Goal: Task Accomplishment & Management: Manage account settings

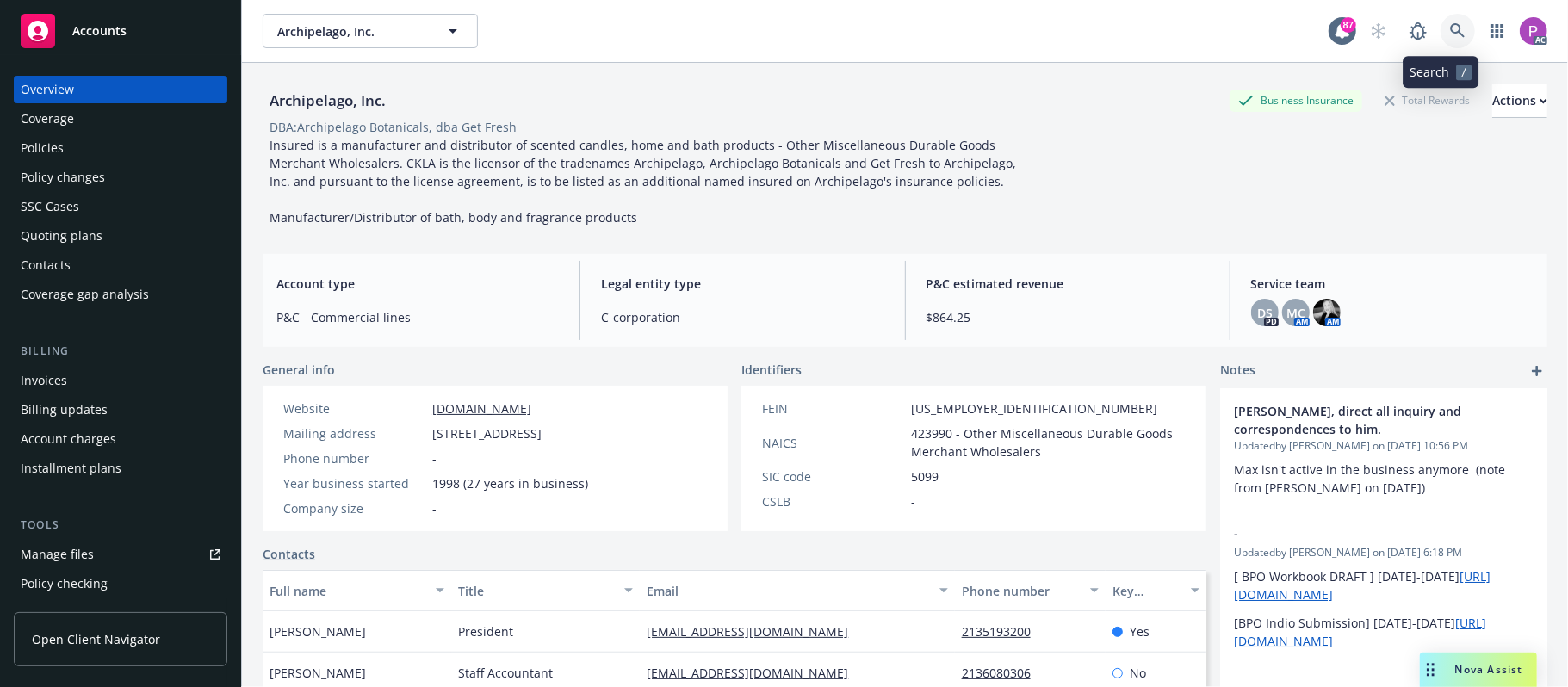
click at [1450, 25] on icon at bounding box center [1458, 31] width 16 height 16
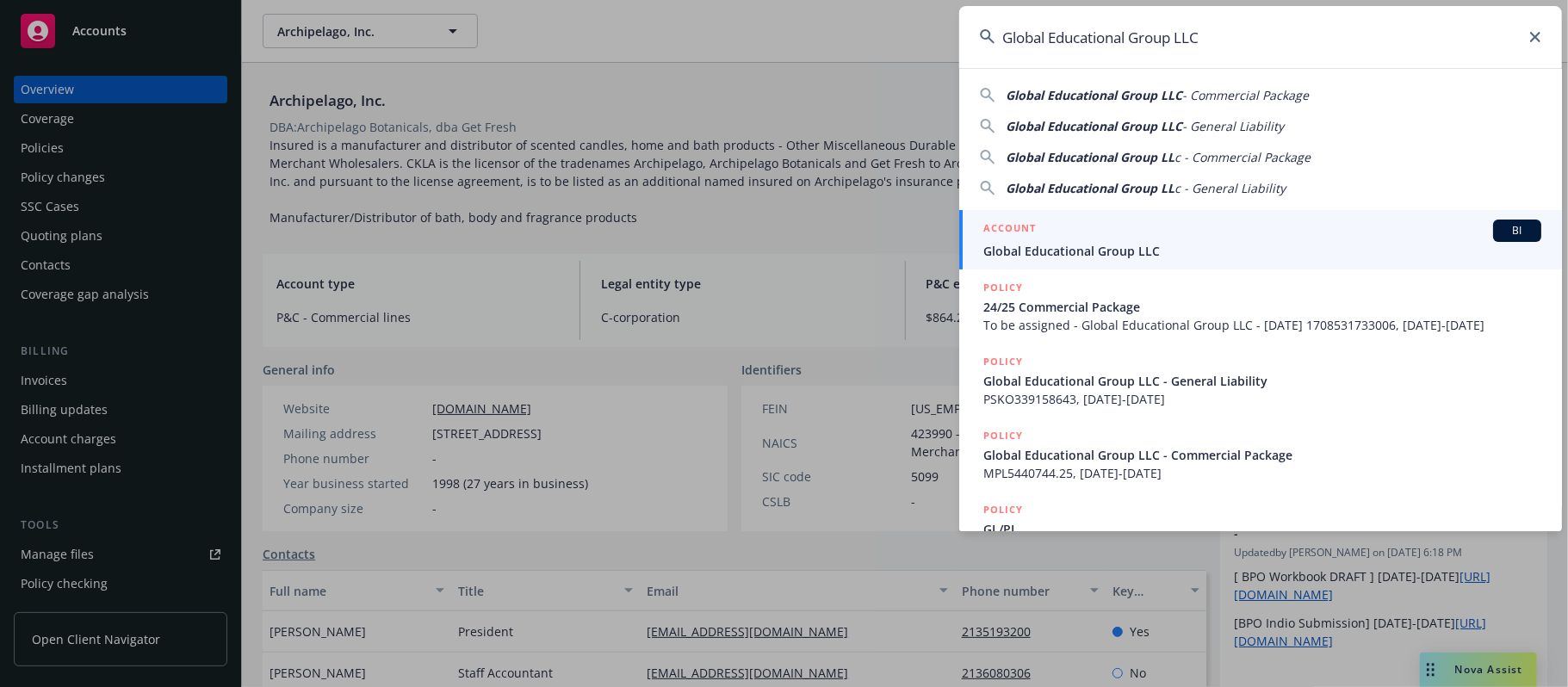
type input "Global Educational Group LLC"
click at [1170, 225] on div "ACCOUNT BI" at bounding box center [1262, 231] width 558 height 23
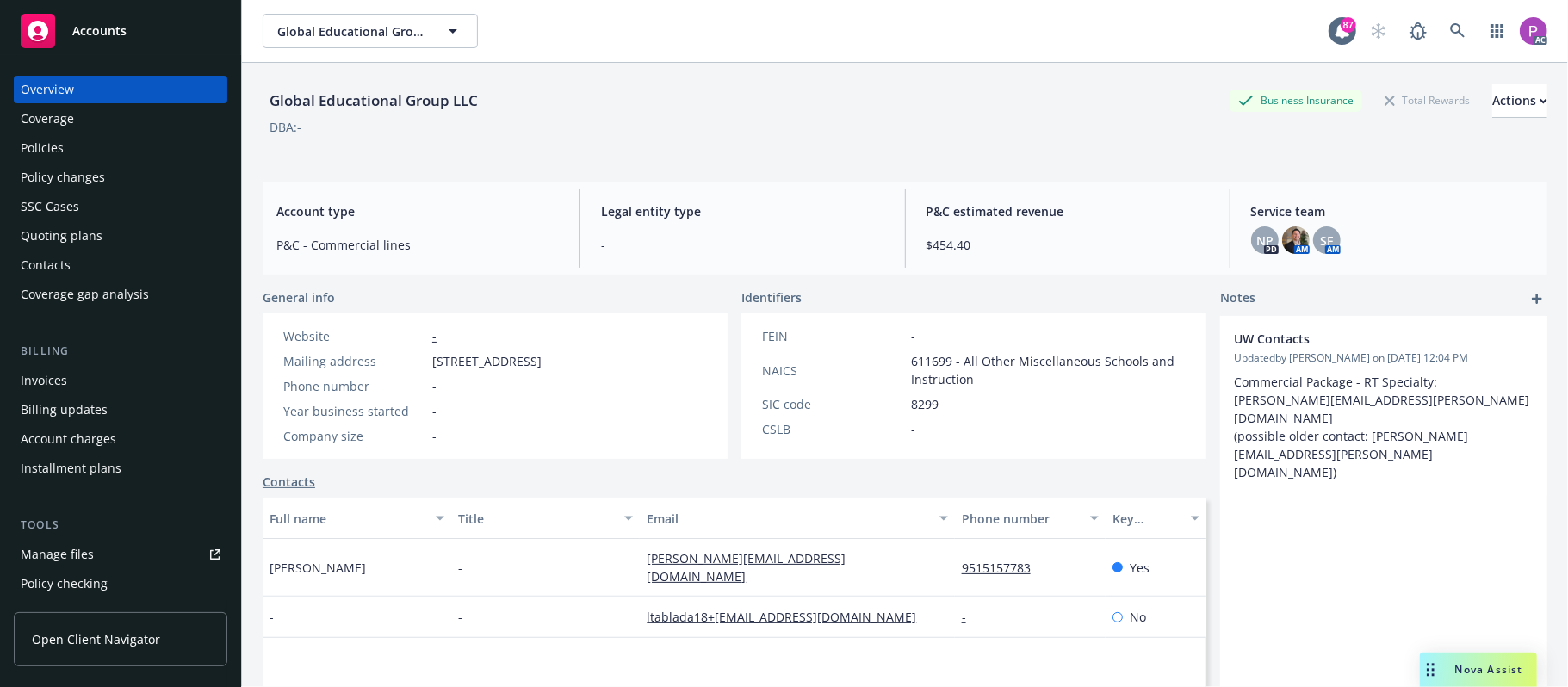
click at [79, 542] on div "Manage files" at bounding box center [58, 554] width 73 height 28
click at [1450, 36] on icon at bounding box center [1458, 31] width 16 height 16
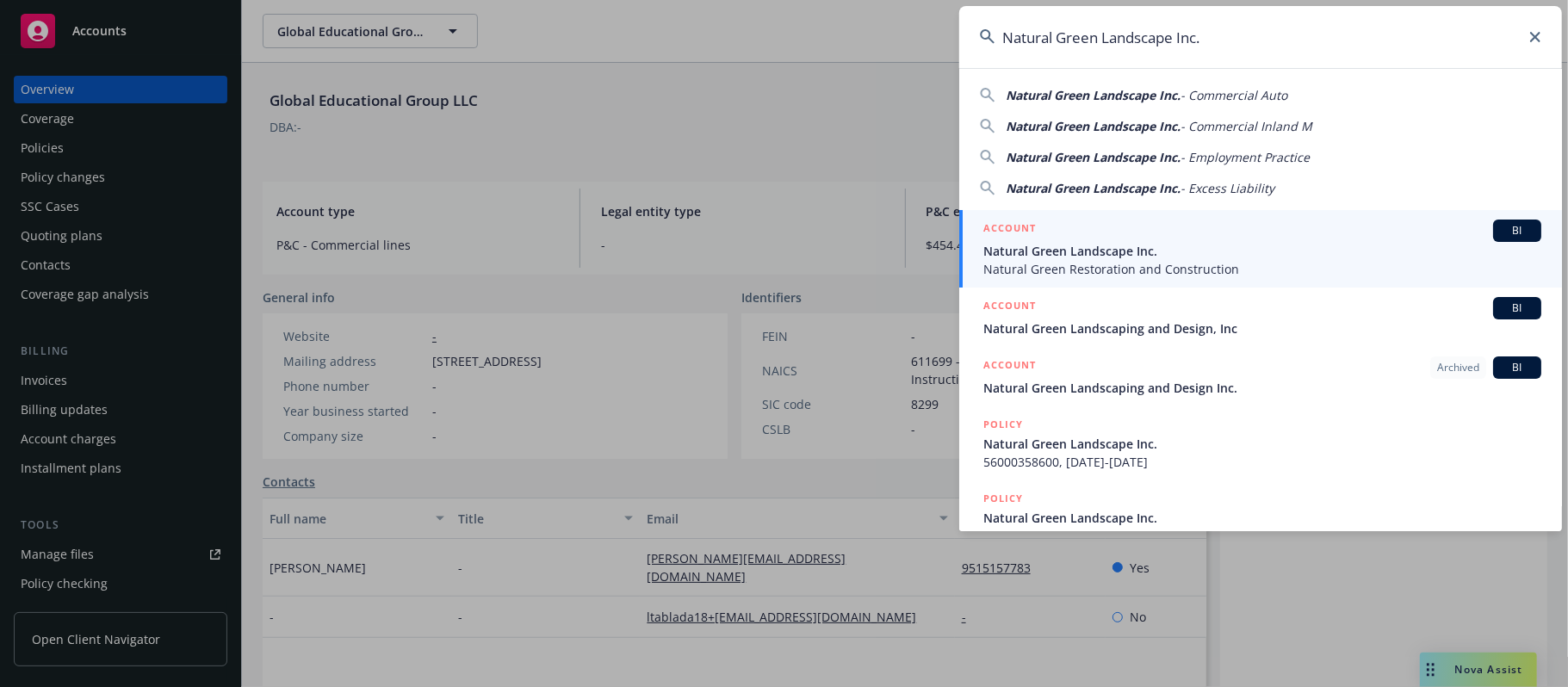
type input "Natural Green Landscape Inc."
click at [1151, 253] on span "Natural Green Landscape Inc." at bounding box center [1262, 251] width 558 height 18
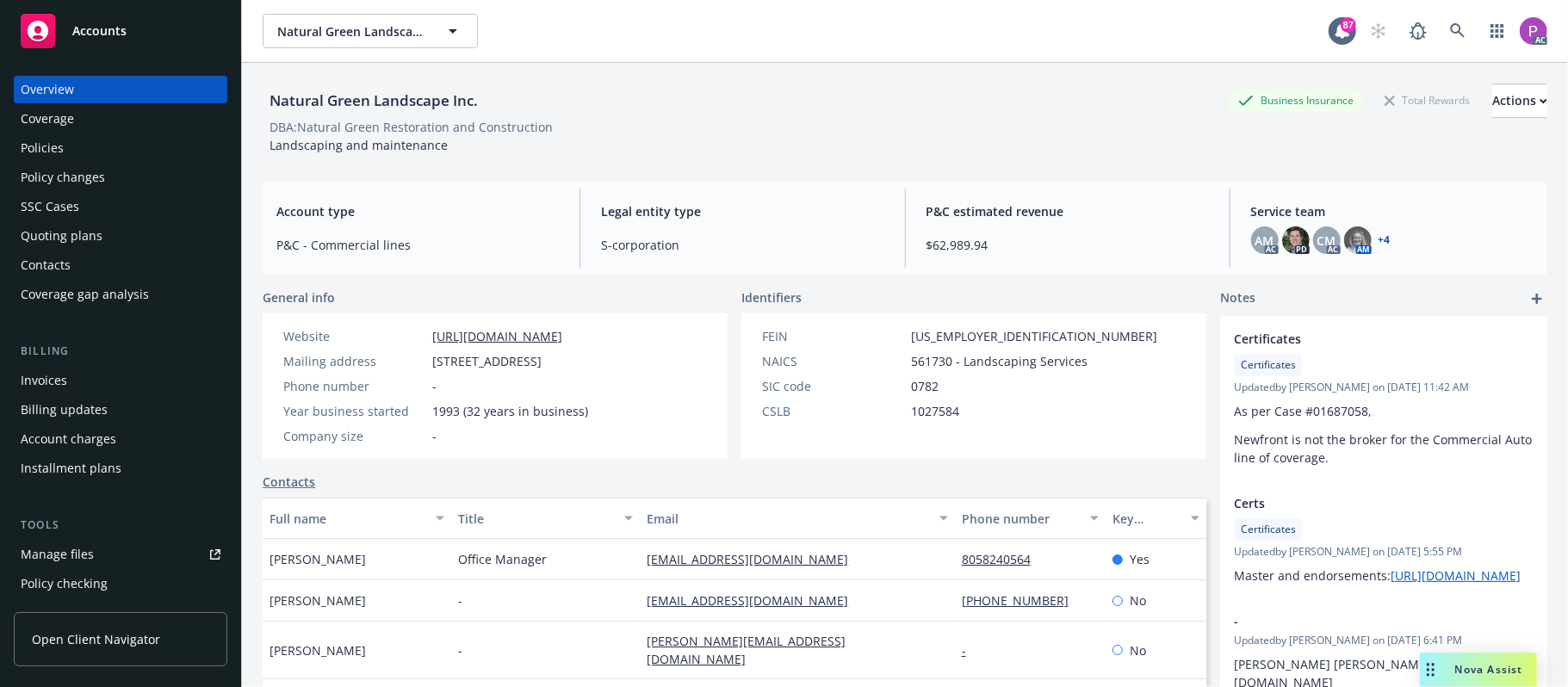
click at [52, 559] on div "Manage files" at bounding box center [58, 554] width 73 height 28
click at [1450, 26] on icon at bounding box center [1458, 31] width 16 height 16
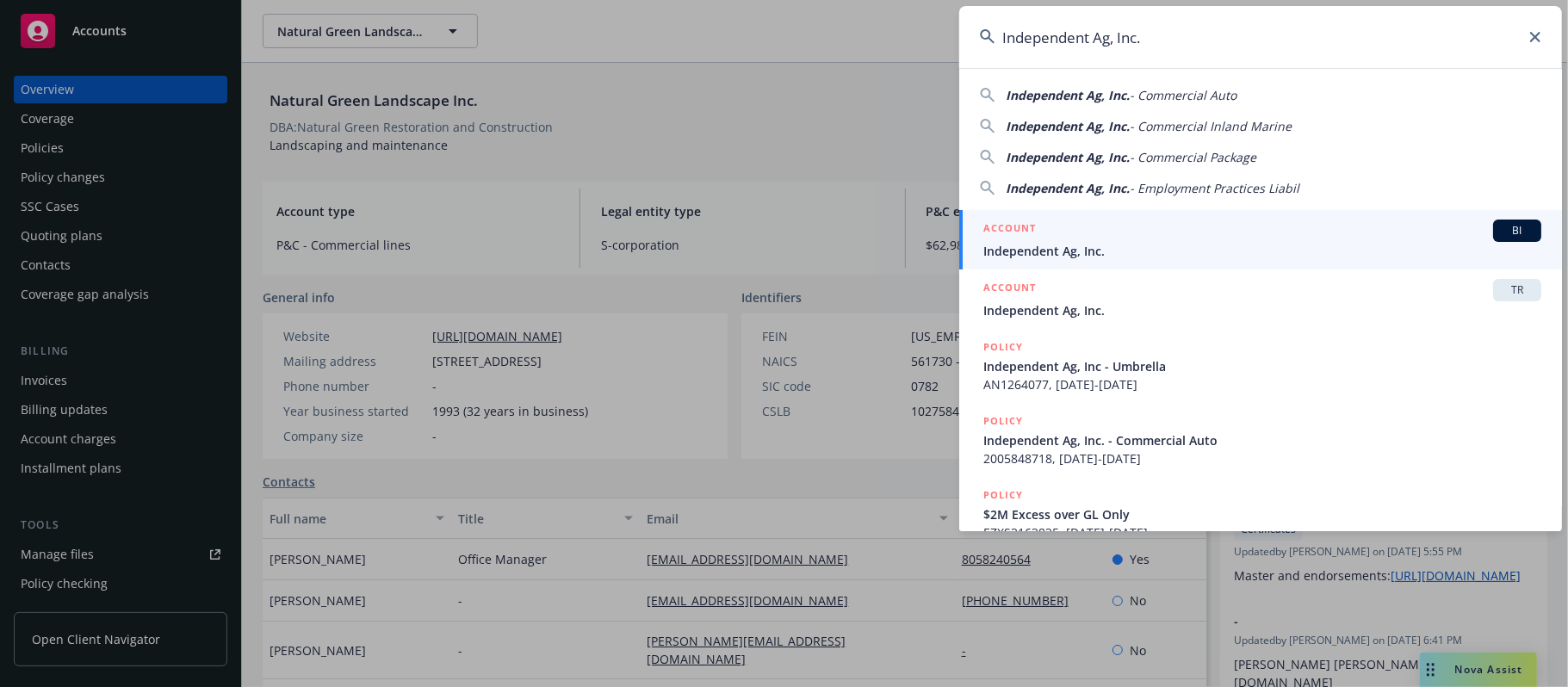
type input "Independent Ag, Inc."
click at [1142, 229] on div "ACCOUNT BI" at bounding box center [1262, 231] width 558 height 23
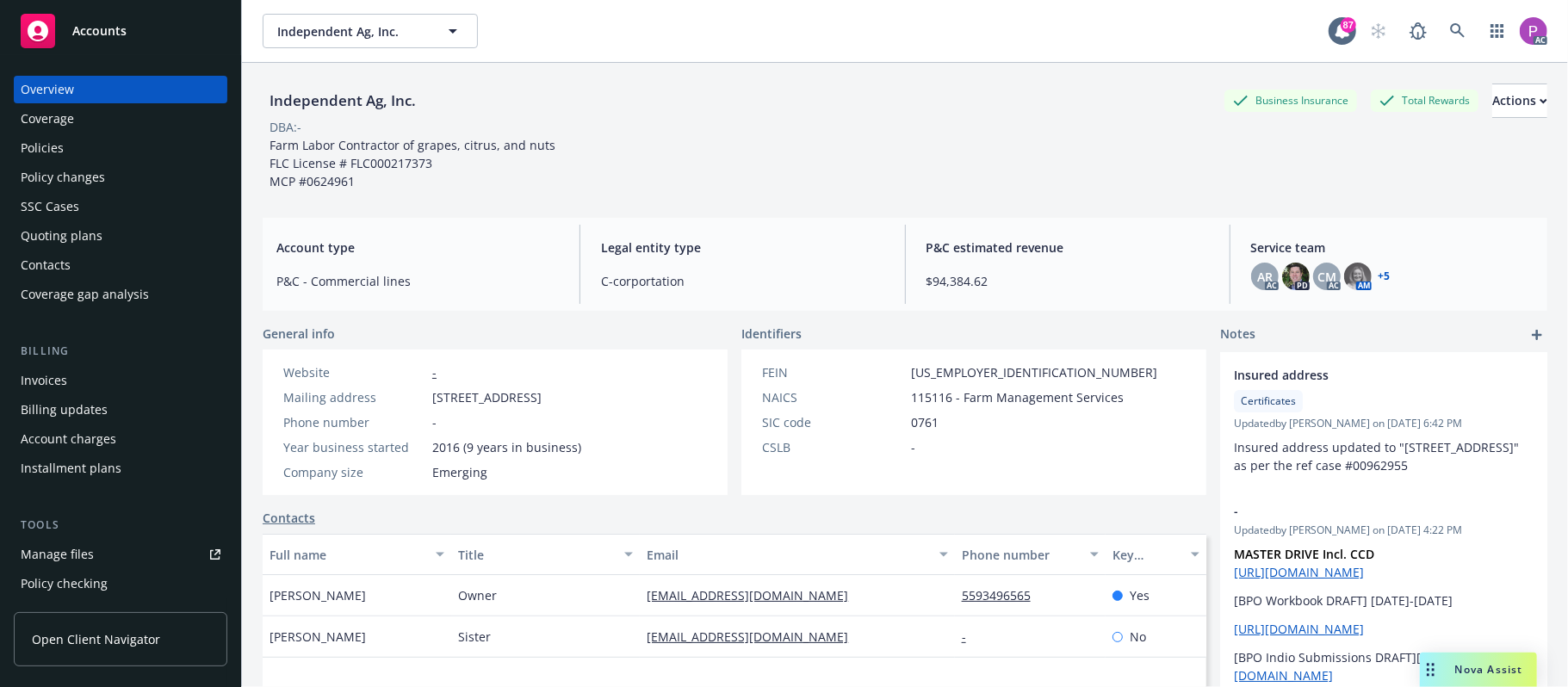
click at [101, 552] on link "Manage files" at bounding box center [120, 554] width 214 height 28
click at [1444, 22] on link at bounding box center [1458, 31] width 35 height 35
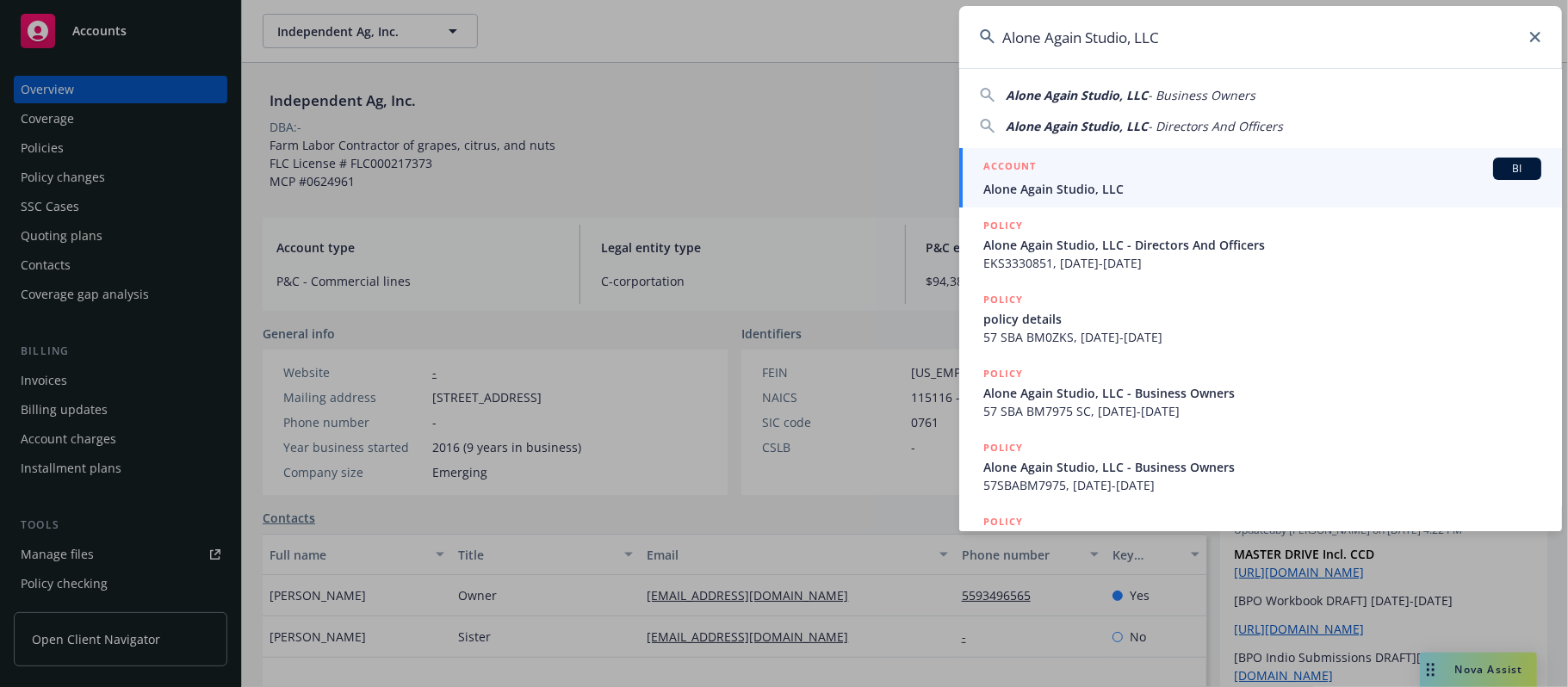
type input "Alone Again Studio, LLC"
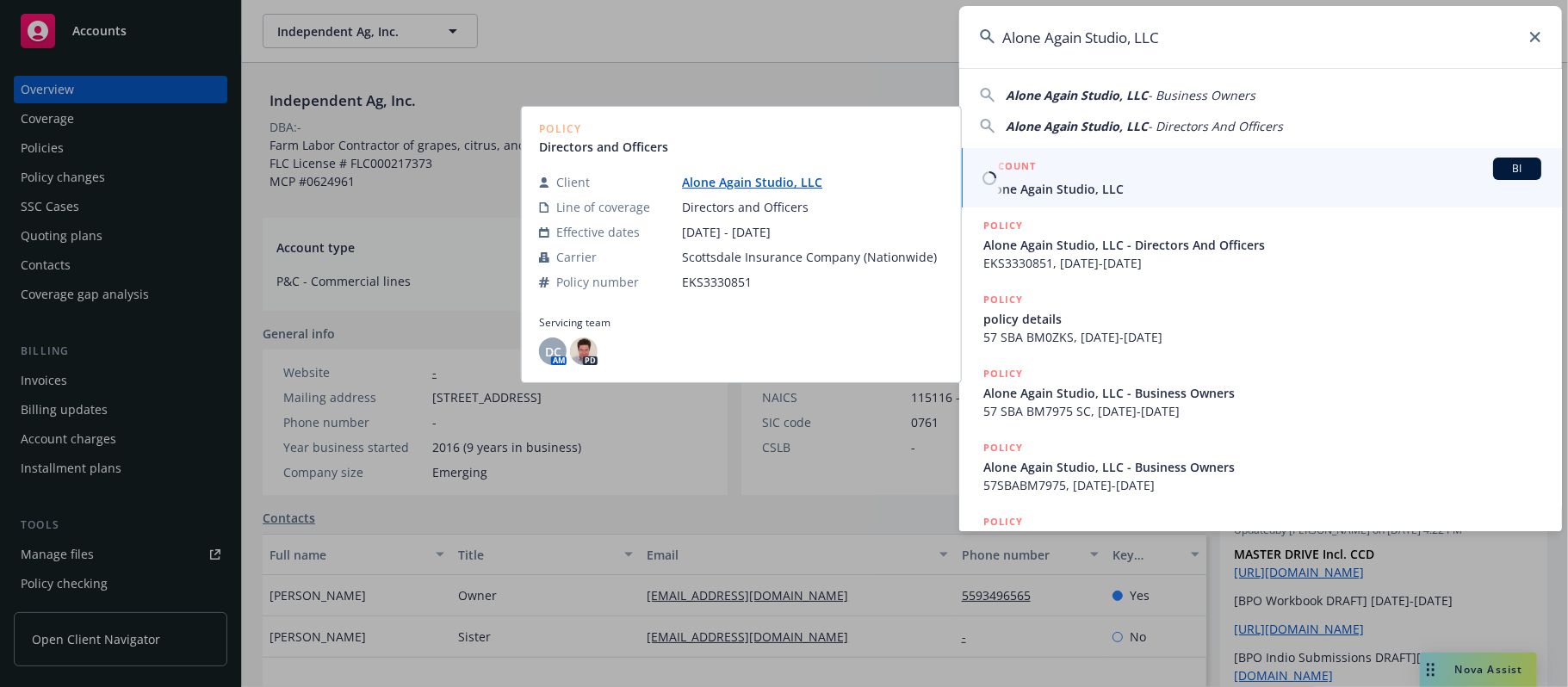
click at [1130, 183] on span "Alone Again Studio, LLC" at bounding box center [1262, 188] width 558 height 18
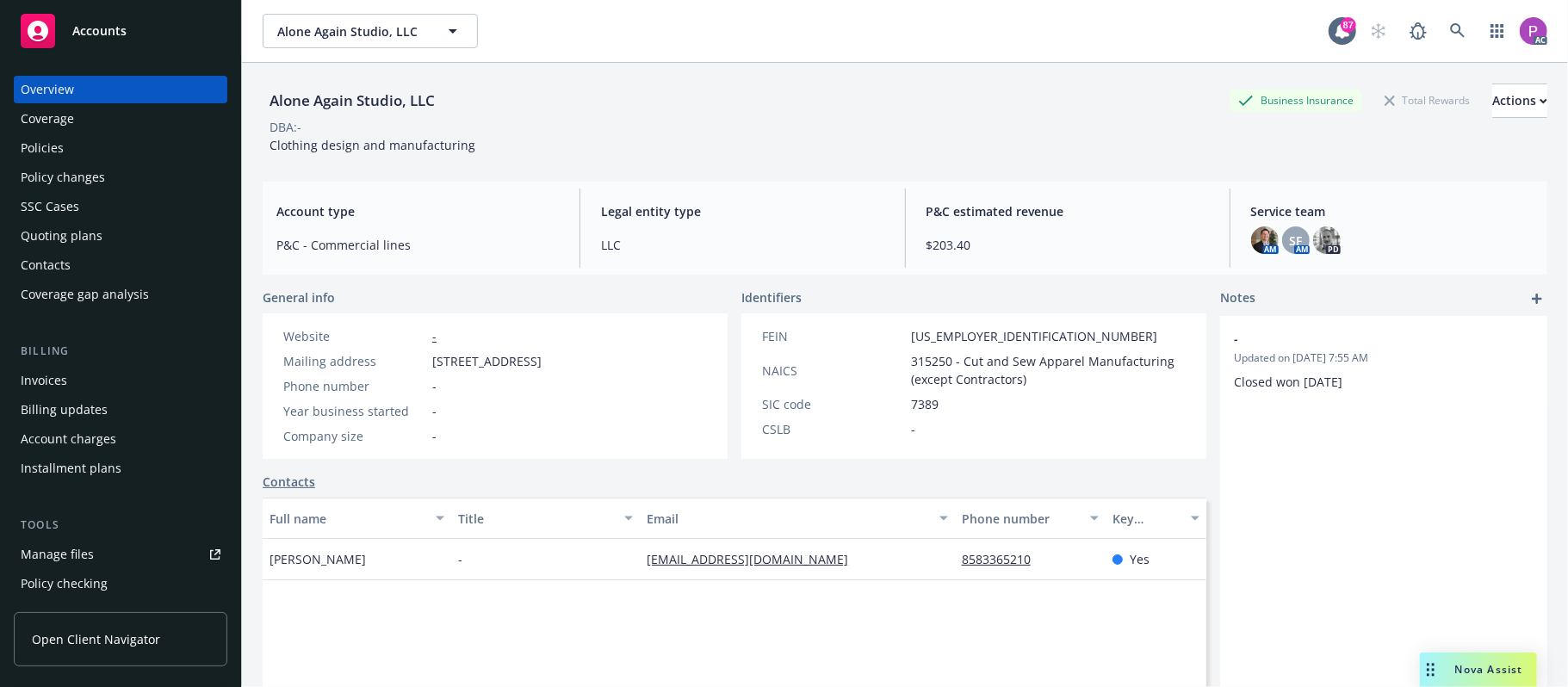
click at [78, 541] on div "Manage files" at bounding box center [58, 554] width 73 height 28
click at [1450, 35] on icon at bounding box center [1458, 31] width 16 height 16
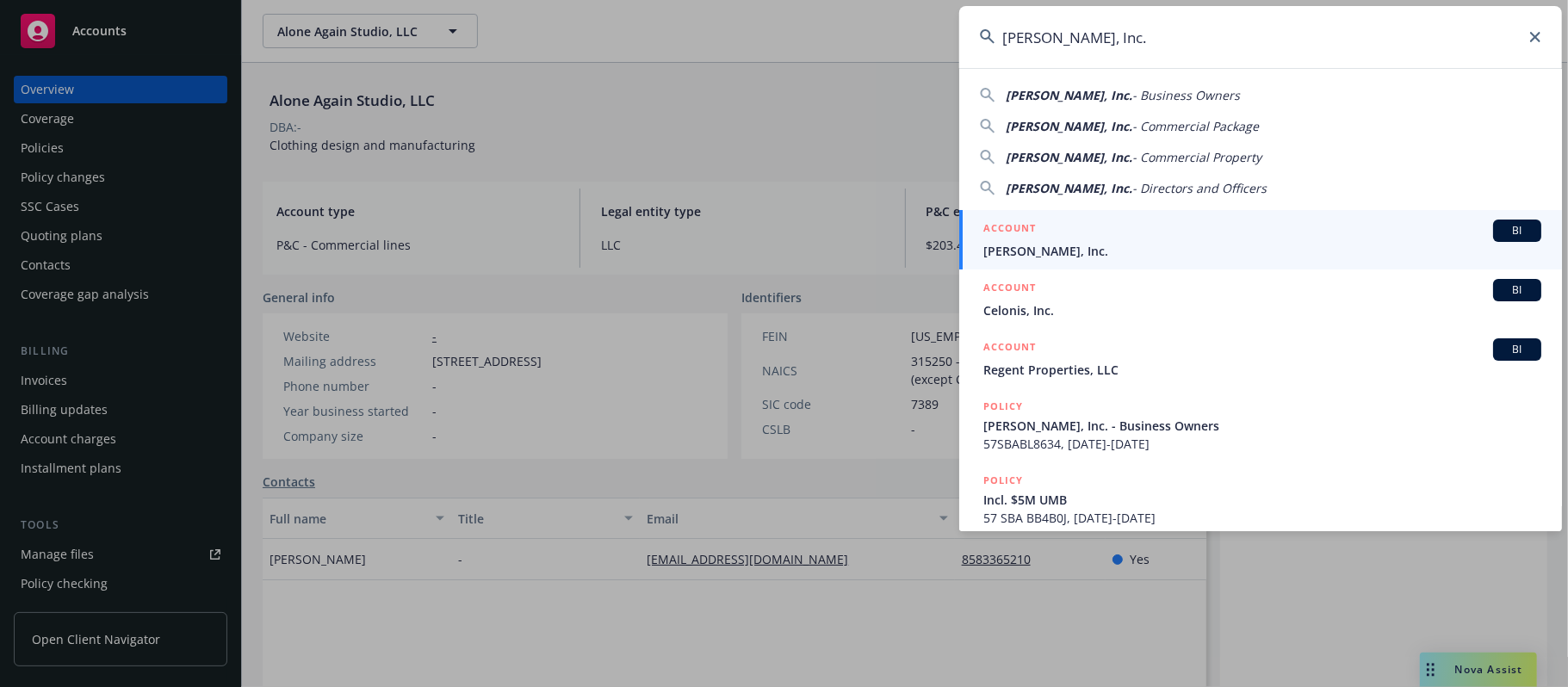
type input "Celona, Inc."
click at [1054, 240] on div "ACCOUNT BI" at bounding box center [1262, 231] width 558 height 23
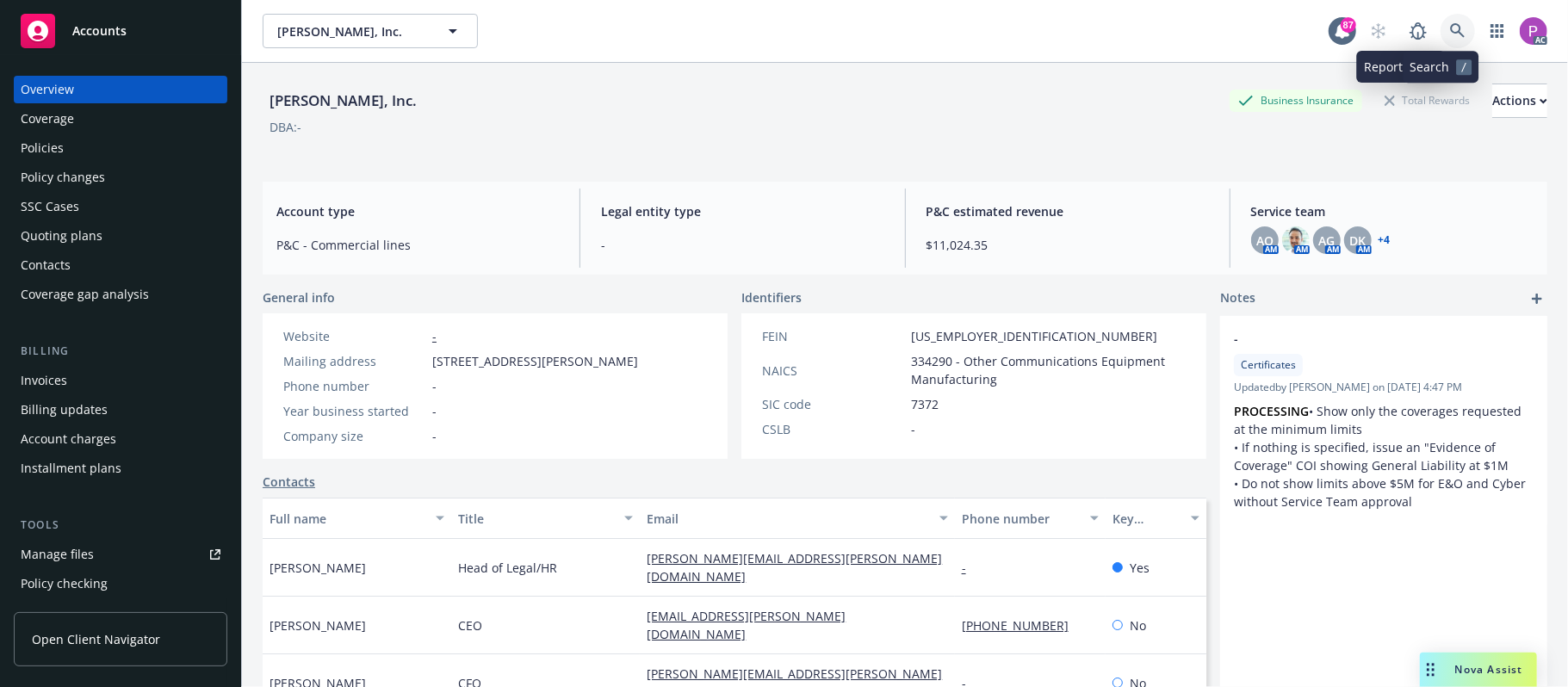
click at [1450, 24] on icon at bounding box center [1458, 31] width 16 height 16
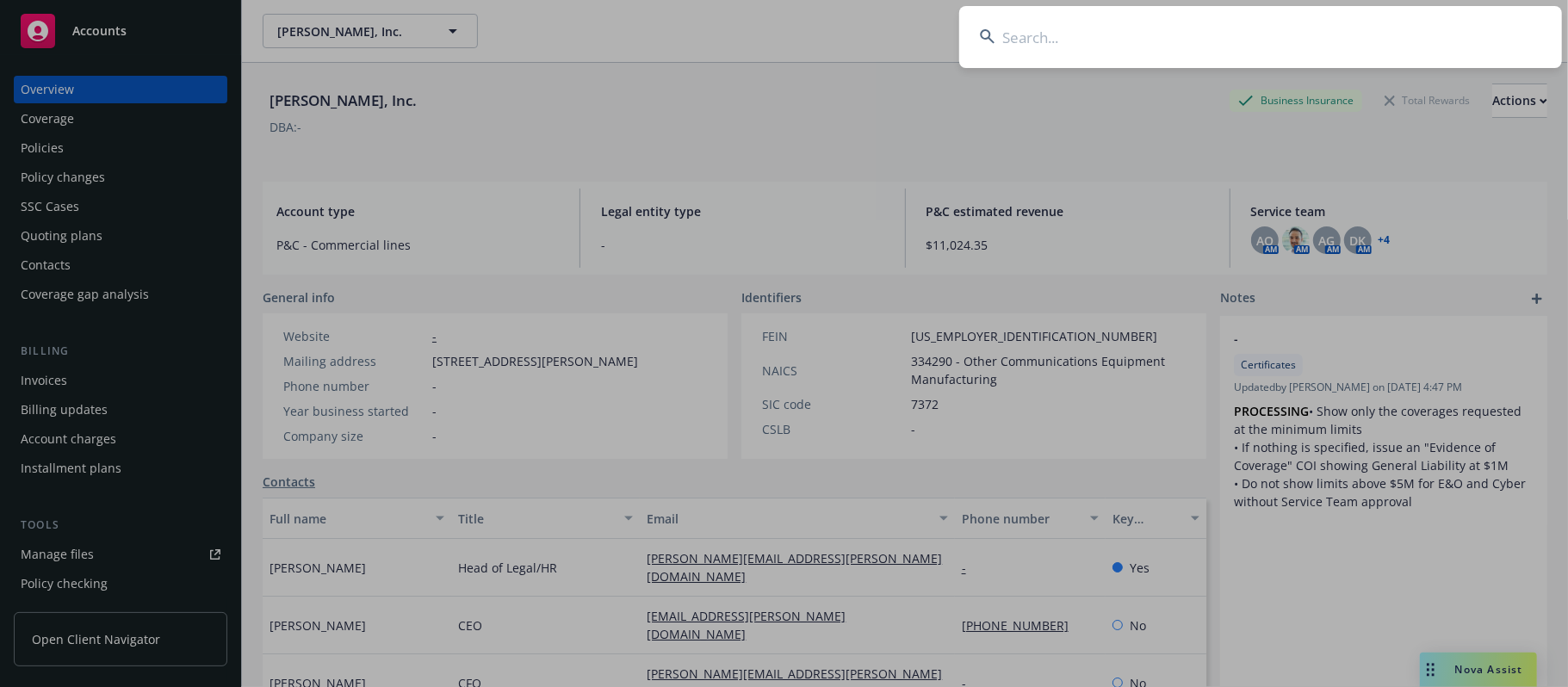
type input "Celona, Inc."
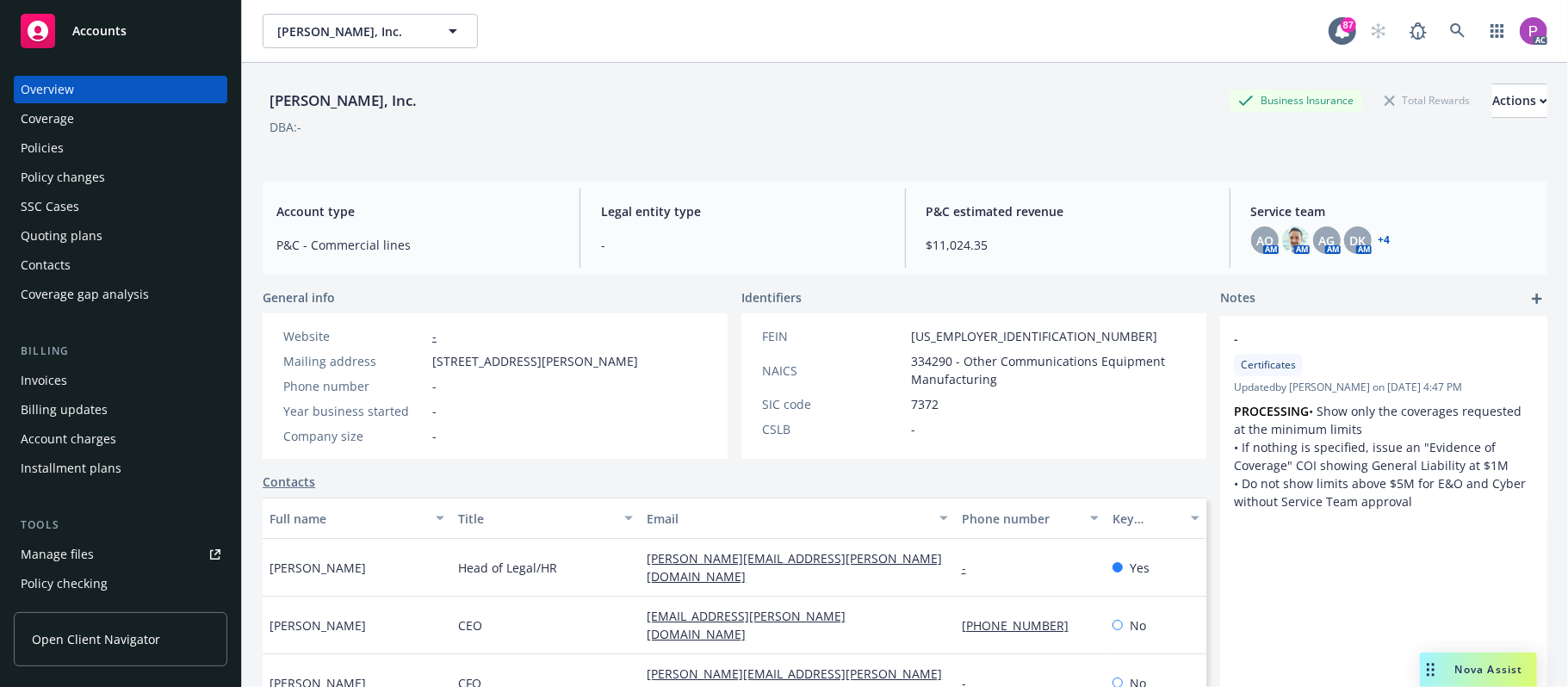
click at [66, 541] on div "Manage files" at bounding box center [58, 554] width 73 height 28
click at [1441, 28] on link at bounding box center [1458, 31] width 35 height 35
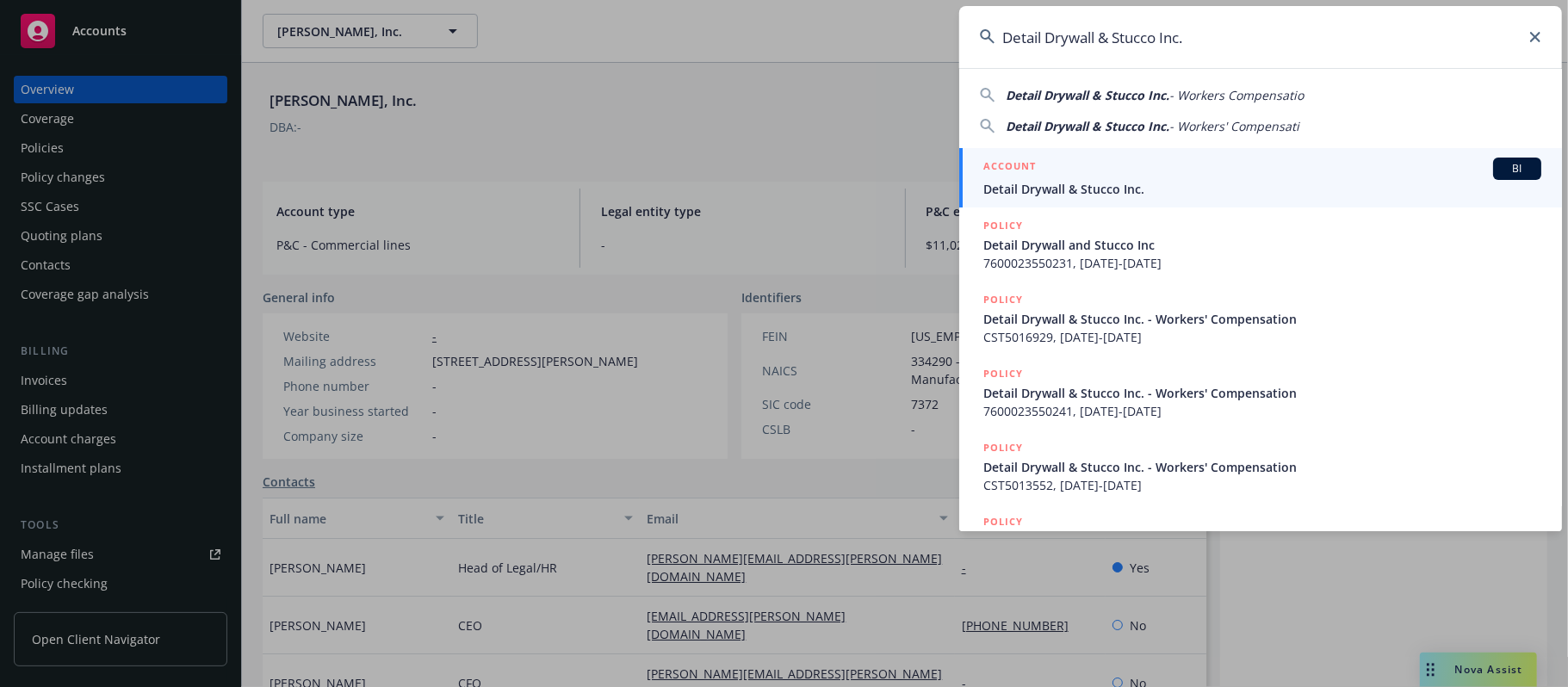
type input "Detail Drywall & Stucco Inc."
click at [1050, 169] on div "ACCOUNT BI" at bounding box center [1262, 169] width 558 height 23
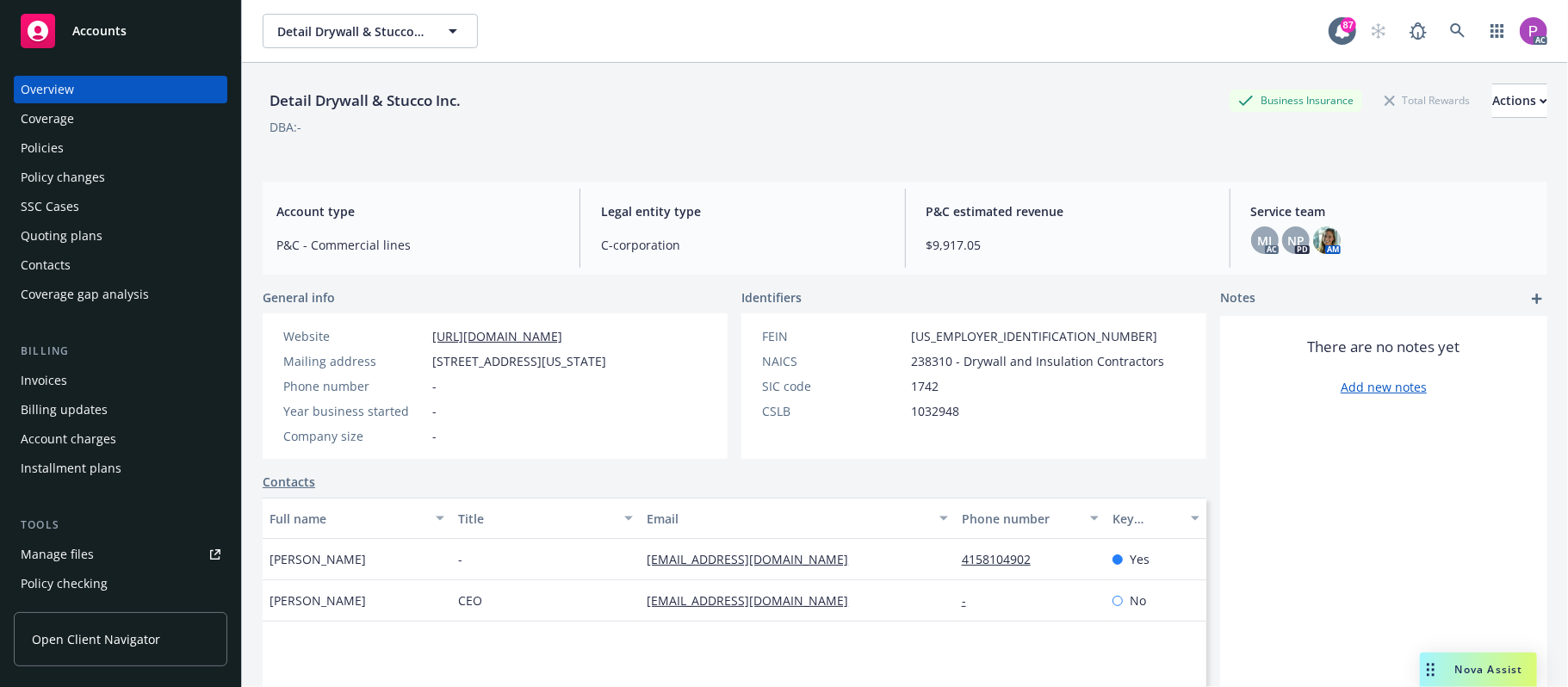
click at [91, 556] on div "Manage files" at bounding box center [58, 554] width 73 height 28
click at [1450, 28] on icon at bounding box center [1458, 31] width 16 height 16
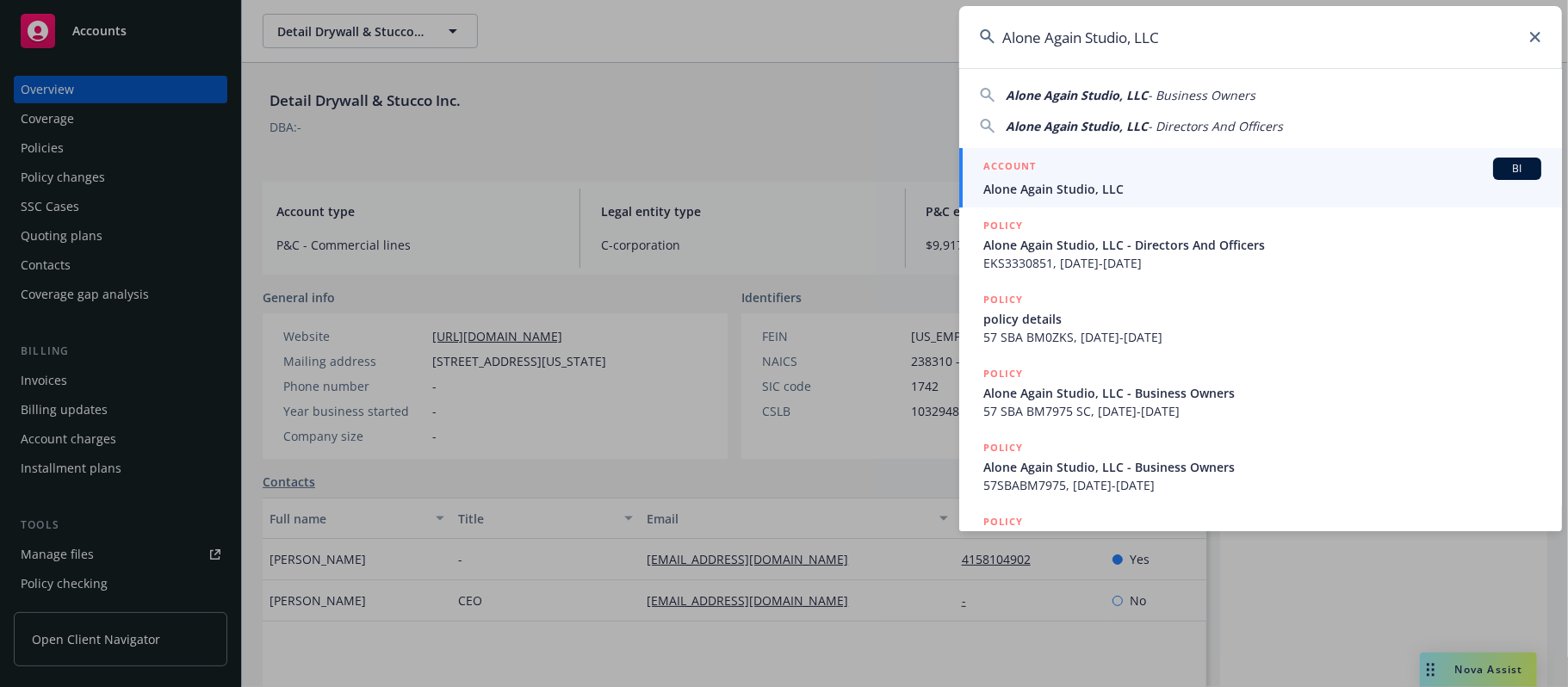
type input "Alone Again Studio, LLC"
click at [1134, 170] on div "ACCOUNT BI" at bounding box center [1262, 169] width 558 height 23
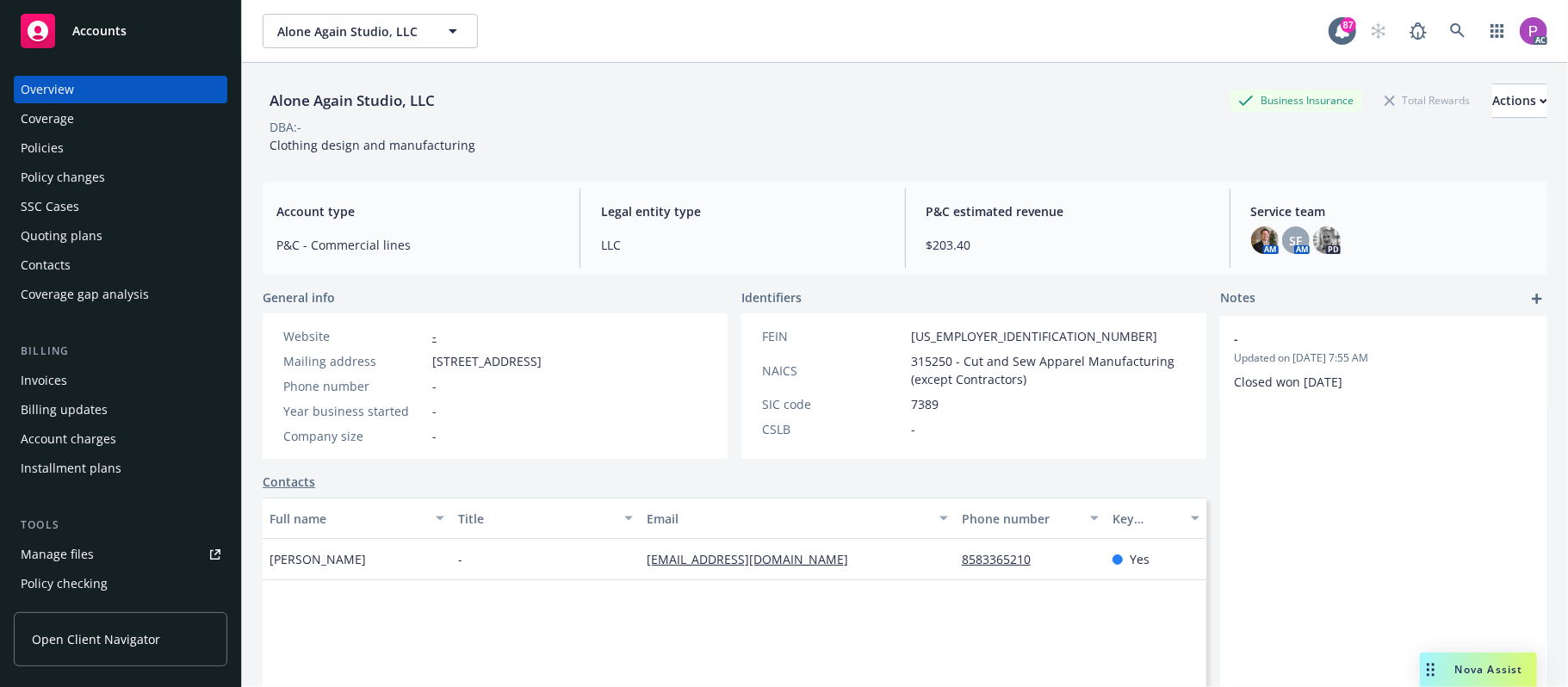
click at [41, 555] on div "Manage files" at bounding box center [58, 554] width 73 height 28
click at [1441, 39] on link at bounding box center [1458, 31] width 35 height 35
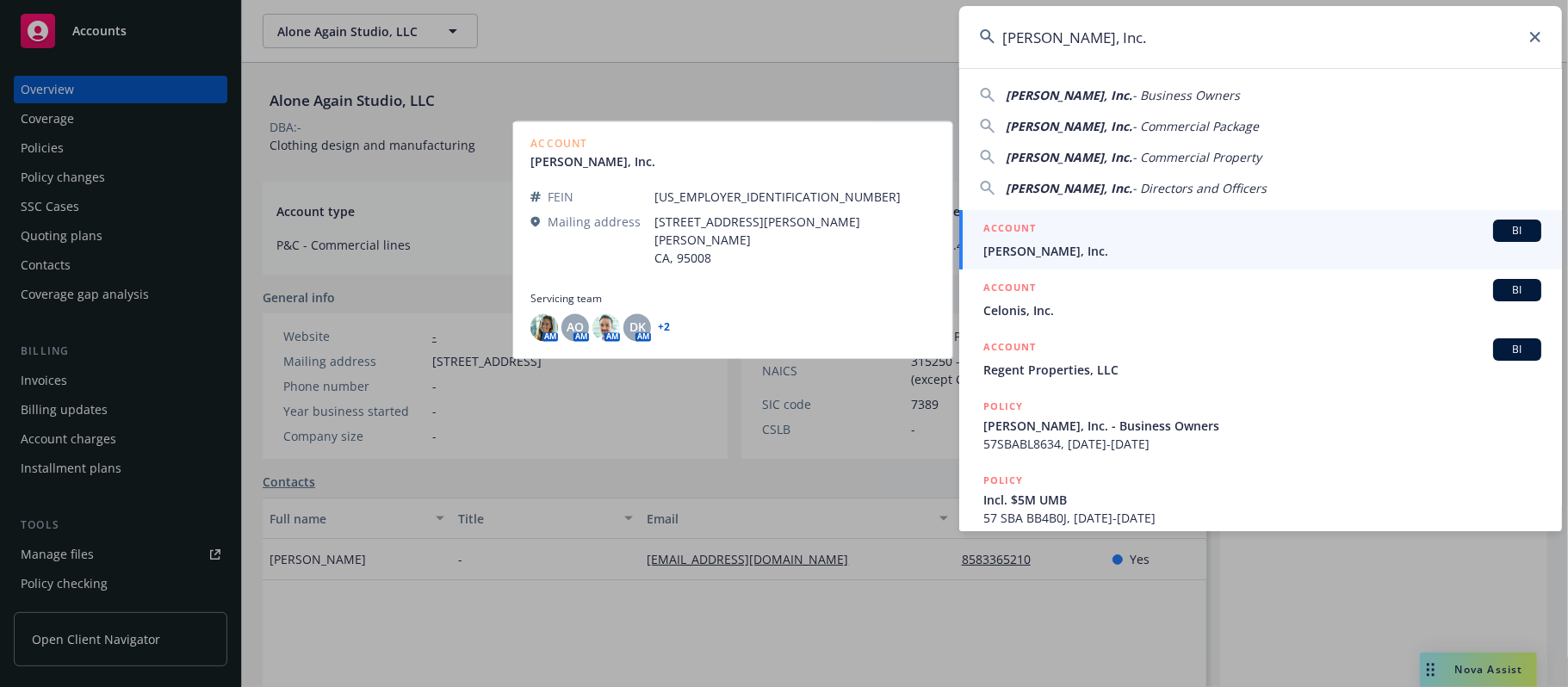
type input "[PERSON_NAME], Inc."
click at [1241, 239] on div "ACCOUNT BI" at bounding box center [1262, 231] width 558 height 23
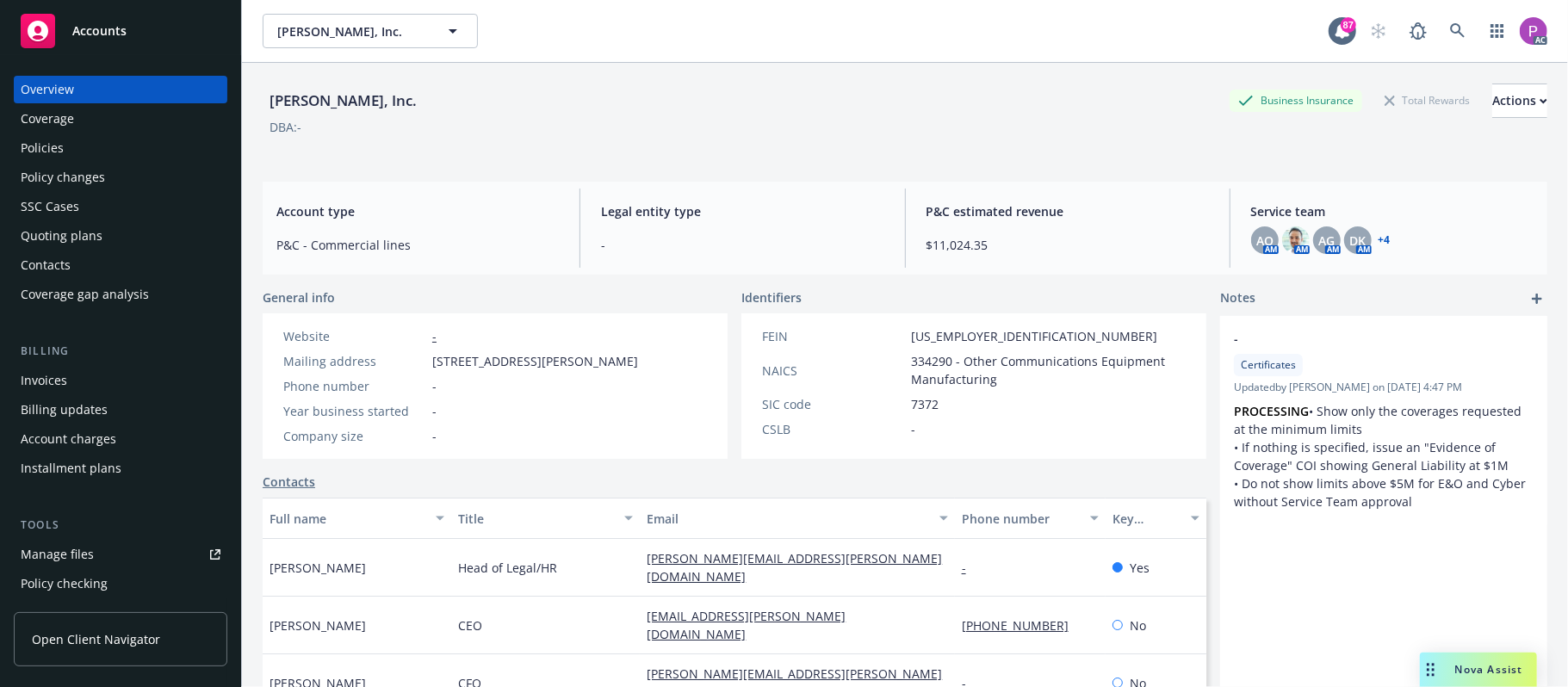
click at [81, 553] on div "Manage files" at bounding box center [58, 554] width 73 height 28
click at [1441, 19] on link at bounding box center [1458, 31] width 35 height 35
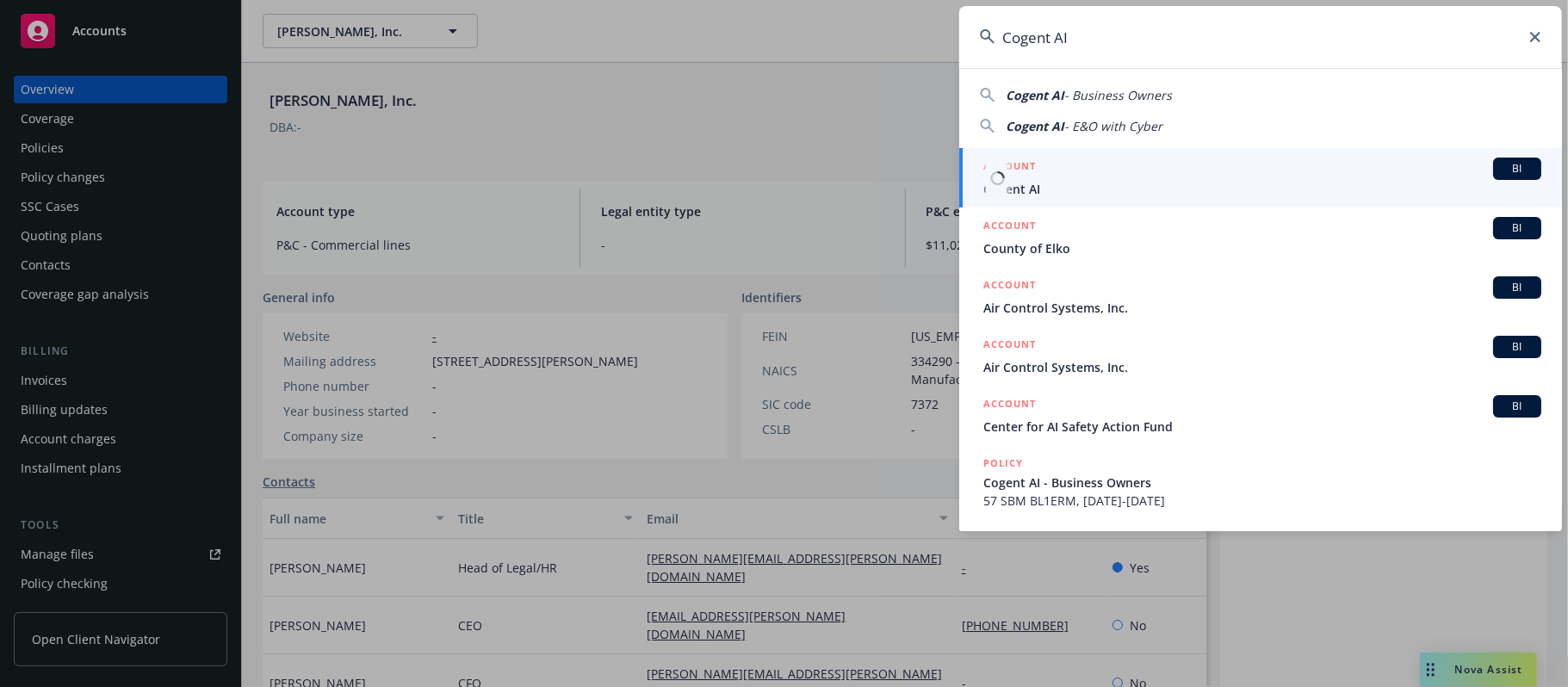
type input "Cogent AI"
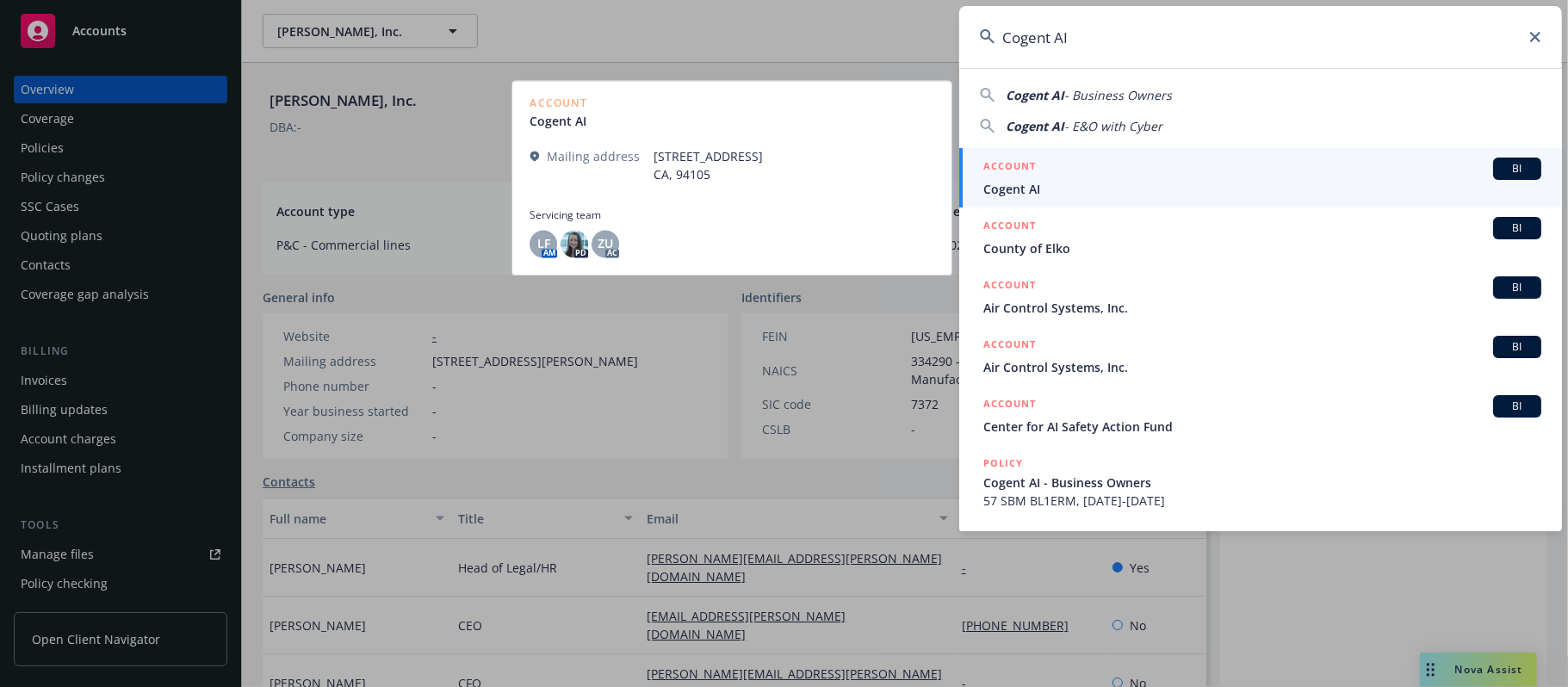
click at [1071, 174] on div "ACCOUNT BI" at bounding box center [1262, 169] width 558 height 23
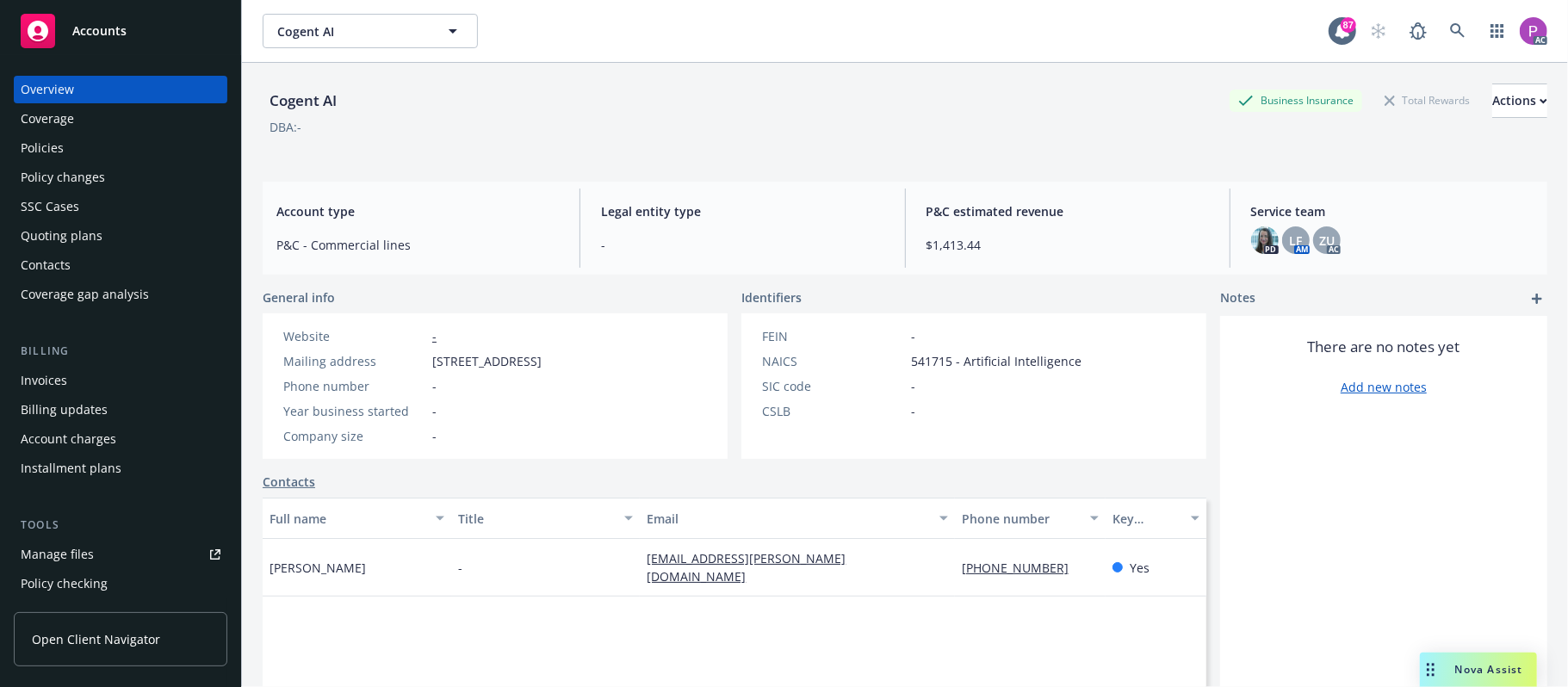
click at [71, 548] on div "Manage files" at bounding box center [58, 554] width 73 height 28
click at [1450, 36] on icon at bounding box center [1457, 31] width 15 height 15
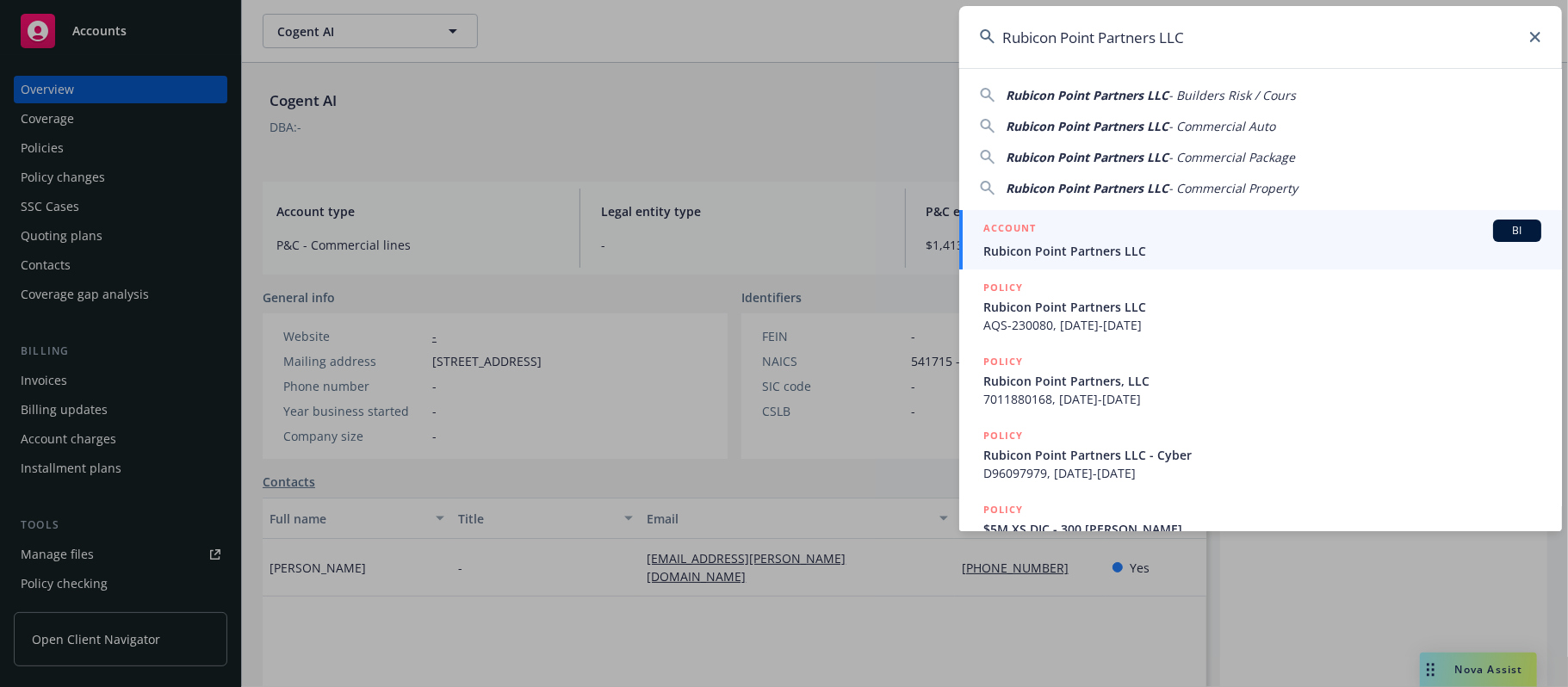
type input "Rubicon Point Partners LLC"
click at [1213, 238] on div "ACCOUNT BI" at bounding box center [1262, 231] width 558 height 23
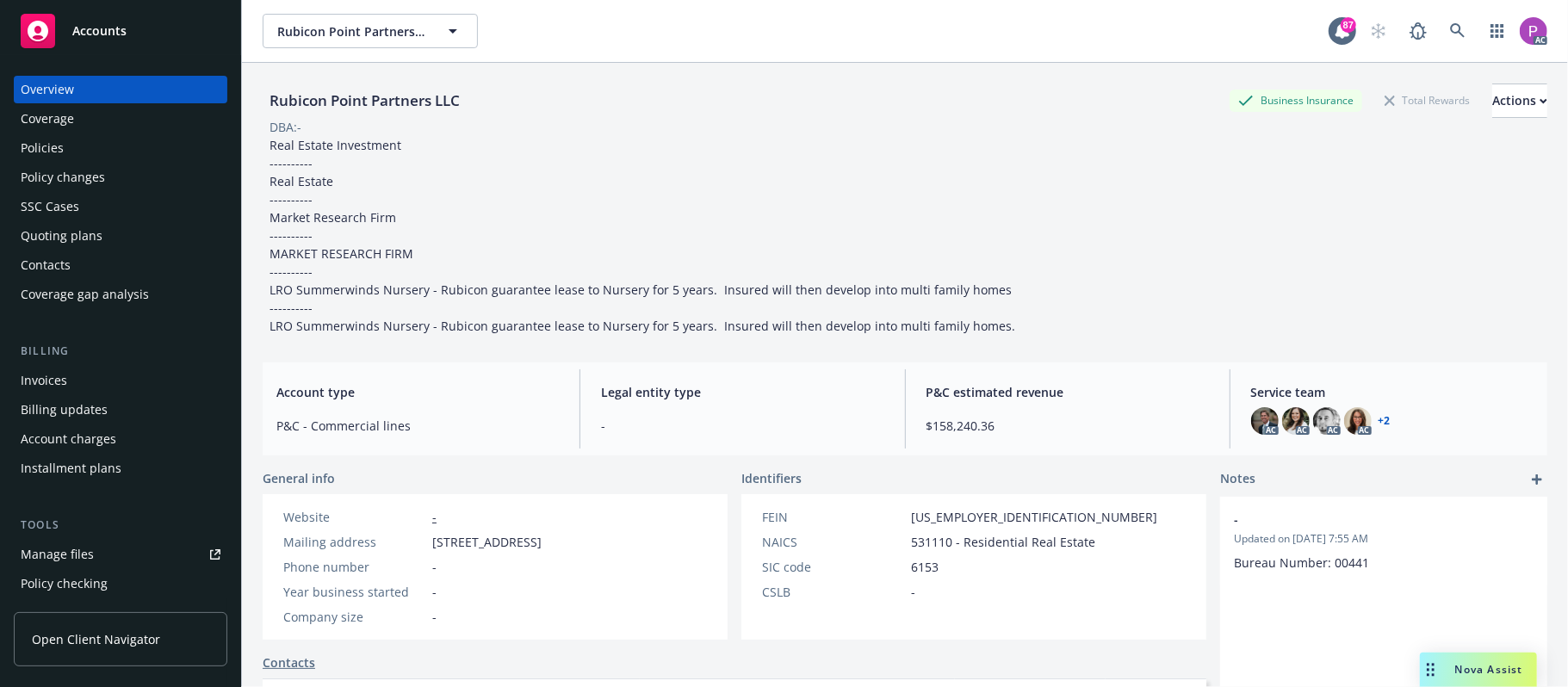
click at [70, 551] on div "Manage files" at bounding box center [58, 554] width 73 height 28
click at [1255, 427] on img at bounding box center [1265, 421] width 28 height 28
click at [1299, 422] on div "AC AC AC AC + 2" at bounding box center [1392, 421] width 282 height 28
click at [1296, 422] on img at bounding box center [1296, 421] width 28 height 28
click at [1313, 422] on img at bounding box center [1327, 421] width 28 height 28
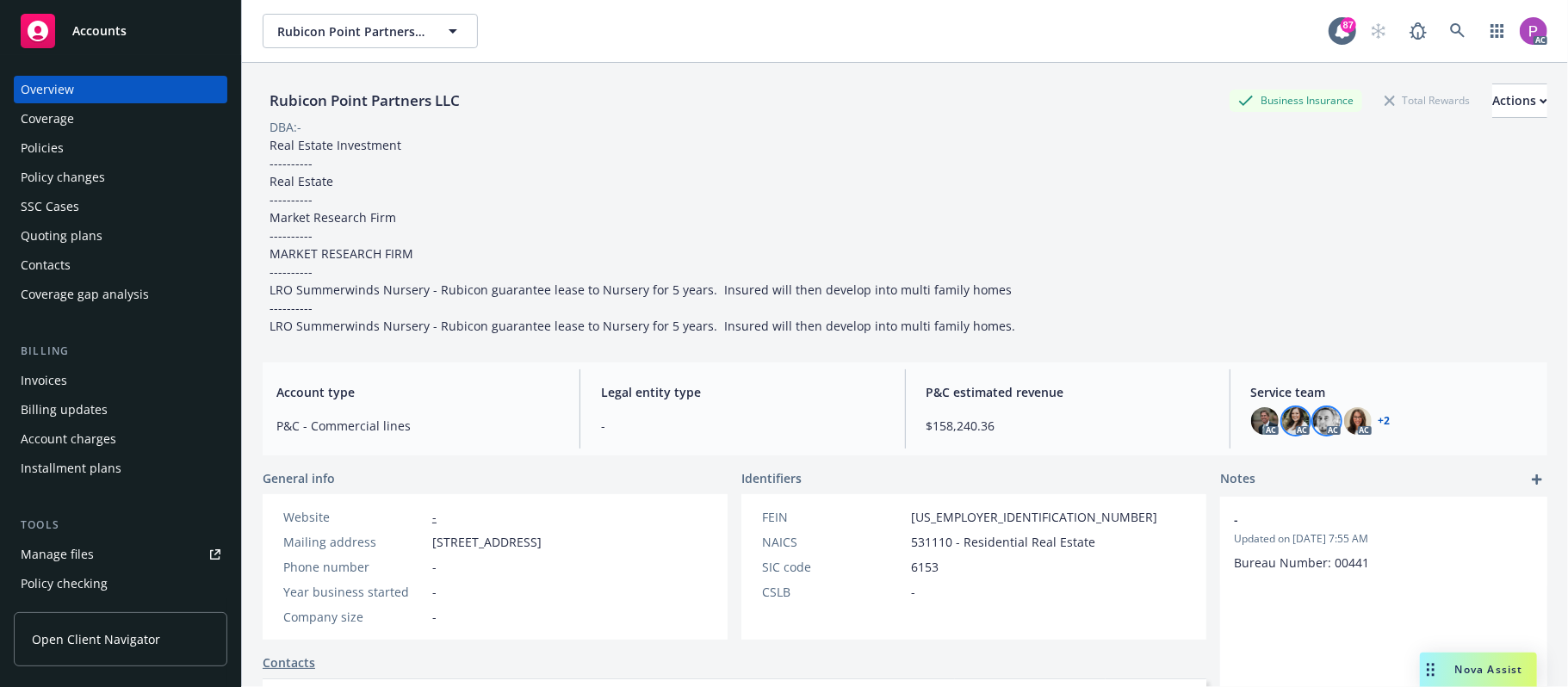
click at [1282, 425] on img at bounding box center [1296, 421] width 28 height 28
click at [1254, 425] on img at bounding box center [1265, 421] width 28 height 28
click at [1347, 432] on img at bounding box center [1358, 421] width 28 height 28
click at [1450, 35] on icon at bounding box center [1458, 31] width 16 height 16
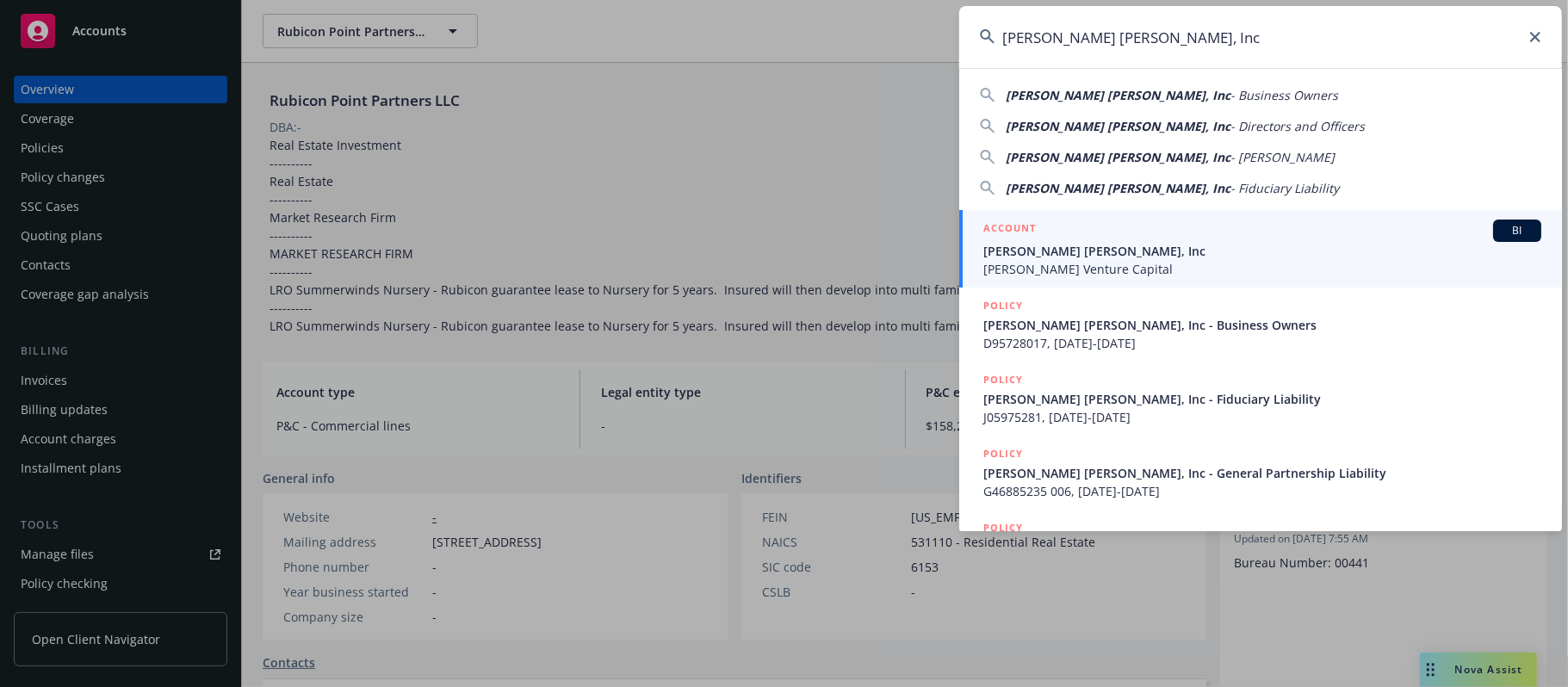
type input "Sarlo Berliner, Inc"
click at [1106, 248] on span "Sarlo Berliner, Inc" at bounding box center [1262, 251] width 558 height 18
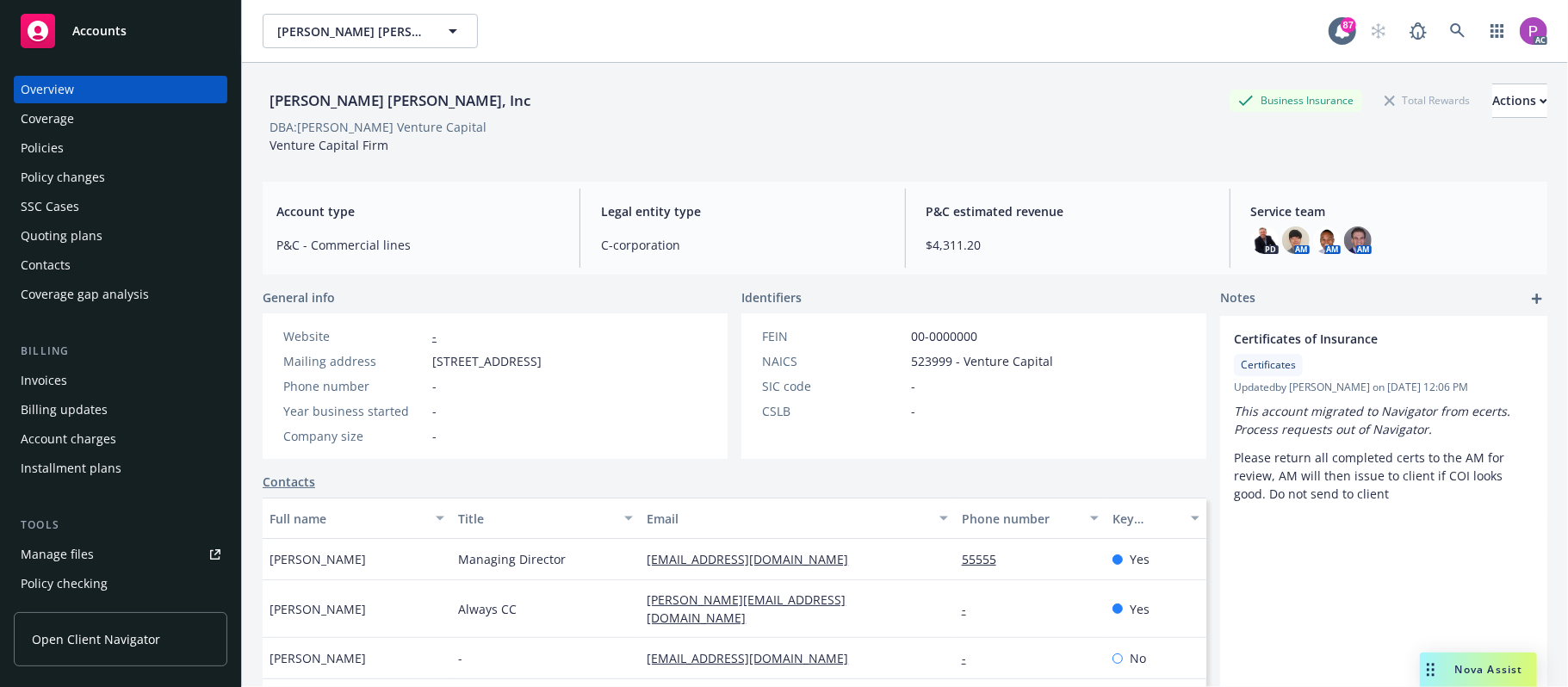
click at [73, 558] on div "Manage files" at bounding box center [58, 554] width 73 height 28
click at [1442, 21] on link at bounding box center [1458, 31] width 35 height 35
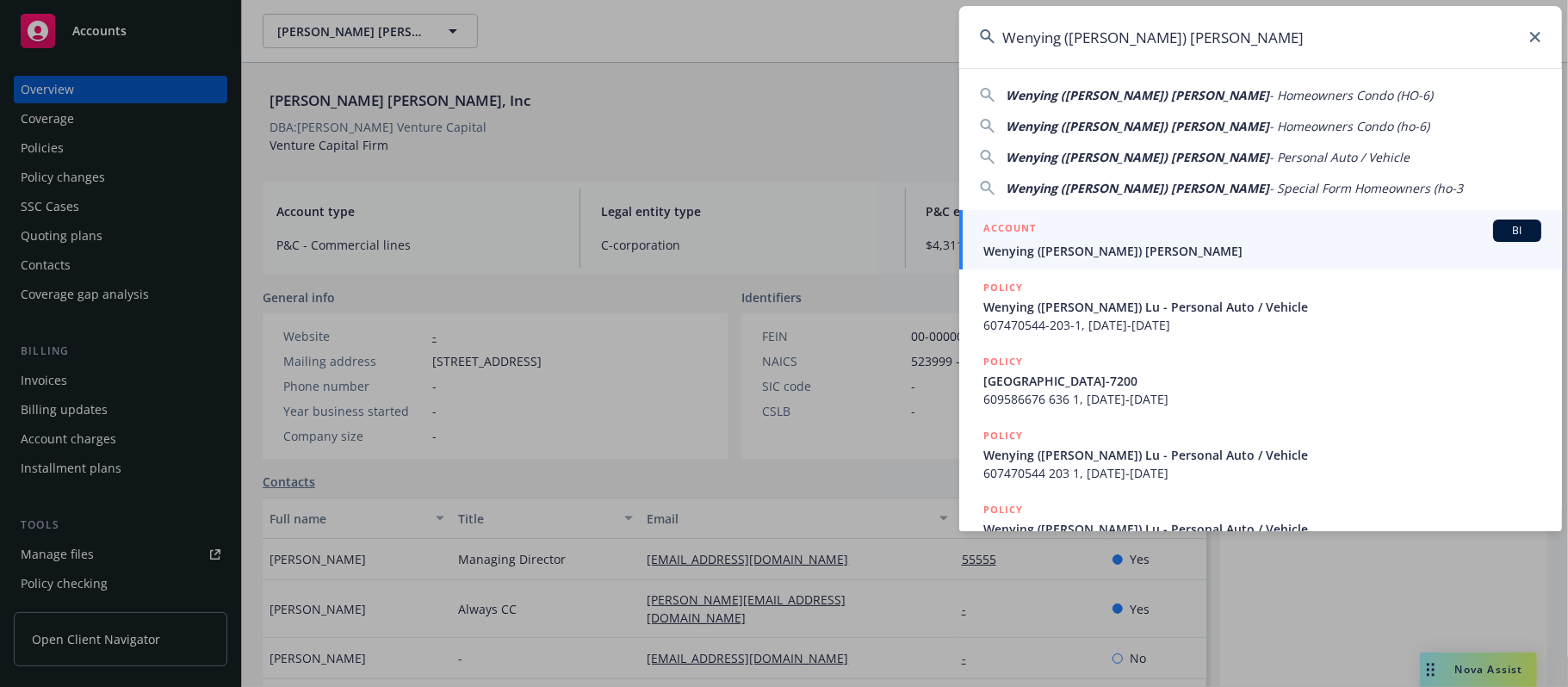
type input "Wenying (Wendy) Lu"
click at [1121, 239] on div "ACCOUNT BI" at bounding box center [1262, 231] width 558 height 23
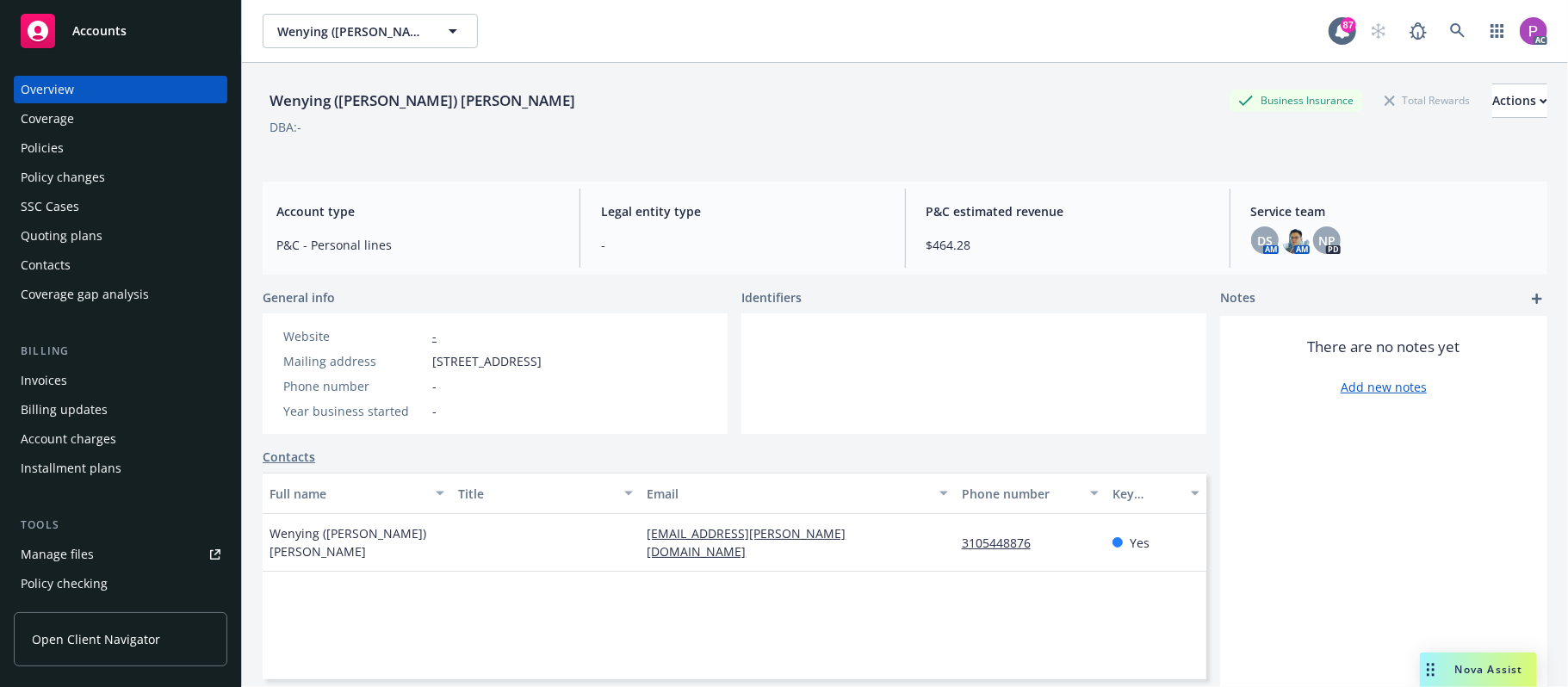
click at [52, 565] on div "Manage files" at bounding box center [58, 554] width 73 height 28
click at [1450, 33] on icon at bounding box center [1458, 31] width 16 height 16
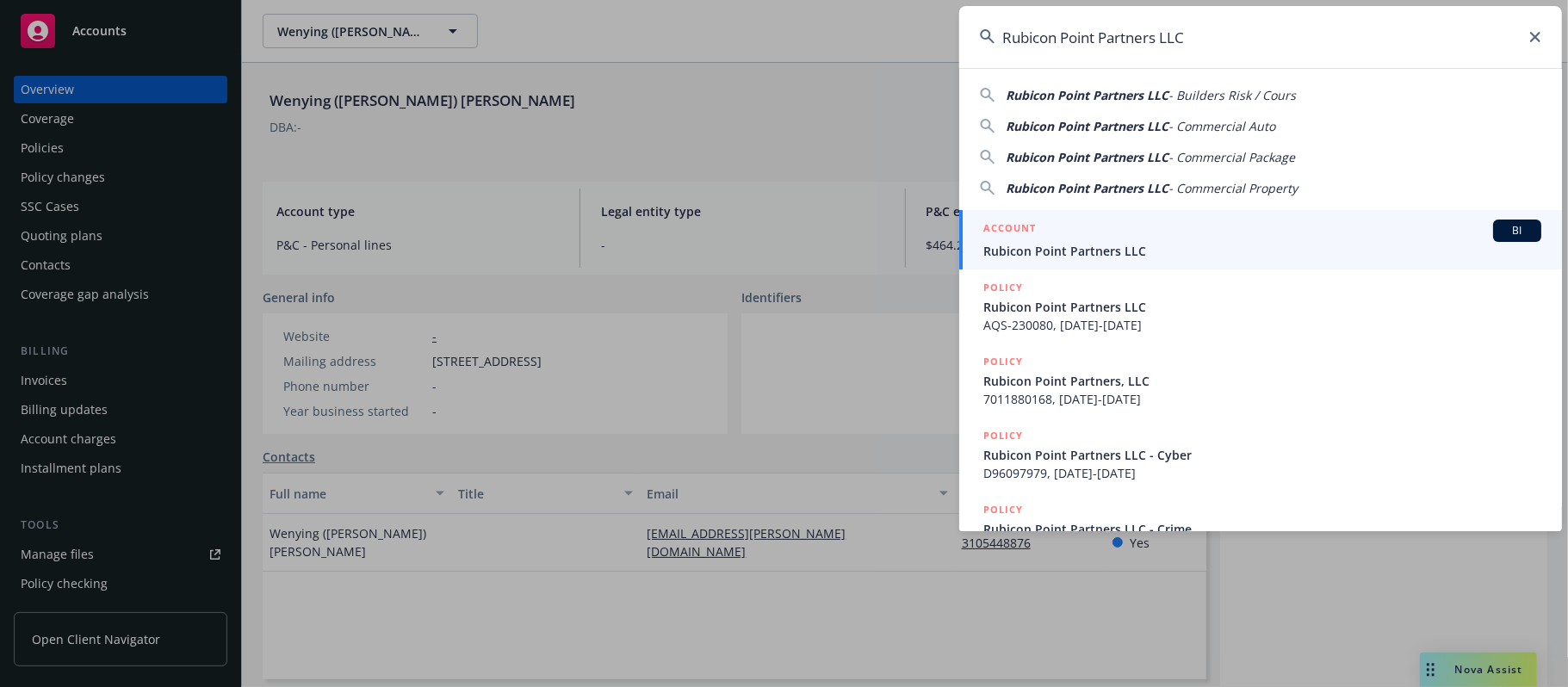
type input "Rubicon Point Partners LLC"
click at [1112, 235] on div "ACCOUNT BI" at bounding box center [1262, 231] width 558 height 23
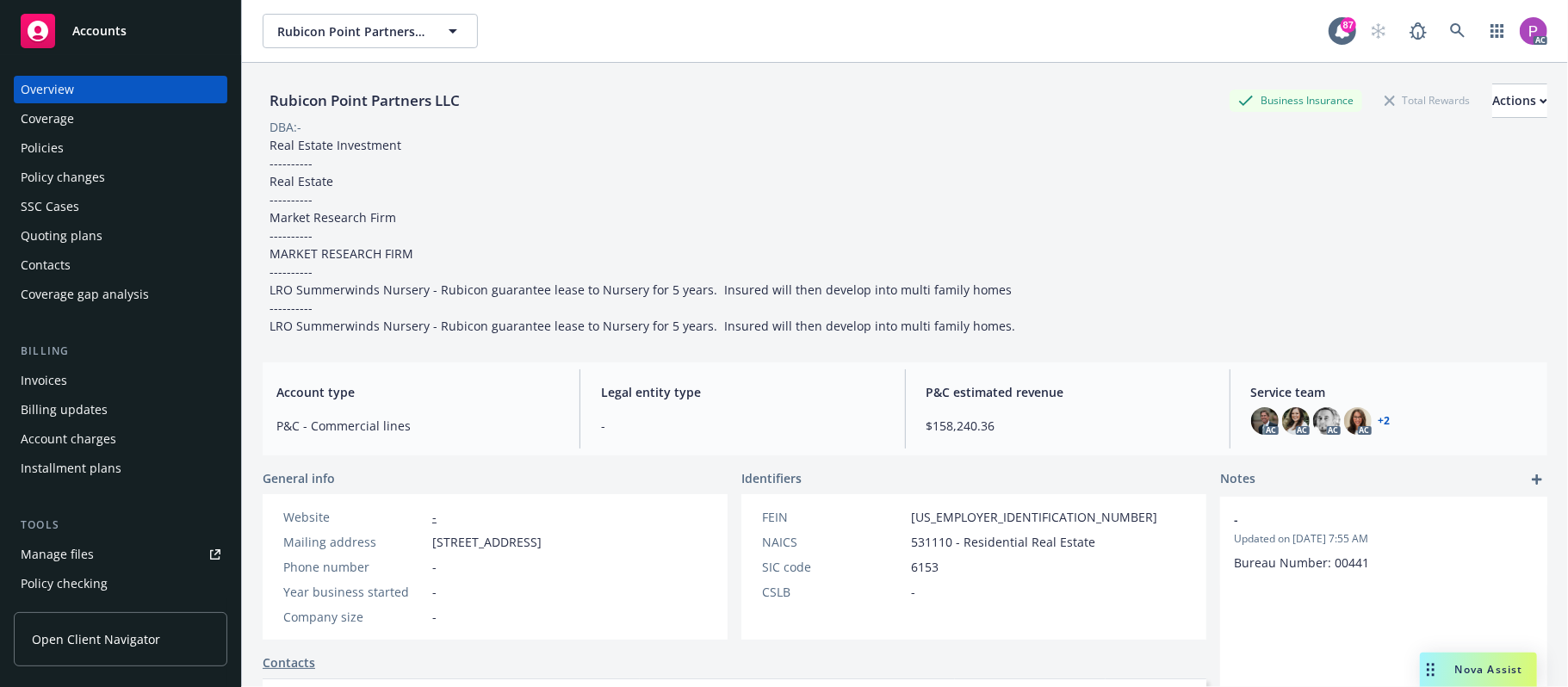
click at [95, 552] on link "Manage files" at bounding box center [120, 554] width 214 height 28
click at [1347, 407] on img at bounding box center [1358, 421] width 28 height 28
click at [1441, 18] on link at bounding box center [1458, 31] width 35 height 35
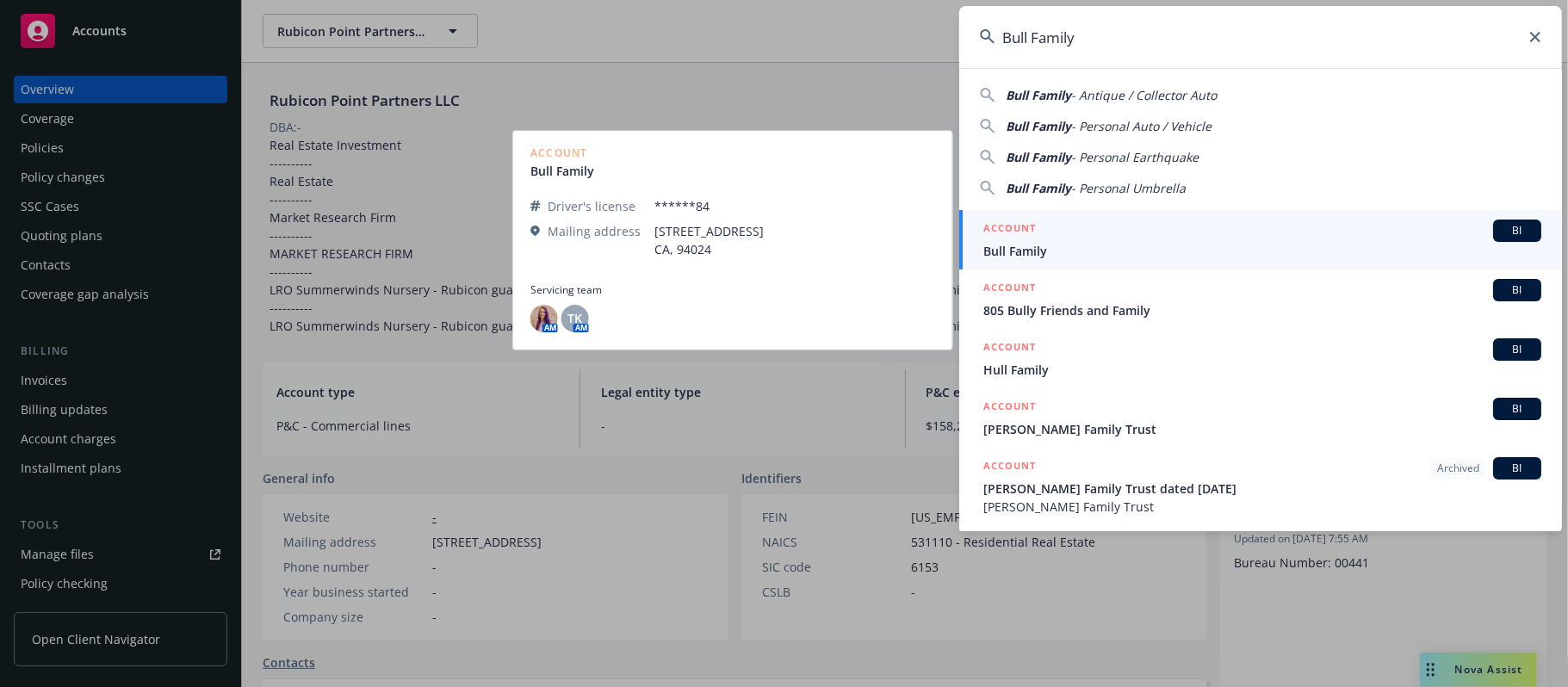
type input "Bull Family"
click at [1120, 228] on div "ACCOUNT BI" at bounding box center [1262, 231] width 558 height 23
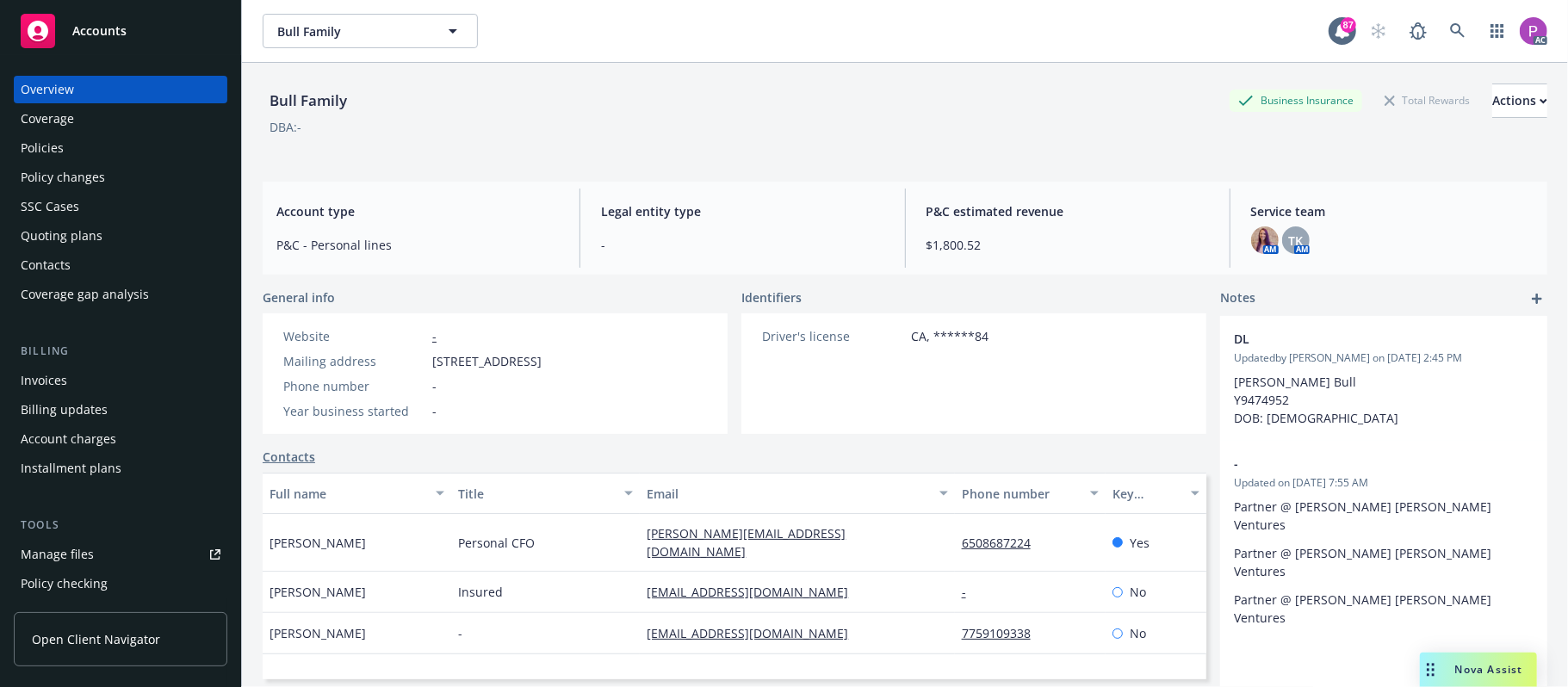
click at [83, 555] on div "Manage files" at bounding box center [58, 554] width 73 height 28
click at [1450, 36] on icon at bounding box center [1458, 31] width 16 height 16
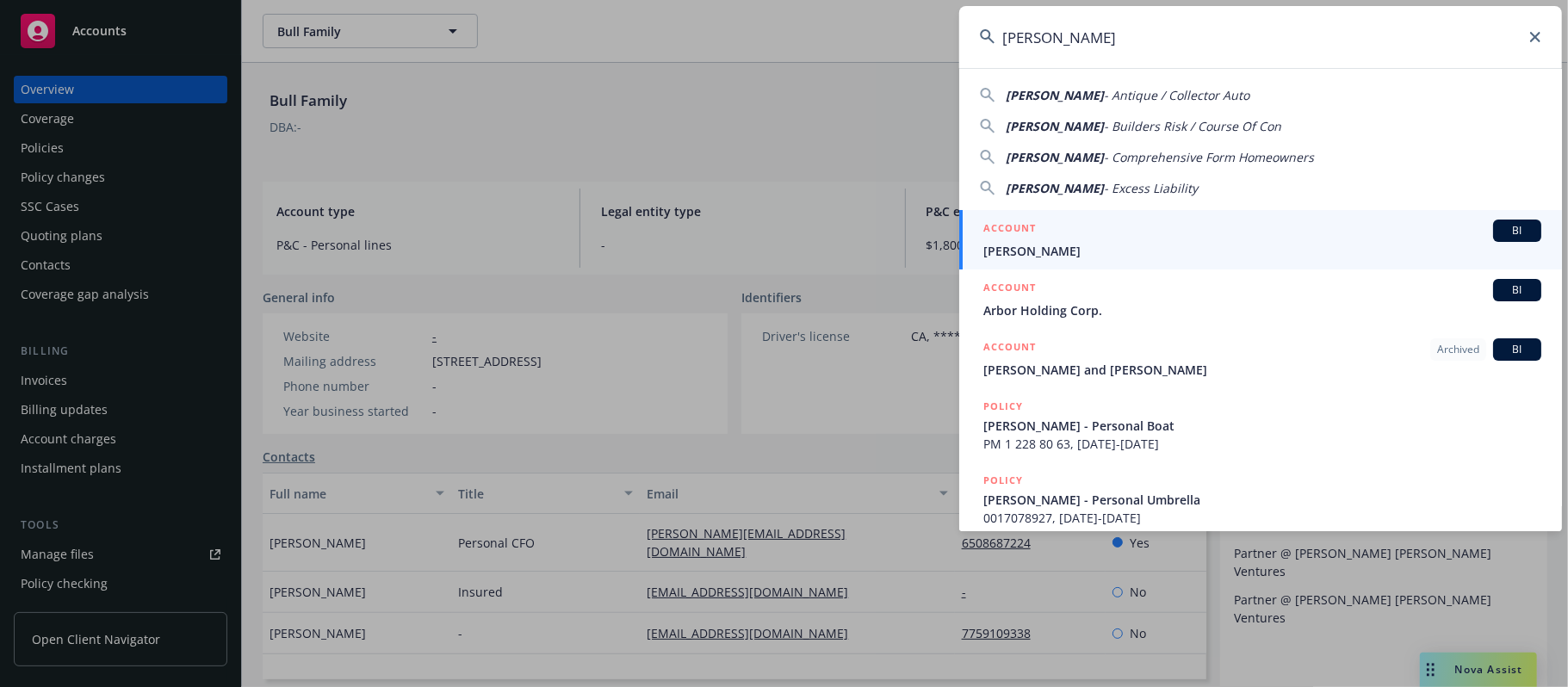
type input "Jean-Pierre Murray"
click at [1076, 233] on div "ACCOUNT BI" at bounding box center [1262, 231] width 558 height 23
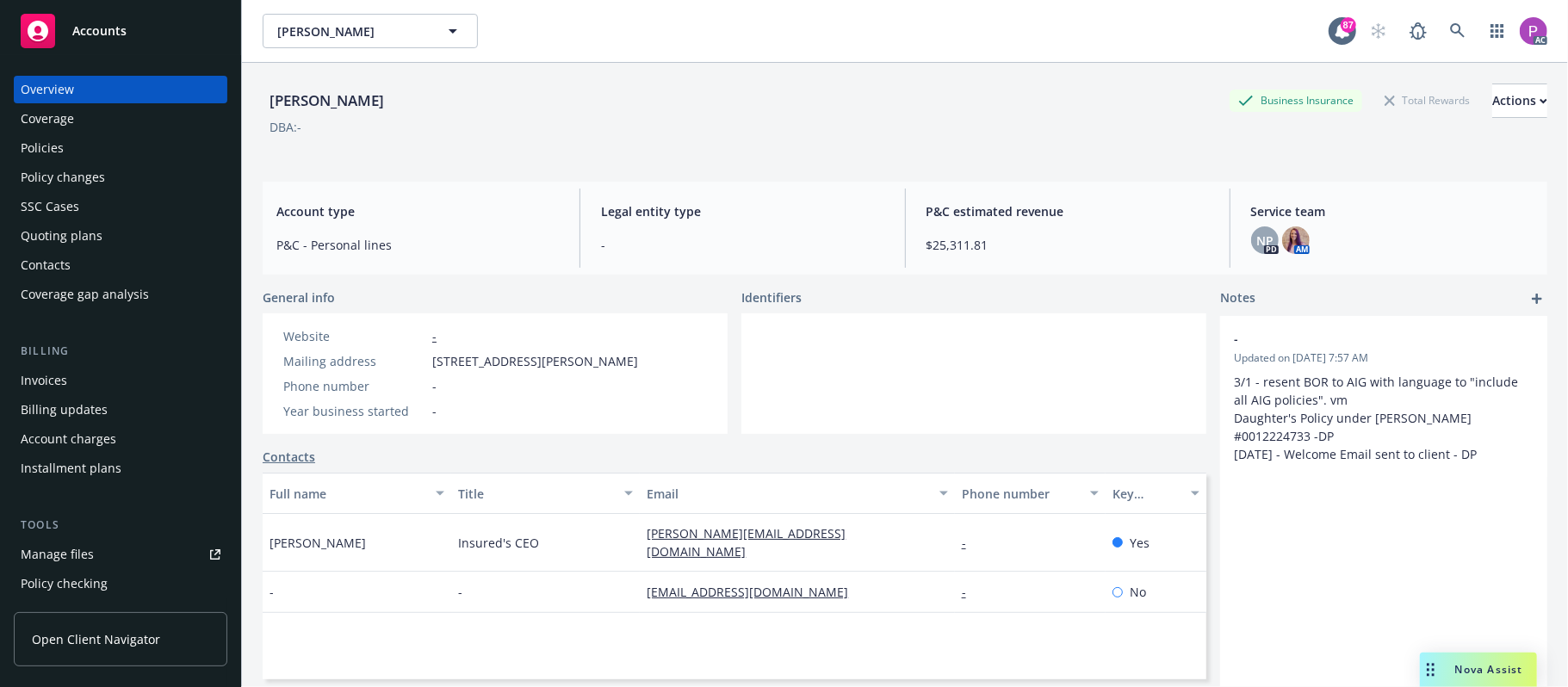
click at [50, 548] on div "Manage files" at bounding box center [58, 554] width 73 height 28
click at [1450, 37] on icon at bounding box center [1458, 31] width 16 height 16
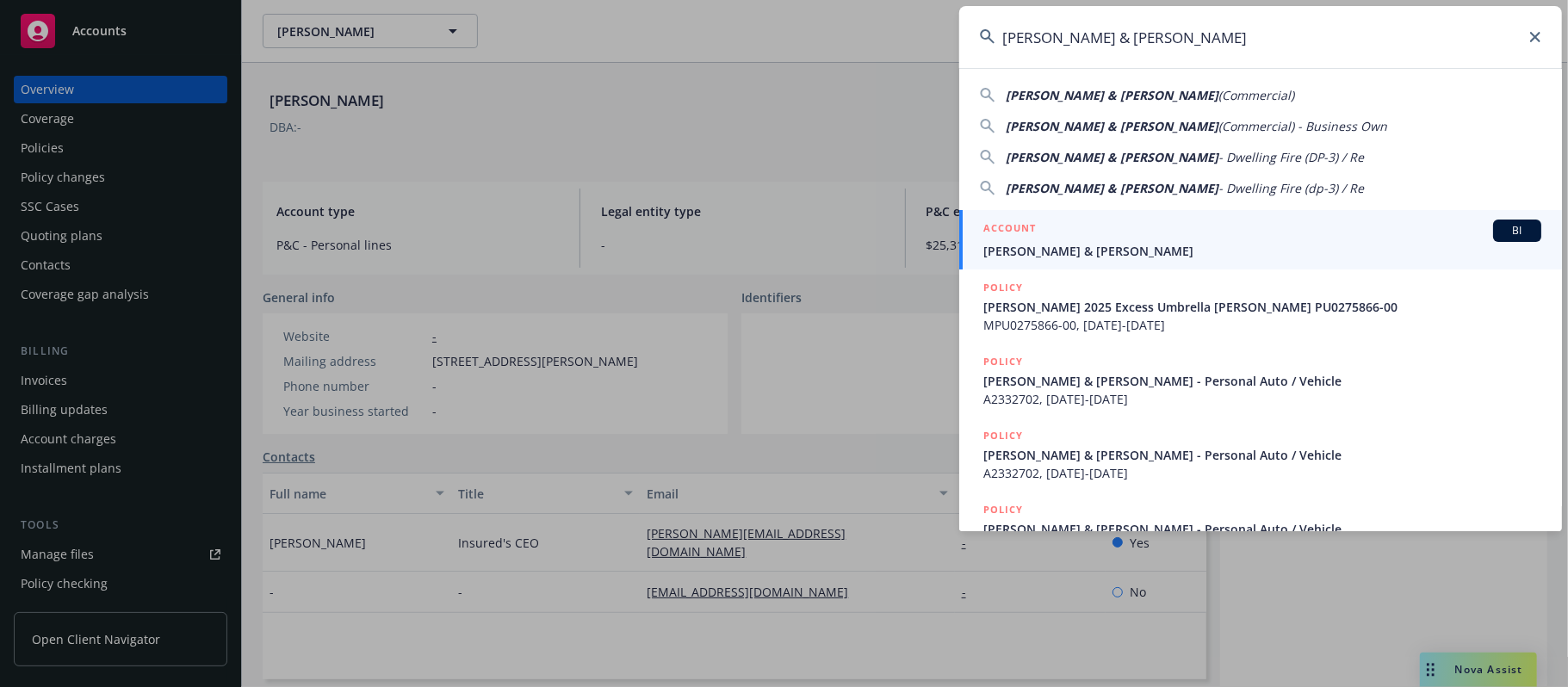
type input "Grubb, Gayle & Barbara"
click at [1188, 239] on div "ACCOUNT BI" at bounding box center [1262, 231] width 558 height 23
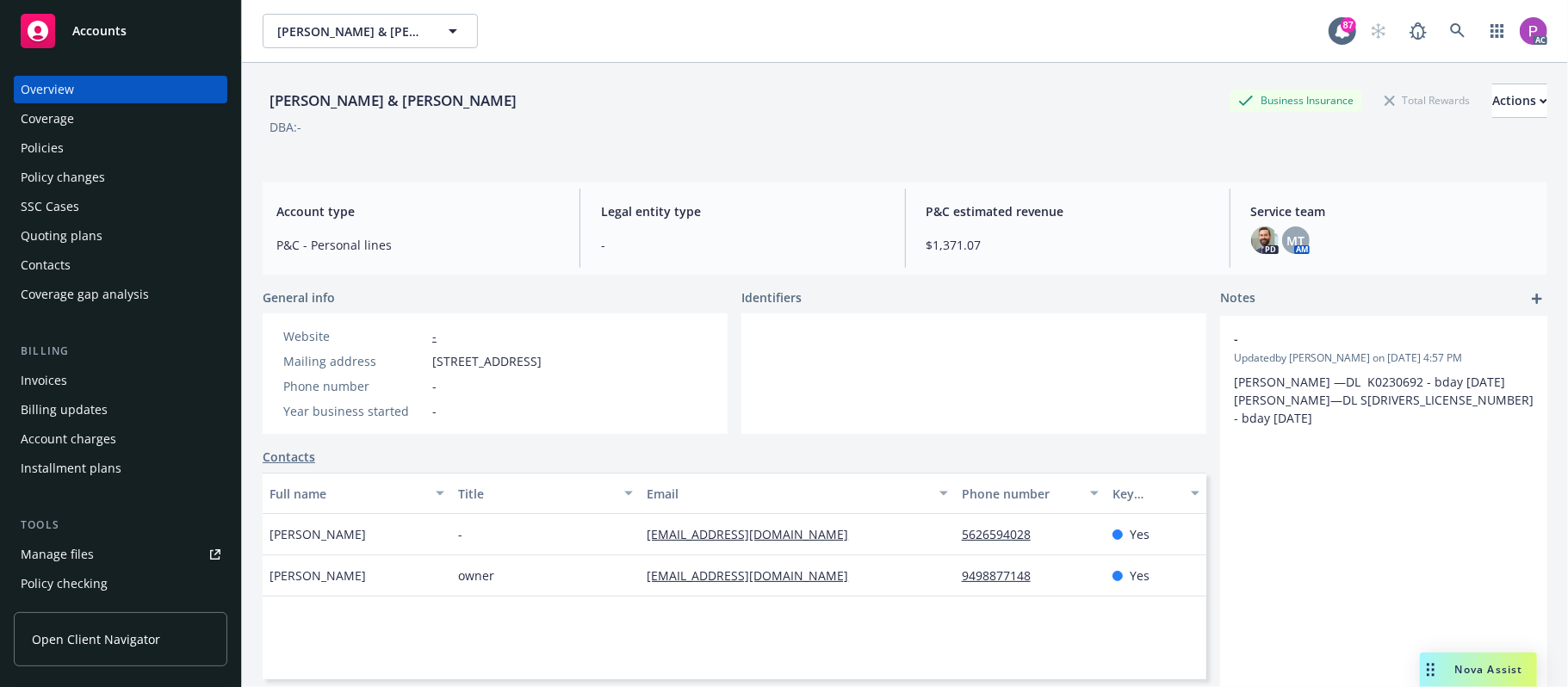
click at [72, 549] on div "Manage files" at bounding box center [58, 554] width 73 height 28
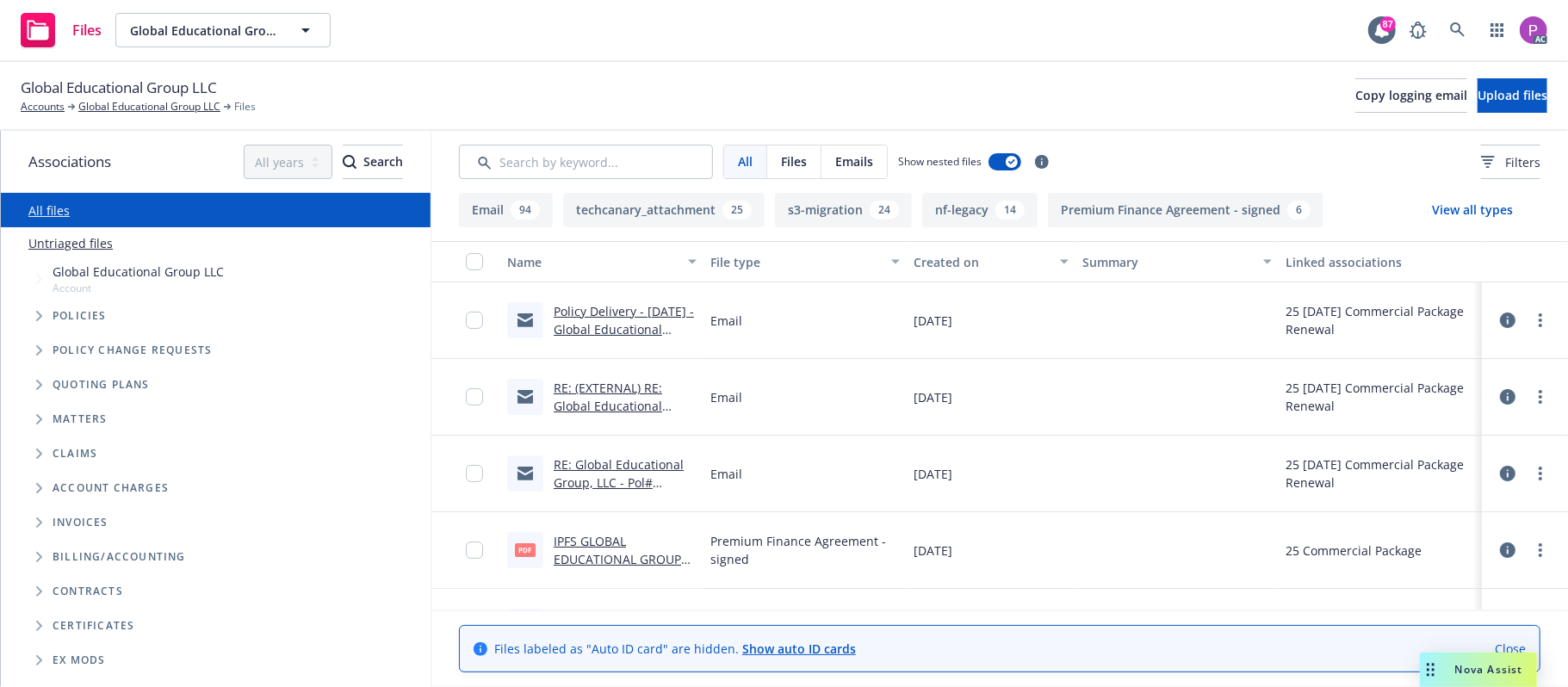
click at [78, 241] on link "Untriaged files" at bounding box center [71, 243] width 85 height 18
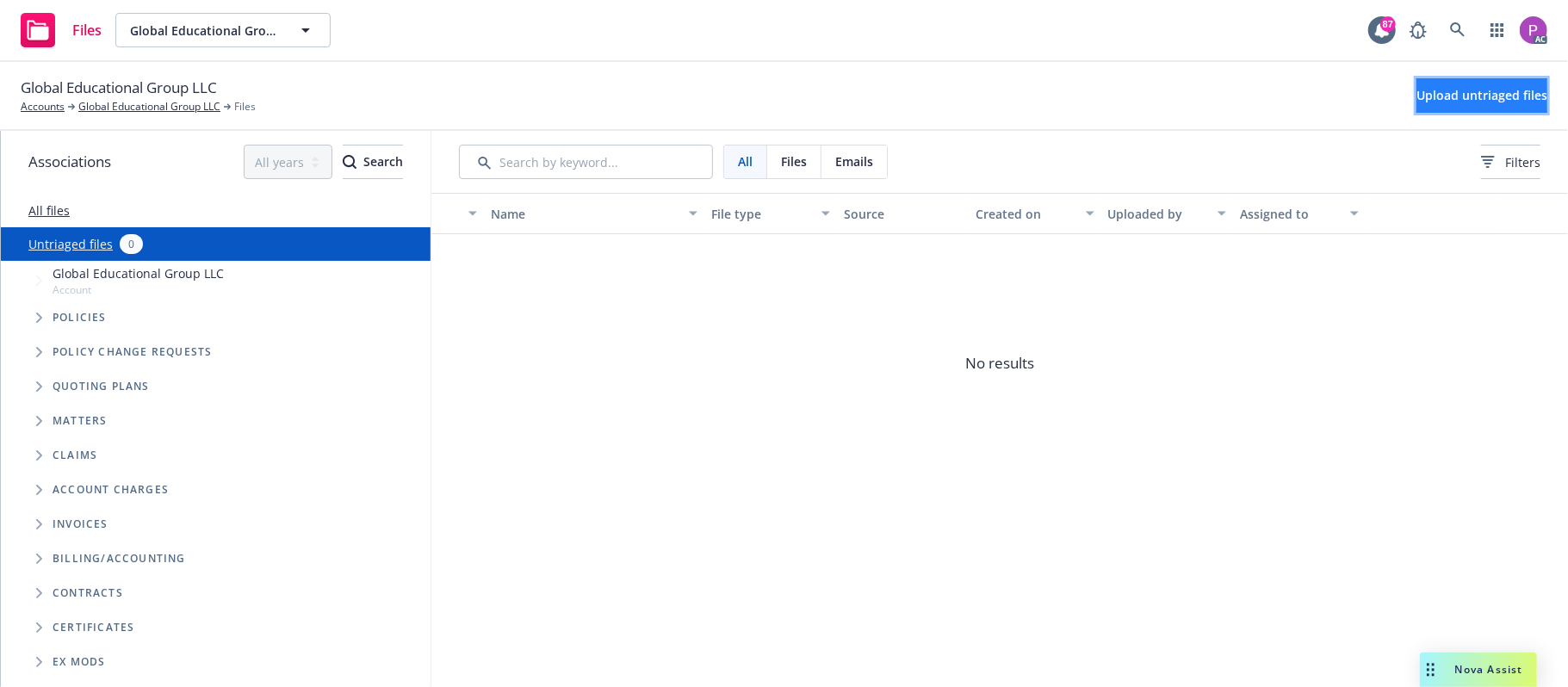
click at [1416, 92] on span "Upload untriaged files" at bounding box center [1482, 95] width 131 height 17
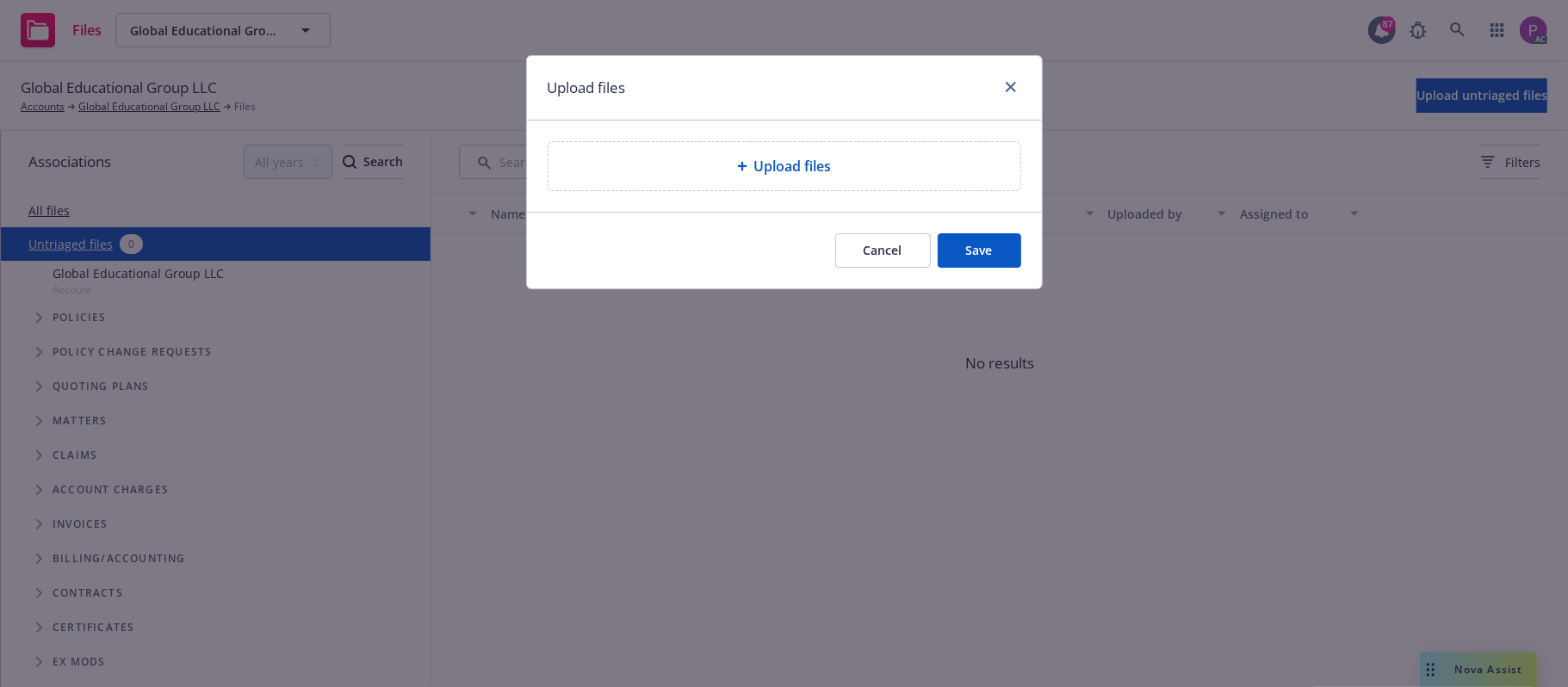
click at [835, 179] on div "Upload files" at bounding box center [784, 166] width 472 height 48
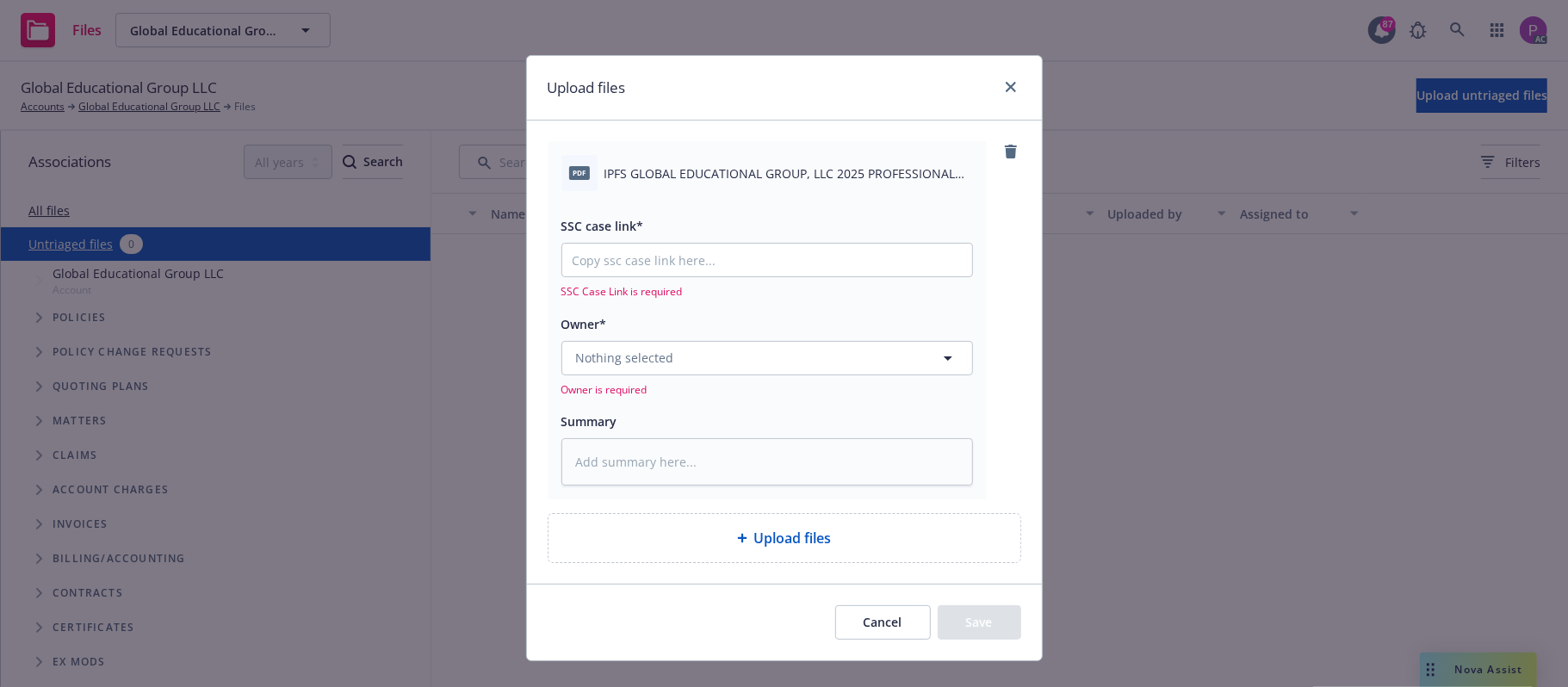
click at [773, 176] on span "IPFS GLOBAL EDUCATIONAL GROUP, LLC 2025 PROFESSIONAL LIABILITY NOTICE OF INTENT…" at bounding box center [789, 173] width 369 height 18
copy div "IPFS GLOBAL EDUCATIONAL GROUP, LLC 2025 PROFESSIONAL LIABILITY NOTICE OF INTENT…"
click at [731, 438] on div "Summary" at bounding box center [767, 448] width 411 height 76
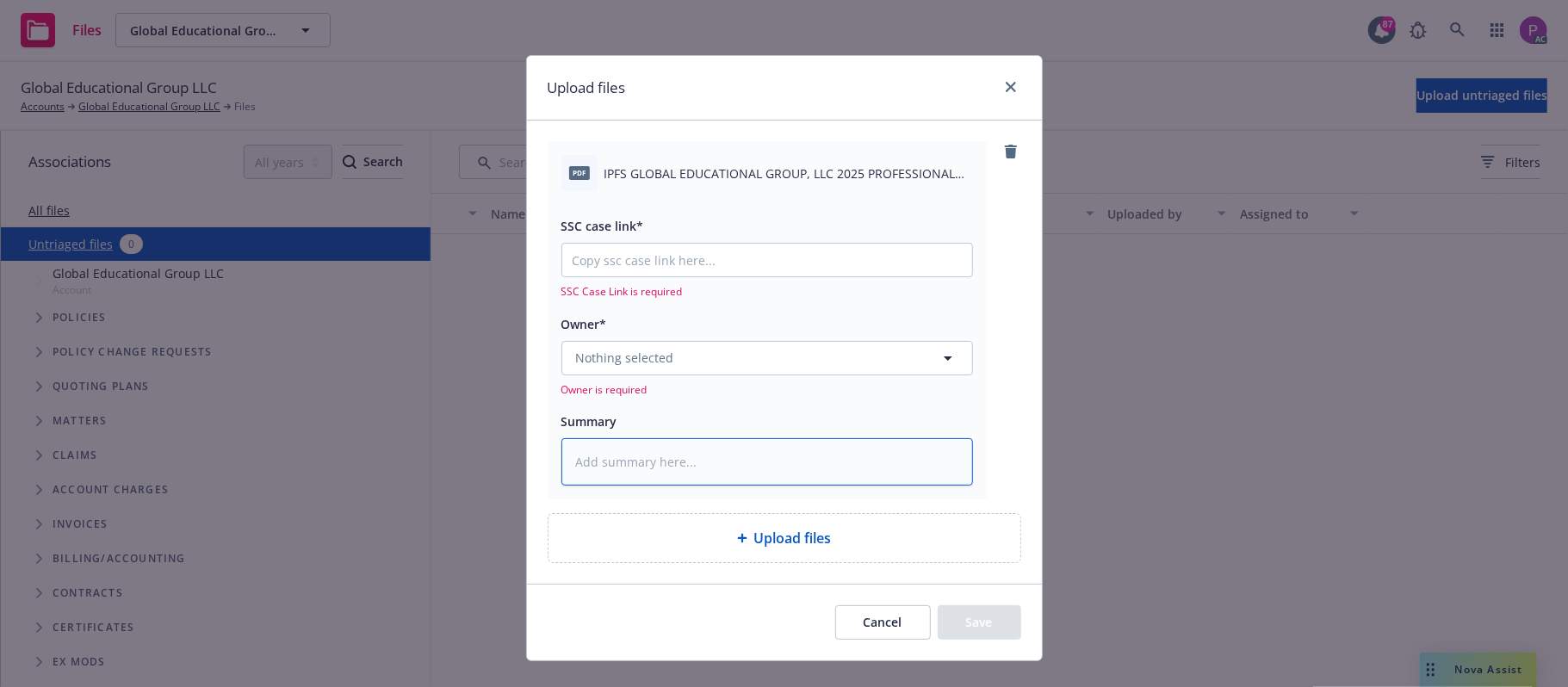
click at [703, 465] on textarea at bounding box center [767, 462] width 411 height 48
paste textarea "IPFS GLOBAL EDUCATIONAL GROUP, LLC 2025 PROFESSIONAL LIABILITY NOTICE OF INTENT…"
type textarea "x"
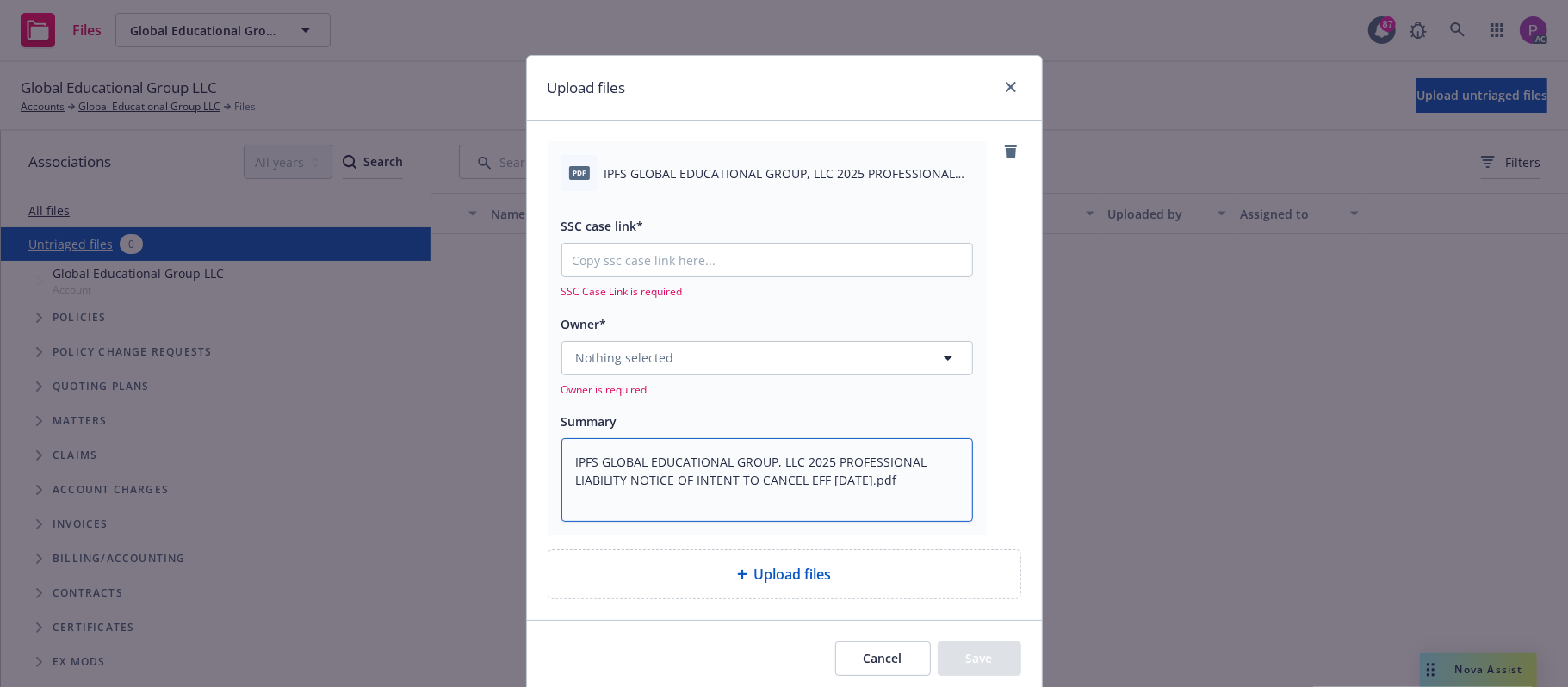
type textarea "IPFS GLOBAL EDUCATIONAL GROUP, LLC 2025 PROFESSIONAL LIABILITY NOTICE OF INTENT…"
click at [659, 256] on input "SSC case link*" at bounding box center [767, 261] width 410 height 33
paste input "https://newfront-ssc.lightning.force.com/lightning/r/Case/500Vz00000SCbv2IAD/vi…"
type textarea "x"
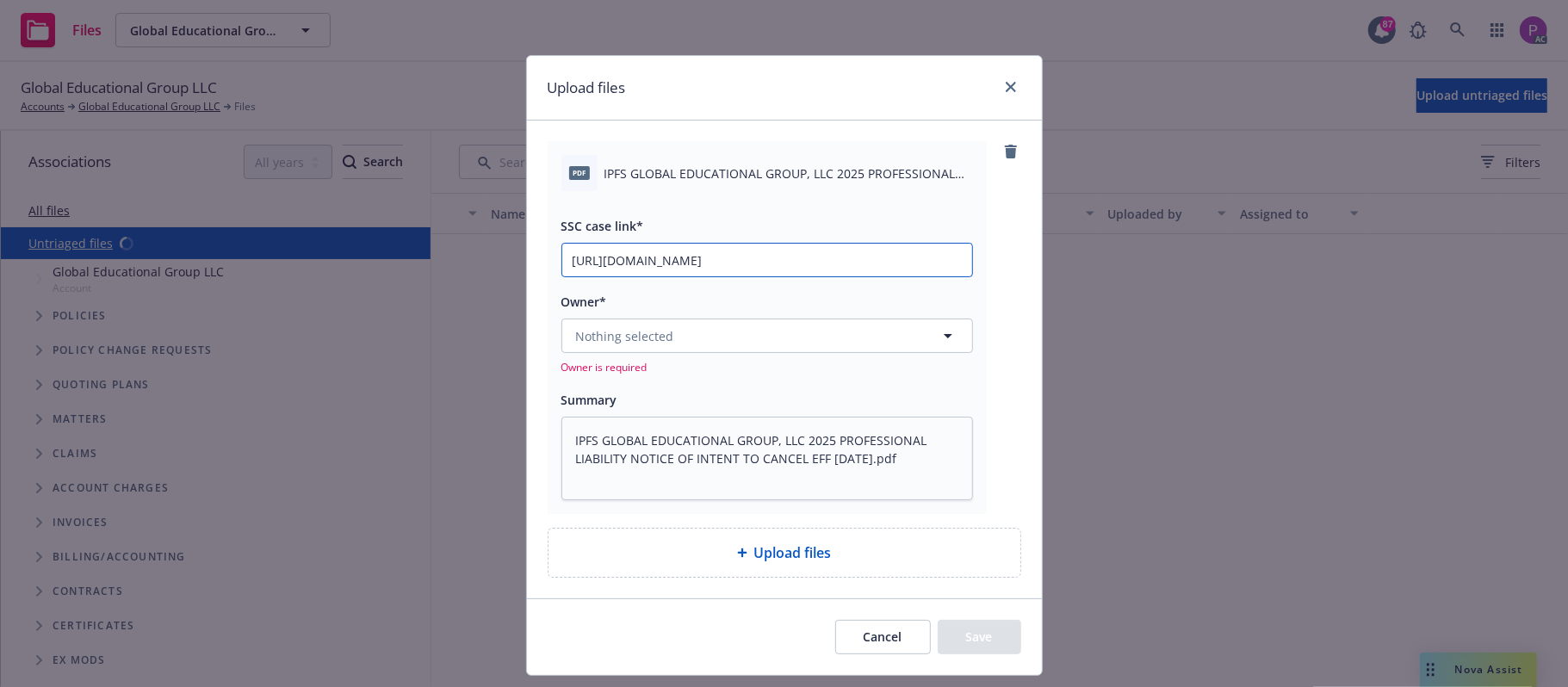
scroll to position [0, 241]
type input "https://newfront-ssc.lightning.force.com/lightning/r/Case/500Vz00000SCbv2IAD/vi…"
click at [676, 332] on button "Nothing selected" at bounding box center [767, 337] width 411 height 35
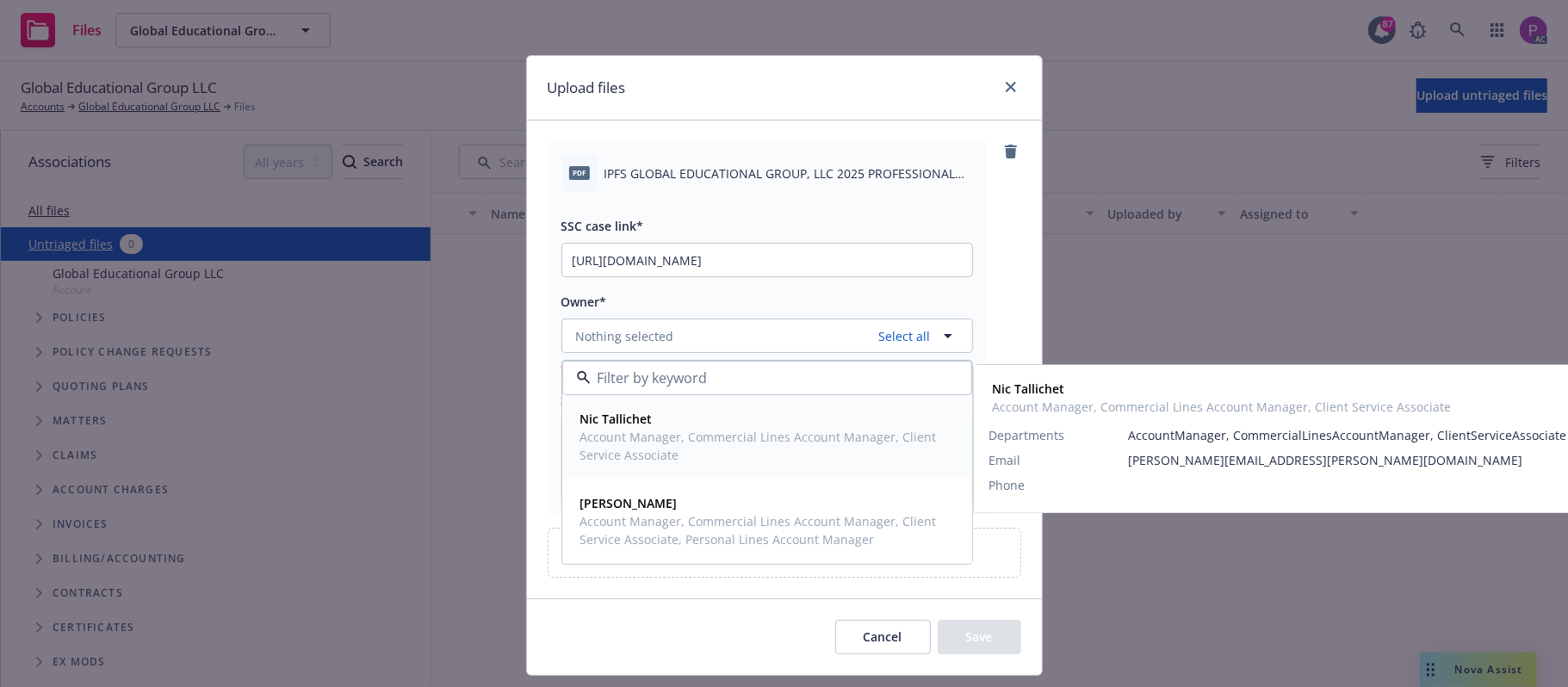
click at [675, 453] on span "Account Manager, Commercial Lines Account Manager, Client Service Associate" at bounding box center [765, 446] width 370 height 36
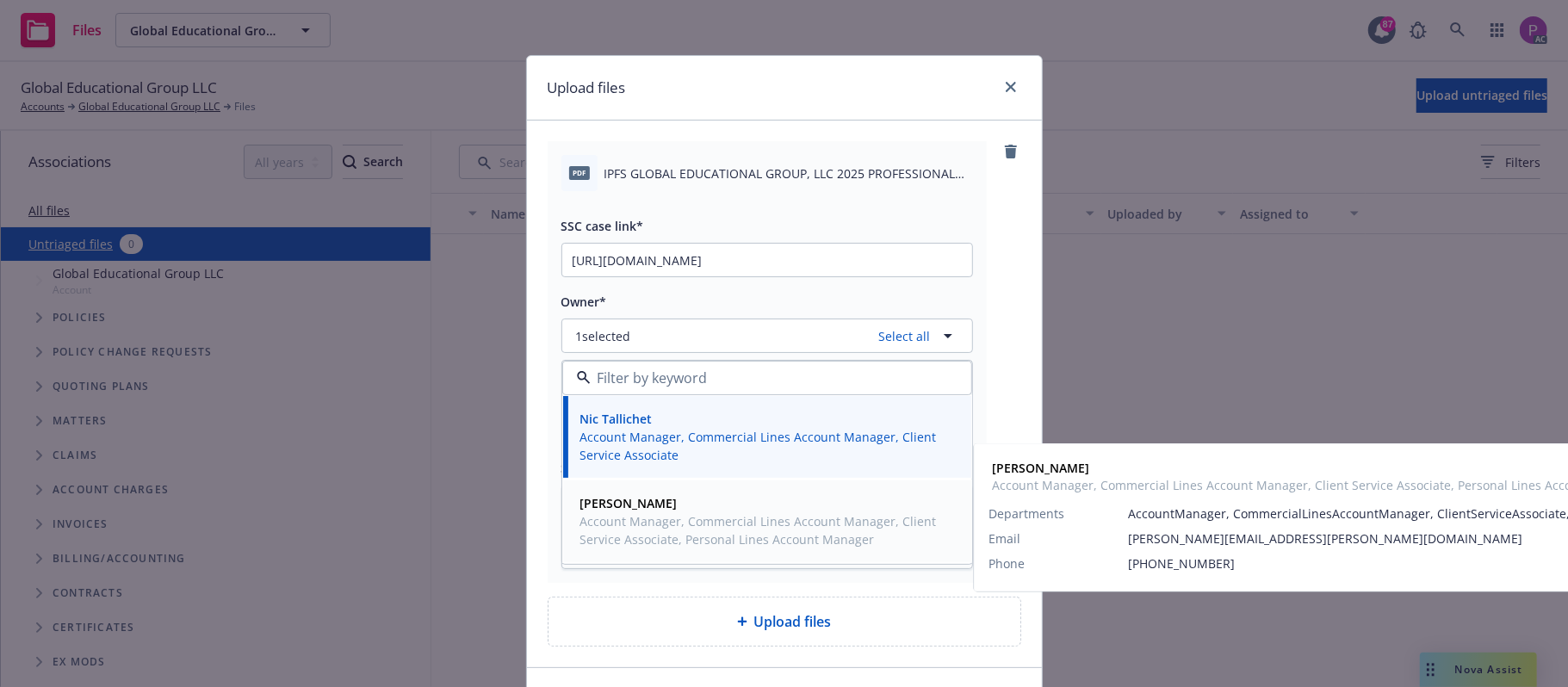
click at [659, 522] on span "Account Manager, Commercial Lines Account Manager, Client Service Associate, Pe…" at bounding box center [765, 530] width 370 height 36
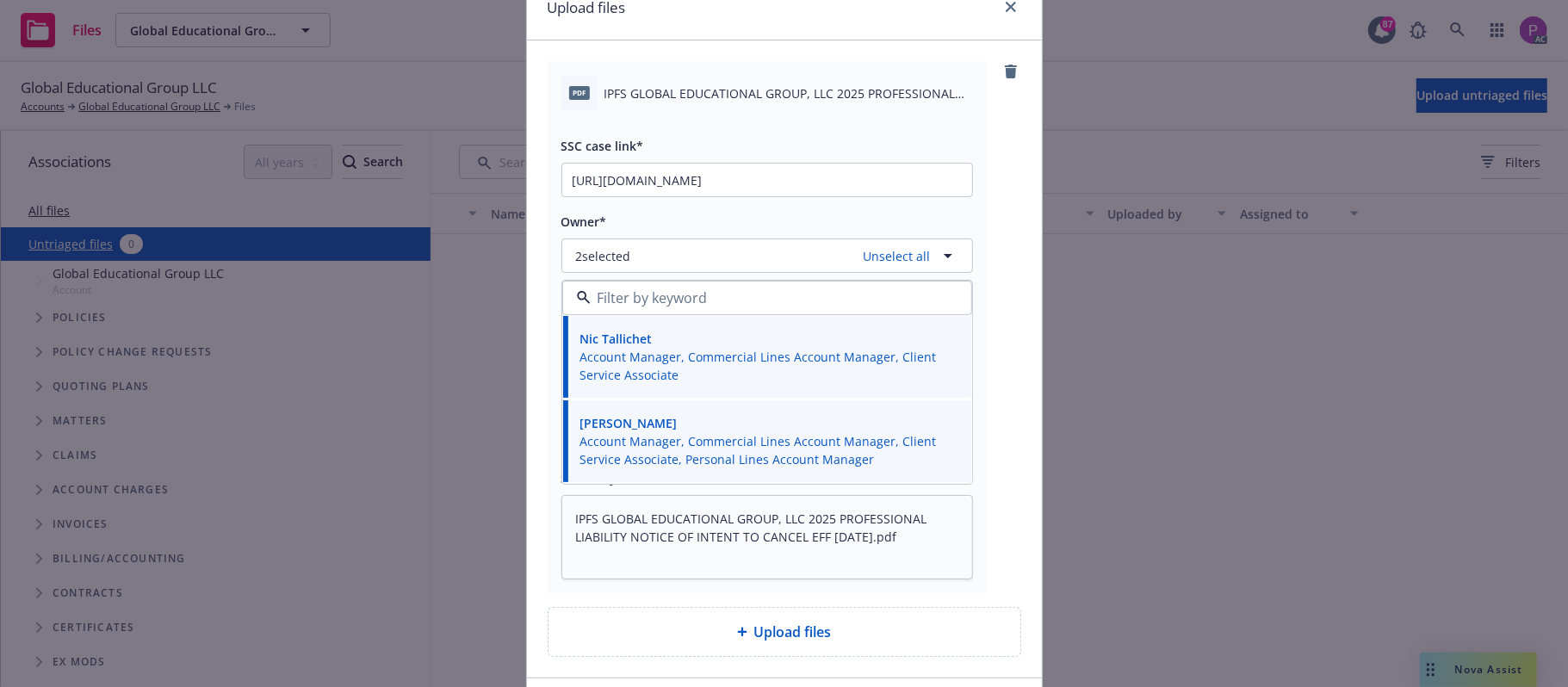
scroll to position [205, 0]
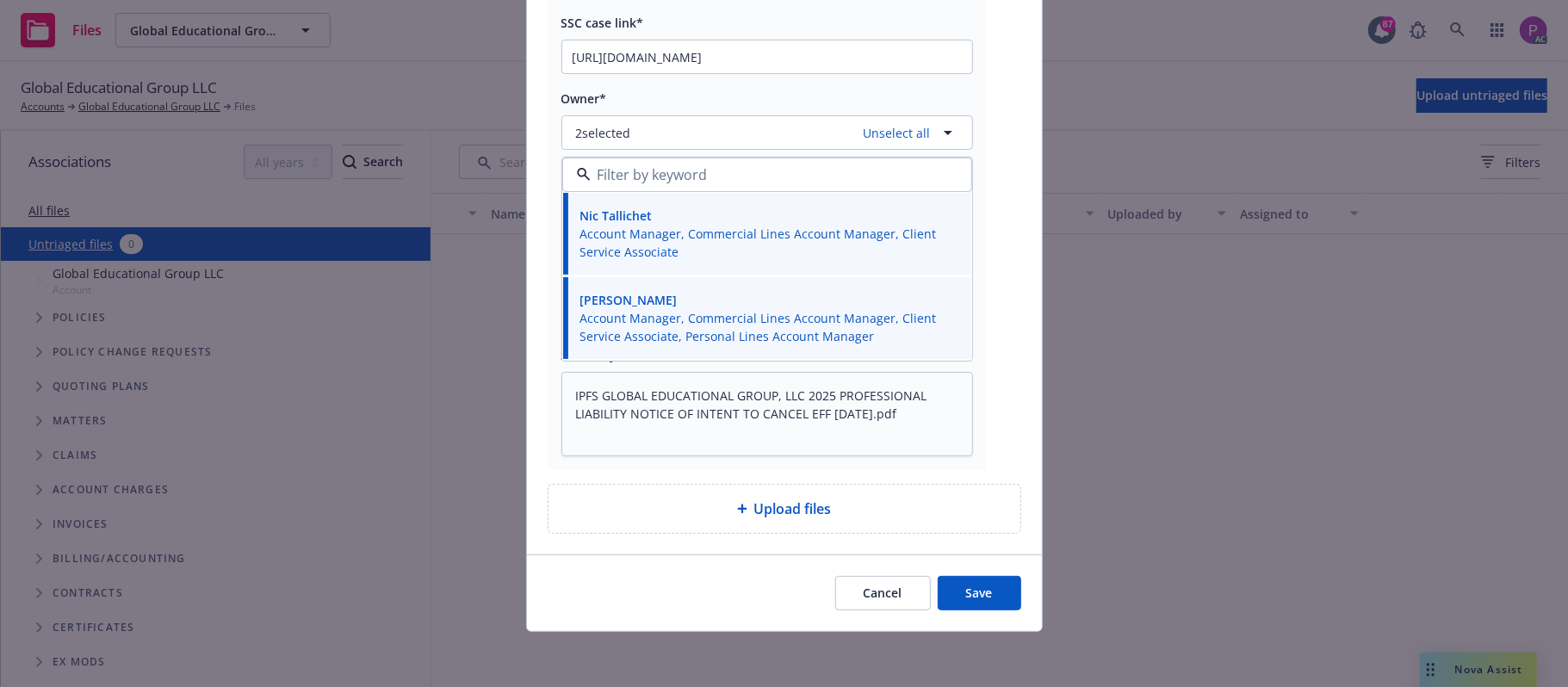
click at [959, 593] on button "Save" at bounding box center [980, 594] width 84 height 35
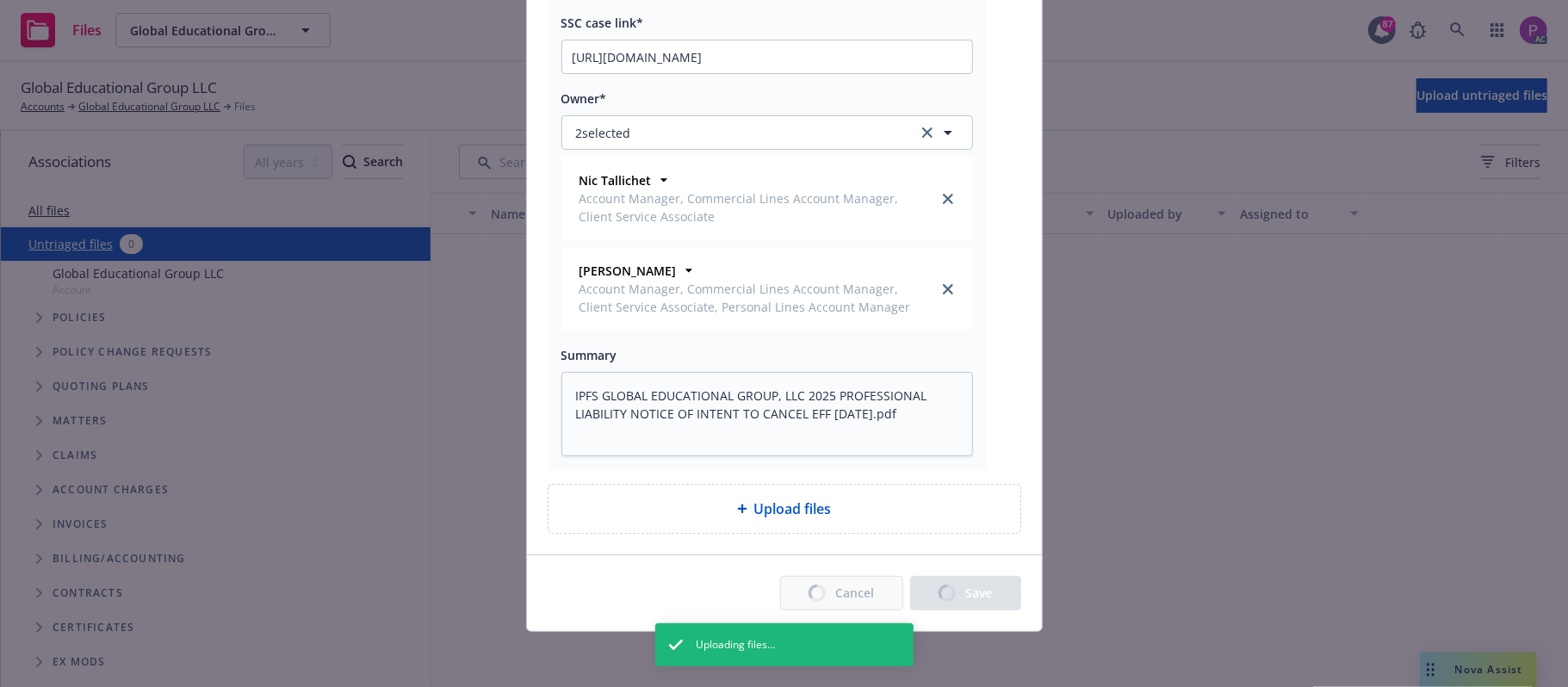
type textarea "x"
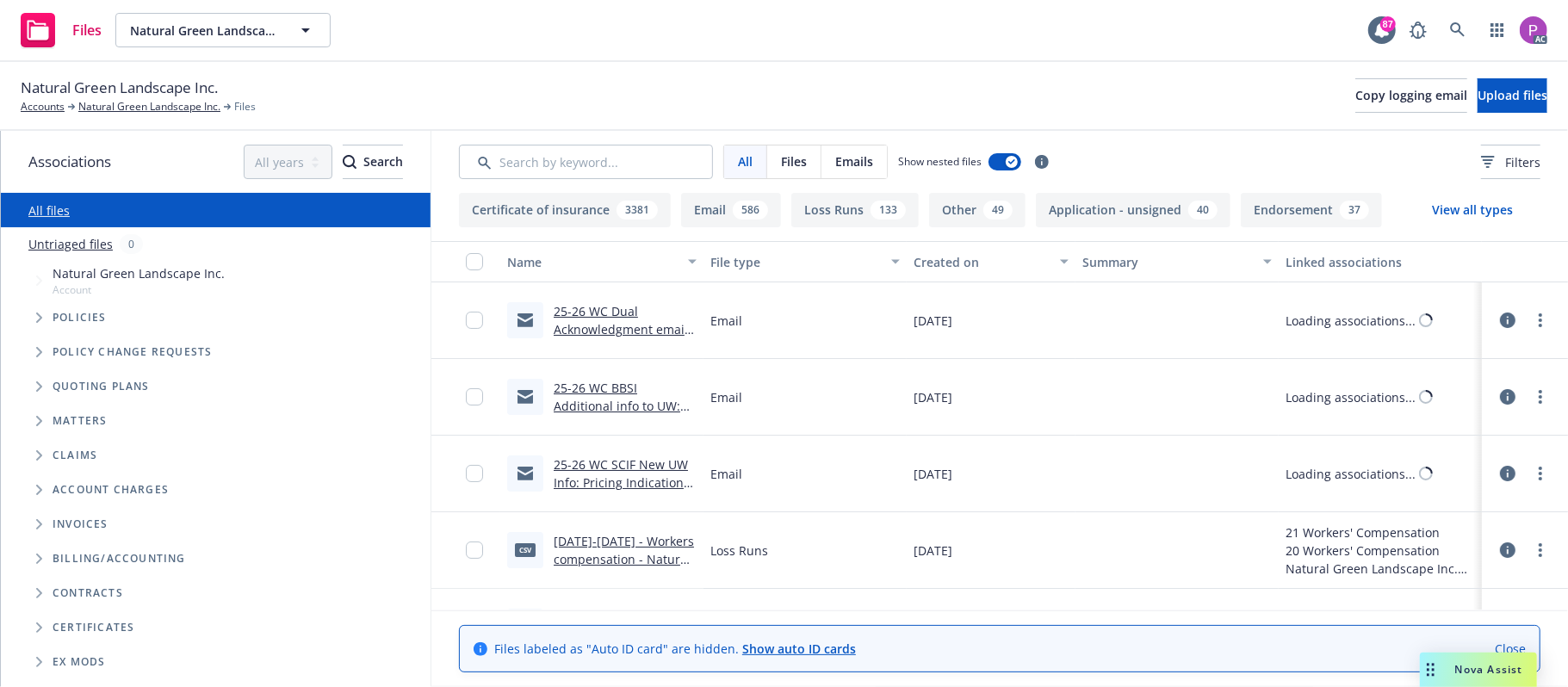
click at [100, 249] on link "Untriaged files" at bounding box center [71, 244] width 85 height 18
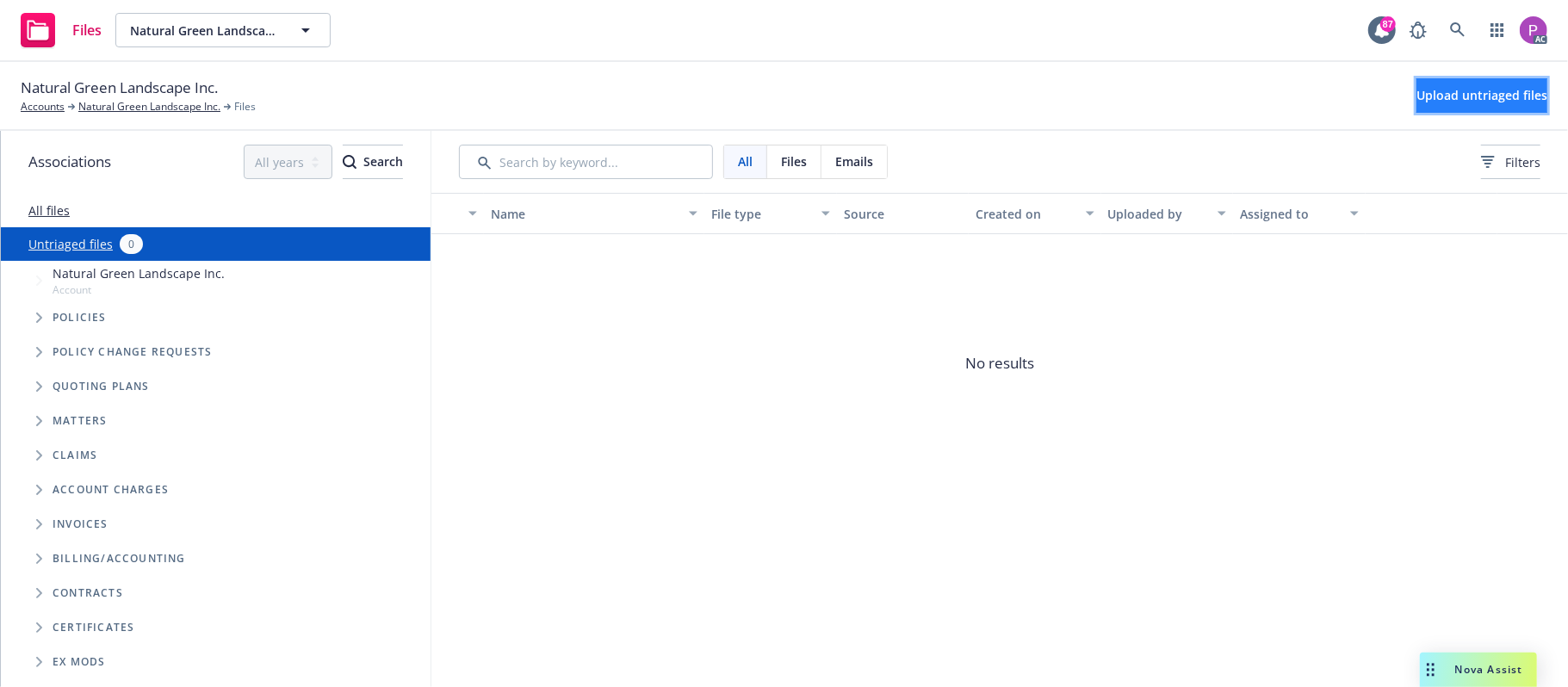
click at [1416, 81] on button "Upload untriaged files" at bounding box center [1482, 96] width 131 height 35
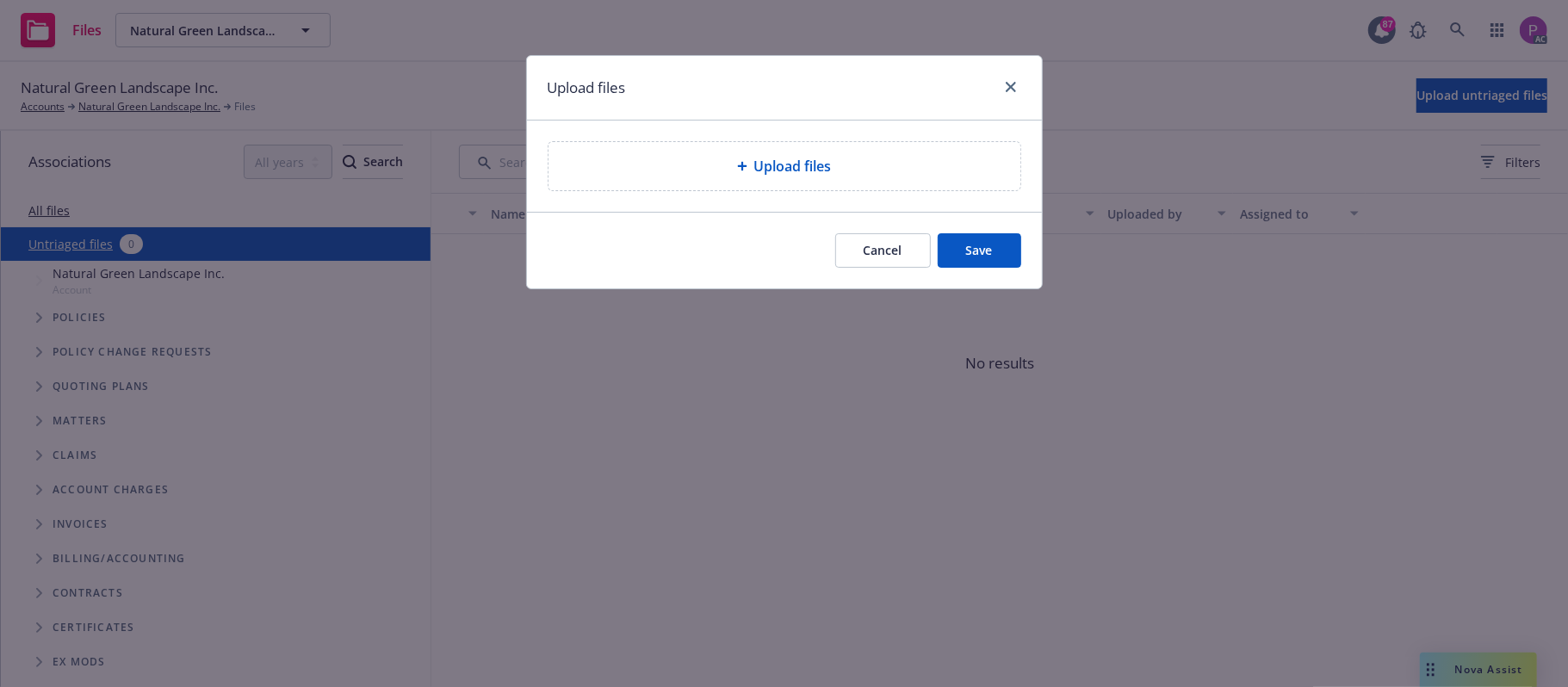
click at [807, 173] on span "Upload files" at bounding box center [792, 167] width 78 height 21
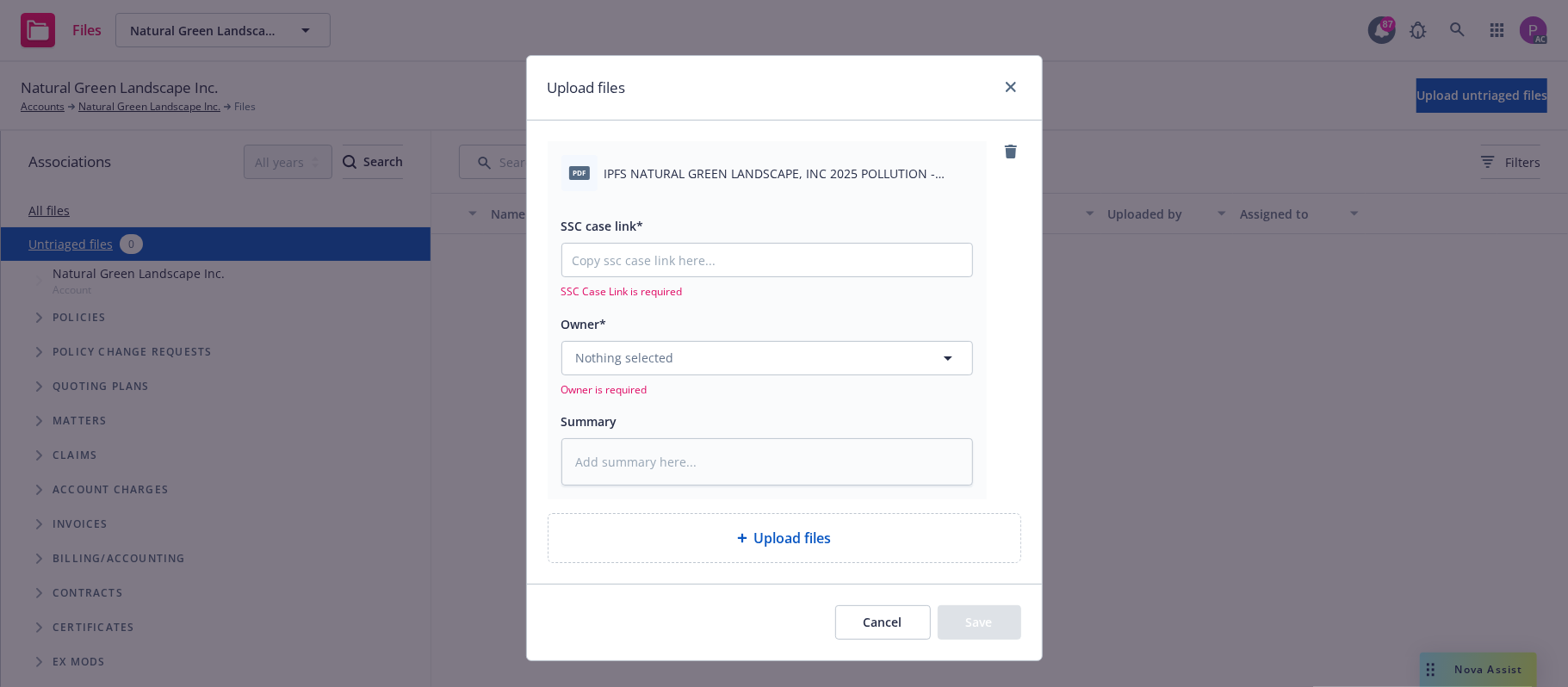
click at [716, 149] on div "pdf IPFS NATURAL GREEN LANDSCAPE, INC 2025 POLLUTION - EXCESS - GL NOTICE OF IN…" at bounding box center [767, 320] width 439 height 358
click at [714, 165] on span "IPFS NATURAL GREEN LANDSCAPE, INC 2025 POLLUTION - EXCESS - GL NOTICE OF INTENT…" at bounding box center [789, 173] width 369 height 18
copy div "IPFS NATURAL GREEN LANDSCAPE, INC 2025 POLLUTION - EXCESS - GL NOTICE OF INTENT…"
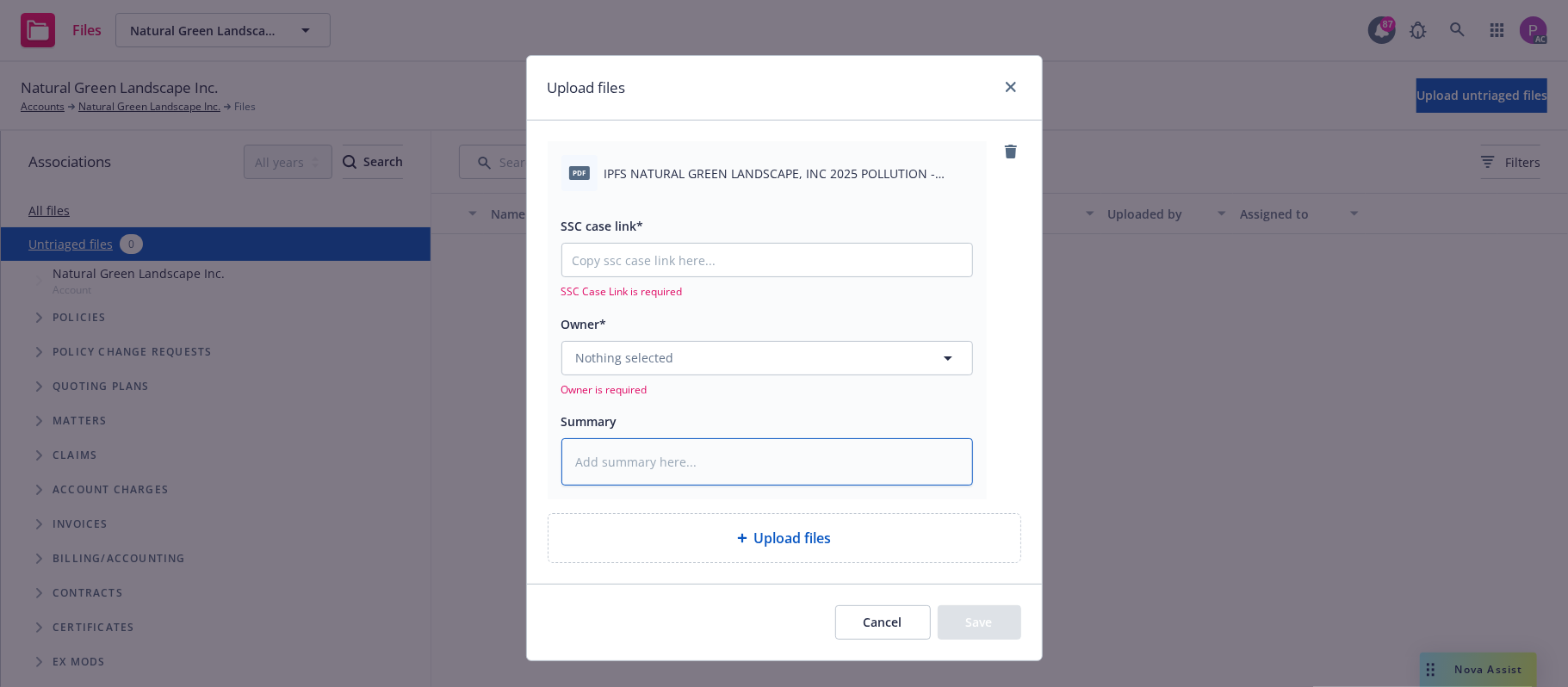
click at [689, 457] on textarea at bounding box center [767, 462] width 411 height 48
paste textarea "IPFS NATURAL GREEN LANDSCAPE, INC 2025 POLLUTION - EXCESS - GL NOTICE OF INTENT…"
type textarea "x"
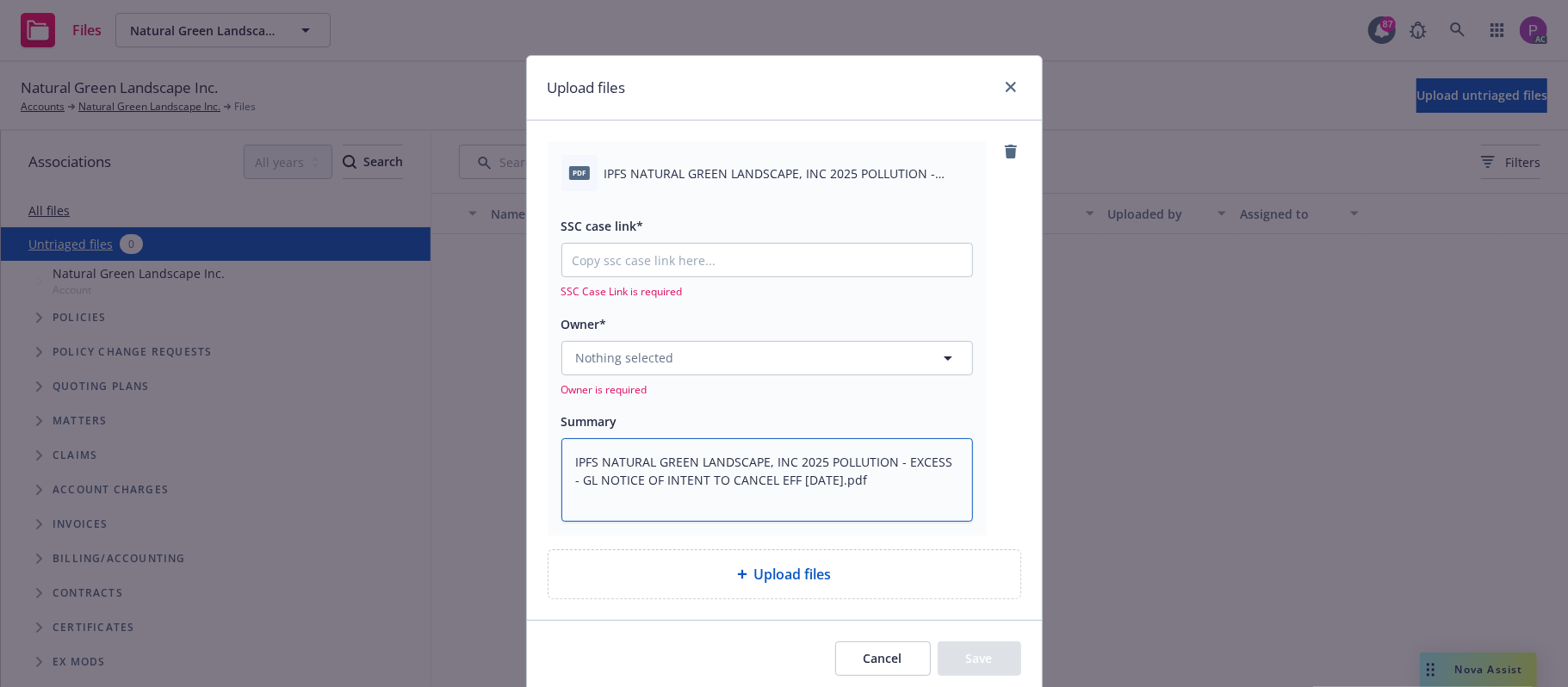
type textarea "IPFS NATURAL GREEN LANDSCAPE, INC 2025 POLLUTION - EXCESS - GL NOTICE OF INTENT…"
click at [609, 266] on input "SSC case link*" at bounding box center [767, 261] width 410 height 33
paste input "https://newfront-ssc.lightning.force.com/lightning/r/Case/500Vz00000SCmtZIAT/vi…"
type textarea "x"
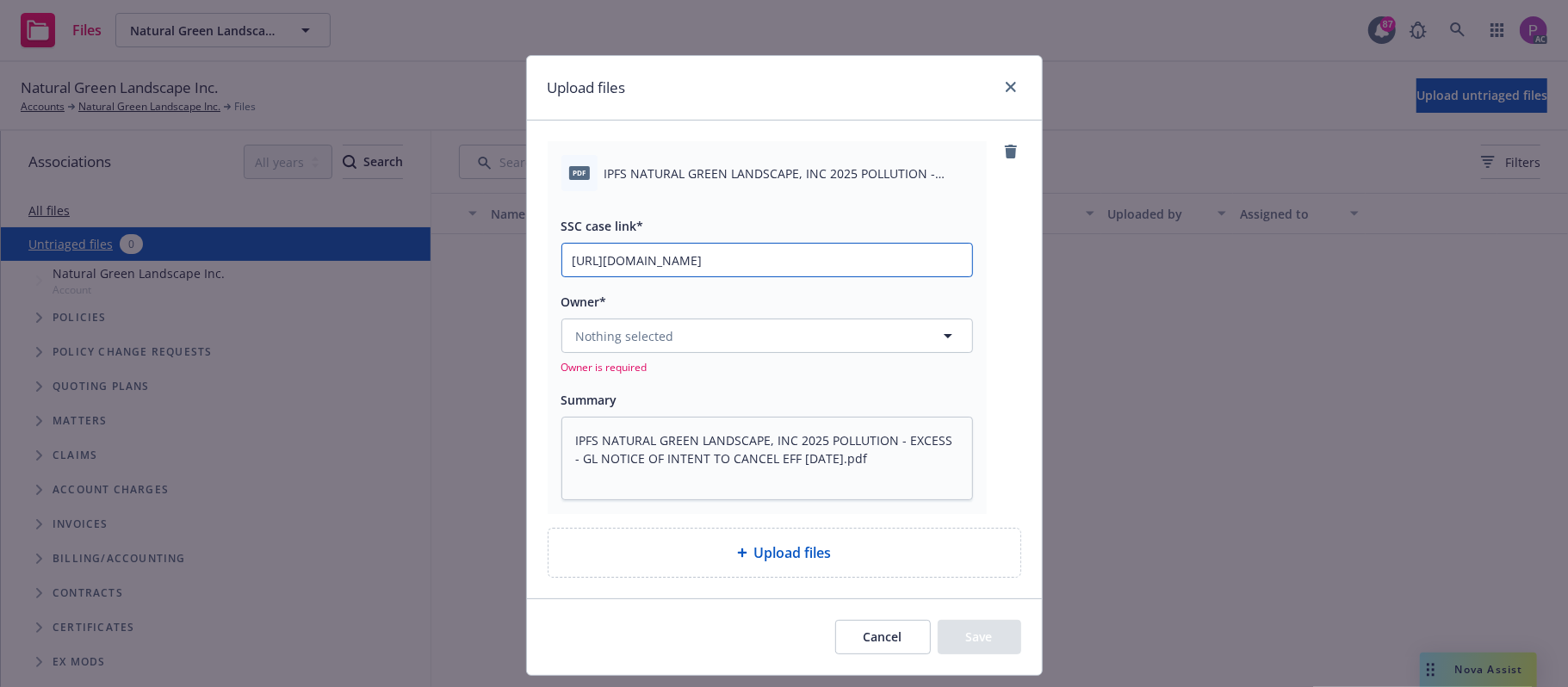
scroll to position [0, 234]
type input "https://newfront-ssc.lightning.force.com/lightning/r/Case/500Vz00000SCmtZIAT/vi…"
click at [621, 344] on span "Nothing selected" at bounding box center [625, 336] width 98 height 18
click at [759, 346] on button "Nothing selected" at bounding box center [767, 337] width 411 height 35
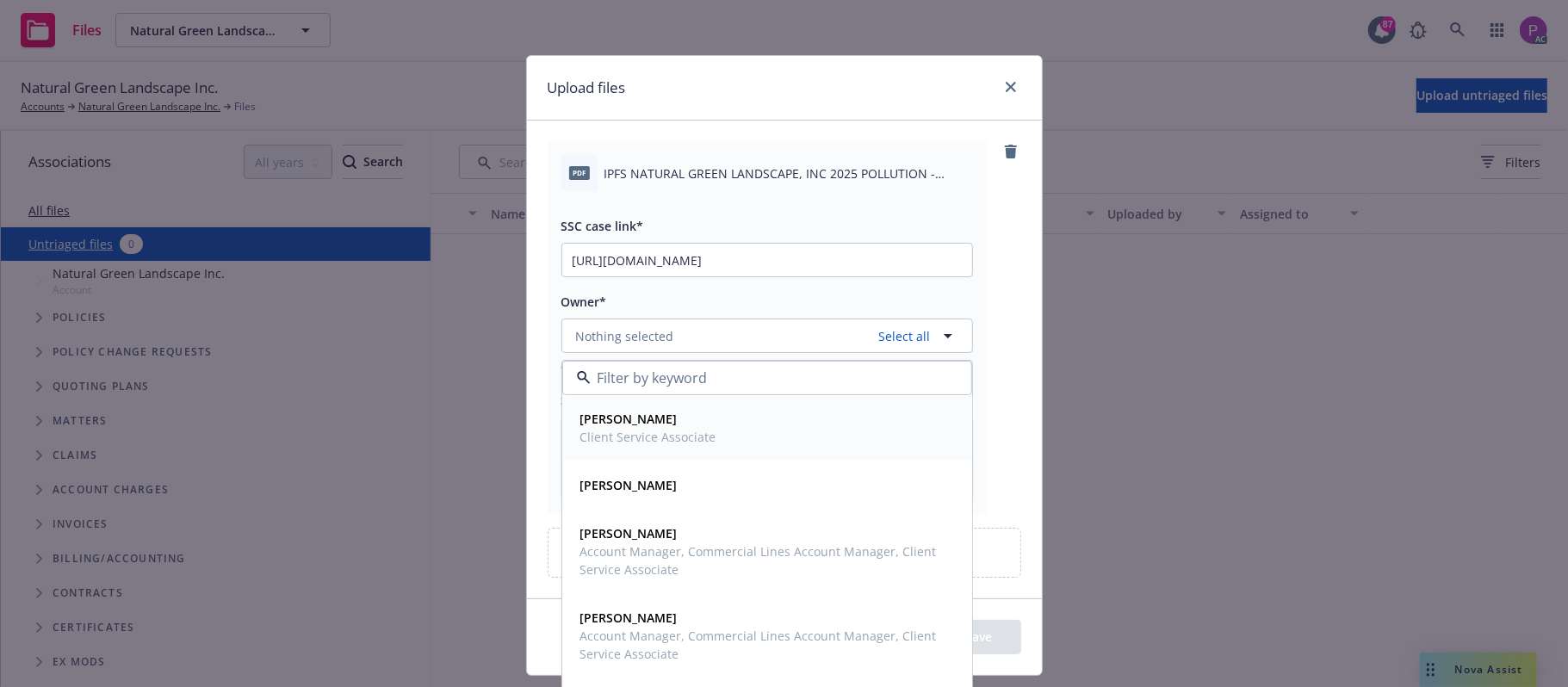
click at [700, 442] on span "Client Service Associate" at bounding box center [648, 437] width 136 height 18
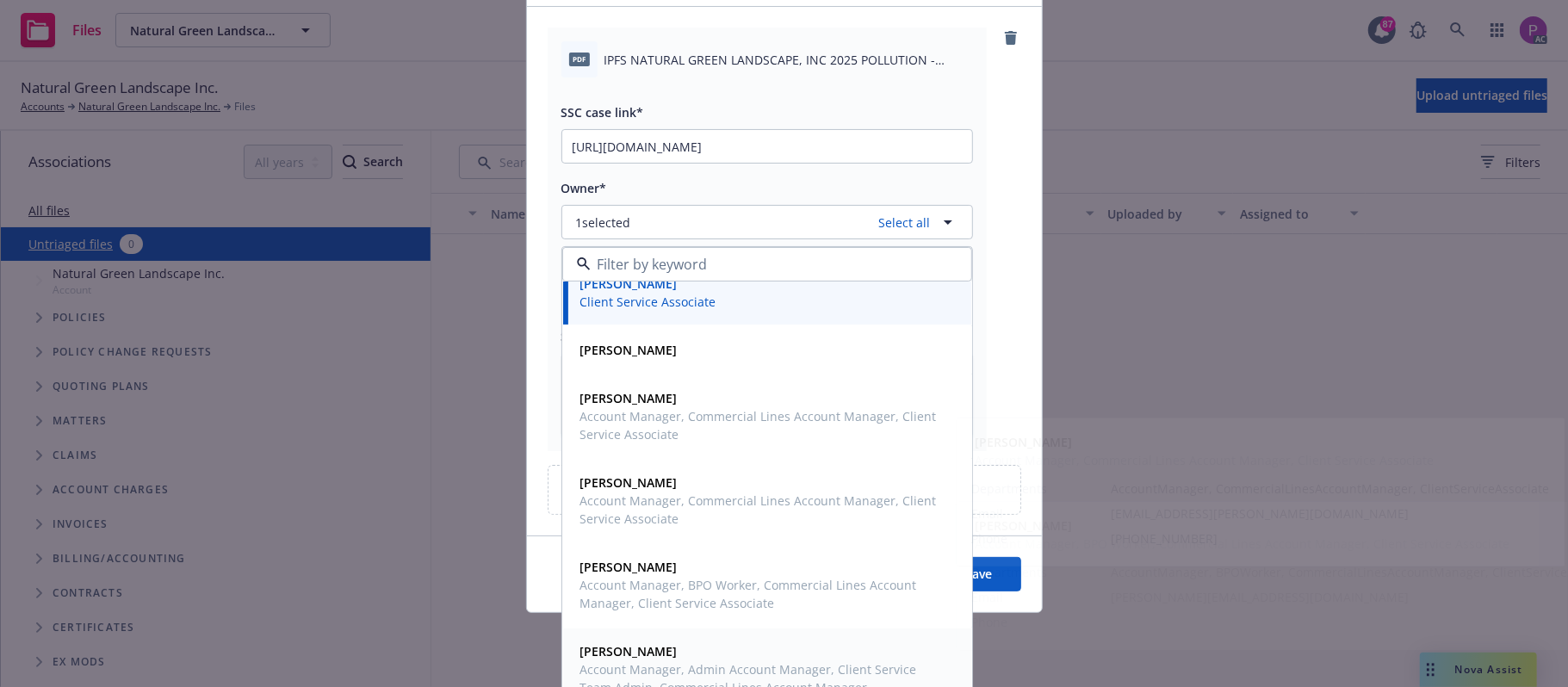
scroll to position [114, 0]
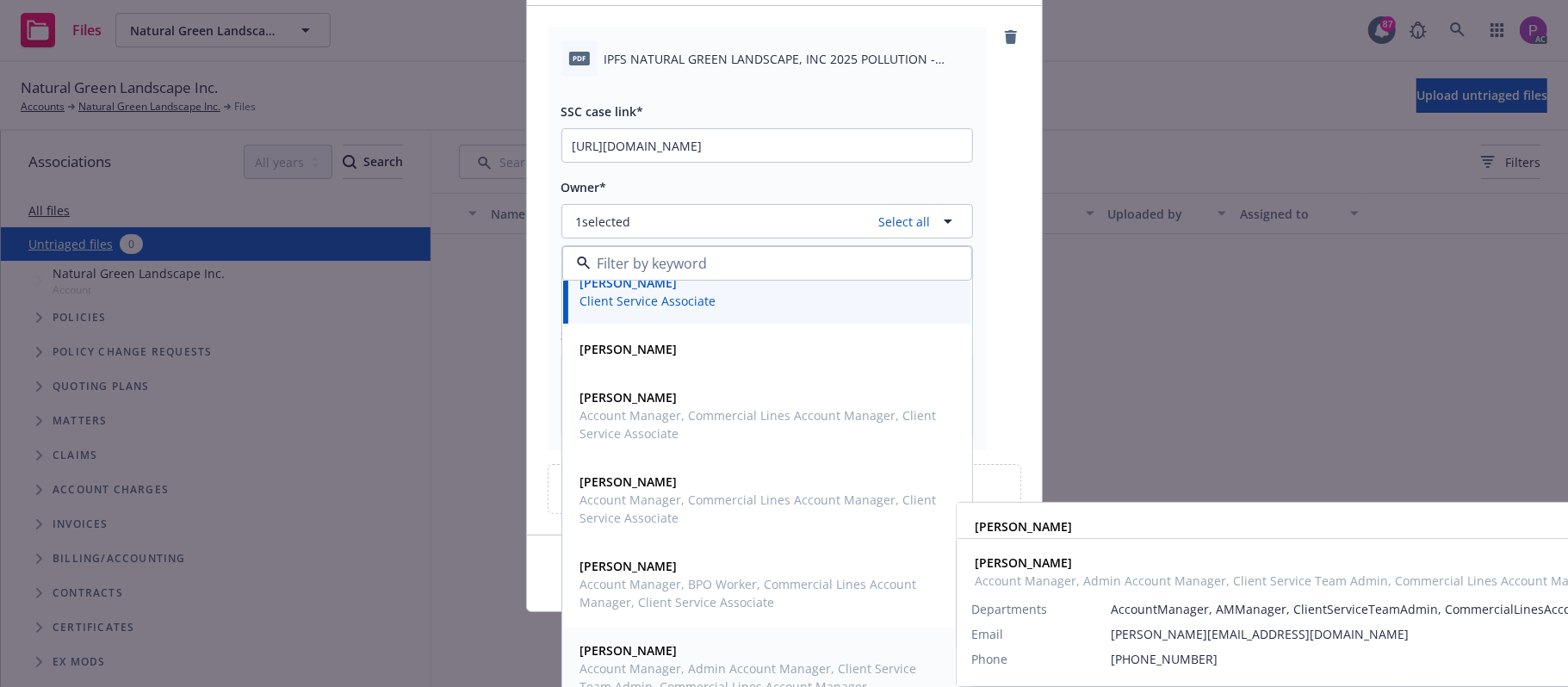
click at [645, 660] on span "Nicole Chow" at bounding box center [765, 650] width 370 height 18
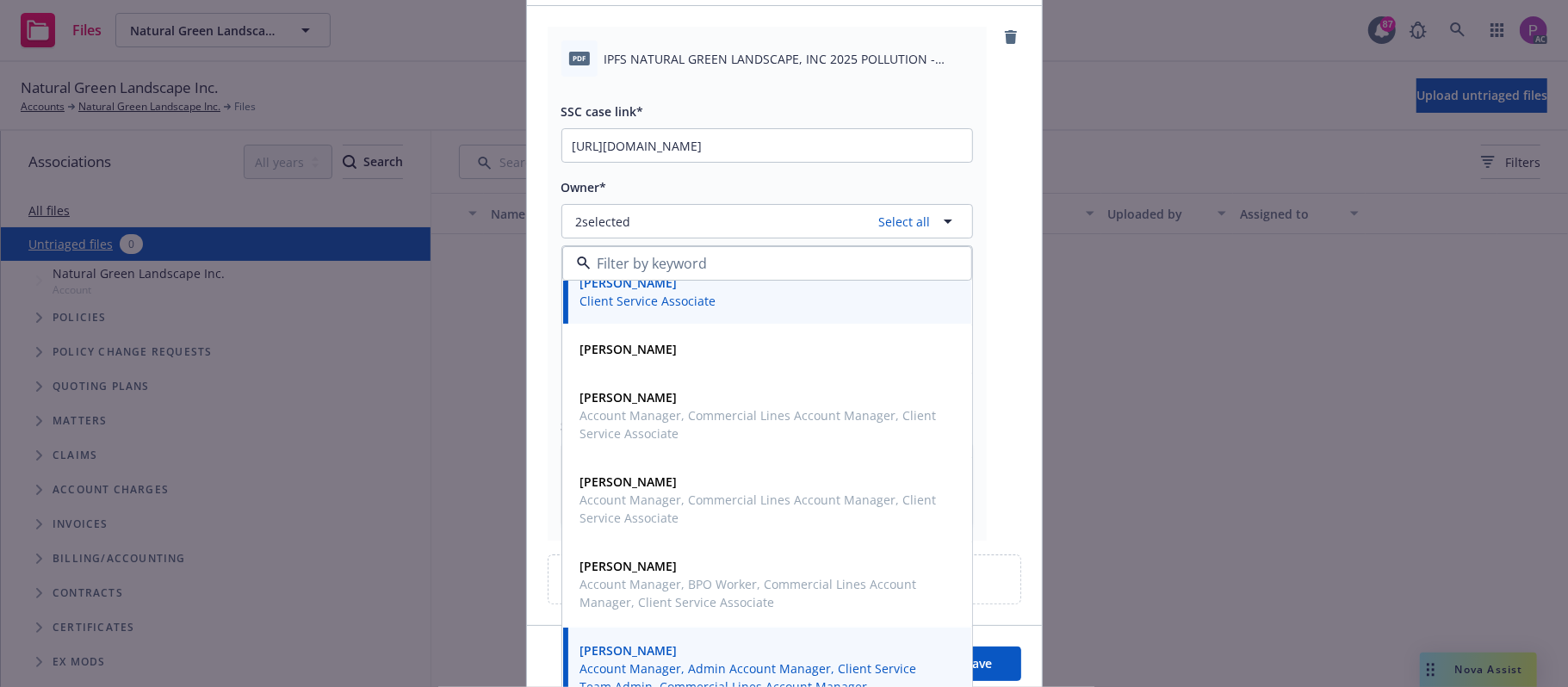
click at [865, 190] on div "Owner*" at bounding box center [767, 187] width 411 height 21
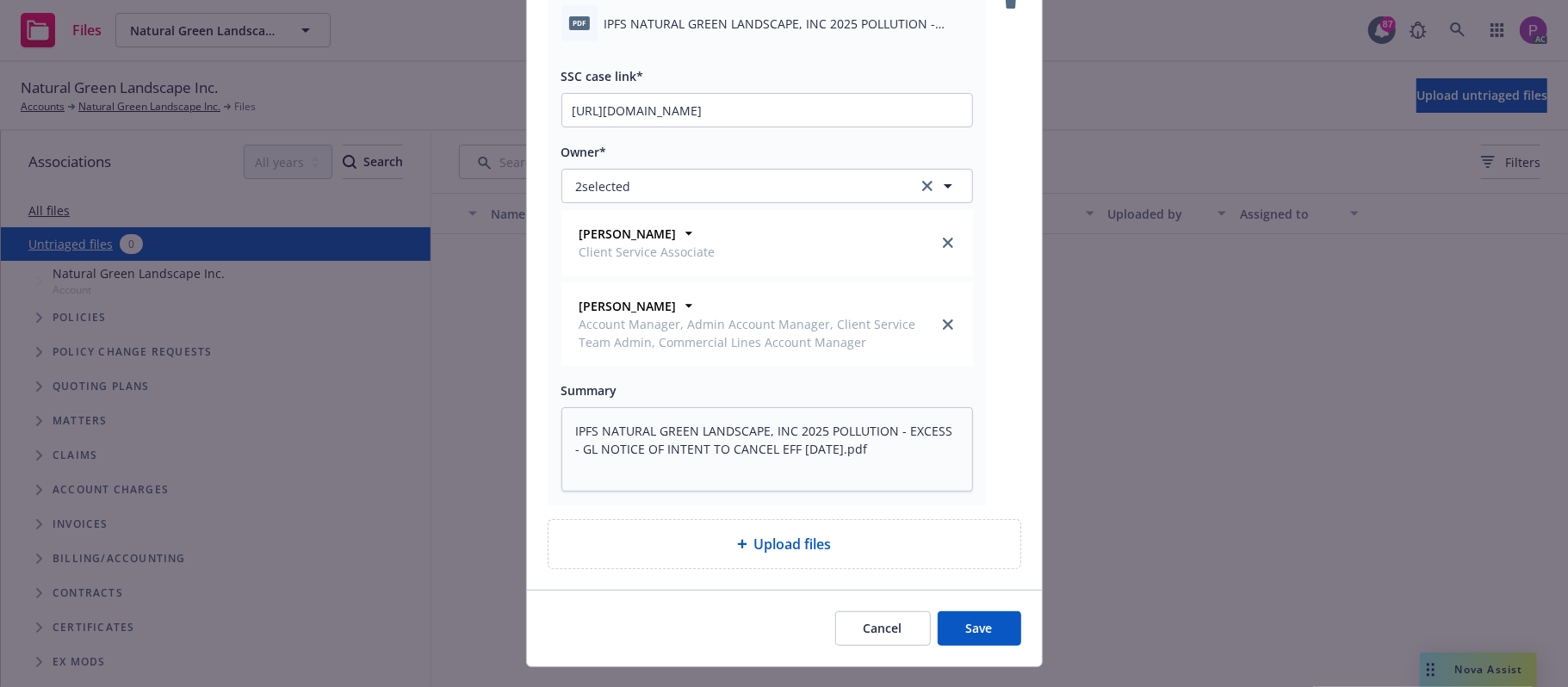
scroll to position [187, 0]
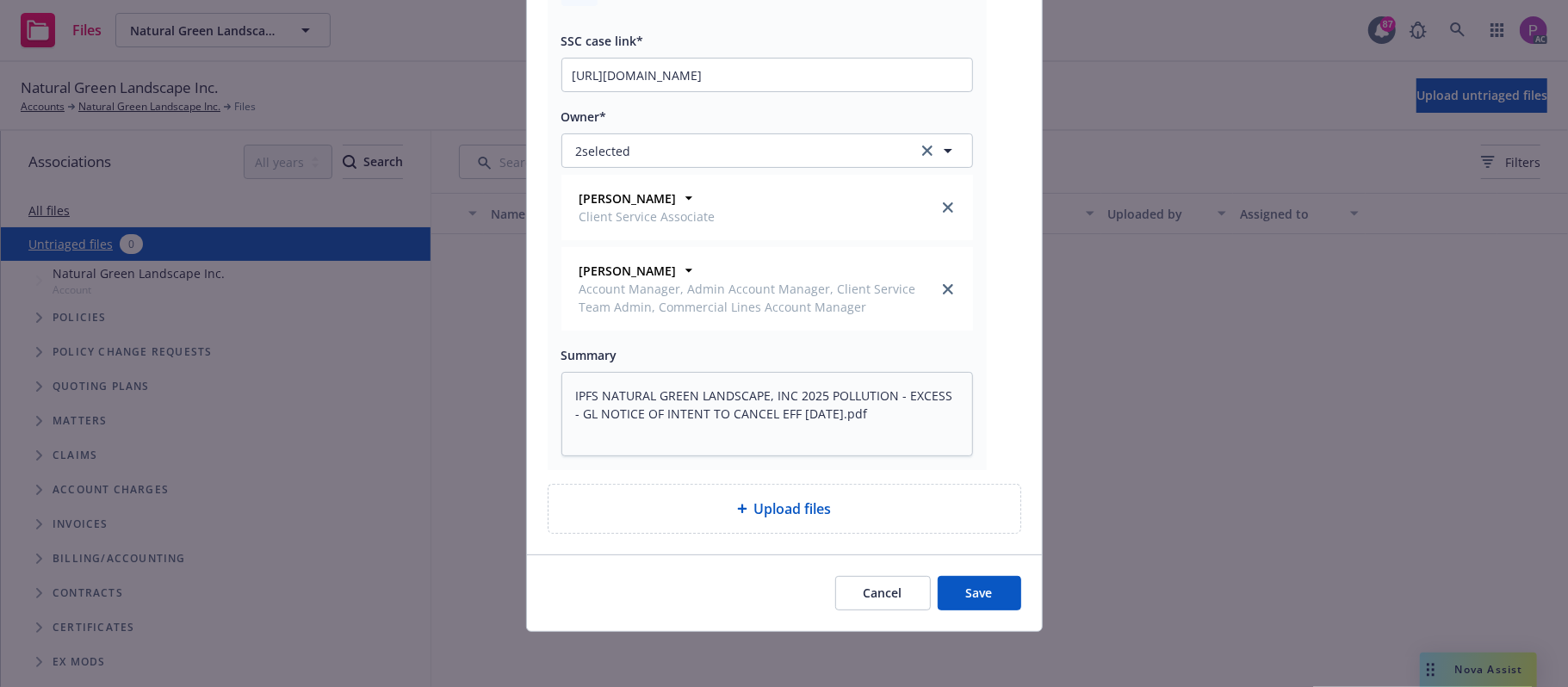
click at [955, 596] on button "Save" at bounding box center [980, 594] width 84 height 35
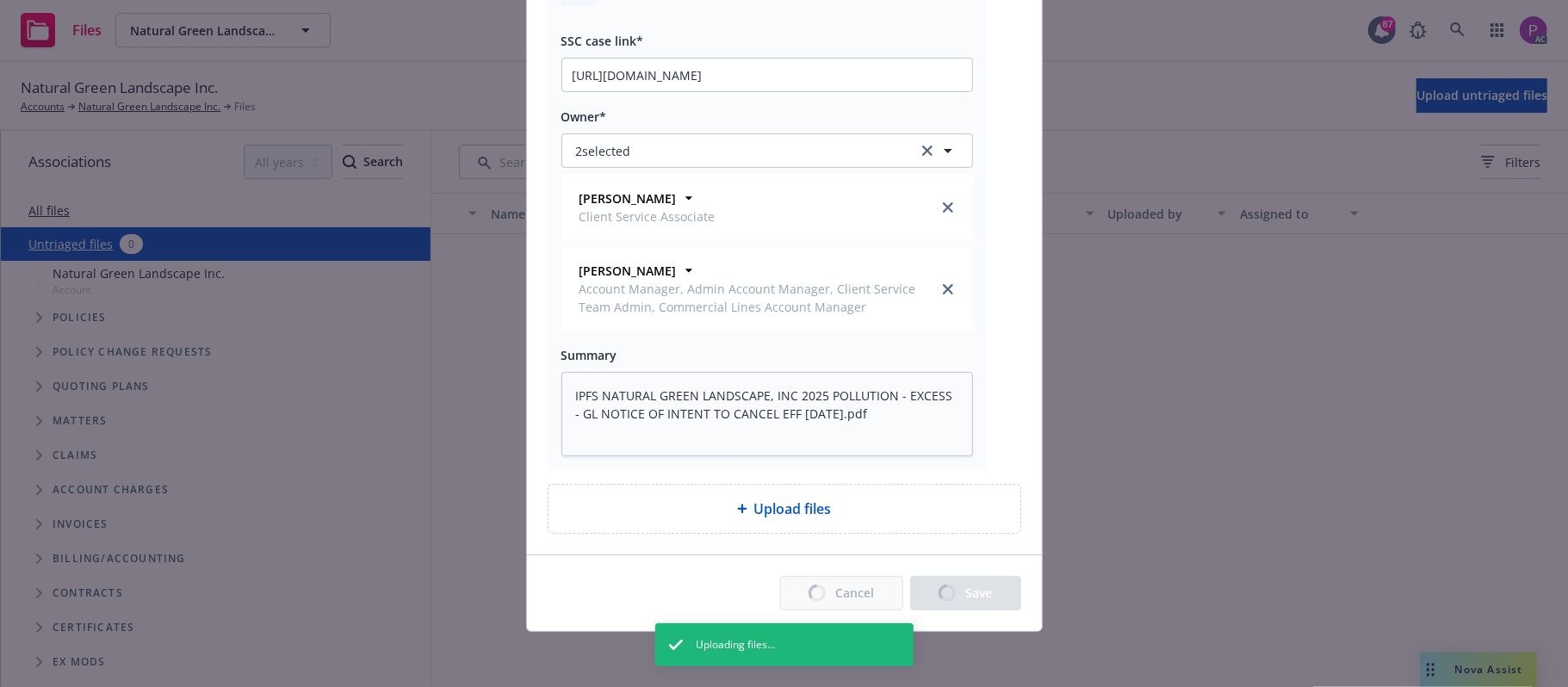
type textarea "x"
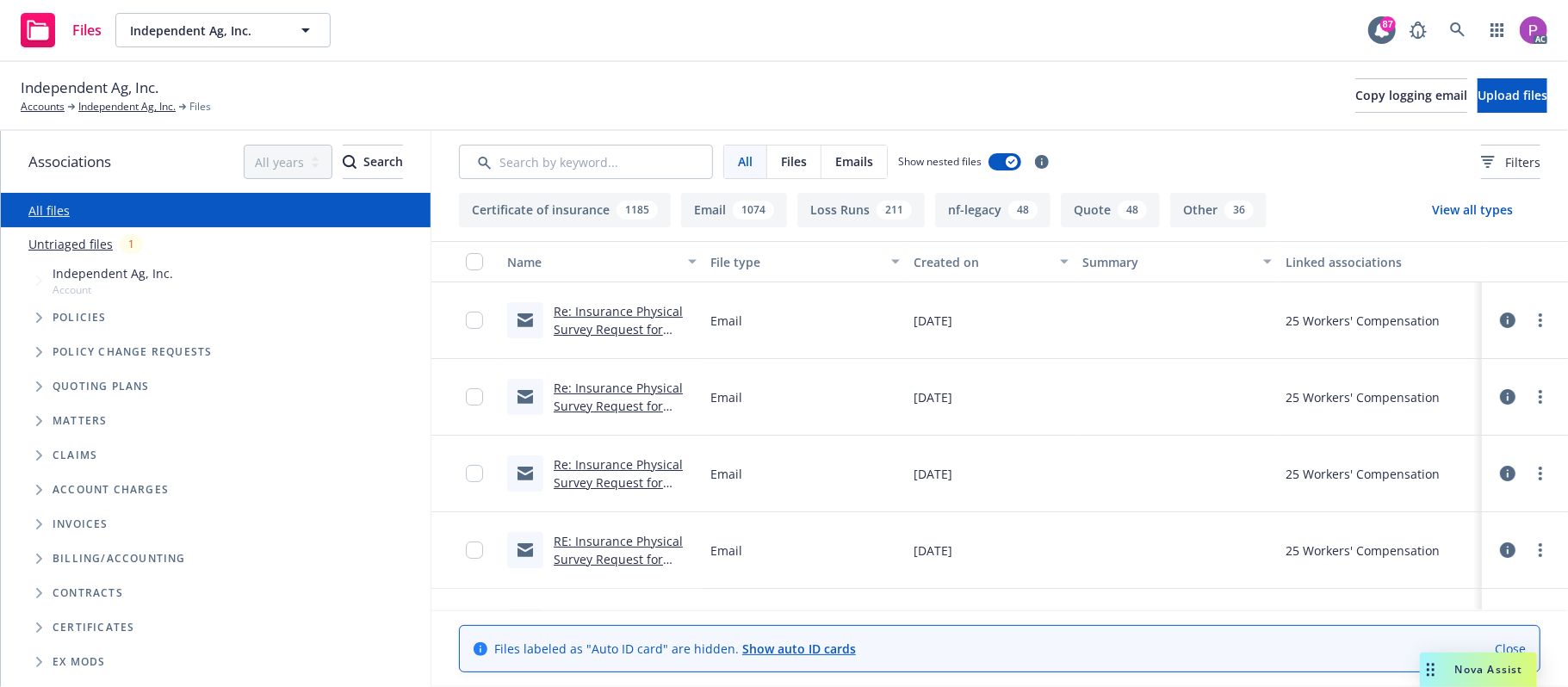
click at [92, 243] on link "Untriaged files" at bounding box center [71, 244] width 85 height 18
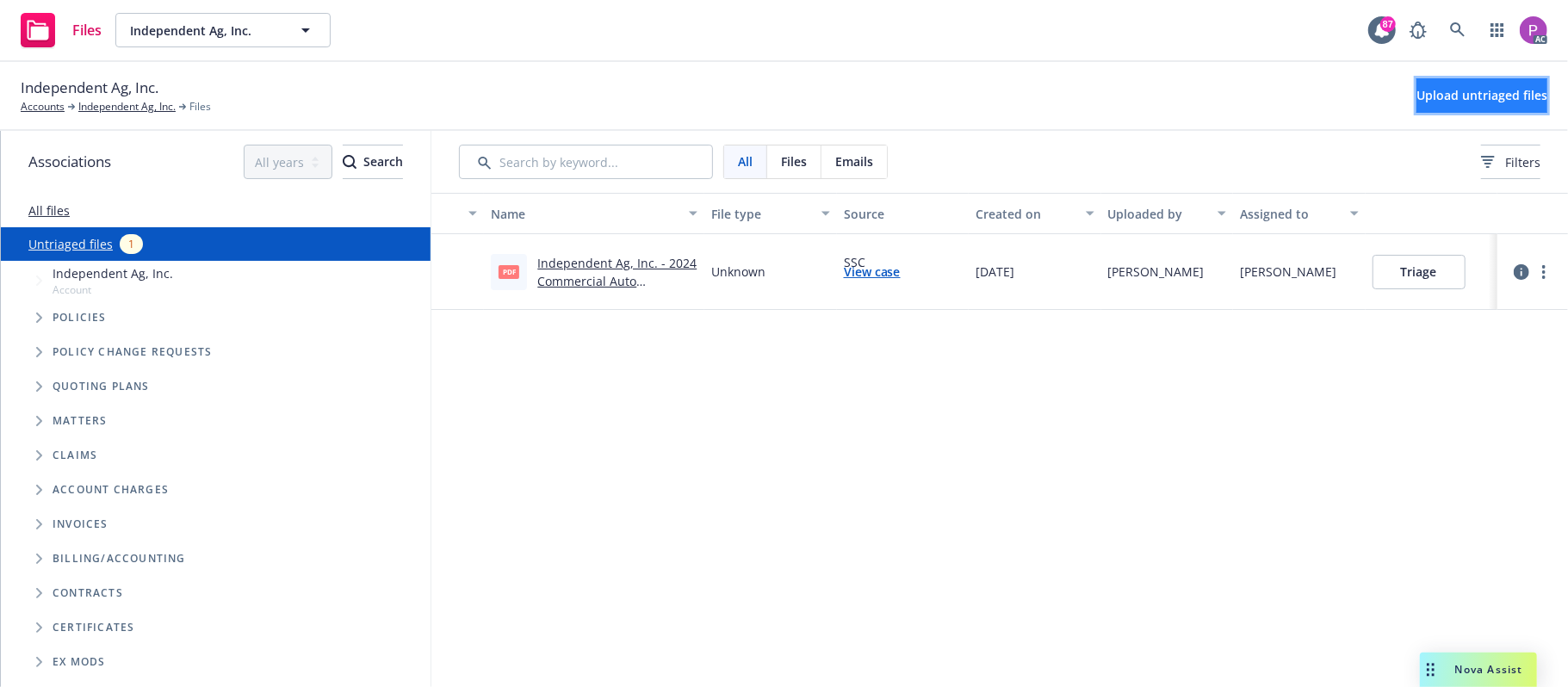
click at [1416, 92] on span "Upload untriaged files" at bounding box center [1482, 95] width 131 height 17
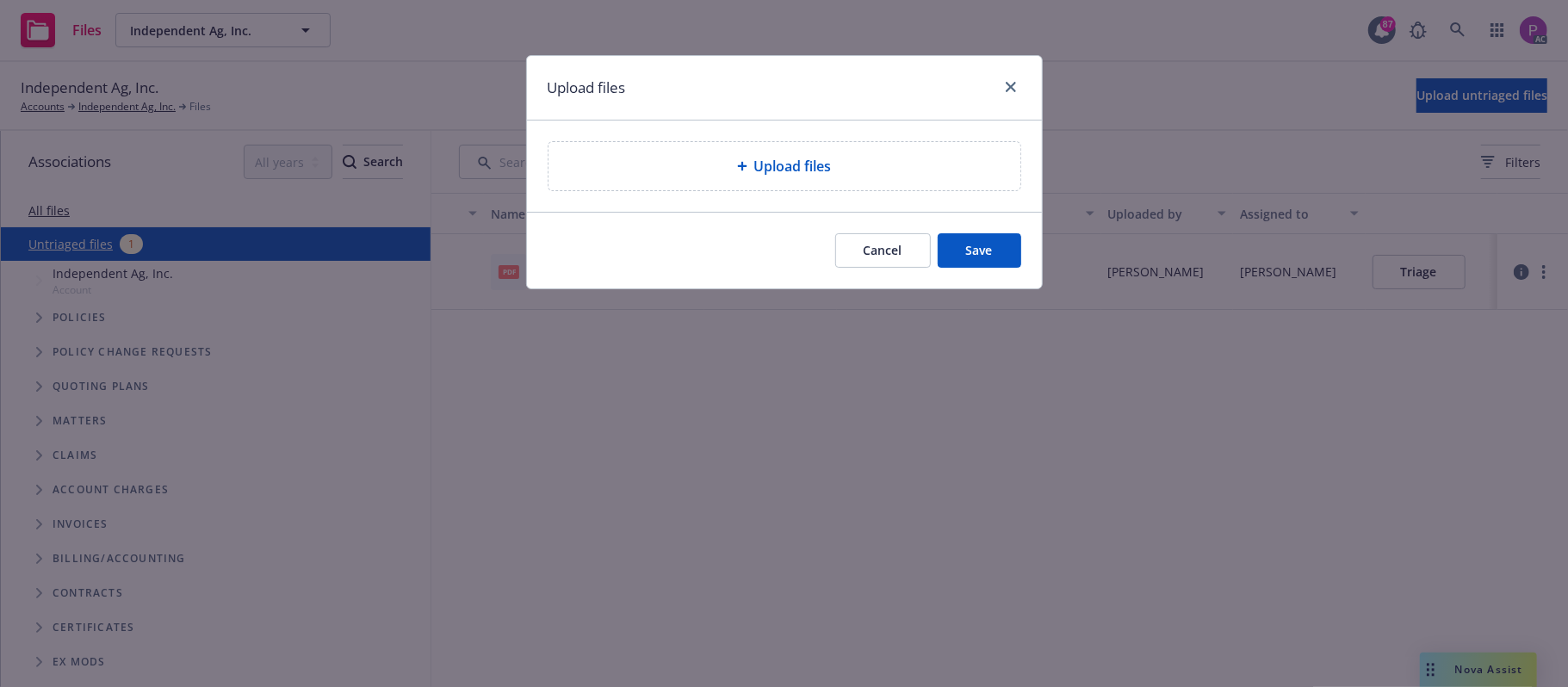
click at [730, 187] on div "Upload files" at bounding box center [784, 166] width 472 height 48
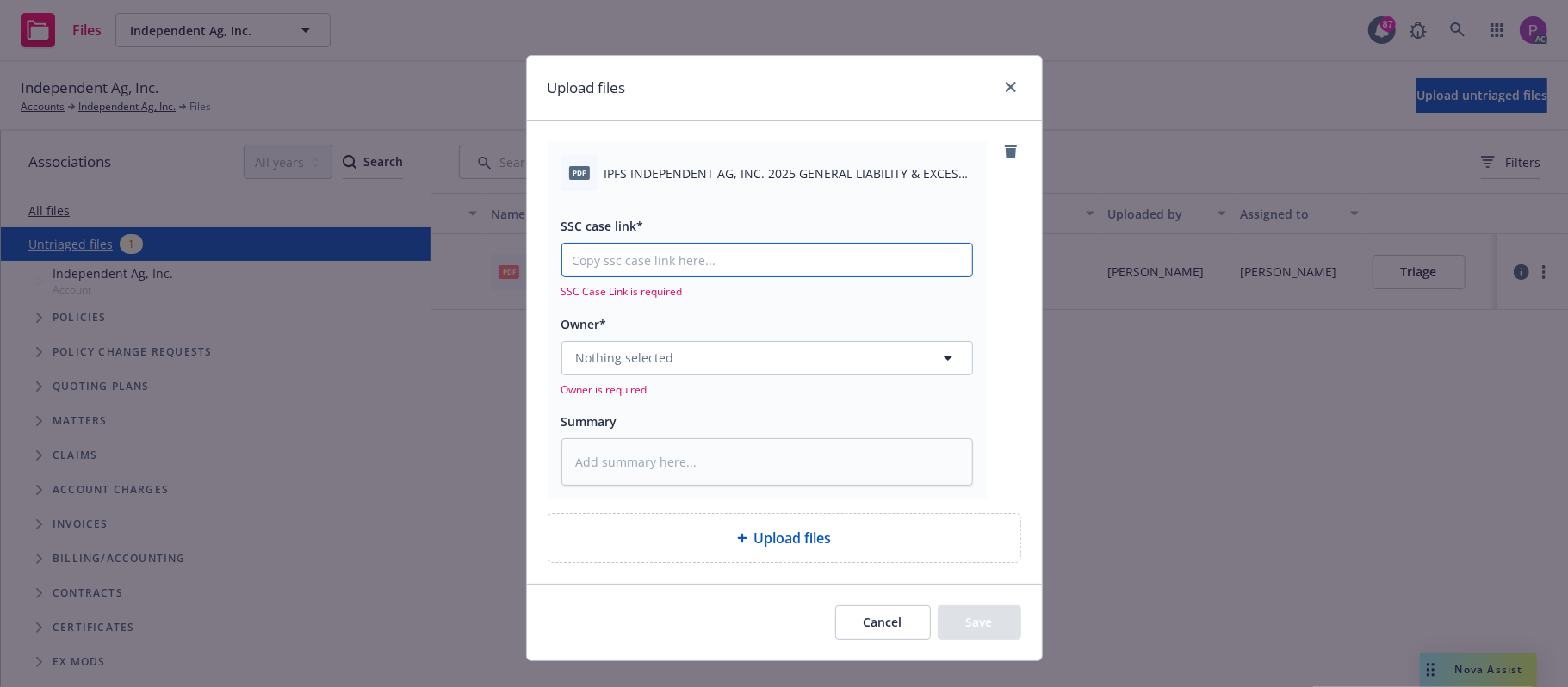
click at [689, 267] on input "SSC case link*" at bounding box center [767, 261] width 410 height 33
click at [663, 173] on span "IPFS INDEPENDENT AG, INC. 2025 GENERAL LIABILITY & EXCESS NOTICE OF INTENT TO C…" at bounding box center [789, 173] width 369 height 18
copy div "IPFS INDEPENDENT AG, INC. 2025 GENERAL LIABILITY & EXCESS NOTICE OF INTENT TO C…"
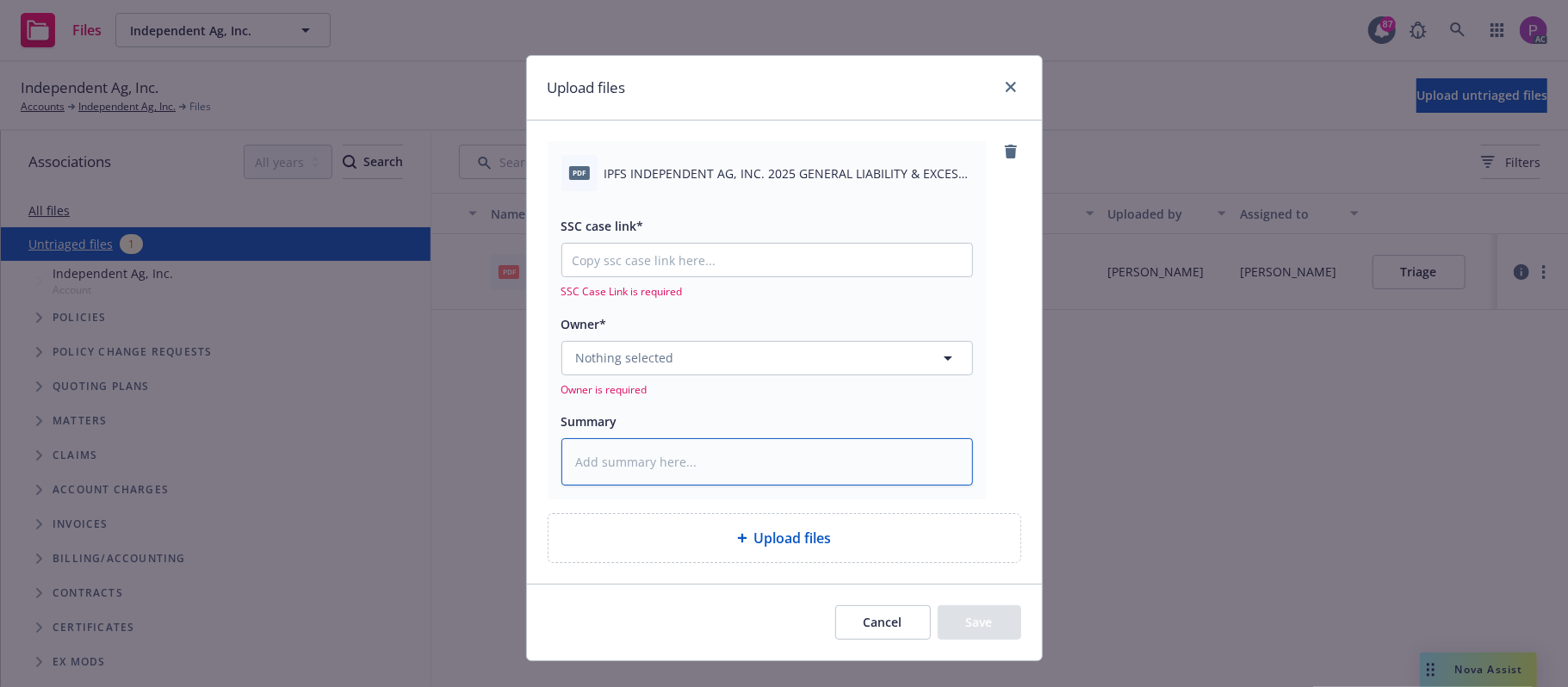
click at [675, 446] on textarea at bounding box center [767, 462] width 411 height 48
paste textarea "IPFS INDEPENDENT AG, INC. 2025 GENERAL LIABILITY & EXCESS NOTICE OF INTENT TO C…"
type textarea "x"
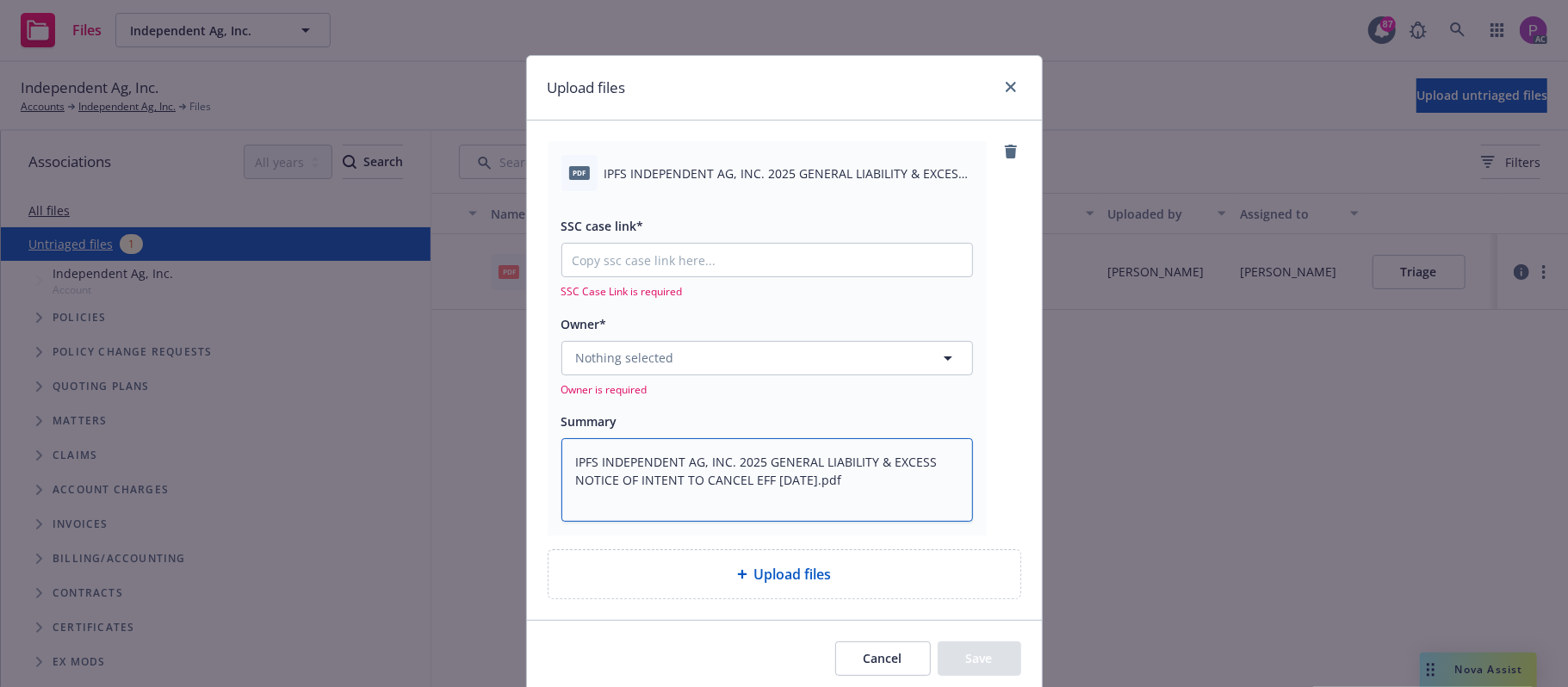
type textarea "IPFS INDEPENDENT AG, INC. 2025 GENERAL LIABILITY & EXCESS NOTICE OF INTENT TO C…"
click at [689, 262] on input "SSC case link*" at bounding box center [767, 261] width 410 height 33
paste input "https://newfront-ssc.lightning.force.com/lightning/r/Case/500Vz00000SCVpbIAH/vi…"
type textarea "x"
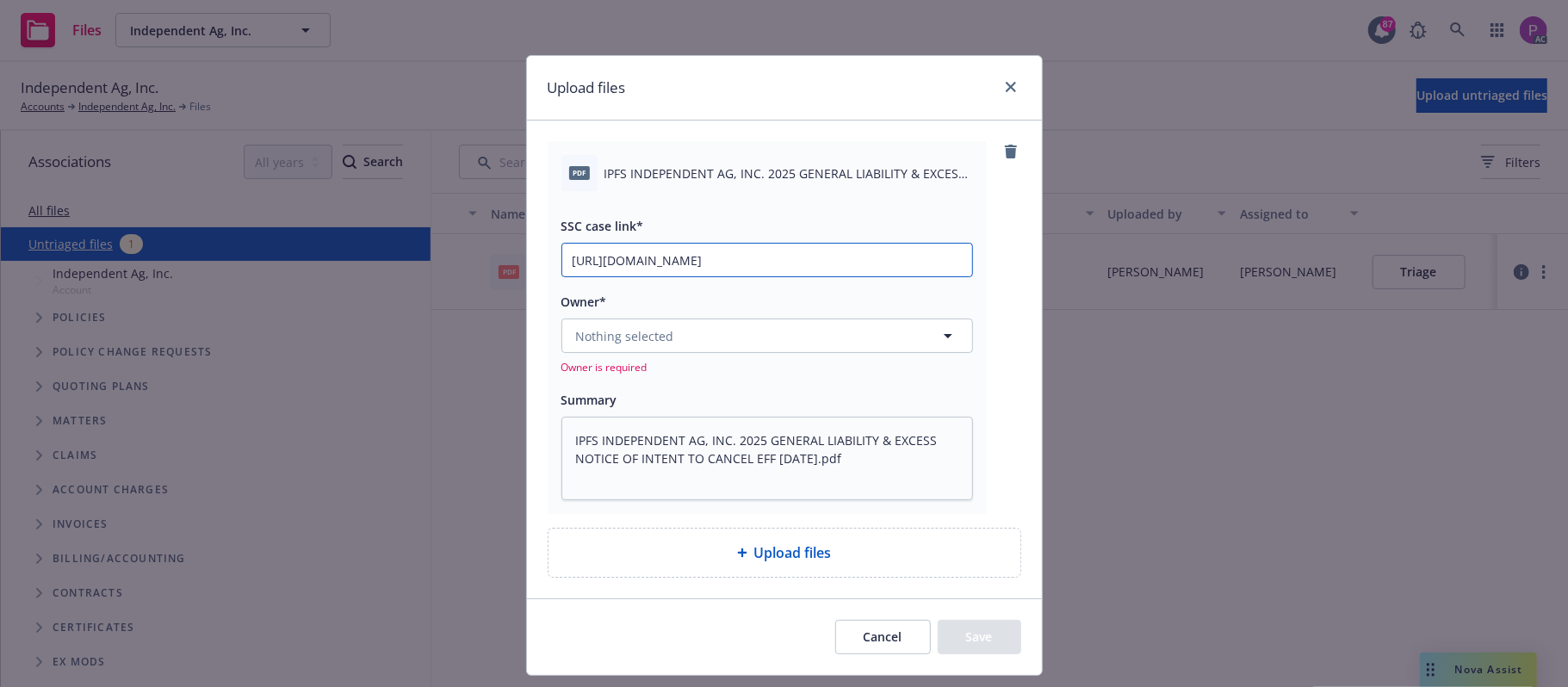
type input "https://newfront-ssc.lightning.force.com/lightning/r/Case/500Vz00000SCVpbIAH/vi…"
click at [679, 335] on button "Nothing selected" at bounding box center [767, 337] width 411 height 35
click at [685, 349] on button "Nothing selected" at bounding box center [767, 337] width 411 height 35
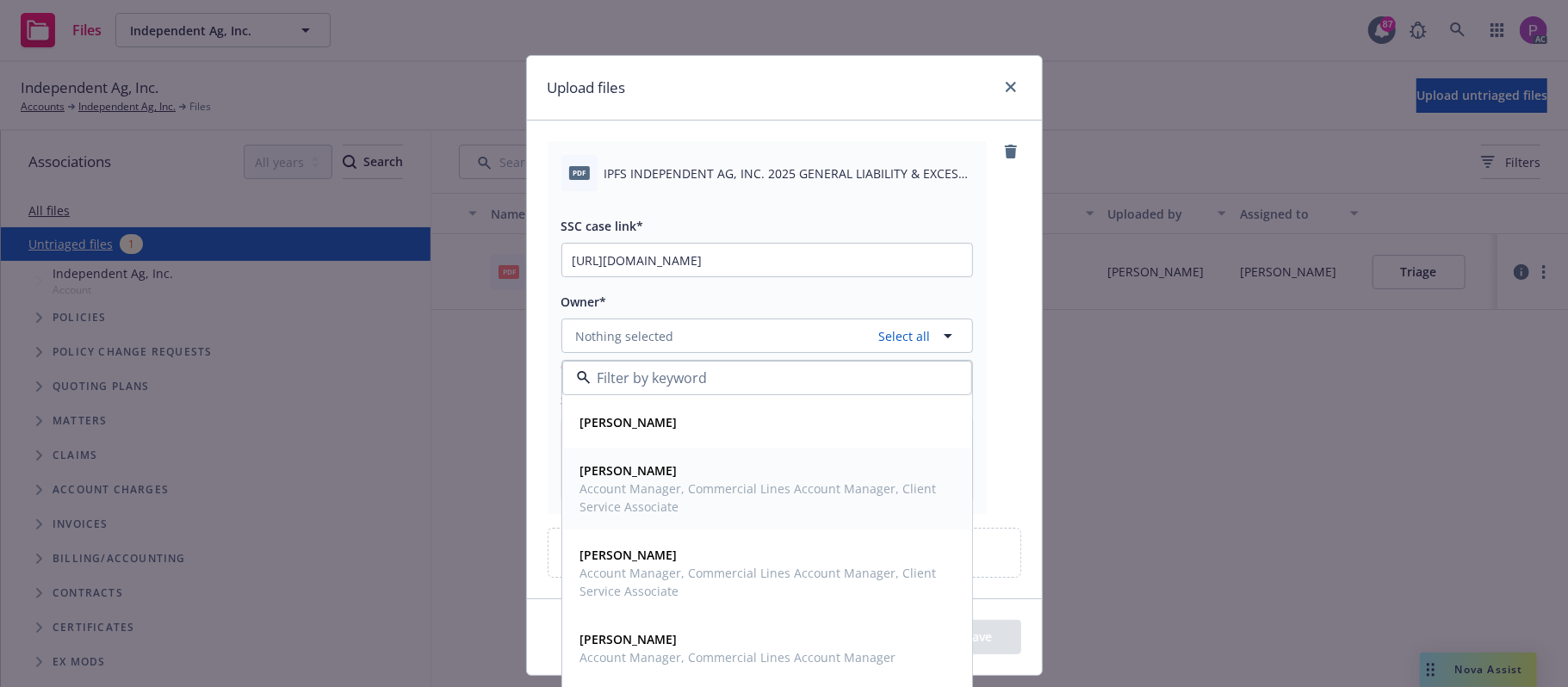
scroll to position [70, 0]
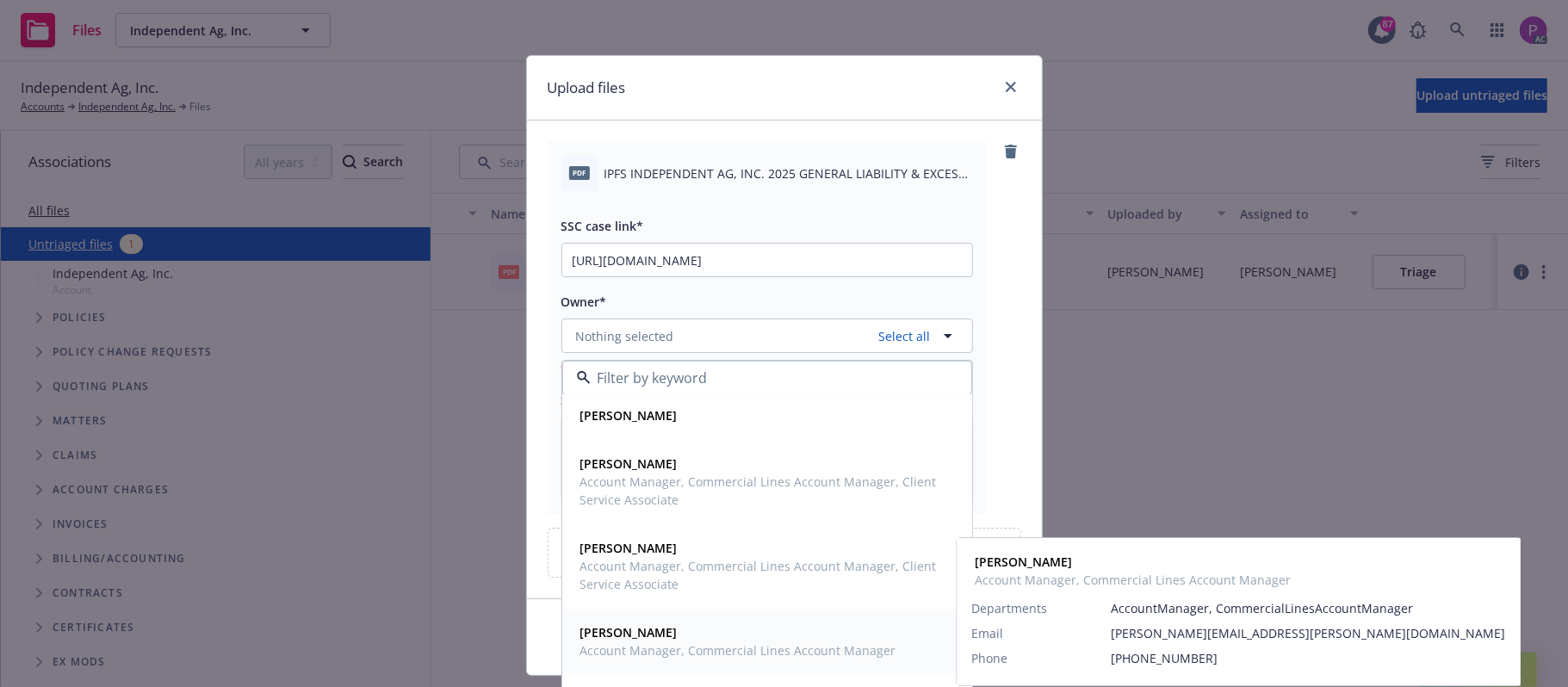
click at [646, 646] on span "Account Manager, Commercial Lines Account Manager" at bounding box center [738, 650] width 316 height 18
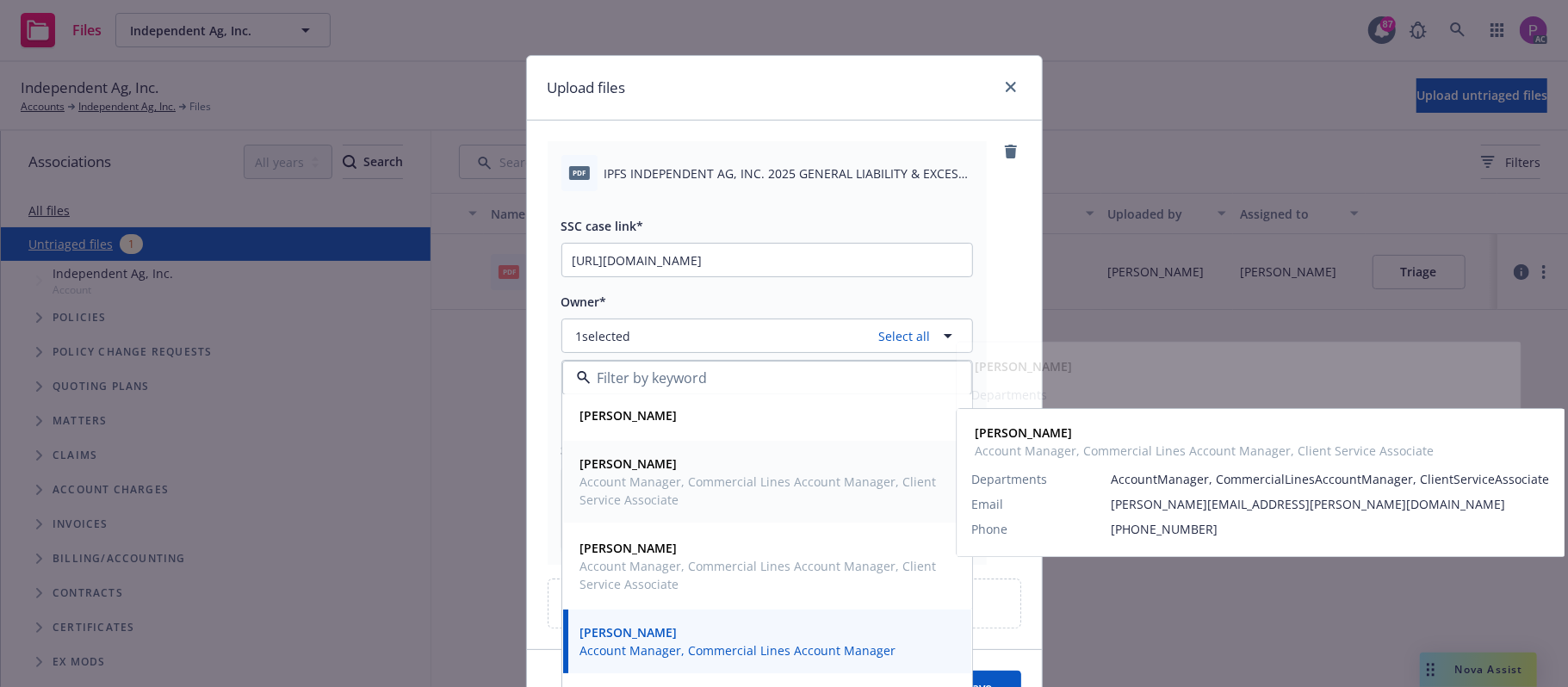
scroll to position [0, 0]
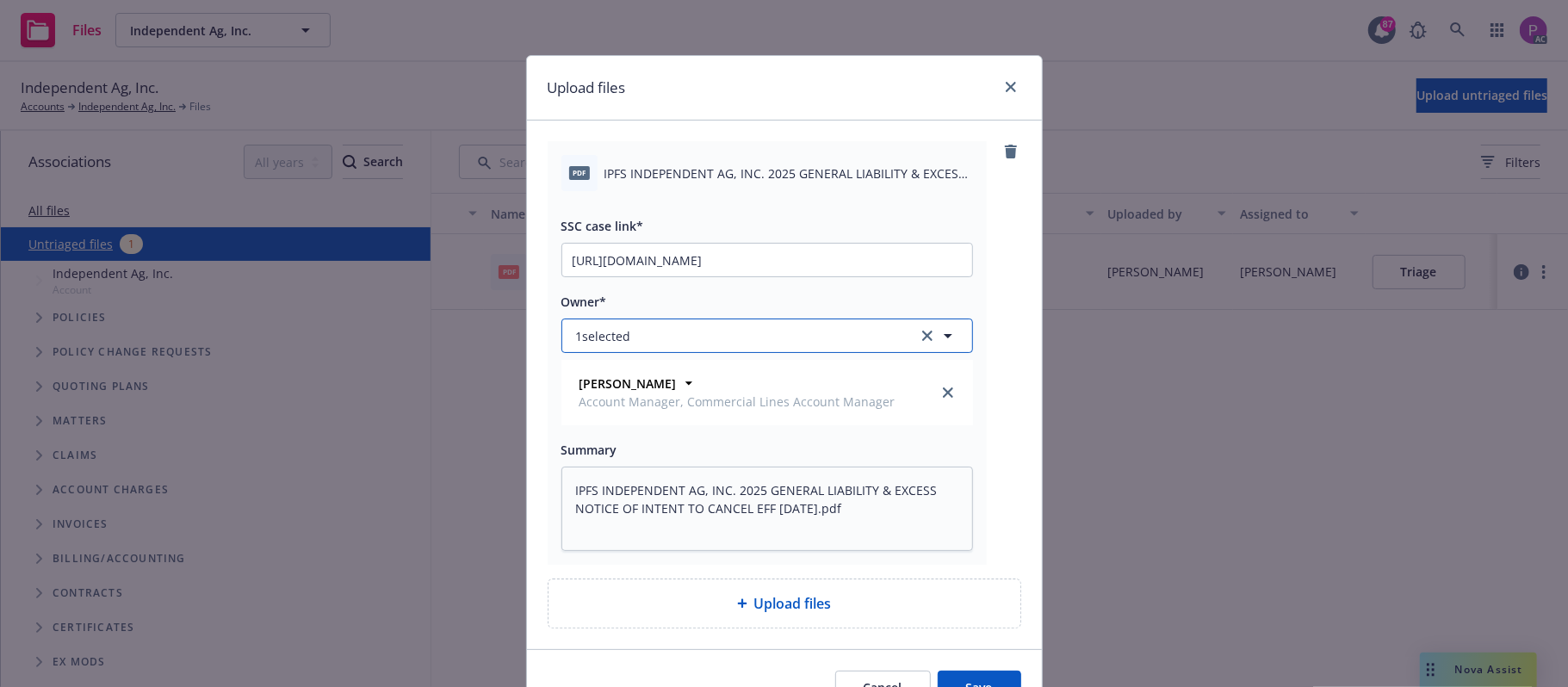
click at [703, 346] on button "1 selected" at bounding box center [767, 337] width 411 height 35
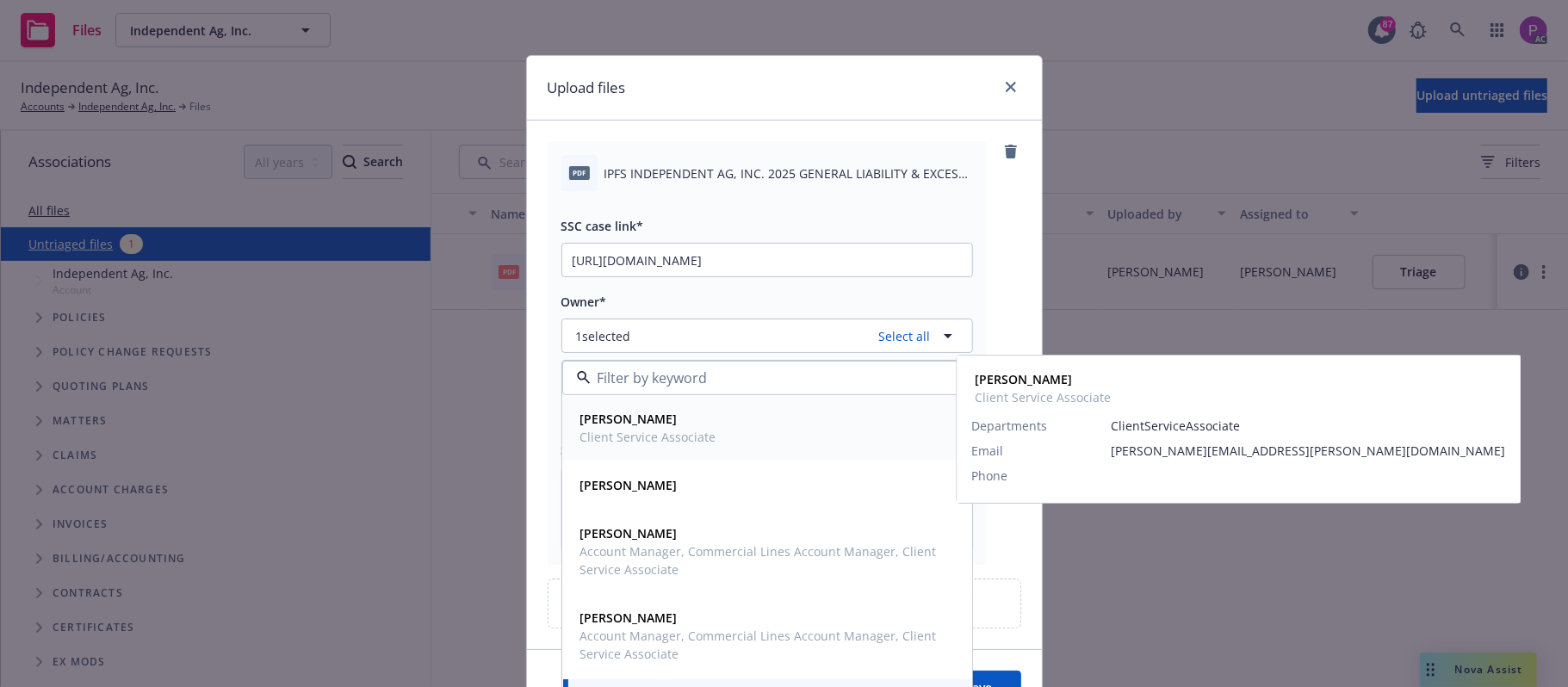
click at [676, 446] on span "Client Service Associate" at bounding box center [648, 437] width 136 height 18
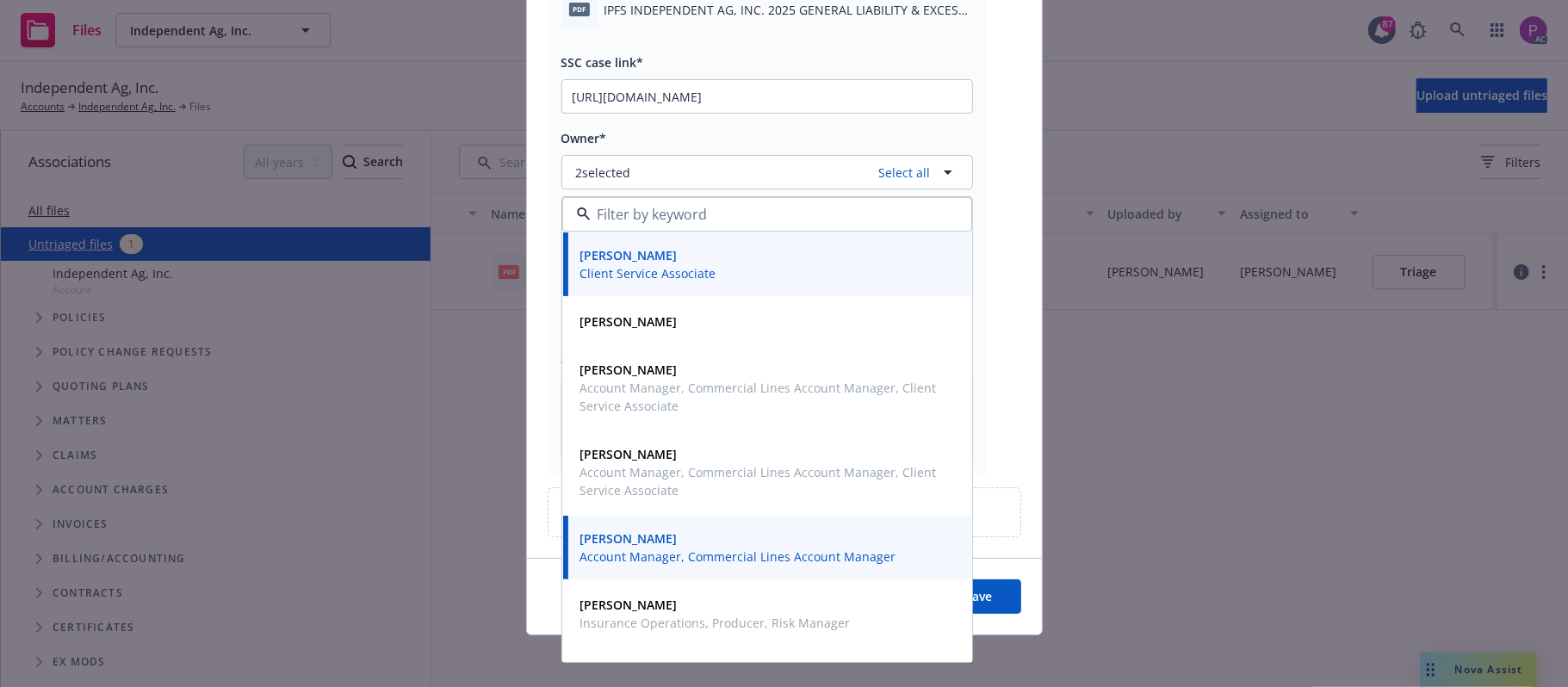
scroll to position [170, 0]
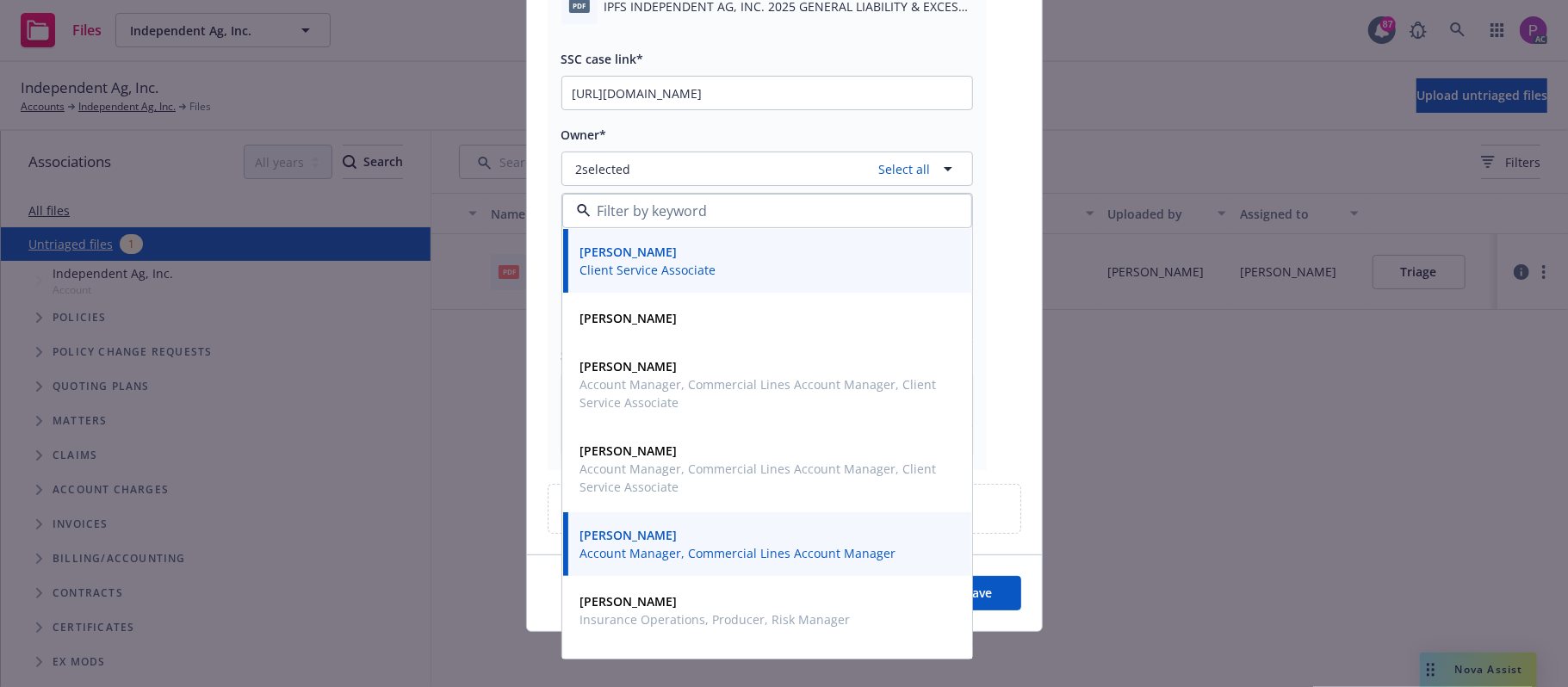
click at [983, 593] on button "Save" at bounding box center [980, 594] width 84 height 35
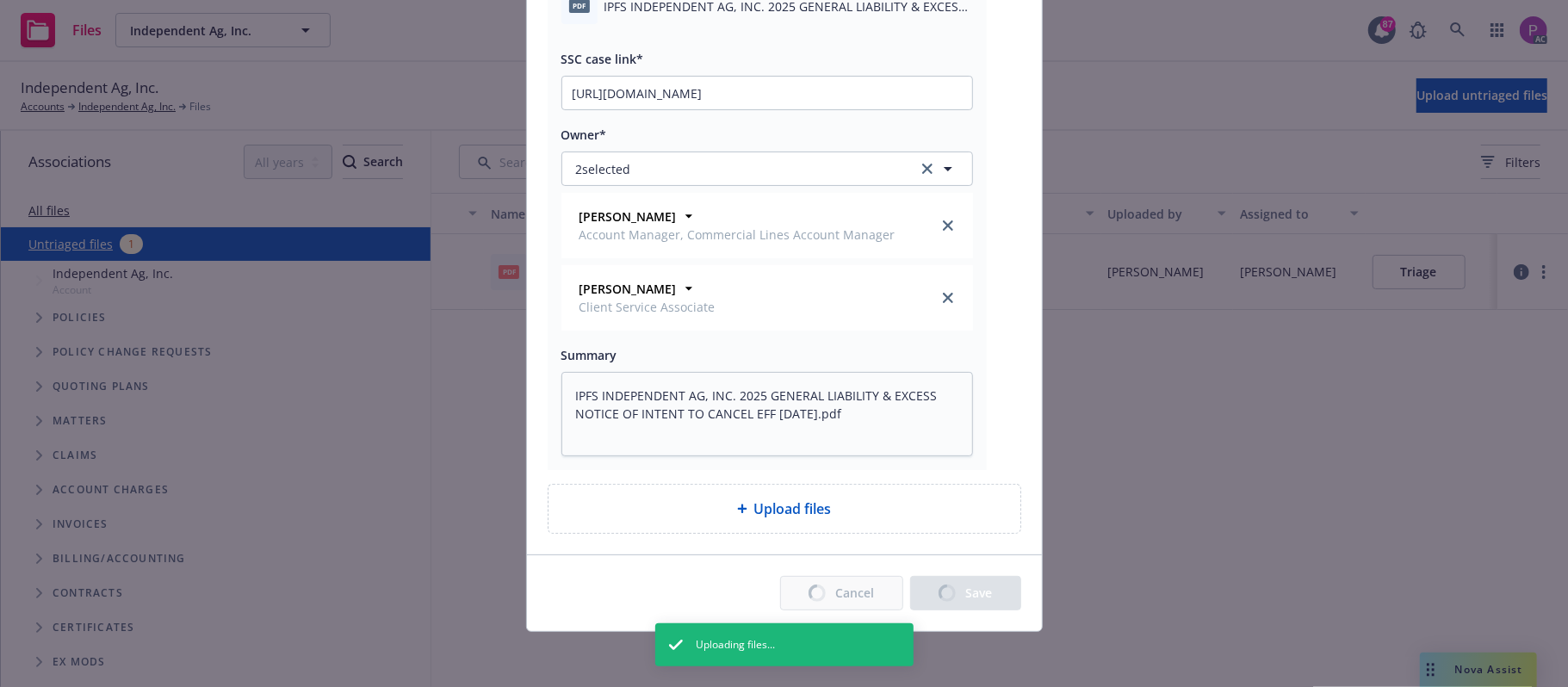
type textarea "x"
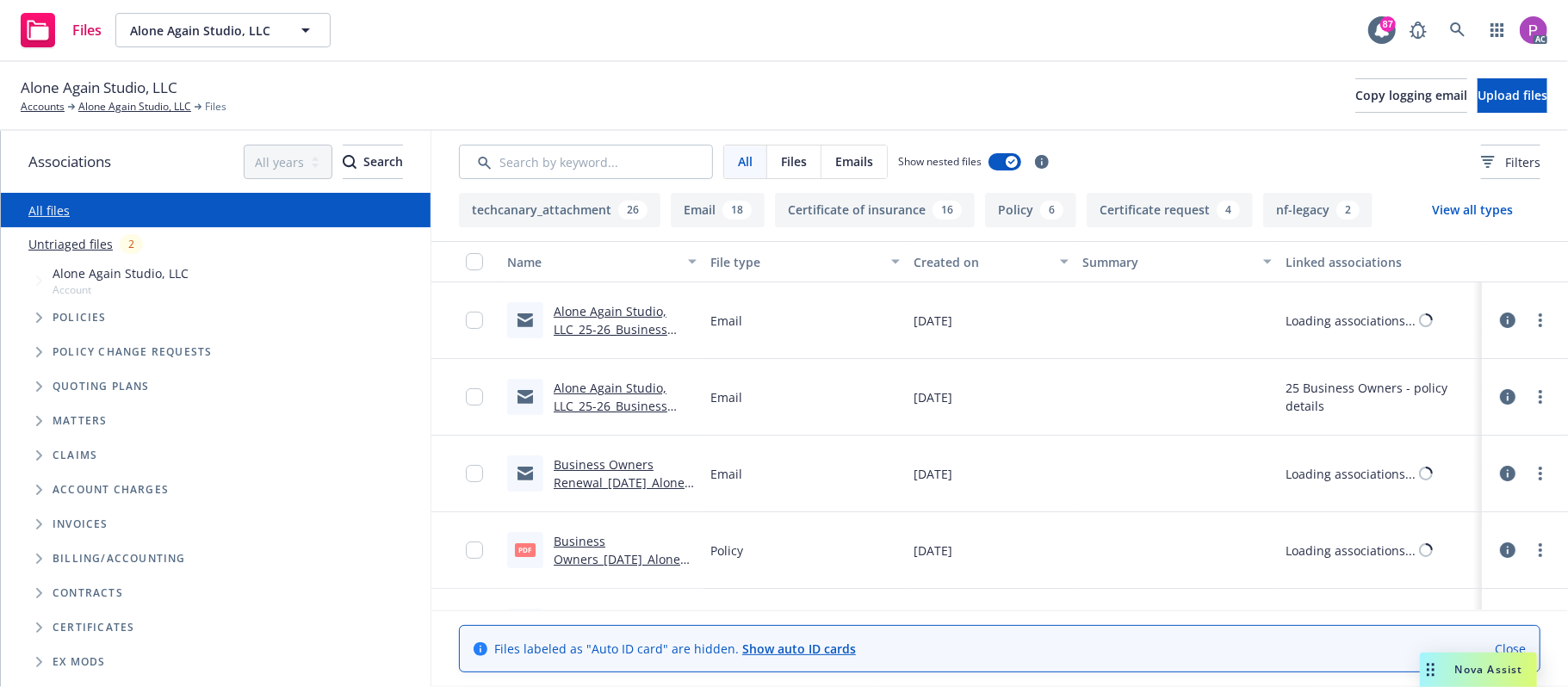
click at [50, 247] on link "Untriaged files" at bounding box center [71, 244] width 85 height 18
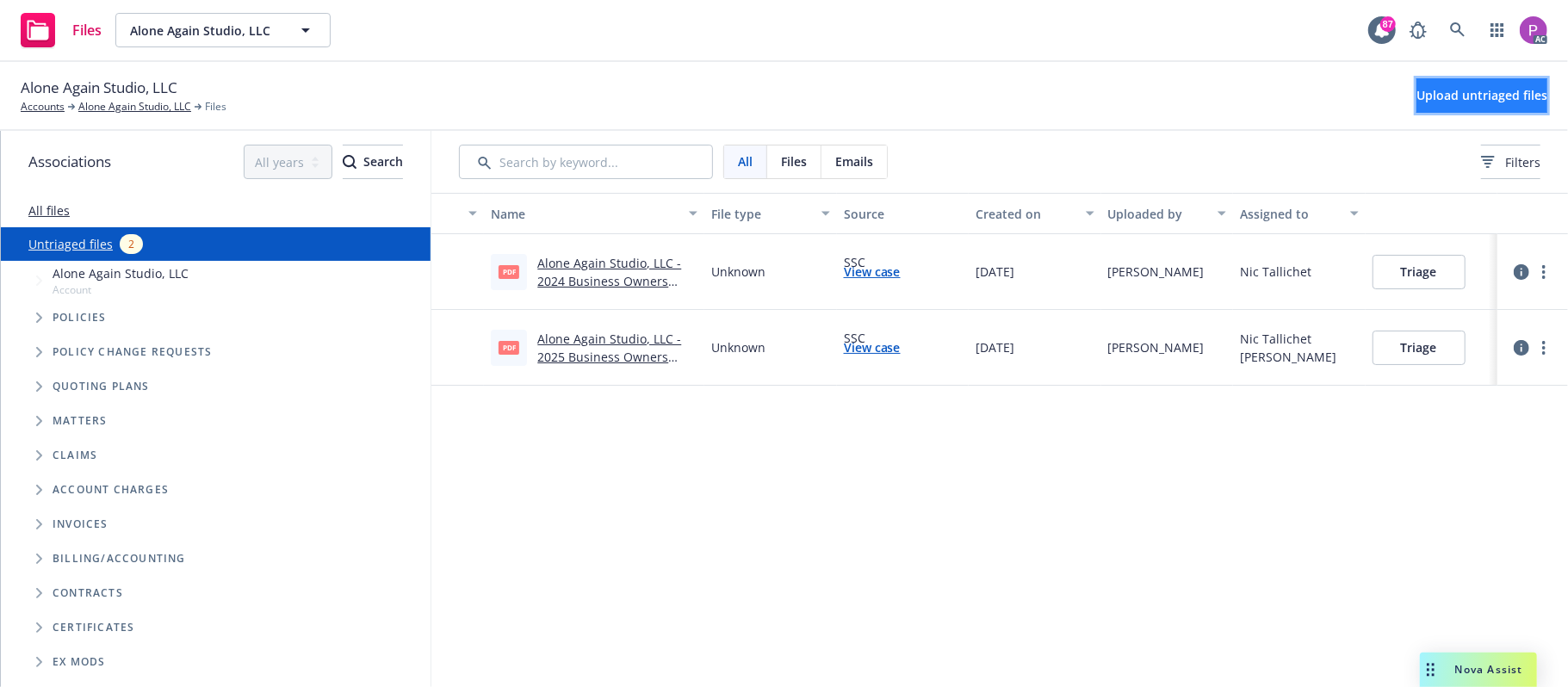
click at [1416, 88] on span "Upload untriaged files" at bounding box center [1482, 95] width 131 height 17
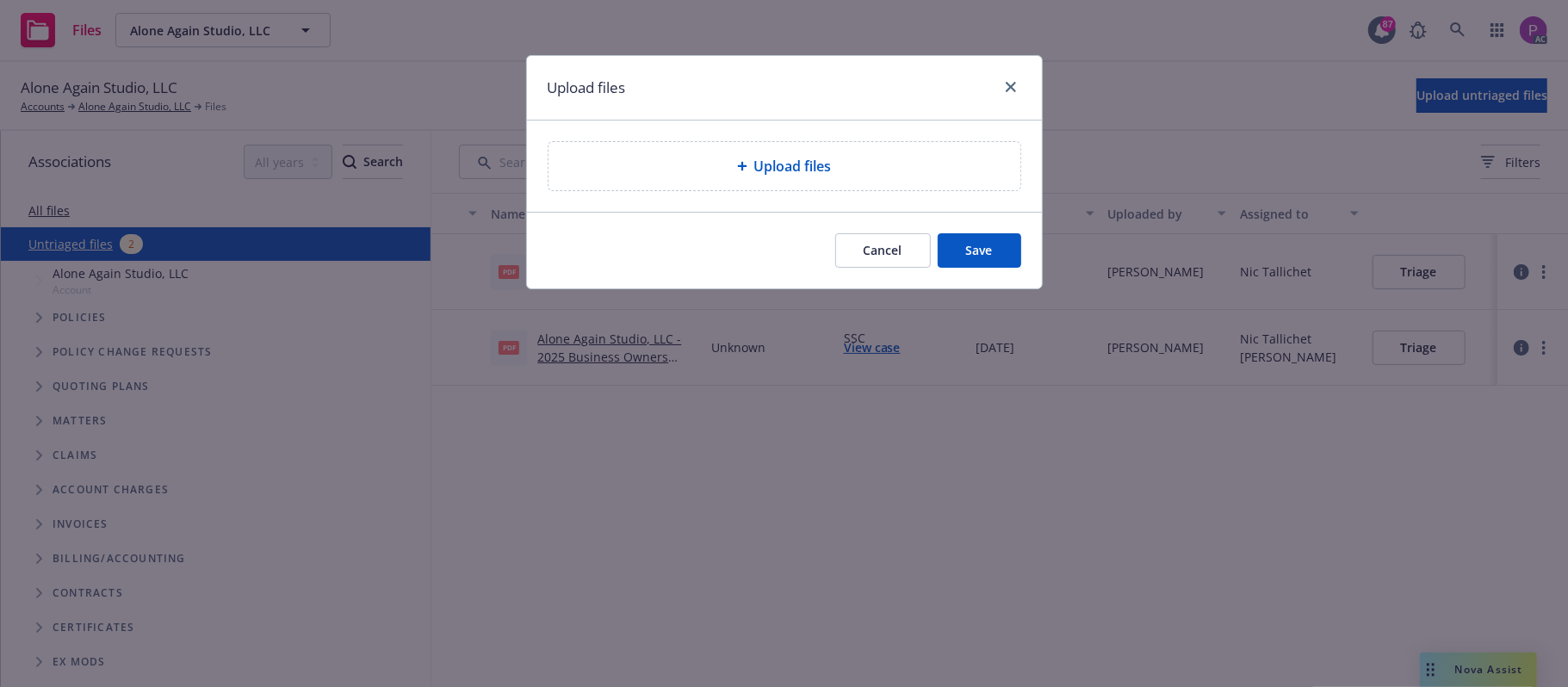
click at [758, 167] on span "Upload files" at bounding box center [792, 167] width 78 height 21
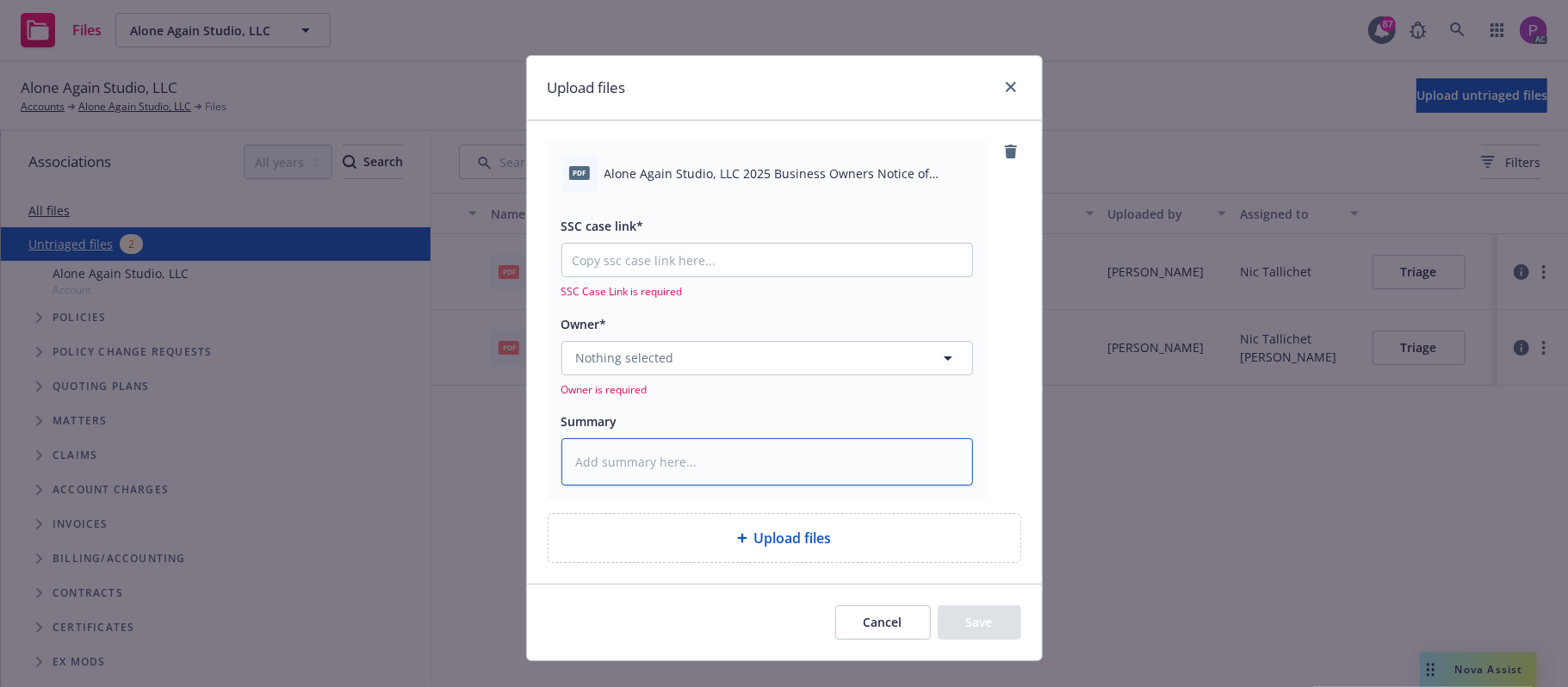
click at [728, 464] on textarea at bounding box center [767, 462] width 411 height 48
paste textarea "Alone Again Studio, LLC 2025 Business Owners Notice of Cancellation Eff. 10-03-…"
type textarea "x"
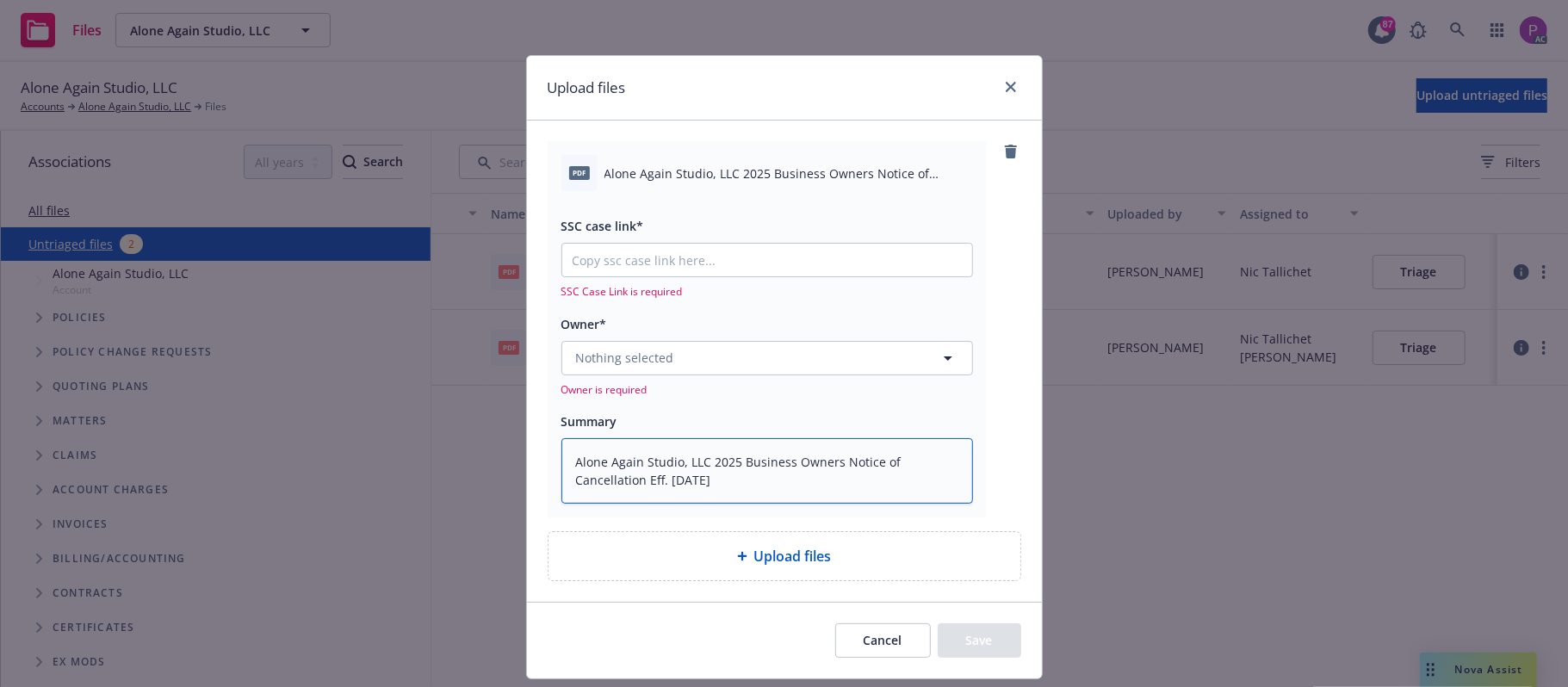
type textarea "Alone Again Studio, LLC 2025 Business Owners Notice of Cancellation Eff. 10-03-…"
click at [782, 260] on input "SSC case link*" at bounding box center [767, 261] width 410 height 33
paste input "https://newfront-ssc.lightning.force.com/lightning/r/Case/500Vz00000SCkbuIAD/vi…"
type textarea "x"
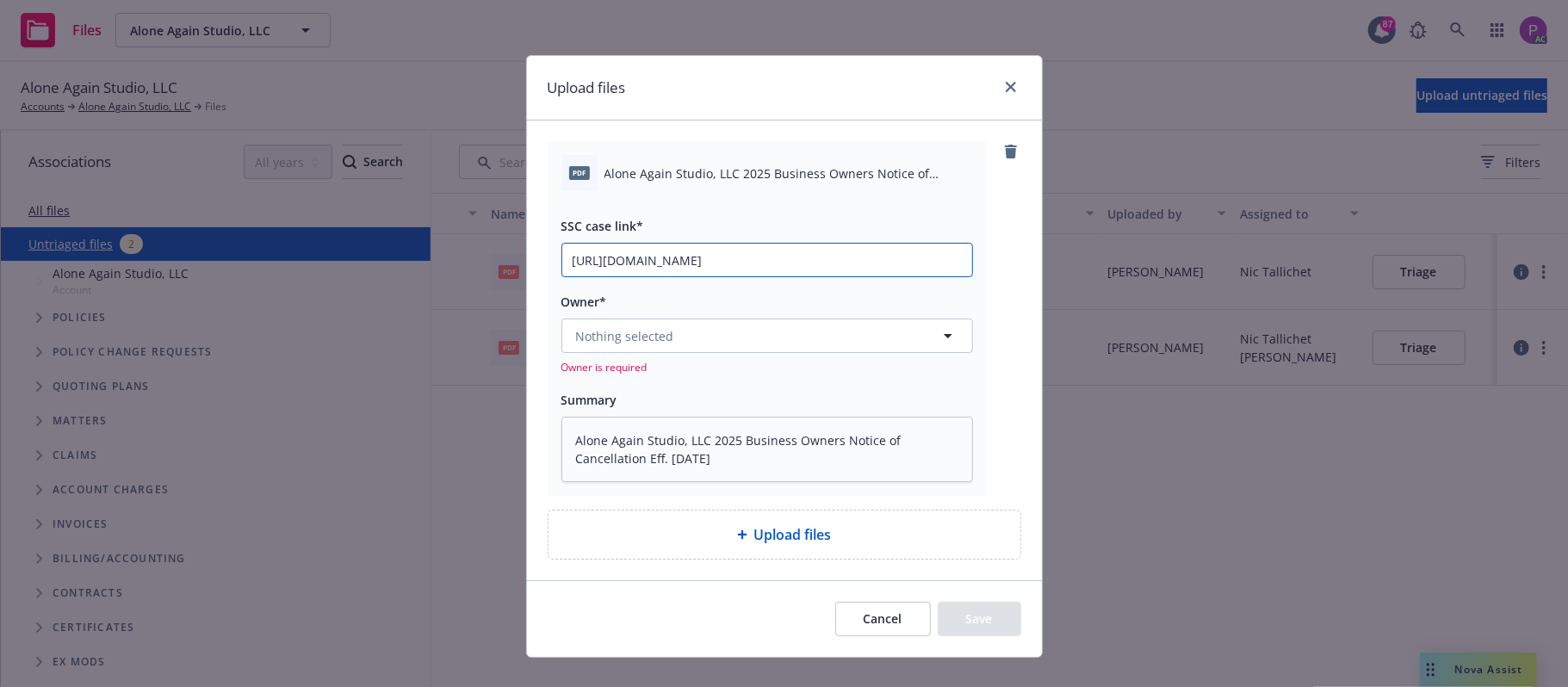
type input "https://newfront-ssc.lightning.force.com/lightning/r/Case/500Vz00000SCkbuIAD/vi…"
click at [744, 324] on button "Nothing selected" at bounding box center [767, 337] width 411 height 35
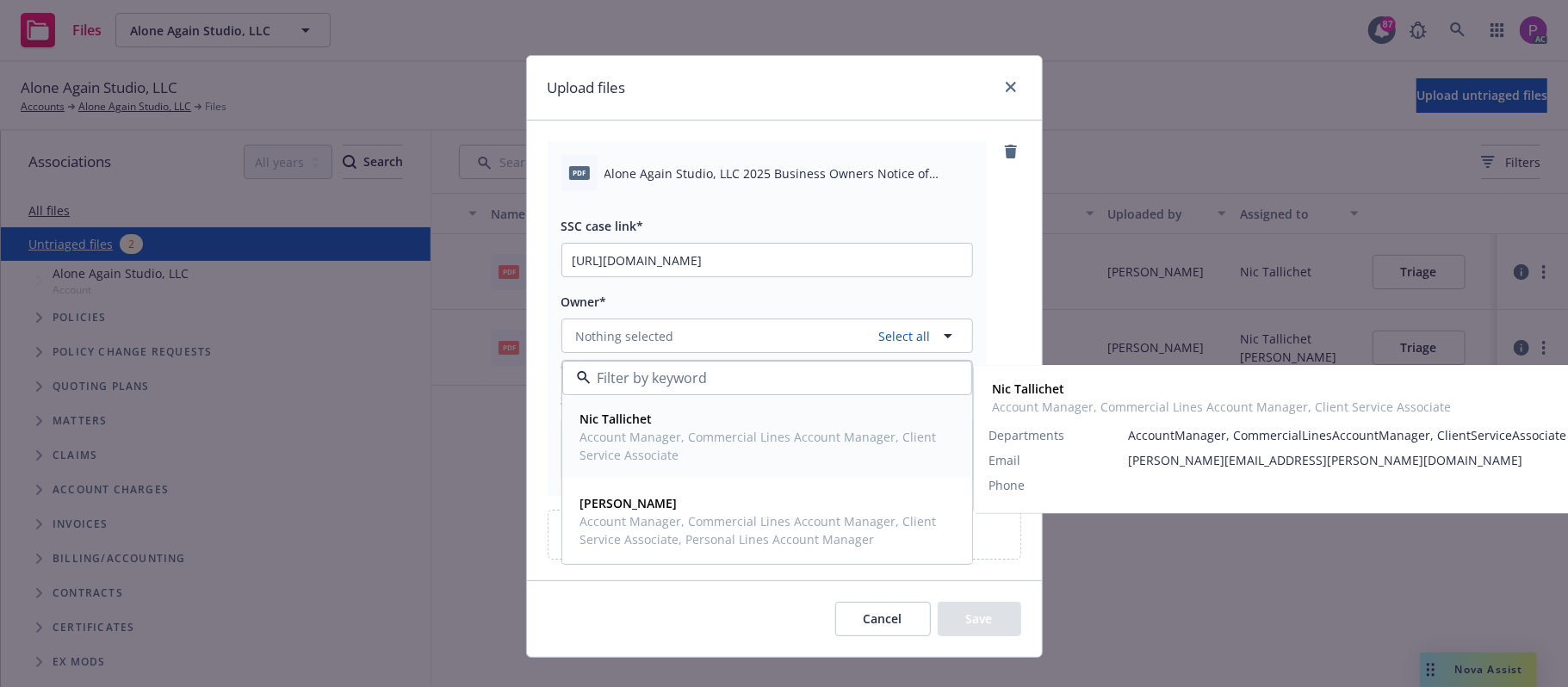
drag, startPoint x: 723, startPoint y: 460, endPoint x: 687, endPoint y: 548, distance: 95.1
click at [721, 464] on span "Account Manager, Commercial Lines Account Manager, Client Service Associate" at bounding box center [765, 446] width 370 height 36
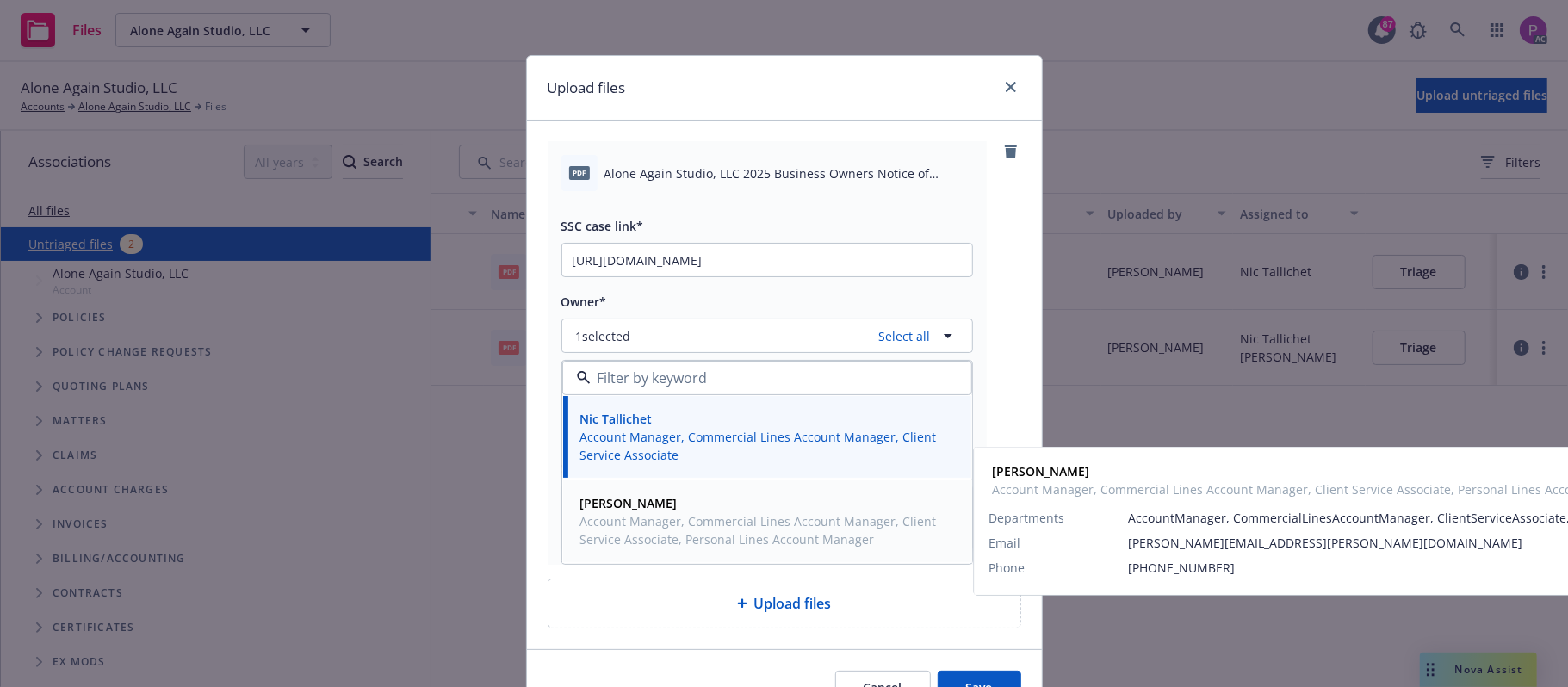
click at [685, 556] on div "Shelly Flores Account Manager, Commercial Lines Account Manager, Client Service…" at bounding box center [767, 521] width 408 height 82
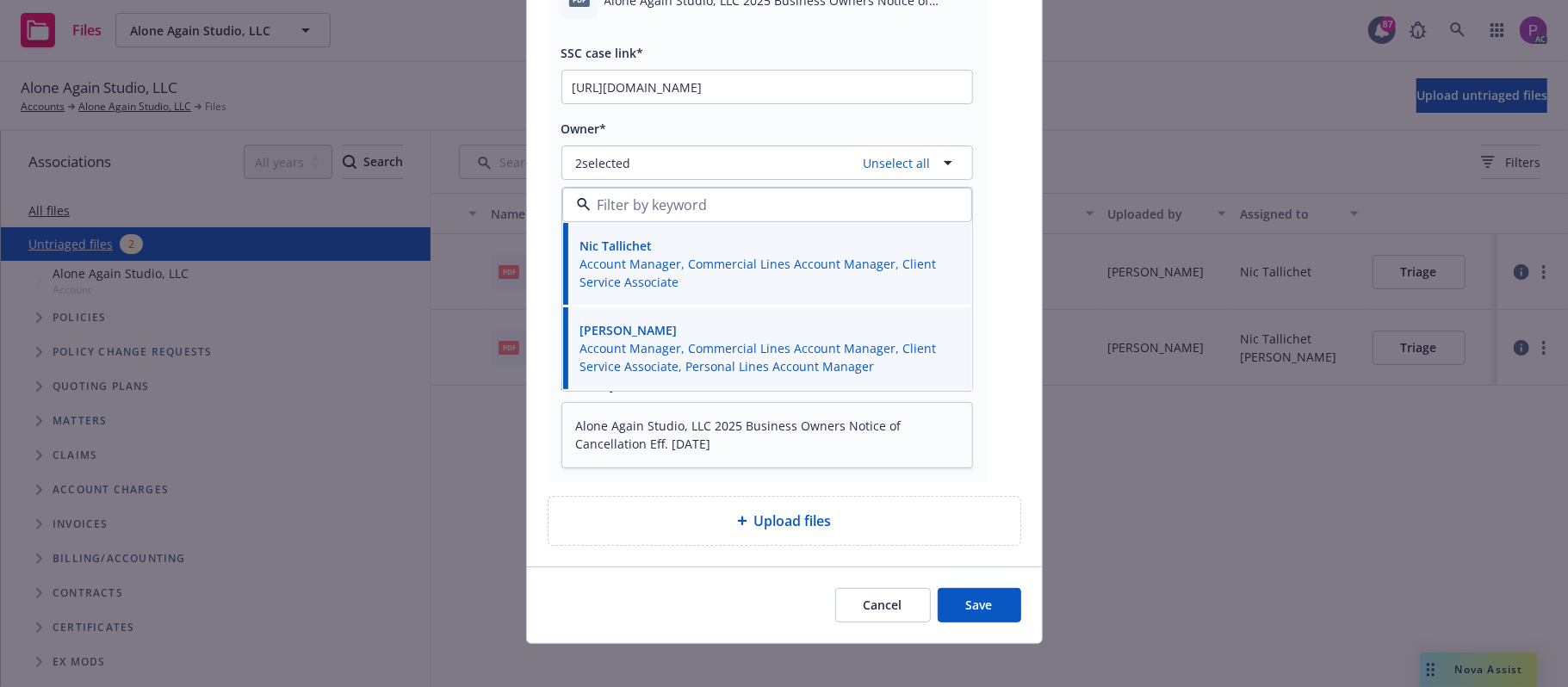
scroll to position [187, 0]
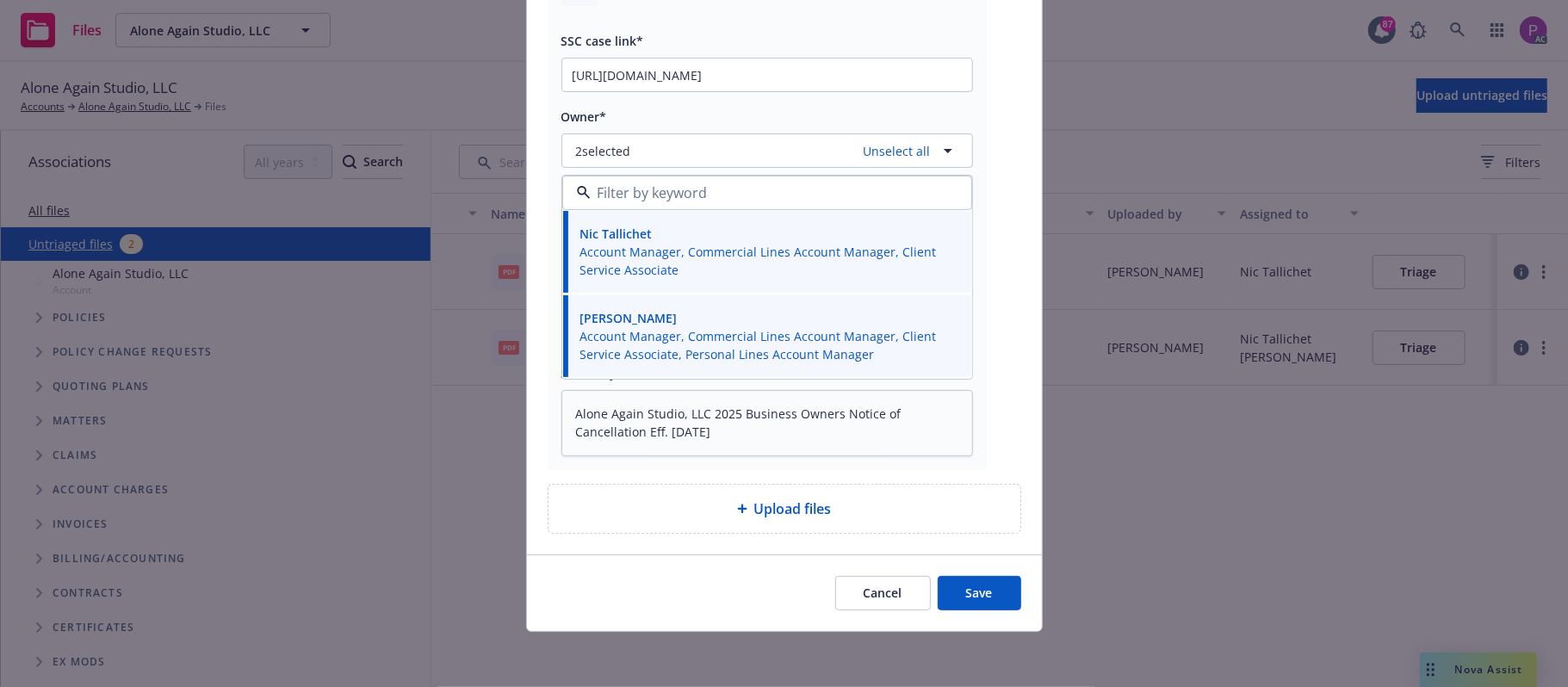
click at [959, 595] on button "Save" at bounding box center [980, 594] width 84 height 35
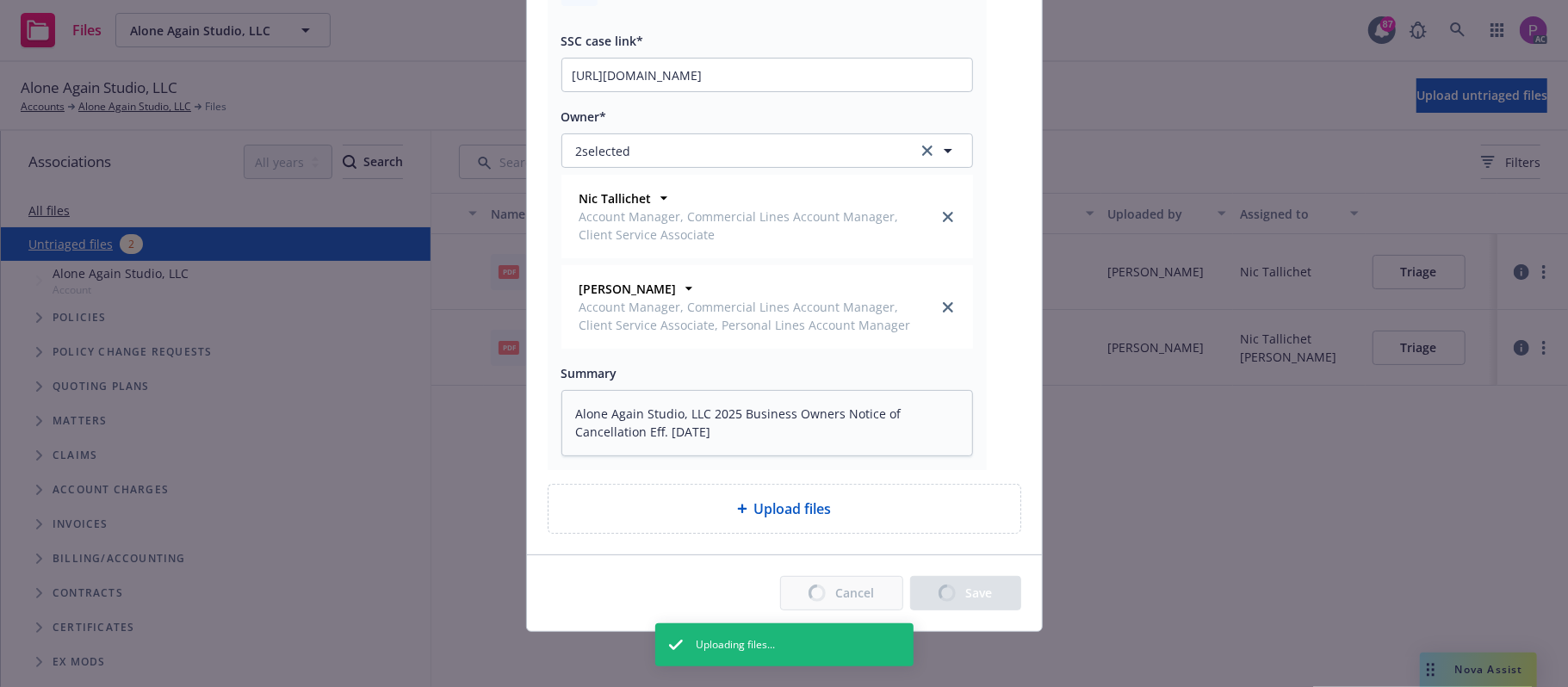
type textarea "x"
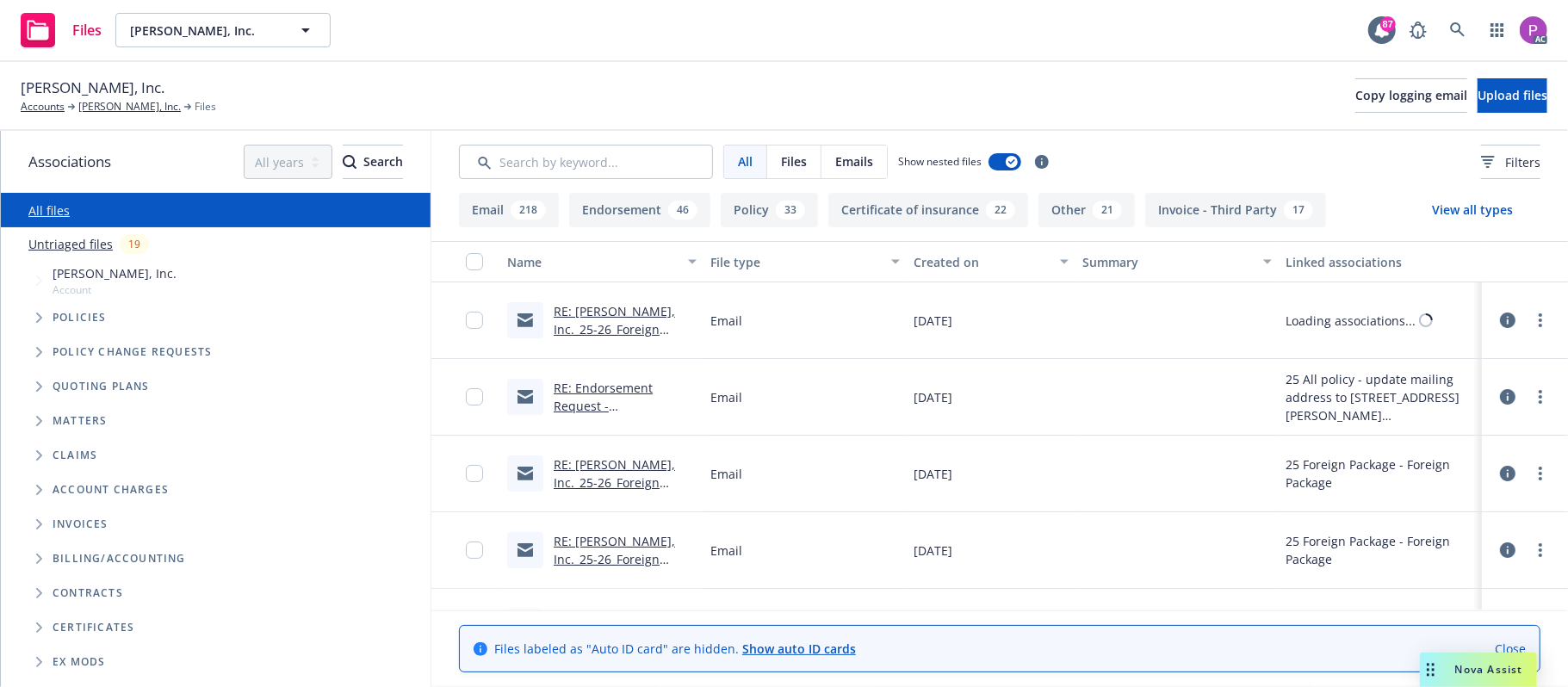
click at [72, 245] on link "Untriaged files" at bounding box center [71, 244] width 85 height 18
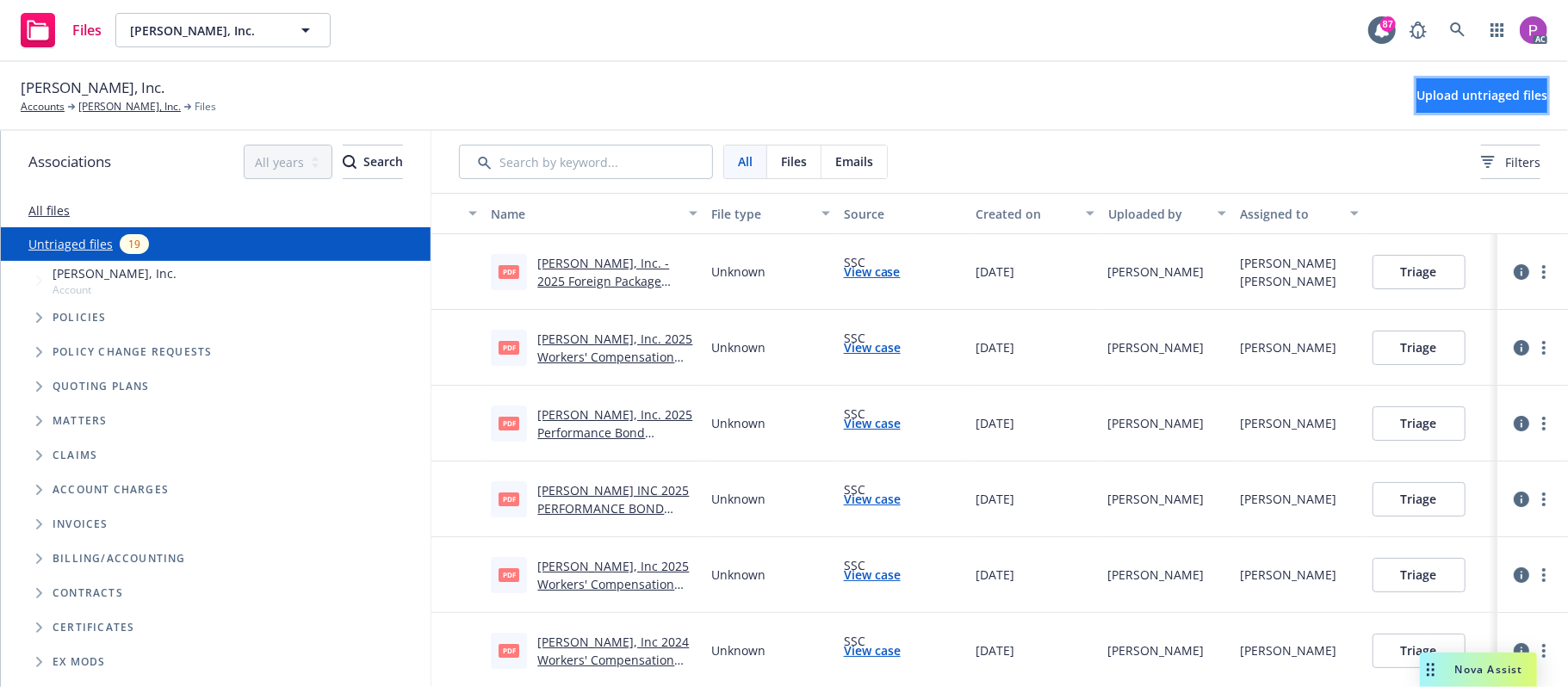
click at [1416, 99] on span "Upload untriaged files" at bounding box center [1482, 95] width 131 height 17
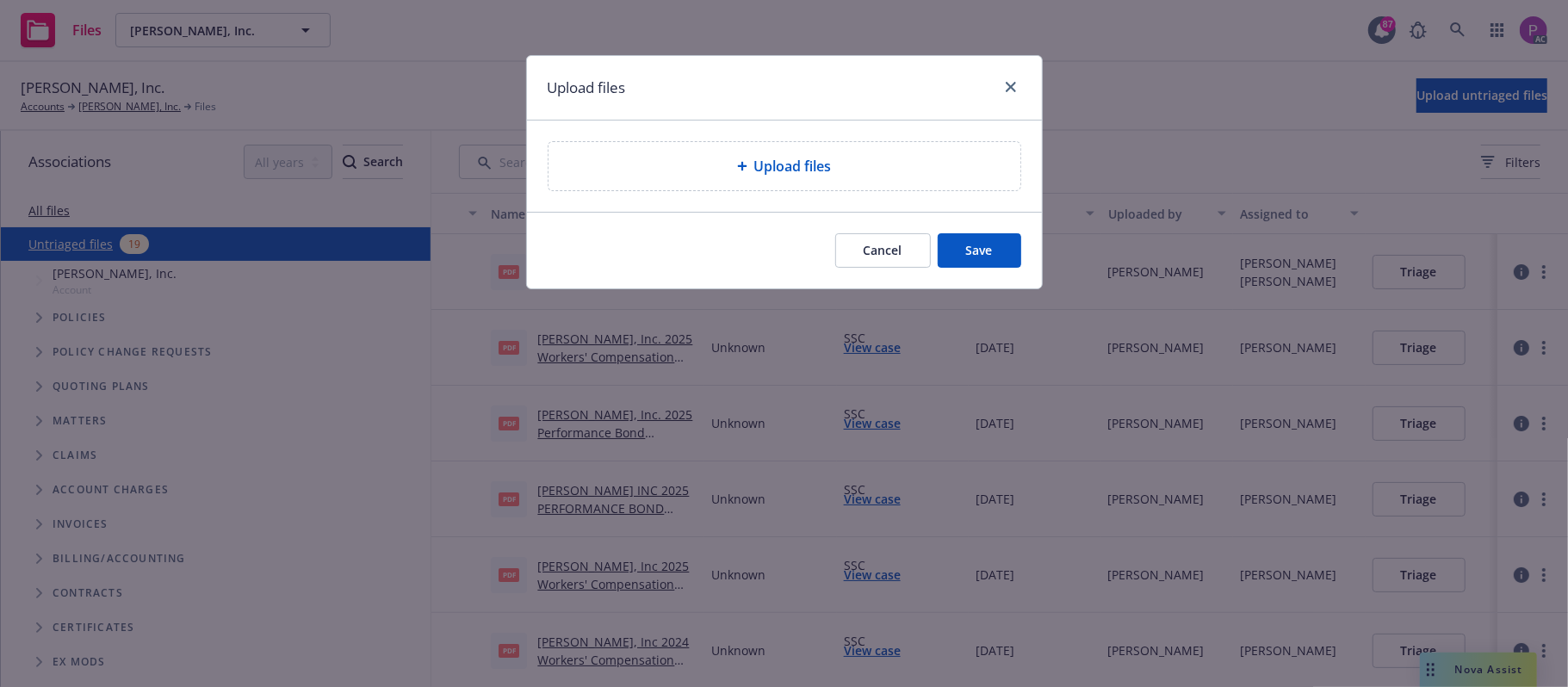
click at [852, 160] on div "Upload files" at bounding box center [784, 167] width 445 height 21
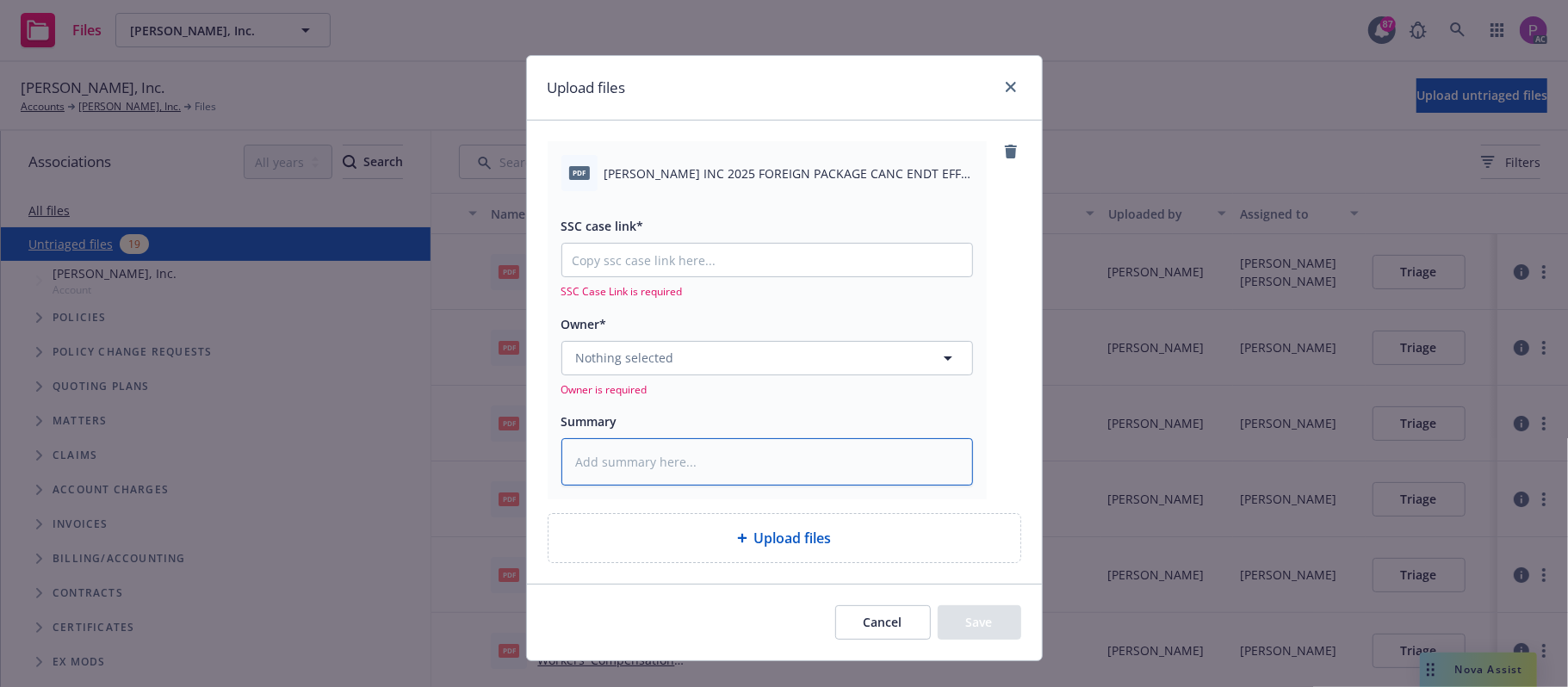
click at [731, 443] on textarea at bounding box center [767, 462] width 411 height 48
paste textarea "[PERSON_NAME] INC 2025 FOREIGN PACKAGE CANC ENDT EFF. [DATE]"
type textarea "x"
type textarea "[PERSON_NAME] INC 2025 FOREIGN PACKAGE CANC ENDT EFF. [DATE]"
click at [738, 250] on input "SSC case link*" at bounding box center [767, 261] width 410 height 33
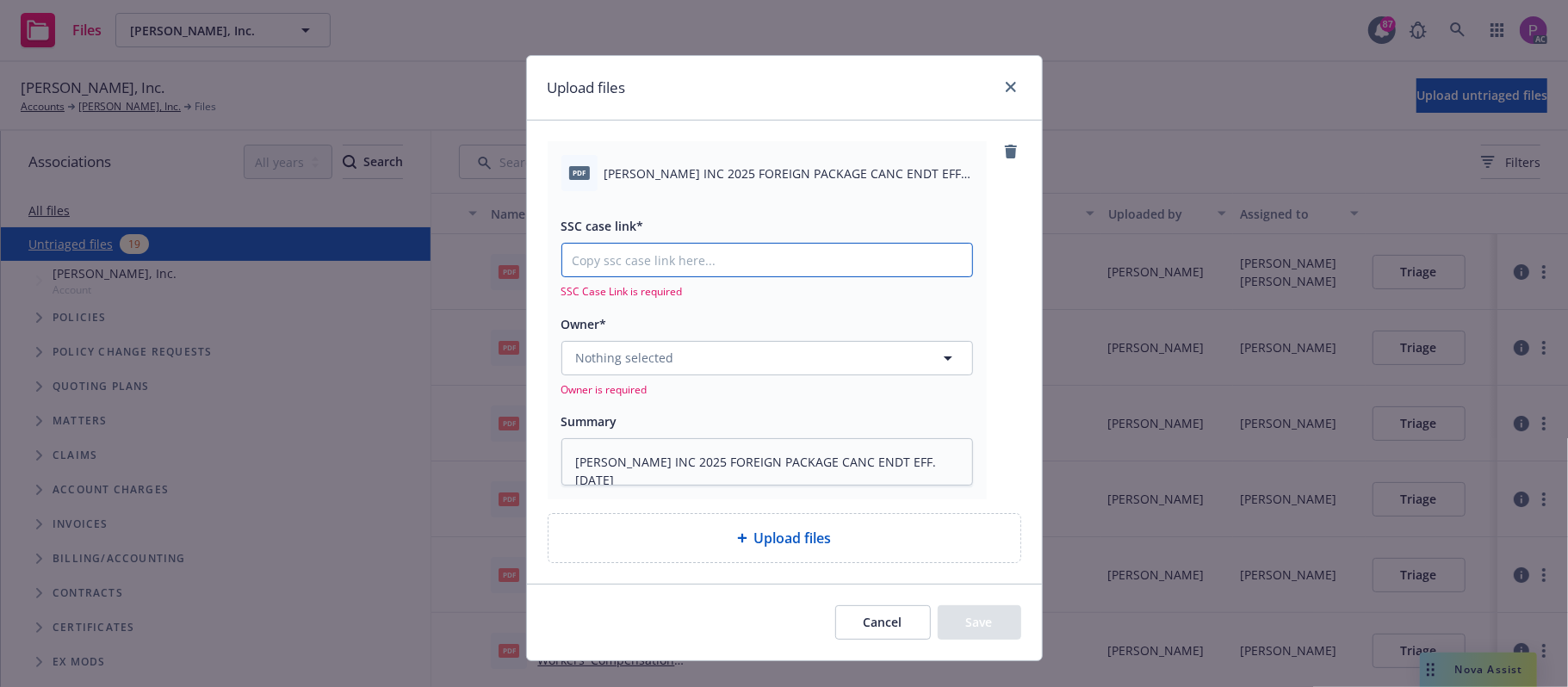
paste input "[URL][DOMAIN_NAME]"
type textarea "x"
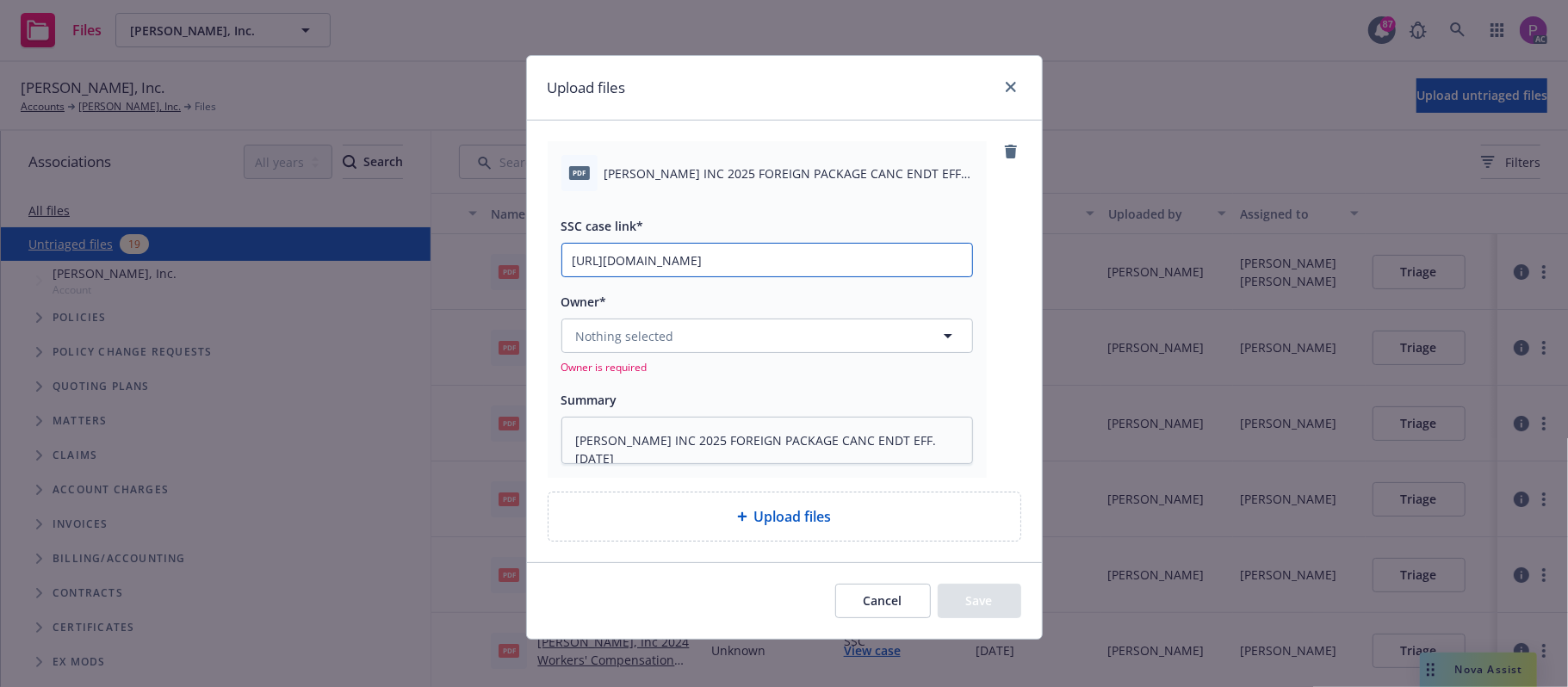
scroll to position [0, 241]
type input "https://newfront-ssc.lightning.force.com/lightning/r/Case/500Vz00000SCp56IAD/vi…"
click at [718, 344] on button "Nothing selected" at bounding box center [767, 337] width 411 height 35
click at [777, 336] on button "Nothing selected" at bounding box center [767, 337] width 411 height 35
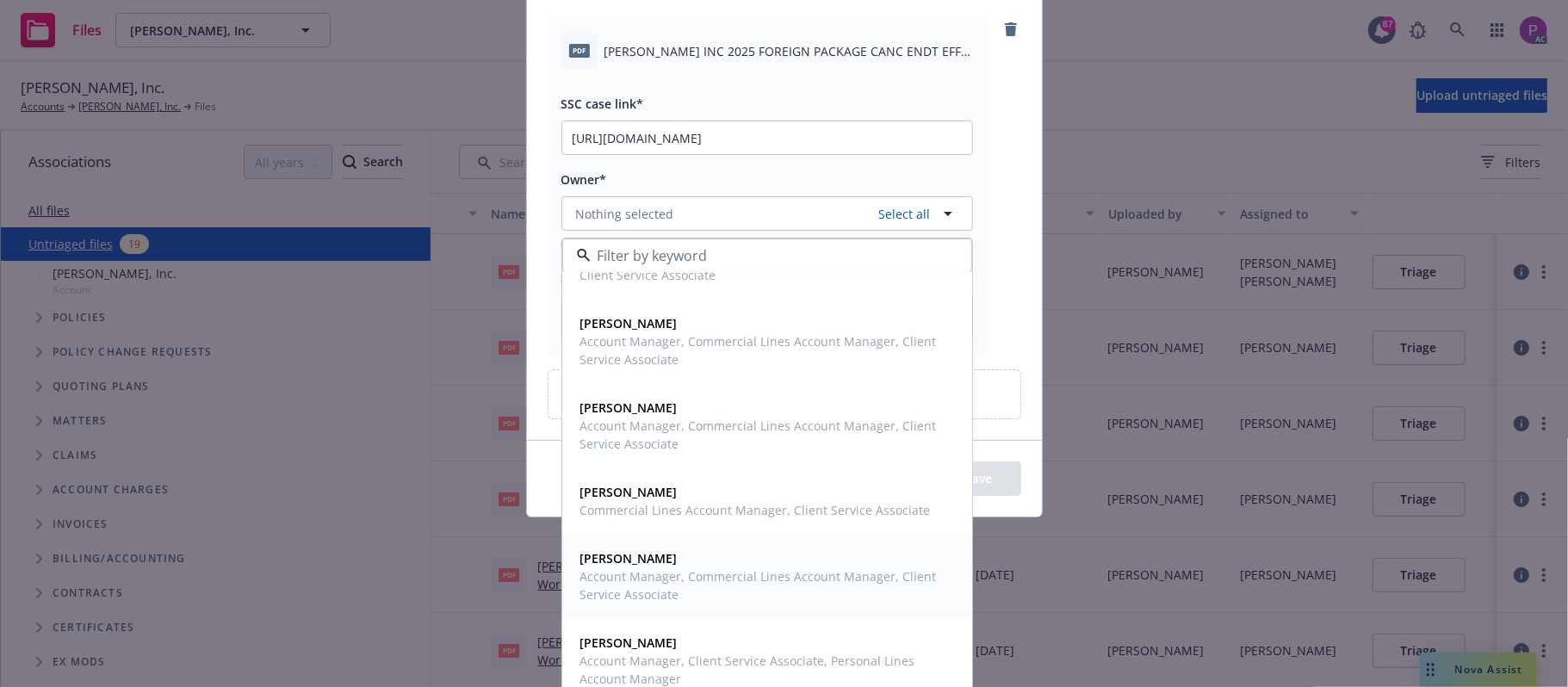
scroll to position [139, 0]
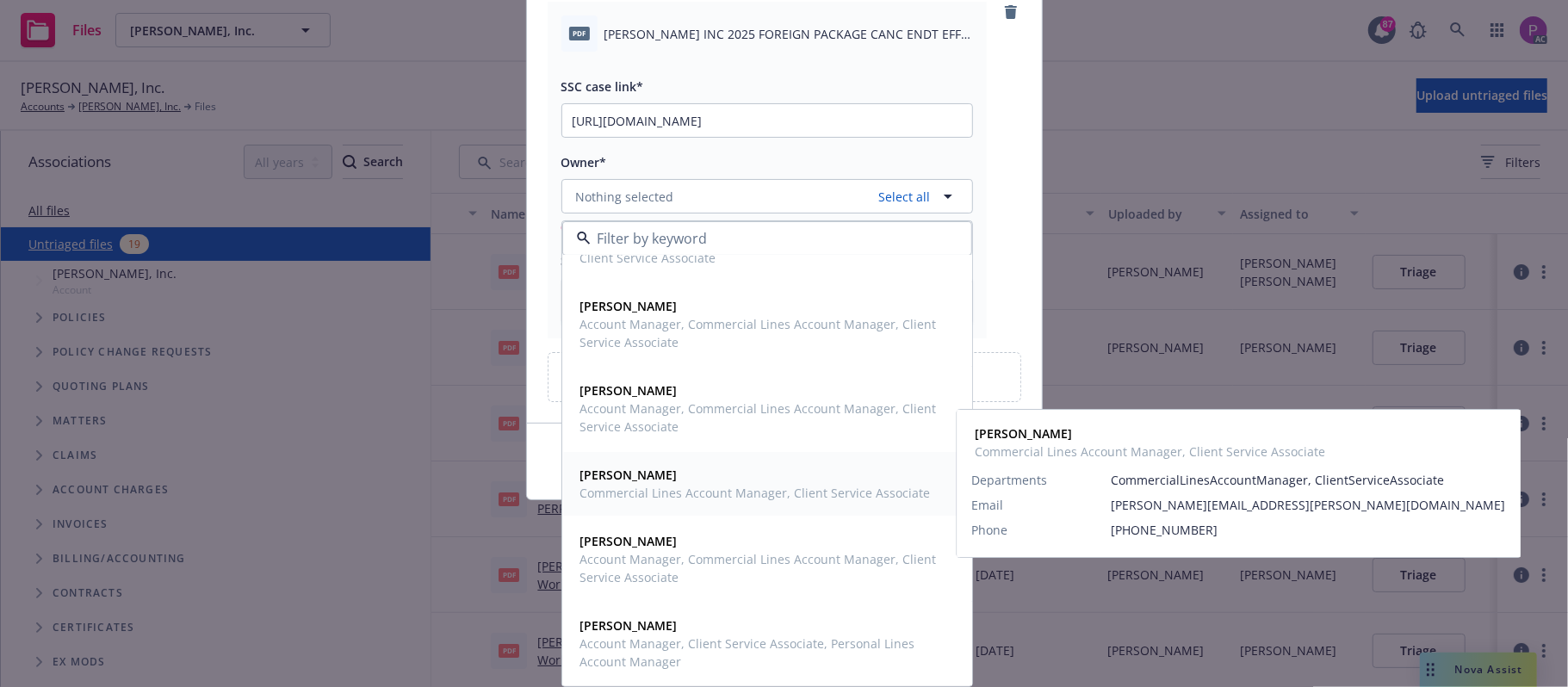
click at [749, 493] on span "Commercial Lines Account Manager, Client Service Associate" at bounding box center [756, 493] width 350 height 18
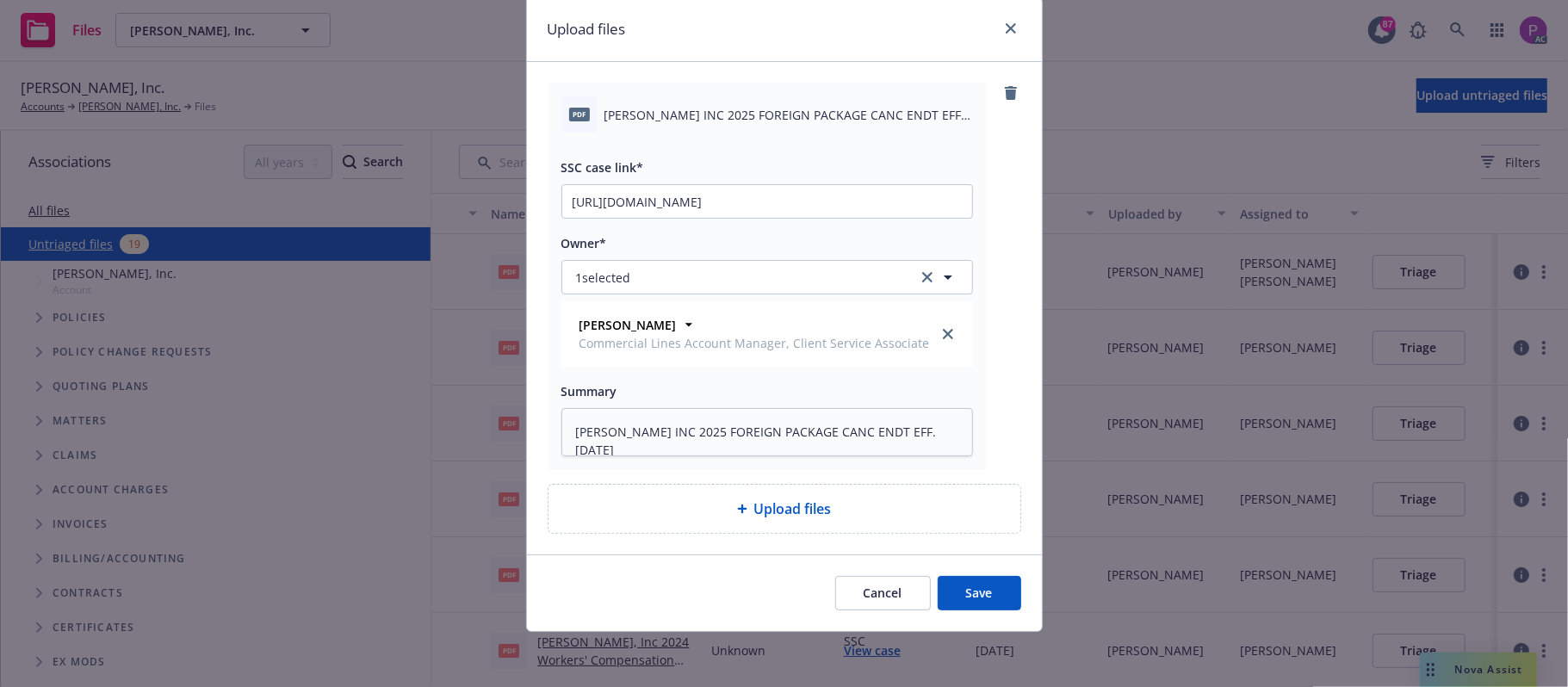
scroll to position [60, 0]
click at [980, 594] on button "Save" at bounding box center [980, 594] width 84 height 35
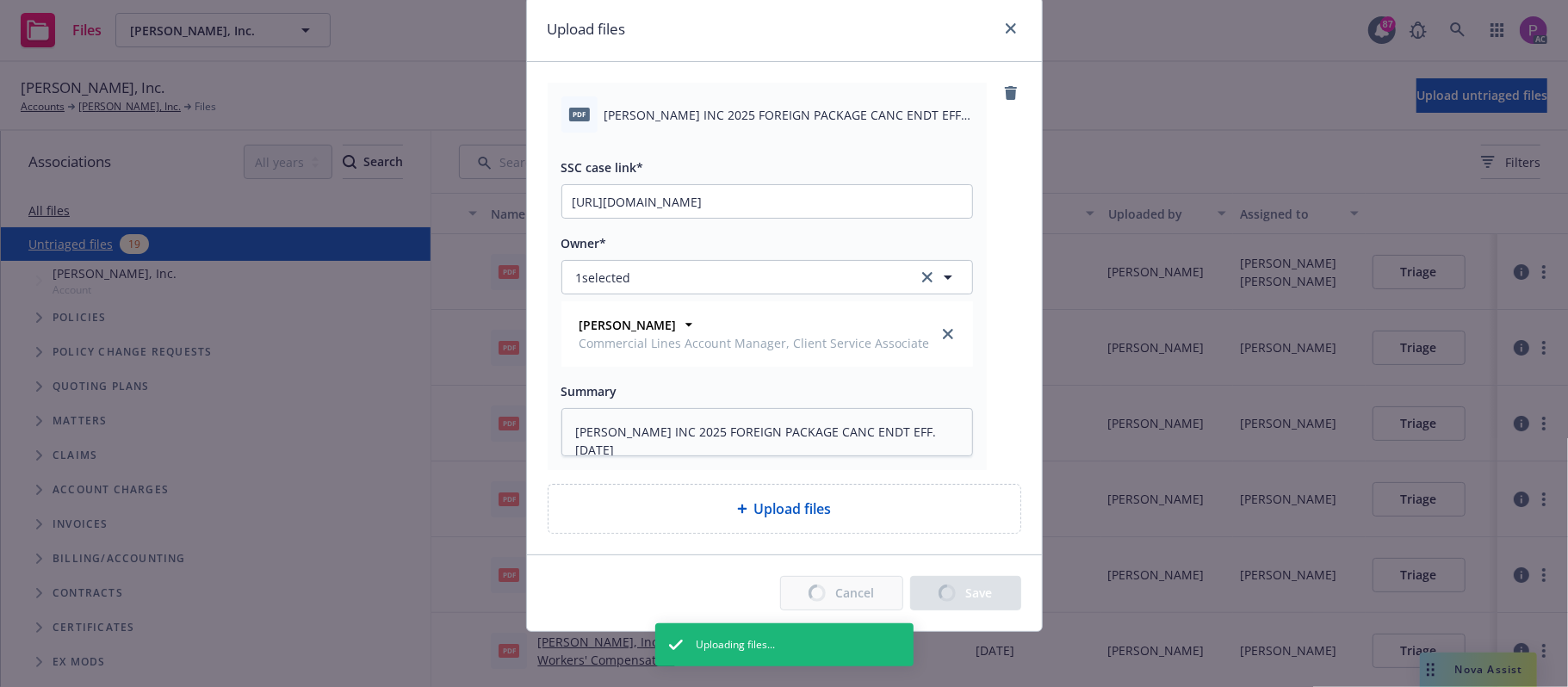
type textarea "x"
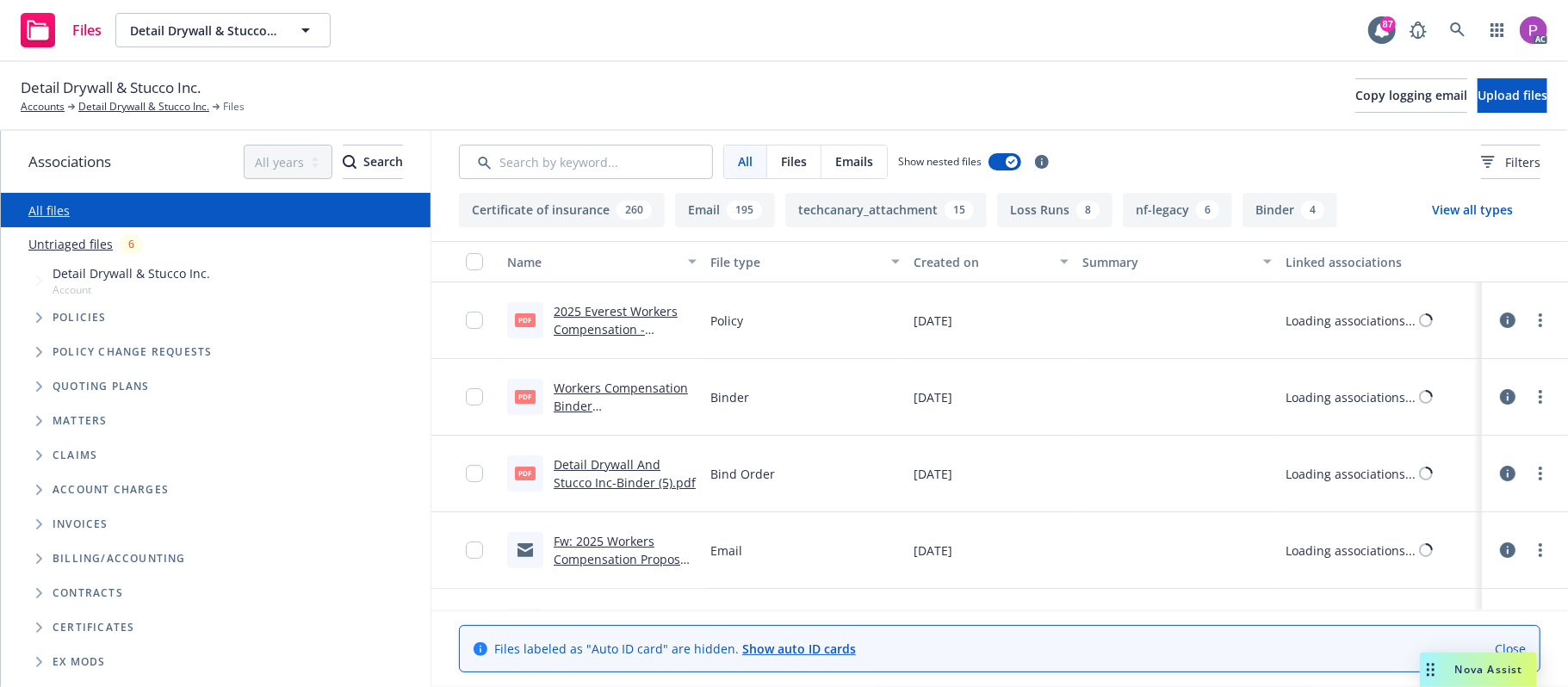
click at [98, 243] on link "Untriaged files" at bounding box center [71, 244] width 85 height 18
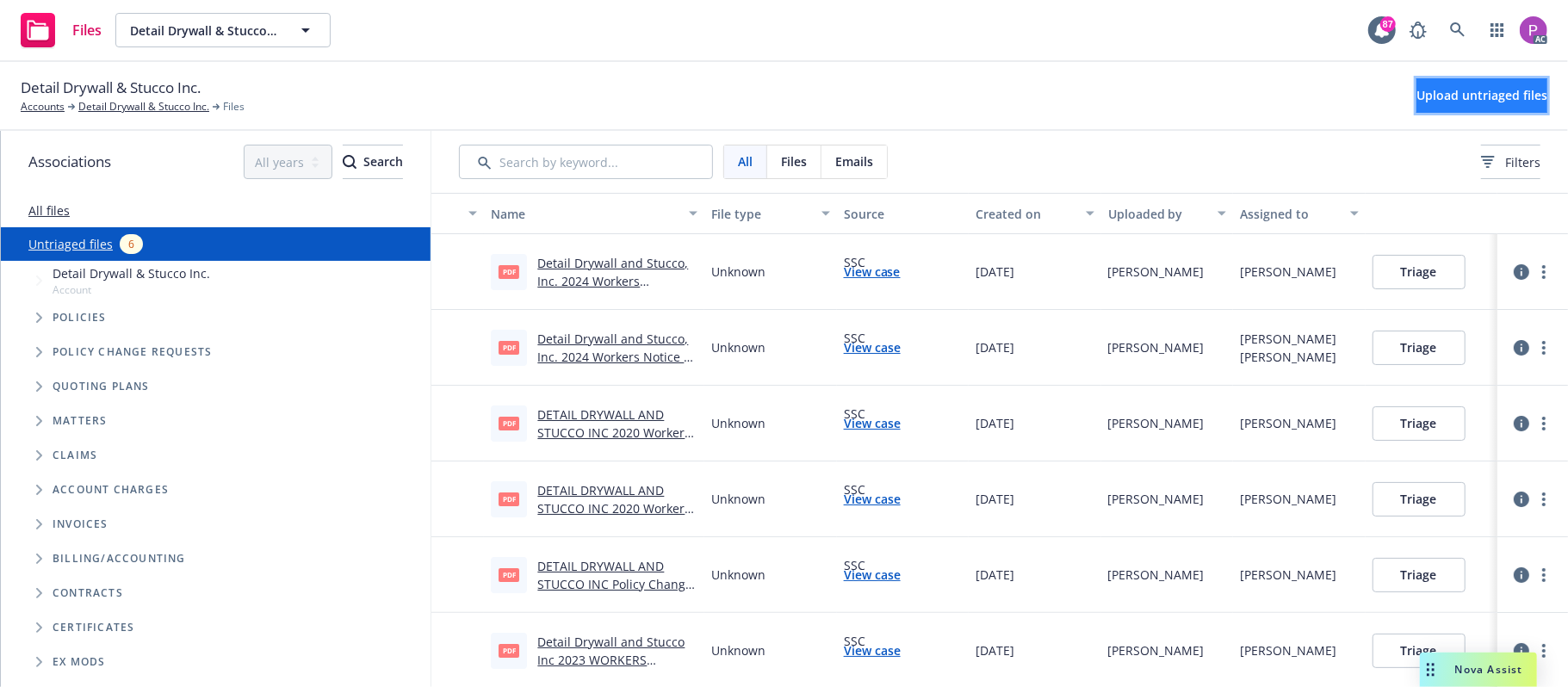
click at [1416, 88] on span "Upload untriaged files" at bounding box center [1482, 95] width 131 height 17
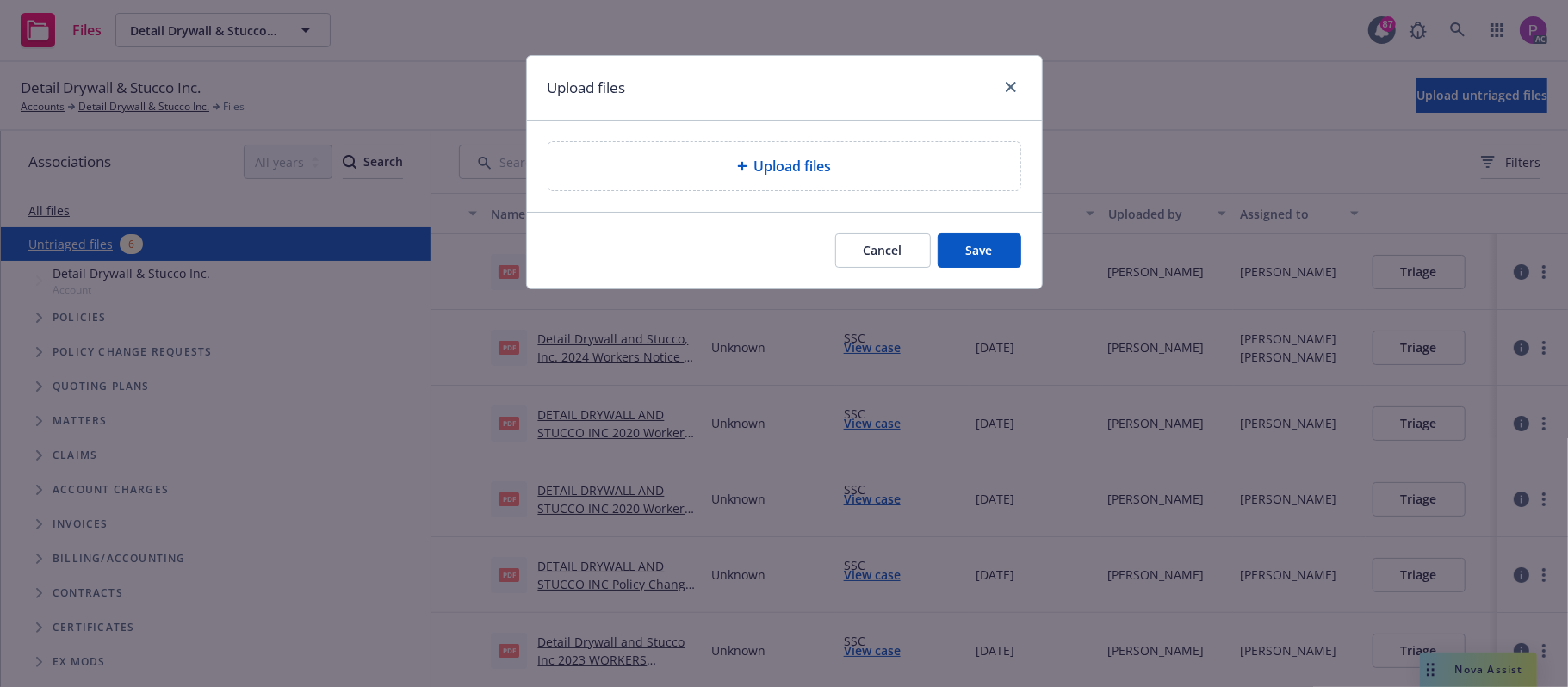
click at [730, 169] on div "Upload files" at bounding box center [784, 167] width 445 height 21
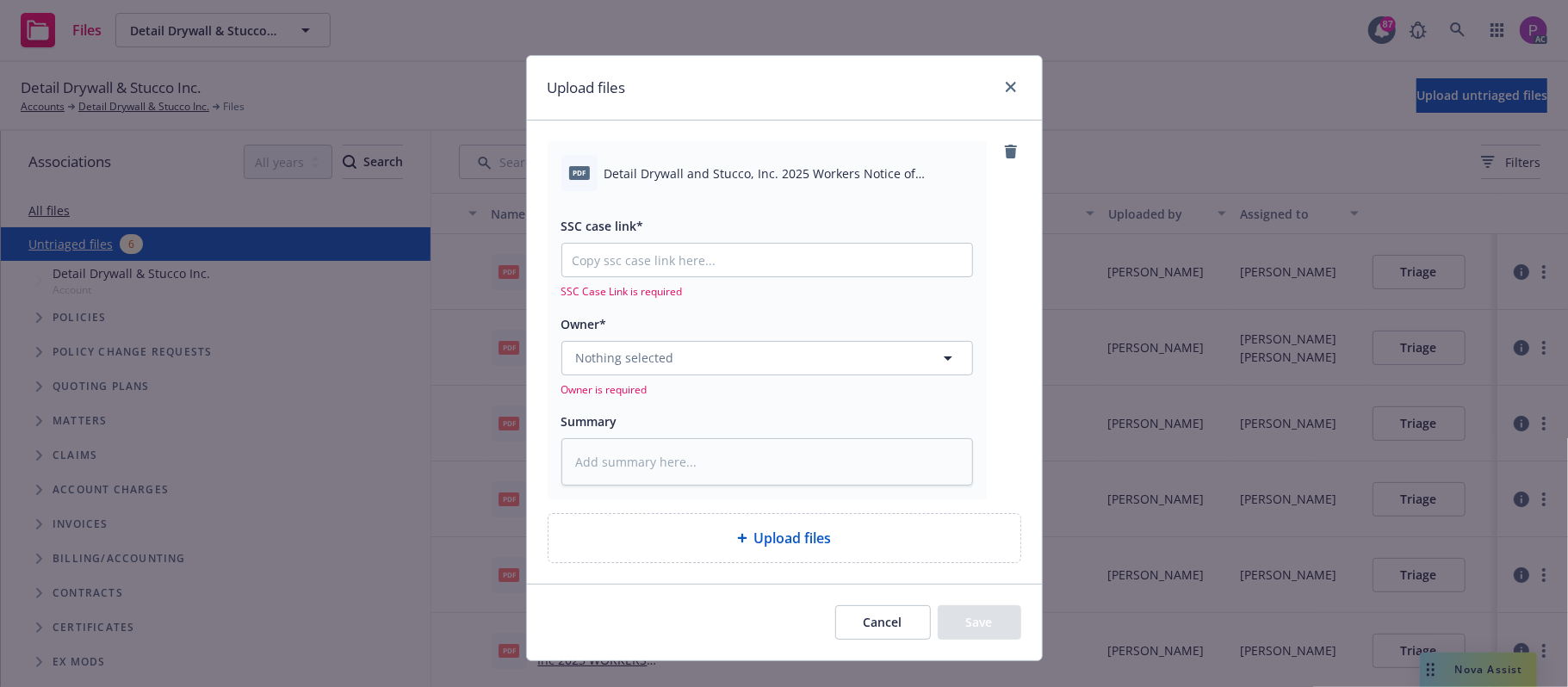
click at [707, 169] on span "Detail Drywall and Stucco, Inc. 2025 Workers Notice of Cancellation Eff [DATE].…" at bounding box center [789, 173] width 369 height 18
click at [706, 173] on span "Detail Drywall and Stucco, Inc. 2025 Workers Notice of Cancellation Eff [DATE].…" at bounding box center [789, 173] width 369 height 18
copy div "Detail Drywall and Stucco, Inc. 2025 Workers Notice of Cancellation Eff [DATE].…"
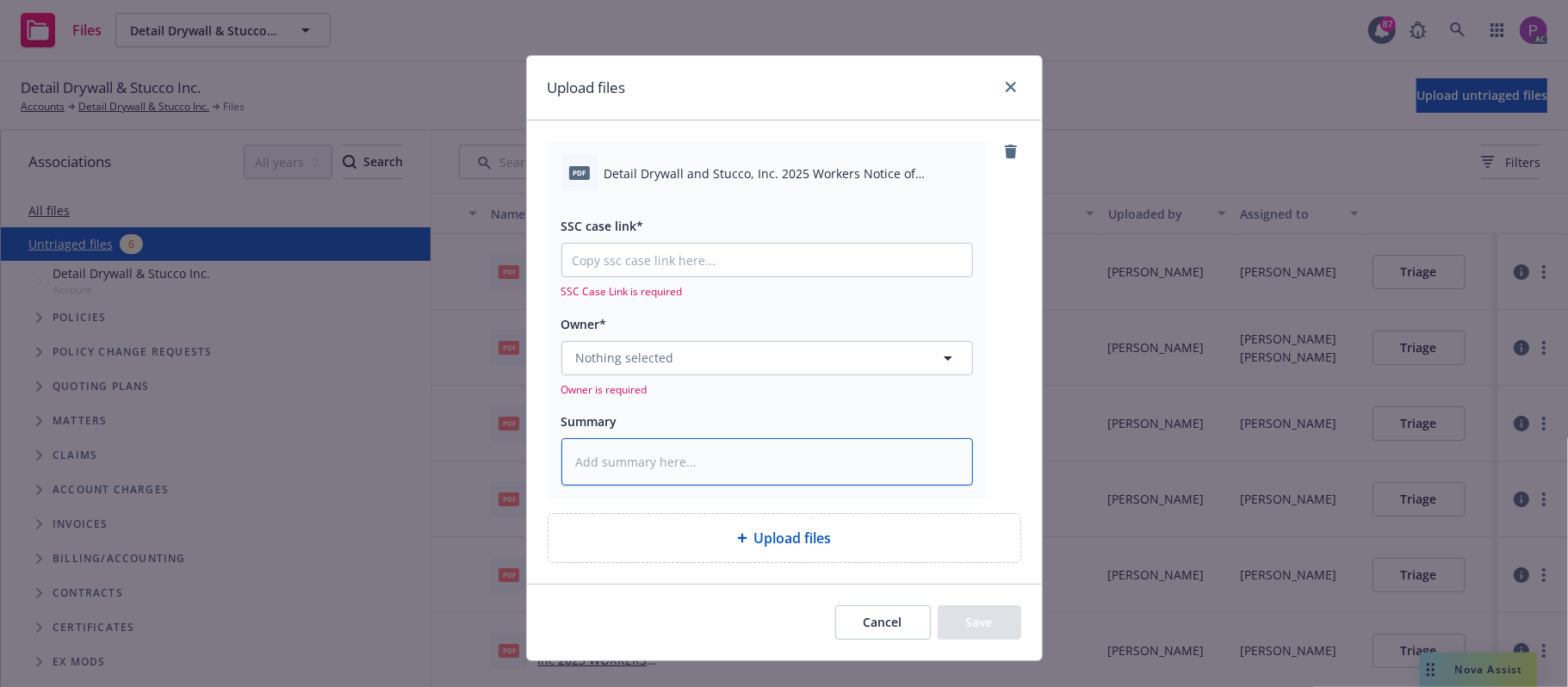
click at [706, 459] on textarea at bounding box center [767, 462] width 411 height 48
paste textarea "Detail Drywall and Stucco, Inc. 2025 Workers Notice of Cancellation Eff 10-01-2…"
type textarea "x"
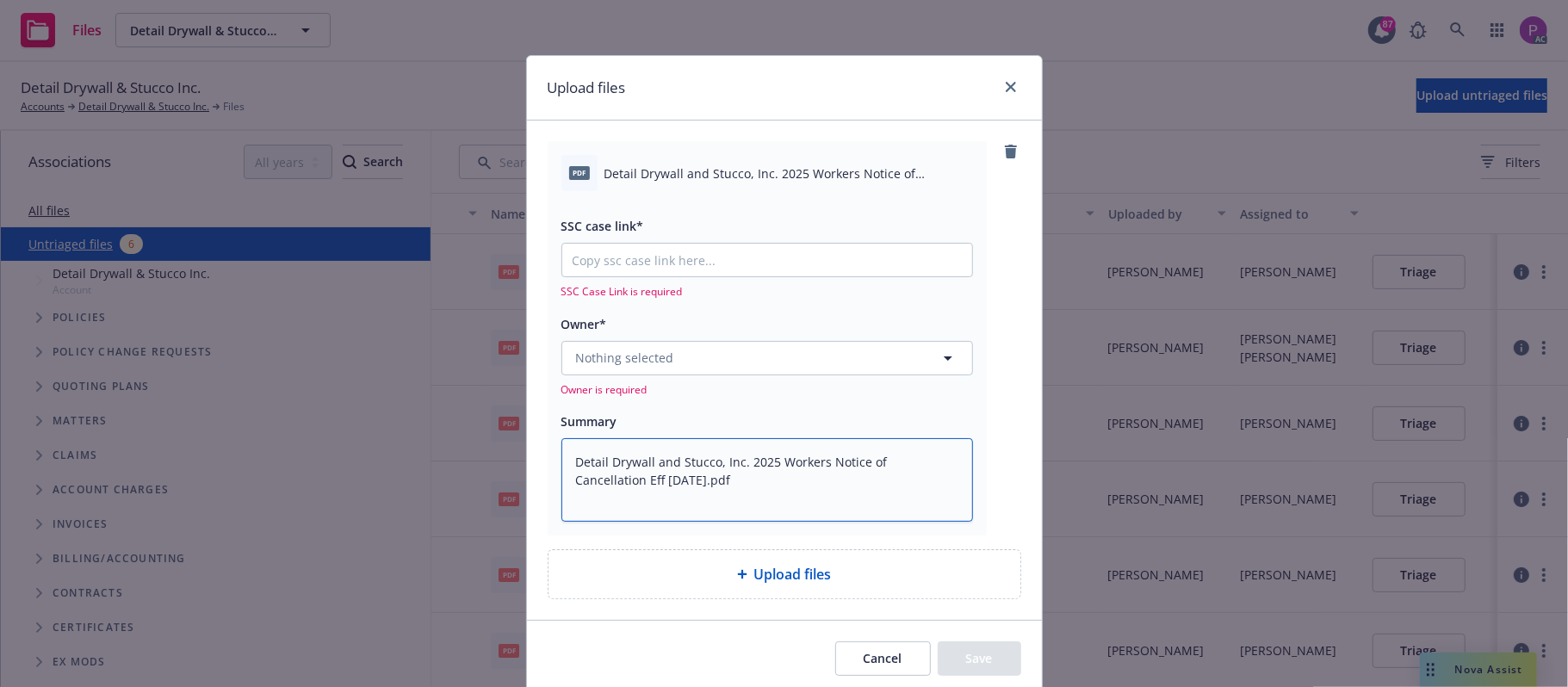
type textarea "Detail Drywall and Stucco, Inc. 2025 Workers Notice of Cancellation Eff 10-01-2…"
click at [682, 247] on input "SSC case link*" at bounding box center [767, 261] width 410 height 33
paste input "https://newfront-ssc.lightning.force.com/lightning/r/Case/500Vz00000SCs4aIAD/vi…"
type textarea "x"
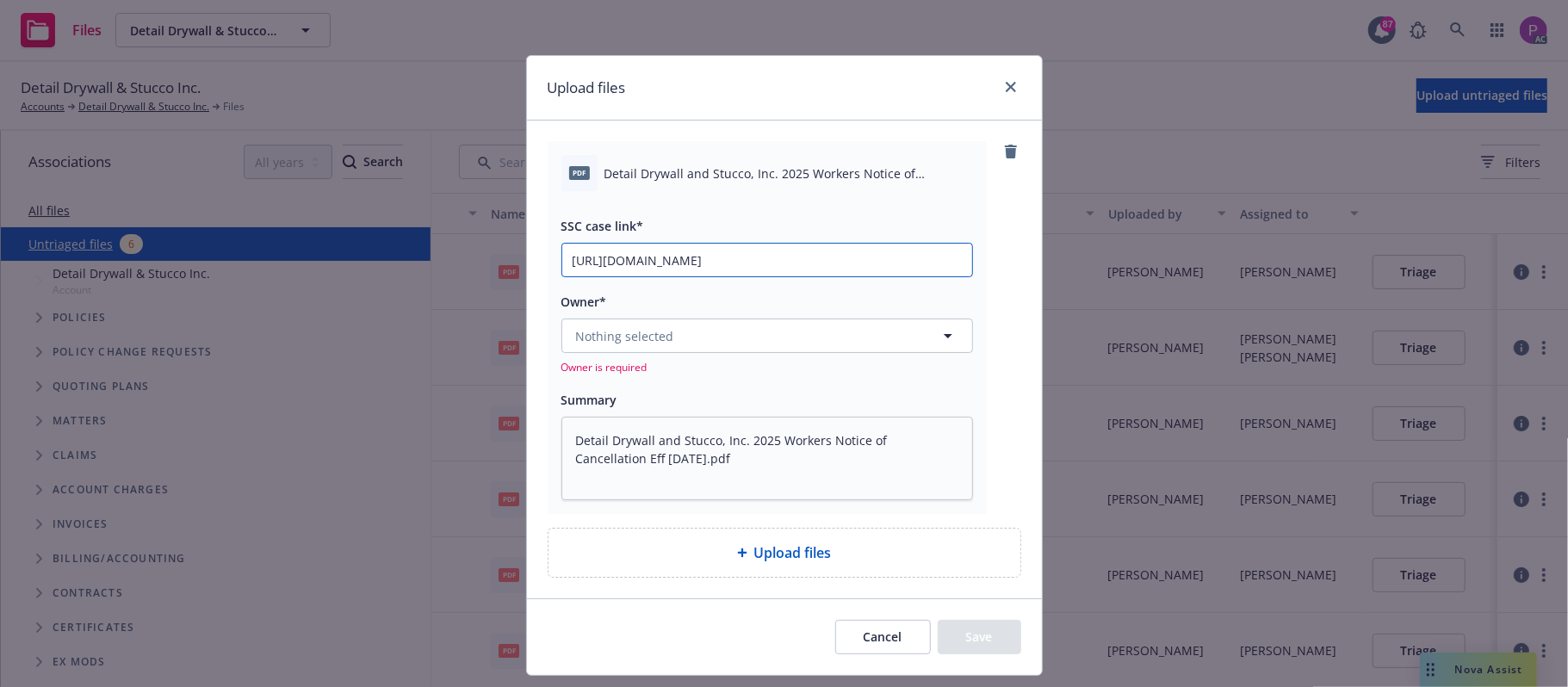
type input "https://newfront-ssc.lightning.force.com/lightning/r/Case/500Vz00000SCs4aIAD/vi…"
click at [673, 330] on button "Nothing selected" at bounding box center [767, 337] width 411 height 35
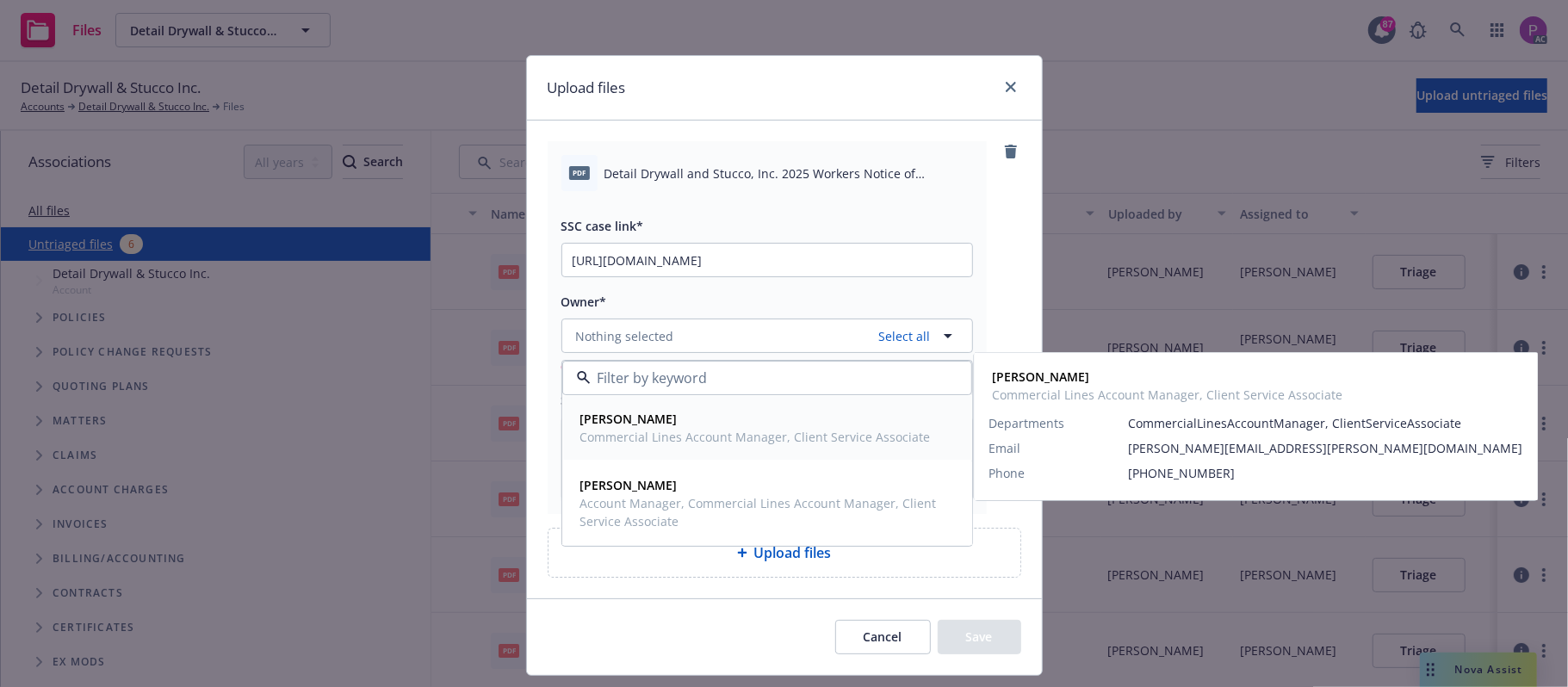
click at [689, 446] on span "Commercial Lines Account Manager, Client Service Associate" at bounding box center [756, 437] width 350 height 18
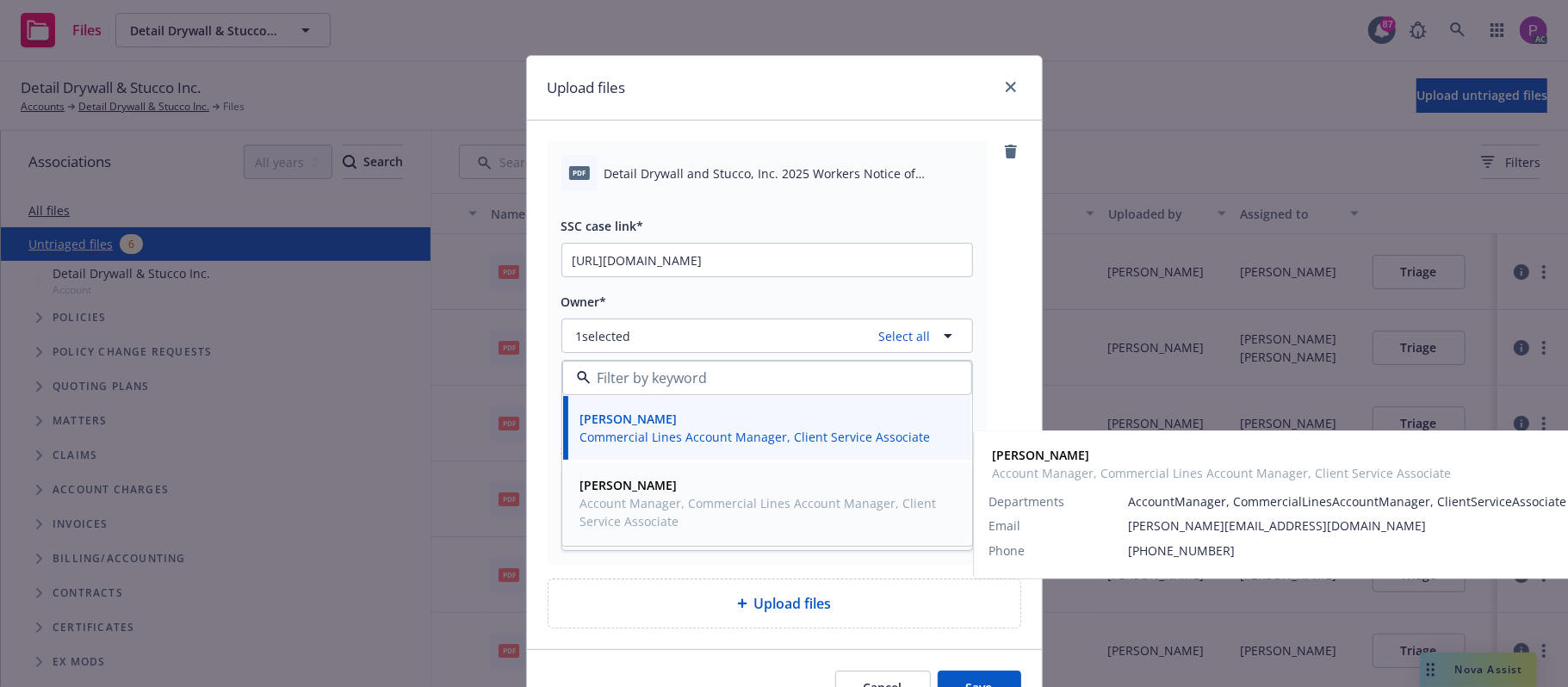
drag, startPoint x: 682, startPoint y: 528, endPoint x: 707, endPoint y: 297, distance: 232.3
click at [683, 525] on span "Account Manager, Commercial Lines Account Manager, Client Service Associate" at bounding box center [765, 512] width 370 height 36
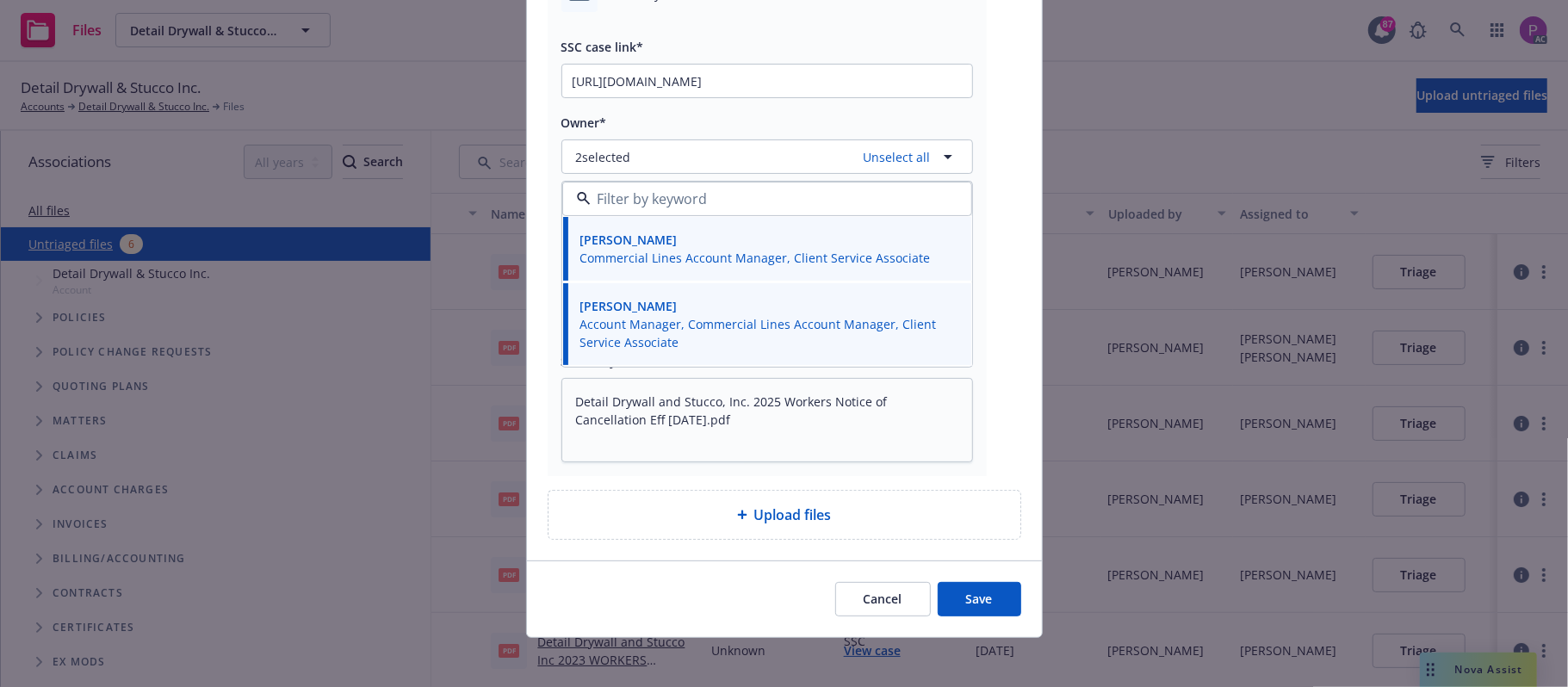
scroll to position [187, 0]
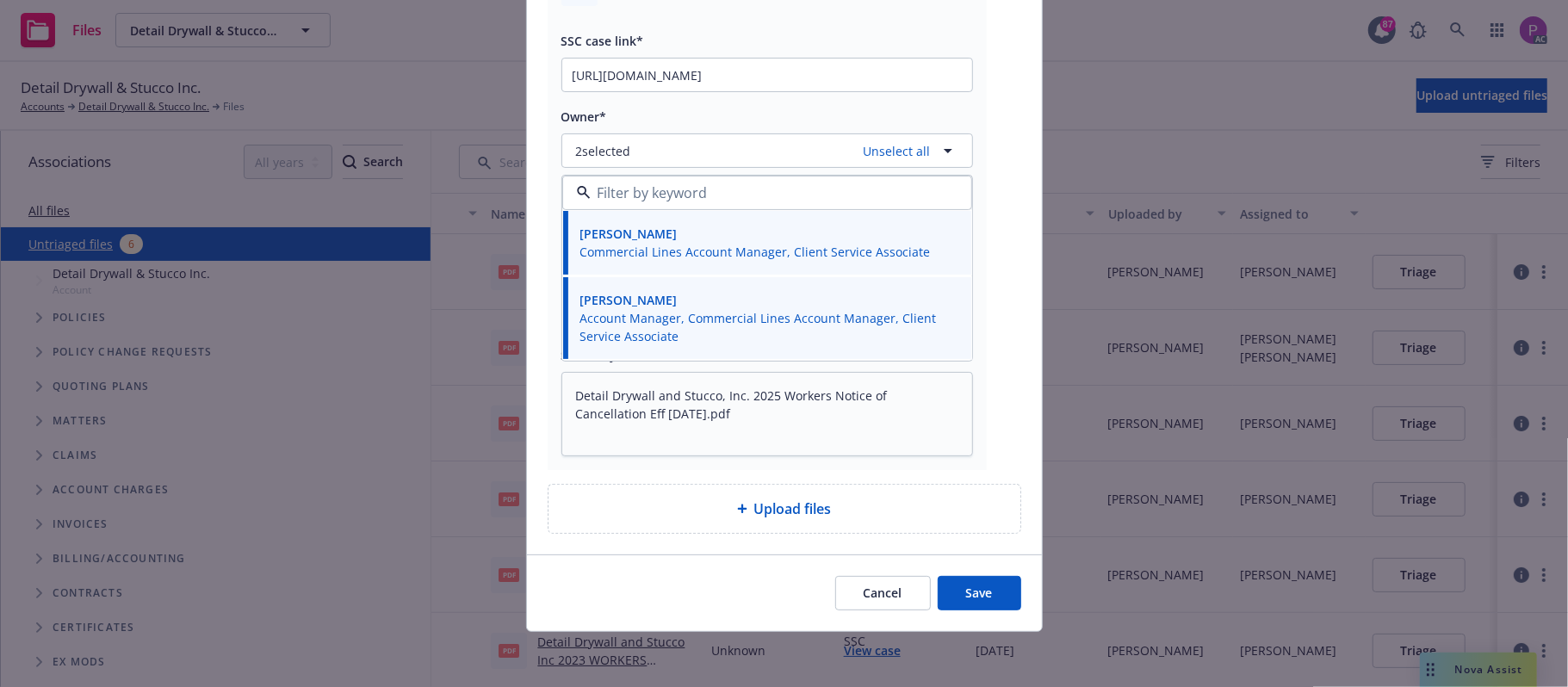
click at [1006, 590] on button "Save" at bounding box center [980, 594] width 84 height 35
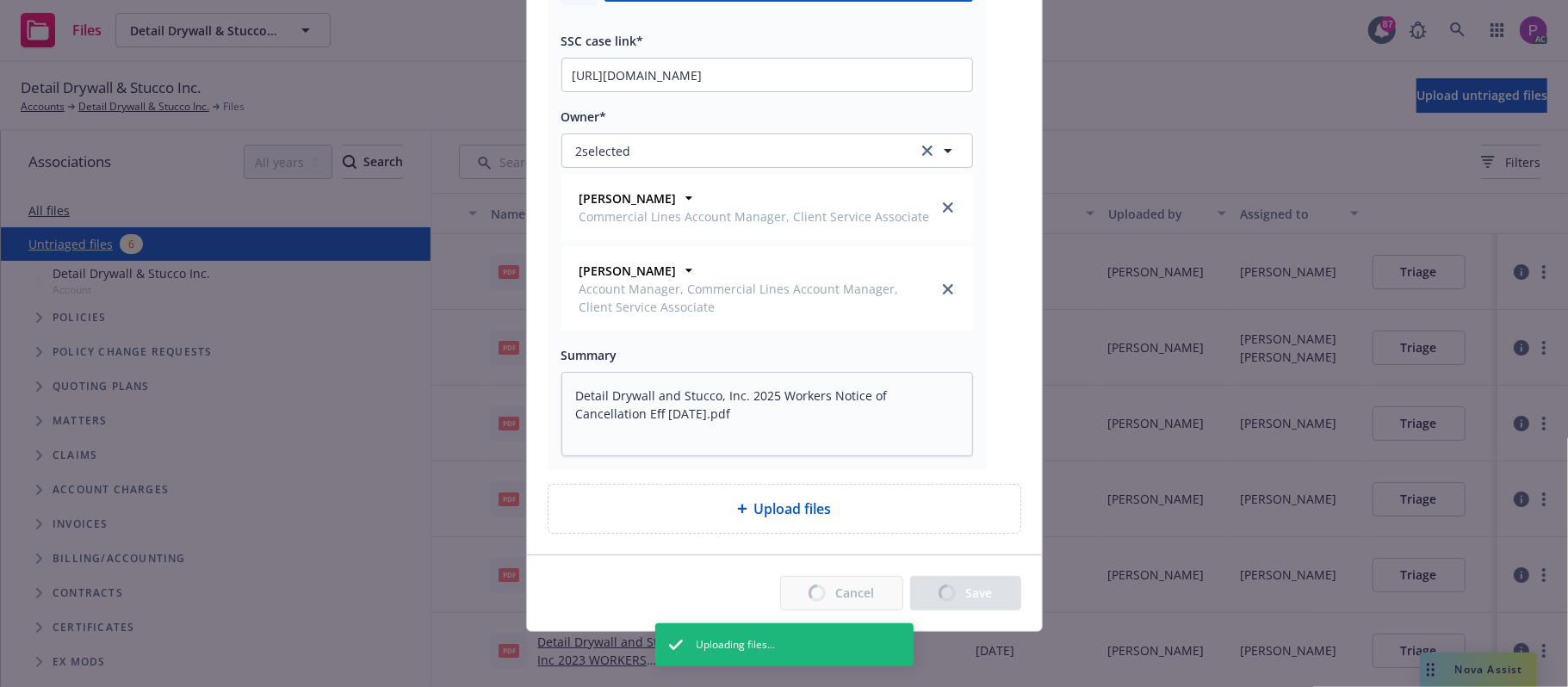
type textarea "x"
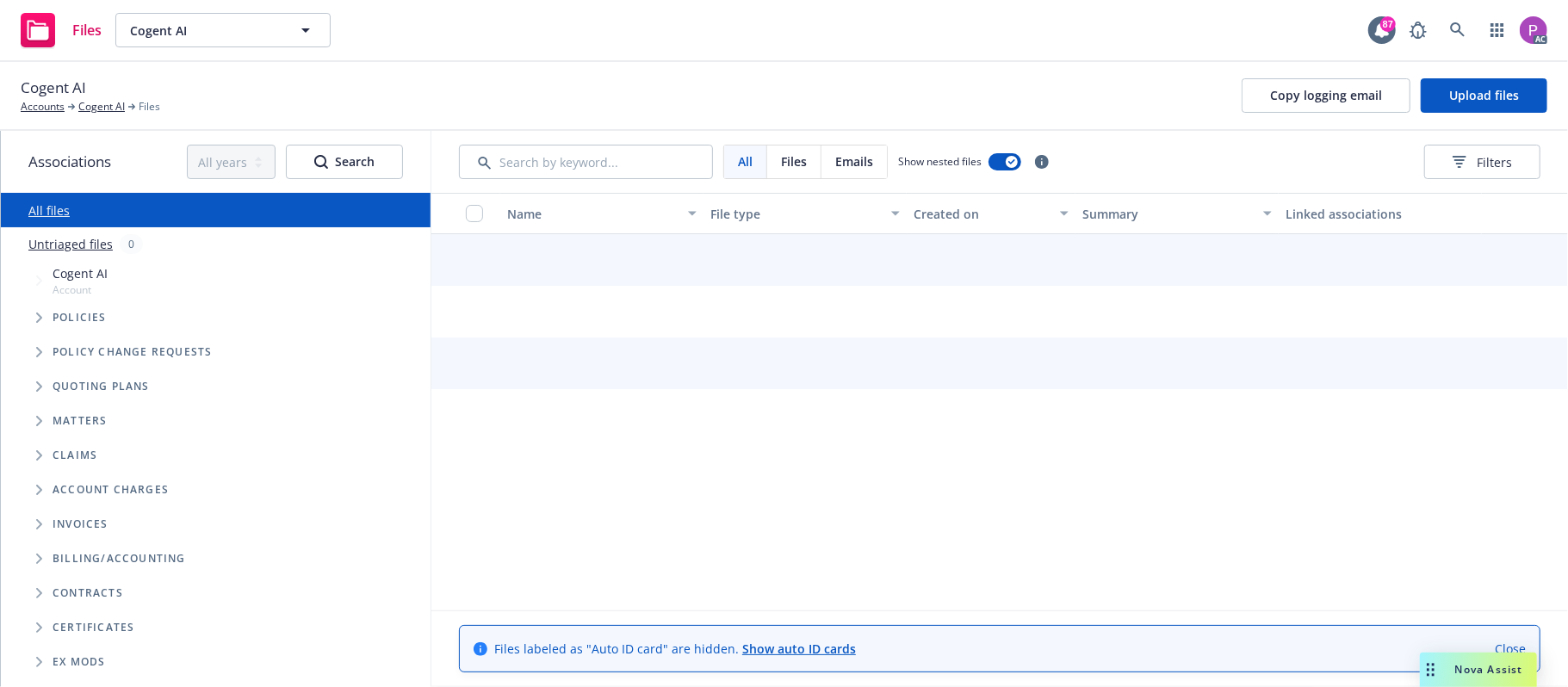
click at [80, 242] on link "Untriaged files" at bounding box center [71, 244] width 85 height 18
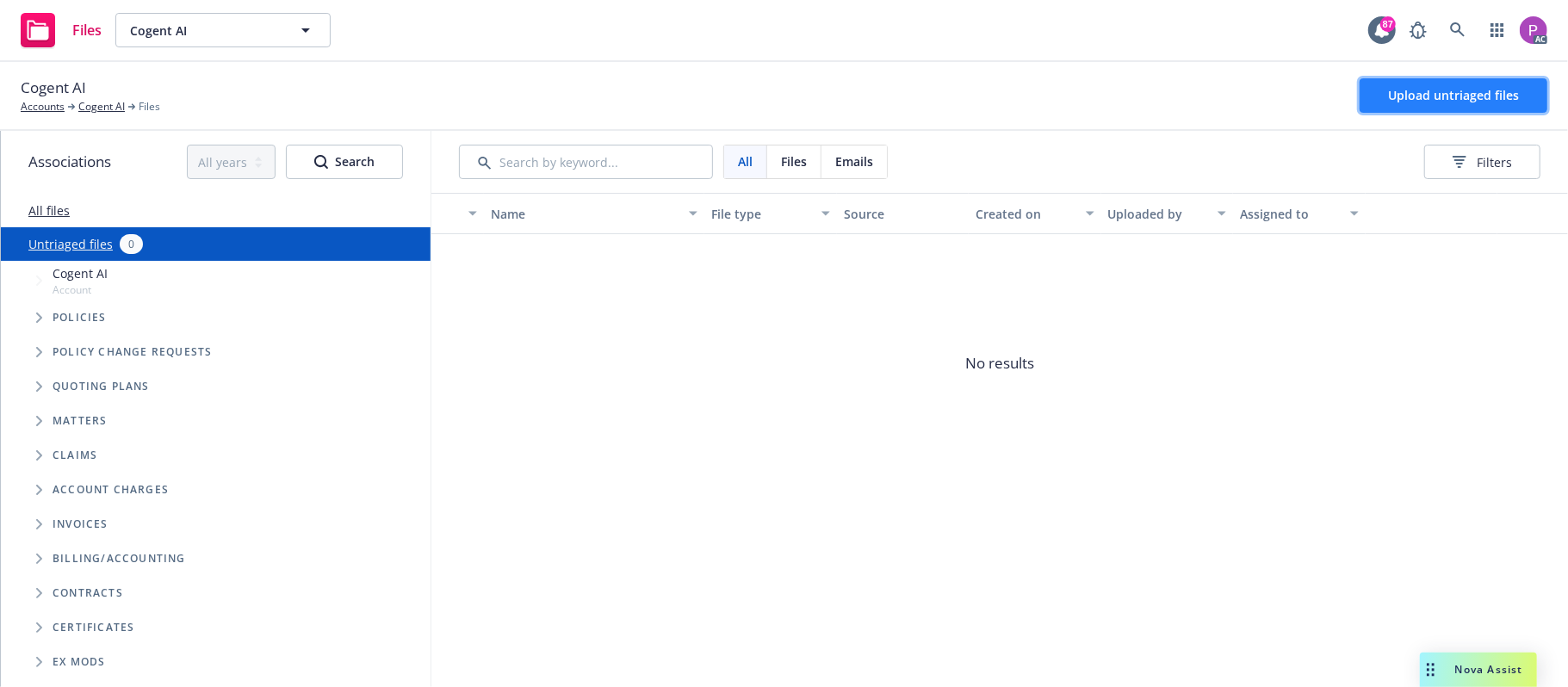
click at [1431, 102] on span "Upload untriaged files" at bounding box center [1454, 95] width 131 height 17
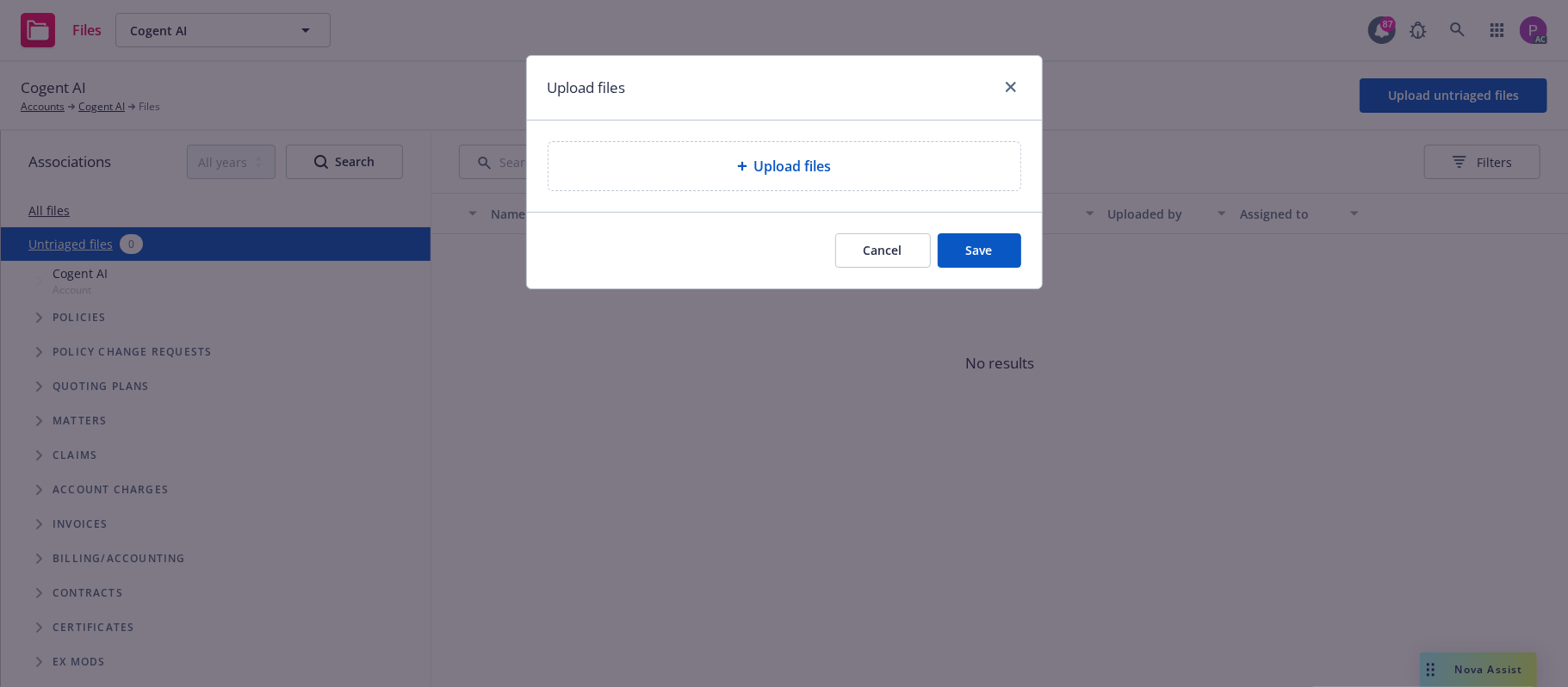
click at [734, 173] on div "Upload files" at bounding box center [784, 167] width 445 height 21
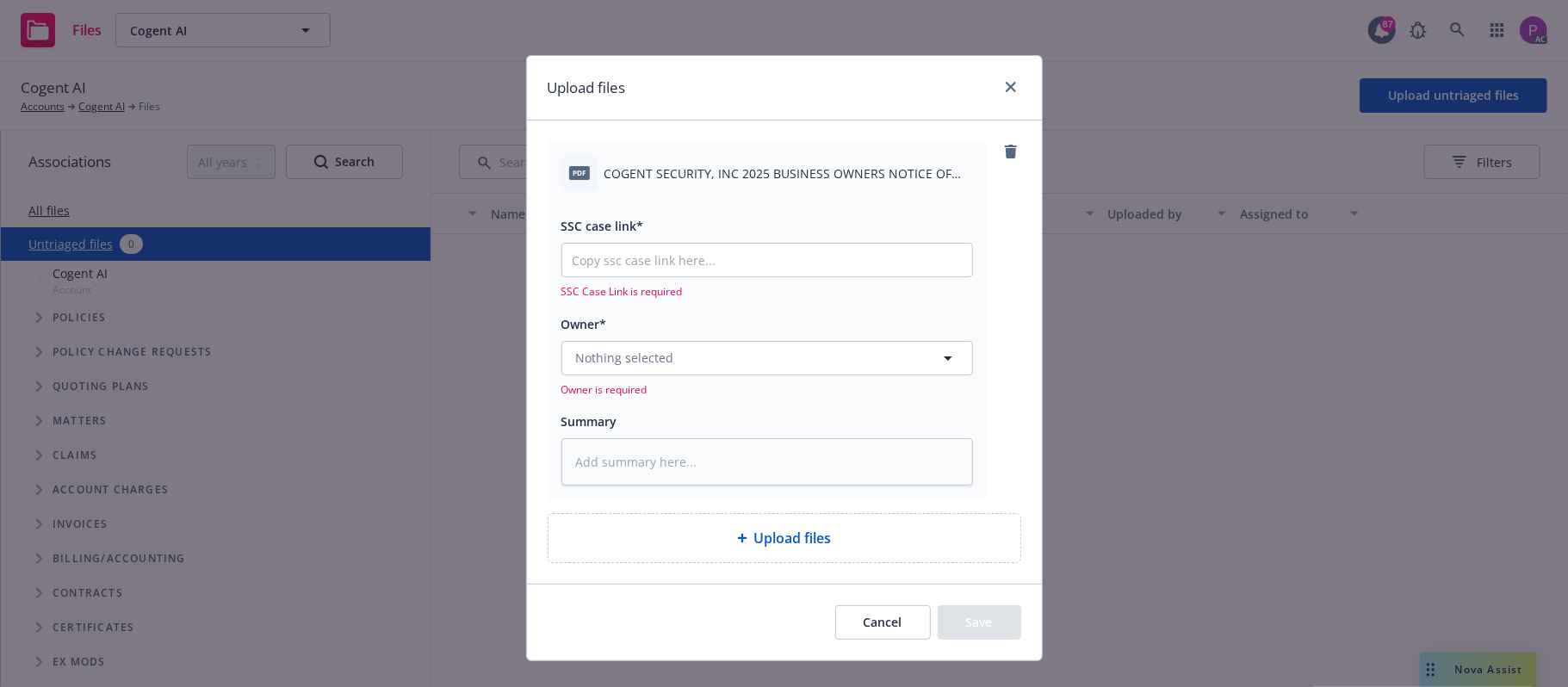
click at [773, 174] on span "COGENT SECURITY, INC 2025 BUSINESS OWNERS NOTICE OF CANCELLATION EFF. [DATE].pdf" at bounding box center [789, 173] width 369 height 18
copy div "COGENT SECURITY, INC 2025 BUSINESS OWNERS NOTICE OF CANCELLATION EFF. [DATE].pdf"
click at [739, 449] on textarea at bounding box center [767, 462] width 411 height 48
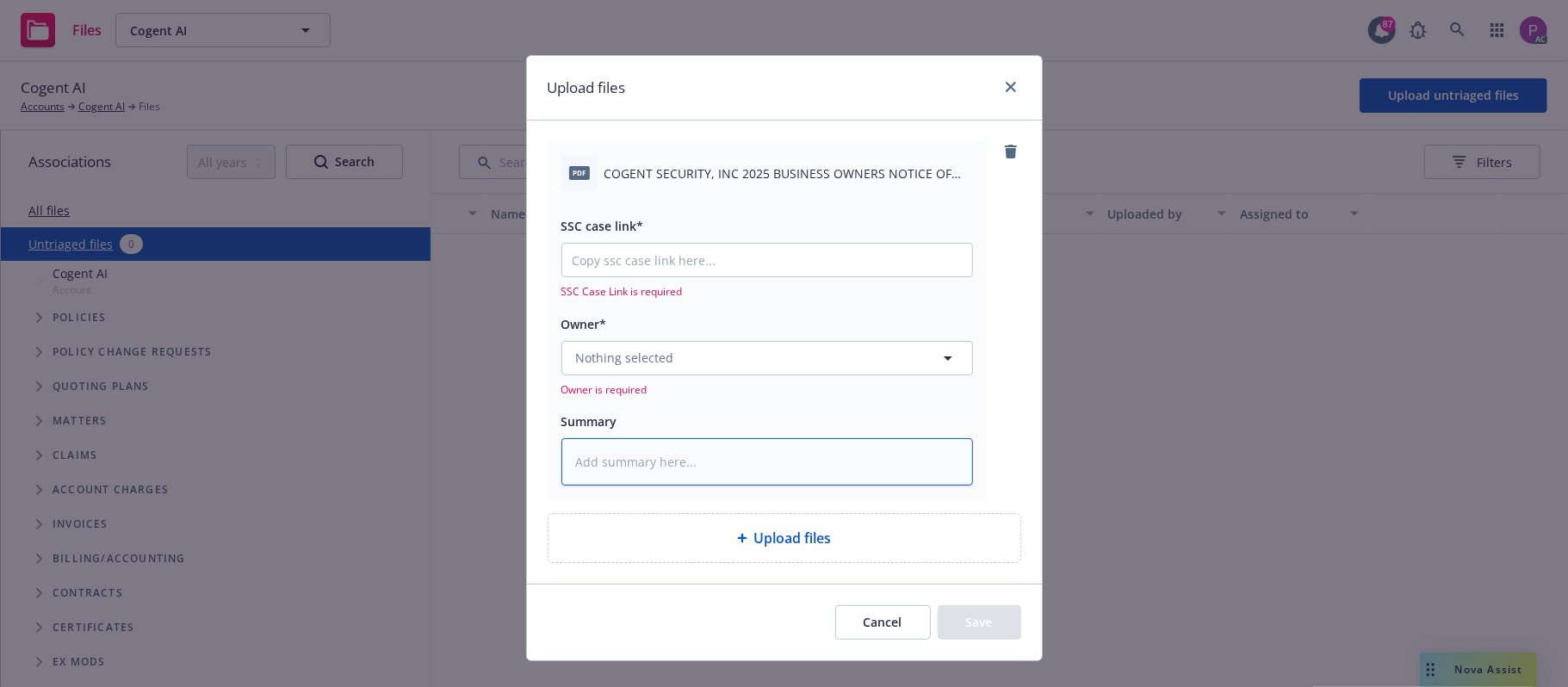
paste textarea "COGENT SECURITY, INC 2025 BUSINESS OWNERS NOTICE OF CANCELLATION EFF. [DATE].pdf"
type textarea "x"
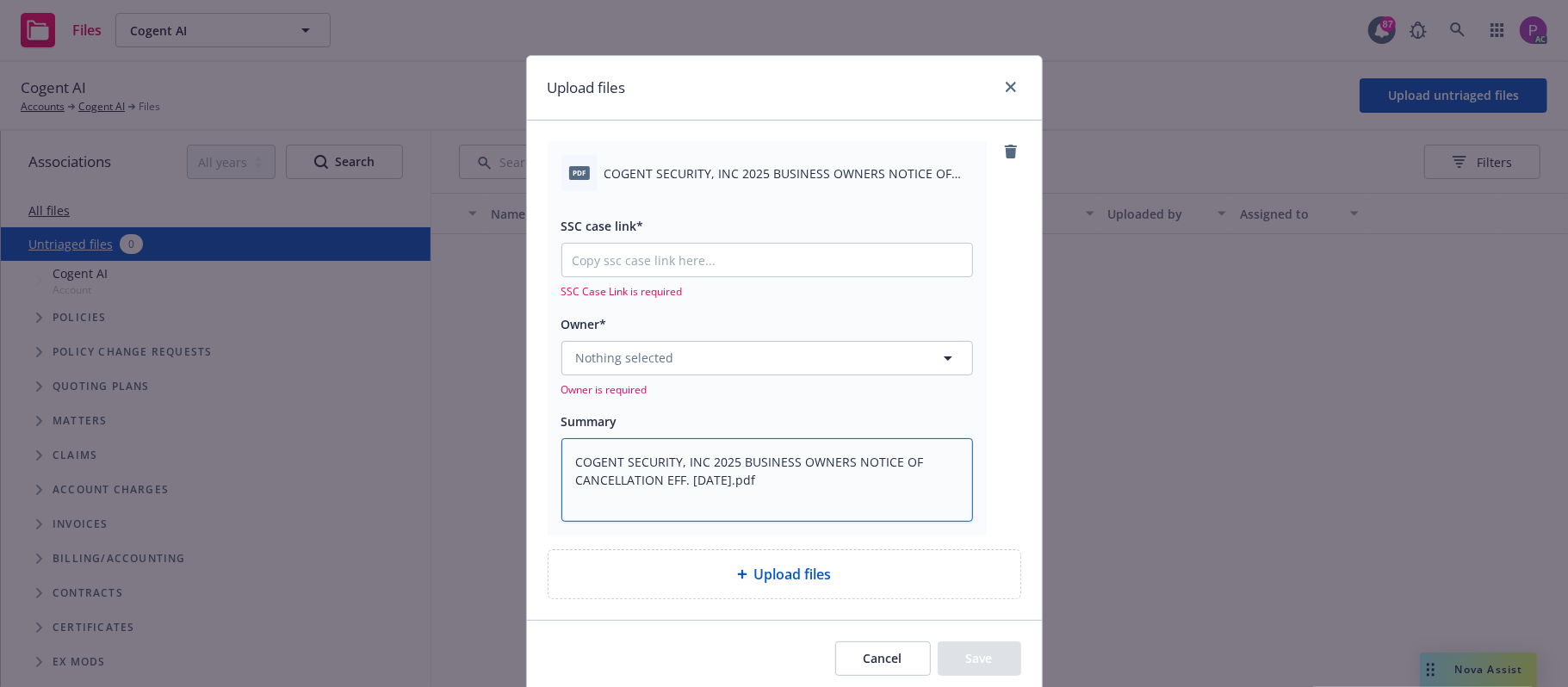
type textarea "COGENT SECURITY, INC 2025 BUSINESS OWNERS NOTICE OF CANCELLATION EFF. [DATE].pdf"
click at [696, 266] on input "SSC case link*" at bounding box center [767, 261] width 410 height 33
paste input "https://newfront-ssc.lightning.force.com/lightning/r/Case/500Vz00000SD6aZIAT/vi…"
type textarea "x"
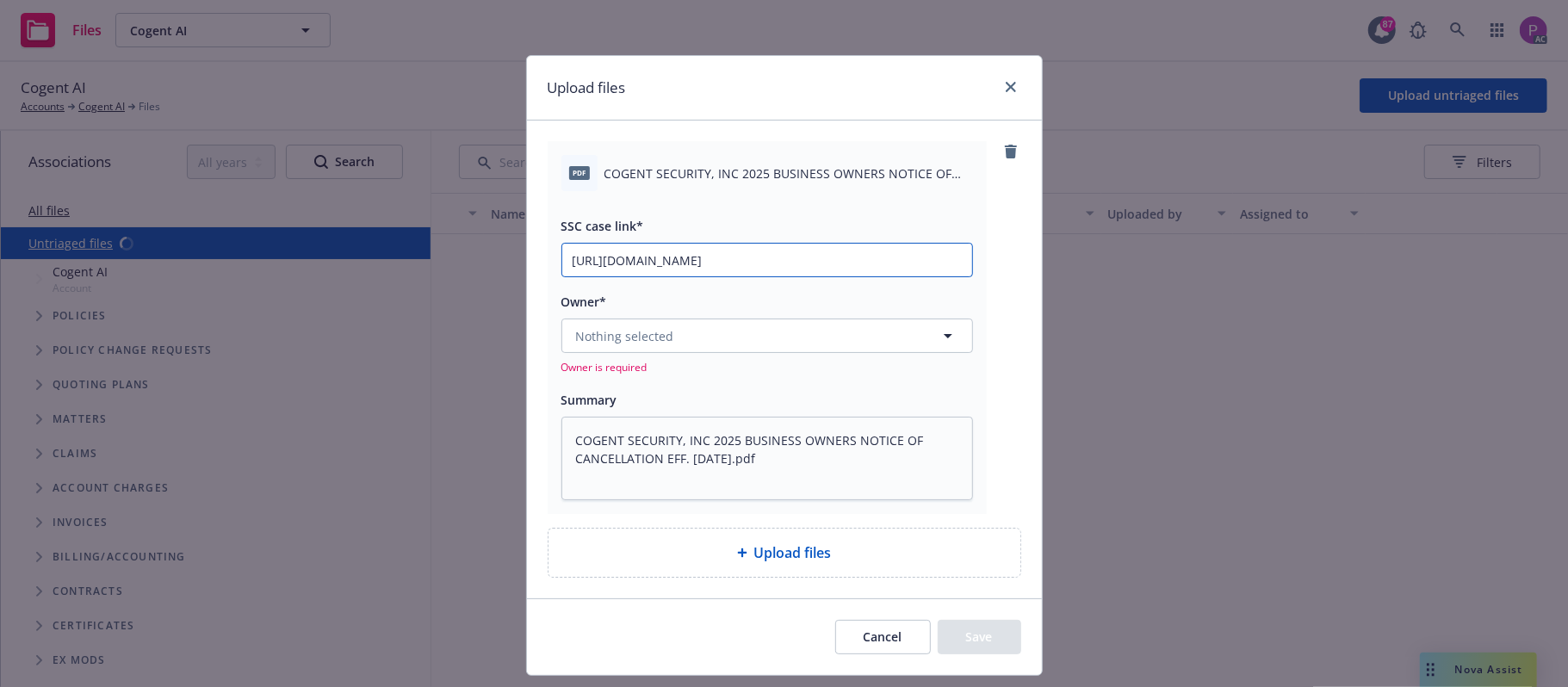
scroll to position [0, 86]
type input "https://newfront-ssc.lightning.force.com/lightning/r/Case/500Vz00000SD6aZIAT/vi…"
click at [759, 548] on span "Upload files" at bounding box center [792, 553] width 78 height 21
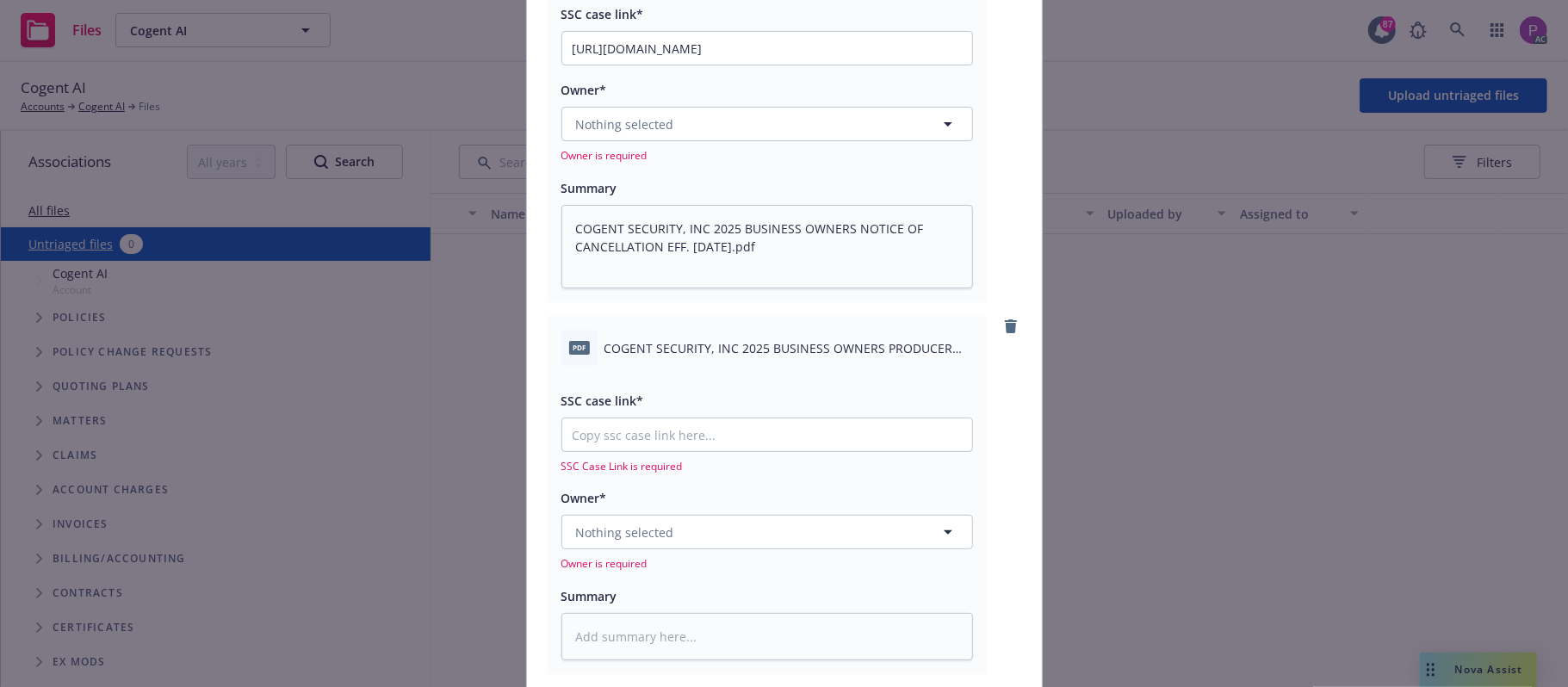
scroll to position [417, 0]
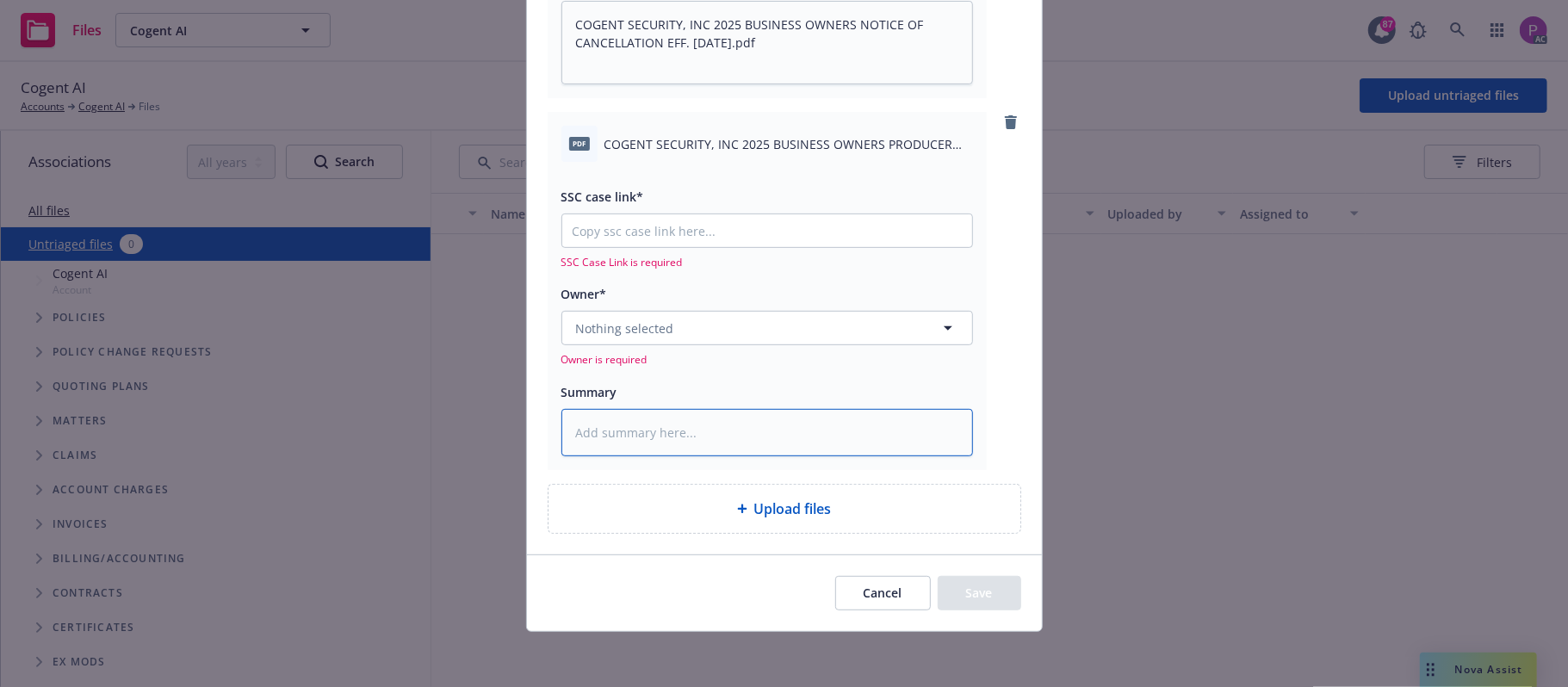
click at [722, 450] on textarea at bounding box center [767, 432] width 411 height 48
paste textarea "COGENT SECURITY, INC 2025 BUSINESS OWNERS PRODUCER FACT SHEET"
type textarea "x"
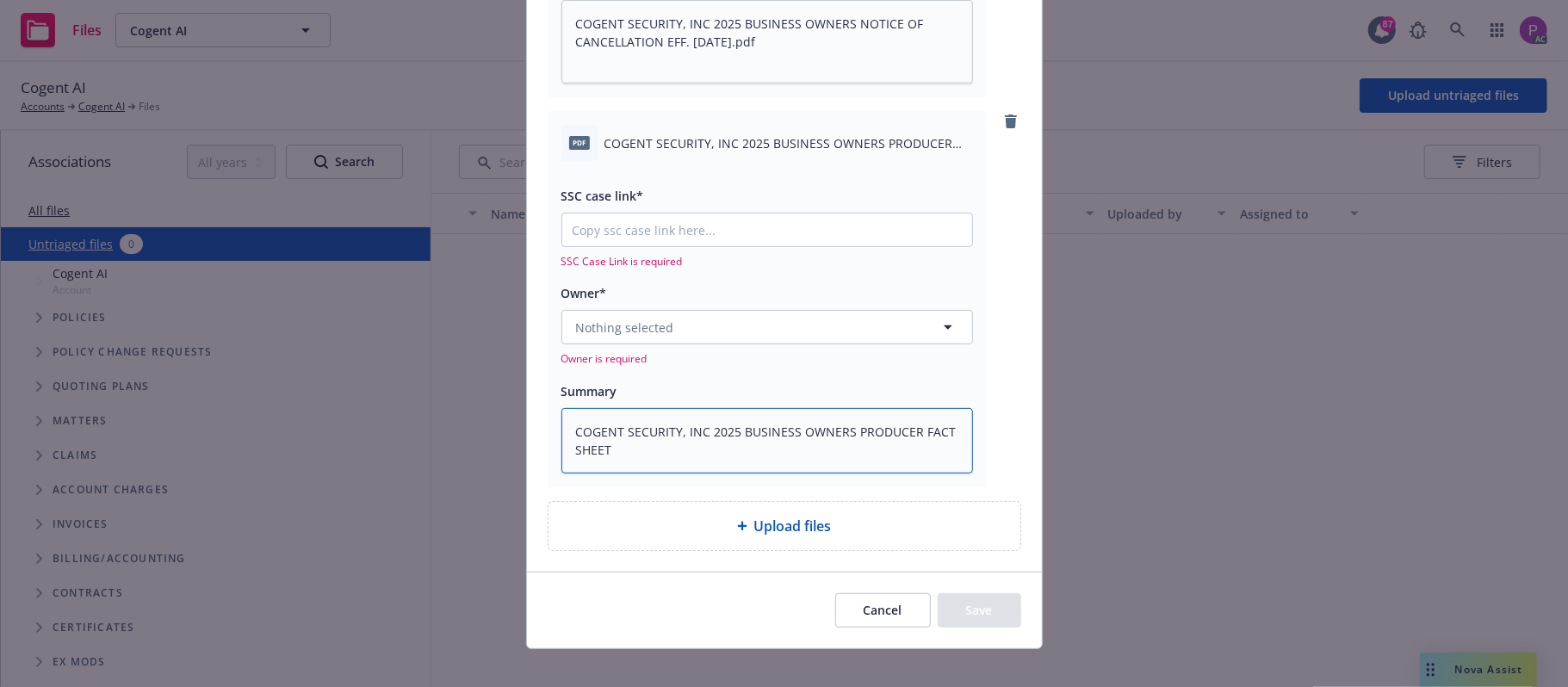
type textarea "COGENT SECURITY, INC 2025 BUSINESS OWNERS PRODUCER FACT SHEET"
click at [739, 241] on input "SSC case link*" at bounding box center [767, 230] width 410 height 33
paste input "https://newfront-ssc.lightning.force.com/lightning/r/Case/500Vz00000SCrV9IAL/vi…"
type textarea "x"
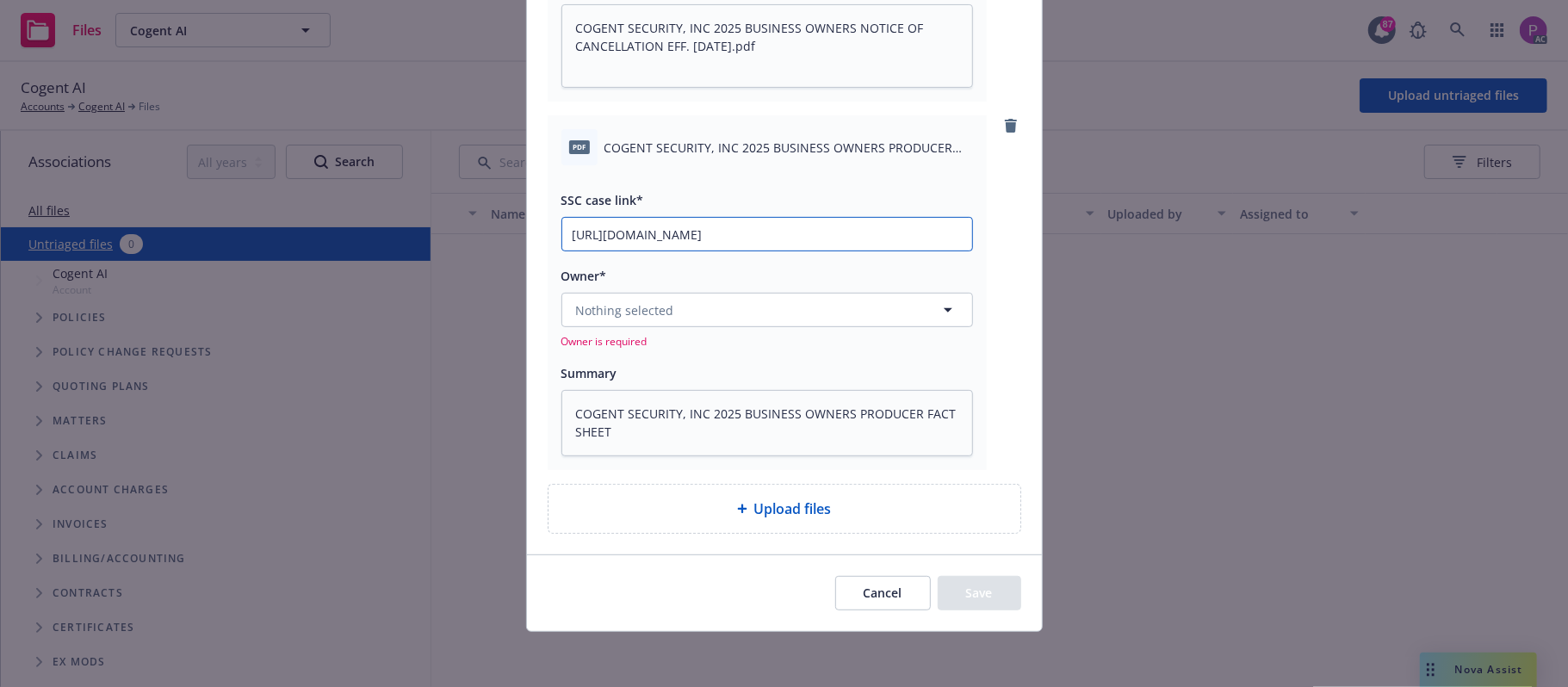
type input "https://newfront-ssc.lightning.force.com/lightning/r/Case/500Vz00000SCrV9IAL/vi…"
click at [732, 300] on button "Nothing selected" at bounding box center [767, 310] width 411 height 35
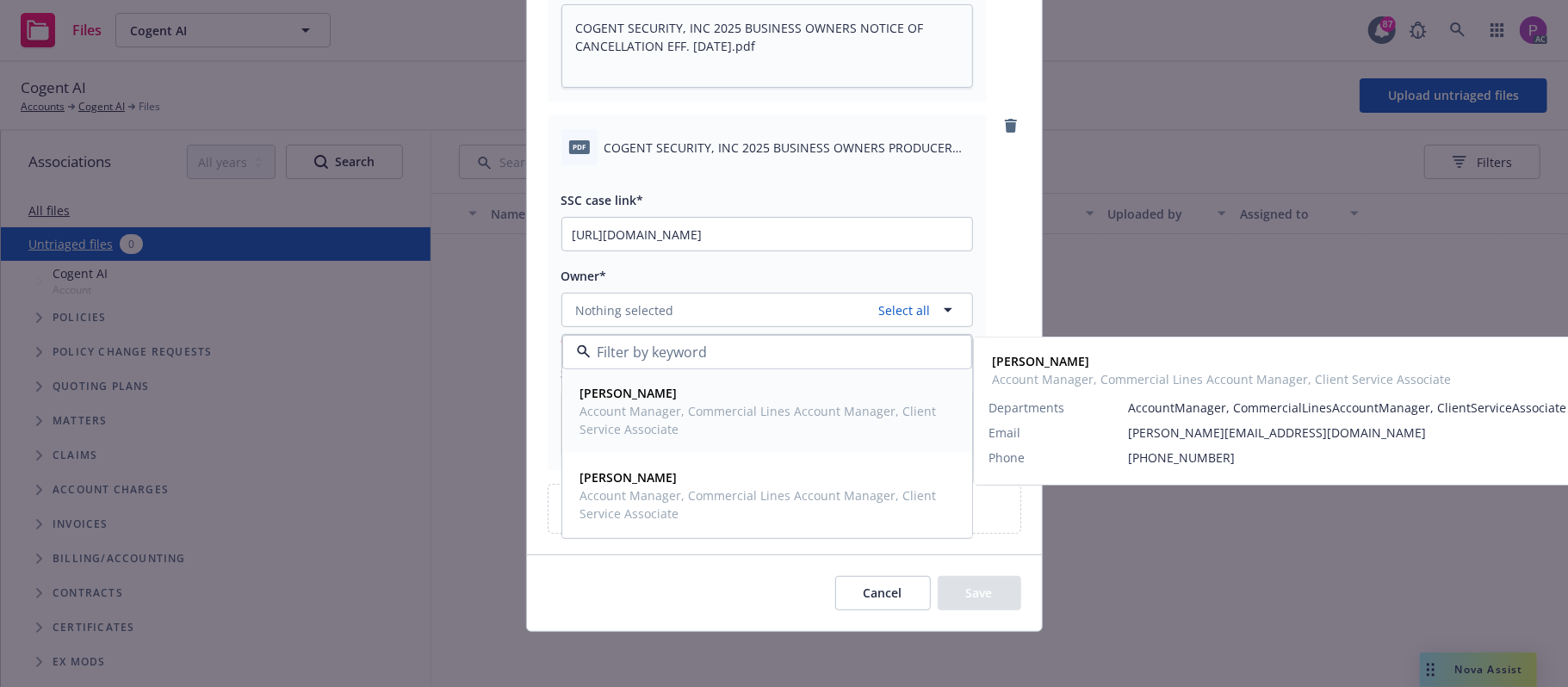
click at [721, 412] on span "Account Manager, Commercial Lines Account Manager, Client Service Associate" at bounding box center [765, 419] width 370 height 36
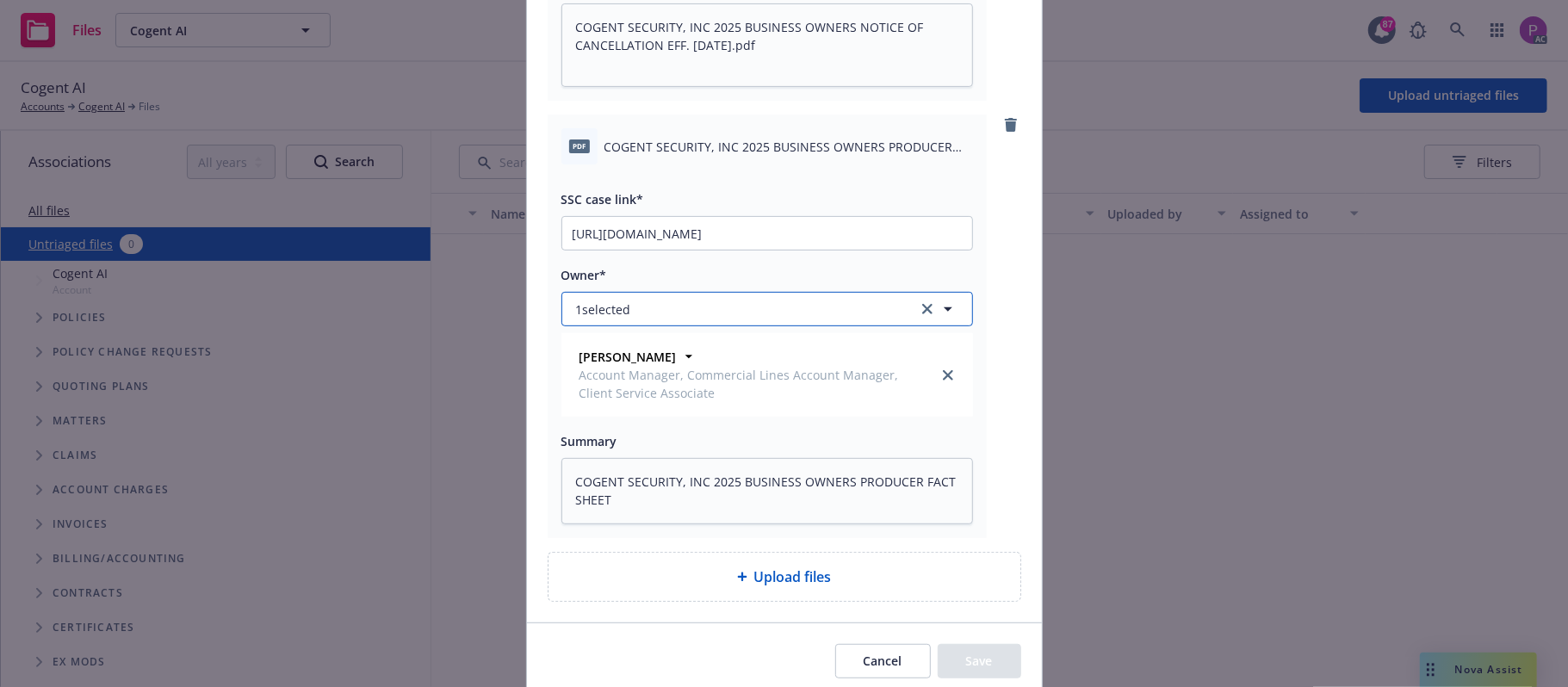
click at [831, 309] on button "1 selected" at bounding box center [767, 309] width 411 height 35
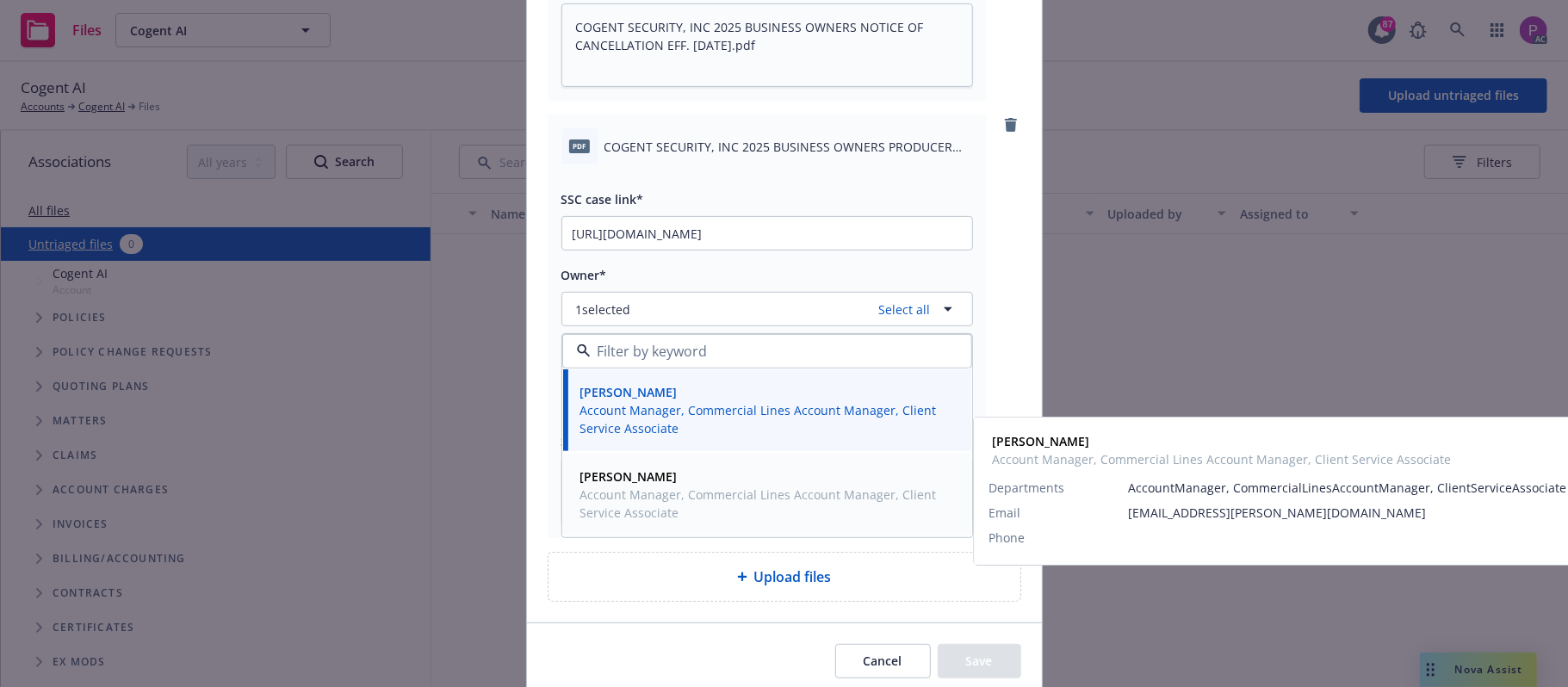
click at [667, 493] on span "Account Manager, Commercial Lines Account Manager, Client Service Associate" at bounding box center [765, 503] width 370 height 36
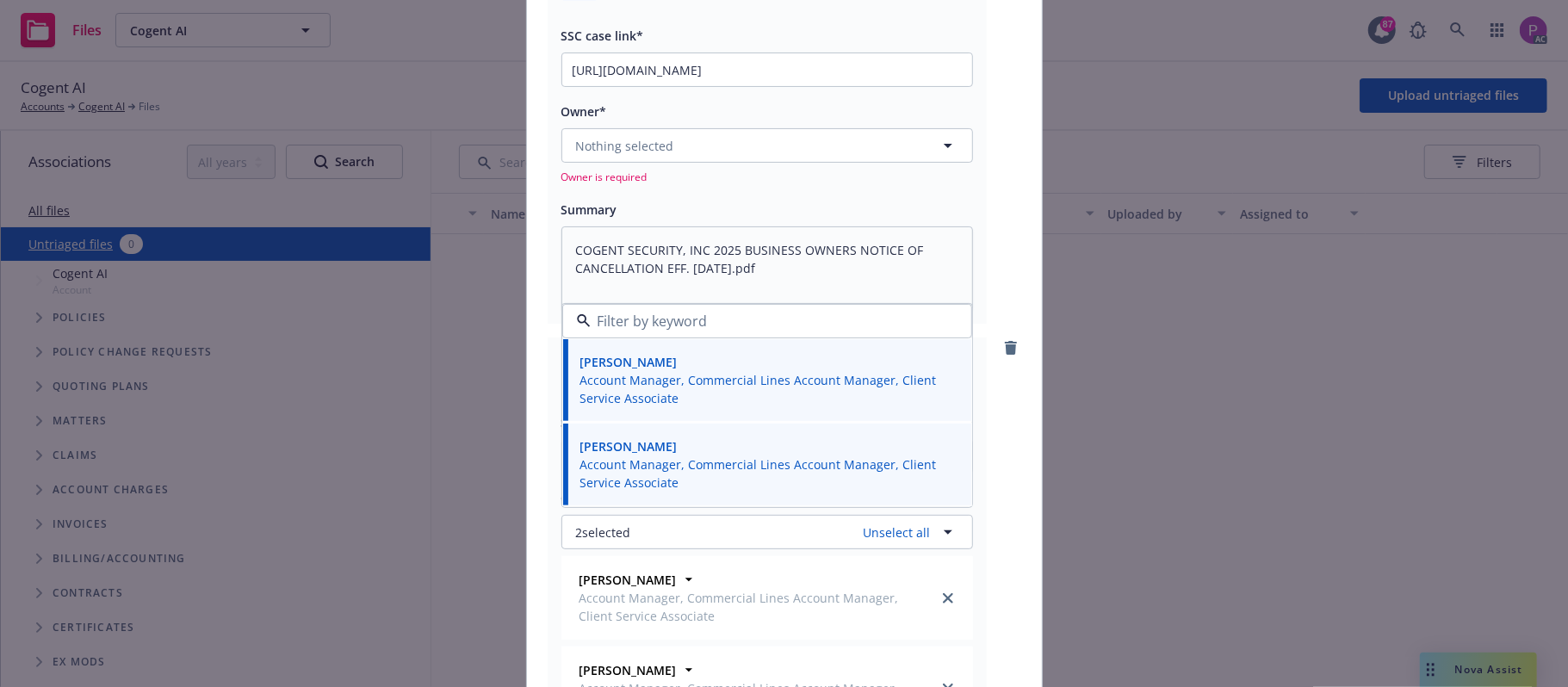
scroll to position [69, 0]
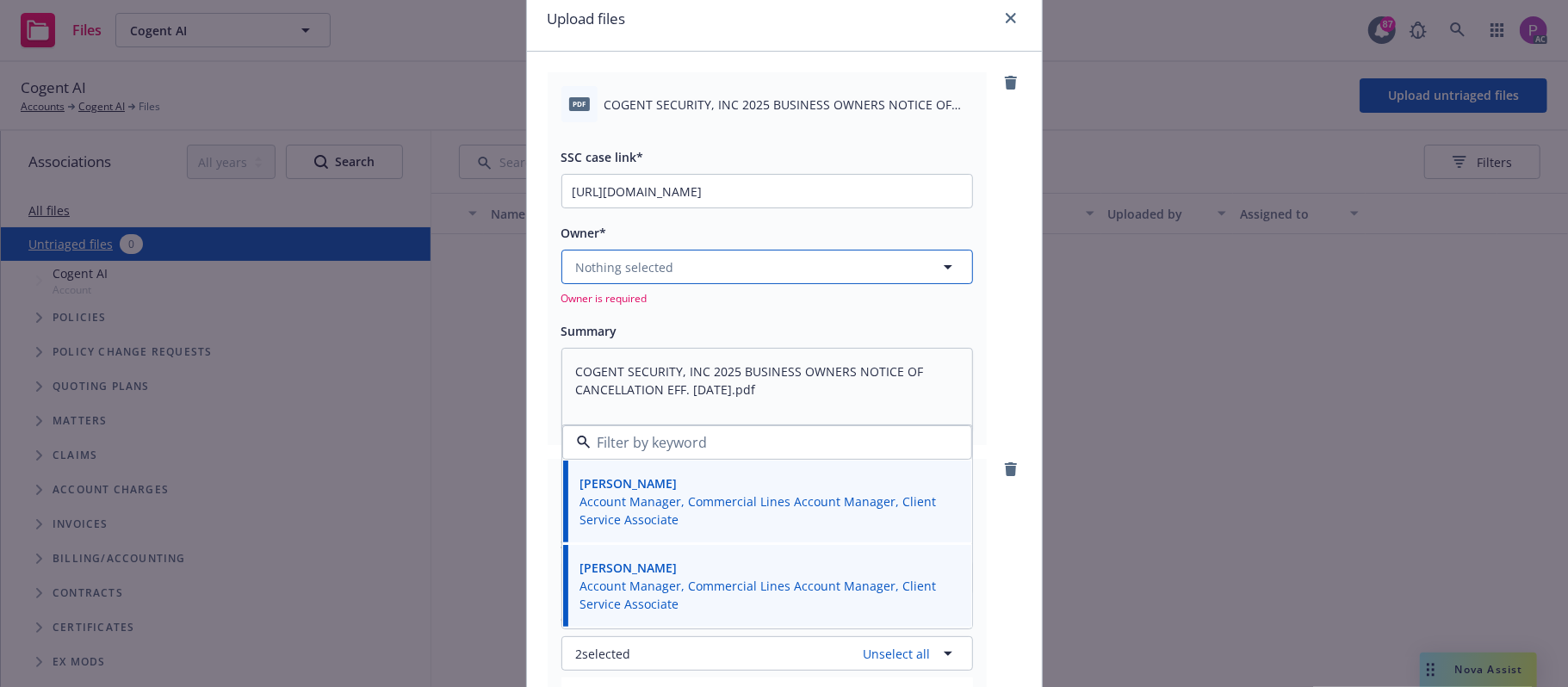
click at [697, 260] on button "Nothing selected" at bounding box center [767, 268] width 411 height 35
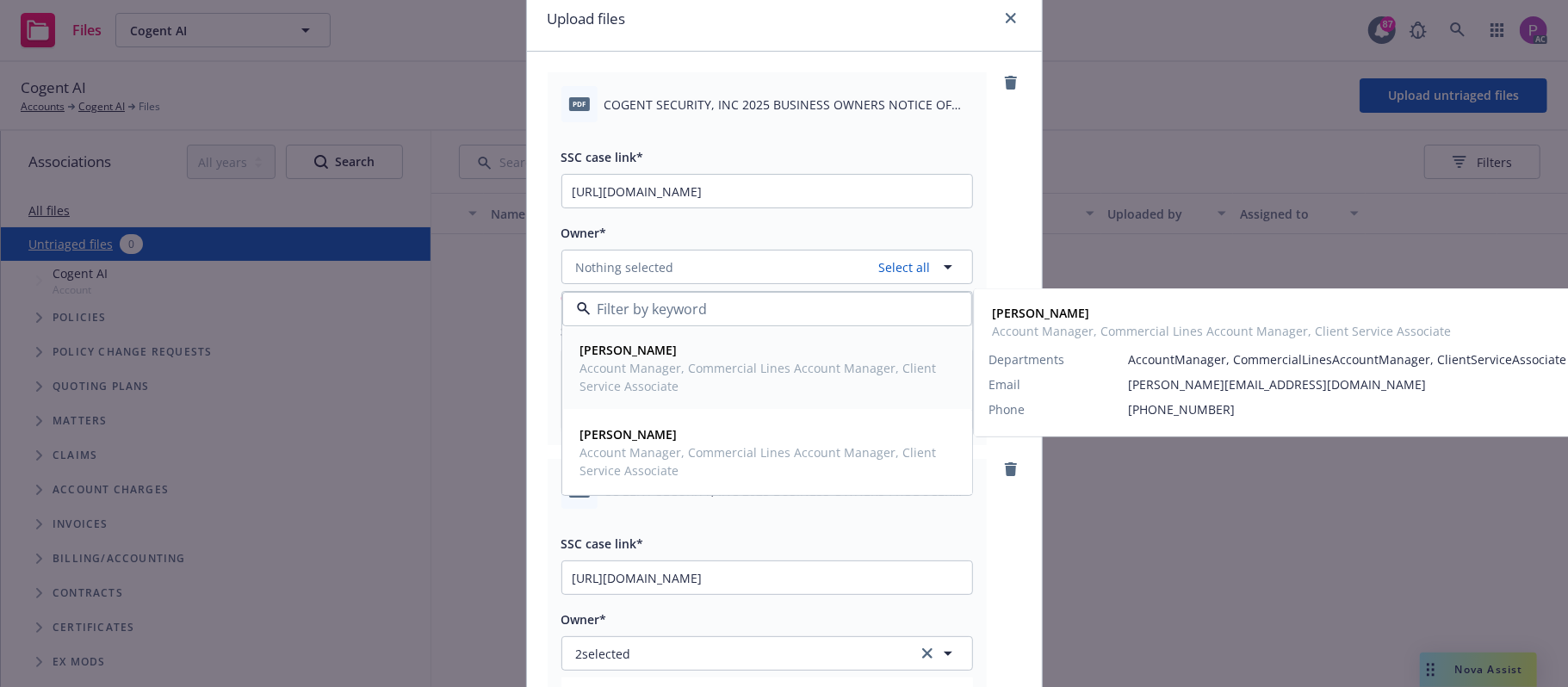
click at [696, 367] on span "Account Manager, Commercial Lines Account Manager, Client Service Associate" at bounding box center [765, 377] width 370 height 36
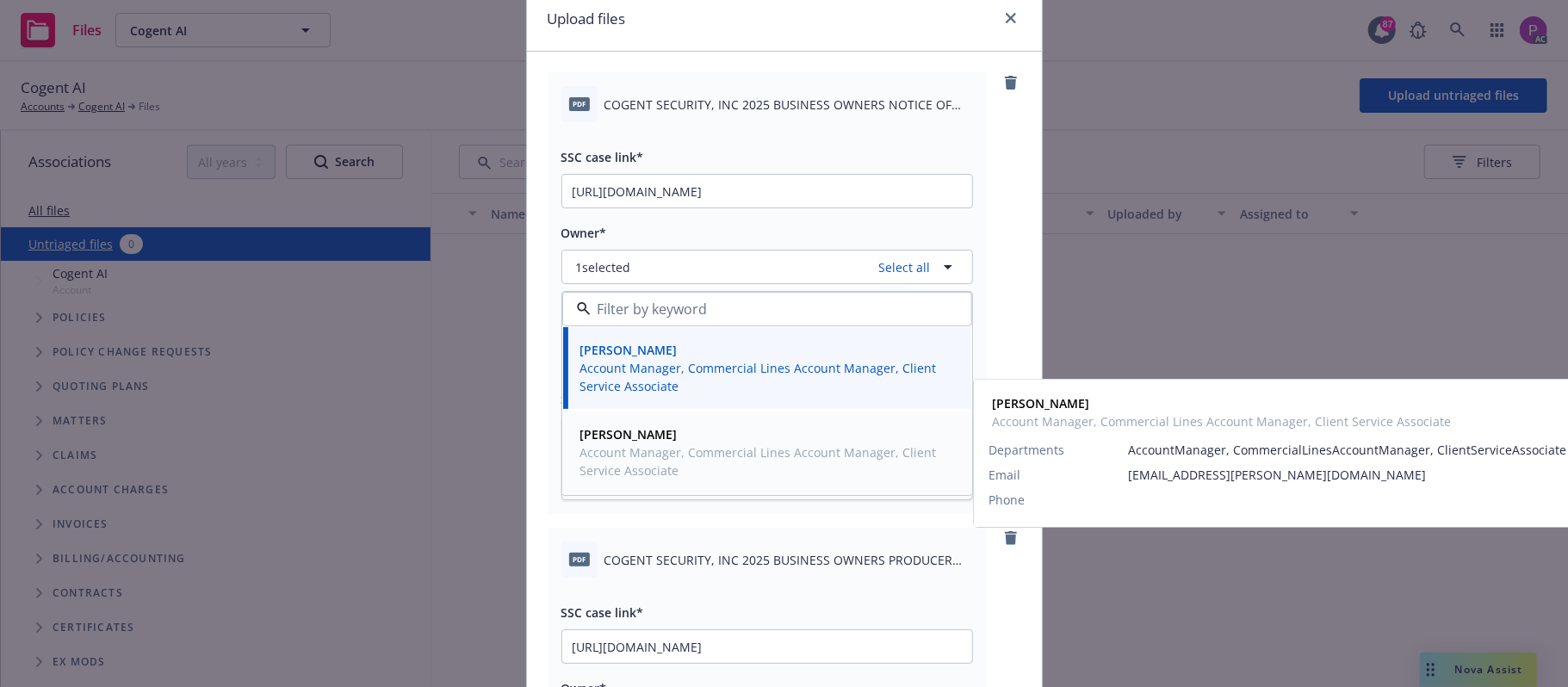
click at [672, 464] on span "Account Manager, Commercial Lines Account Manager, Client Service Associate" at bounding box center [765, 461] width 370 height 36
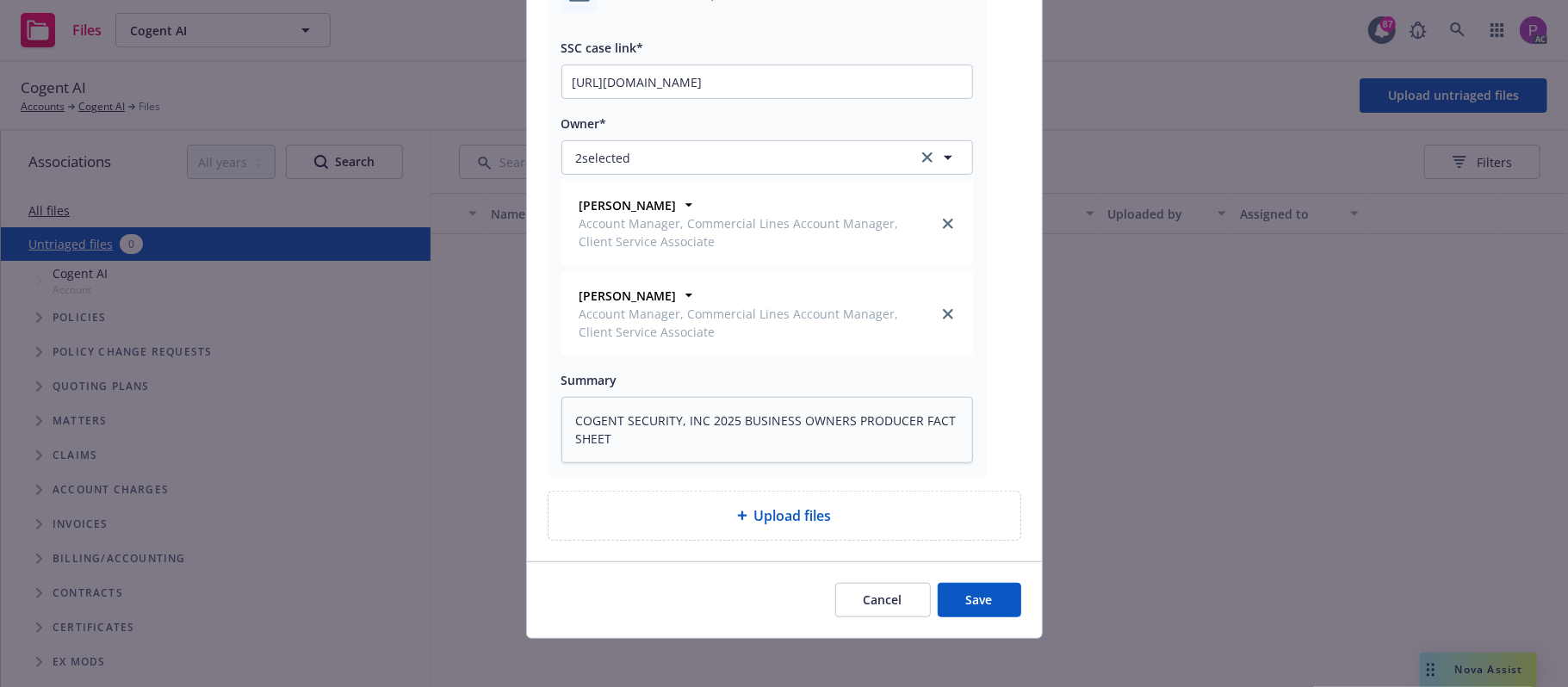
scroll to position [735, 0]
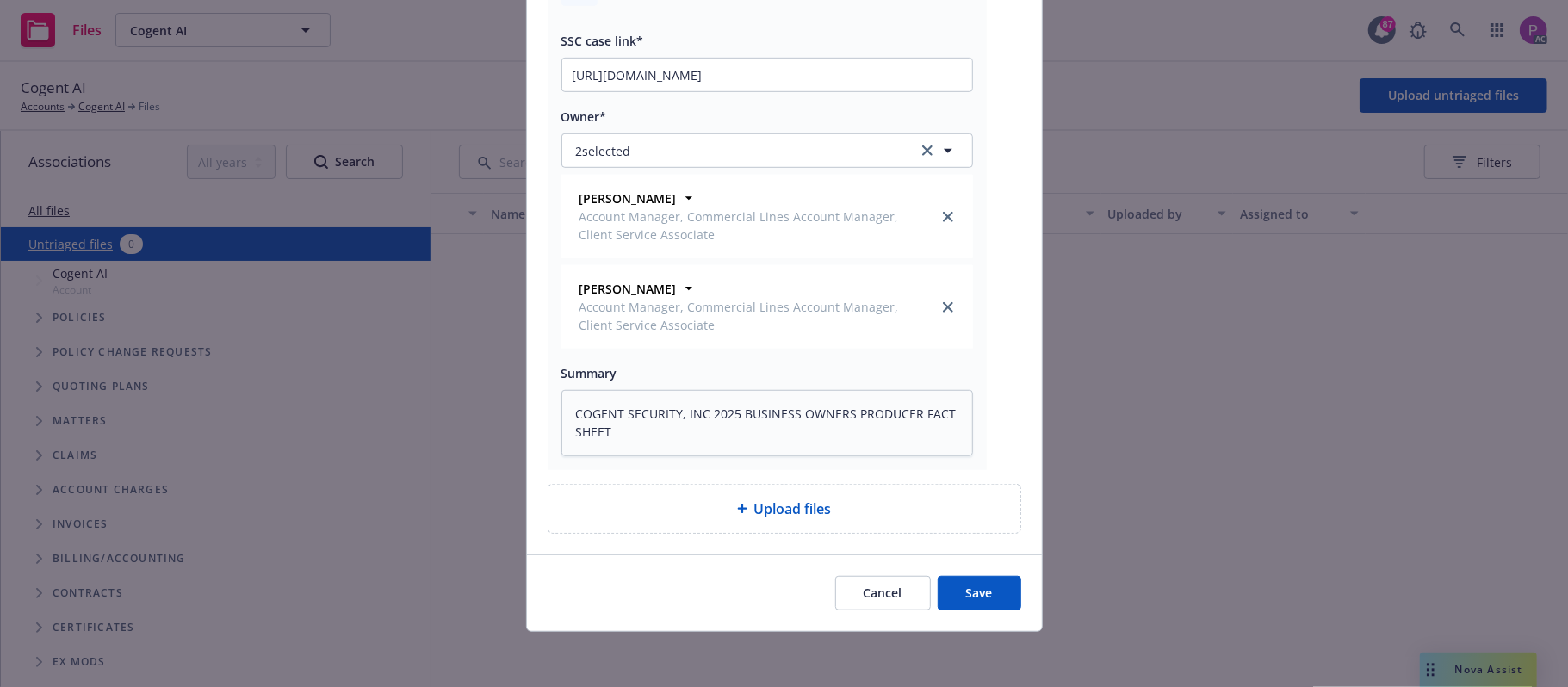
click at [966, 591] on button "Save" at bounding box center [980, 594] width 84 height 35
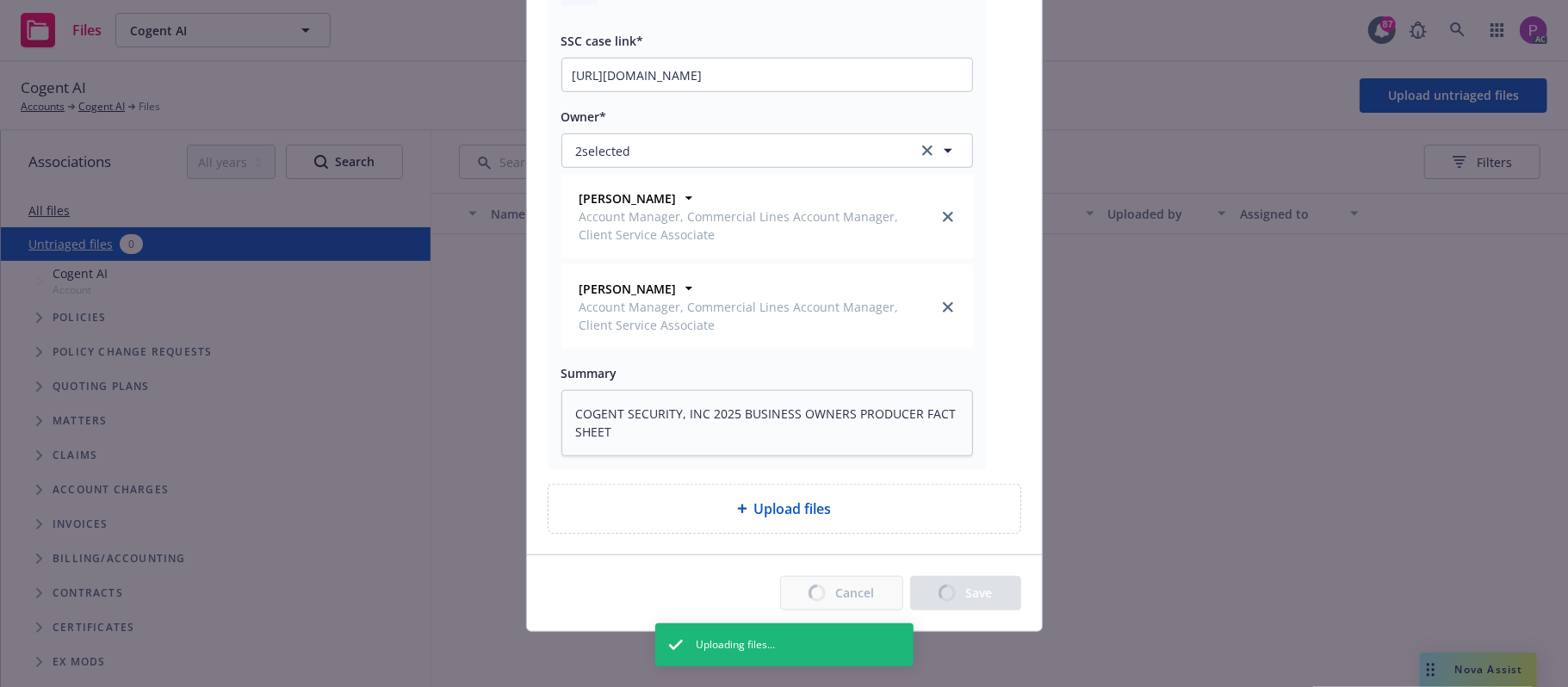
type textarea "x"
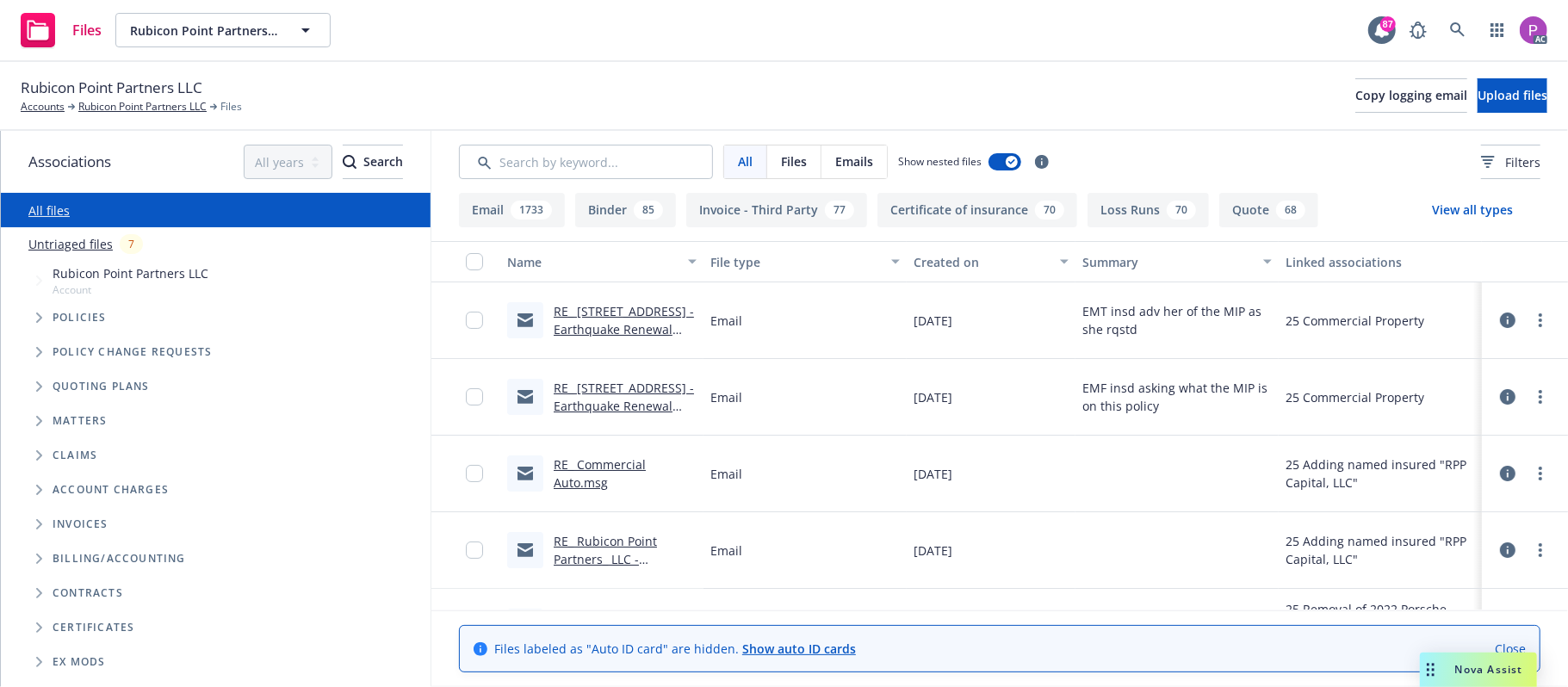
click at [80, 250] on link "Untriaged files" at bounding box center [71, 244] width 85 height 18
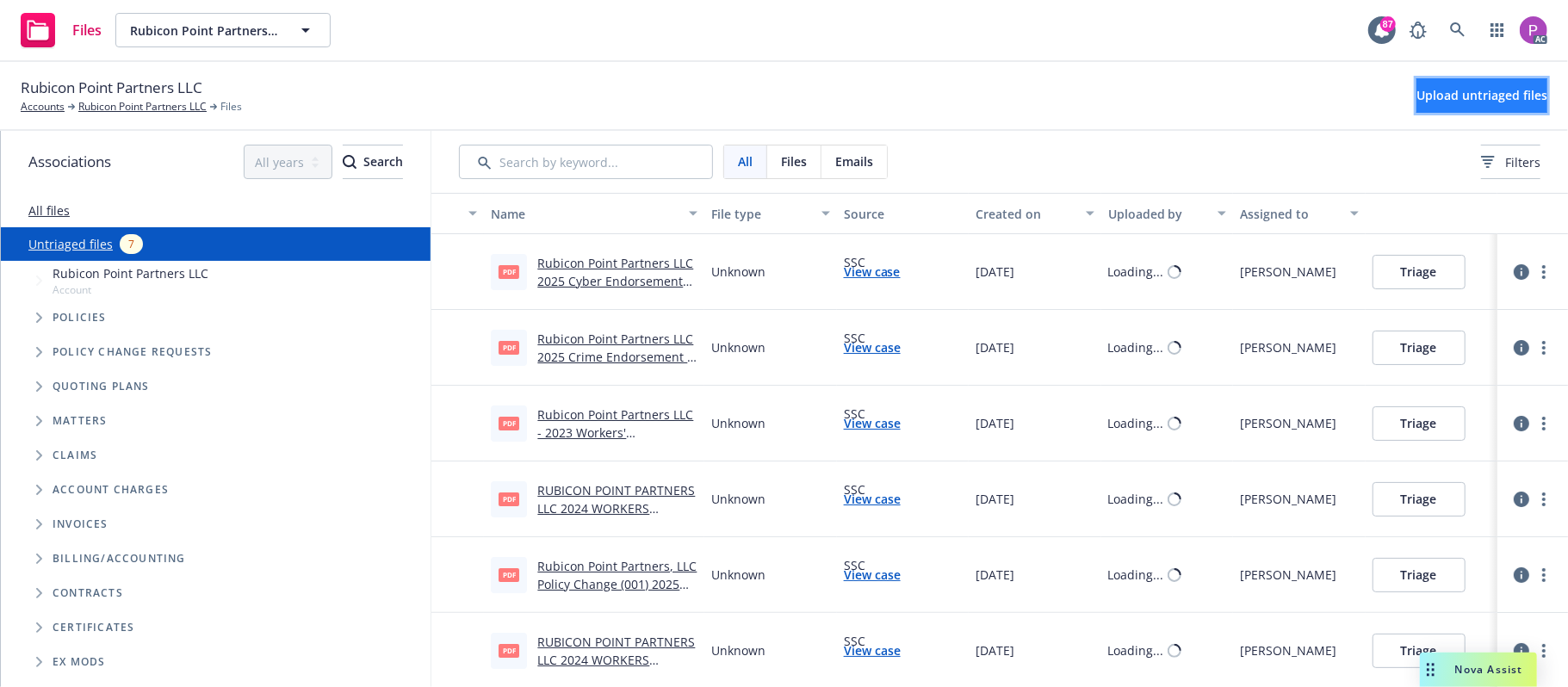
click at [1416, 90] on button "Upload untriaged files" at bounding box center [1482, 96] width 131 height 35
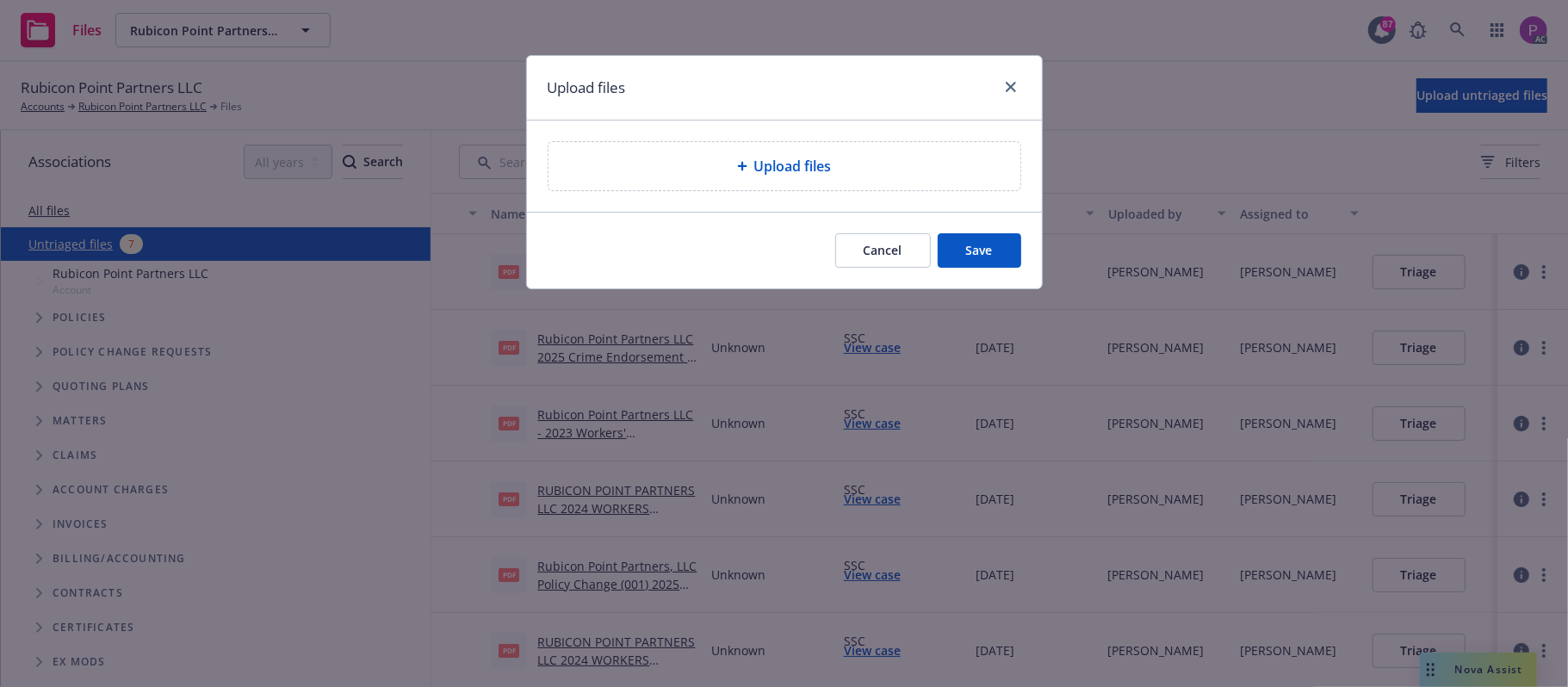
click at [910, 153] on div "Upload files" at bounding box center [784, 166] width 472 height 48
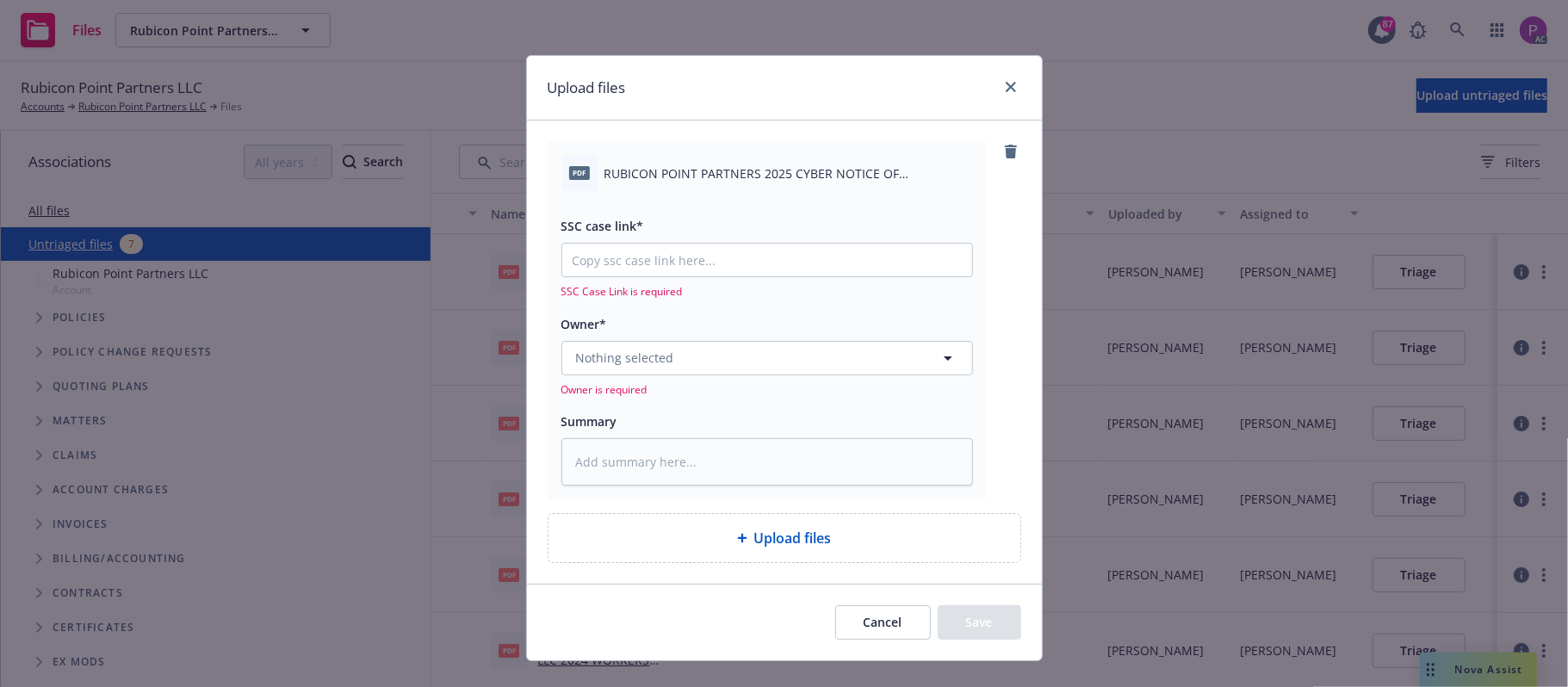
click at [683, 435] on div "Summary" at bounding box center [767, 448] width 411 height 76
click at [683, 466] on textarea at bounding box center [767, 462] width 411 height 48
paste textarea "RUBICON POINT PARTNERS 2025 CYBER NOTICE OF CANCELLATION EFF. 10-10-2025"
type textarea "x"
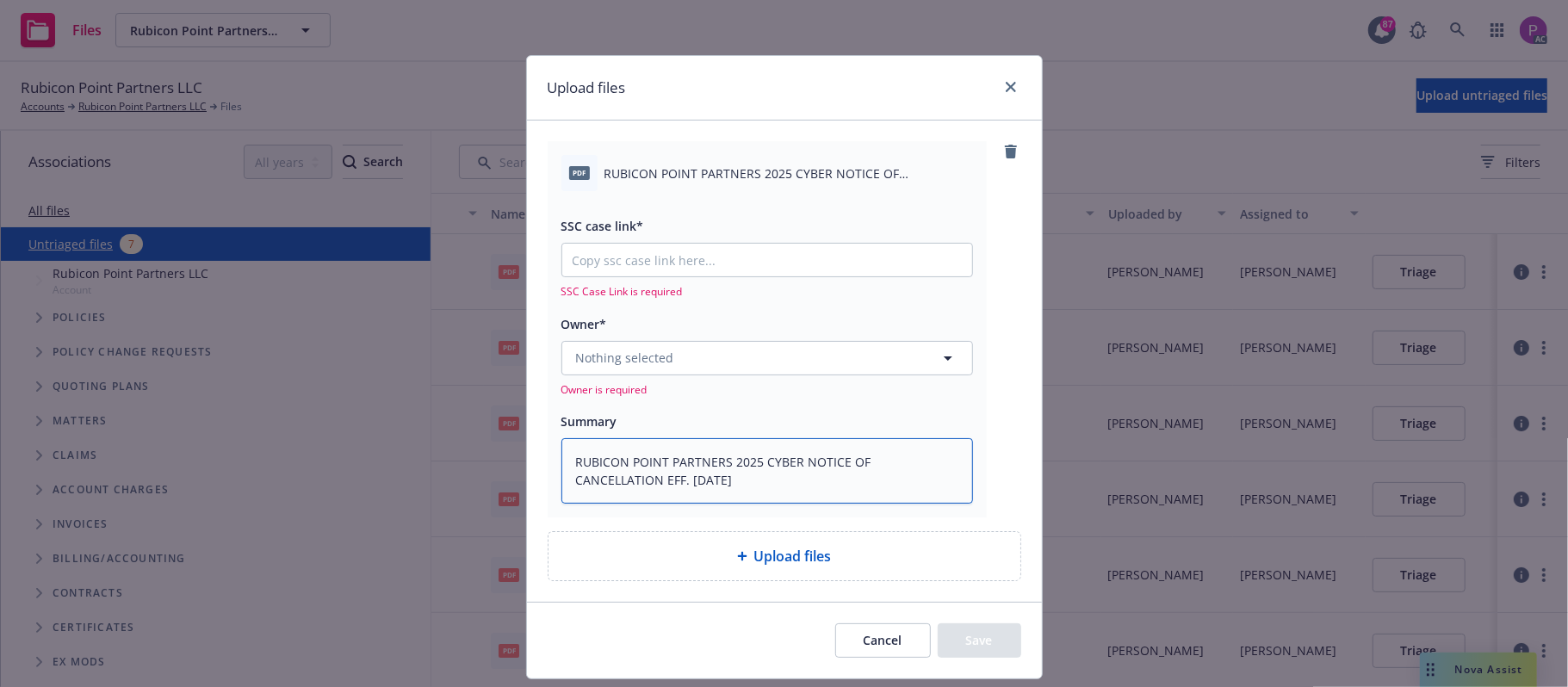
type textarea "RUBICON POINT PARTNERS 2025 CYBER NOTICE OF CANCELLATION EFF. 10-10-2025"
click at [791, 269] on input "SSC case link*" at bounding box center [767, 261] width 410 height 33
paste input "https://newfront-ssc.lightning.force.com/lightning/r/Case/500Vz00000SD8B7IAL/vi…"
type textarea "x"
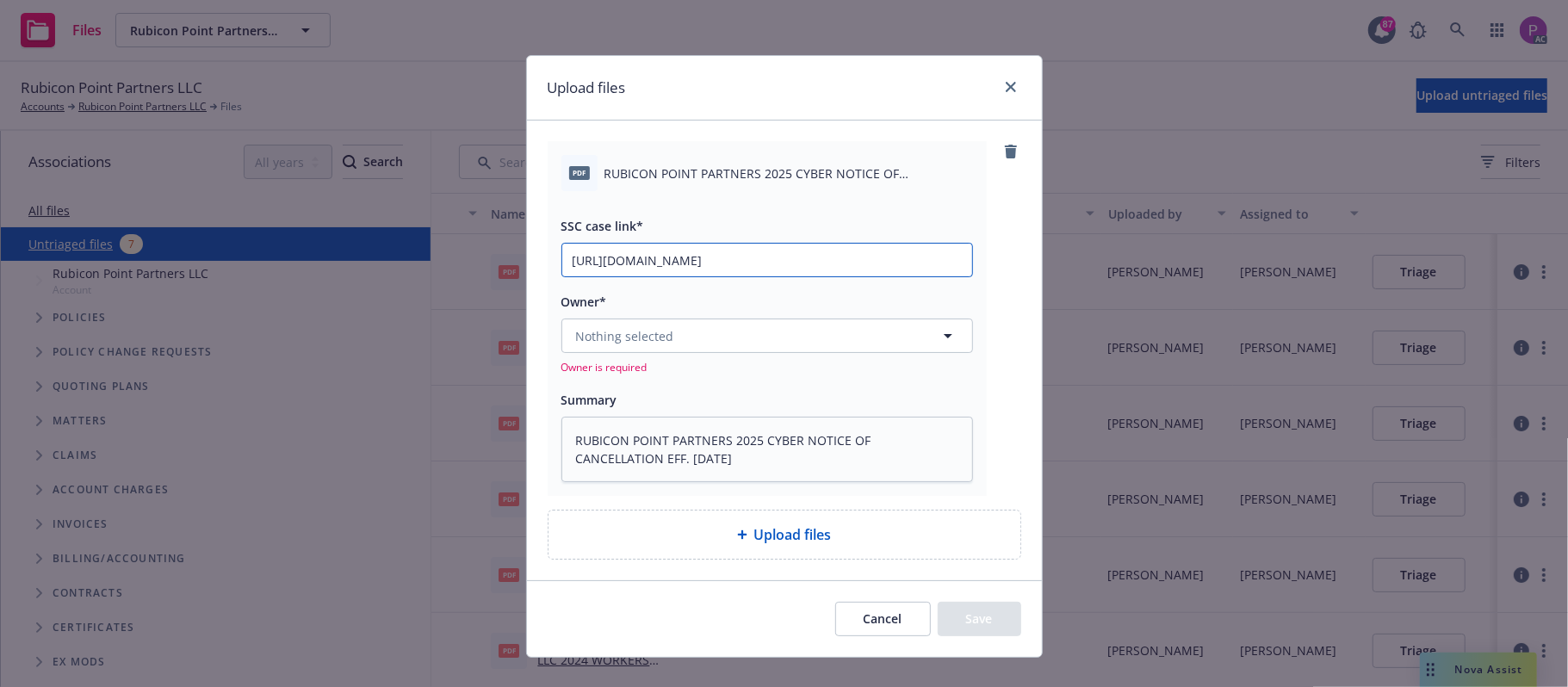
scroll to position [0, 87]
type input "https://newfront-ssc.lightning.force.com/lightning/r/Case/500Vz00000SD8B7IAL/vi…"
click at [749, 334] on button "Nothing selected" at bounding box center [767, 337] width 411 height 35
click at [825, 319] on button "Nothing selected" at bounding box center [767, 337] width 411 height 35
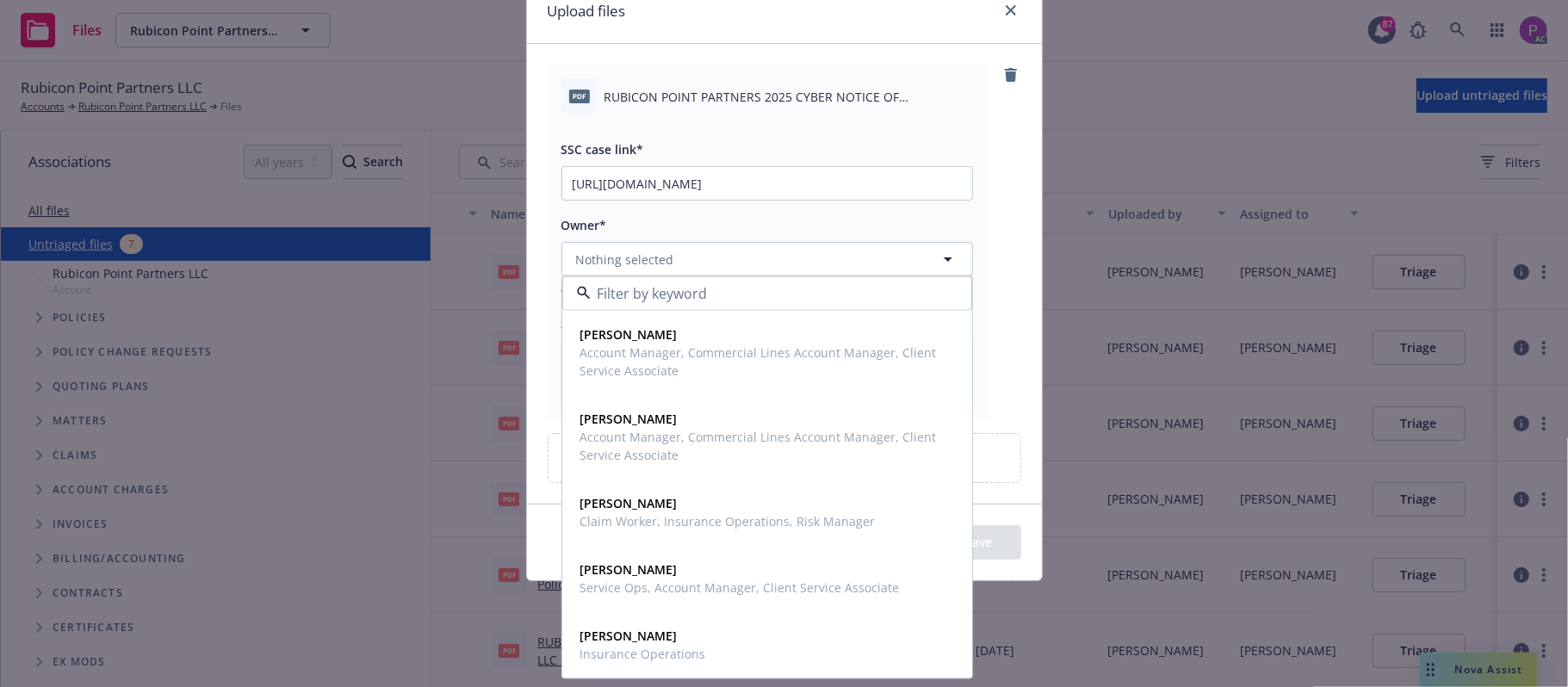
scroll to position [28, 0]
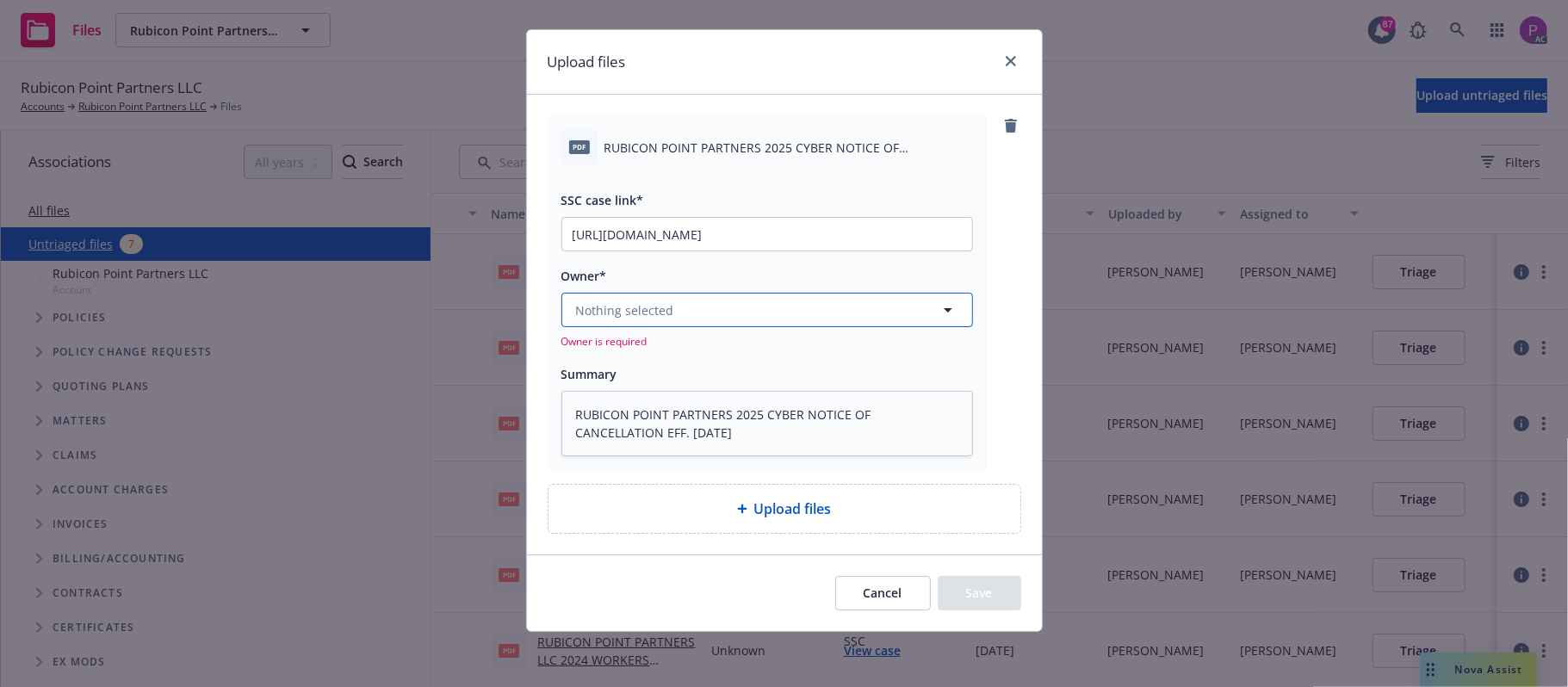
click at [708, 312] on button "Nothing selected" at bounding box center [767, 310] width 411 height 35
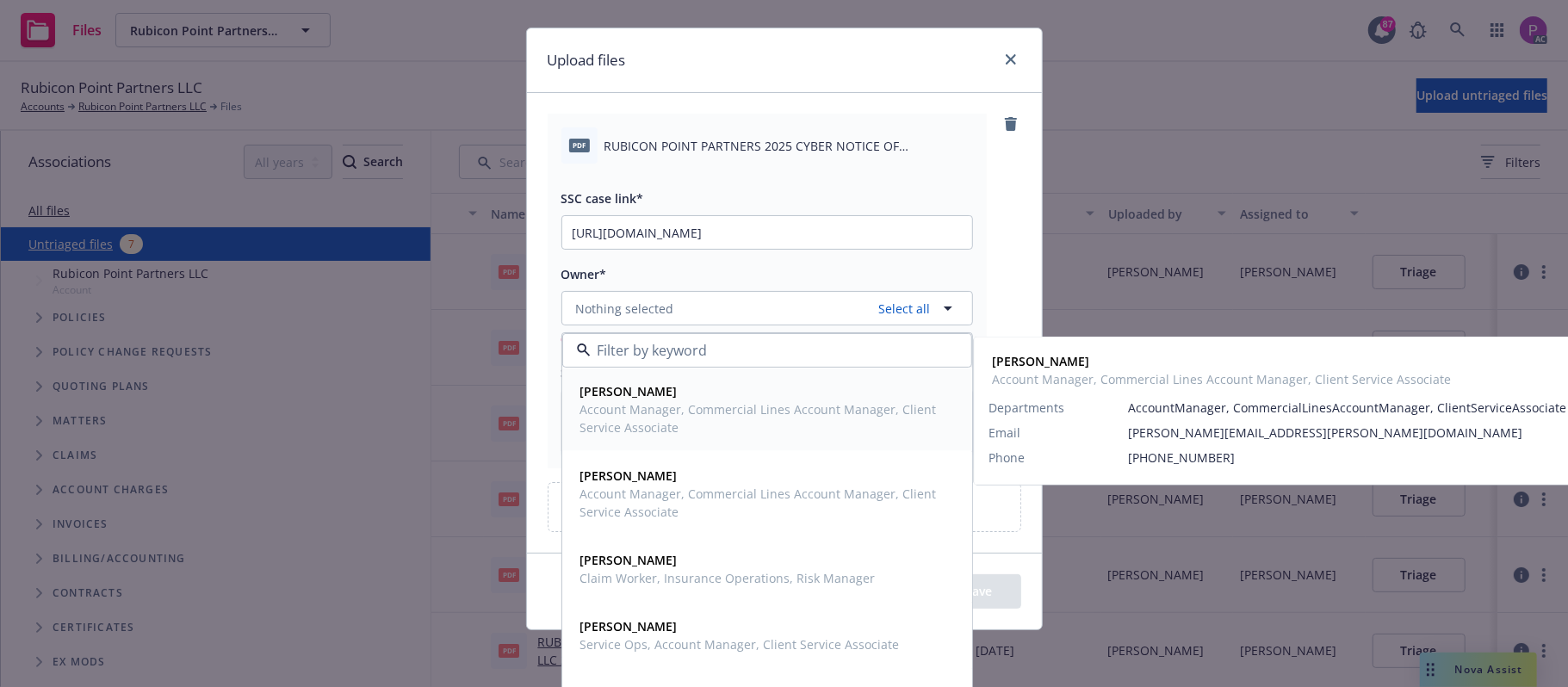
click at [697, 407] on span "Account Manager, Commercial Lines Account Manager, Client Service Associate" at bounding box center [765, 418] width 370 height 36
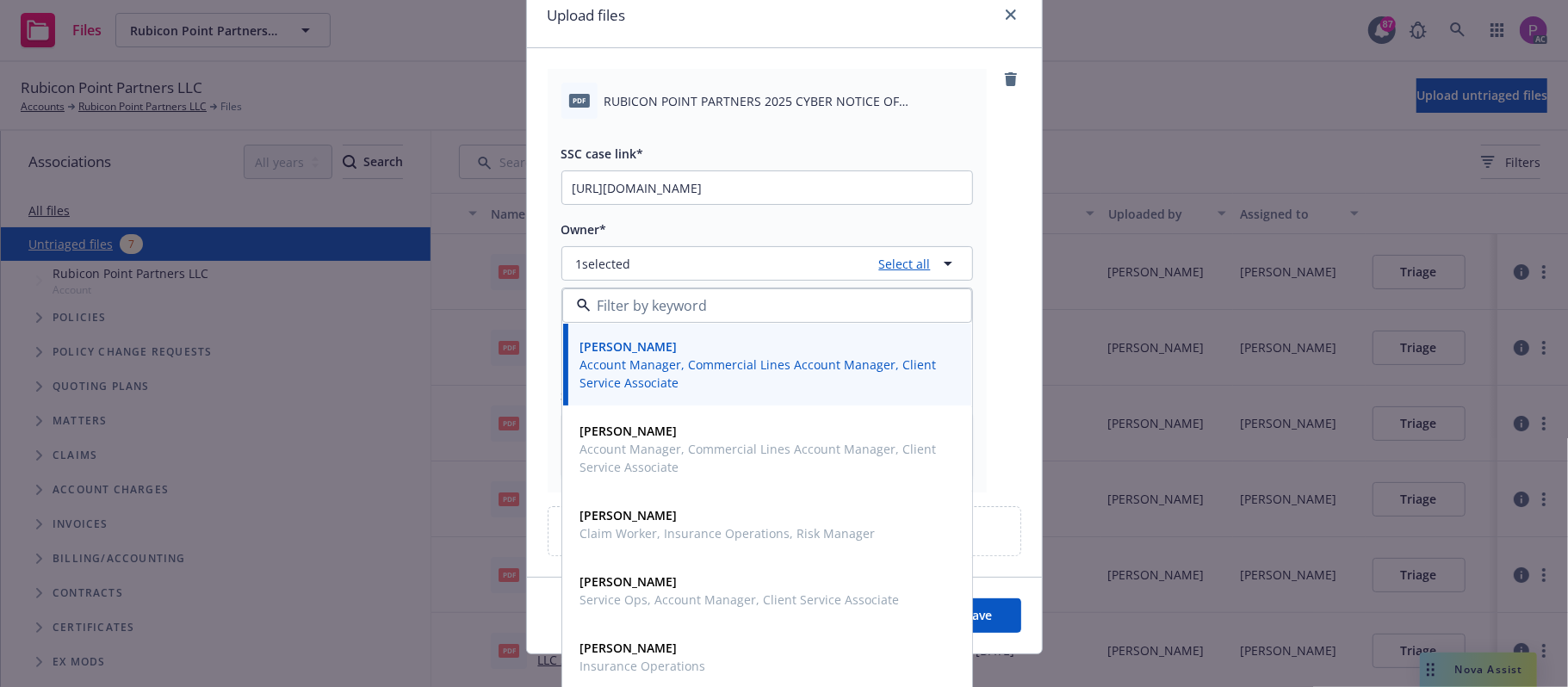
scroll to position [97, 0]
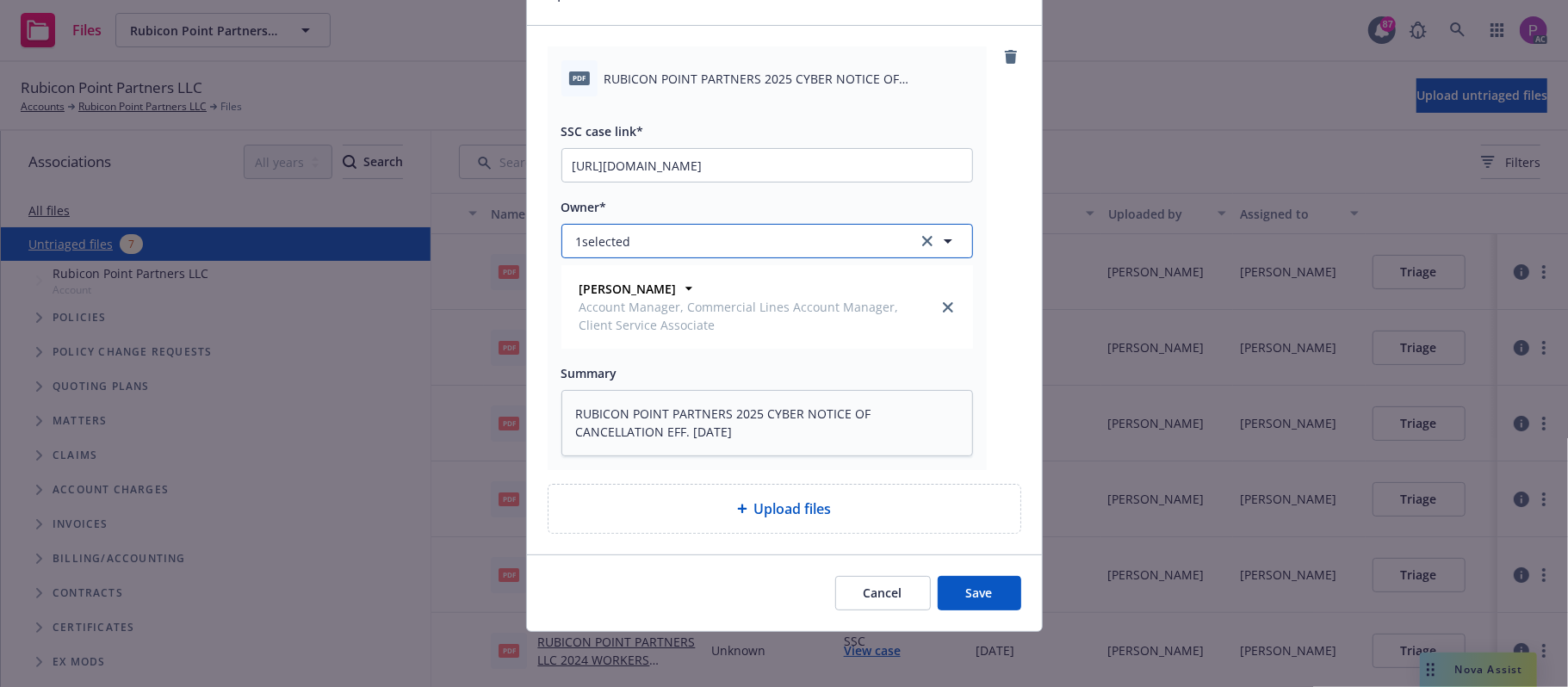
click at [768, 241] on button "1 selected" at bounding box center [767, 241] width 411 height 35
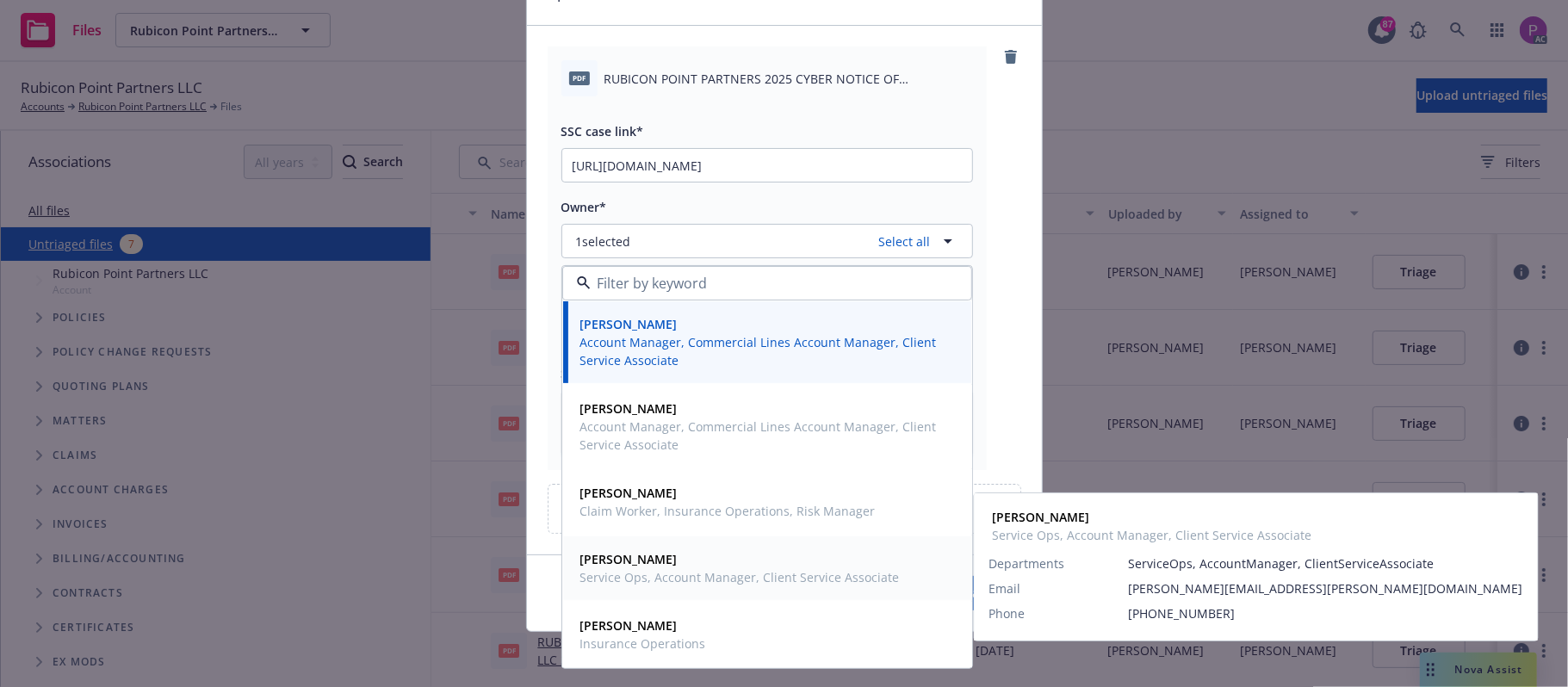
click at [724, 565] on span "Katie DeSimoni" at bounding box center [740, 559] width 320 height 18
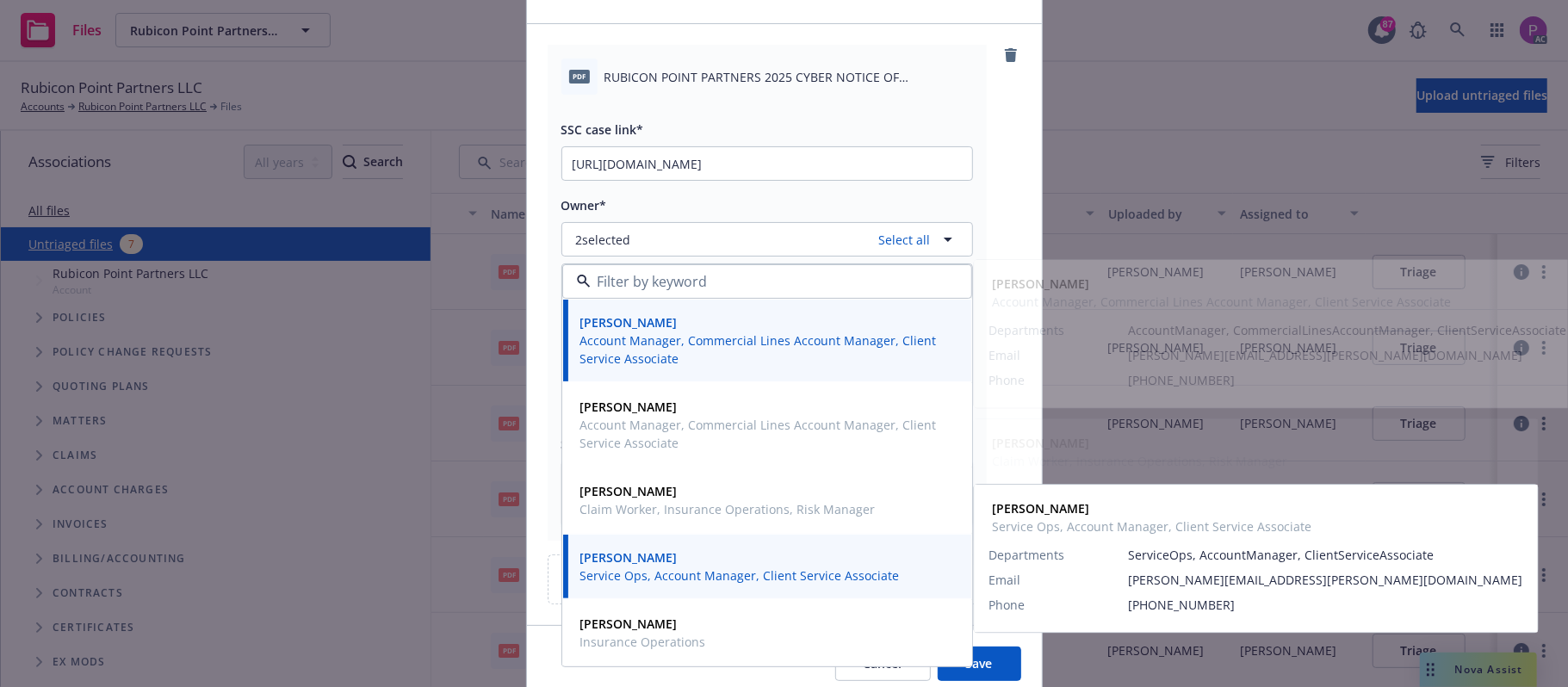
click at [988, 169] on div "pdf RUBICON POINT PARTNERS 2025 CYBER NOTICE OF CANCELLATION EFF. 10-10-2025.pd…" at bounding box center [784, 292] width 473 height 496
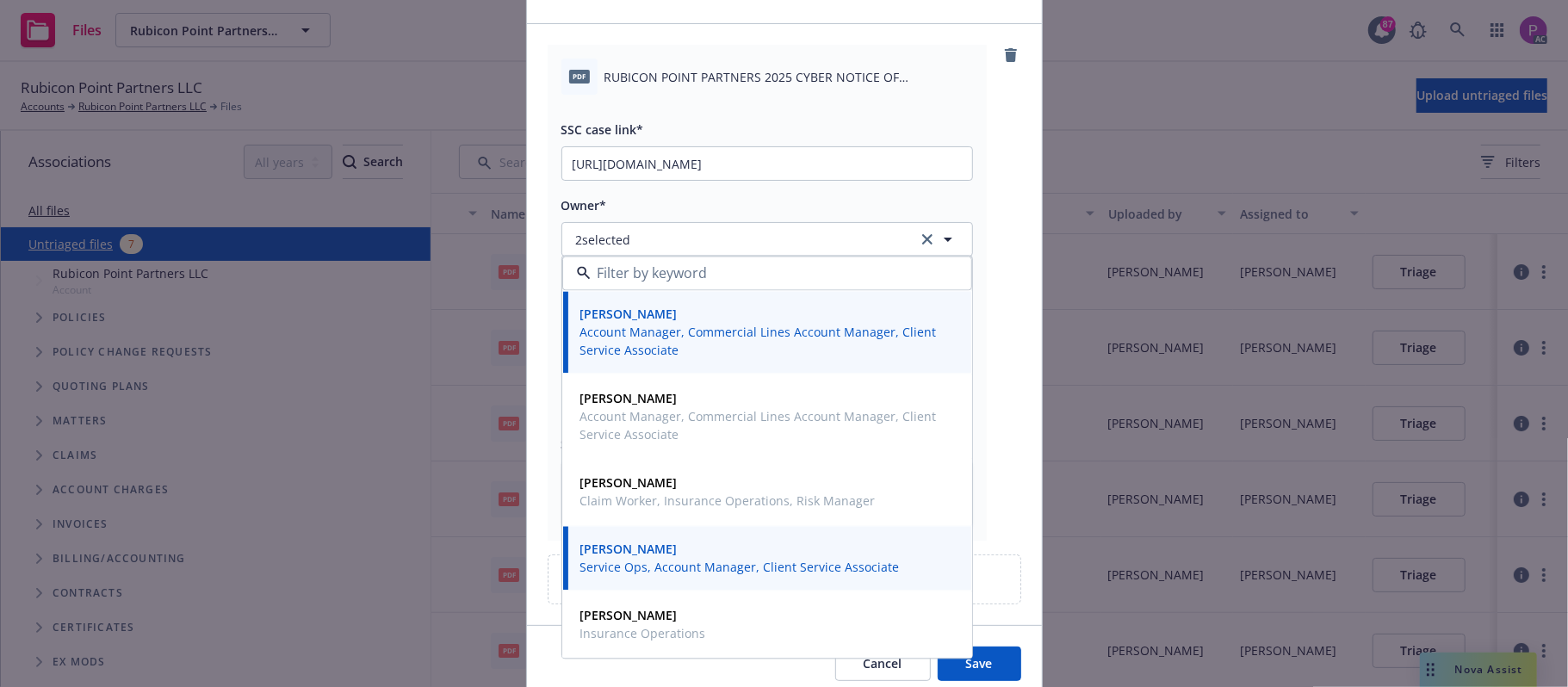
scroll to position [170, 0]
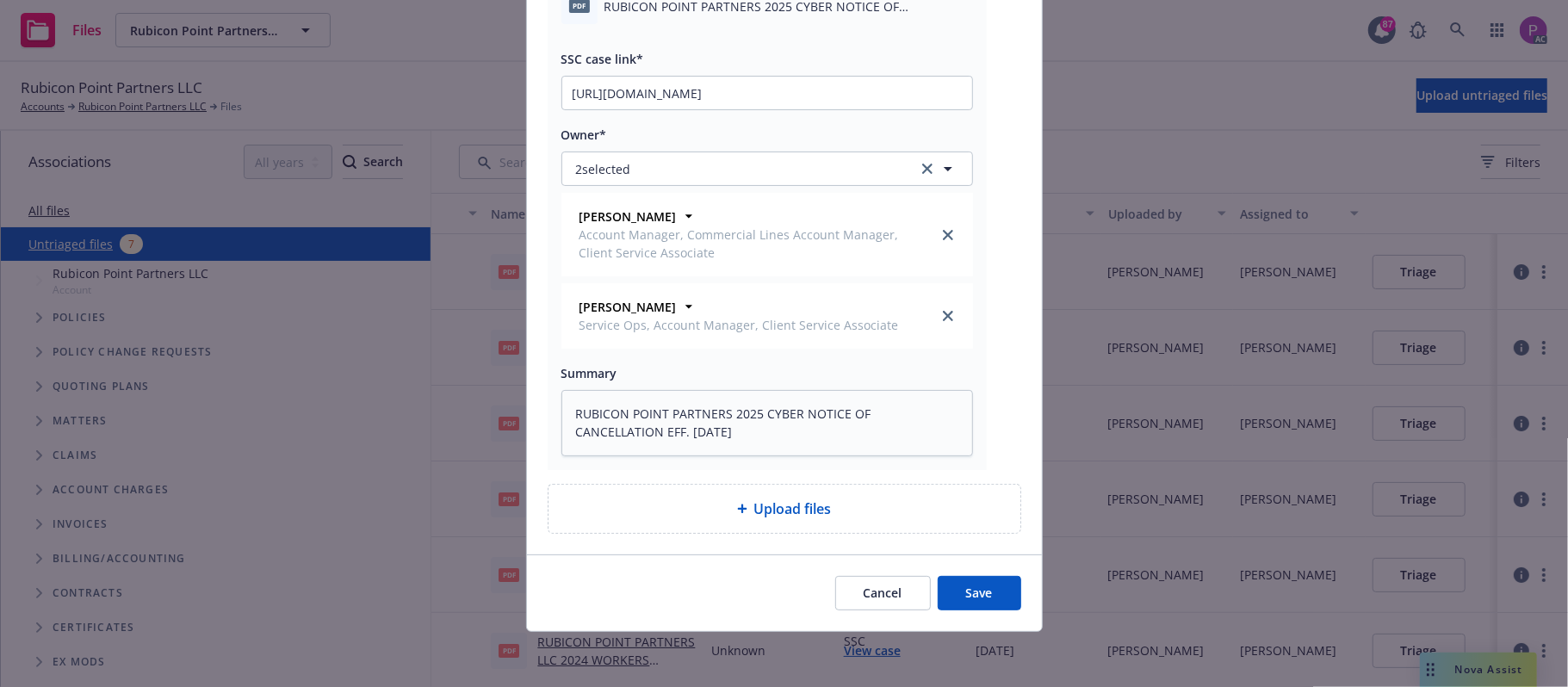
click at [980, 593] on button "Save" at bounding box center [980, 594] width 84 height 35
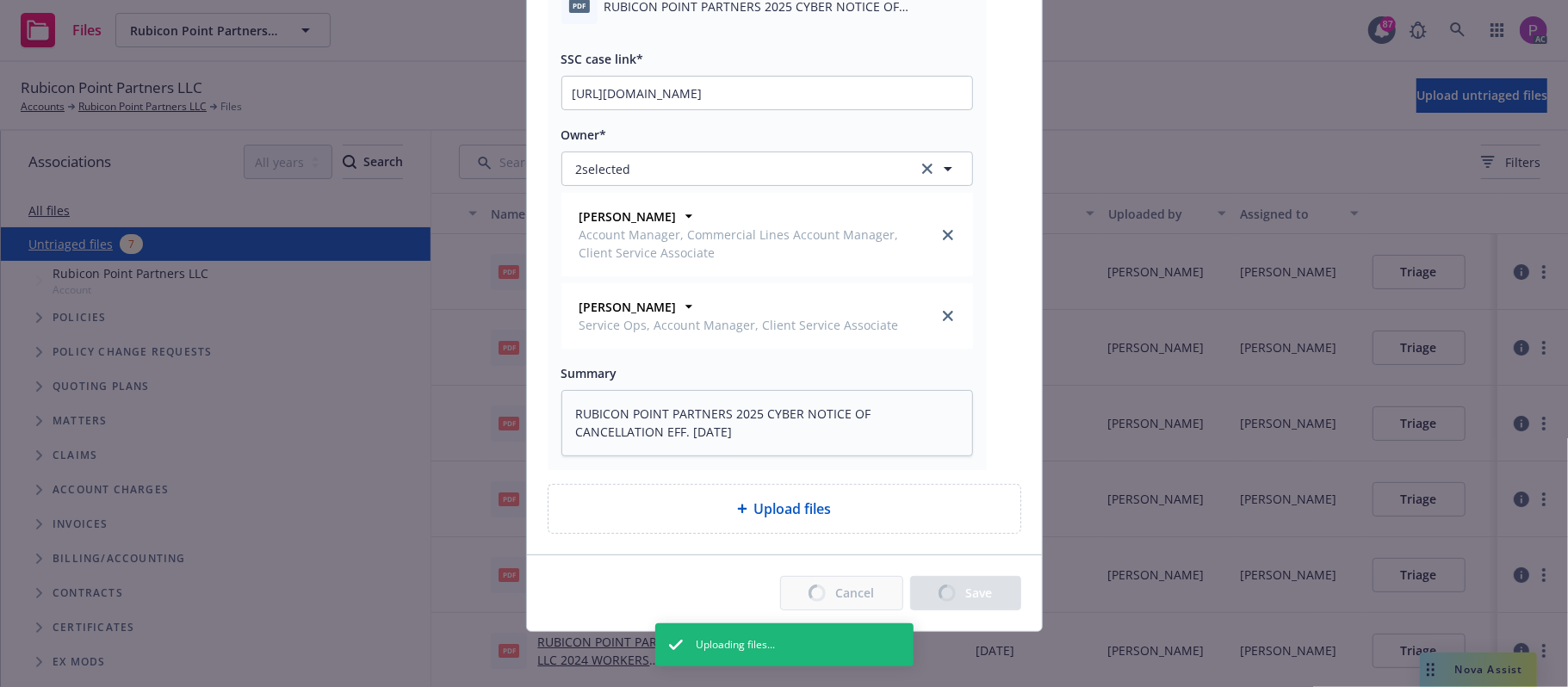
type textarea "x"
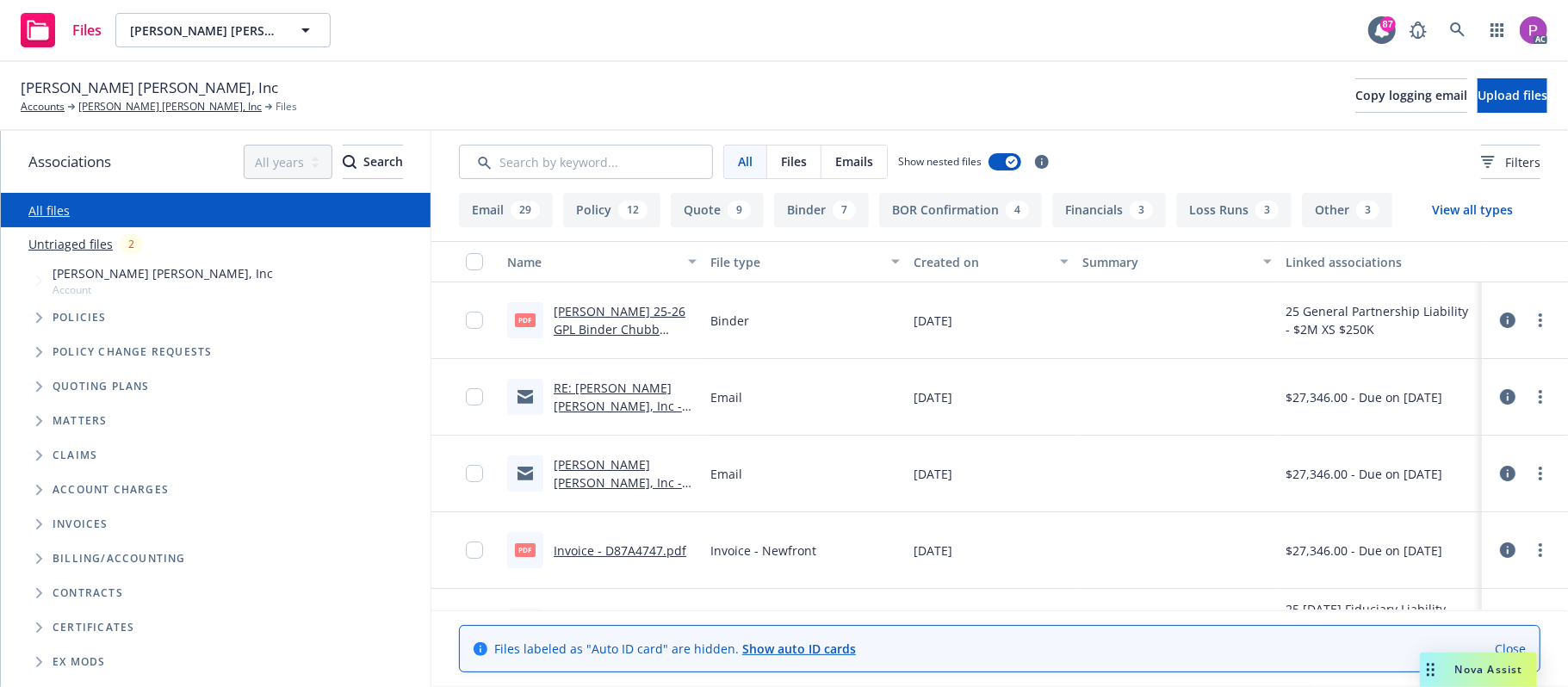
click at [53, 238] on link "Untriaged files" at bounding box center [71, 244] width 85 height 18
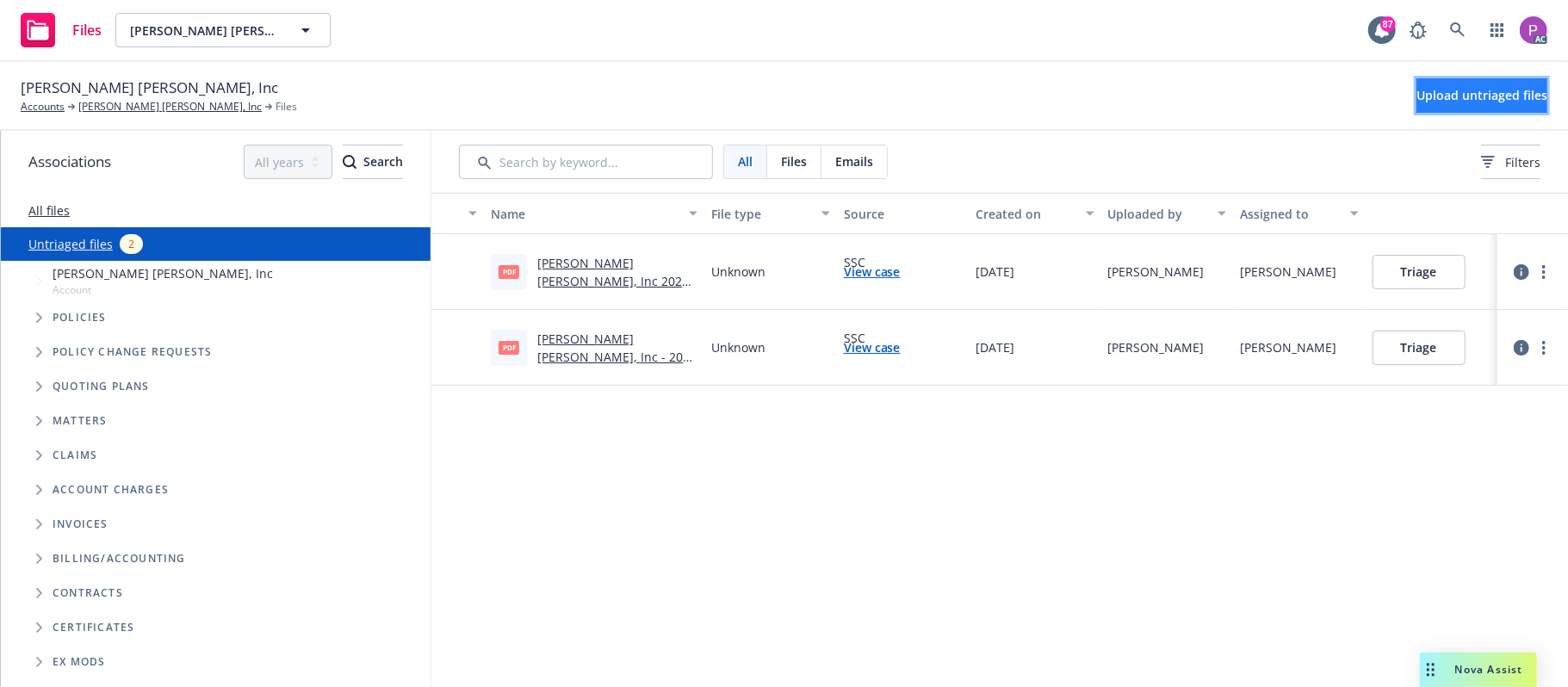
click at [1429, 93] on span "Upload untriaged files" at bounding box center [1482, 95] width 131 height 17
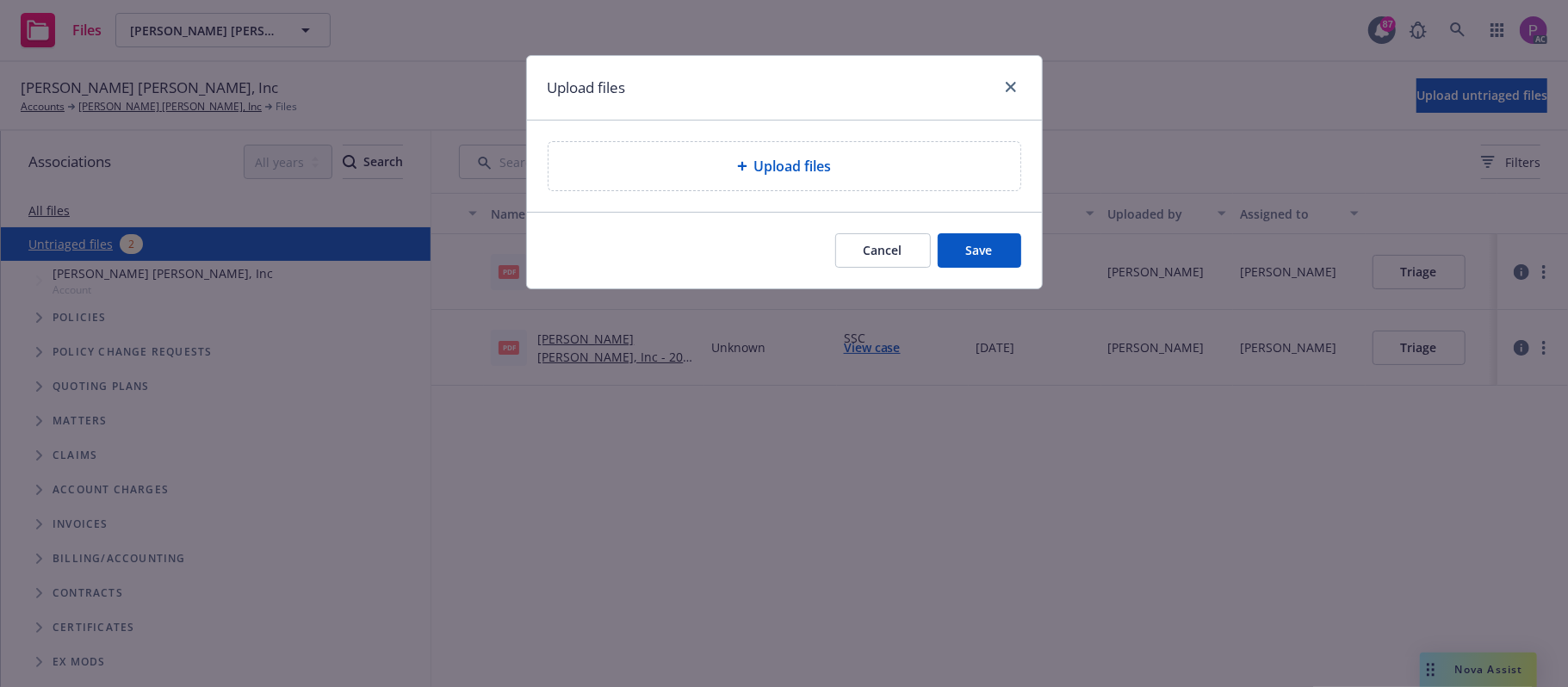
click at [810, 187] on div "Upload files" at bounding box center [784, 166] width 472 height 48
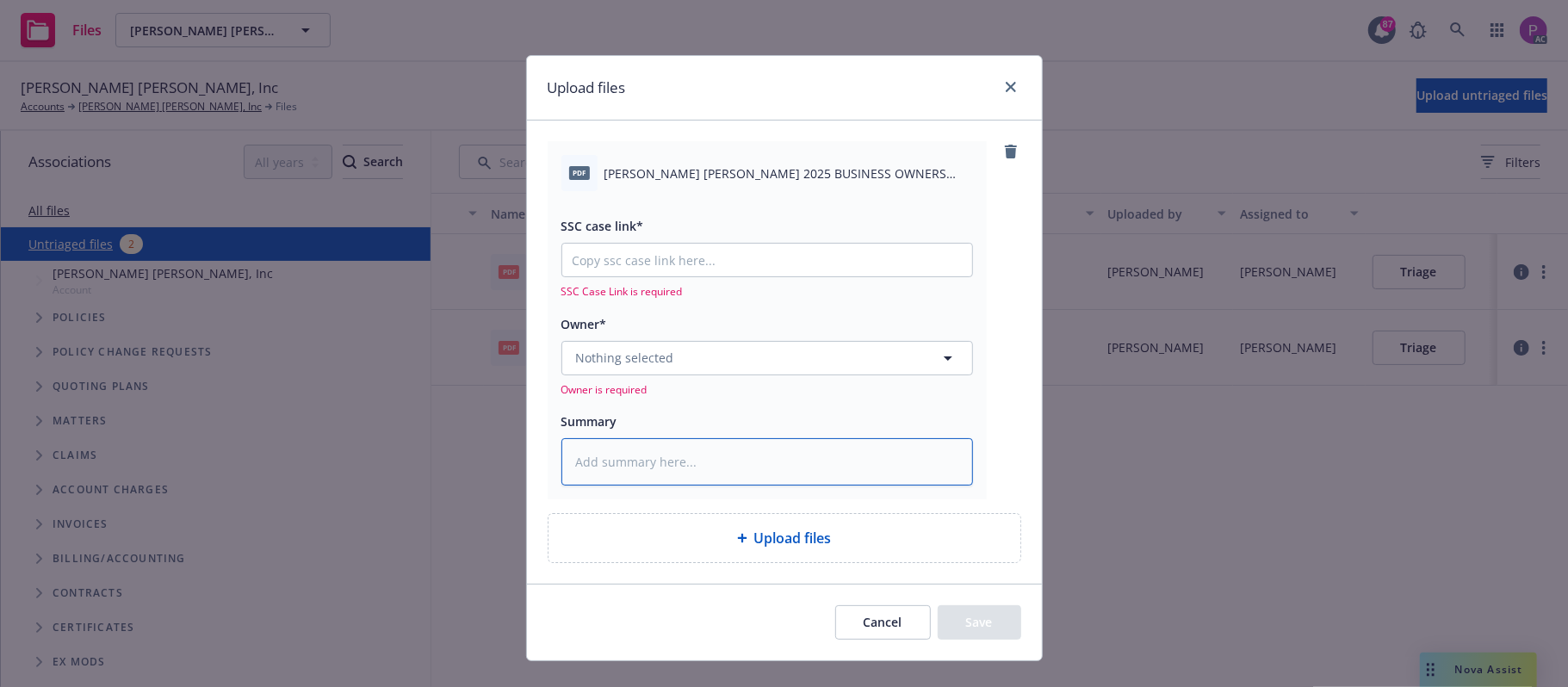
click at [742, 472] on textarea at bounding box center [767, 462] width 411 height 48
paste textarea "[PERSON_NAME] [PERSON_NAME] 2025 BUSINESS OWNERS NOTICE OF CANCELLATIONS EFF. […"
type textarea "x"
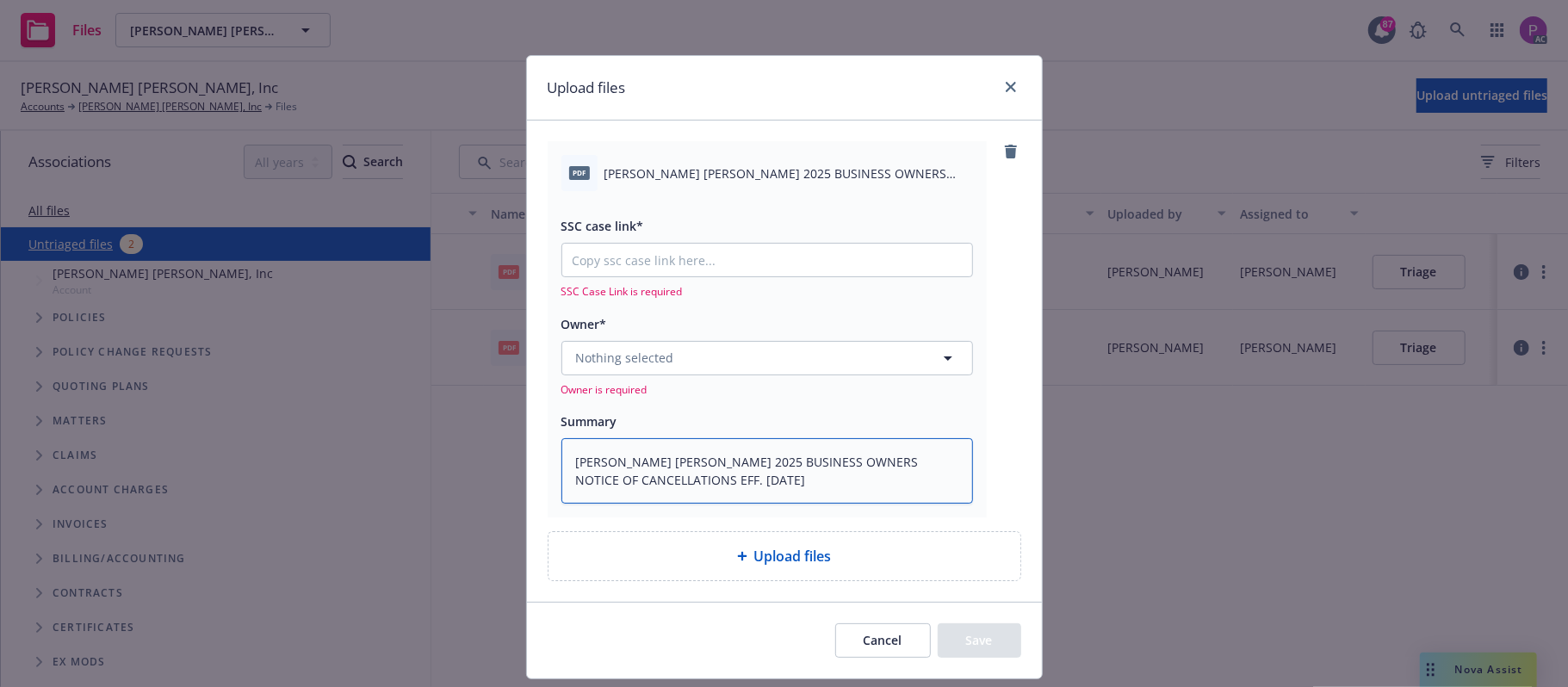
type textarea "[PERSON_NAME] [PERSON_NAME] 2025 BUSINESS OWNERS NOTICE OF CANCELLATIONS EFF. […"
click at [810, 260] on input "SSC case link*" at bounding box center [767, 261] width 410 height 33
paste input "[URL][DOMAIN_NAME]"
type textarea "x"
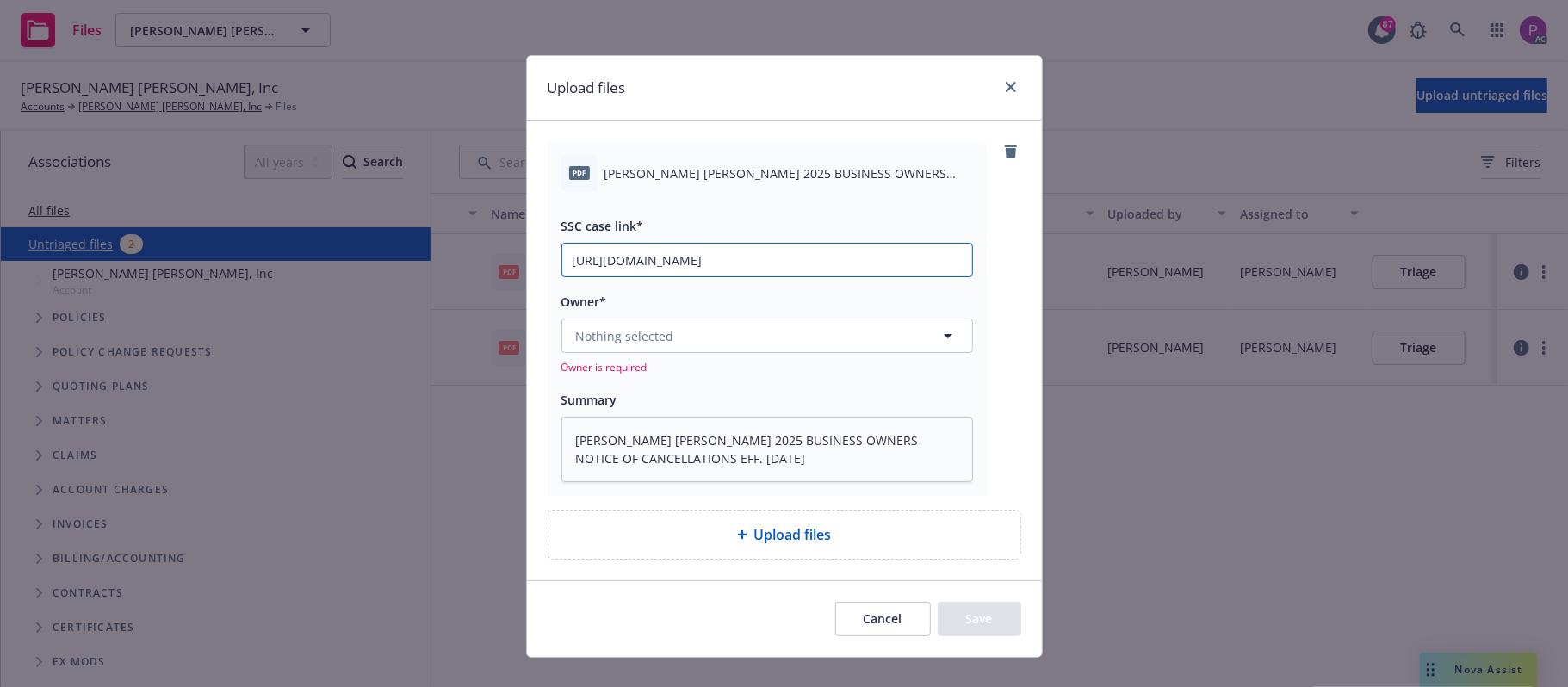
scroll to position [0, 243]
type input "[URL][DOMAIN_NAME]"
click at [786, 537] on span "Upload files" at bounding box center [792, 535] width 78 height 21
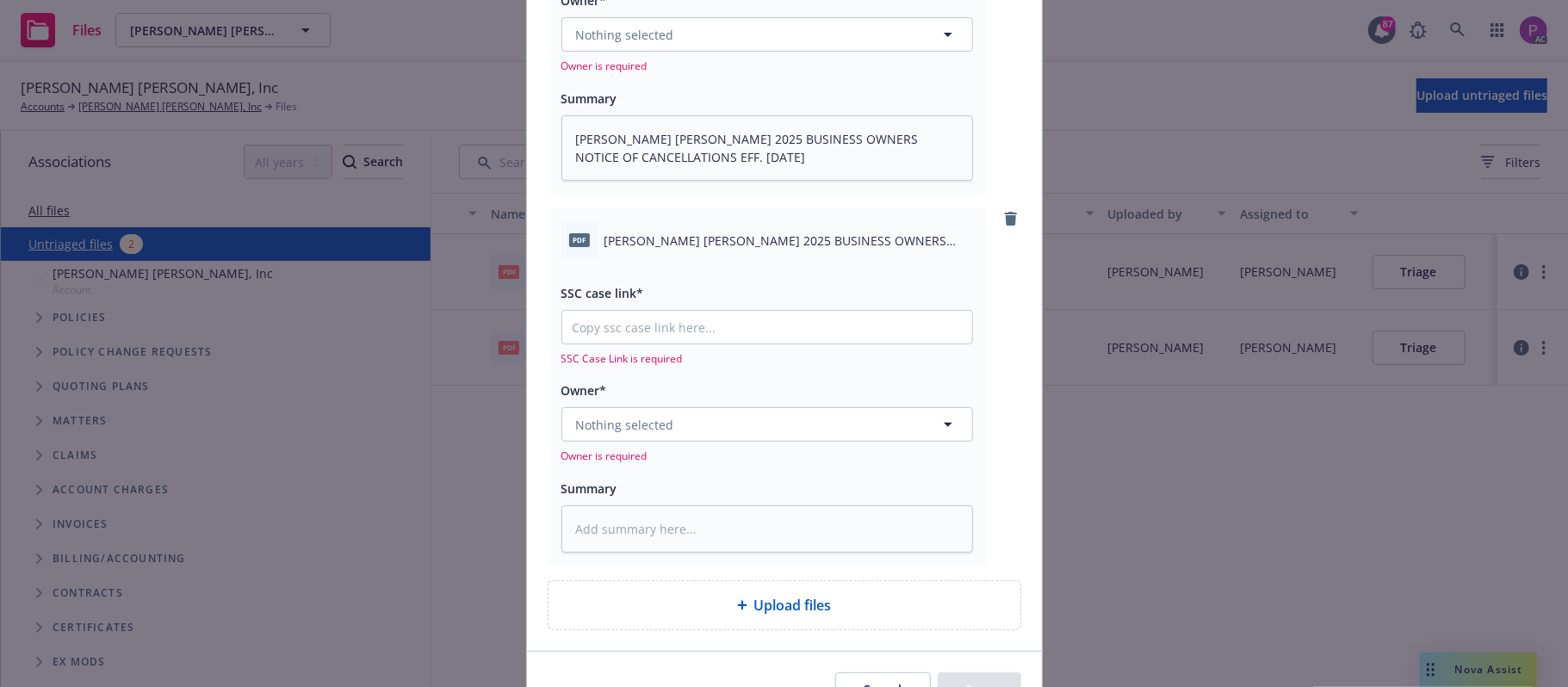
scroll to position [399, 0]
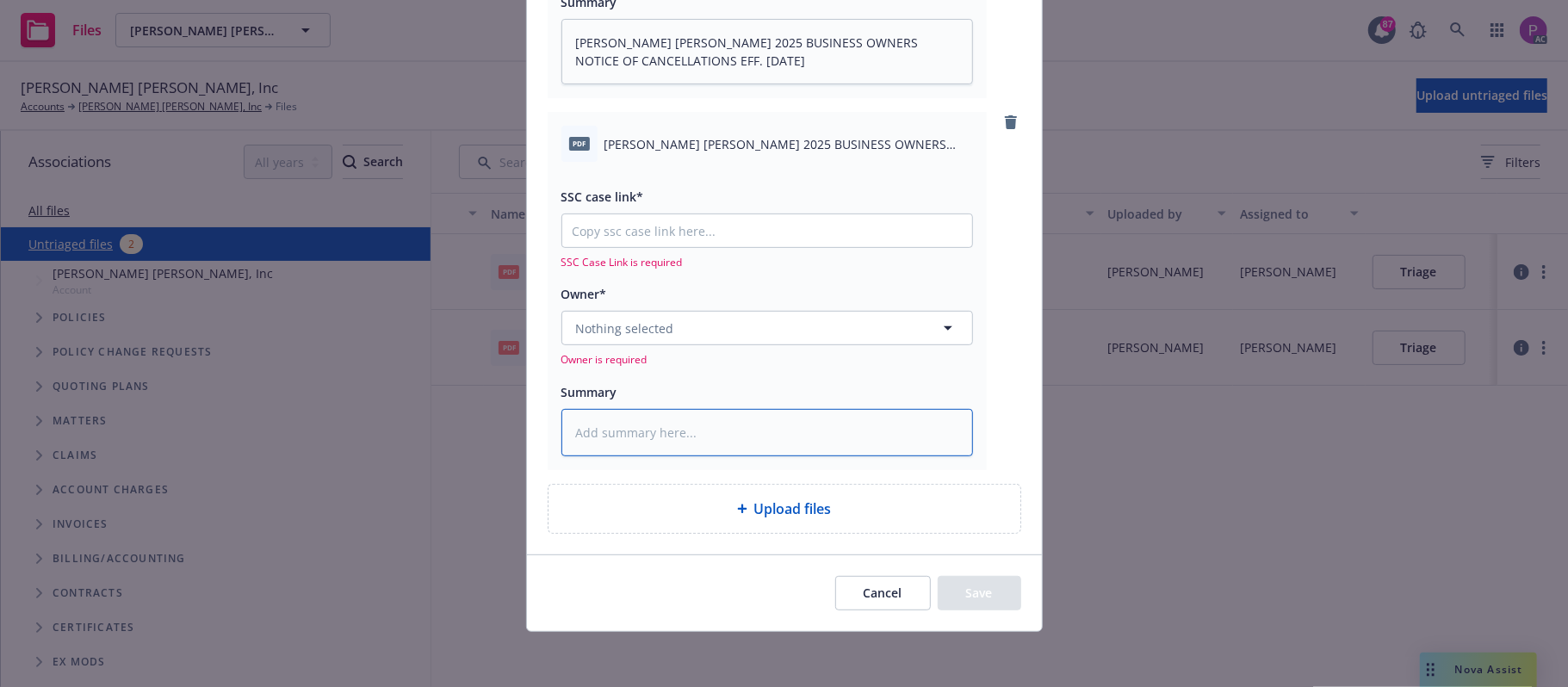
click at [673, 427] on textarea at bounding box center [767, 432] width 411 height 48
paste textarea "SARLO BERLINER 2025 BUSINESS OWNERS NOTICE OF REINSTATEMENT EFF. 09-11-2025"
type textarea "x"
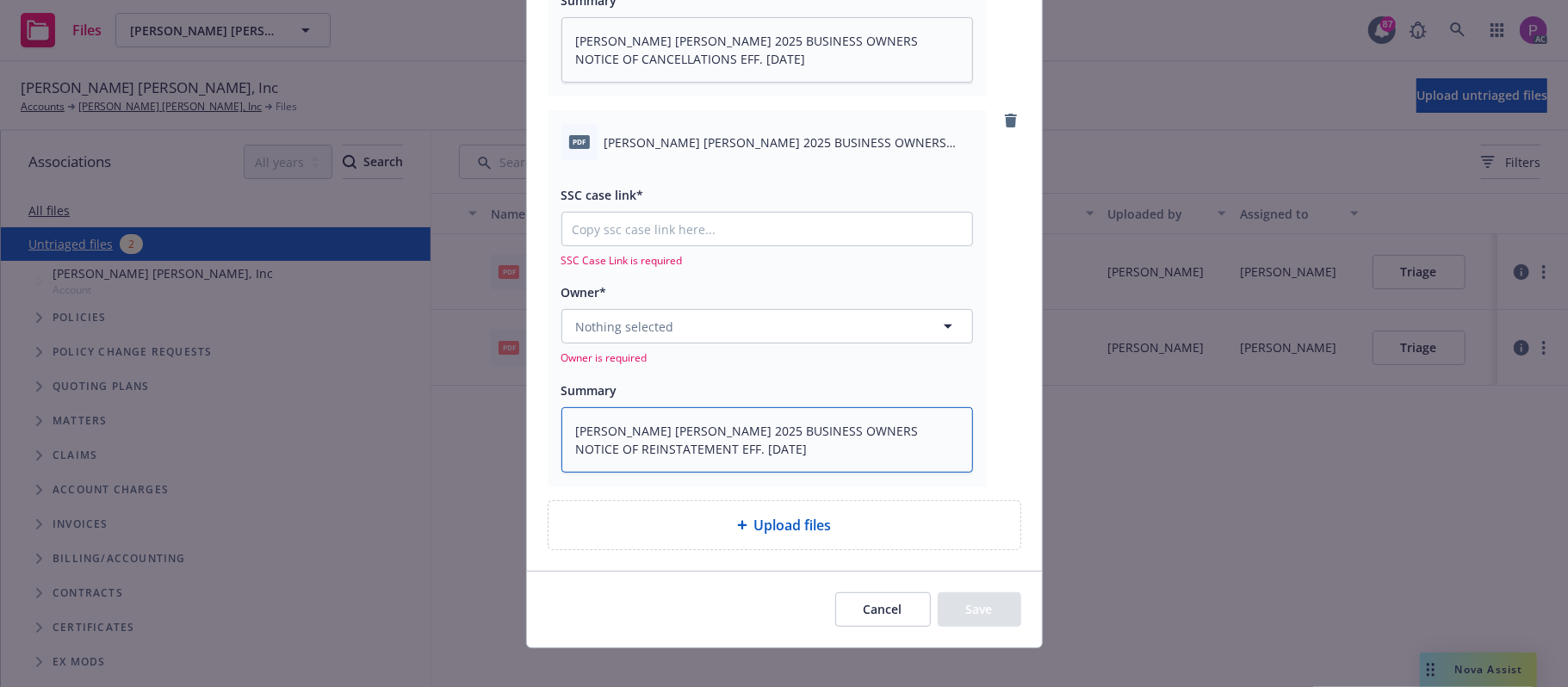
type textarea "SARLO BERLINER 2025 BUSINESS OWNERS NOTICE OF REINSTATEMENT EFF. 09-11-2025"
click at [731, 228] on input "SSC case link*" at bounding box center [767, 229] width 410 height 33
paste input "https://newfront-ssc.lightning.force.com/lightning/r/Case/500Vz00000SD7BqIAL/vi…"
type textarea "x"
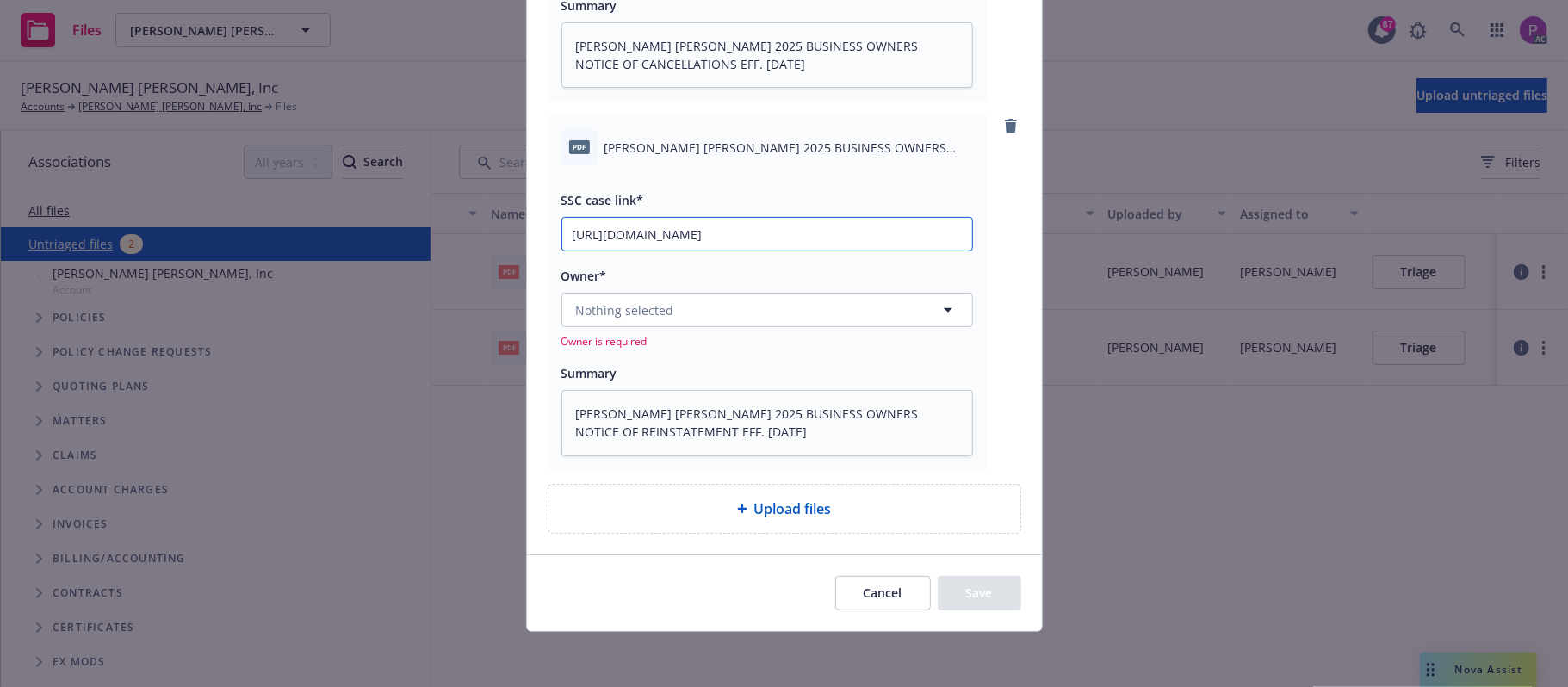
scroll to position [394, 0]
type input "https://newfront-ssc.lightning.force.com/lightning/r/Case/500Vz00000SD7BqIAL/vi…"
click at [683, 315] on button "Nothing selected" at bounding box center [767, 310] width 411 height 35
click at [817, 309] on button "Nothing selected" at bounding box center [767, 310] width 411 height 35
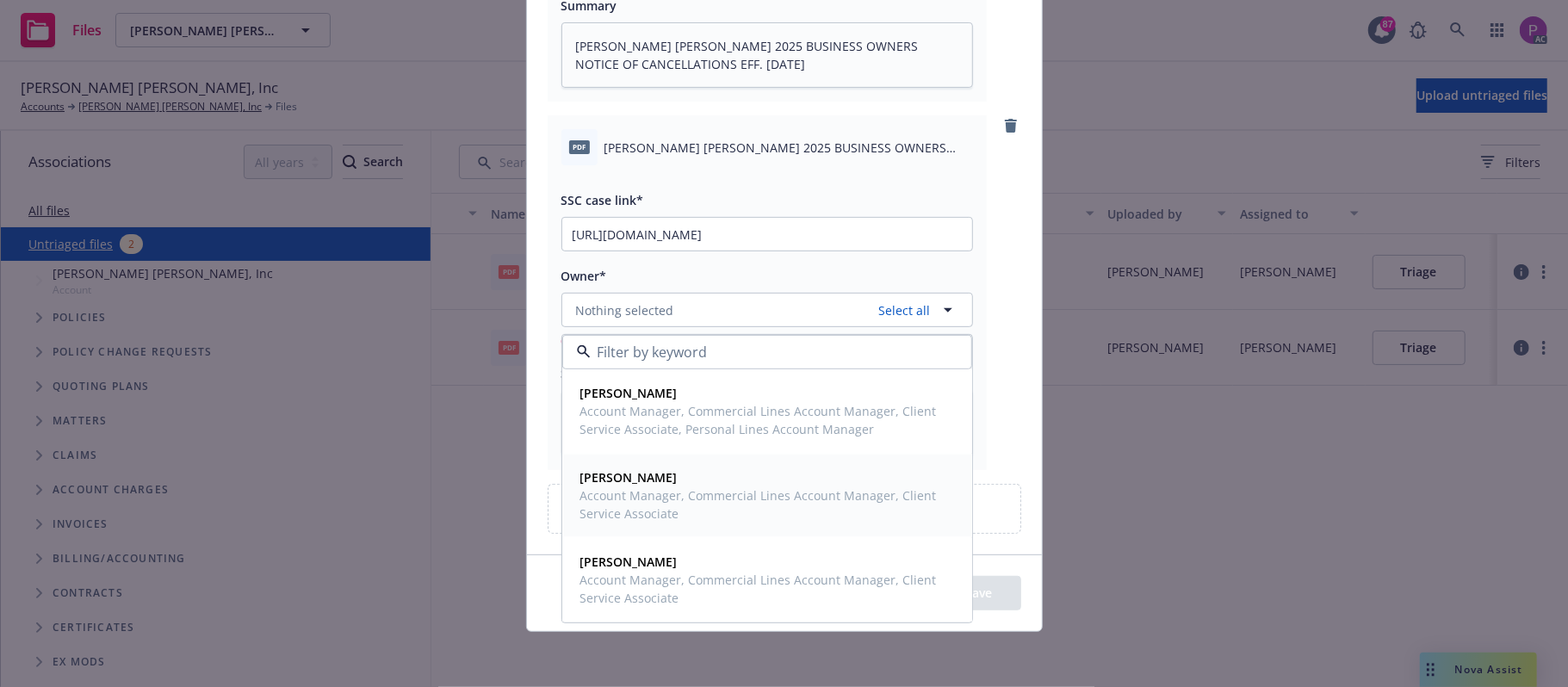
click at [776, 498] on span "Account Manager, Commercial Lines Account Manager, Client Service Associate" at bounding box center [765, 504] width 370 height 36
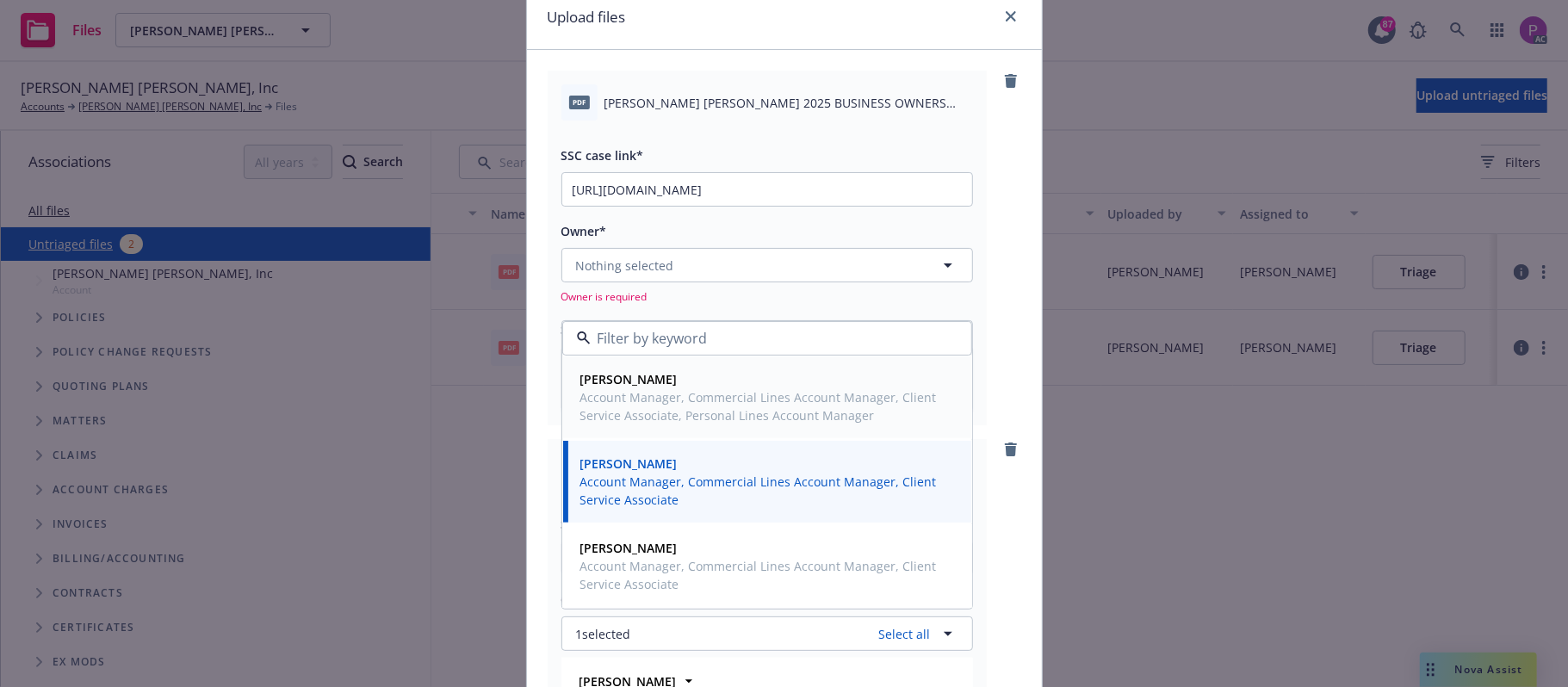
scroll to position [50, 0]
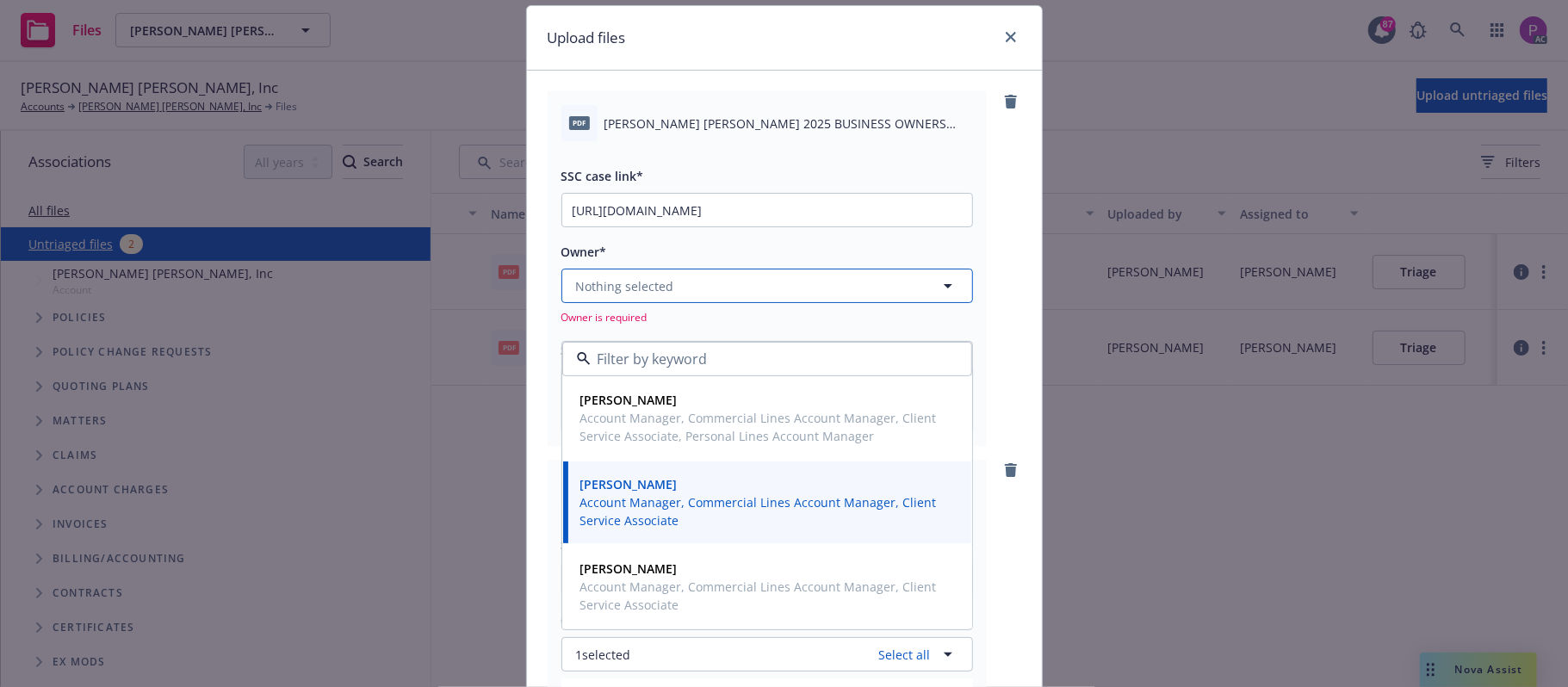
click at [723, 284] on button "Nothing selected" at bounding box center [767, 286] width 411 height 35
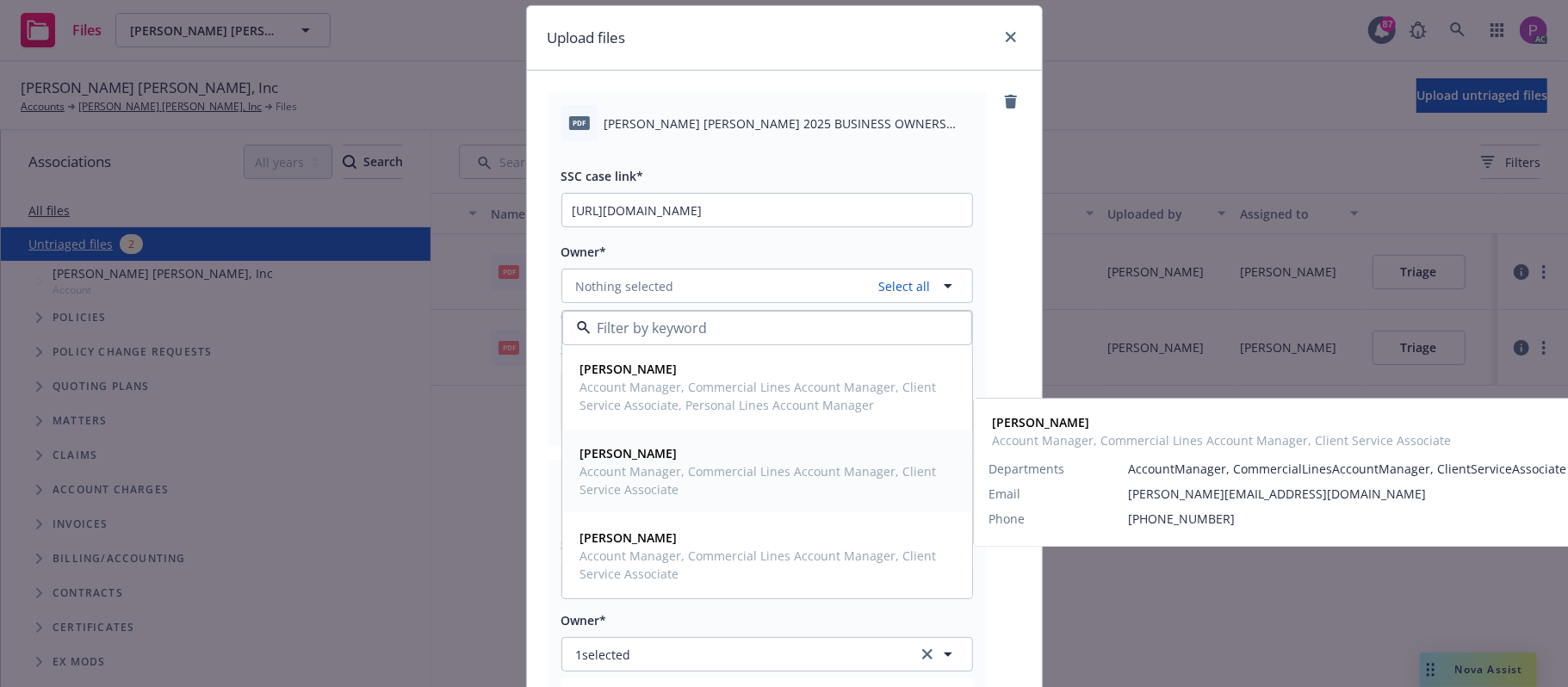
click at [717, 465] on span "Account Manager, Commercial Lines Account Manager, Client Service Associate" at bounding box center [765, 480] width 370 height 36
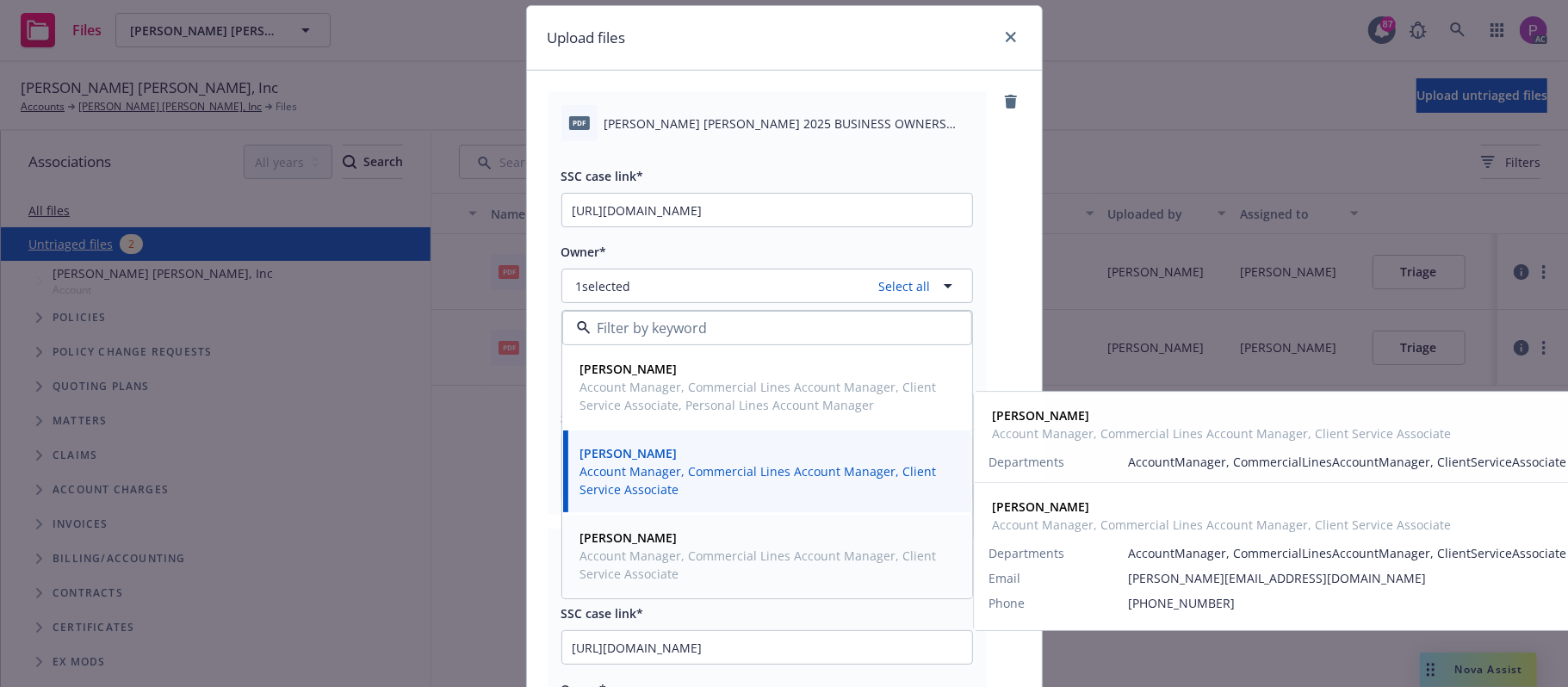
click at [694, 549] on span "Account Manager, Commercial Lines Account Manager, Client Service Associate" at bounding box center [765, 564] width 370 height 36
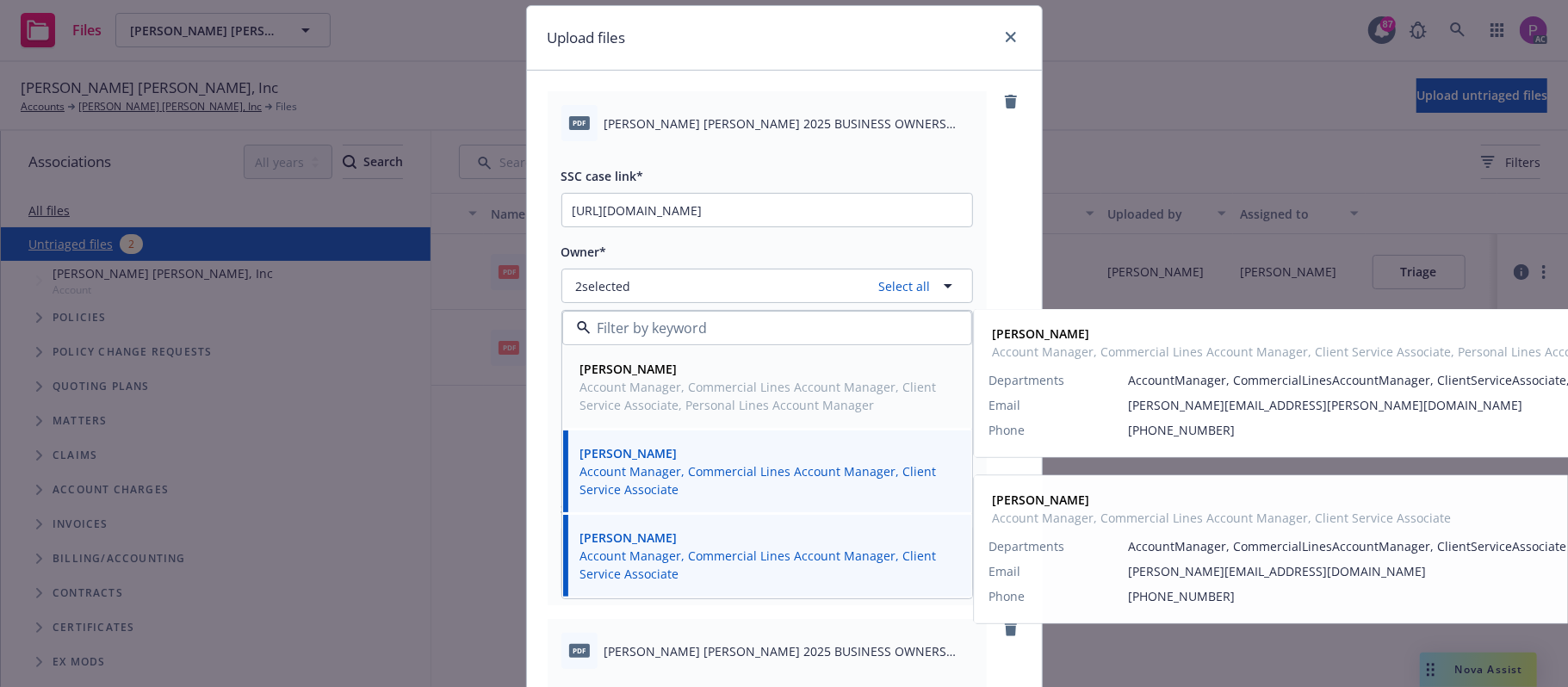
drag, startPoint x: 714, startPoint y: 407, endPoint x: 730, endPoint y: 367, distance: 43.1
click at [714, 405] on span "Account Manager, Commercial Lines Account Manager, Client Service Associate, Pe…" at bounding box center [765, 396] width 370 height 36
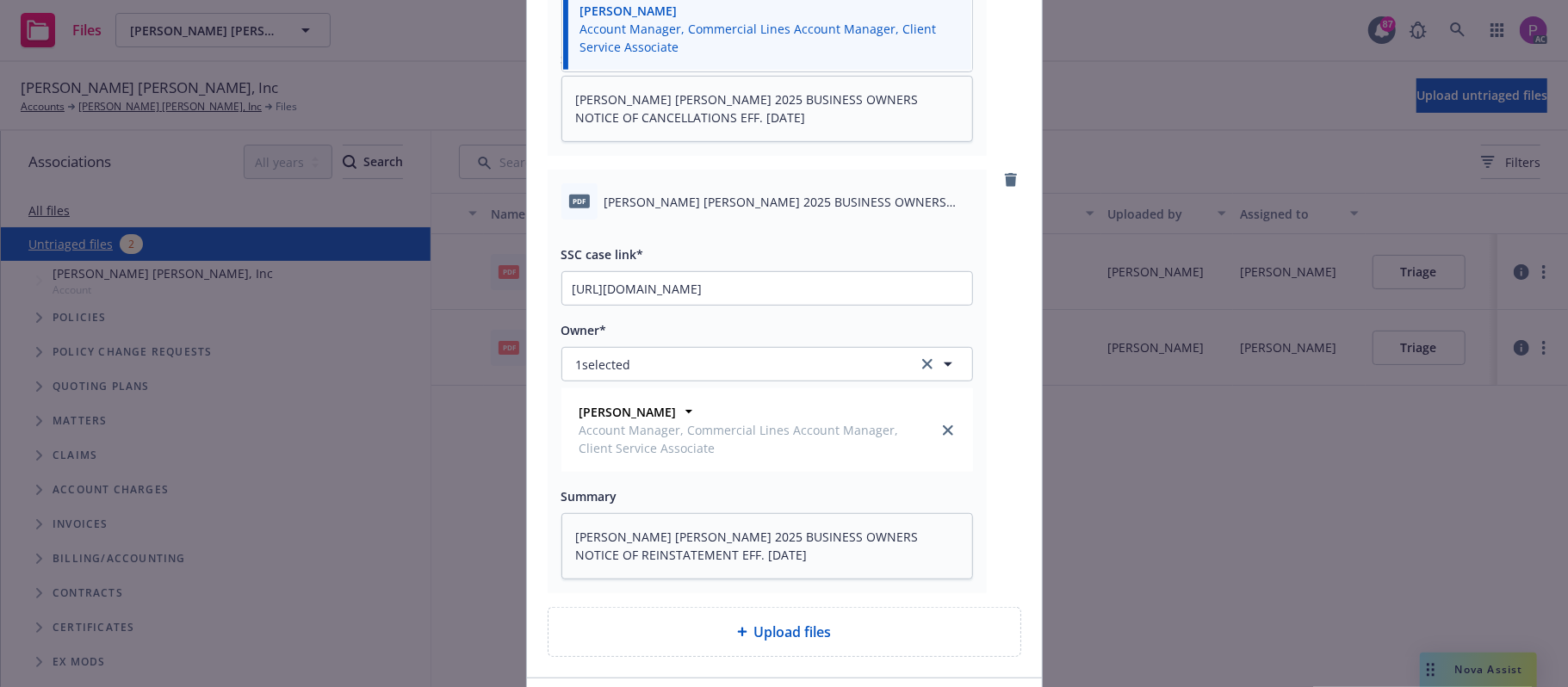
scroll to position [624, 0]
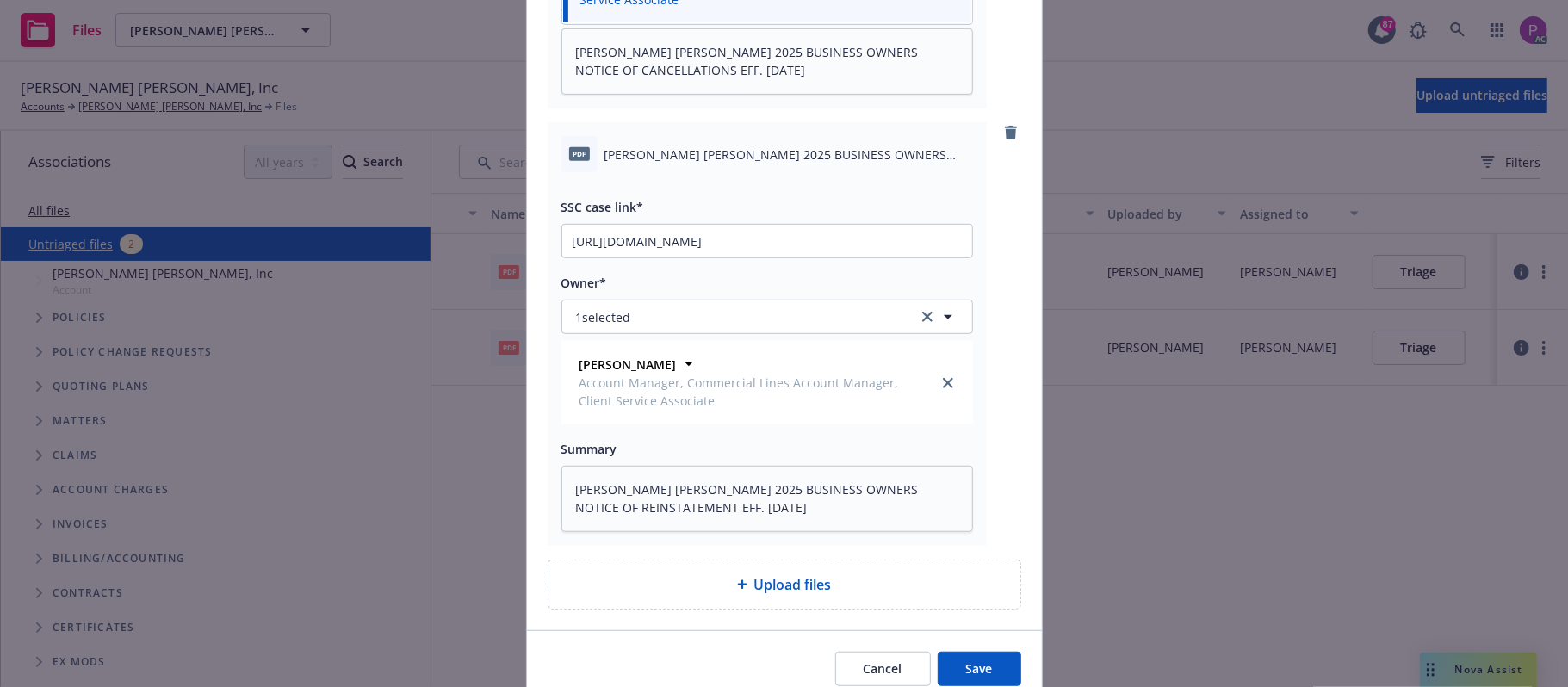
drag, startPoint x: 988, startPoint y: 658, endPoint x: 939, endPoint y: 604, distance: 72.9
click at [987, 659] on button "Save" at bounding box center [980, 670] width 84 height 35
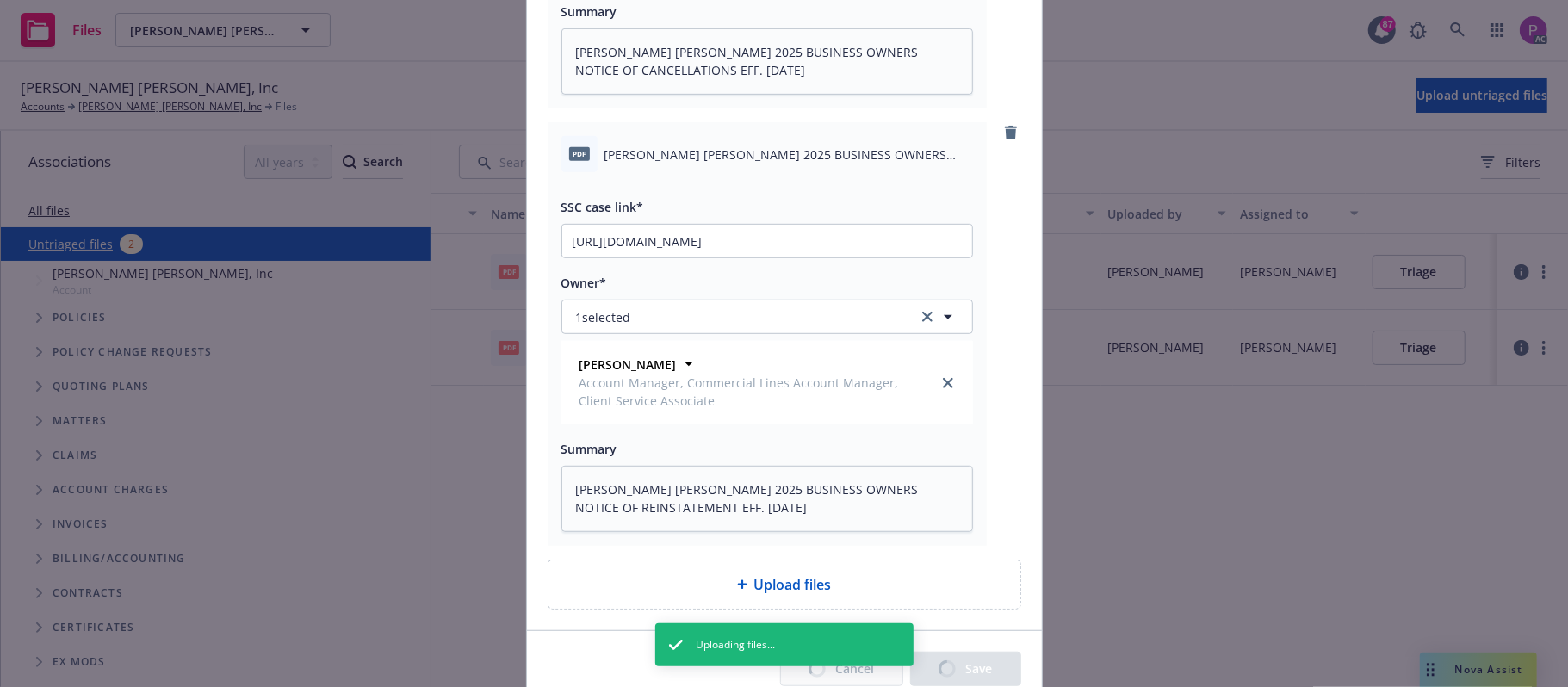
type textarea "x"
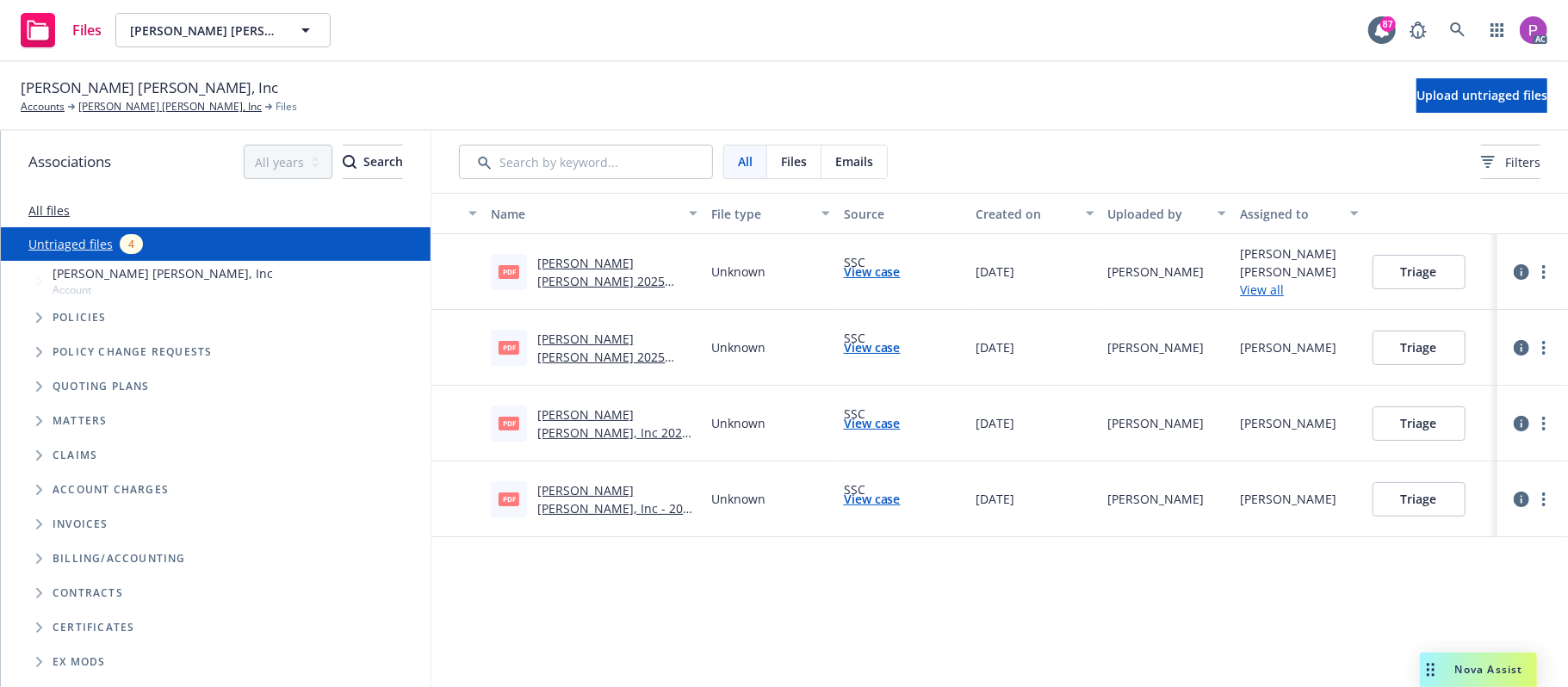
click at [1524, 267] on icon "button" at bounding box center [1522, 272] width 16 height 16
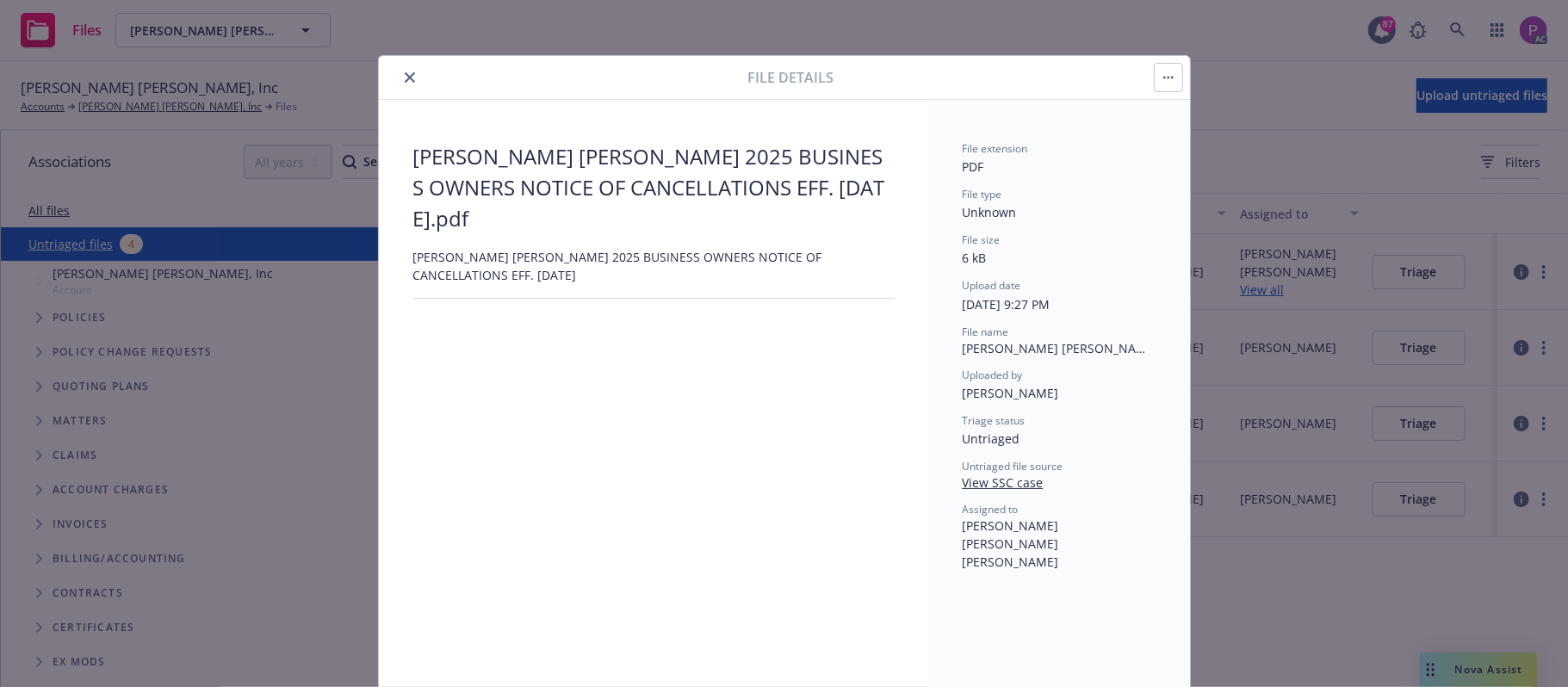
click at [1164, 79] on icon "button" at bounding box center [1169, 78] width 10 height 3
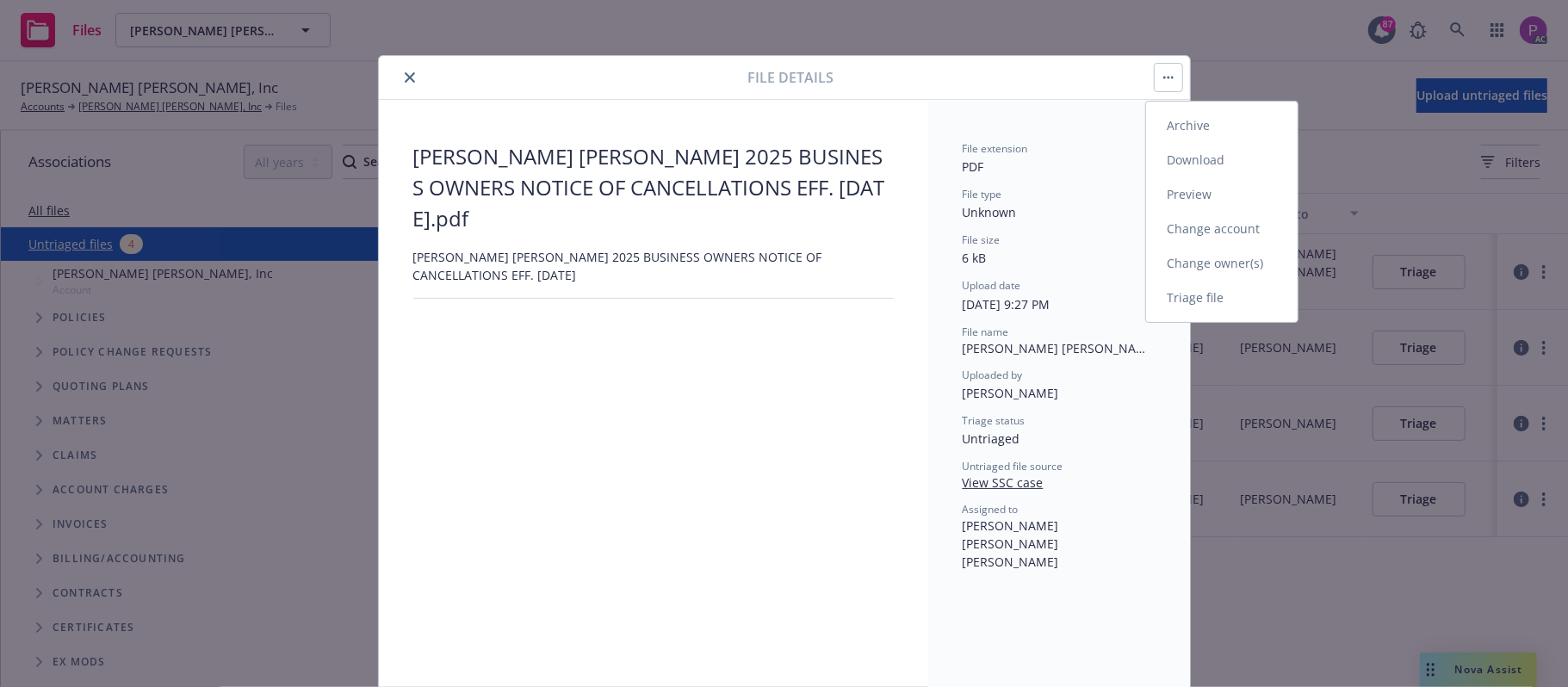
click at [1217, 260] on link "Change owner(s)" at bounding box center [1222, 264] width 152 height 35
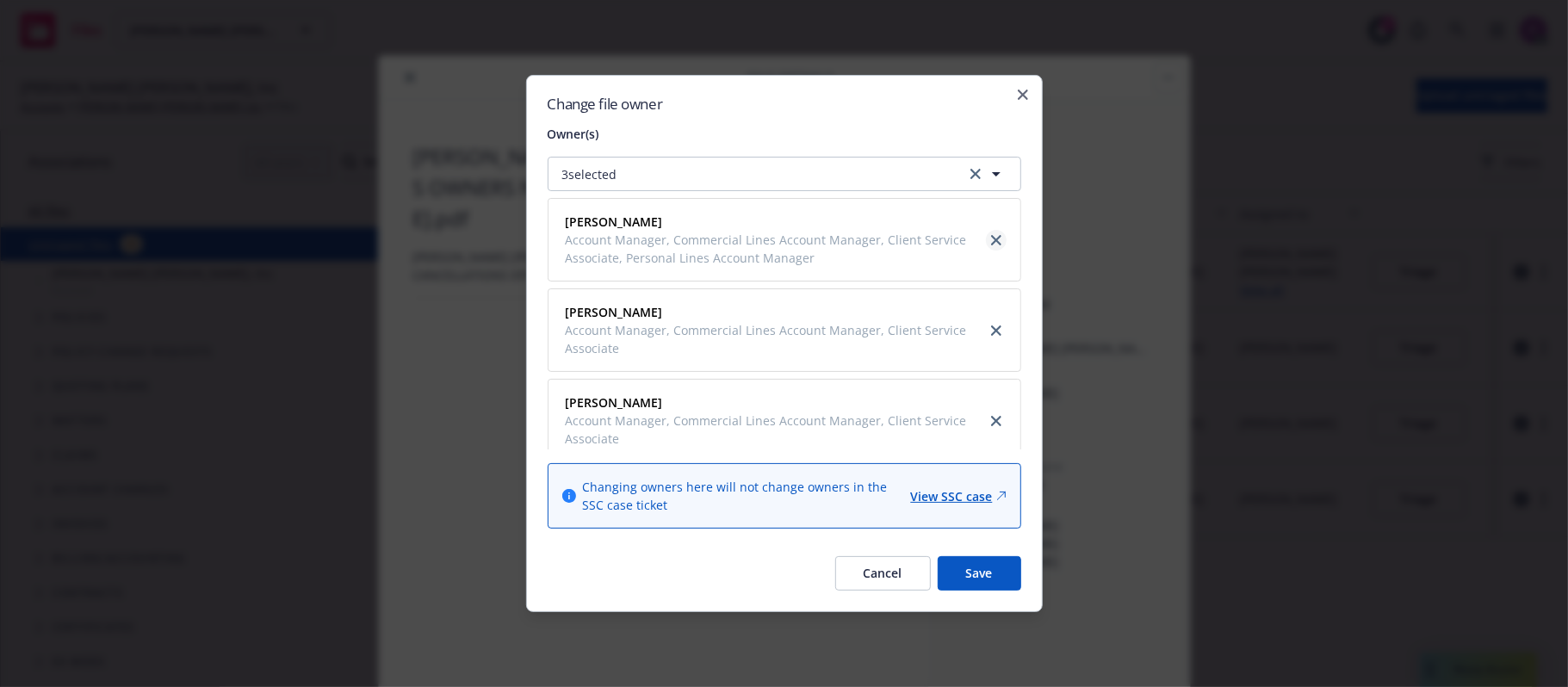
click at [986, 233] on link "close" at bounding box center [996, 241] width 21 height 21
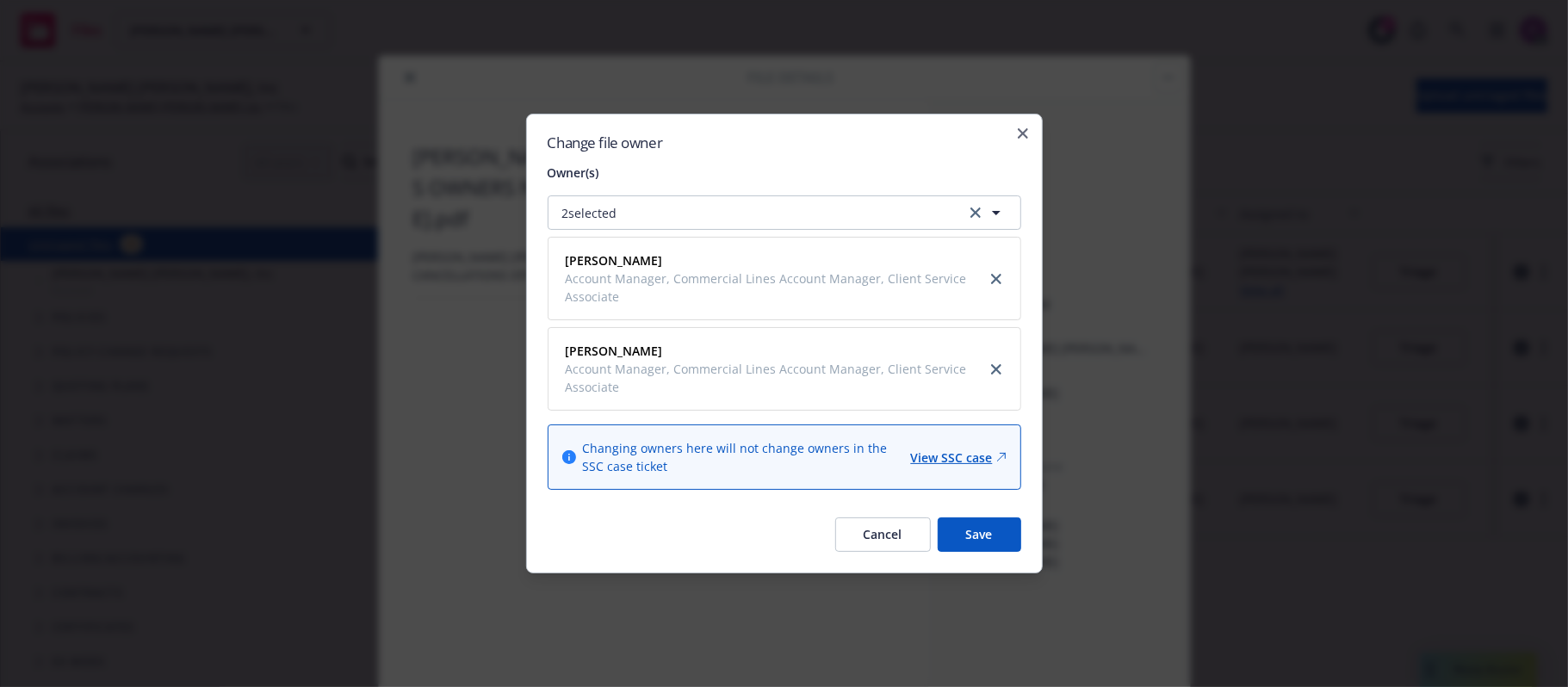
click at [996, 534] on button "Save" at bounding box center [980, 535] width 84 height 35
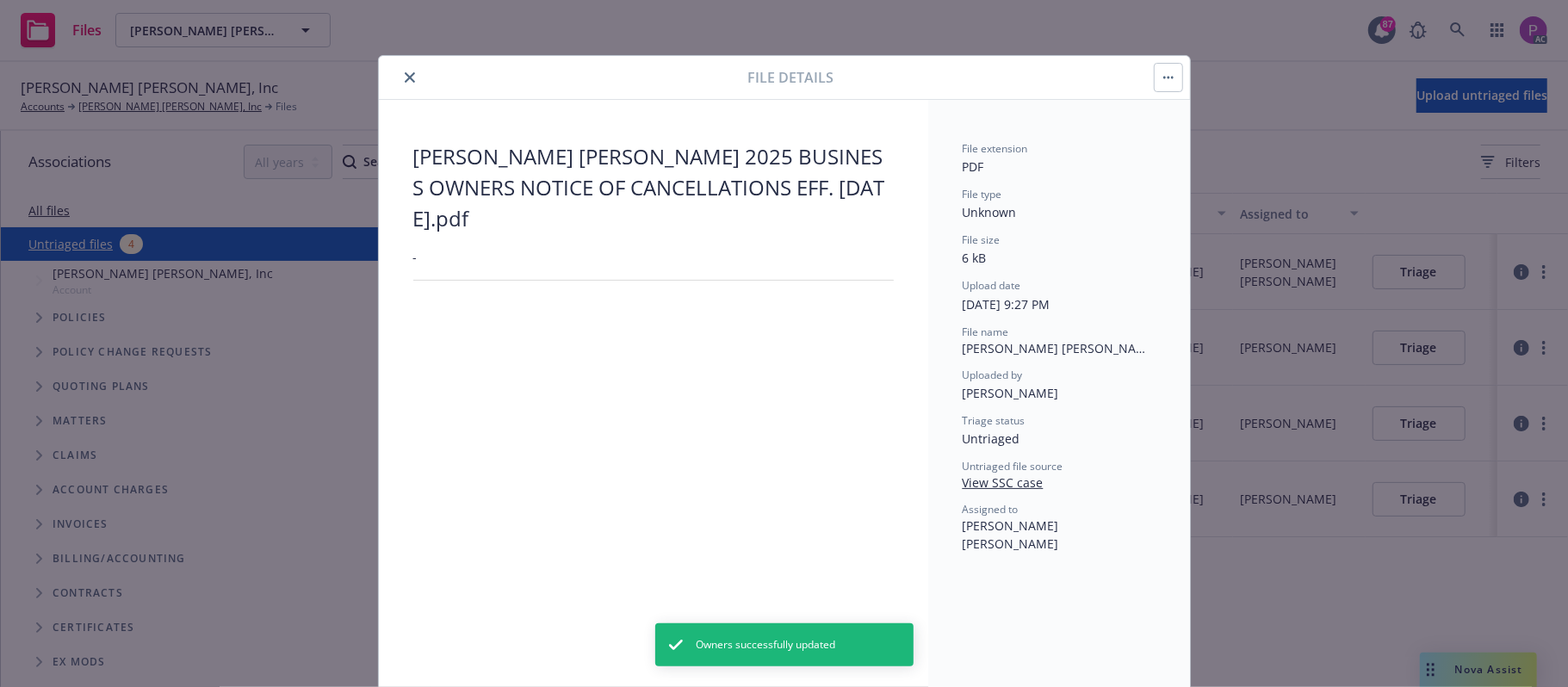
click at [410, 78] on button "close" at bounding box center [410, 78] width 21 height 21
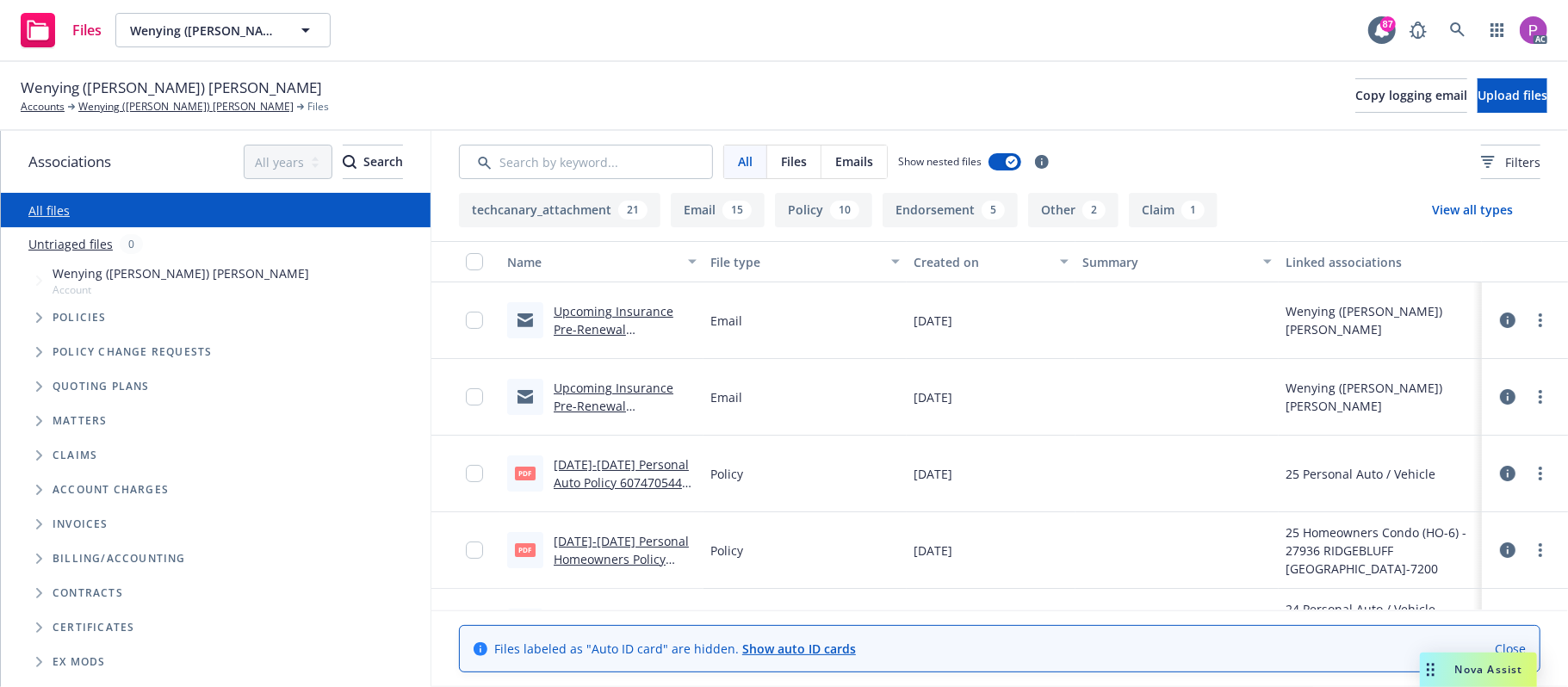
click at [67, 247] on link "Untriaged files" at bounding box center [71, 244] width 85 height 18
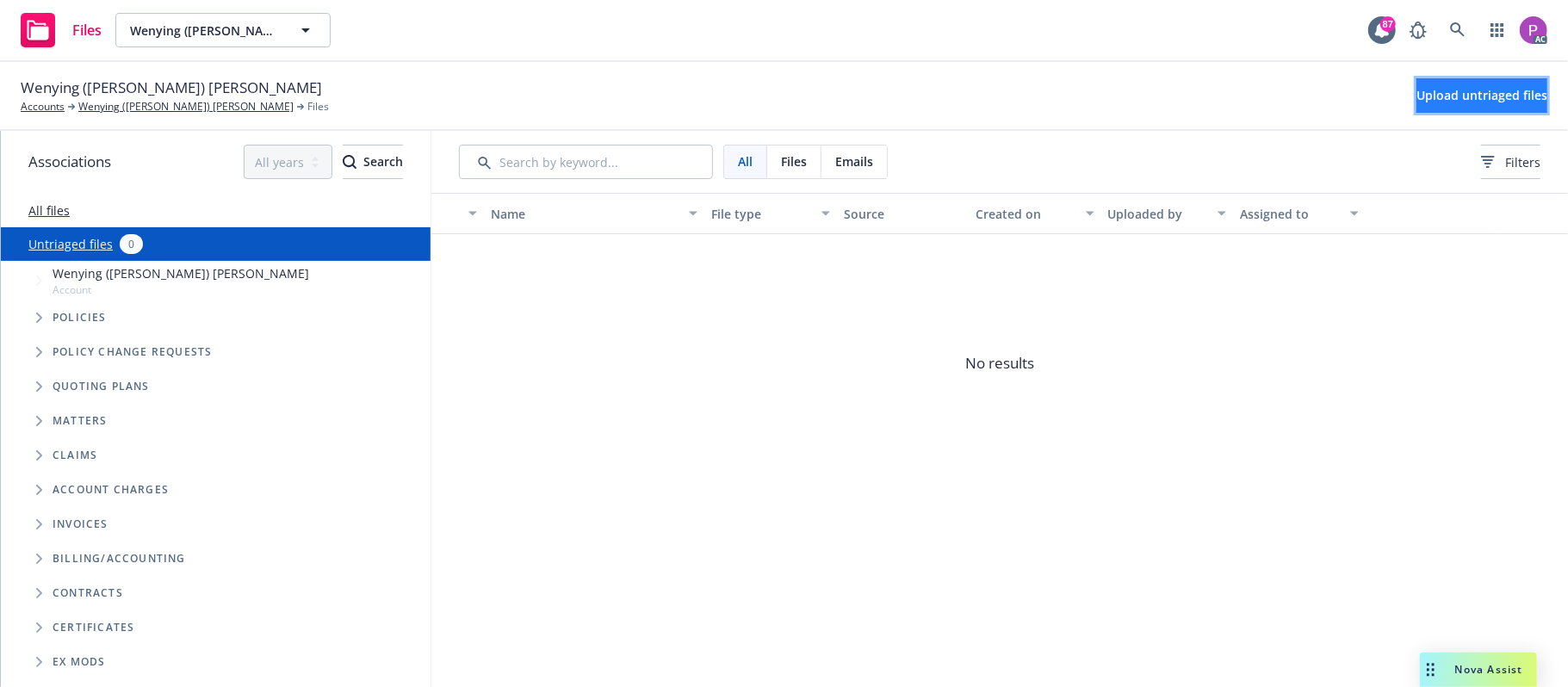
click at [1461, 93] on span "Upload untriaged files" at bounding box center [1482, 95] width 131 height 17
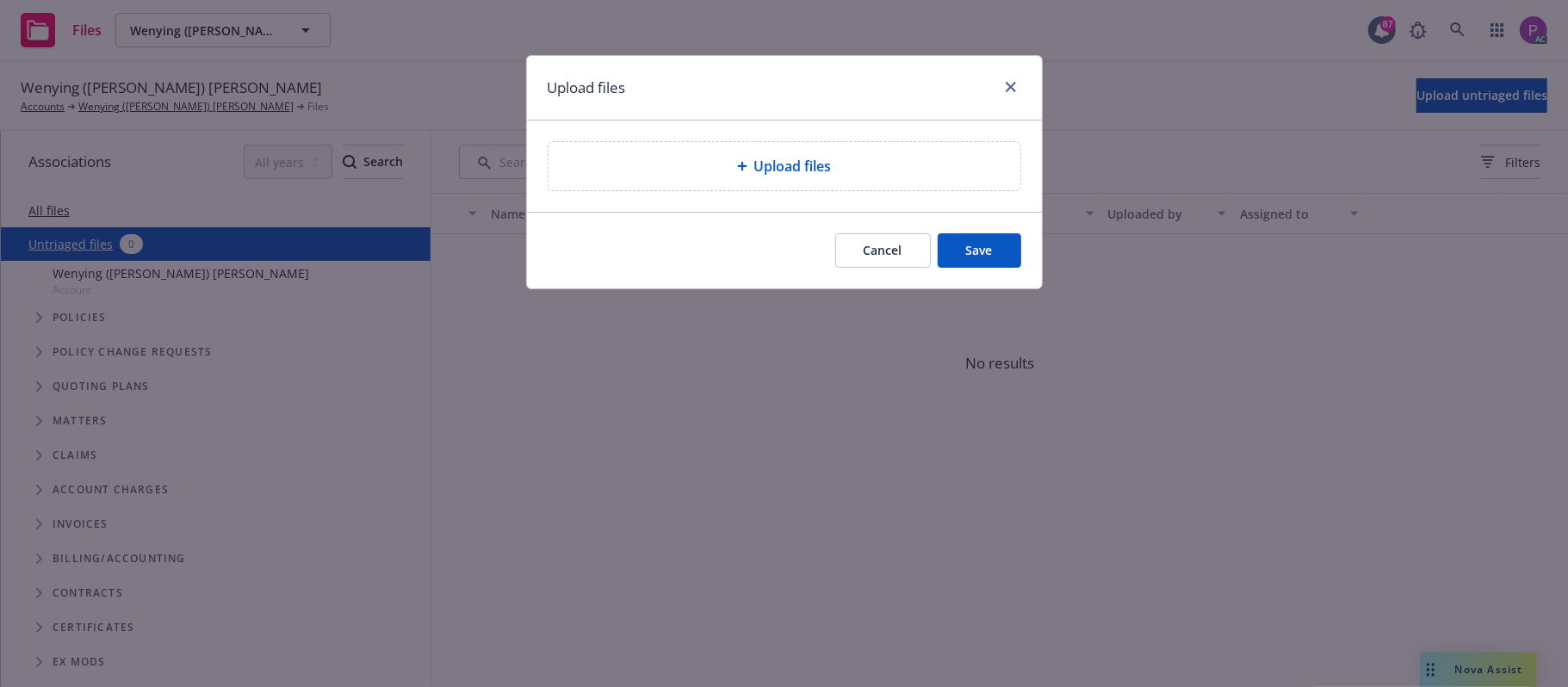
click at [909, 163] on div "Upload files" at bounding box center [784, 167] width 445 height 21
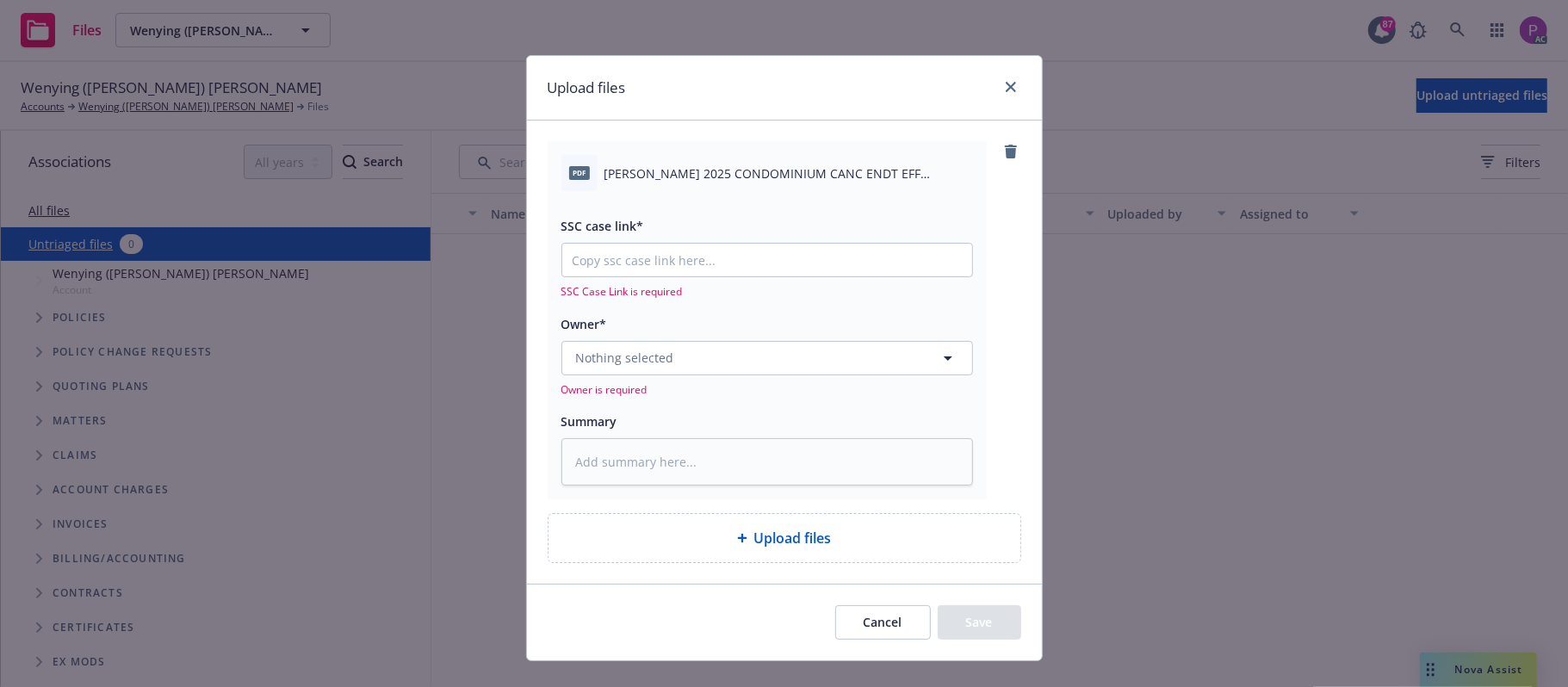
click at [841, 169] on span "[PERSON_NAME] 2025 CONDOMINIUM CANC ENDT EFF [DATE].pdf" at bounding box center [789, 173] width 369 height 18
click at [842, 169] on span "[PERSON_NAME] 2025 CONDOMINIUM CANC ENDT EFF [DATE].pdf" at bounding box center [789, 173] width 369 height 18
copy div "[PERSON_NAME] 2025 CONDOMINIUM CANC ENDT EFF [DATE].pdf"
click at [752, 473] on textarea at bounding box center [767, 462] width 411 height 48
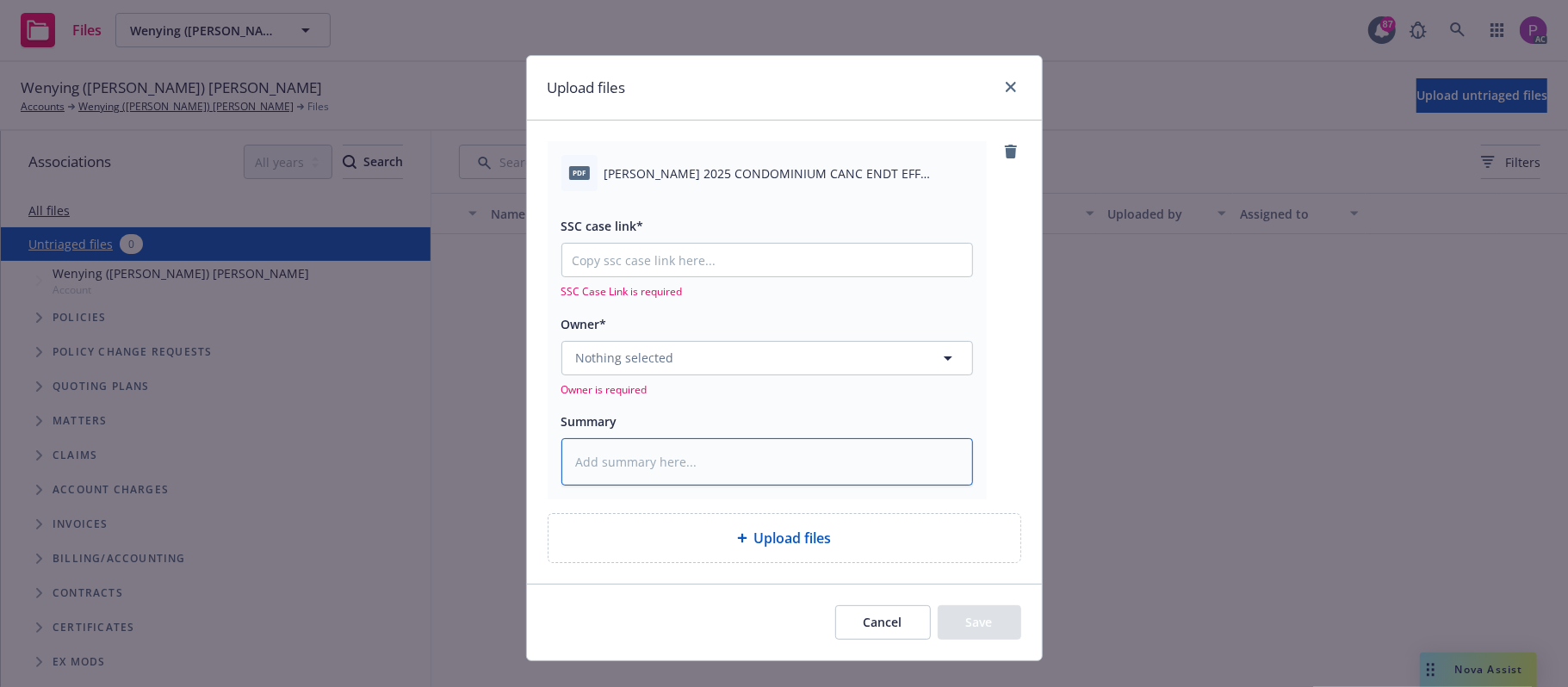
paste textarea "[PERSON_NAME] 2025 CONDOMINIUM CANC ENDT EFF [DATE].pdf"
type textarea "x"
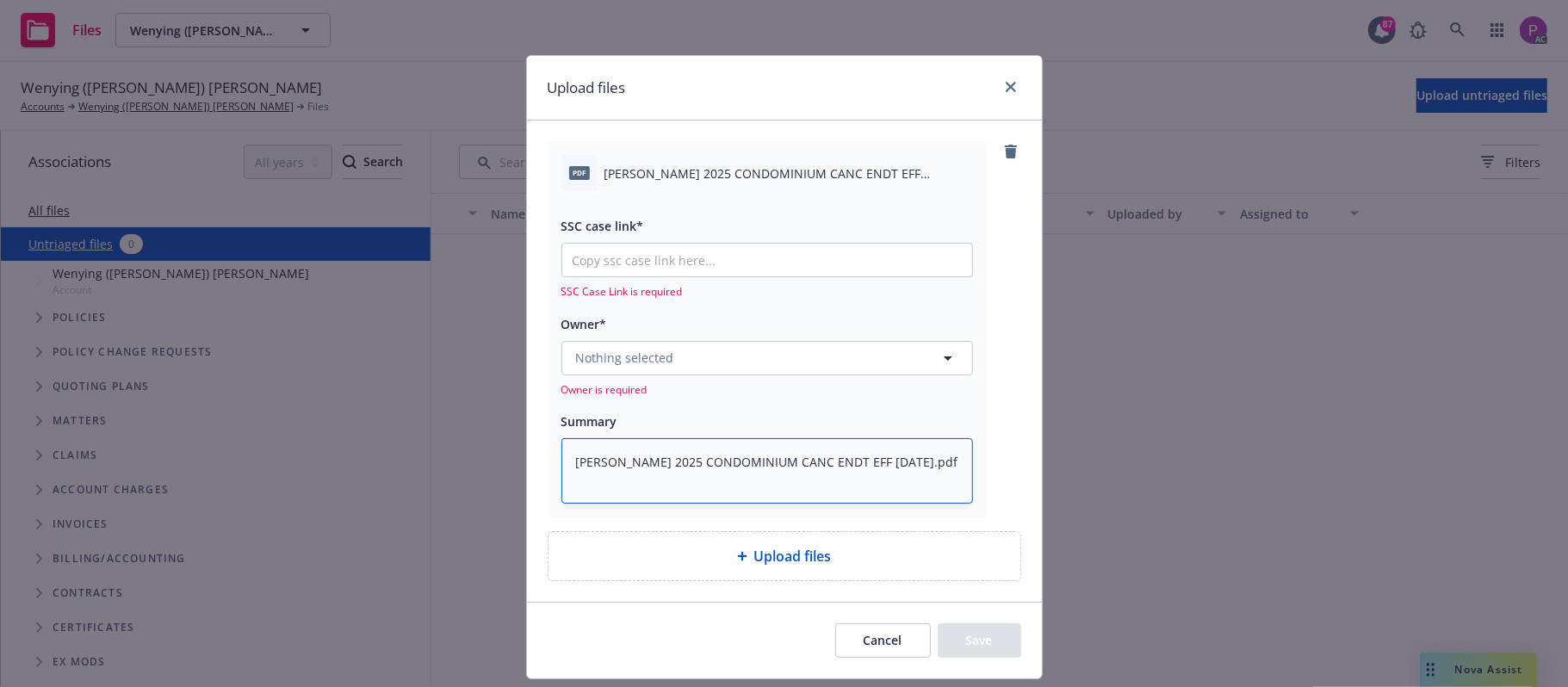
scroll to position [3, 0]
type textarea "[PERSON_NAME] 2025 CONDOMINIUM CANC ENDT EFF [DATE].pdf"
click at [741, 255] on input "SSC case link*" at bounding box center [767, 261] width 410 height 33
paste input "[URL][DOMAIN_NAME]"
type textarea "x"
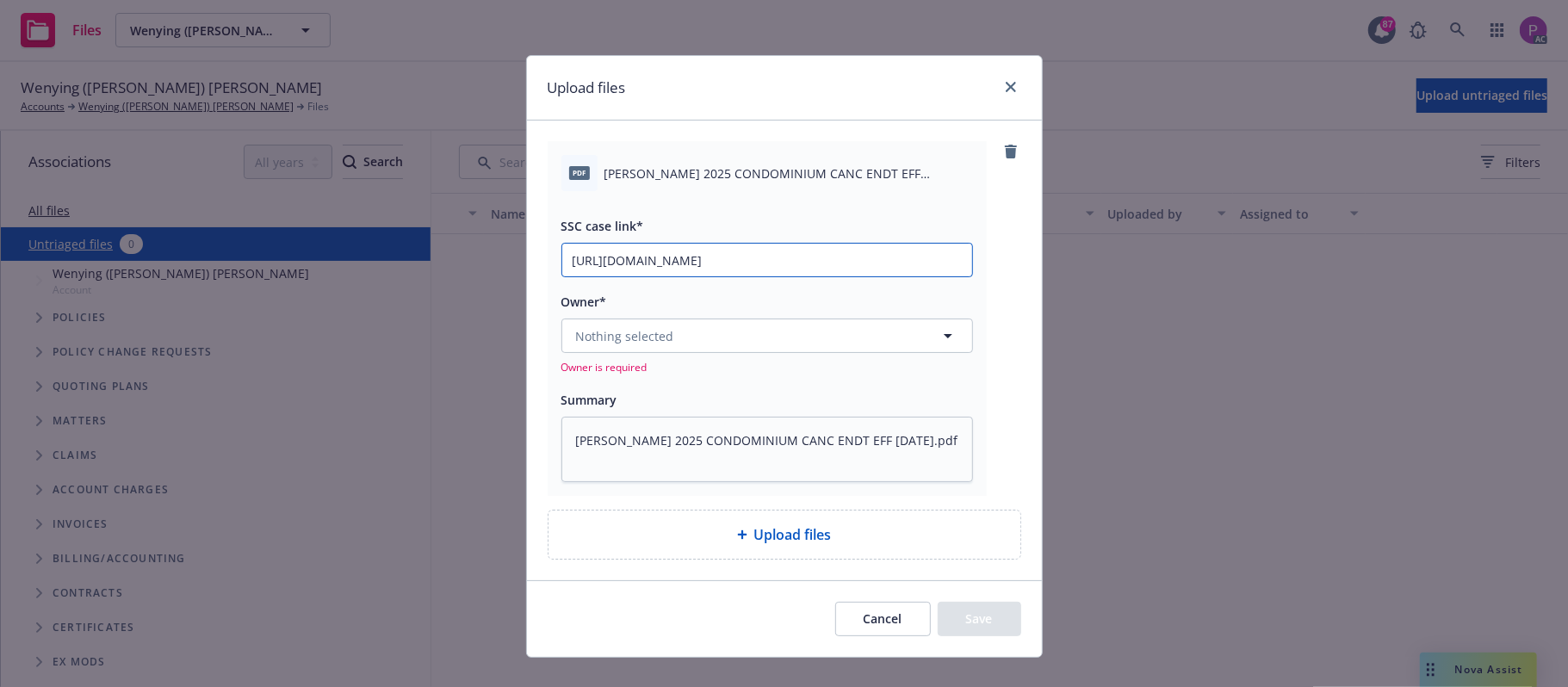
scroll to position [0, 243]
type input "https://newfront-ssc.lightning.force.com/lightning/r/Case/500Vz00000SDO4VIAX/vi…"
click at [729, 323] on button "Nothing selected" at bounding box center [767, 337] width 411 height 35
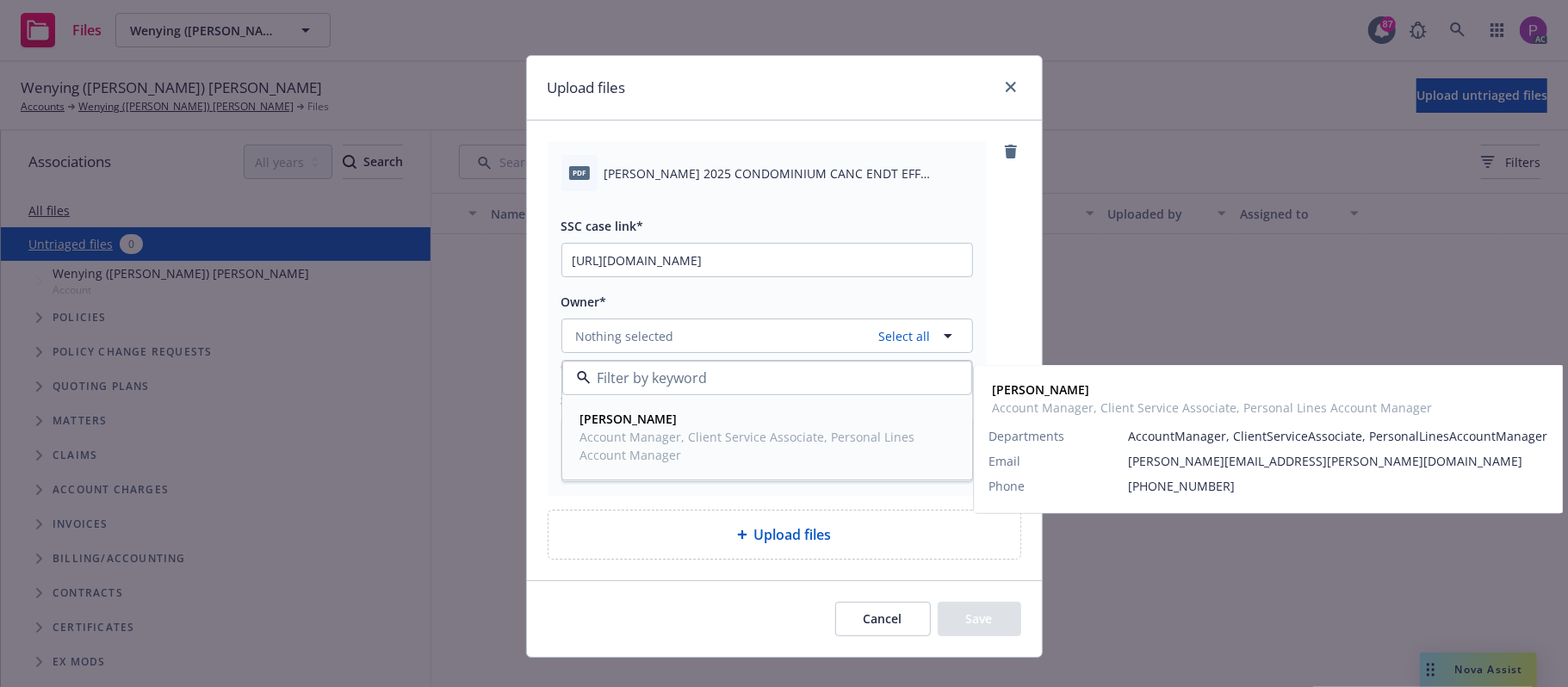
click at [717, 424] on span "David Shepard" at bounding box center [765, 418] width 370 height 18
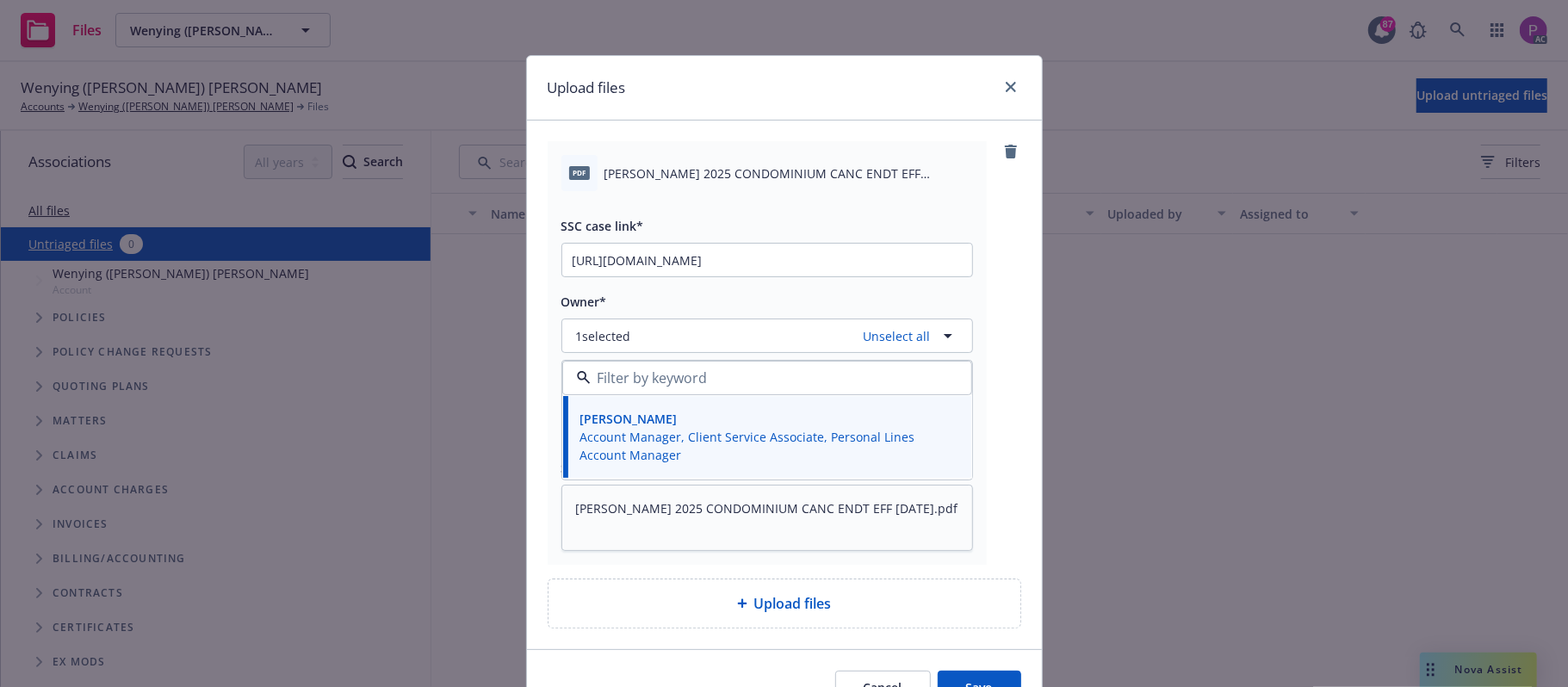
click at [983, 677] on button "Save" at bounding box center [980, 689] width 84 height 35
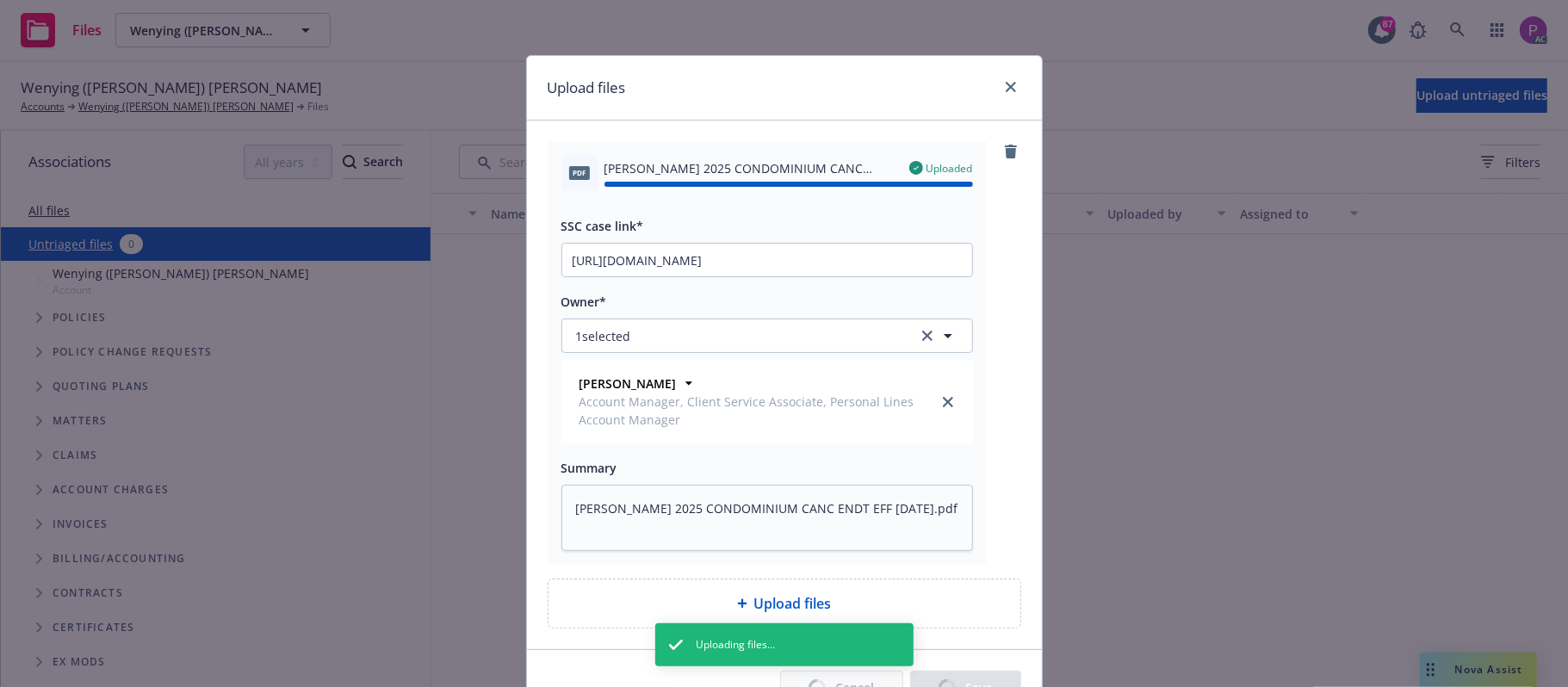
type textarea "x"
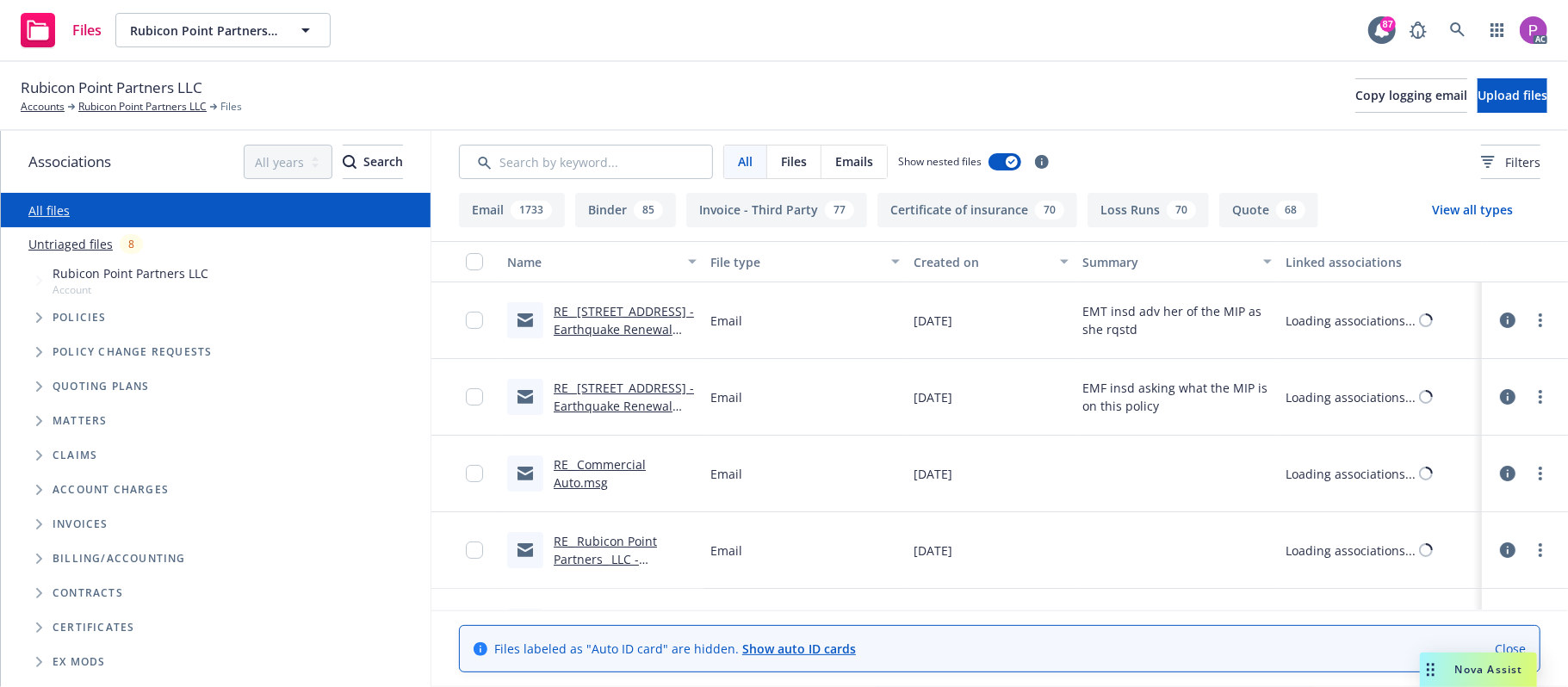
click at [51, 239] on link "Untriaged files" at bounding box center [71, 244] width 85 height 18
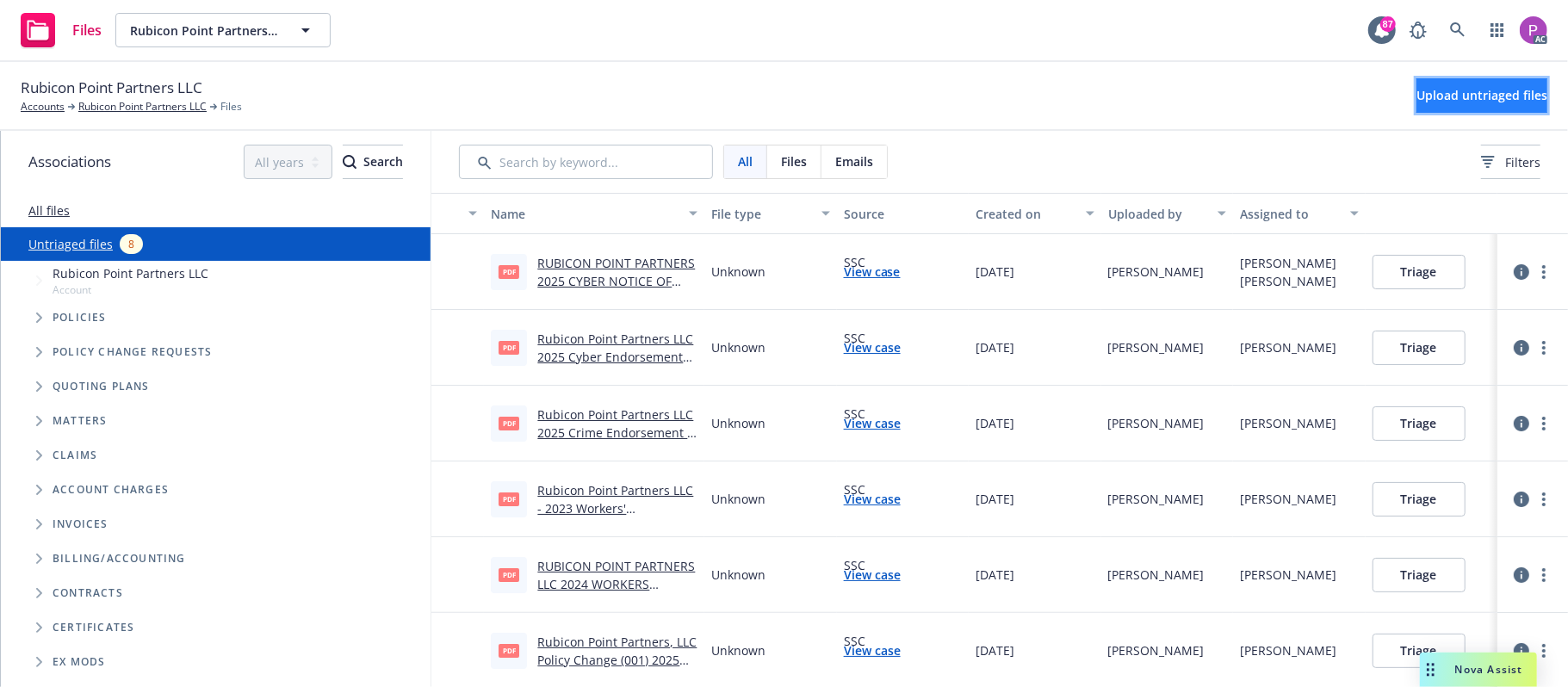
click at [1442, 98] on span "Upload untriaged files" at bounding box center [1482, 95] width 131 height 17
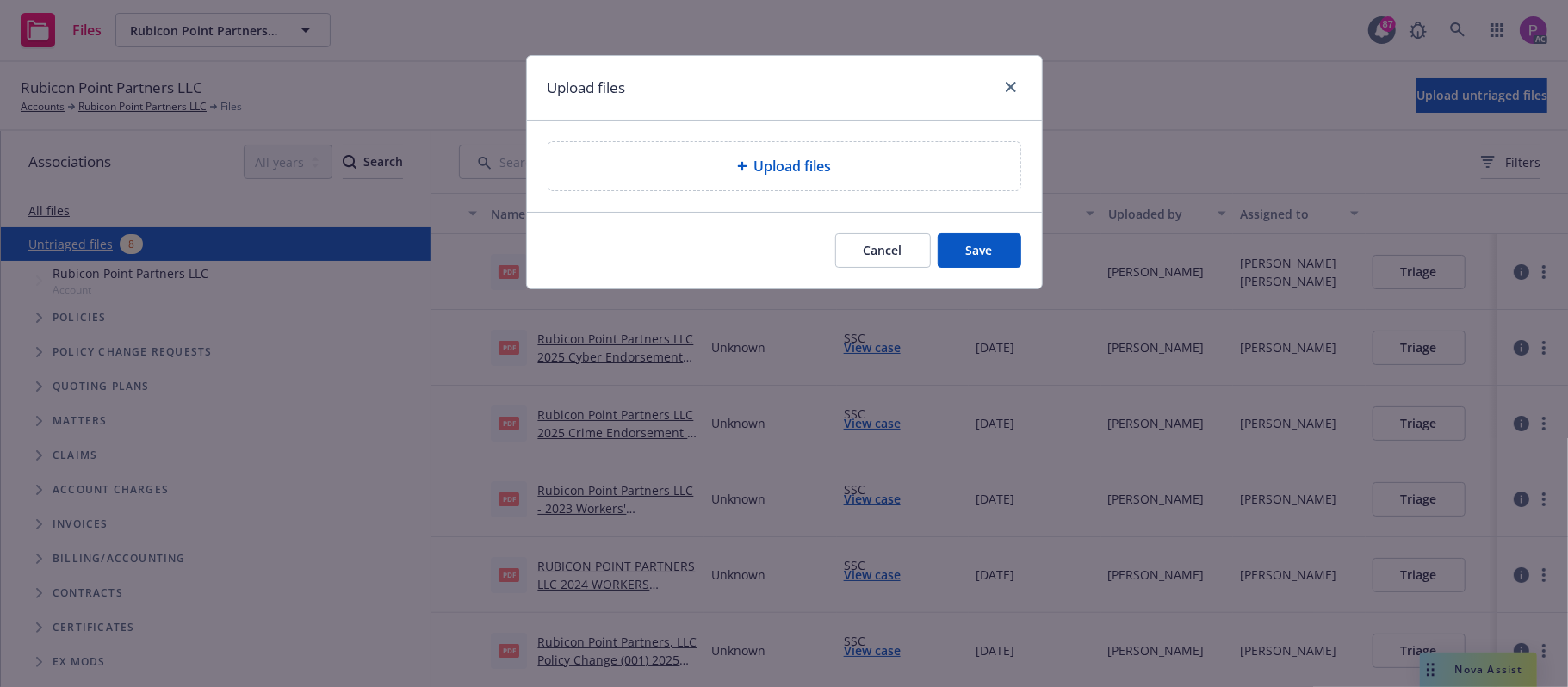
click at [855, 184] on div "Upload files" at bounding box center [784, 166] width 472 height 48
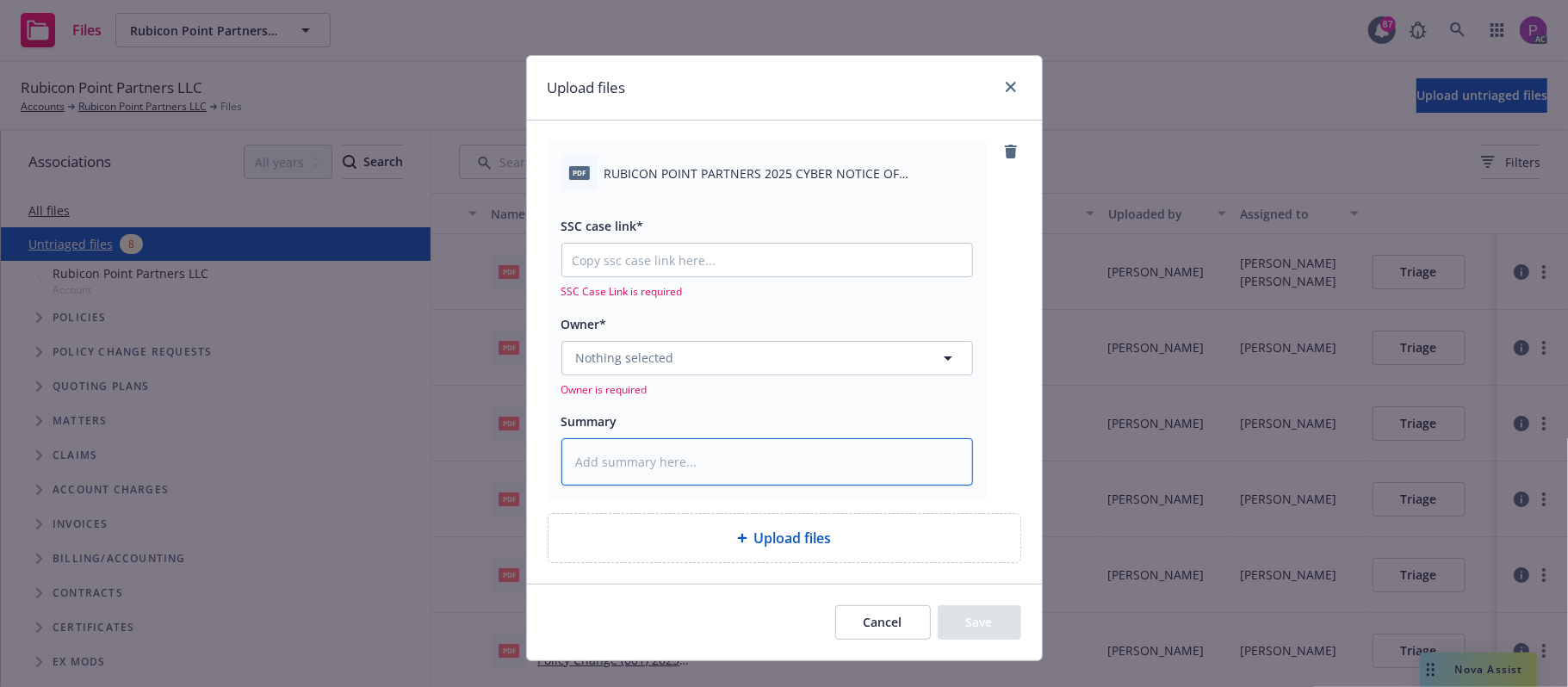
click at [707, 466] on textarea at bounding box center [767, 462] width 411 height 48
paste textarea "RUBICON POINT PARTNERS 2025 CYBER NOTICE OF REINSTATEMENT EFF. 09-11-2025"
type textarea "x"
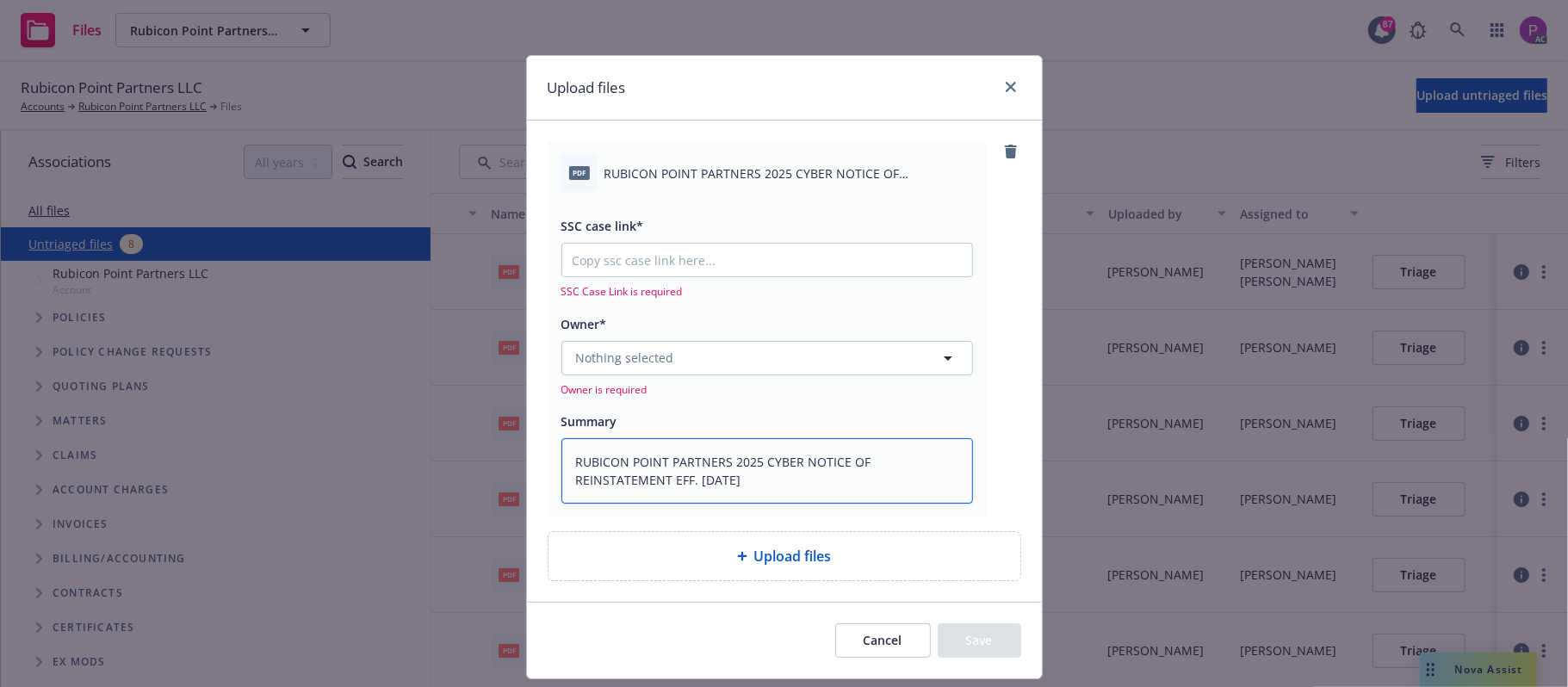
type textarea "RUBICON POINT PARTNERS 2025 CYBER NOTICE OF REINSTATEMENT EFF. 09-11-2025"
click at [745, 262] on input "SSC case link*" at bounding box center [767, 261] width 410 height 33
paste input "https://newfront-ssc.lightning.force.com/lightning/r/Case/500Vz00000SDaDeIAL/vi…"
type textarea "x"
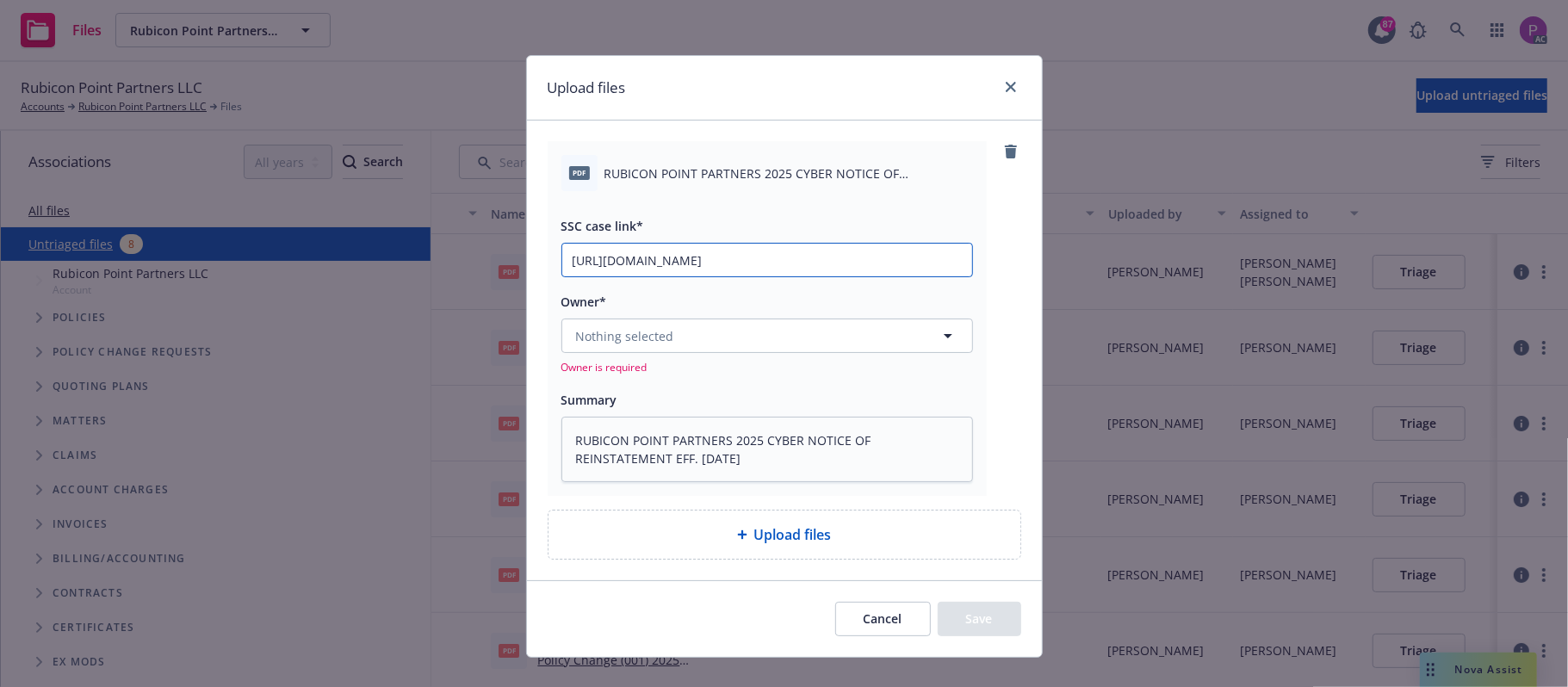
scroll to position [0, 241]
type input "https://newfront-ssc.lightning.force.com/lightning/r/Case/500Vz00000SDaDeIAL/vi…"
click at [683, 346] on button "Nothing selected" at bounding box center [767, 337] width 411 height 35
click at [771, 338] on button "Nothing selected" at bounding box center [767, 337] width 411 height 35
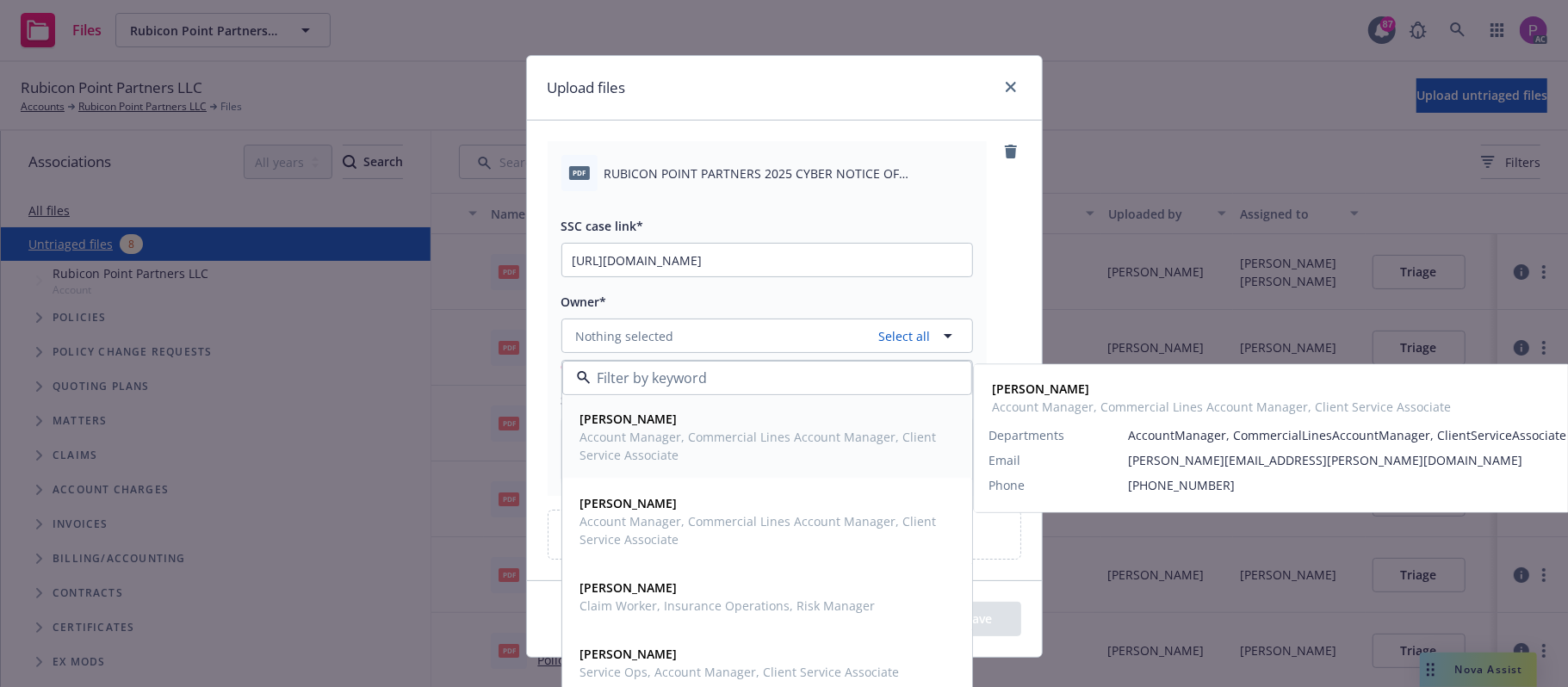
click at [738, 436] on span "Account Manager, Commercial Lines Account Manager, Client Service Associate" at bounding box center [765, 446] width 370 height 36
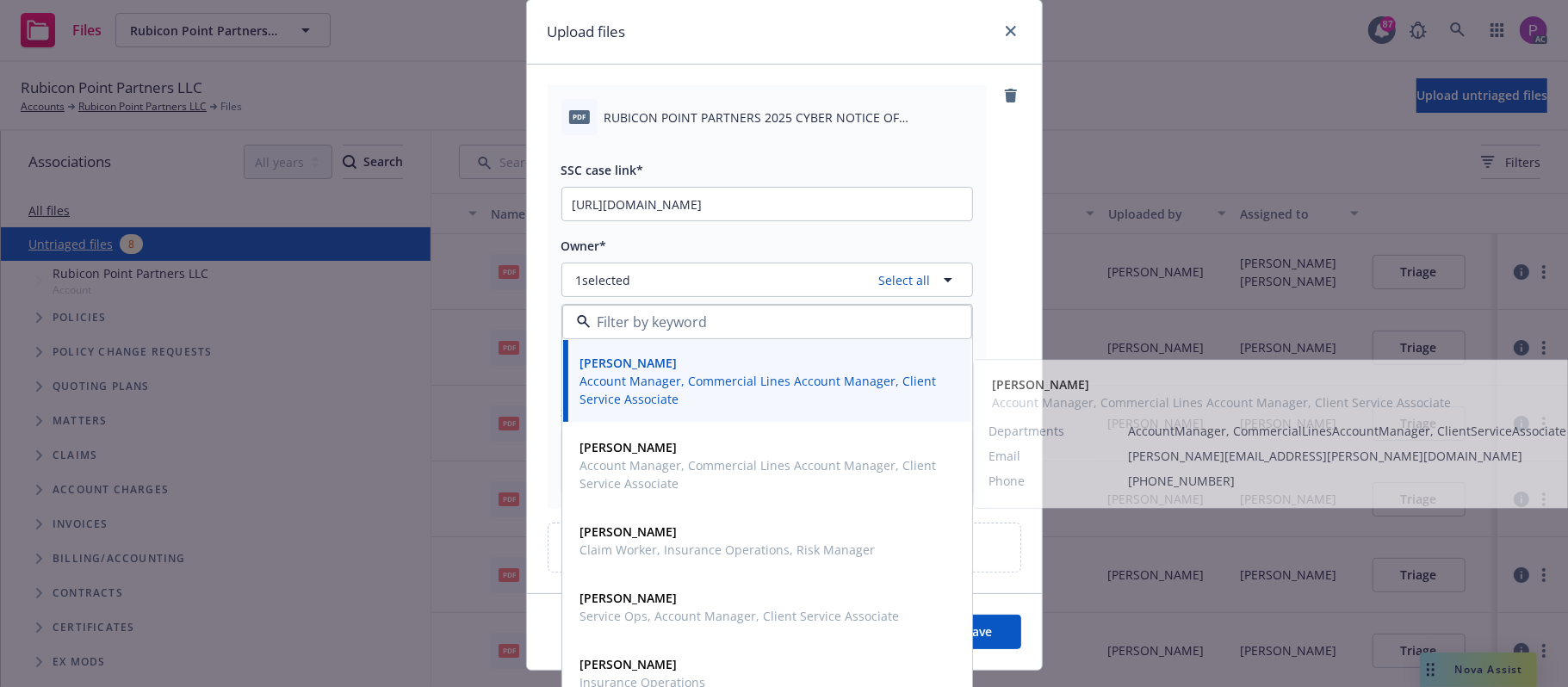
scroll to position [97, 0]
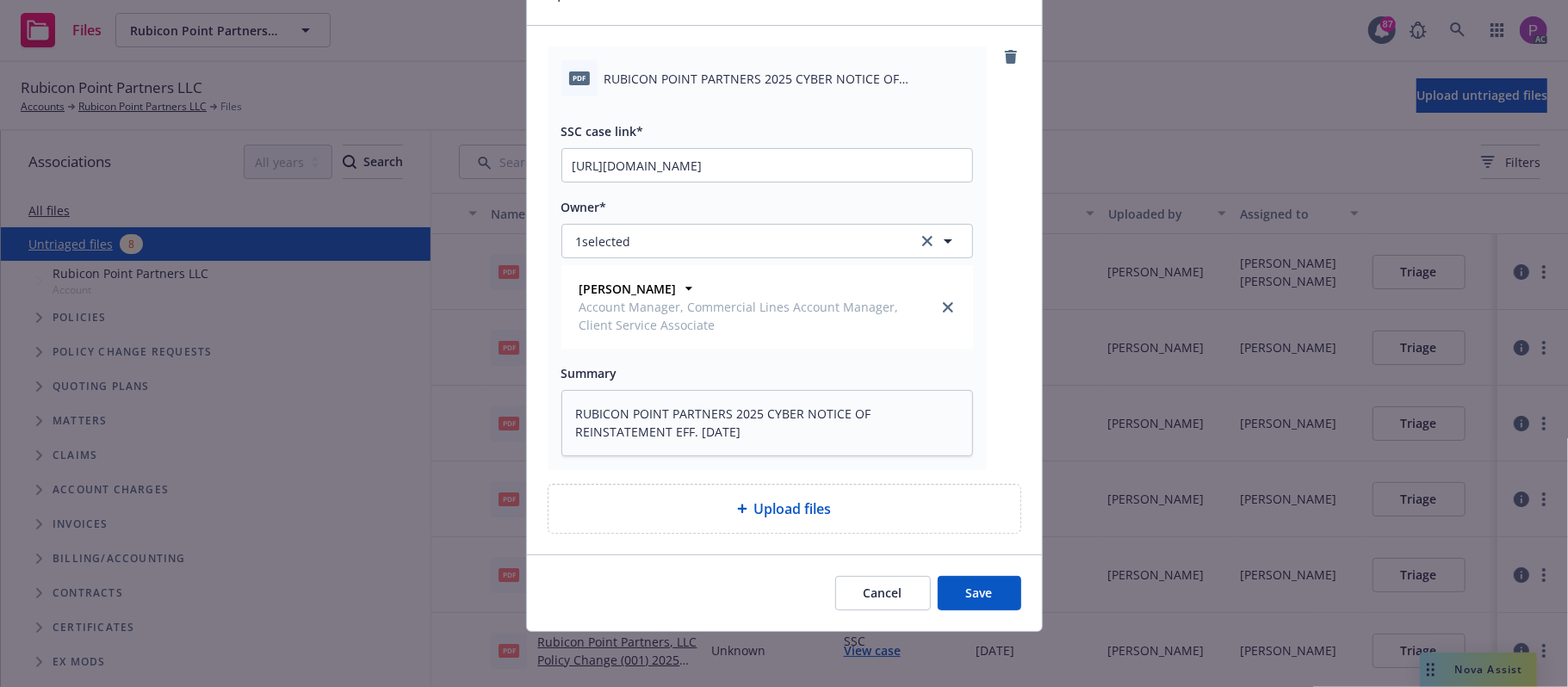
click at [973, 593] on button "Save" at bounding box center [980, 594] width 84 height 35
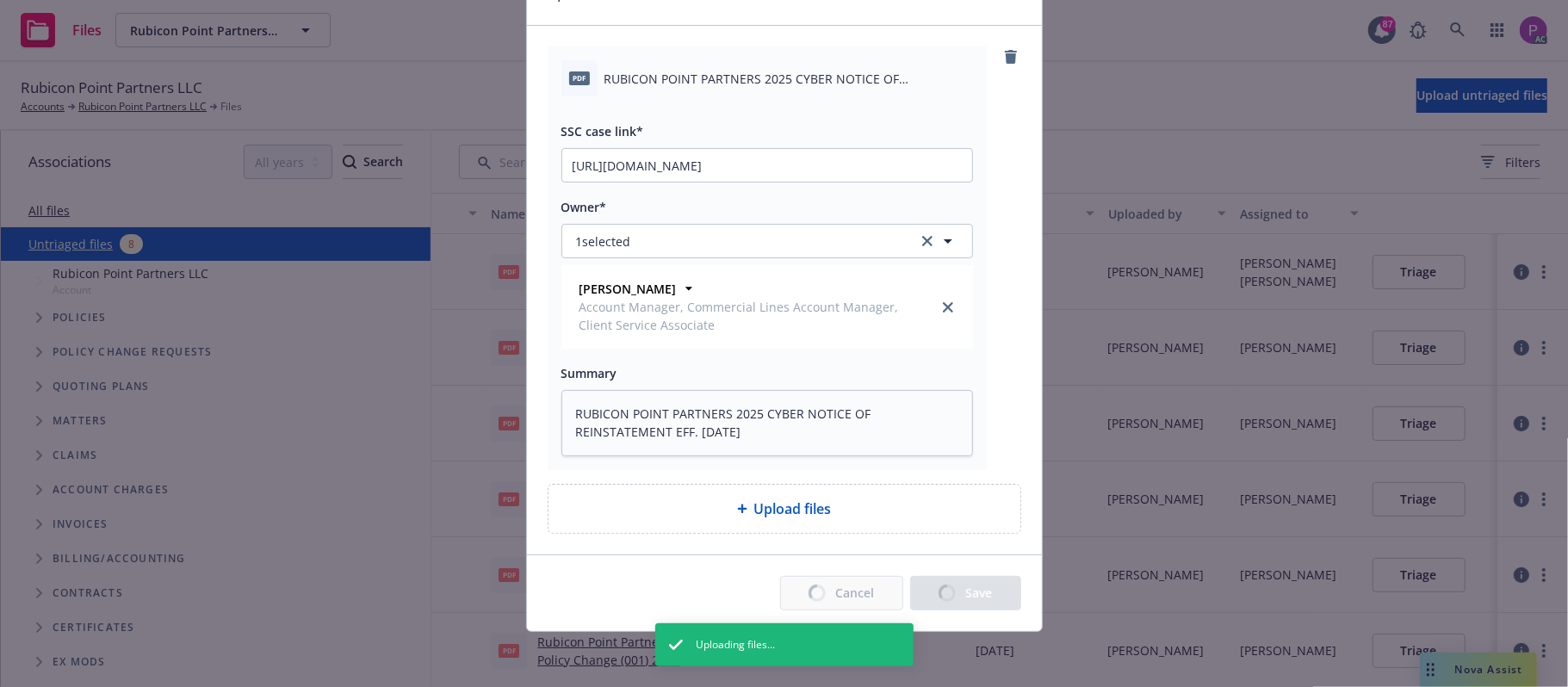
type textarea "x"
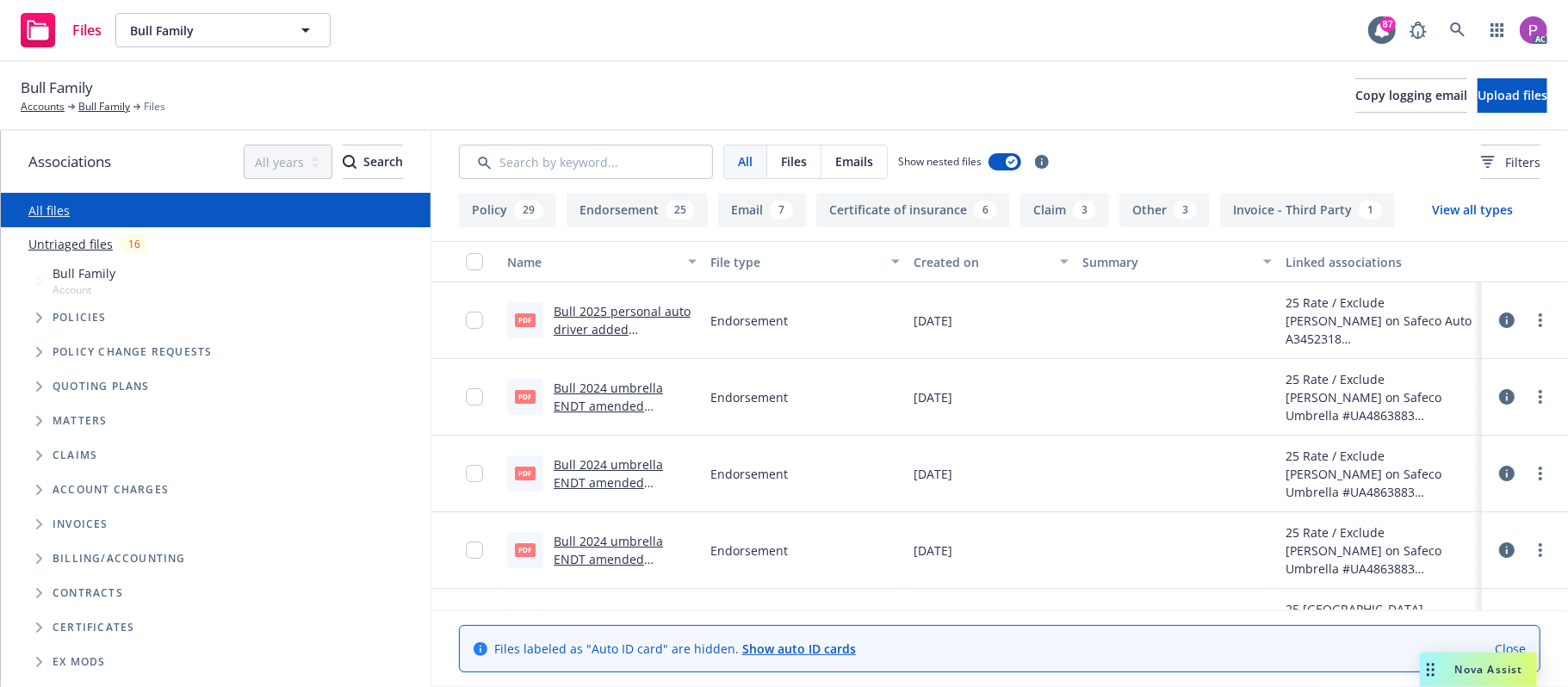
drag, startPoint x: 70, startPoint y: 546, endPoint x: 95, endPoint y: 533, distance: 28.2
drag, startPoint x: 95, startPoint y: 533, endPoint x: 778, endPoint y: 63, distance: 829.1
click at [778, 63] on div "Bull Family Accounts Bull Family Files Copy logging email Upload files" at bounding box center [784, 96] width 1568 height 69
click at [79, 242] on link "Untriaged files" at bounding box center [71, 244] width 85 height 18
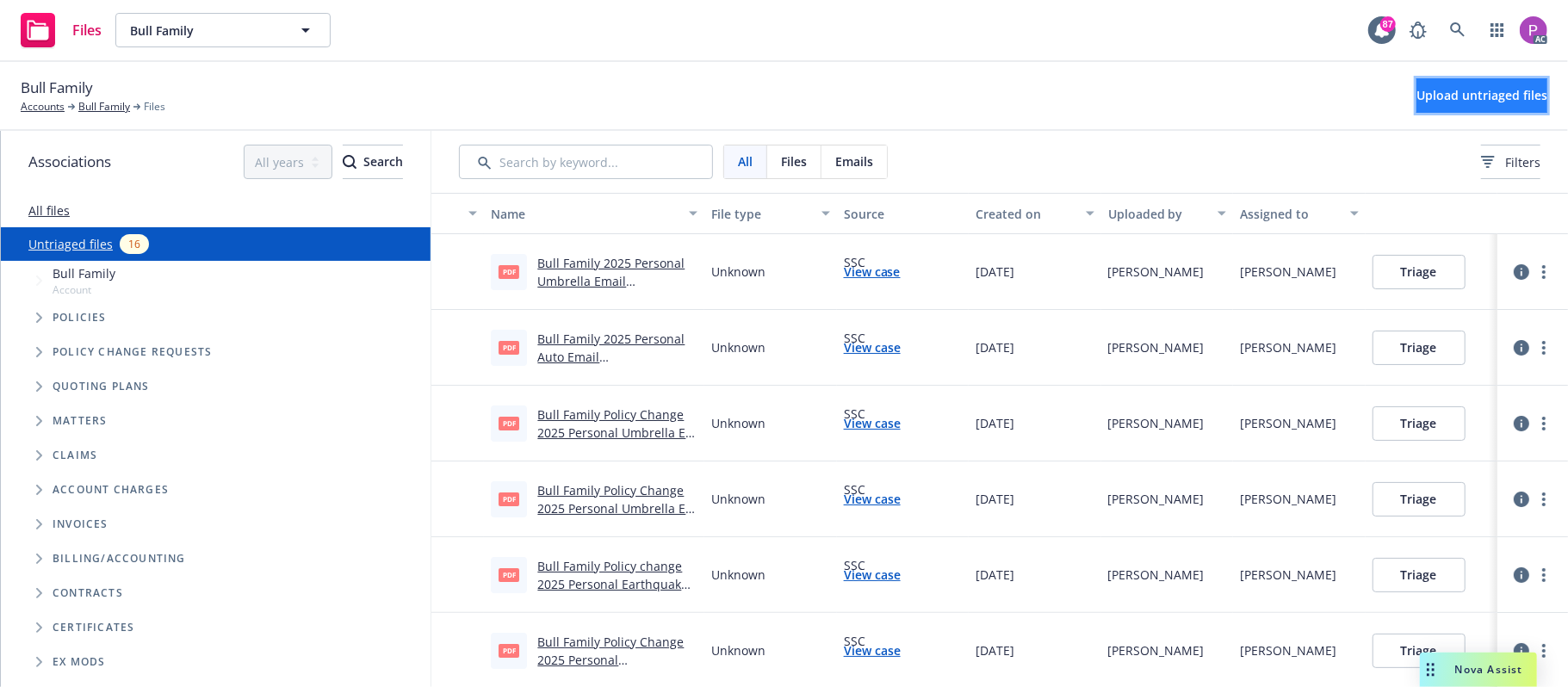
click at [1416, 97] on span "Upload untriaged files" at bounding box center [1482, 95] width 131 height 17
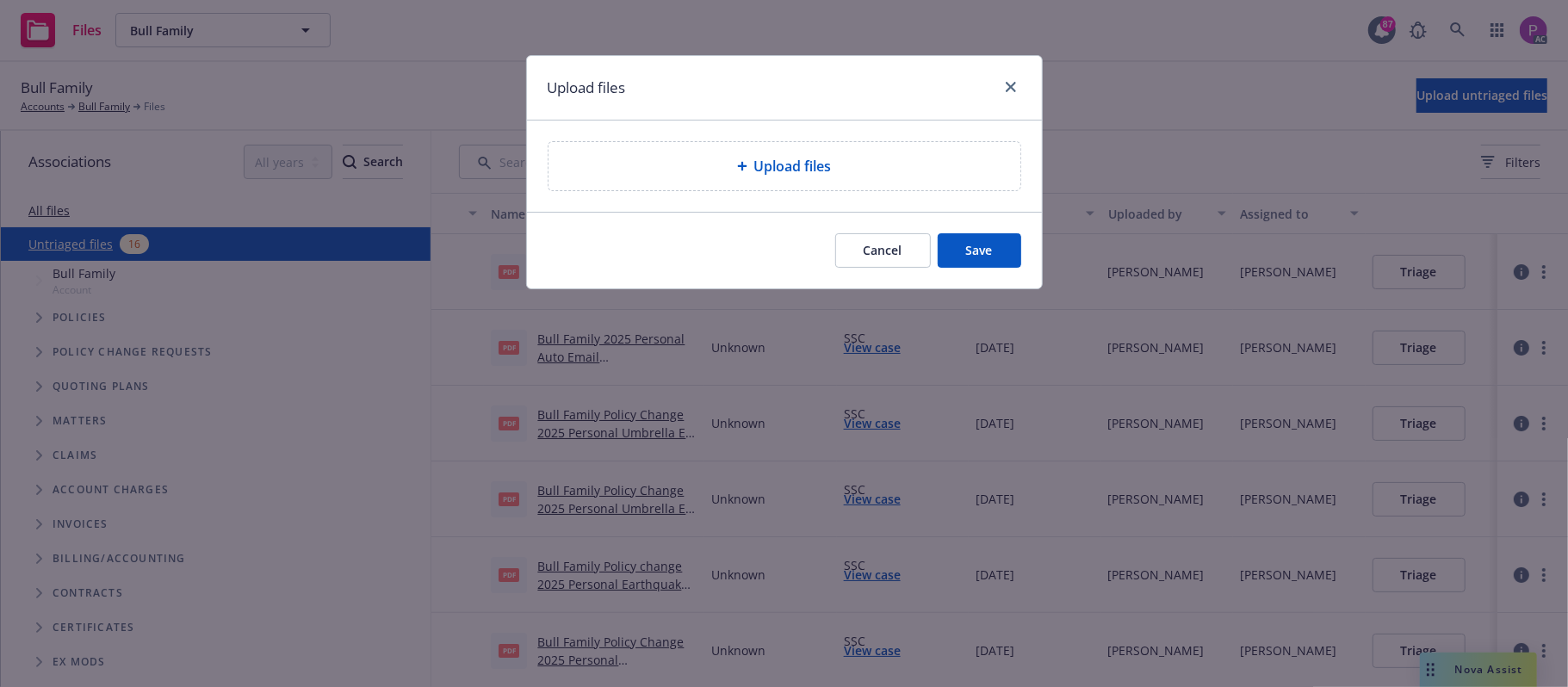
click at [890, 153] on div "Upload files" at bounding box center [784, 166] width 472 height 48
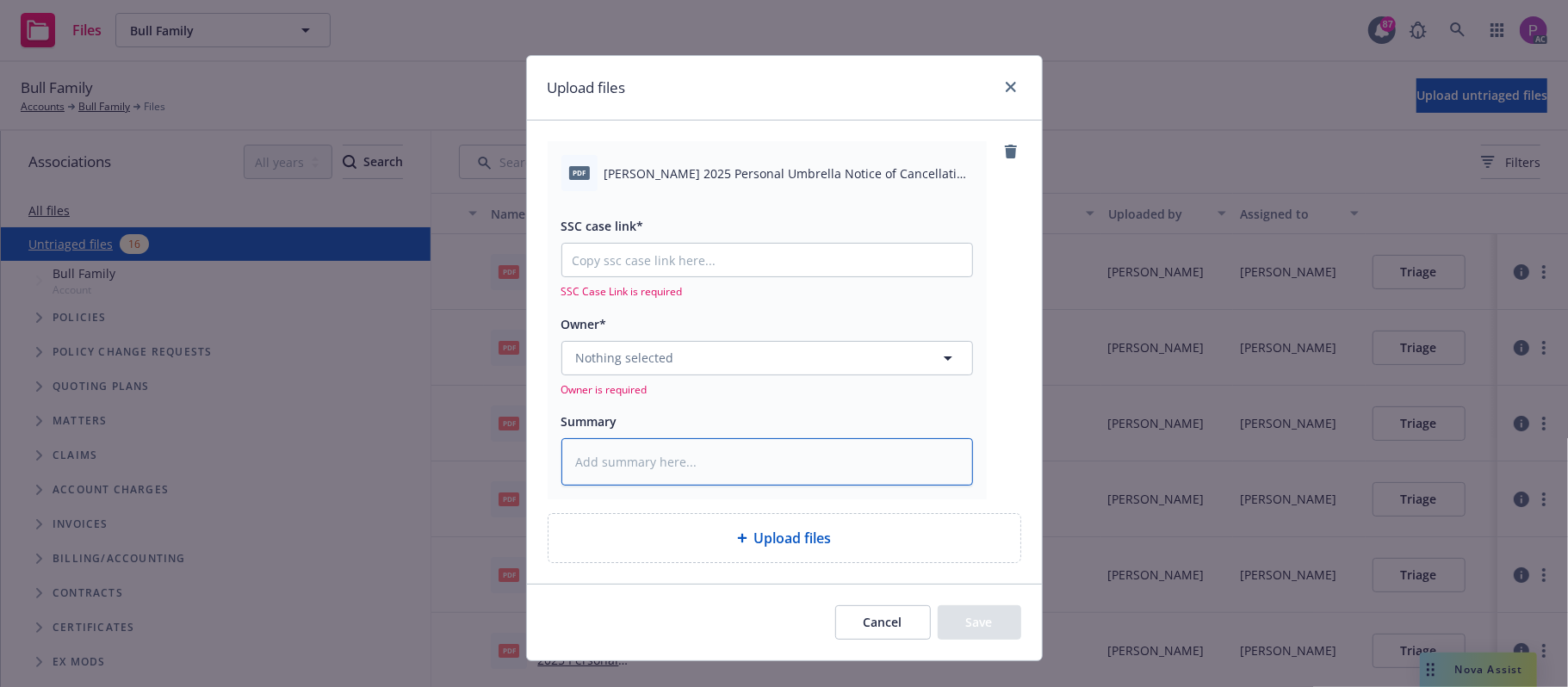
click at [587, 464] on textarea at bounding box center [767, 462] width 411 height 48
paste textarea "Bull, William 2025 Personal Umbrella Notice of Cancellation Eff. 09-03-2025"
type textarea "x"
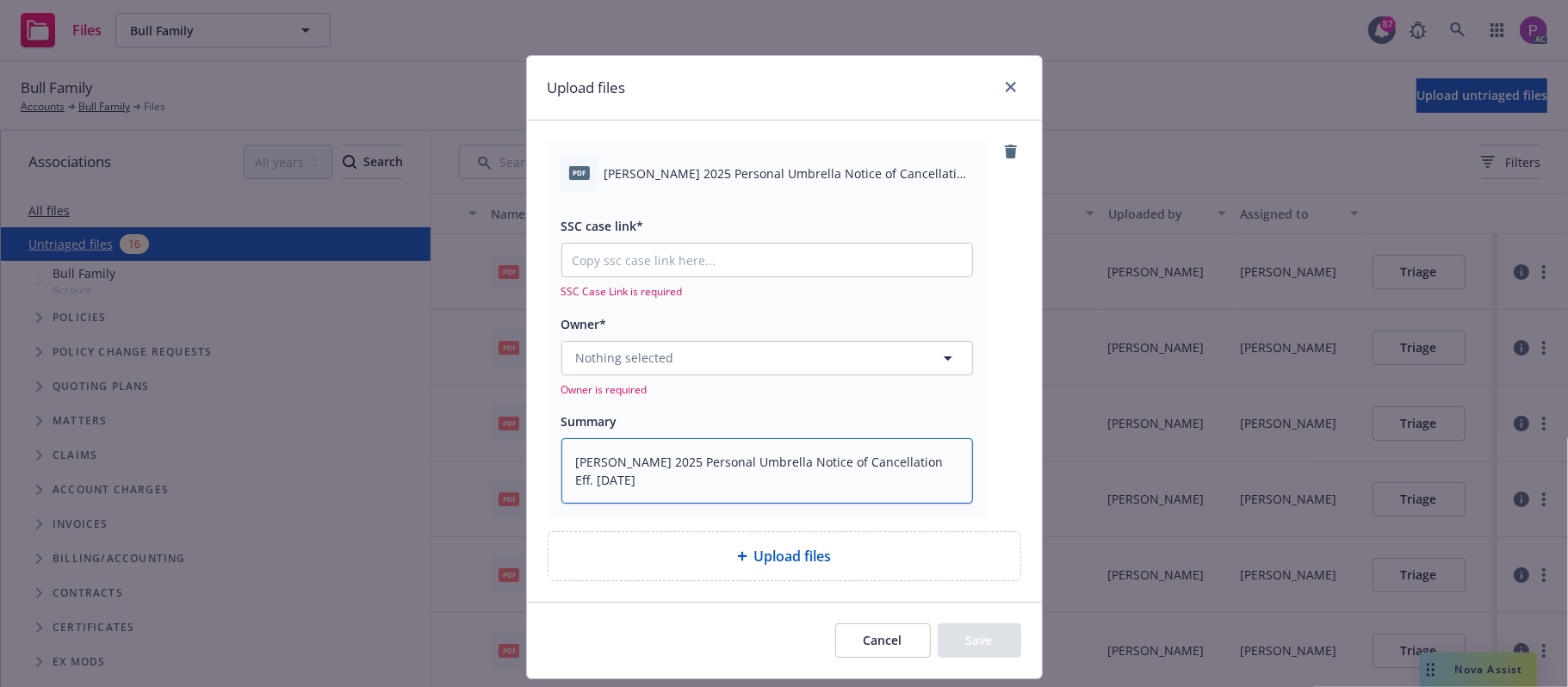
type textarea "Bull, William 2025 Personal Umbrella Notice of Cancellation Eff. 09-03-2025"
click at [756, 263] on input "SSC case link*" at bounding box center [767, 261] width 410 height 33
paste input "https://newfront-ssc.lightning.force.com/lightning/r/Case/500Vz00000SDaPBIA1/vi…"
type textarea "x"
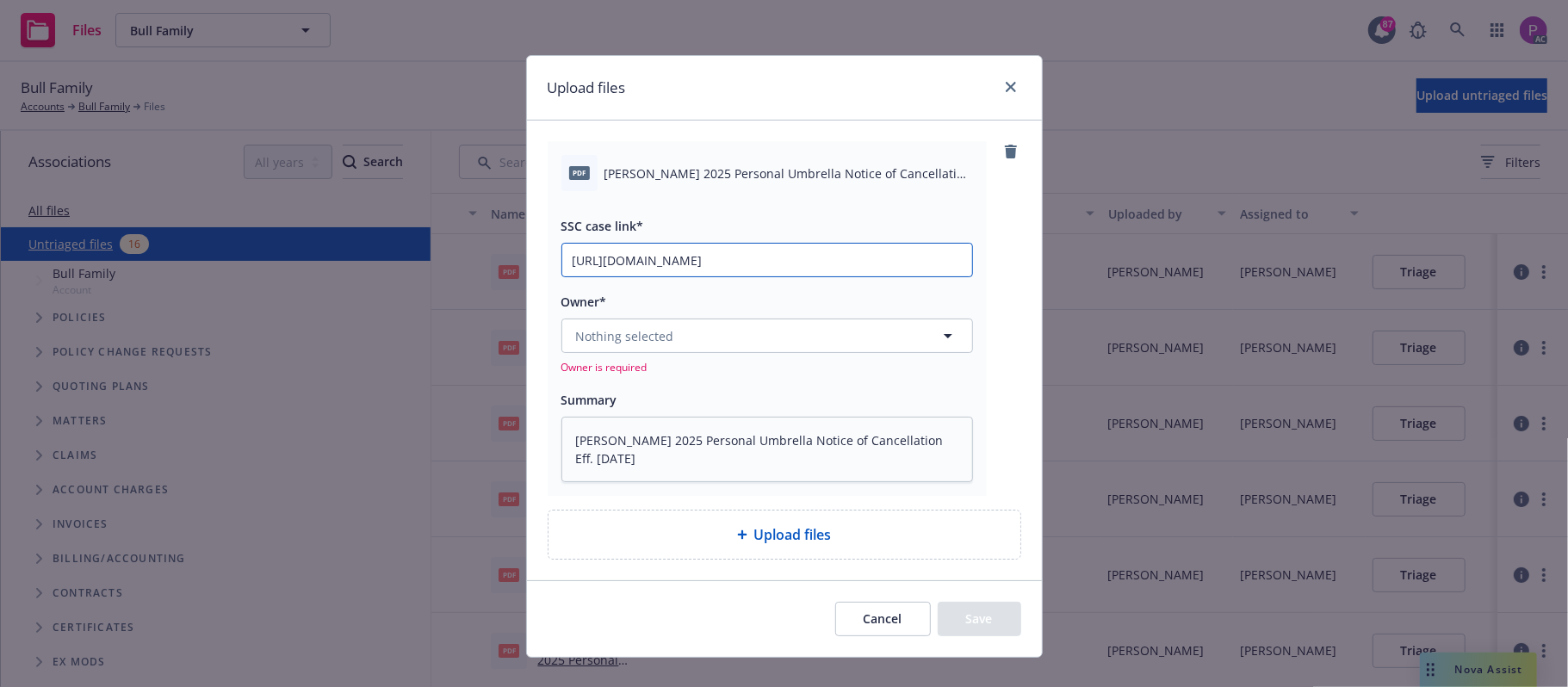
type input "https://newfront-ssc.lightning.force.com/lightning/r/Case/500Vz00000SDaPBIA1/vi…"
click at [743, 335] on button "Nothing selected" at bounding box center [767, 337] width 411 height 35
click at [725, 420] on span "Stephanie Harmon" at bounding box center [765, 418] width 370 height 18
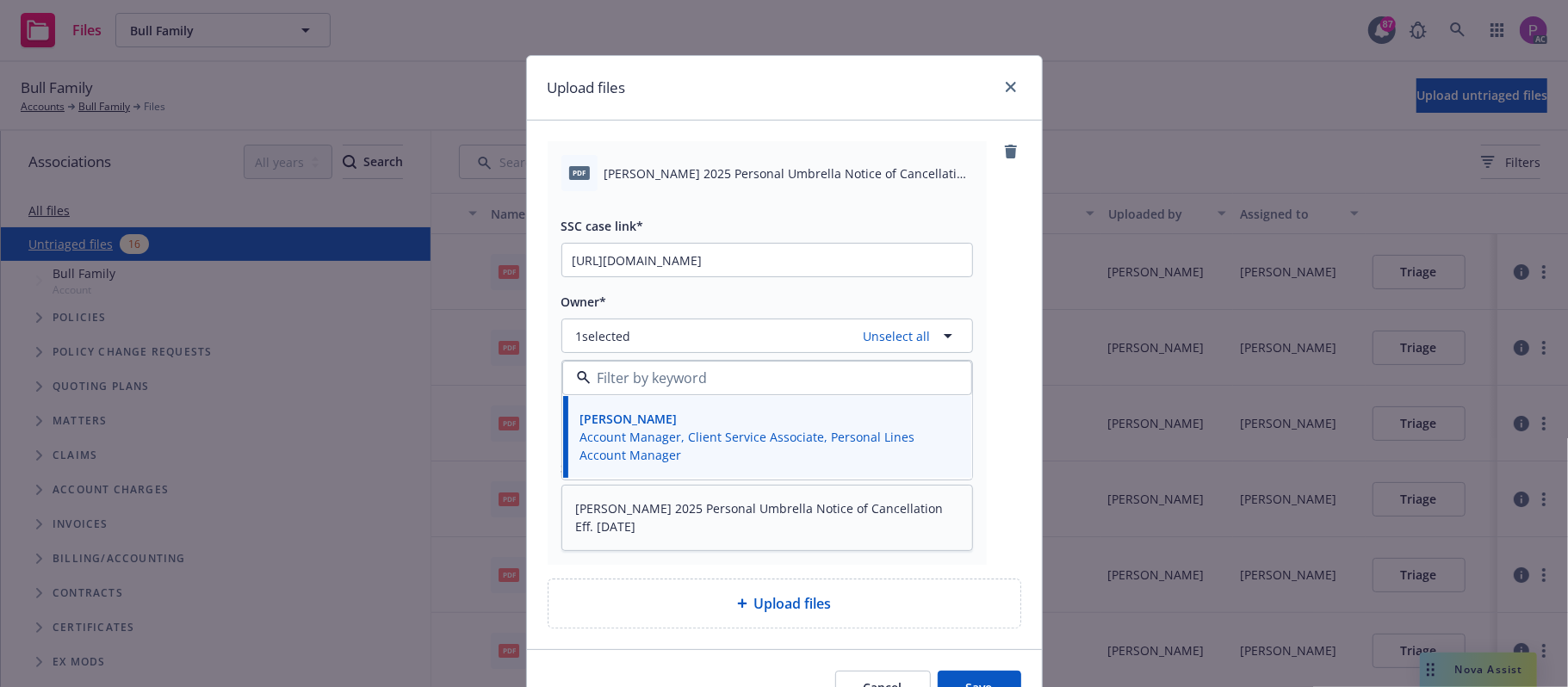
click at [949, 680] on button "Save" at bounding box center [980, 689] width 84 height 35
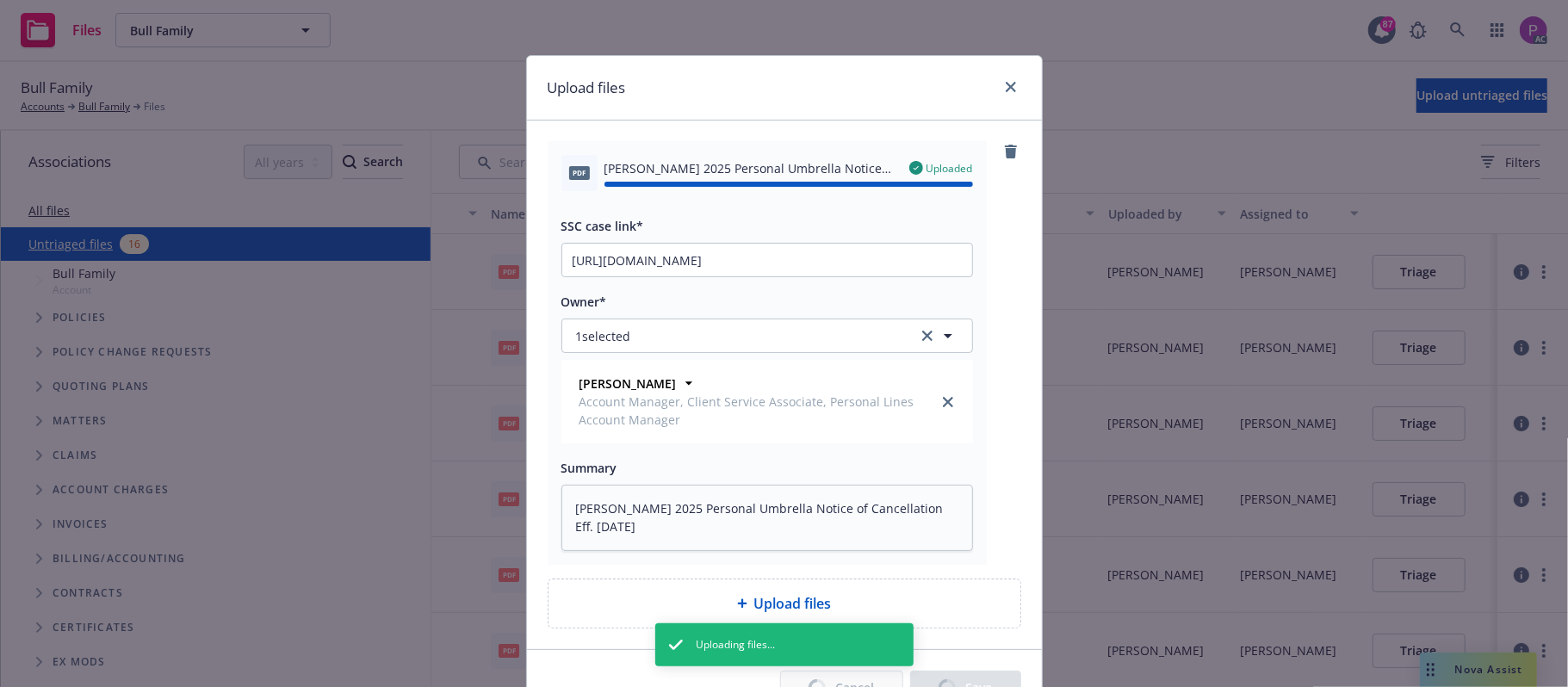
type textarea "x"
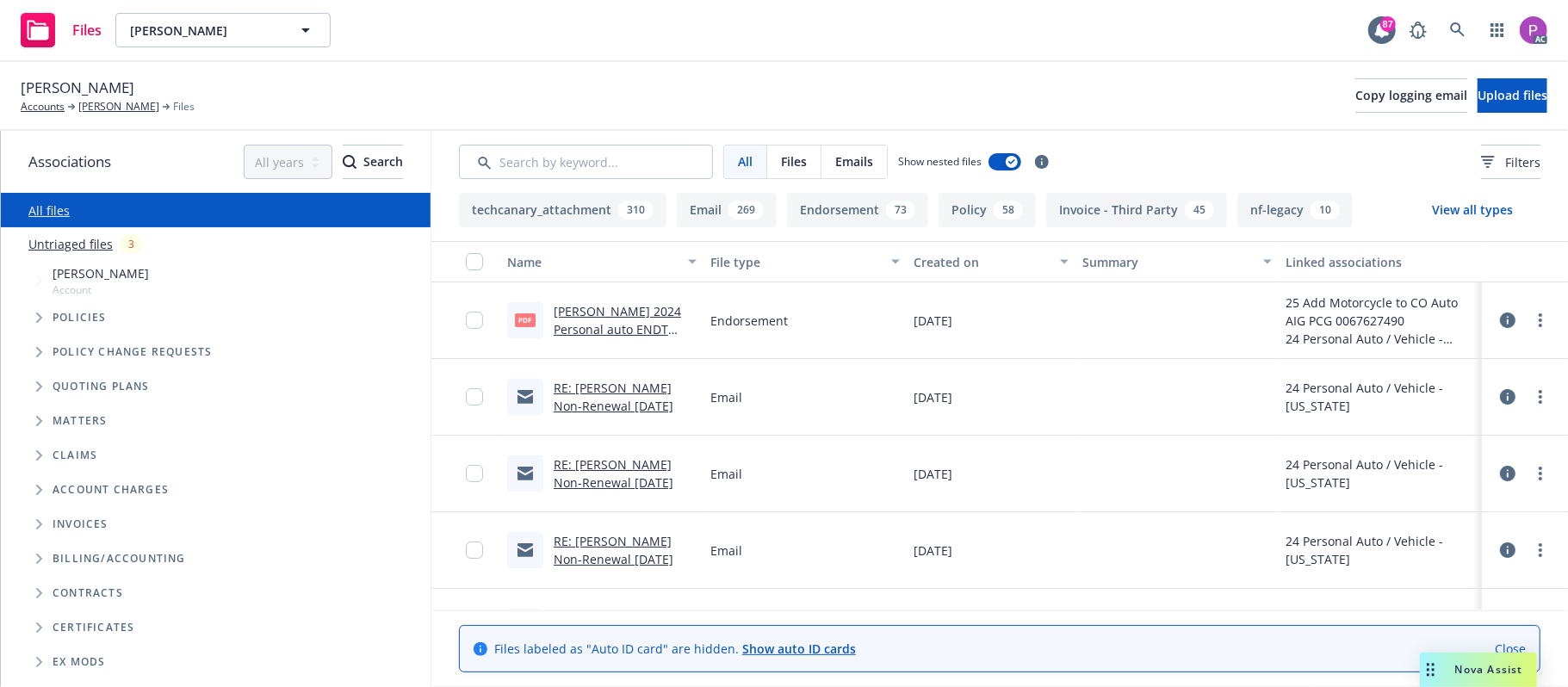
click at [90, 239] on link "Untriaged files" at bounding box center [71, 244] width 85 height 18
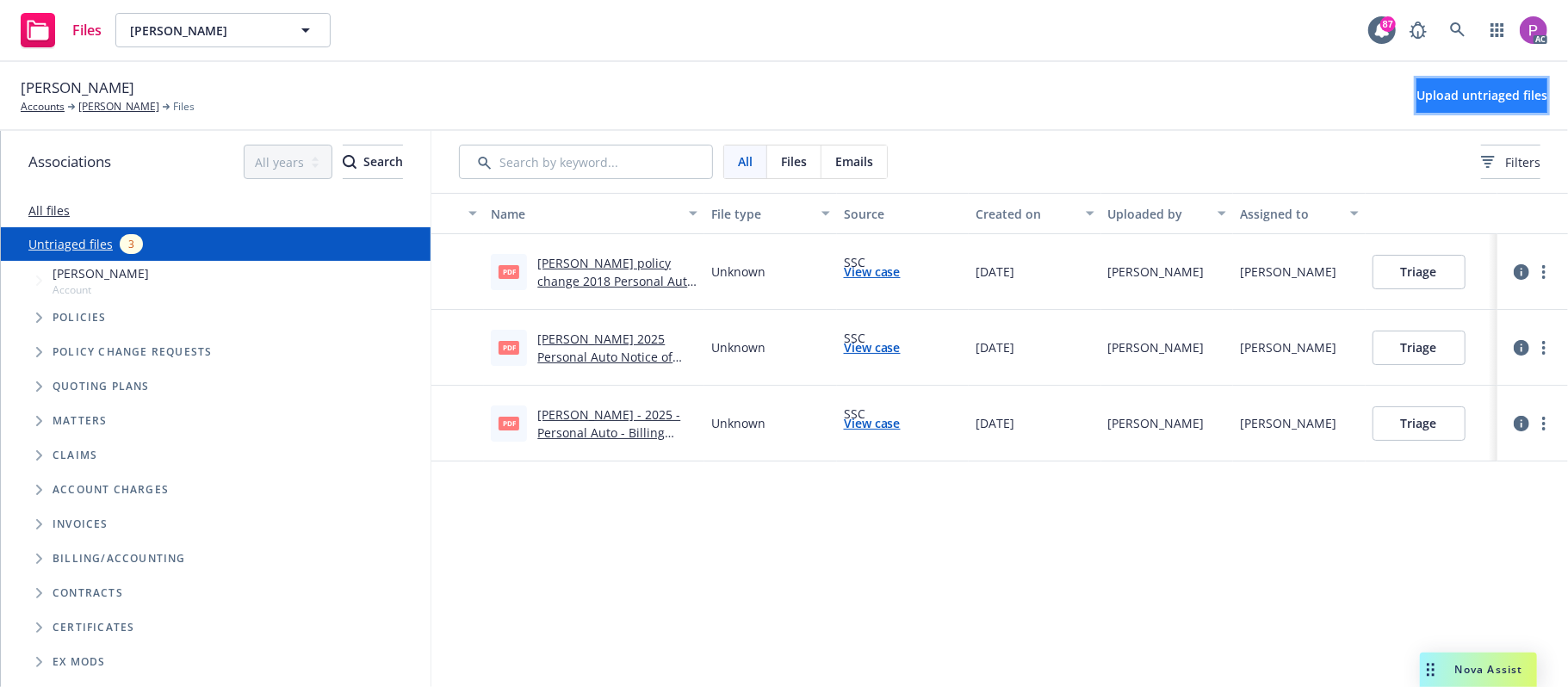
click at [1449, 84] on button "Upload untriaged files" at bounding box center [1482, 96] width 131 height 35
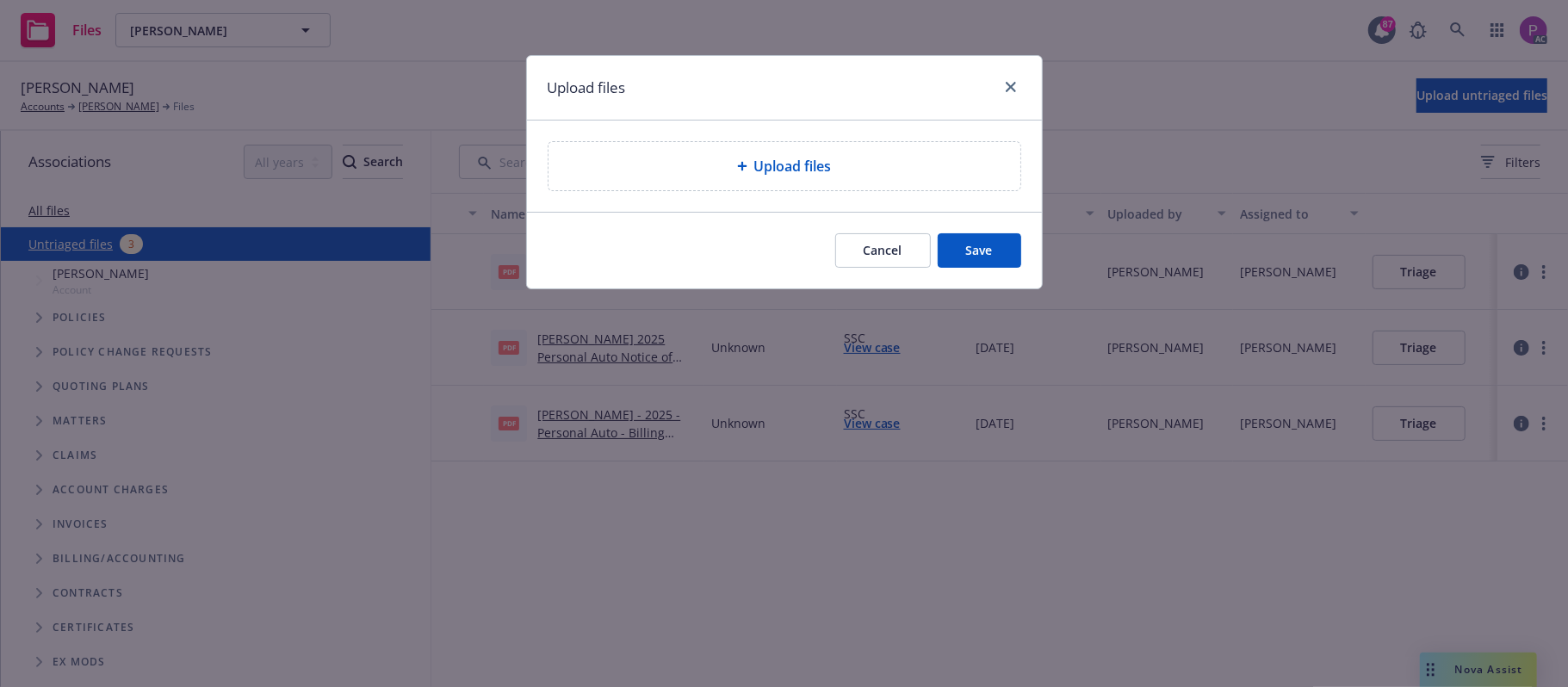
click at [669, 178] on div "Upload files" at bounding box center [784, 166] width 472 height 48
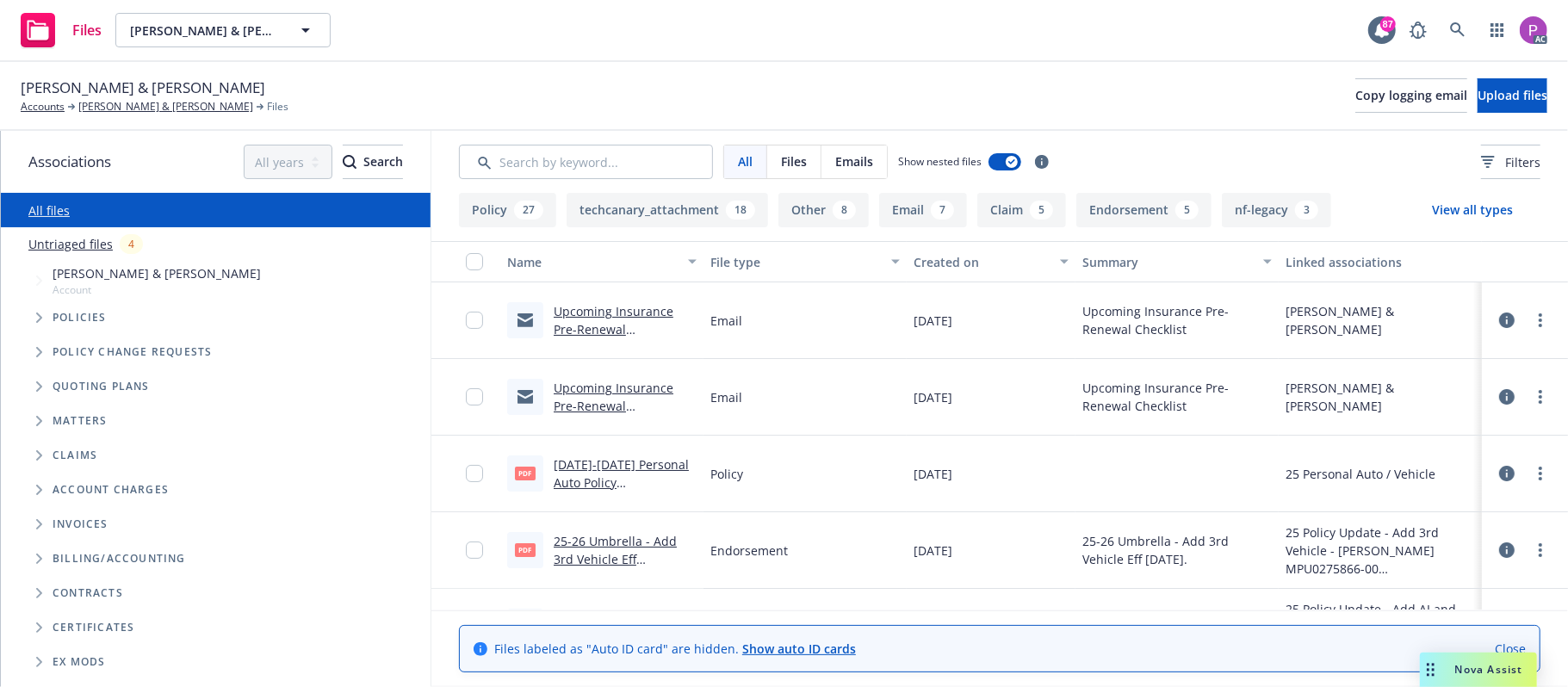
click at [65, 246] on link "Untriaged files" at bounding box center [71, 244] width 85 height 18
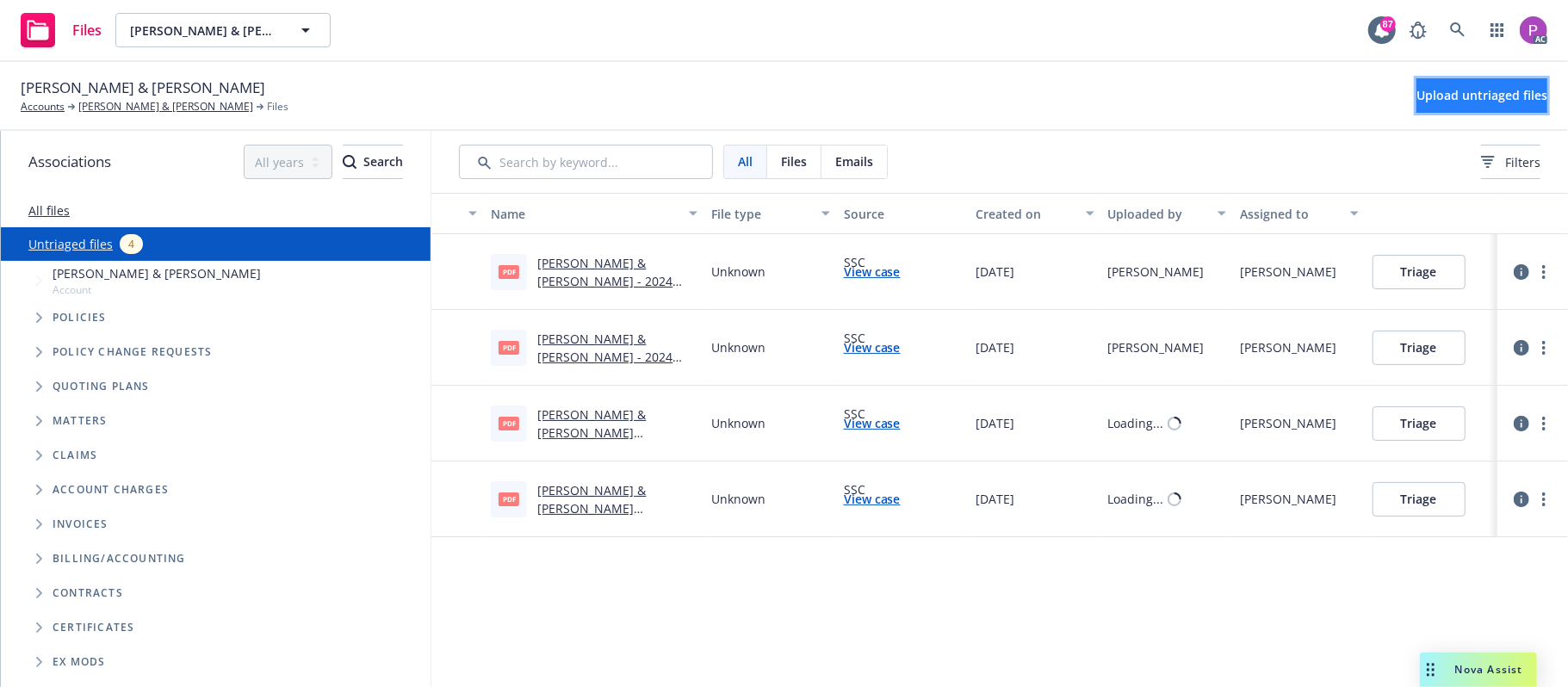
click at [1448, 85] on button "Upload untriaged files" at bounding box center [1482, 96] width 131 height 35
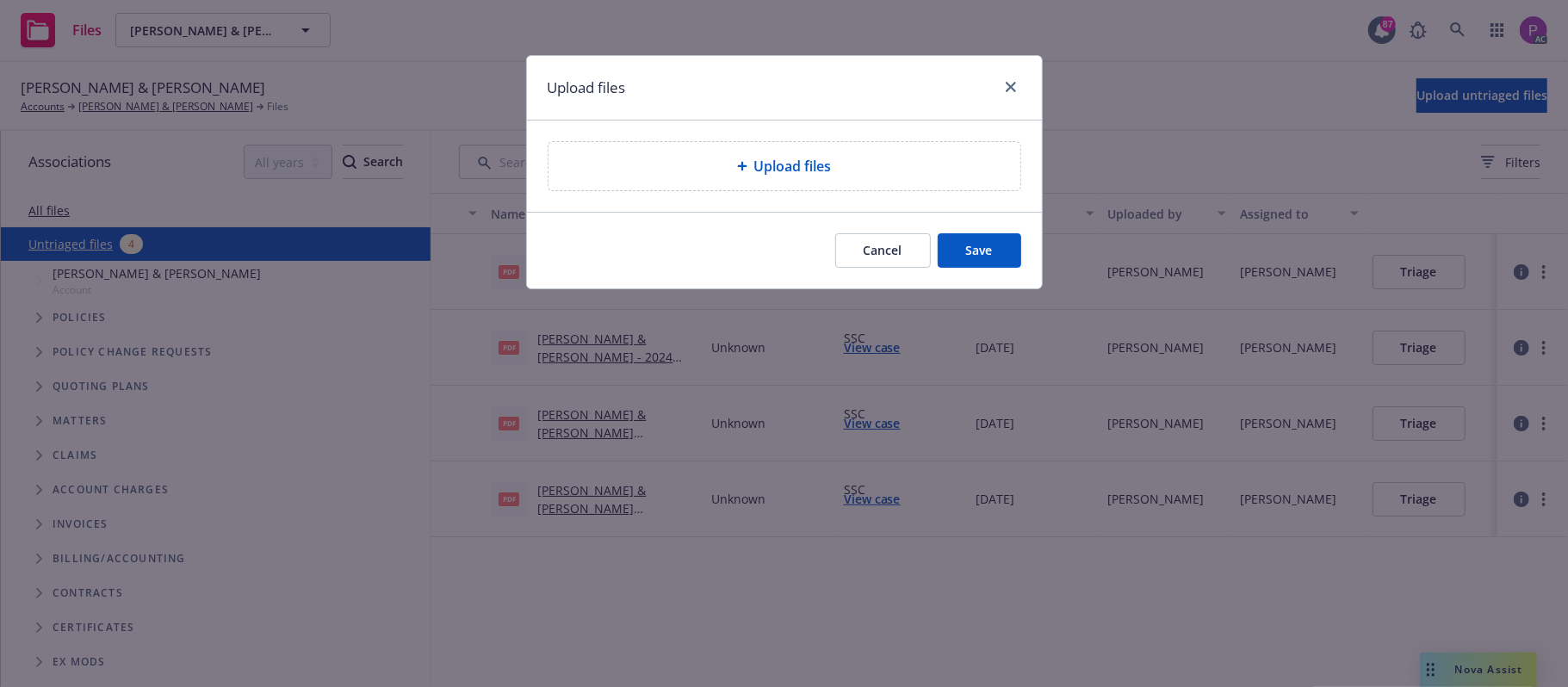
click at [687, 182] on div "Upload files" at bounding box center [784, 166] width 472 height 48
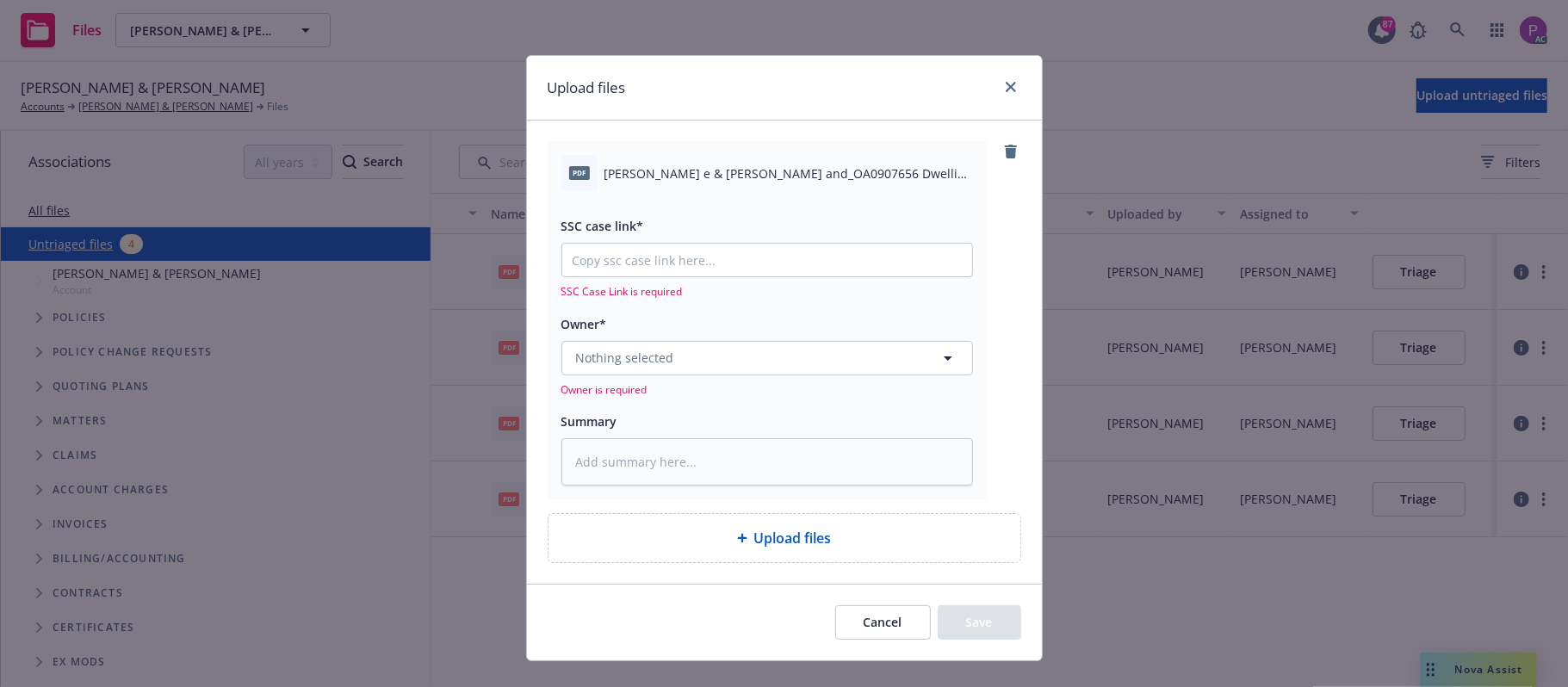
scroll to position [31, 0]
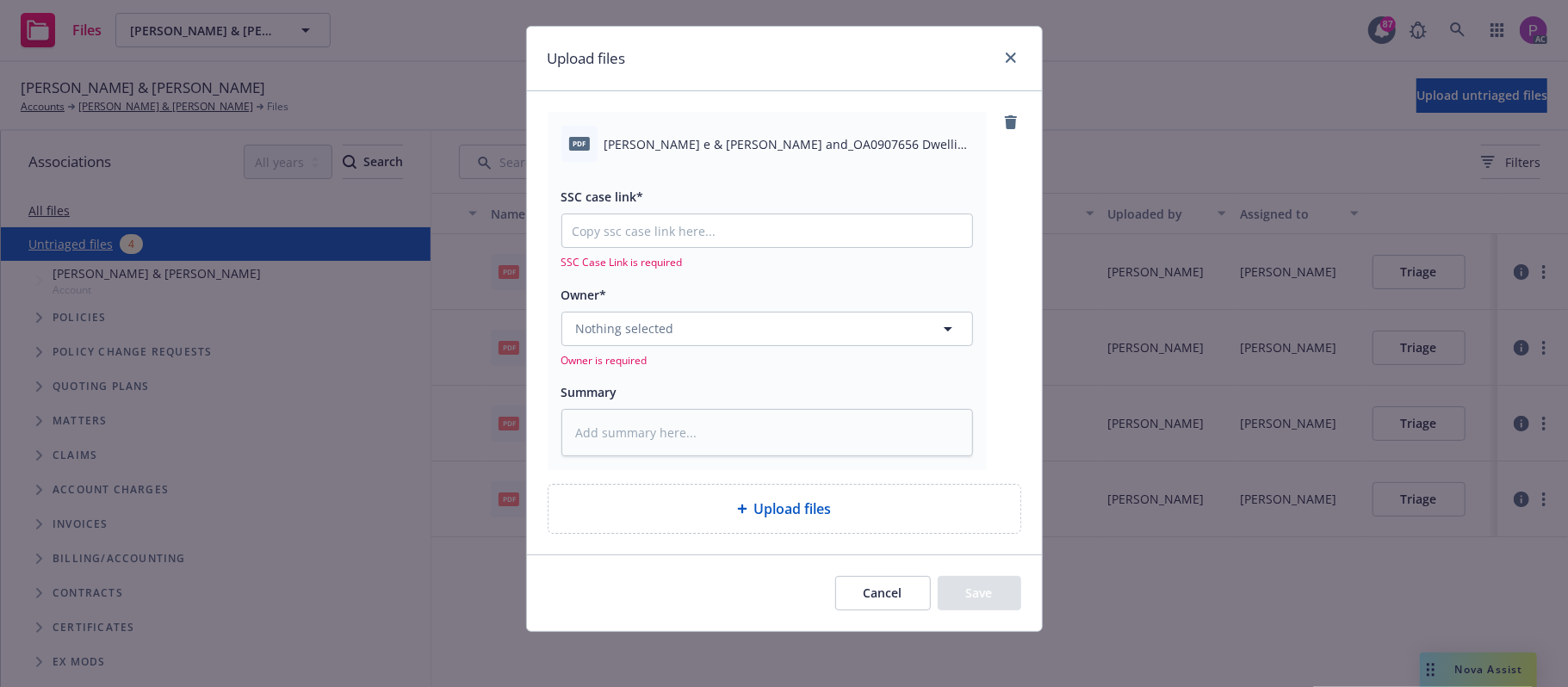
click at [731, 499] on div "Upload files" at bounding box center [784, 509] width 445 height 21
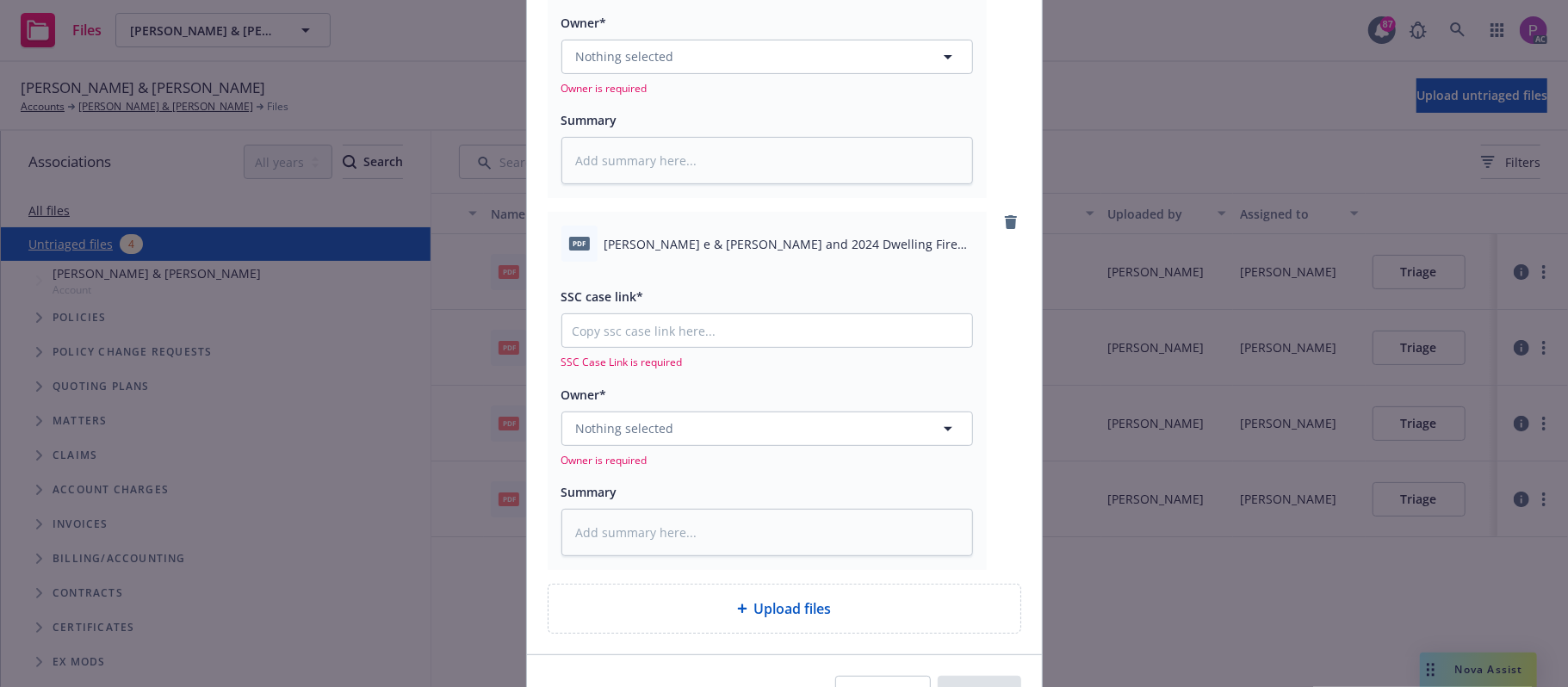
scroll to position [376, 0]
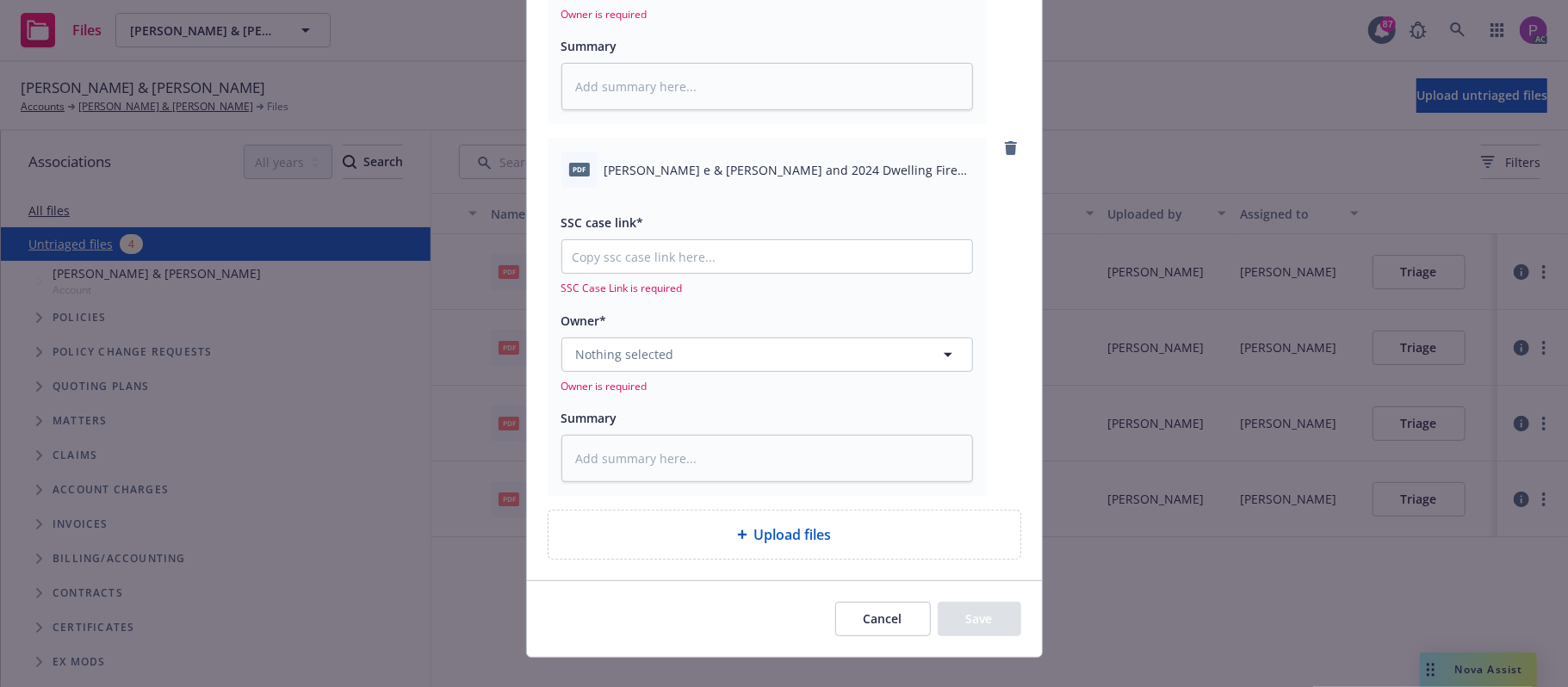
click at [754, 539] on span "Upload files" at bounding box center [792, 535] width 78 height 21
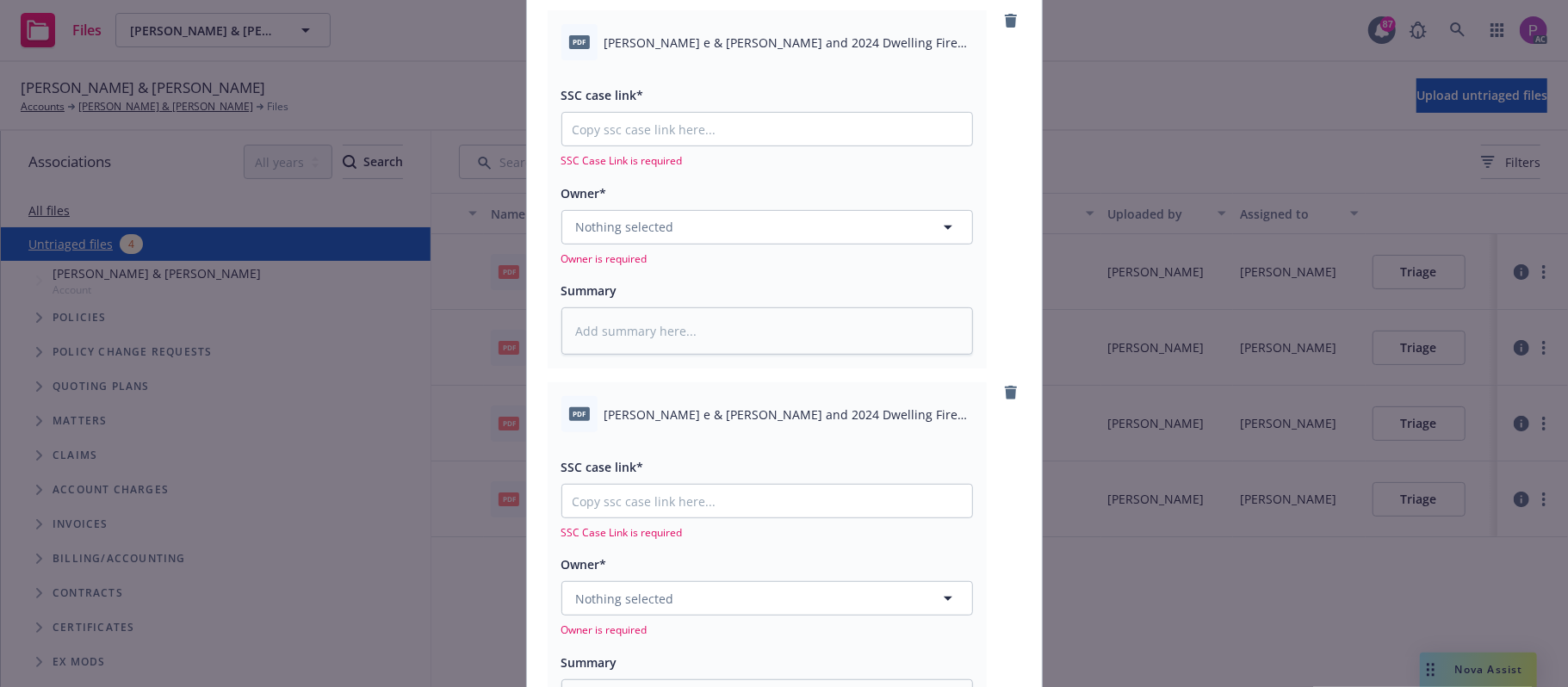
scroll to position [775, 0]
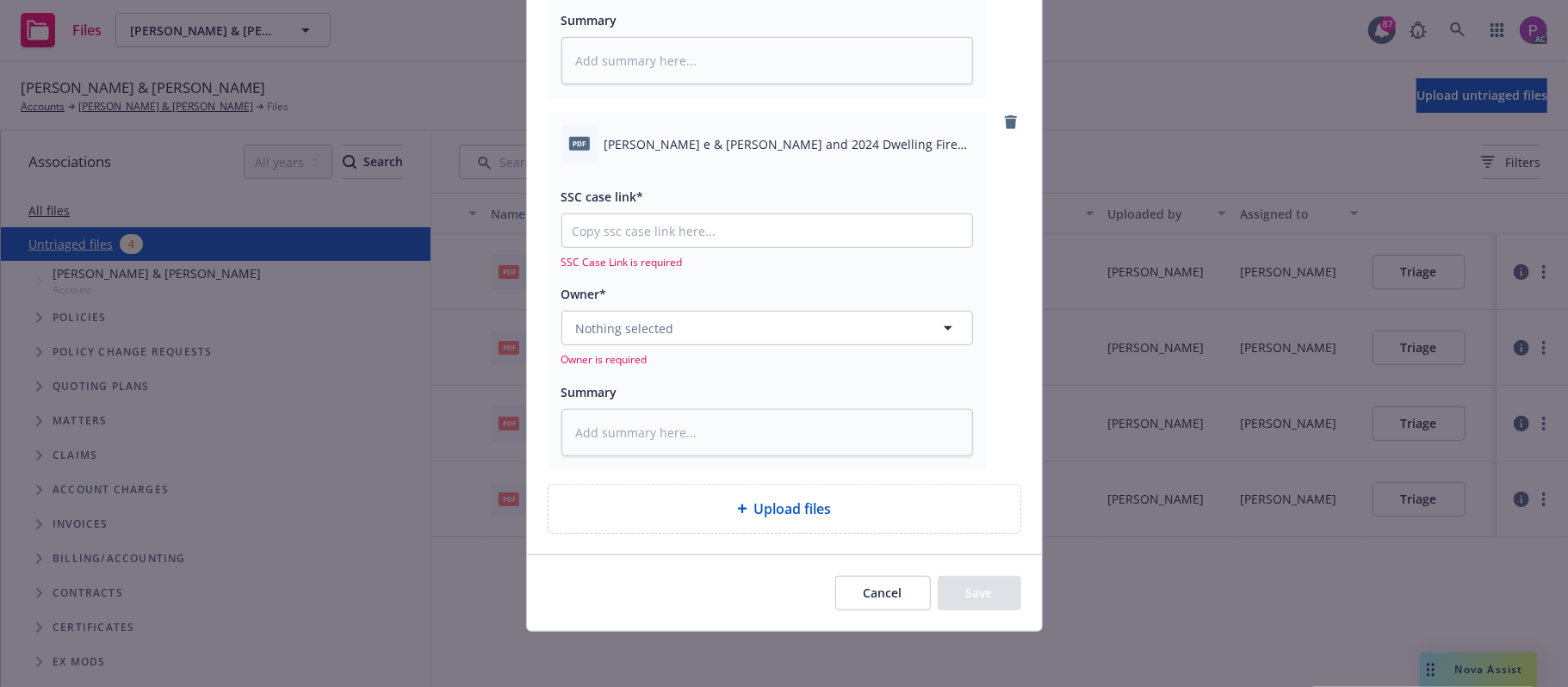
click at [729, 500] on div "Upload files" at bounding box center [784, 509] width 445 height 21
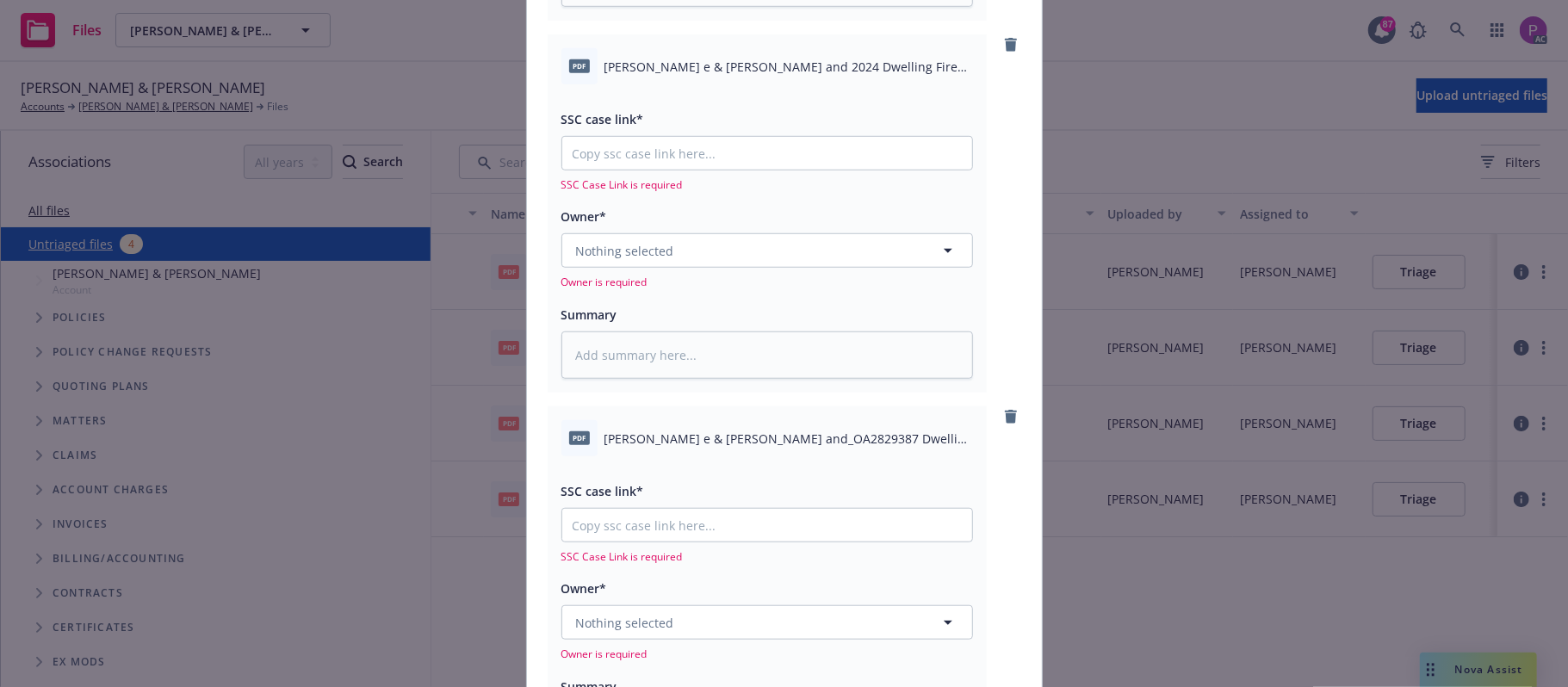
scroll to position [1147, 0]
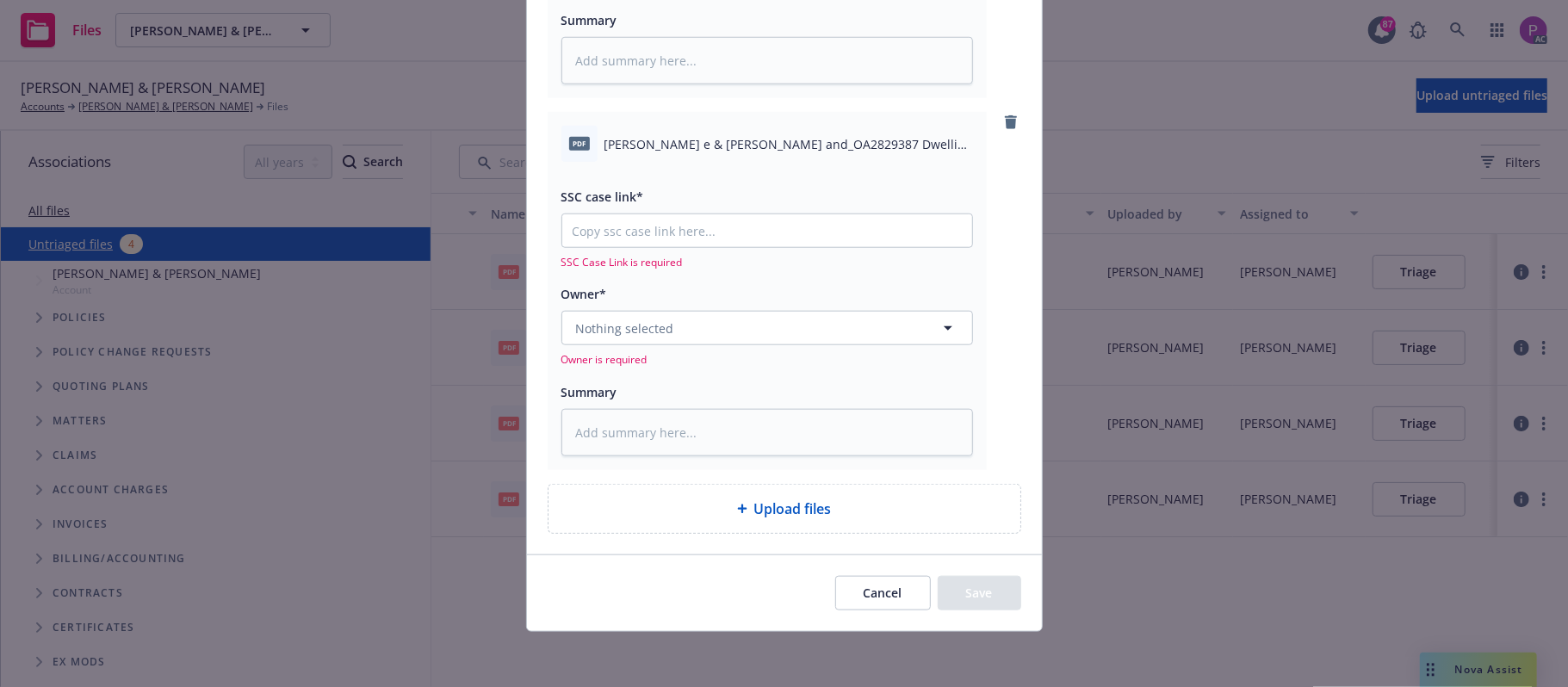
click at [764, 512] on span "Upload files" at bounding box center [792, 509] width 78 height 21
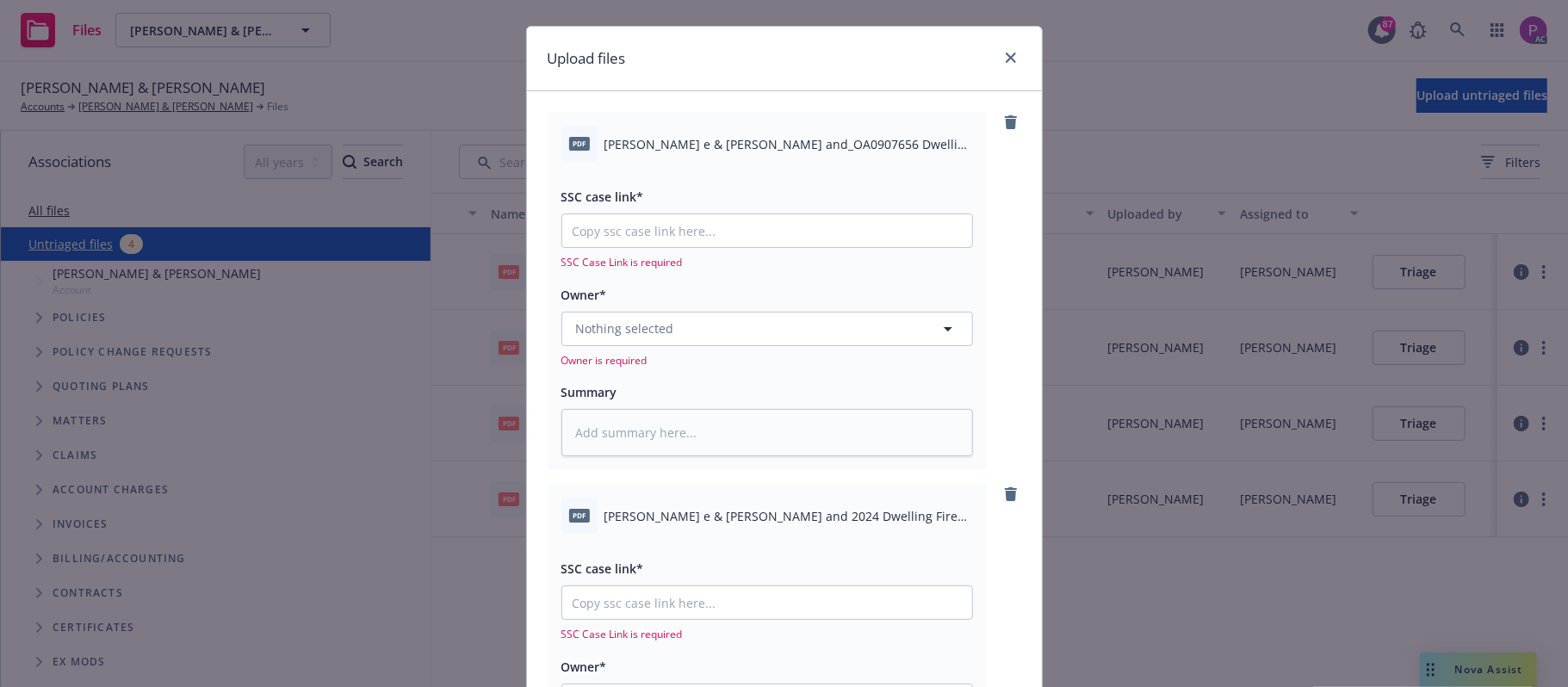
scroll to position [0, 0]
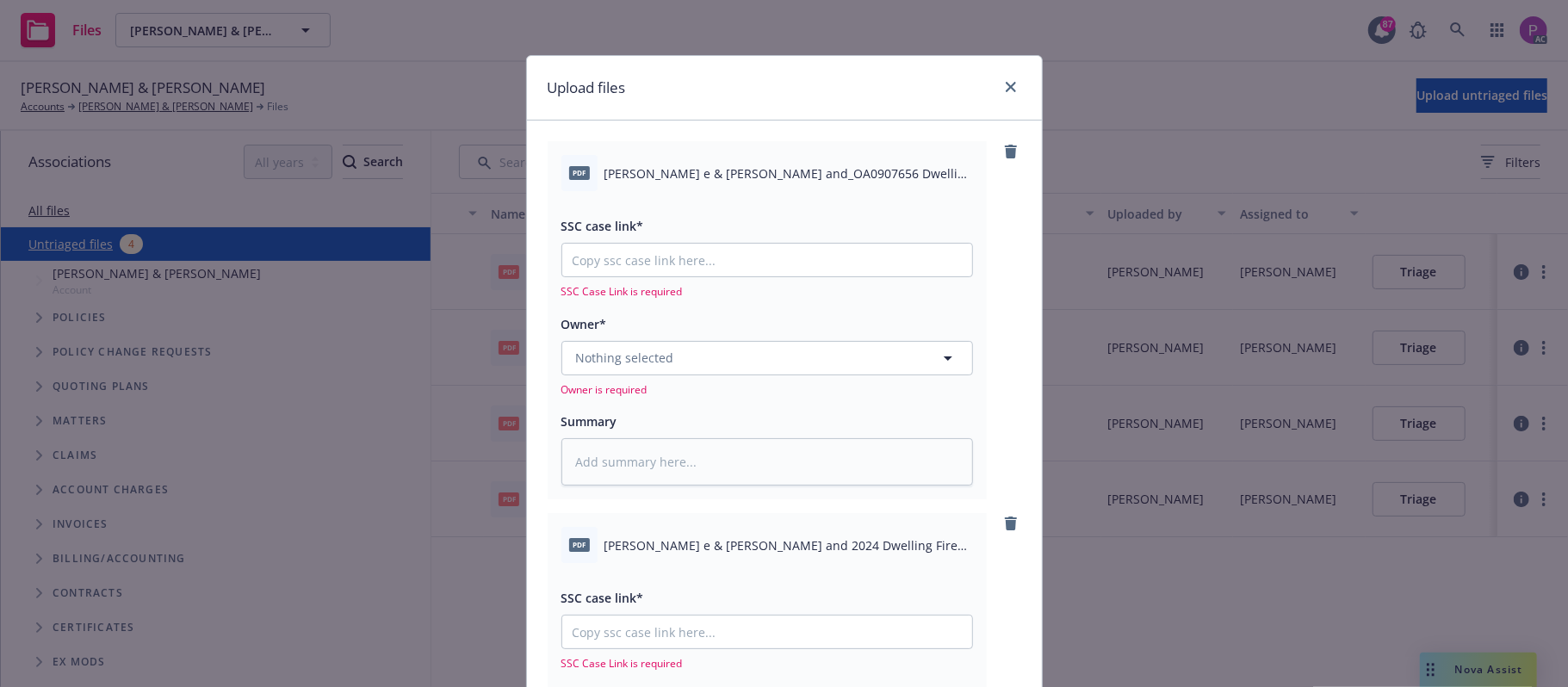
click at [868, 171] on span "[PERSON_NAME] e & [PERSON_NAME] and_OA0907656 Dwelling Fire History Request.pdf" at bounding box center [789, 173] width 369 height 18
copy div "[PERSON_NAME] e & [PERSON_NAME] and_OA0907656 Dwelling Fire History Request.pdf"
click at [770, 455] on textarea at bounding box center [767, 462] width 411 height 48
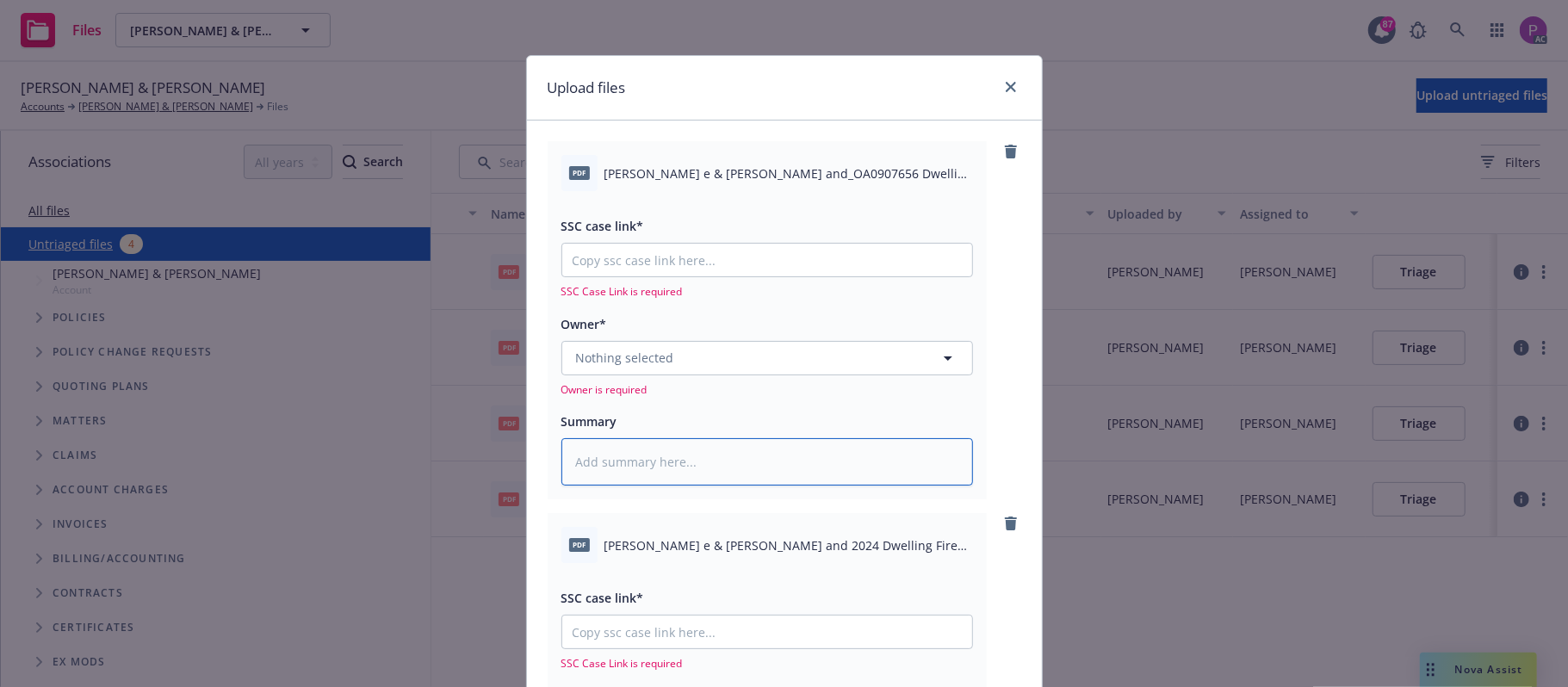
paste textarea "[PERSON_NAME] e & [PERSON_NAME] and_OA0907656 Dwelling Fire History Request.pdf"
type textarea "x"
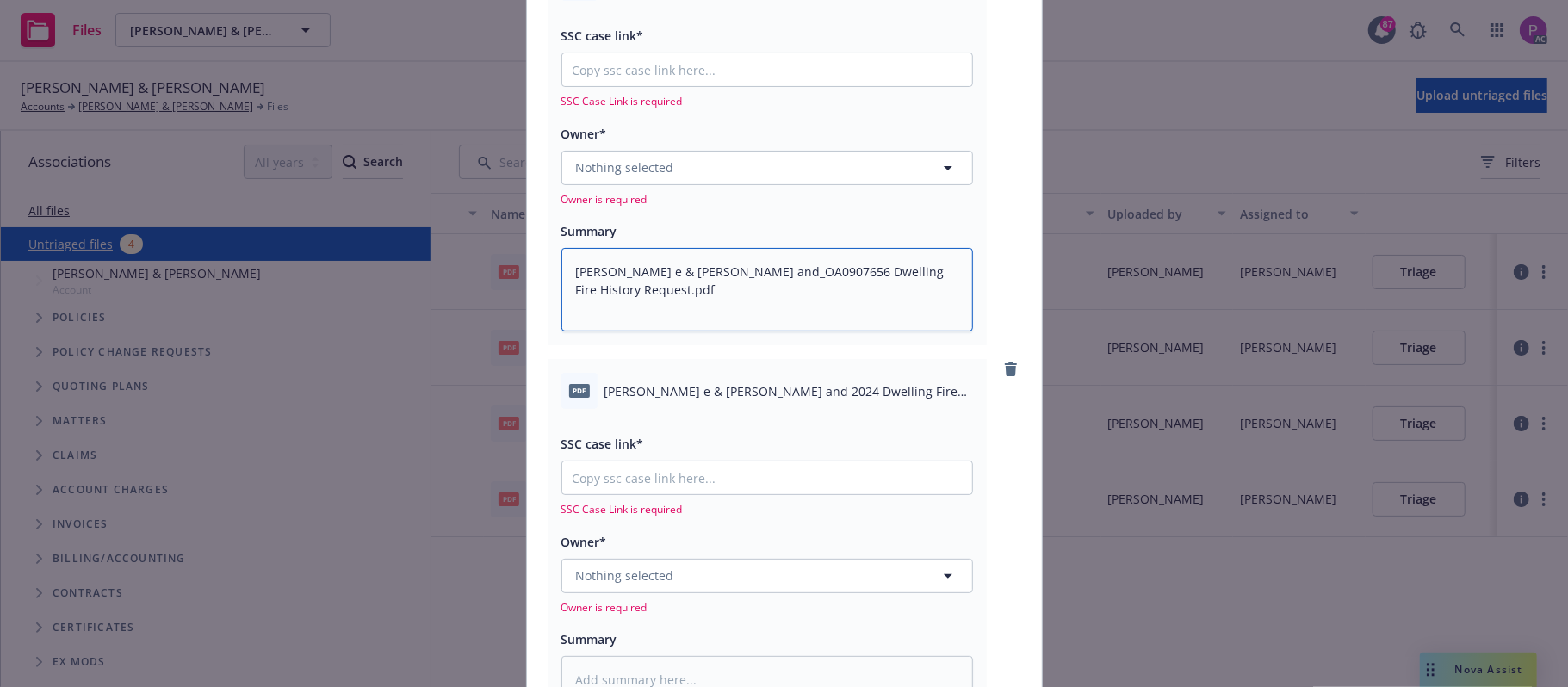
scroll to position [229, 0]
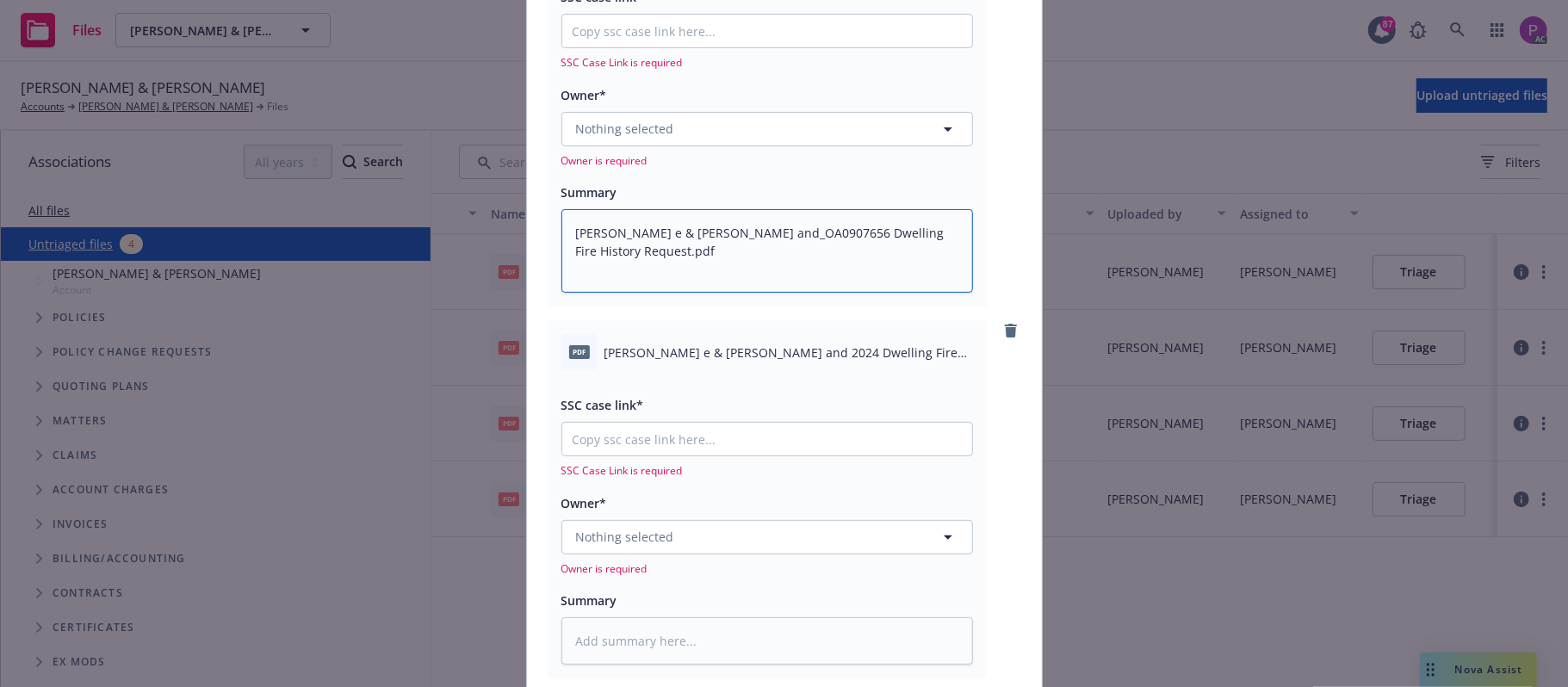
type textarea "[PERSON_NAME] e & [PERSON_NAME] and_OA0907656 Dwelling Fire History Request.pdf"
click at [756, 366] on div "pdf [PERSON_NAME] e & [PERSON_NAME] and 2024 Dwelling Fire Non Renewal Letter.p…" at bounding box center [767, 351] width 411 height 36
click at [757, 360] on span "[PERSON_NAME] e & [PERSON_NAME] and 2024 Dwelling Fire Non Renewal Letter.pdf" at bounding box center [789, 352] width 369 height 18
click at [757, 350] on span "[PERSON_NAME] e & [PERSON_NAME] and 2024 Dwelling Fire Non Renewal Letter.pdf" at bounding box center [789, 352] width 369 height 18
click at [757, 348] on span "[PERSON_NAME] e & [PERSON_NAME] and 2024 Dwelling Fire Non Renewal Letter.pdf" at bounding box center [789, 352] width 369 height 18
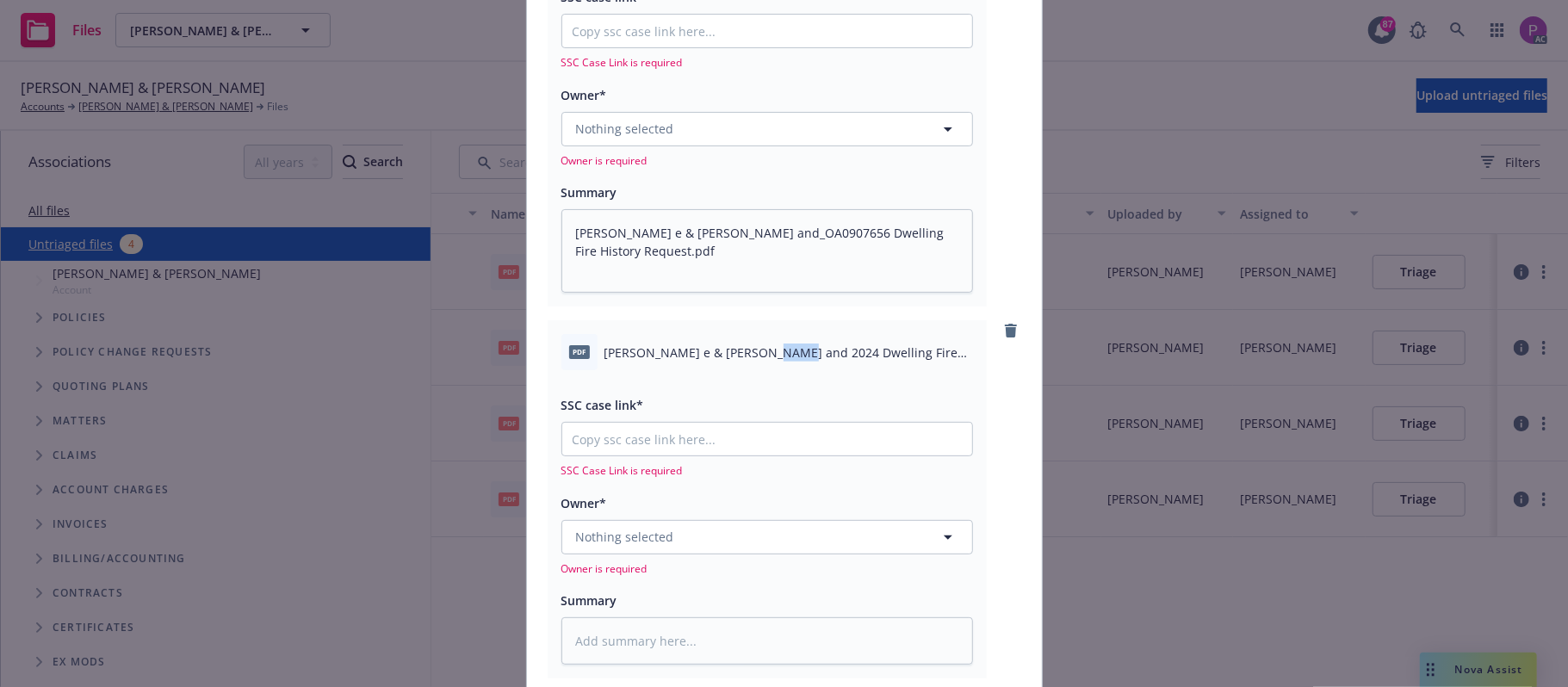
click at [757, 348] on span "[PERSON_NAME] e & [PERSON_NAME] and 2024 Dwelling Fire Non Renewal Letter.pdf" at bounding box center [789, 352] width 369 height 18
copy div "[PERSON_NAME] e & [PERSON_NAME] and 2024 Dwelling Fire Non Renewal Letter.pdf"
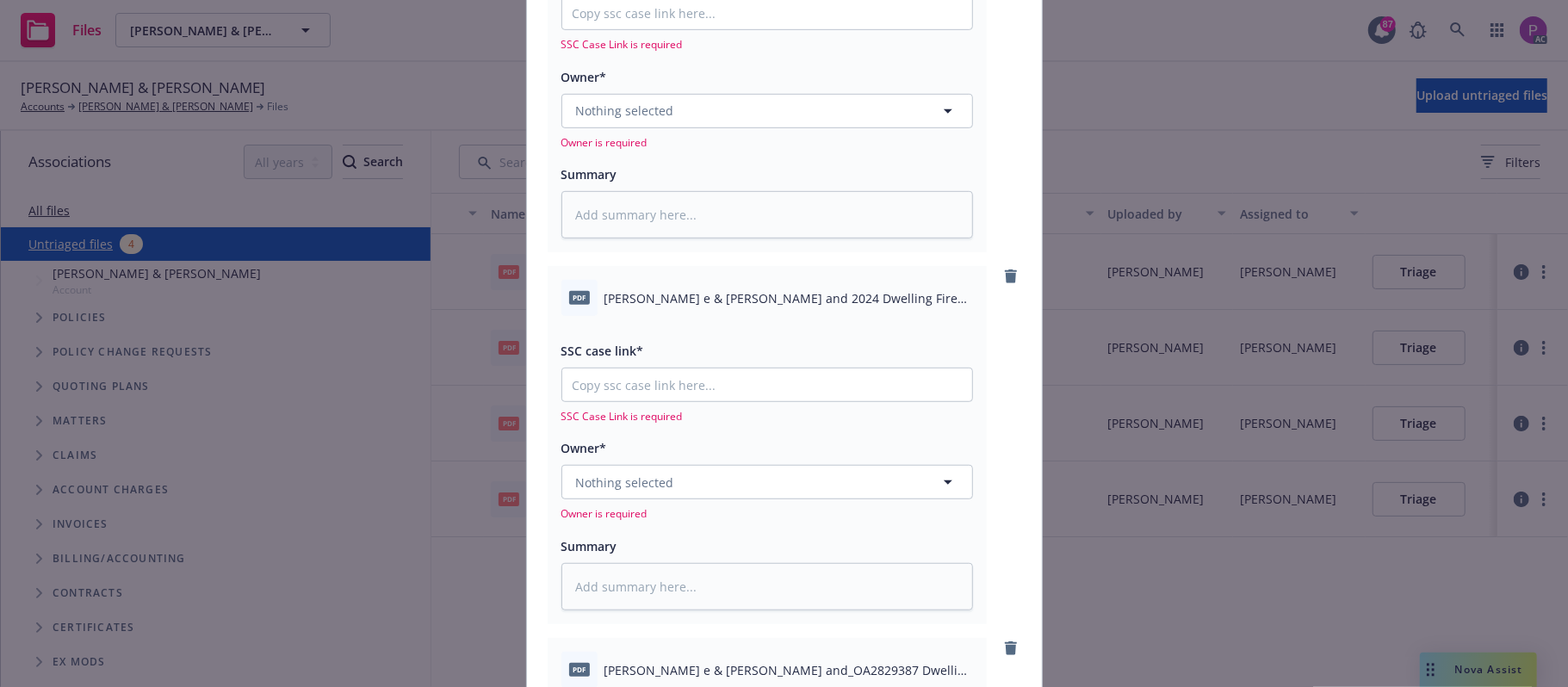
scroll to position [689, 0]
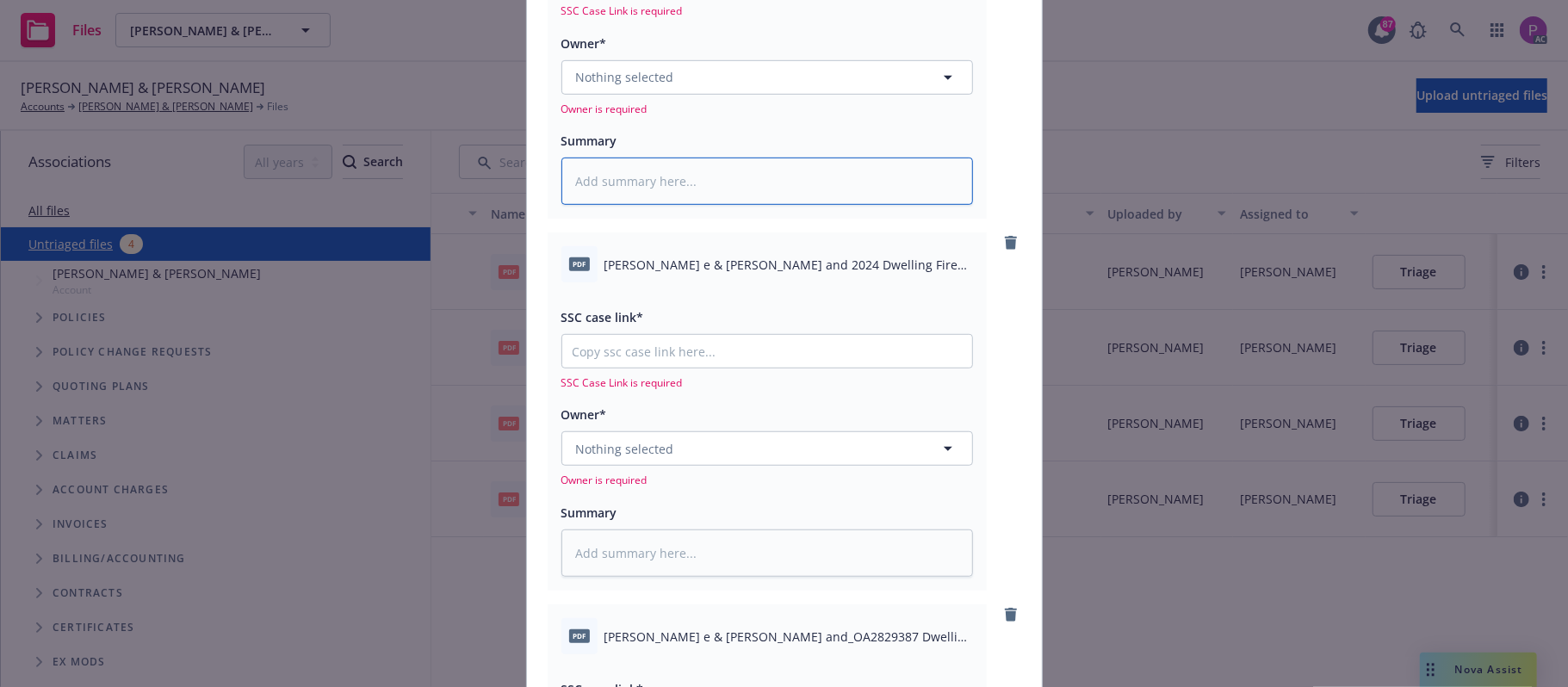
click at [765, 178] on textarea at bounding box center [767, 181] width 411 height 48
paste textarea "[PERSON_NAME] e & [PERSON_NAME] and 2024 Dwelling Fire Non Renewal Letter.pdf"
type textarea "[PERSON_NAME] e & [PERSON_NAME] and 2024 Dwelling Fire Non Renewal Letter.pdf"
type textarea "x"
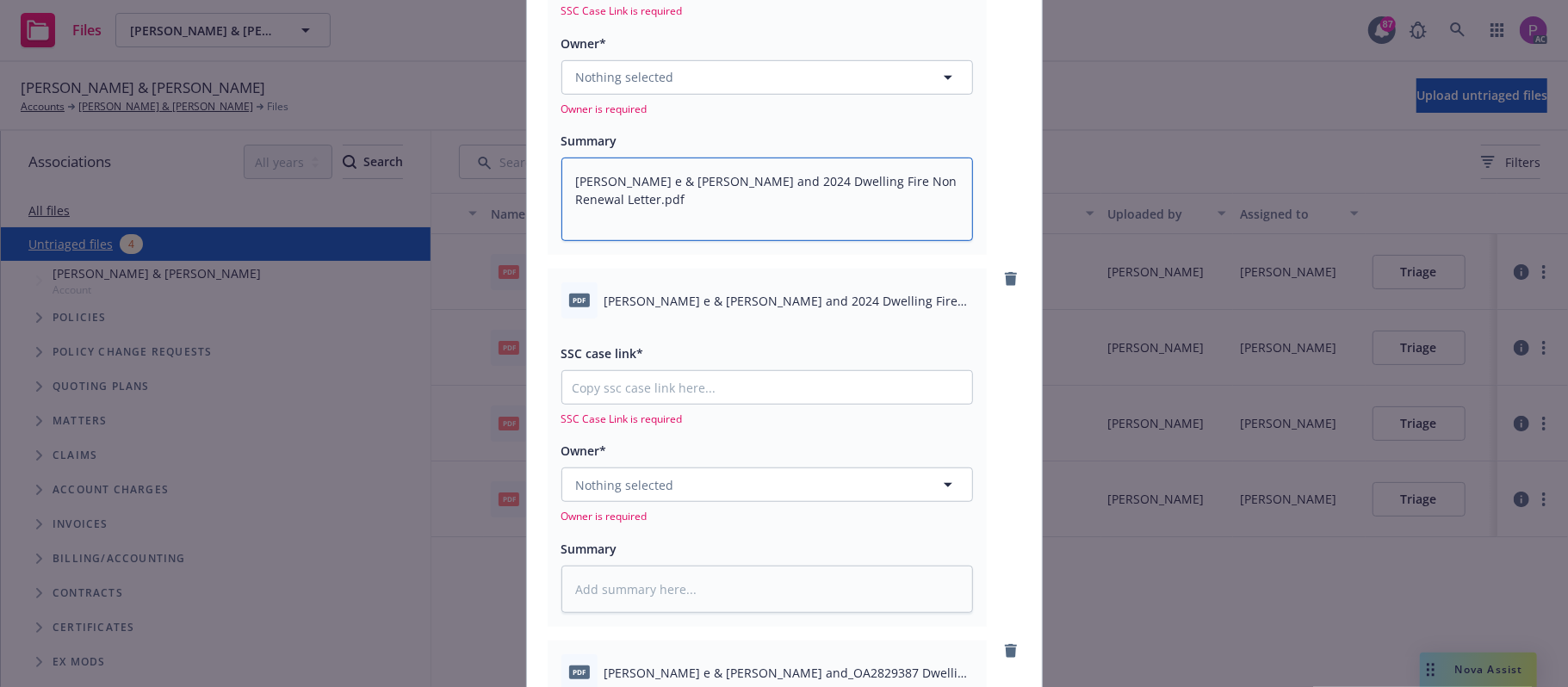
type textarea "[PERSON_NAME] e & [PERSON_NAME] and 2024 Dwelling Fire Non Renewal Letter.pdf"
click at [745, 290] on div "pdf [PERSON_NAME] e & [PERSON_NAME] and 2024 Dwelling Fire Non Renewal Letter .…" at bounding box center [767, 300] width 411 height 36
copy div "[PERSON_NAME] e & [PERSON_NAME] and 2024 Dwelling Fire Non Renewal Letter .pdf"
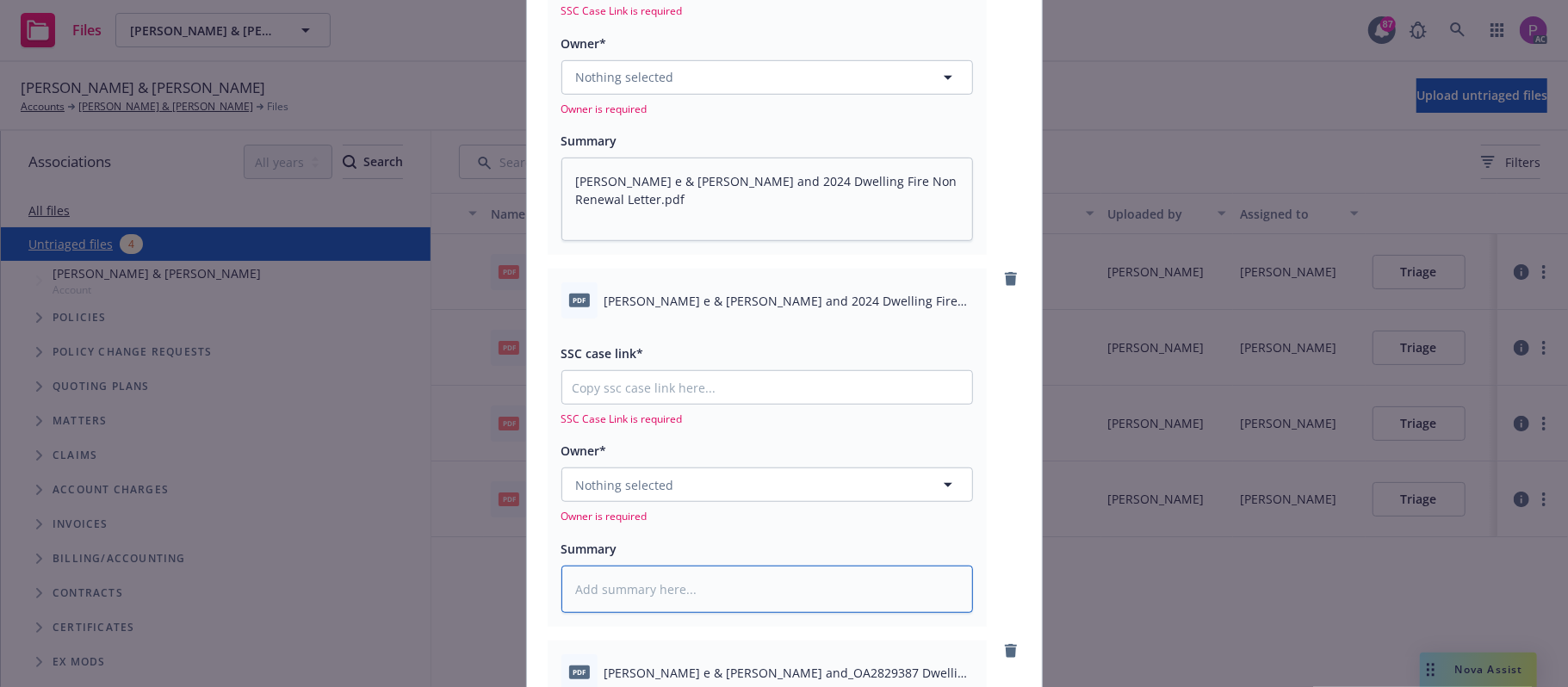
click at [689, 588] on textarea at bounding box center [767, 589] width 411 height 48
paste textarea "[PERSON_NAME] e & [PERSON_NAME] and 2024 Dwelling Fire Non Renewal Letter .pdf"
type textarea "x"
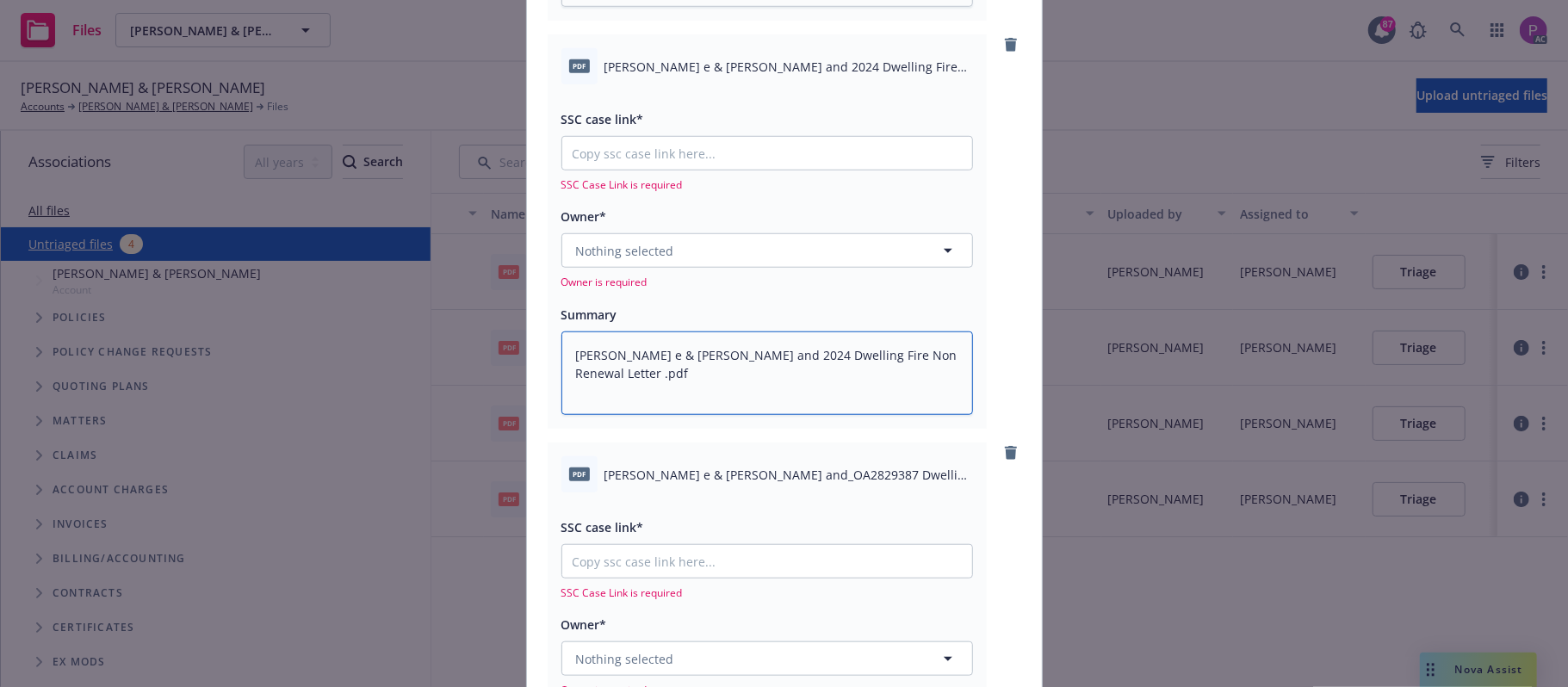
scroll to position [1034, 0]
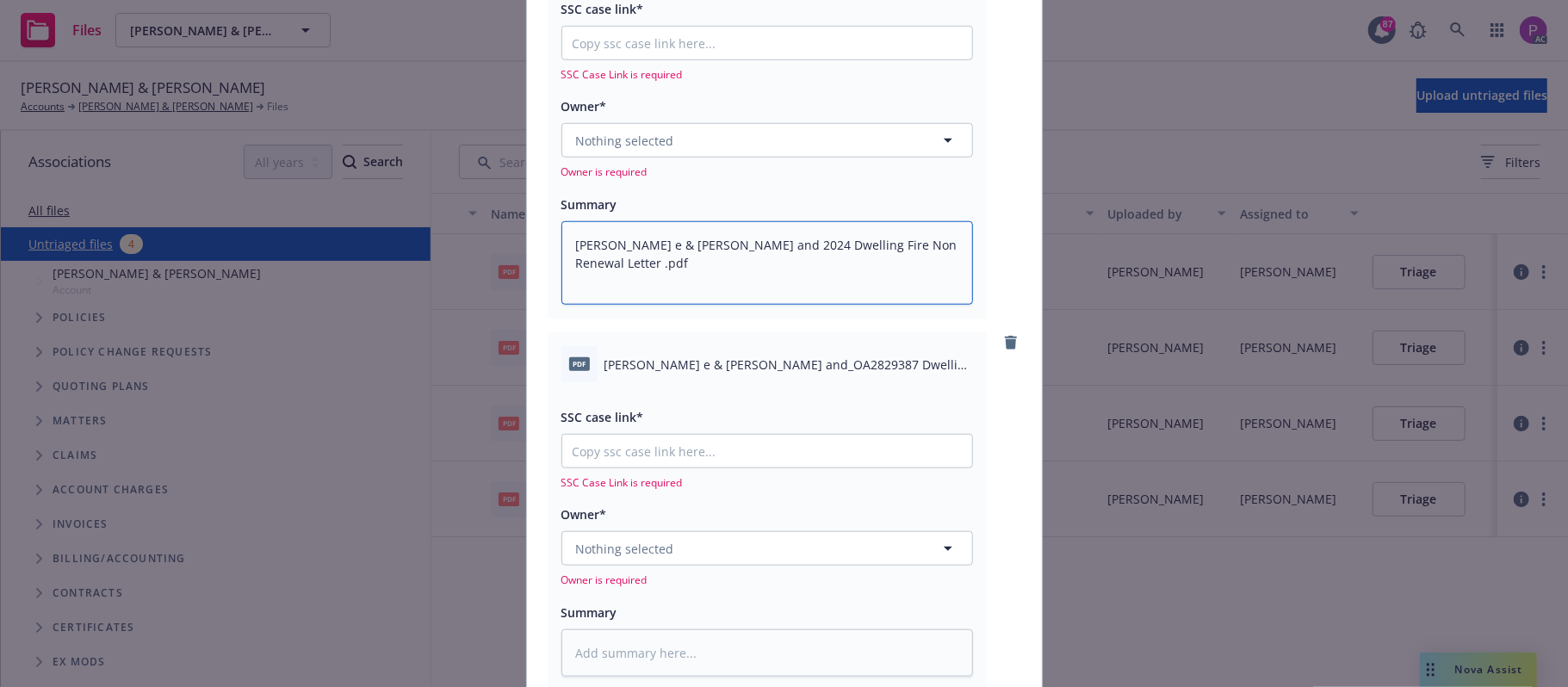
type textarea "[PERSON_NAME] e & [PERSON_NAME] and 2024 Dwelling Fire Non Renewal Letter .pdf"
click at [697, 367] on span "[PERSON_NAME] e & [PERSON_NAME] and_OA2829387 Dwelling Fire History Request.pdf" at bounding box center [789, 364] width 369 height 18
click at [696, 367] on span "[PERSON_NAME] e & [PERSON_NAME] and_OA2829387 Dwelling Fire History Request.pdf" at bounding box center [789, 364] width 369 height 18
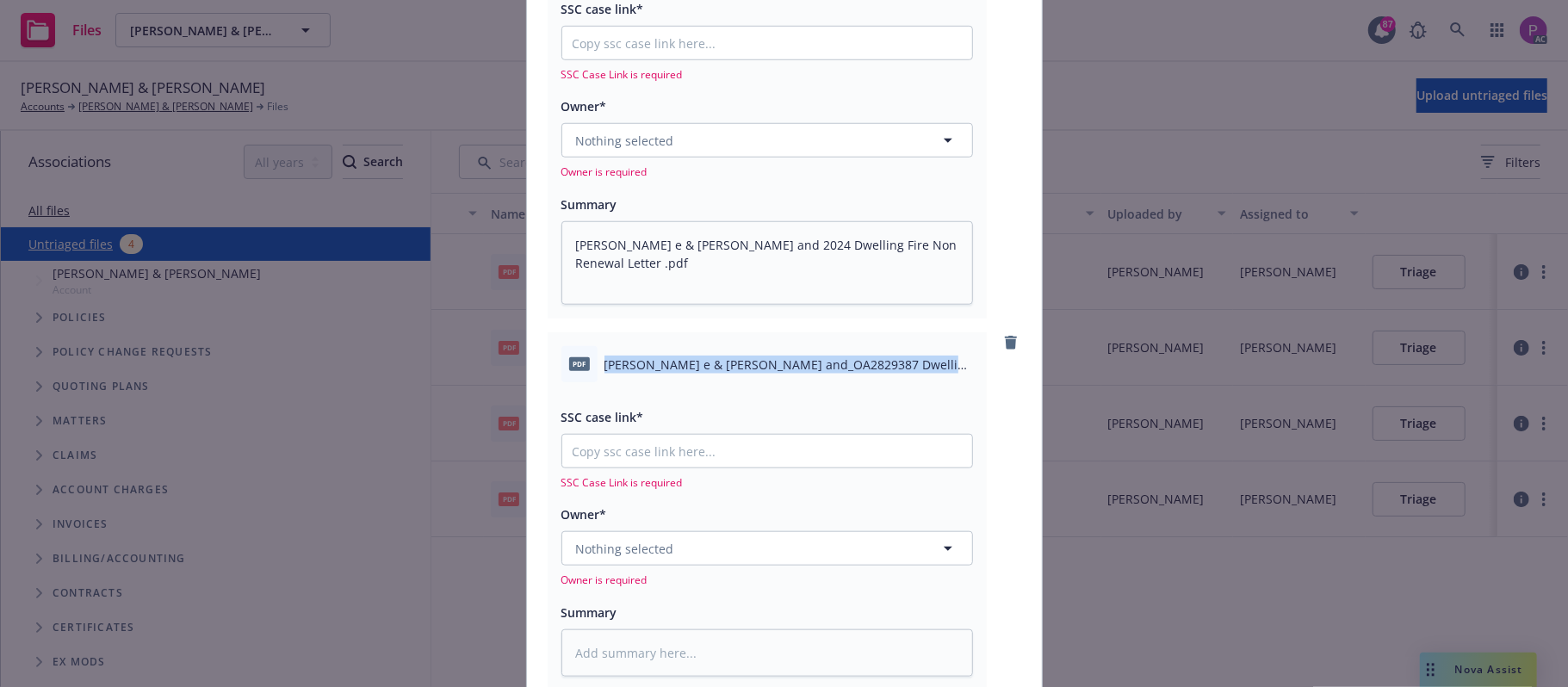
click at [696, 367] on span "[PERSON_NAME] e & [PERSON_NAME] and_OA2829387 Dwelling Fire History Request.pdf" at bounding box center [789, 364] width 369 height 18
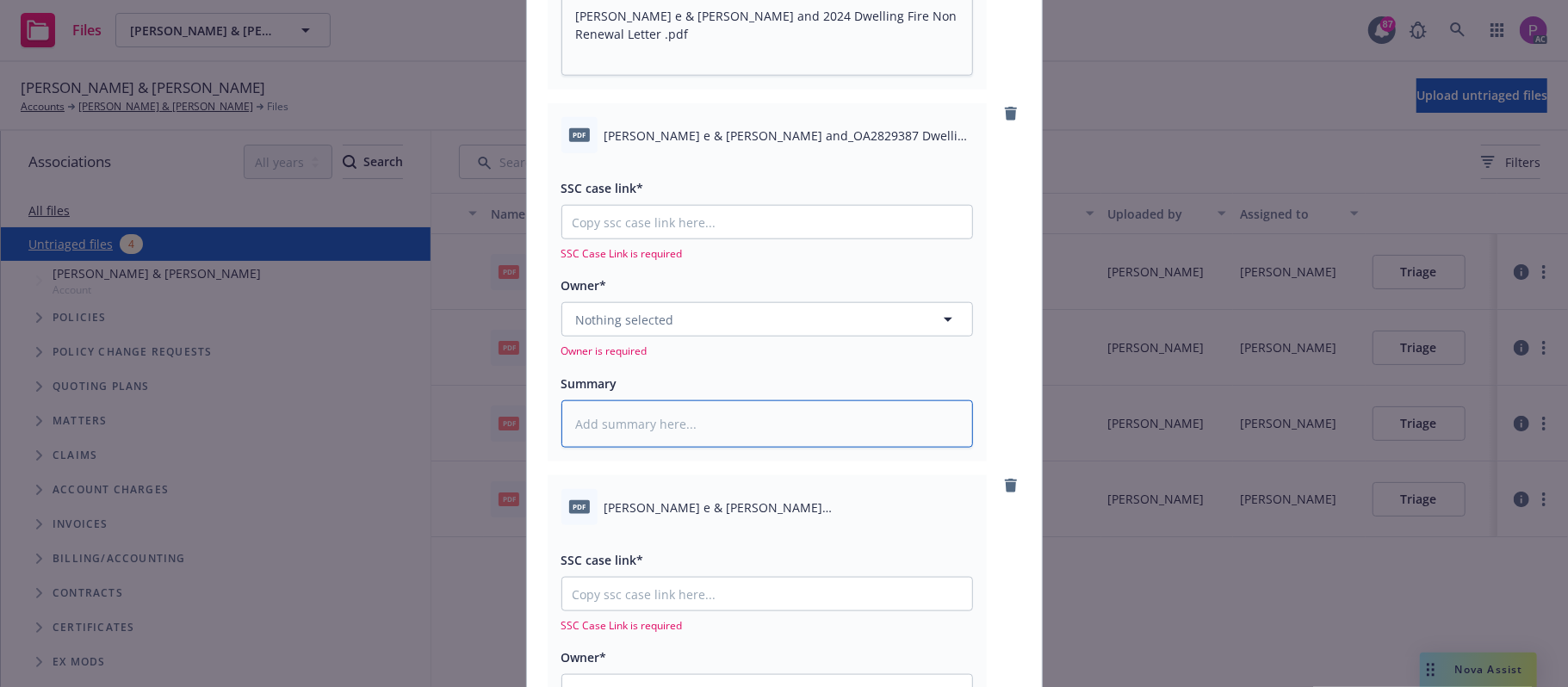
click at [676, 425] on textarea at bounding box center [767, 424] width 411 height 48
paste textarea "[PERSON_NAME] e & [PERSON_NAME] and_OA2829387 Dwelling Fire History Request.pdf"
type textarea "[PERSON_NAME] e & [PERSON_NAME] and_OA2829387 Dwelling Fire History Request.pdf"
type textarea "x"
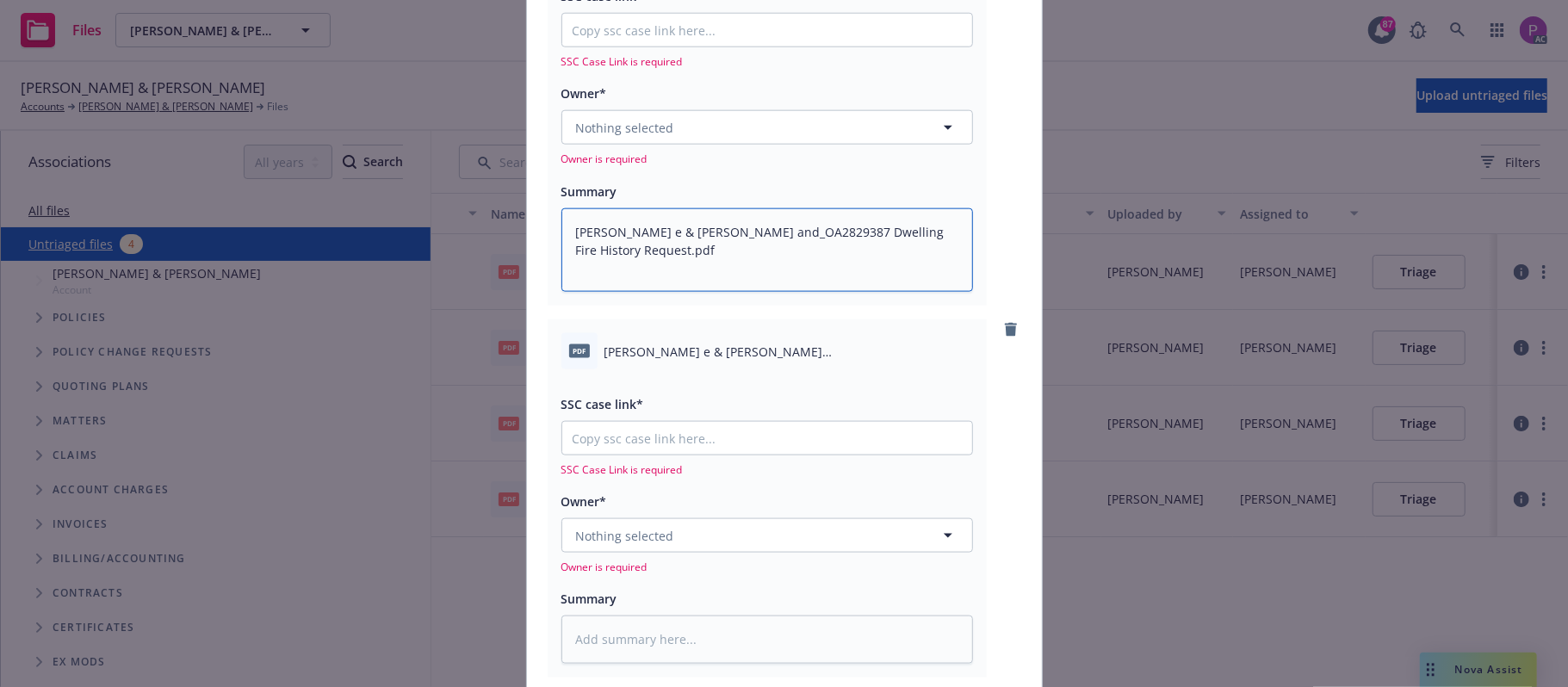
scroll to position [1493, 0]
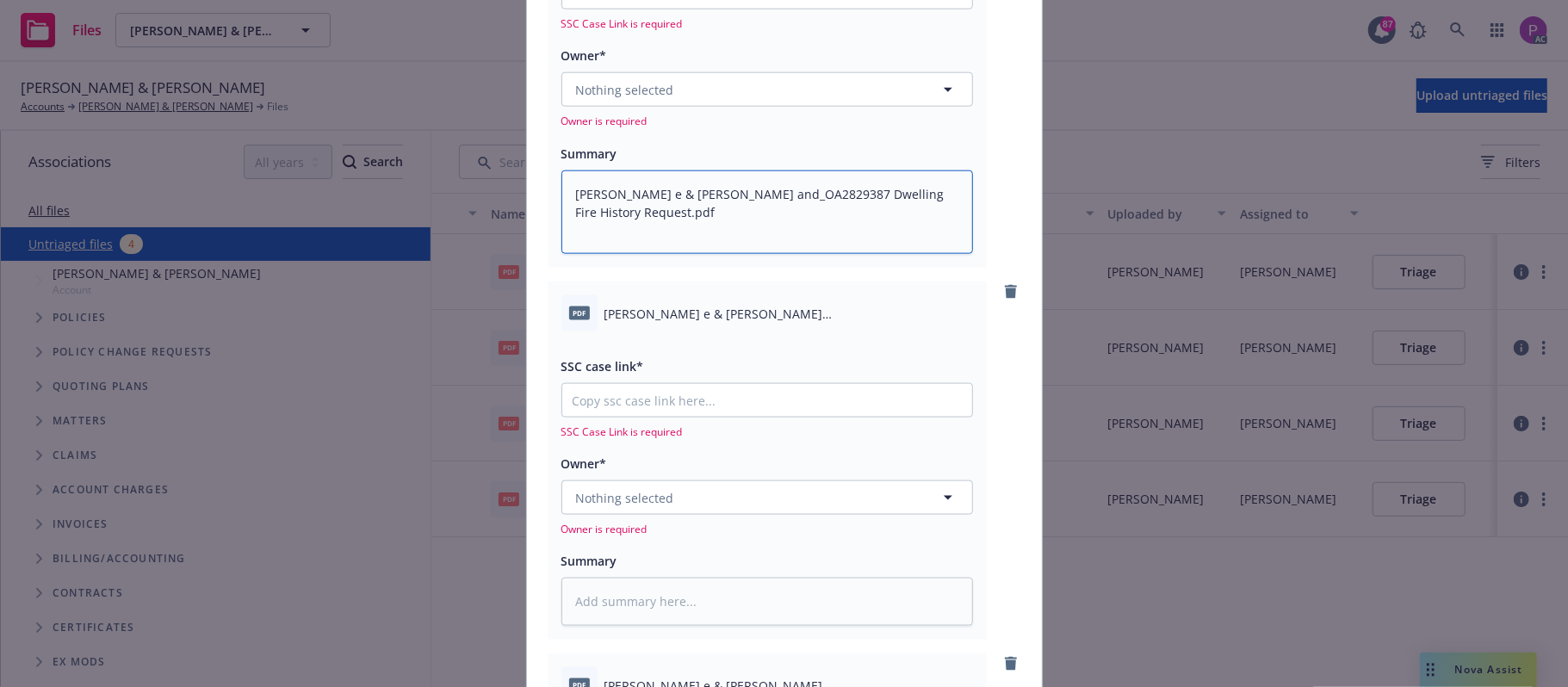
type textarea "[PERSON_NAME] e & [PERSON_NAME] and_OA2829387 Dwelling Fire History Request.pdf"
click at [741, 310] on span "[PERSON_NAME] e & [PERSON_NAME] and_OA2829387_Cancellation_NON-RENEWAL LETTER.p…" at bounding box center [789, 314] width 369 height 18
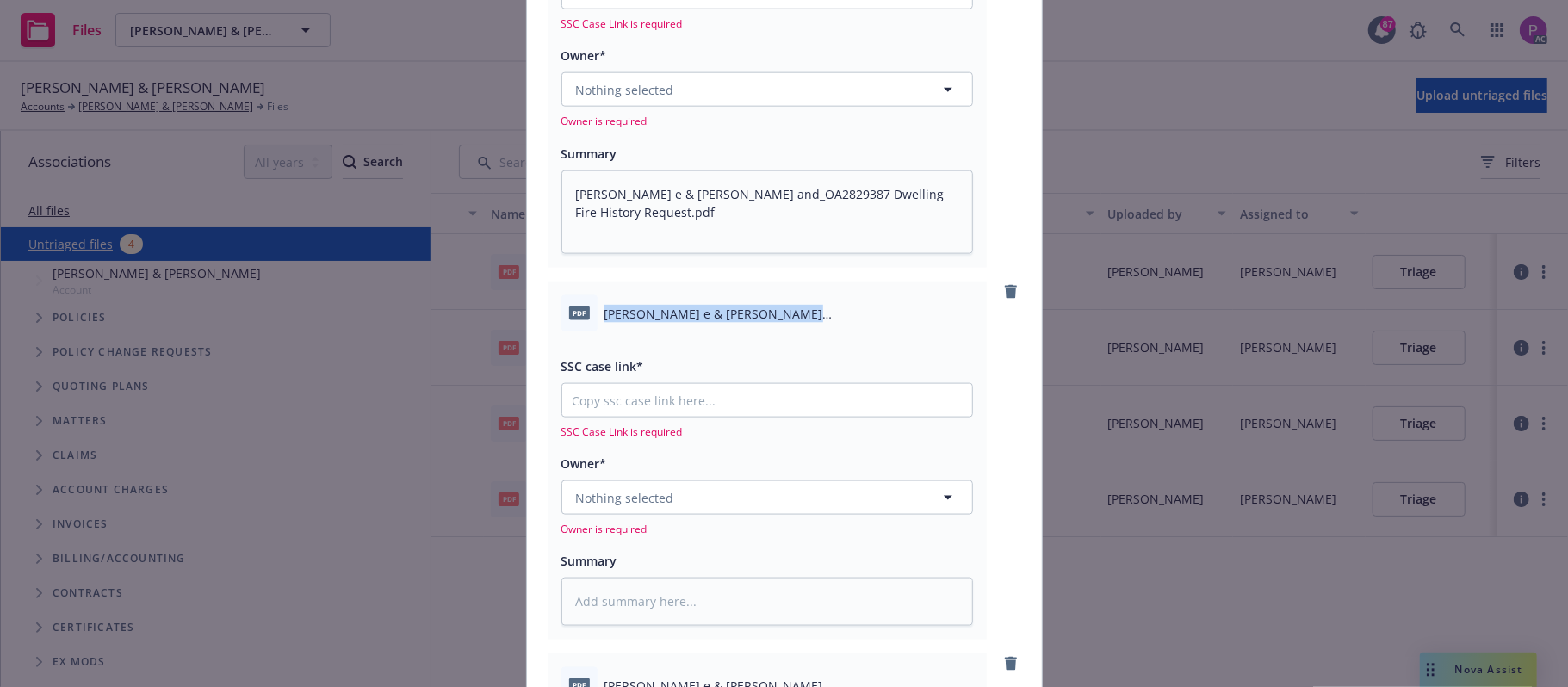
click at [739, 310] on span "[PERSON_NAME] e & [PERSON_NAME] and_OA2829387_Cancellation_NON-RENEWAL LETTER.p…" at bounding box center [789, 314] width 369 height 18
click at [737, 314] on span "[PERSON_NAME] e & [PERSON_NAME] and_OA2829387_Cancellation_NON-RENEWAL LETTER.p…" at bounding box center [789, 314] width 369 height 18
copy div "[PERSON_NAME] e & [PERSON_NAME] and_OA2829387_Cancellation_NON-RENEWAL LETTER.p…"
click at [683, 595] on textarea at bounding box center [767, 602] width 411 height 48
paste textarea "[PERSON_NAME] e & [PERSON_NAME] and_OA2829387_Cancellation_NON-RENEWAL LETTER.p…"
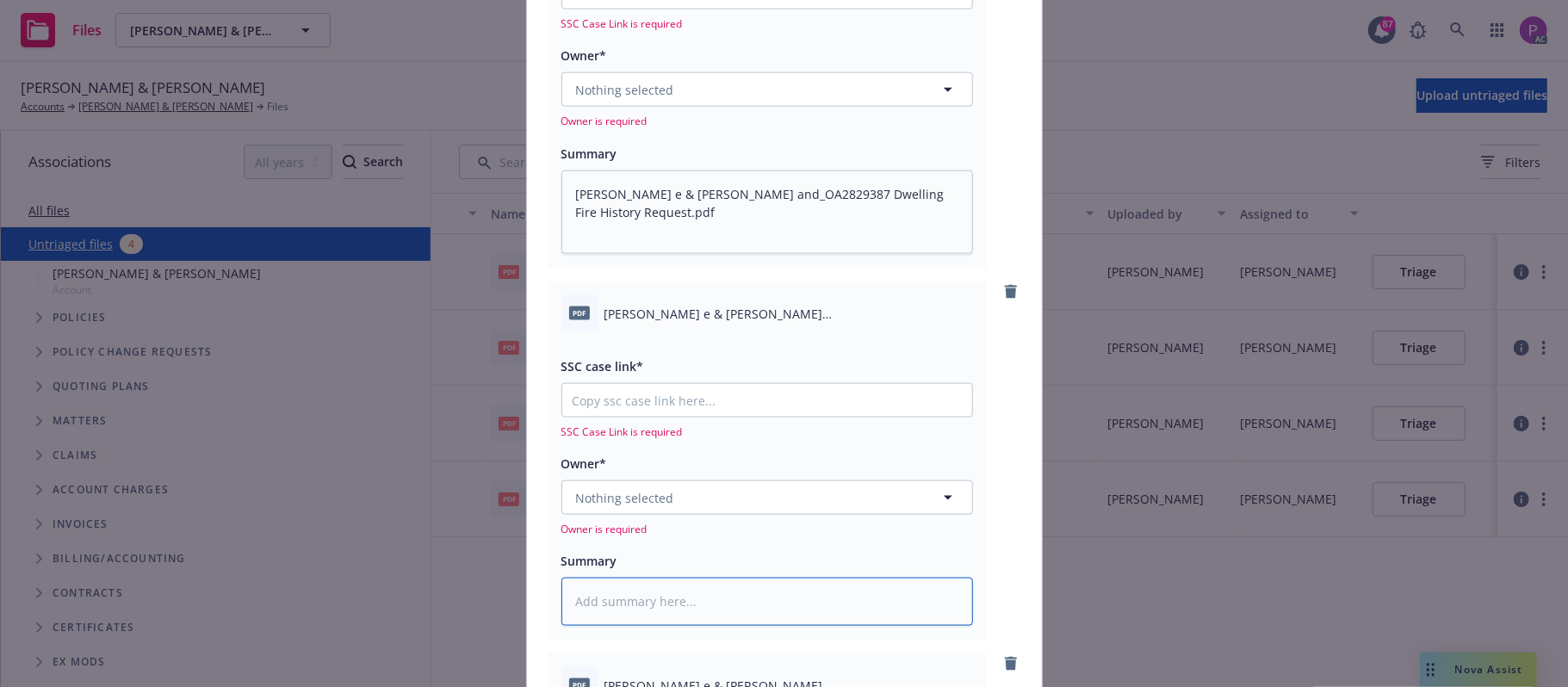
type textarea "[PERSON_NAME] e & [PERSON_NAME] and_OA2829387_Cancellation_NON-RENEWAL LETTER.p…"
type textarea "x"
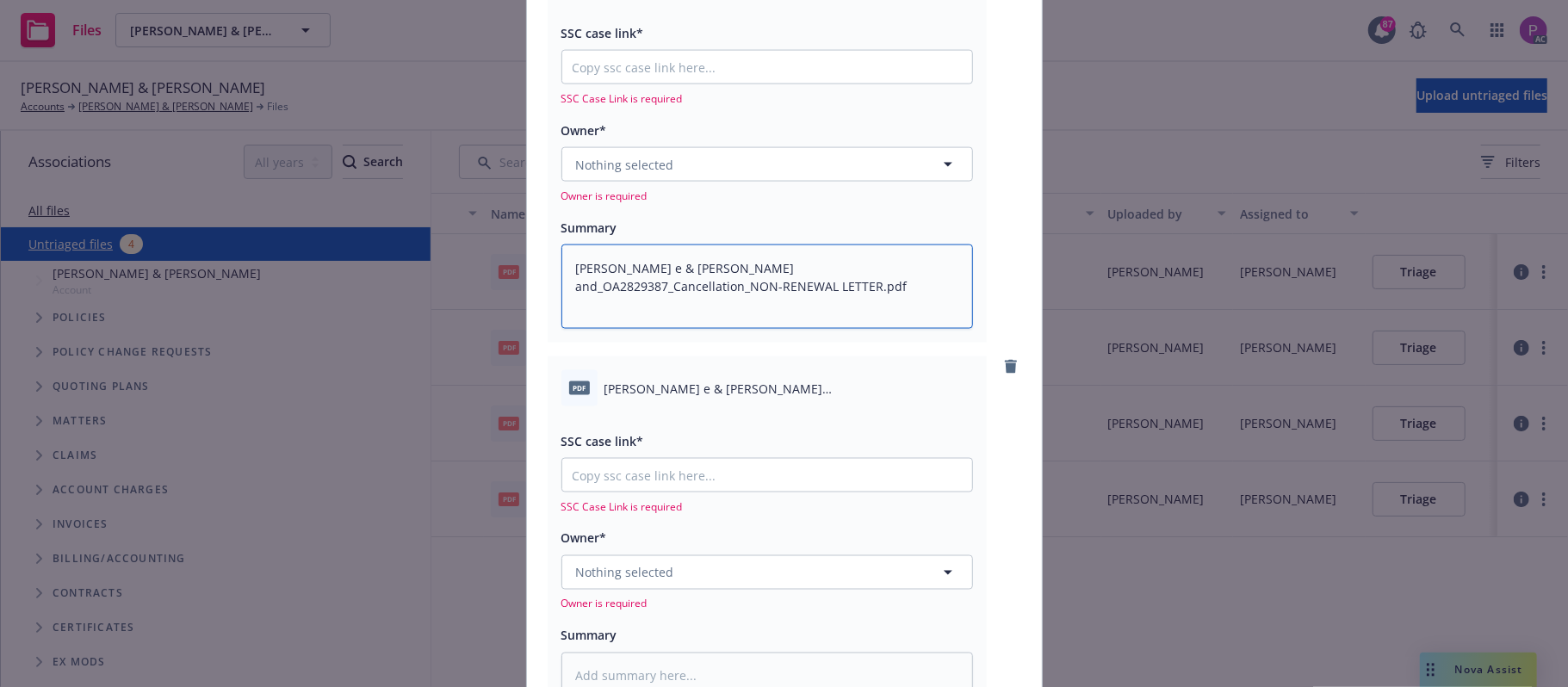
scroll to position [1837, 0]
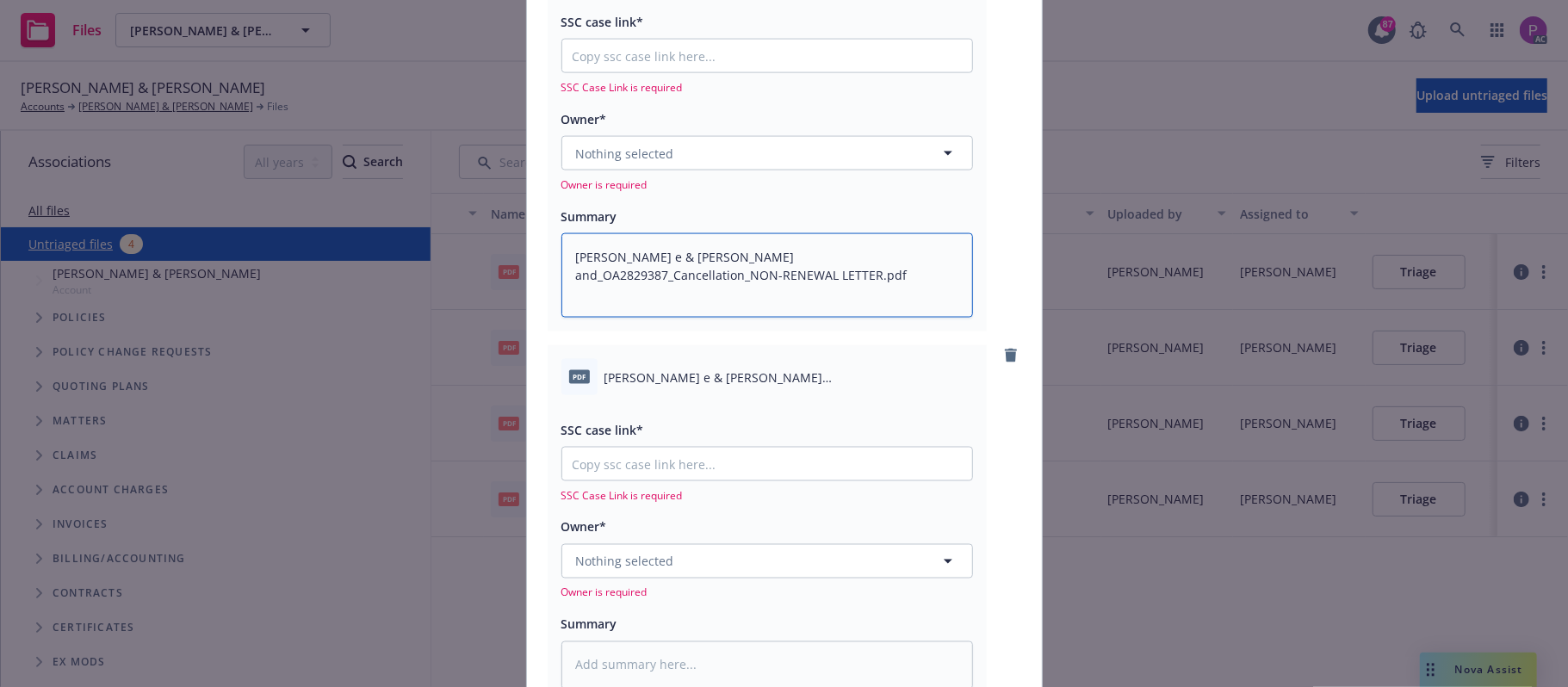
type textarea "[PERSON_NAME] e & [PERSON_NAME] and_OA2829387_Cancellation_NON-RENEWAL LETTER.p…"
click at [708, 377] on span "[PERSON_NAME] e & [PERSON_NAME] and_OA2829387_Cancellation_NON-RENEWAL LETTER .…" at bounding box center [789, 378] width 369 height 18
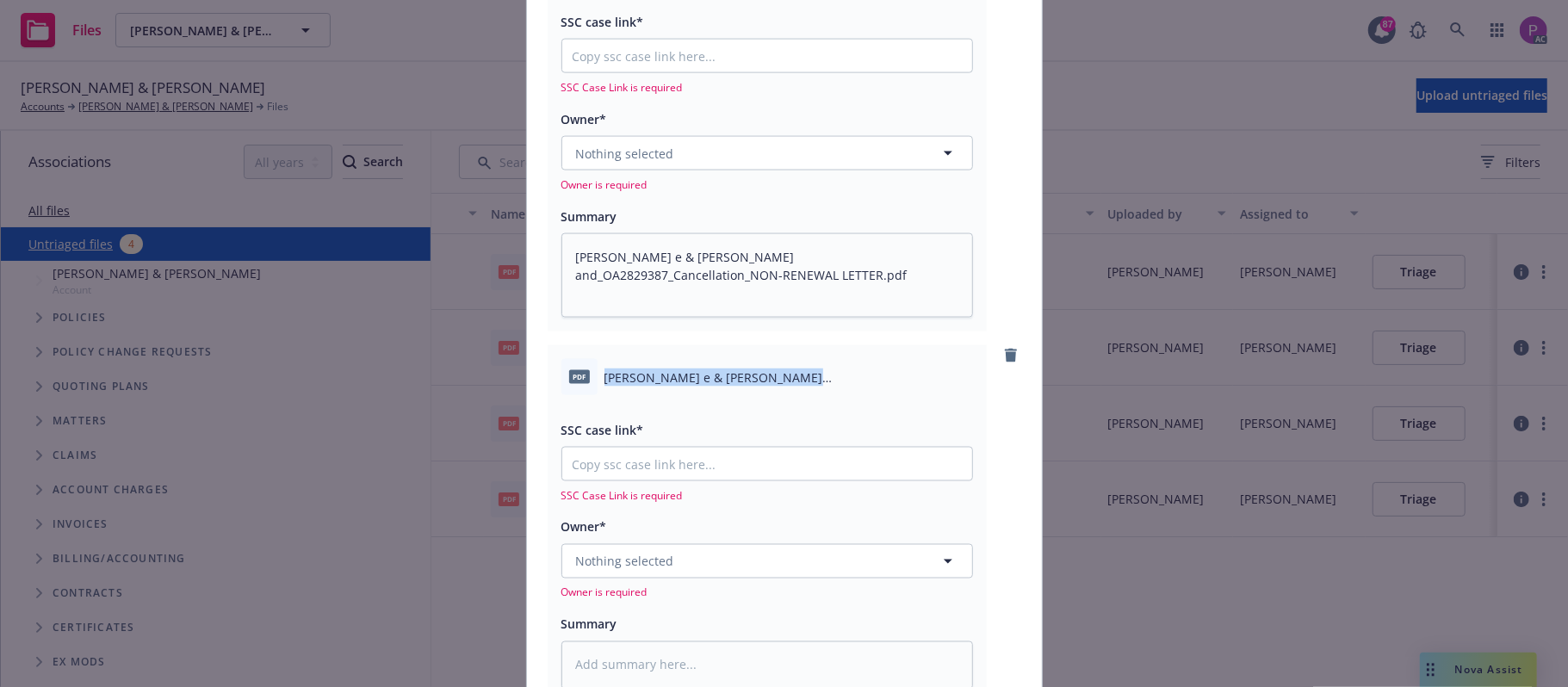
click at [708, 377] on span "[PERSON_NAME] e & [PERSON_NAME] and_OA2829387_Cancellation_NON-RENEWAL LETTER .…" at bounding box center [789, 378] width 369 height 18
copy div "[PERSON_NAME] e & [PERSON_NAME] and_OA2829387_Cancellation_NON-RENEWAL LETTER .…"
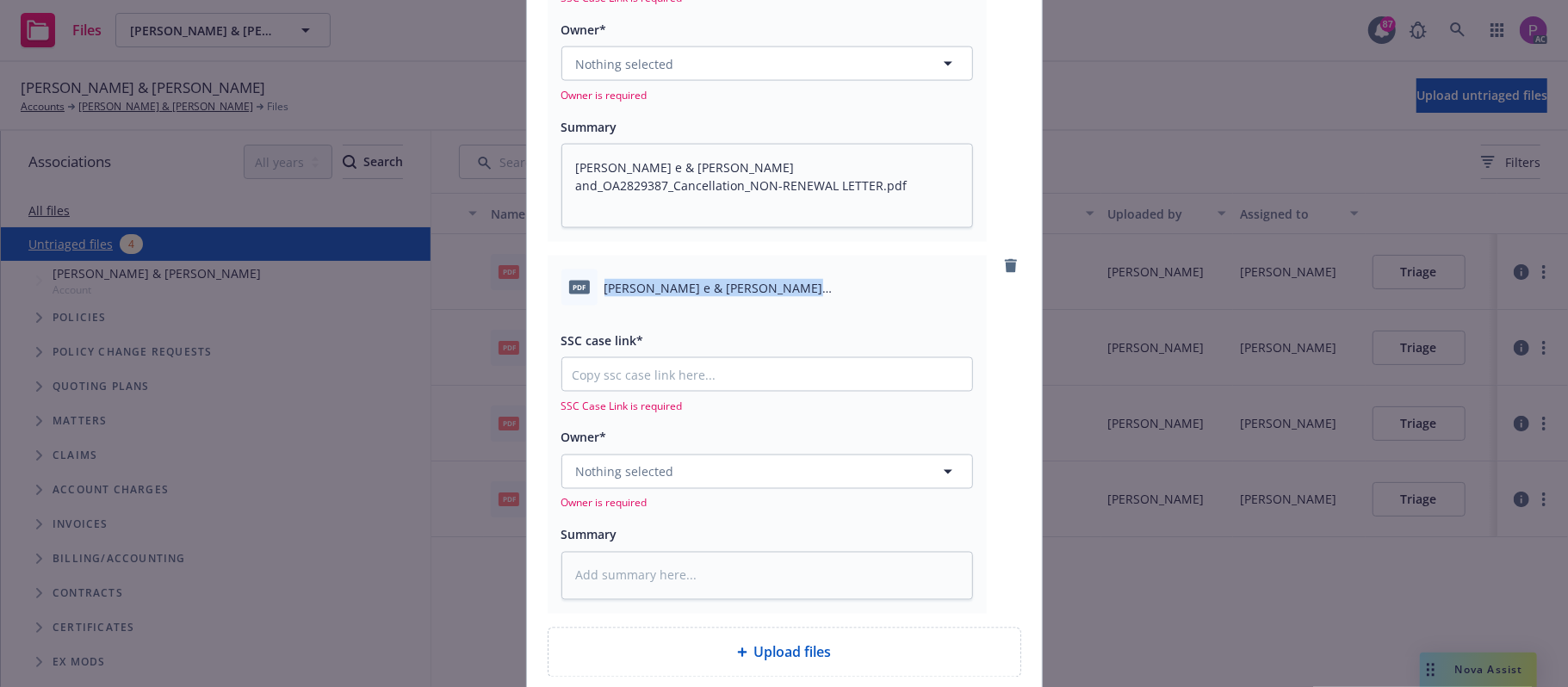
scroll to position [2067, 0]
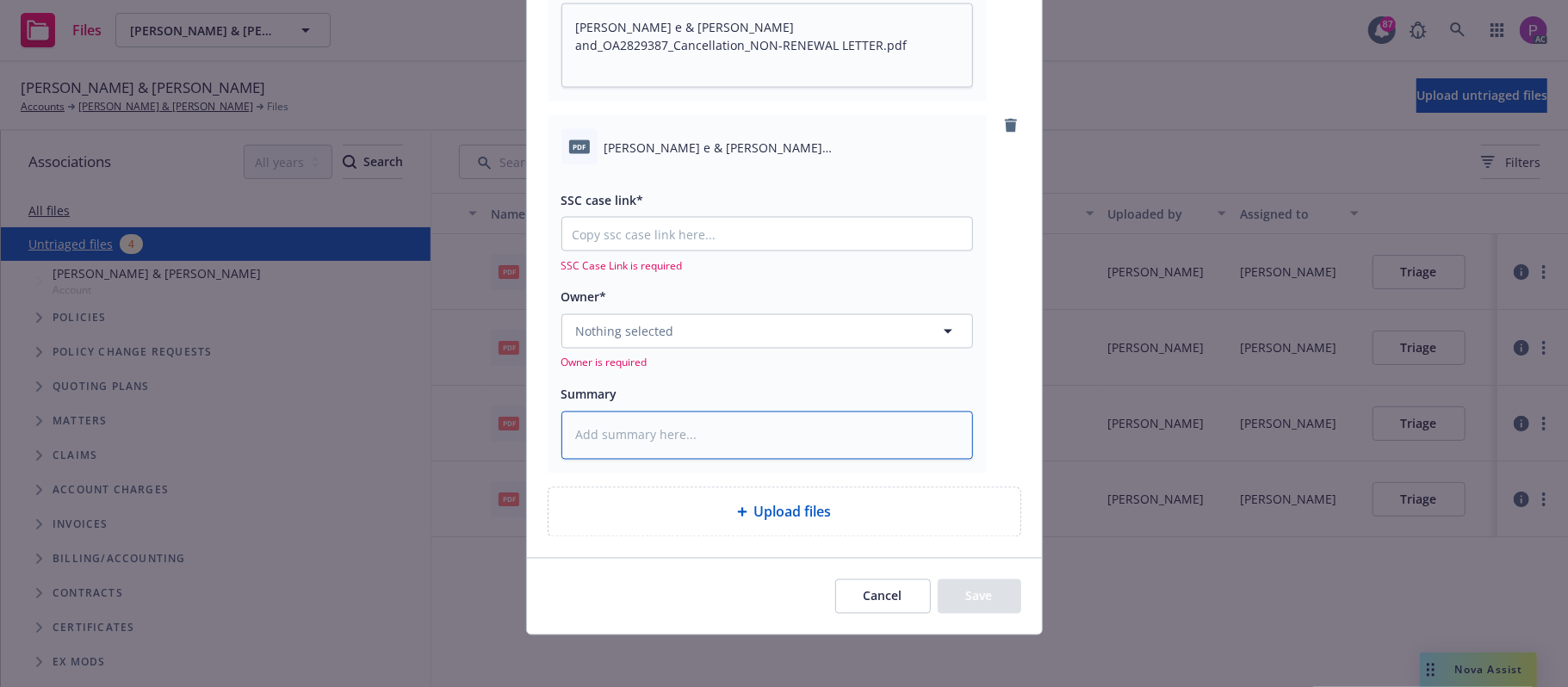
click at [701, 432] on textarea at bounding box center [767, 435] width 411 height 48
paste textarea "[PERSON_NAME] e & [PERSON_NAME] and_OA2829387_Cancellation_NON-RENEWAL LETTER .…"
type textarea "[PERSON_NAME] e & [PERSON_NAME] and_OA2829387_Cancellation_NON-RENEWAL LETTER .…"
type textarea "x"
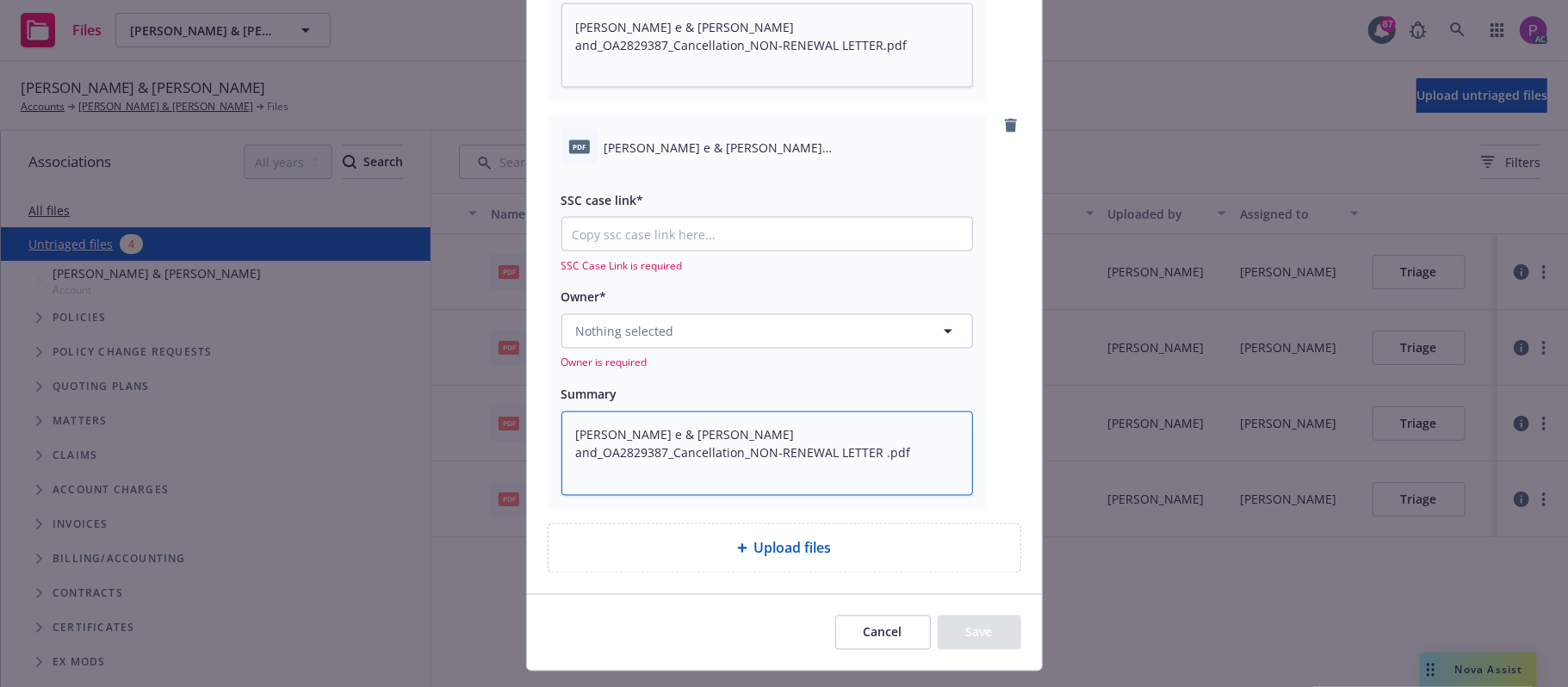
type textarea "[PERSON_NAME] e & [PERSON_NAME] and_OA2829387_Cancellation_NON-RENEWAL LETTER .…"
click at [703, 228] on input "SSC case link*" at bounding box center [767, 235] width 410 height 33
paste input "[URL][DOMAIN_NAME]"
type textarea "x"
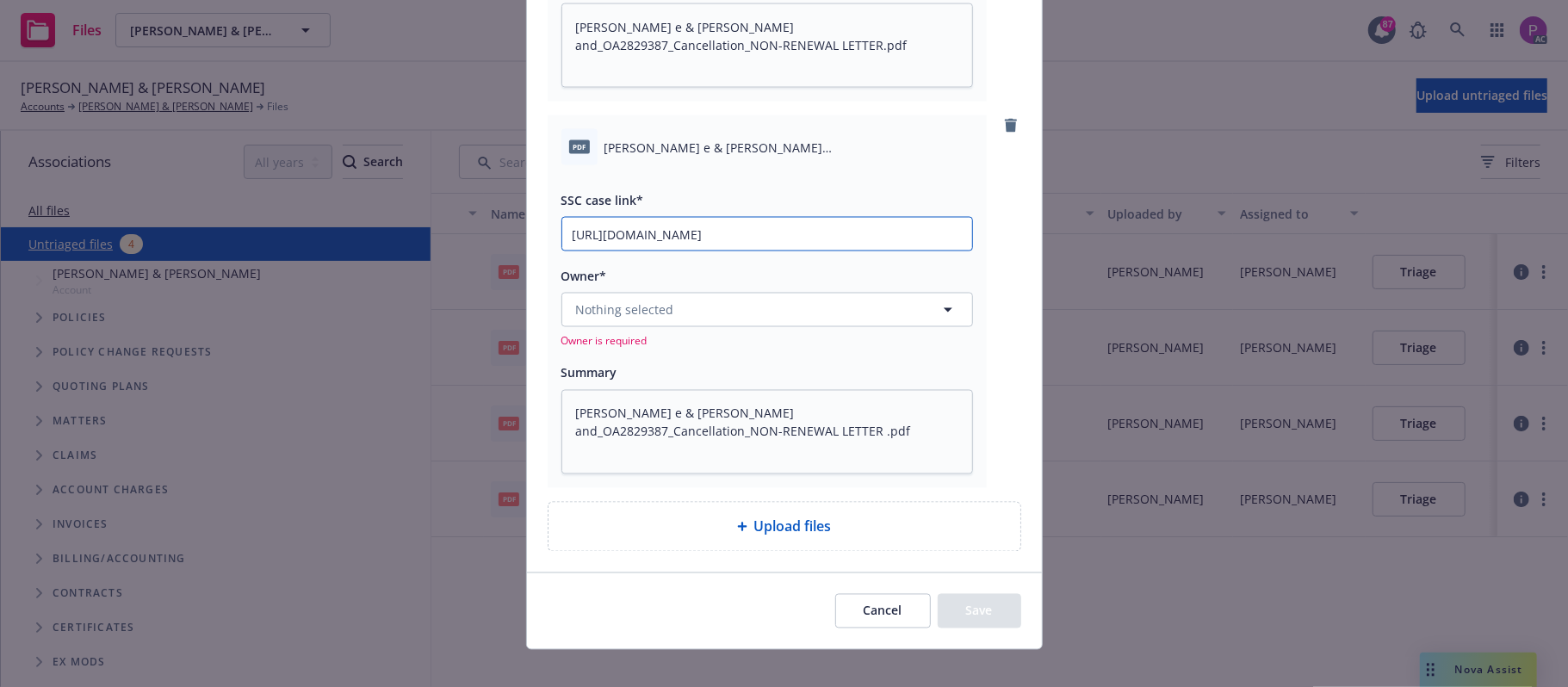
scroll to position [0, 87]
type input "[URL][DOMAIN_NAME]"
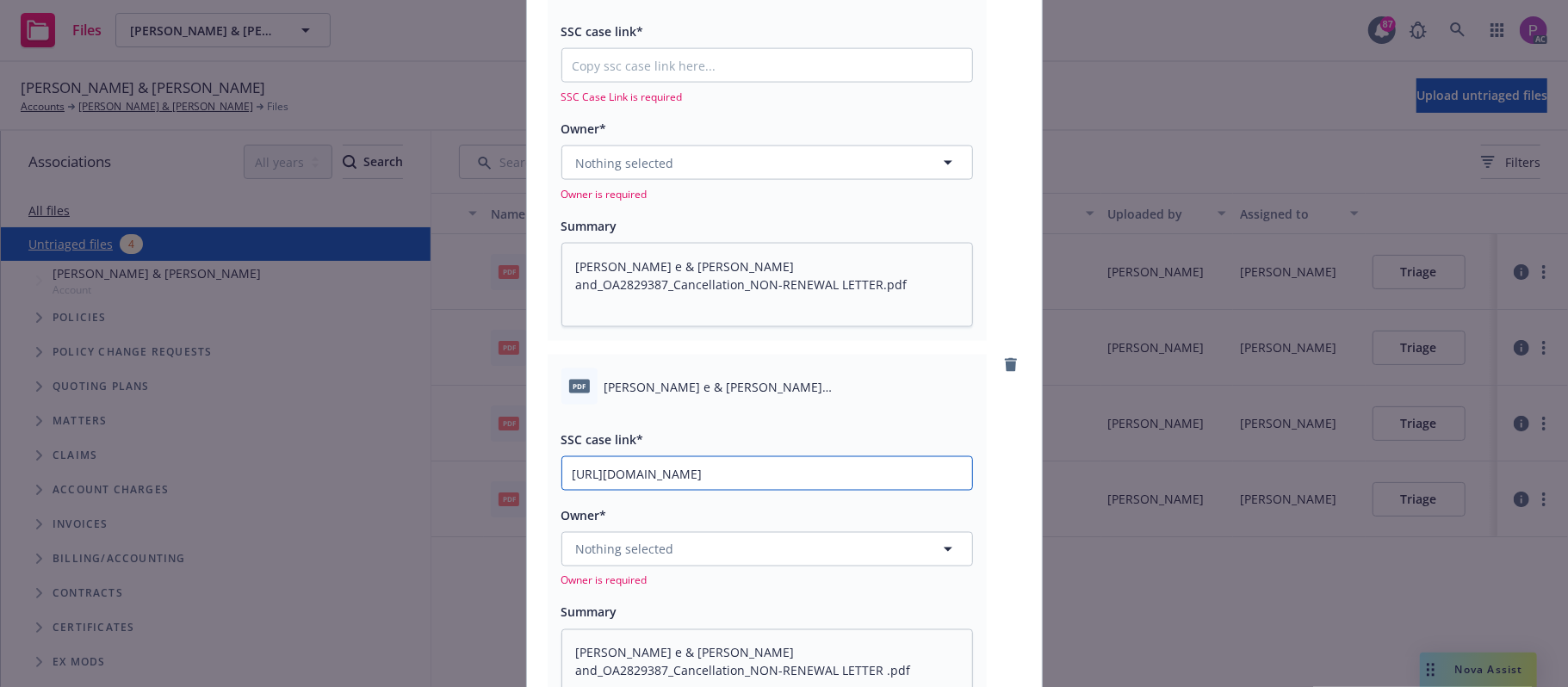
scroll to position [1723, 0]
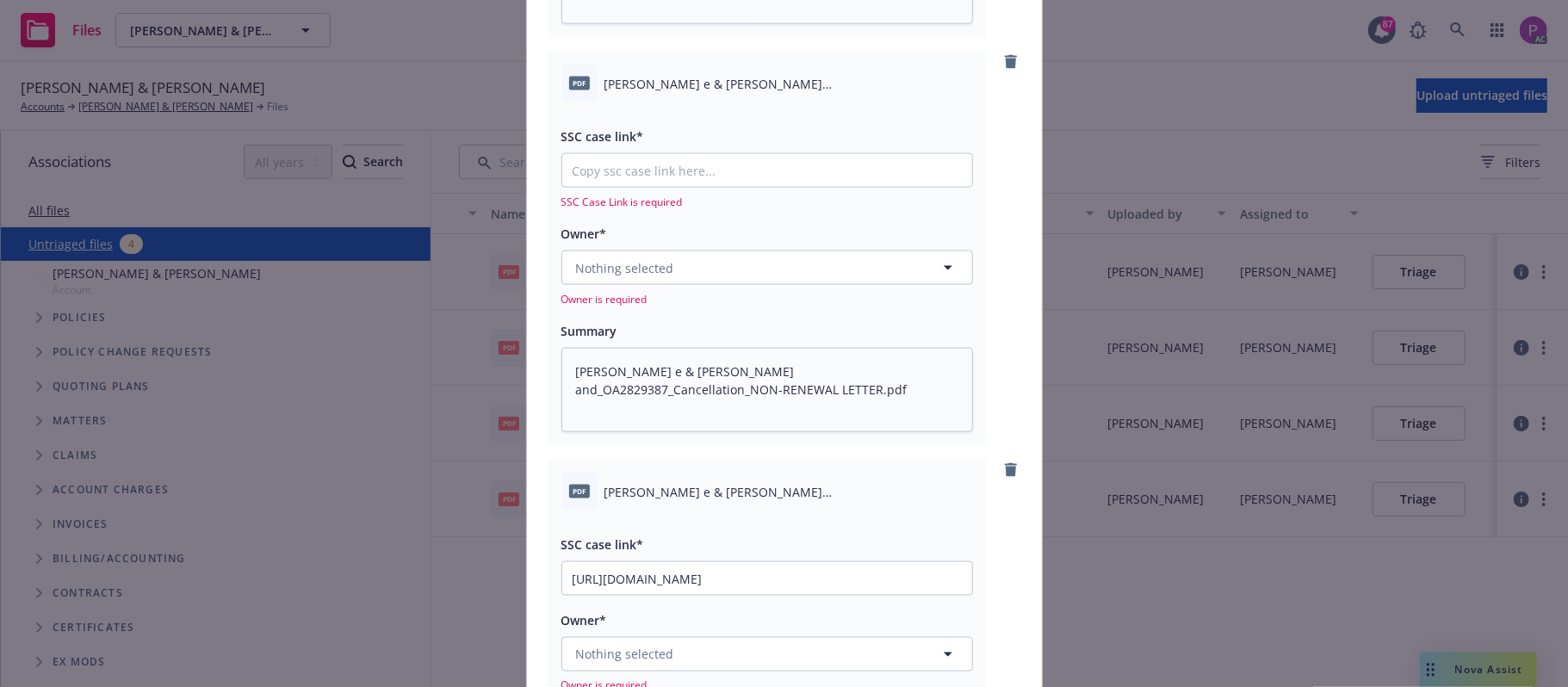
click at [710, 153] on div "SSC case link* SSC Case Link is required" at bounding box center [767, 167] width 411 height 84
click at [707, 164] on input "SSC case link*" at bounding box center [767, 171] width 410 height 33
paste input "[URL][DOMAIN_NAME]"
type textarea "x"
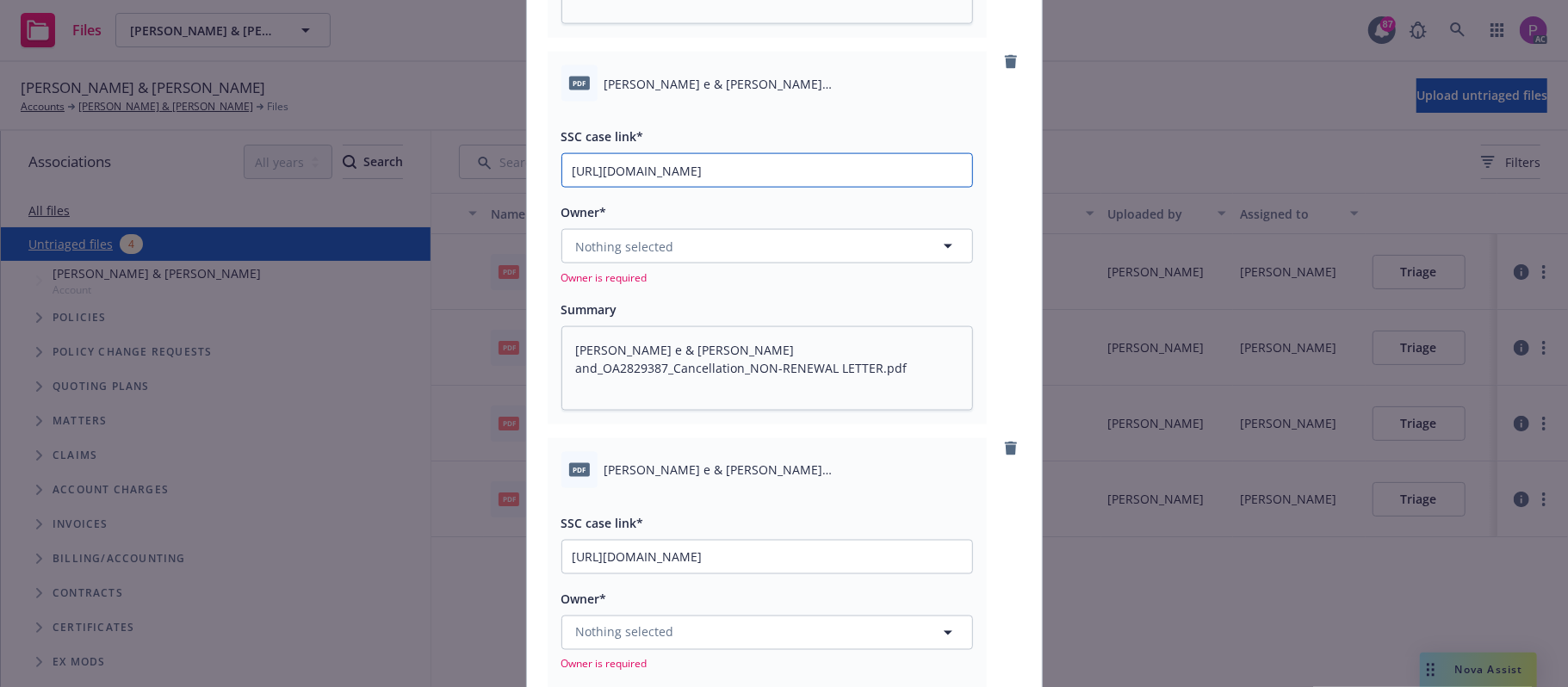
scroll to position [0, 88]
type input "[URL][DOMAIN_NAME]"
type textarea "x"
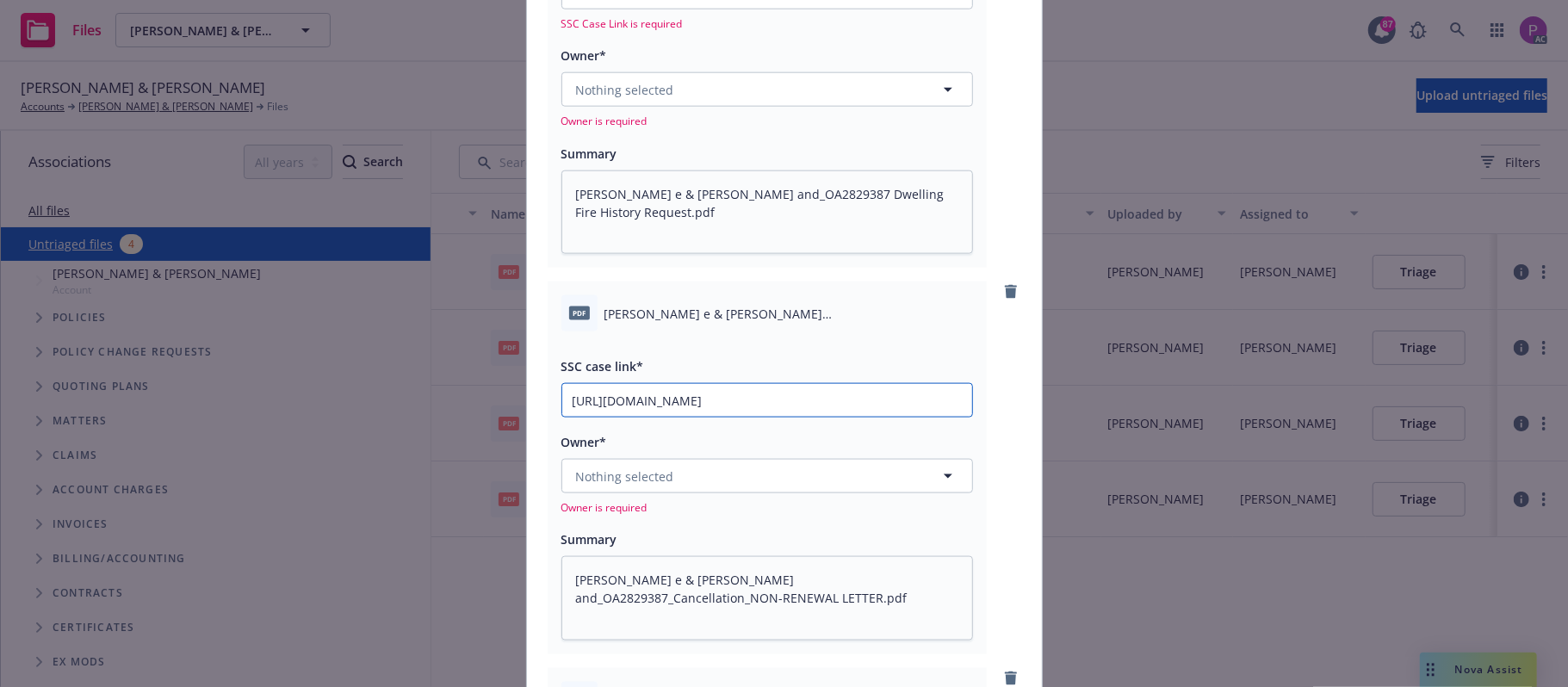
scroll to position [1378, 0]
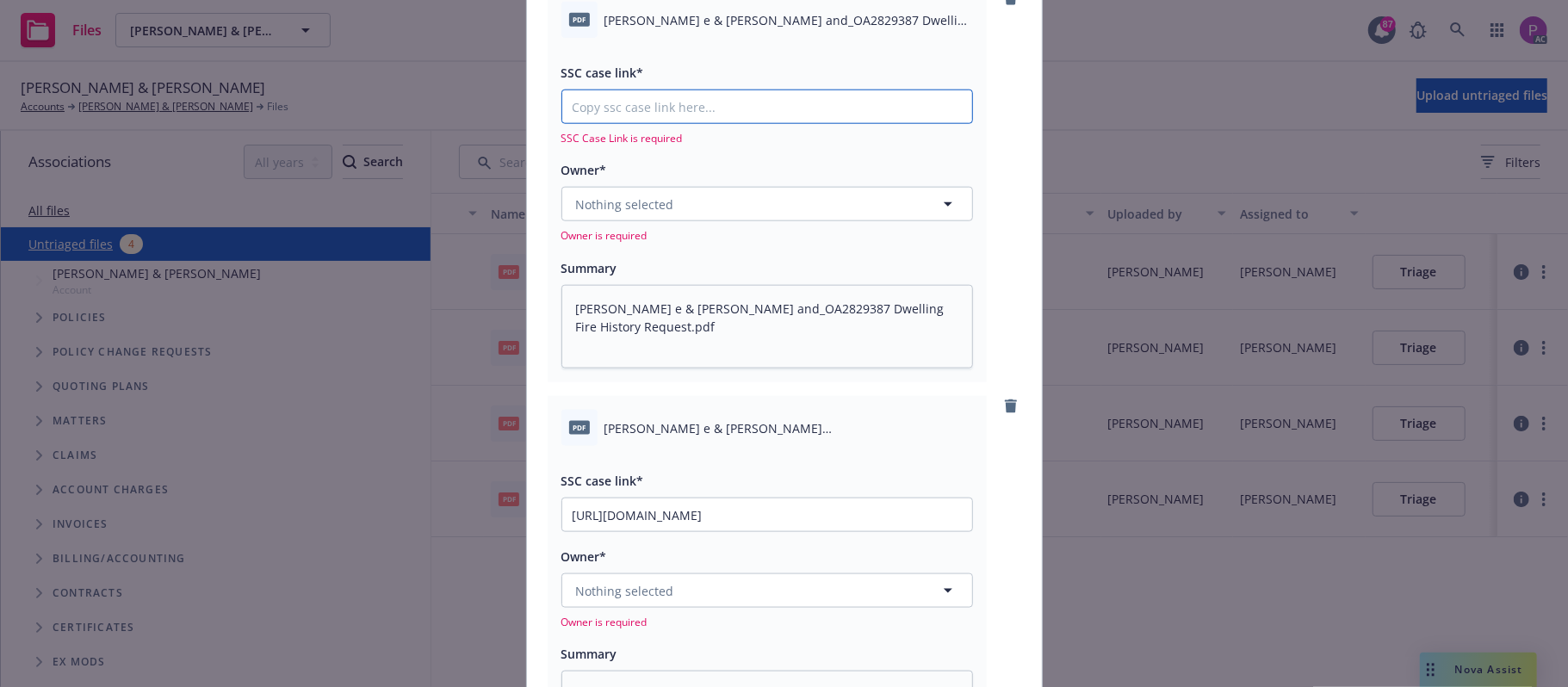
click at [708, 121] on input "SSC case link*" at bounding box center [767, 107] width 410 height 33
paste input "[URL][DOMAIN_NAME]"
type input "[URL][DOMAIN_NAME]"
type textarea "x"
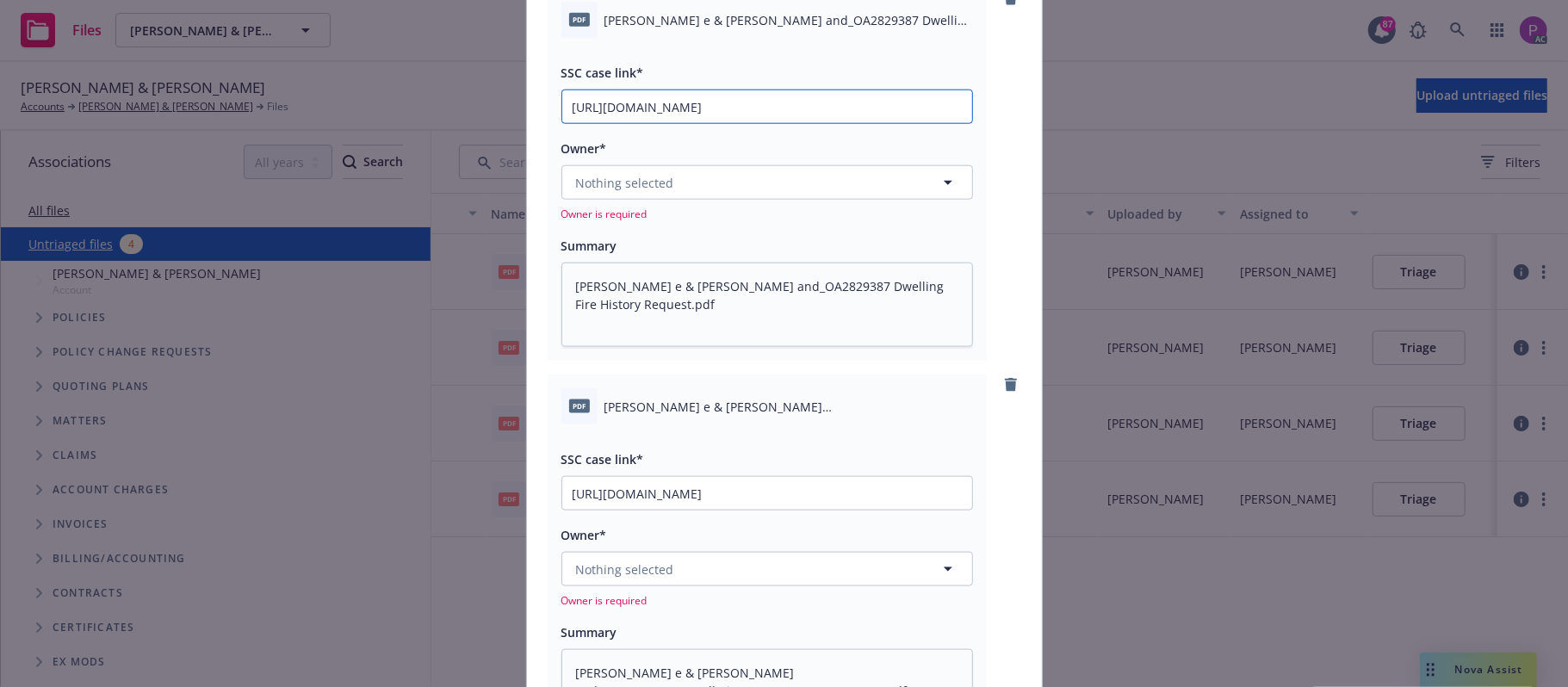
scroll to position [0, 84]
type input "[URL][DOMAIN_NAME]"
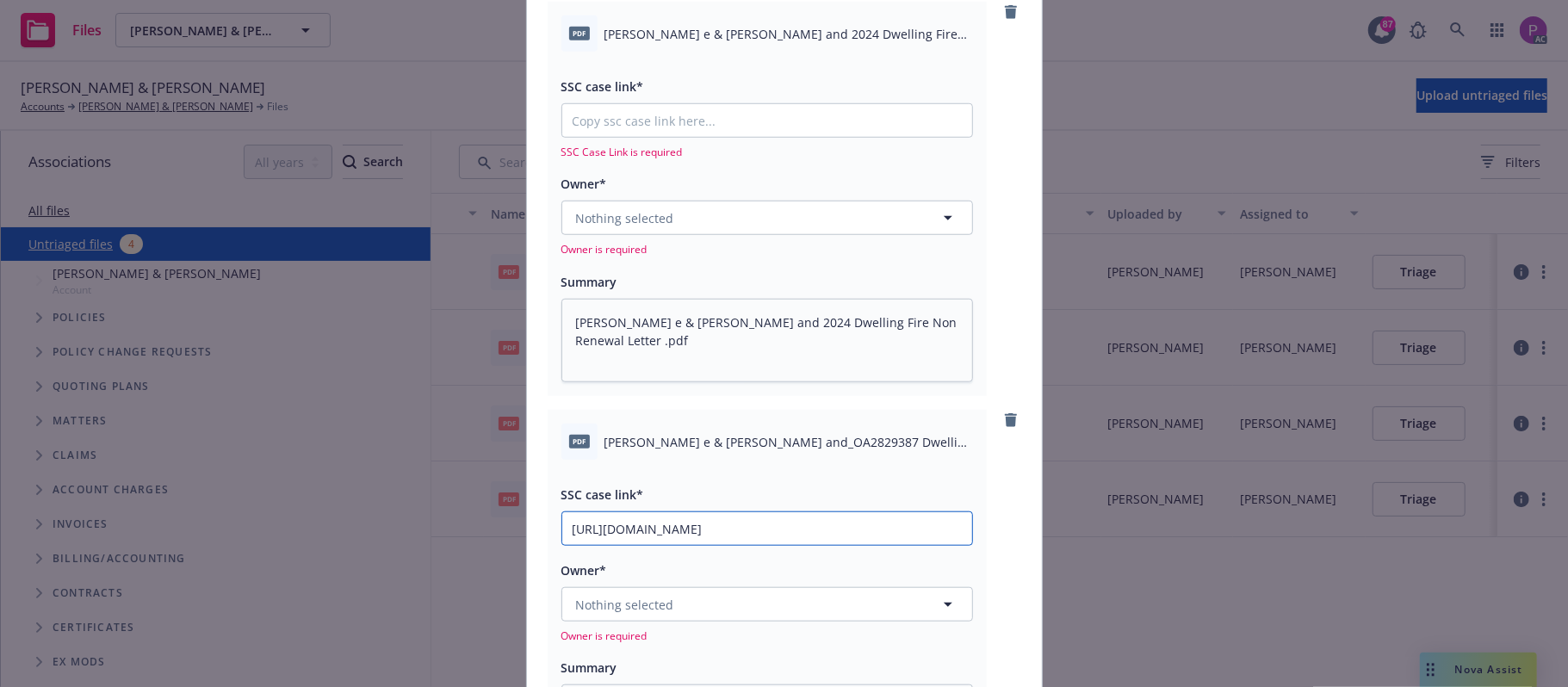
scroll to position [918, 0]
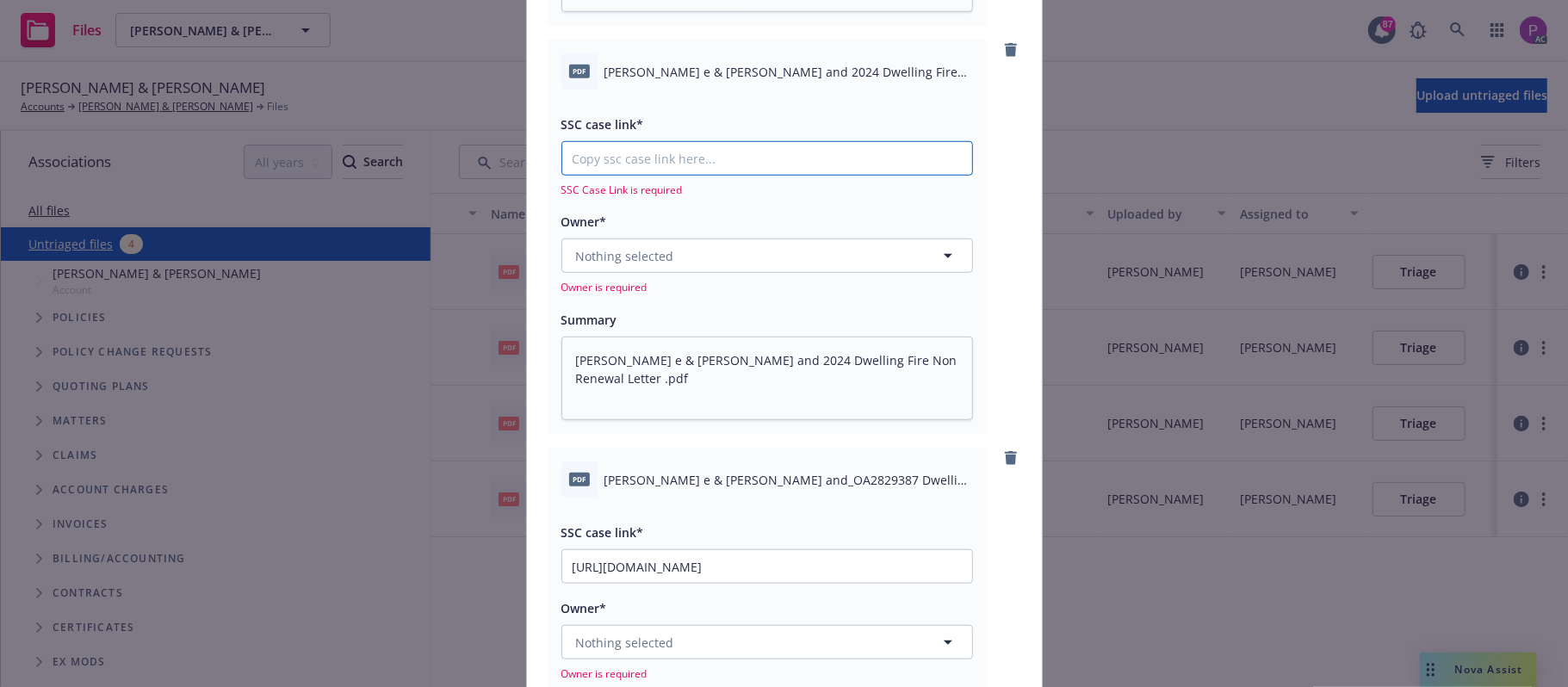
click at [701, 166] on input "SSC case link*" at bounding box center [767, 159] width 410 height 33
paste input "[URL][DOMAIN_NAME]"
type textarea "x"
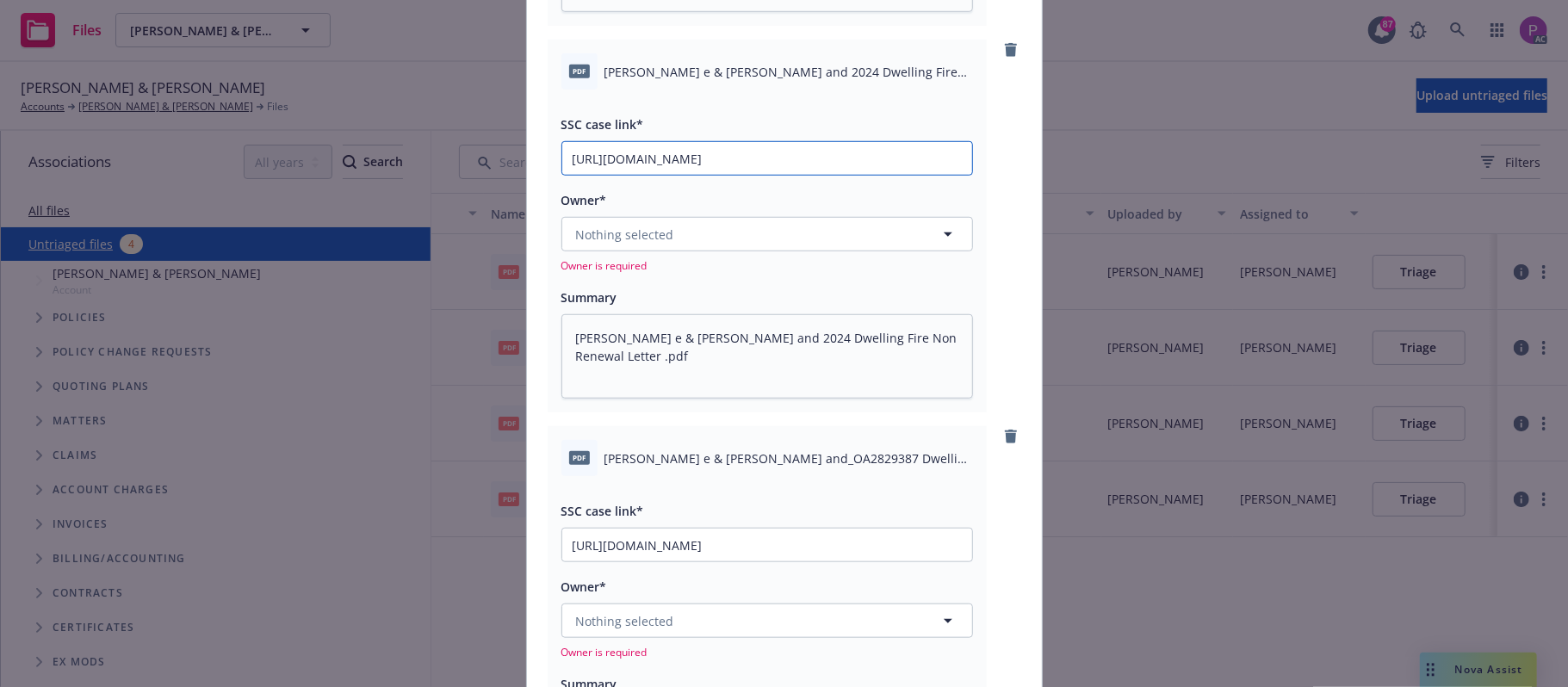
scroll to position [0, 88]
type input "[URL][DOMAIN_NAME]"
type textarea "x"
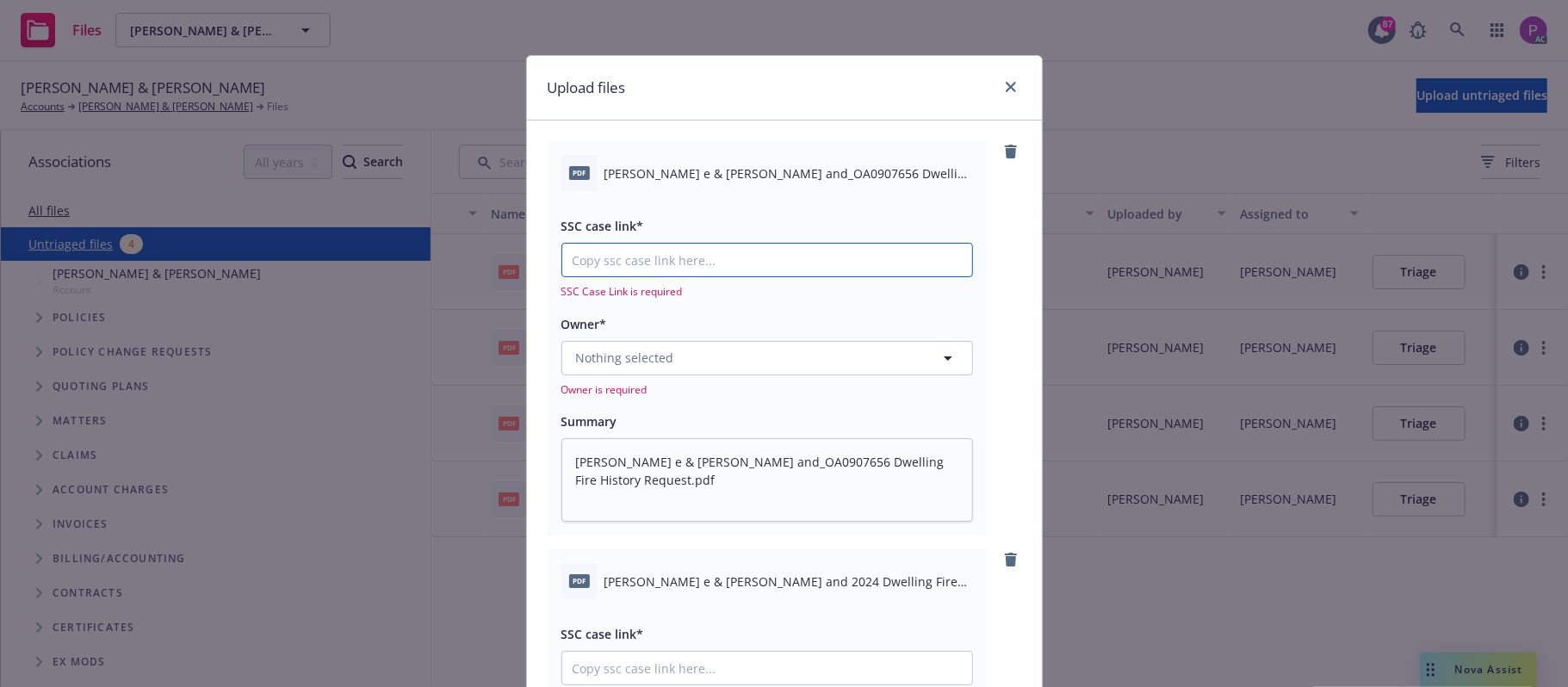
click at [703, 253] on input "SSC case link*" at bounding box center [767, 261] width 410 height 33
paste input "[URL][DOMAIN_NAME]"
type input "[URL][DOMAIN_NAME]"
type textarea "x"
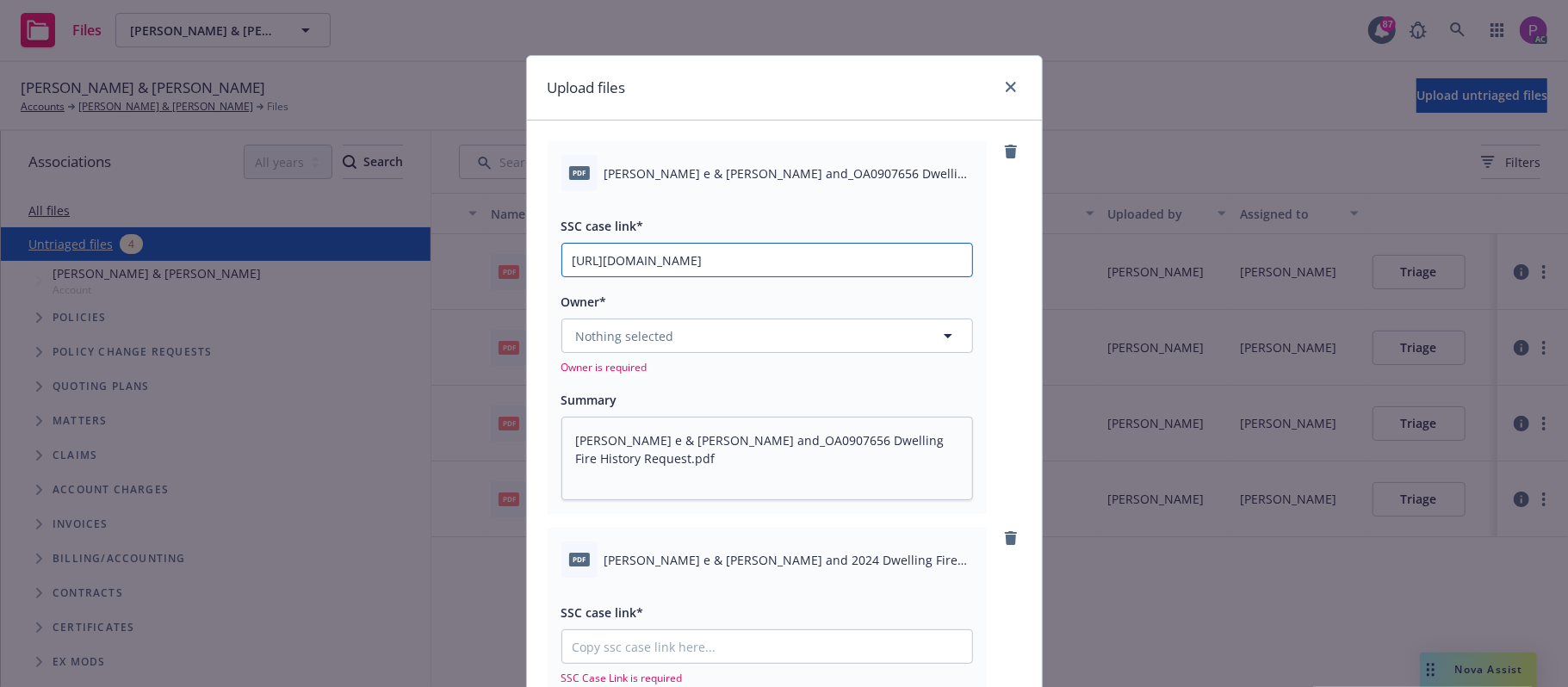
scroll to position [0, 85]
type input "[URL][DOMAIN_NAME]"
type textarea "x"
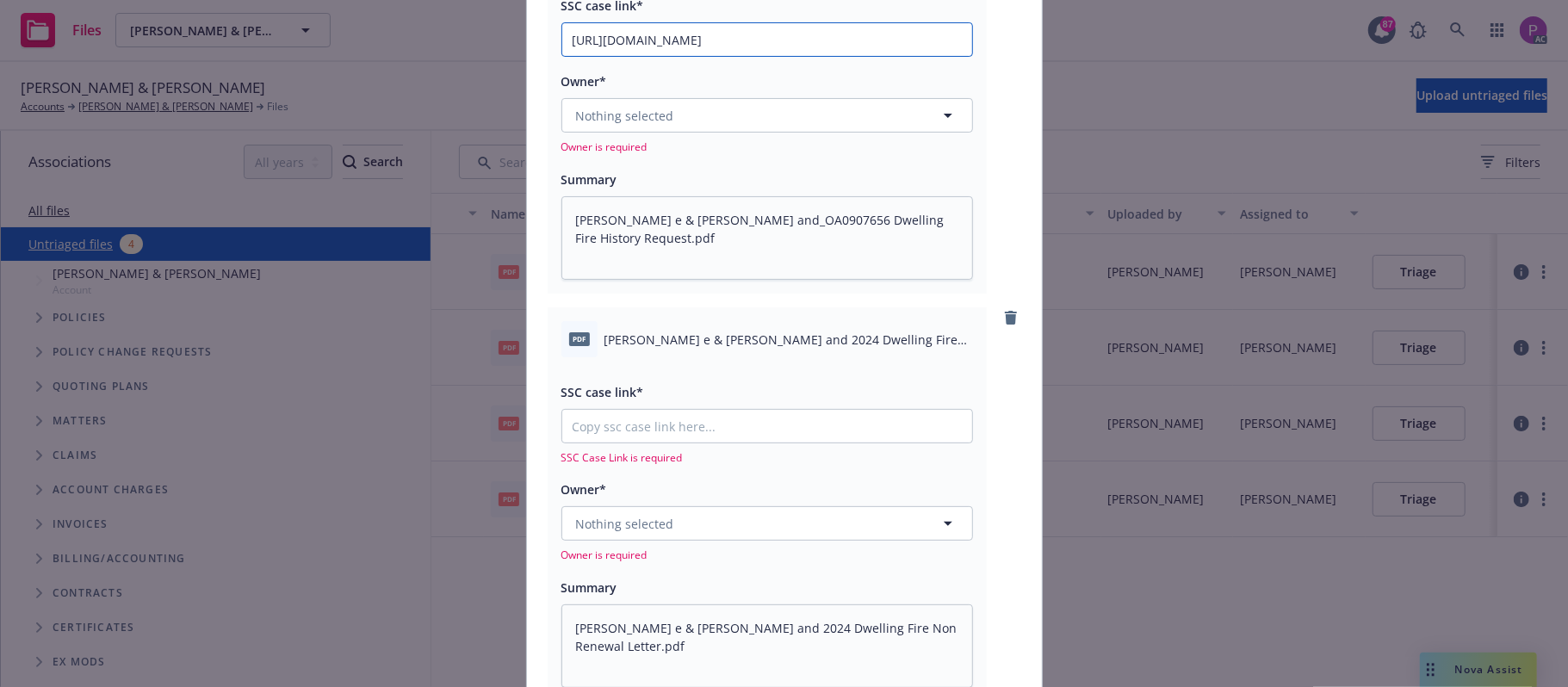
scroll to position [229, 0]
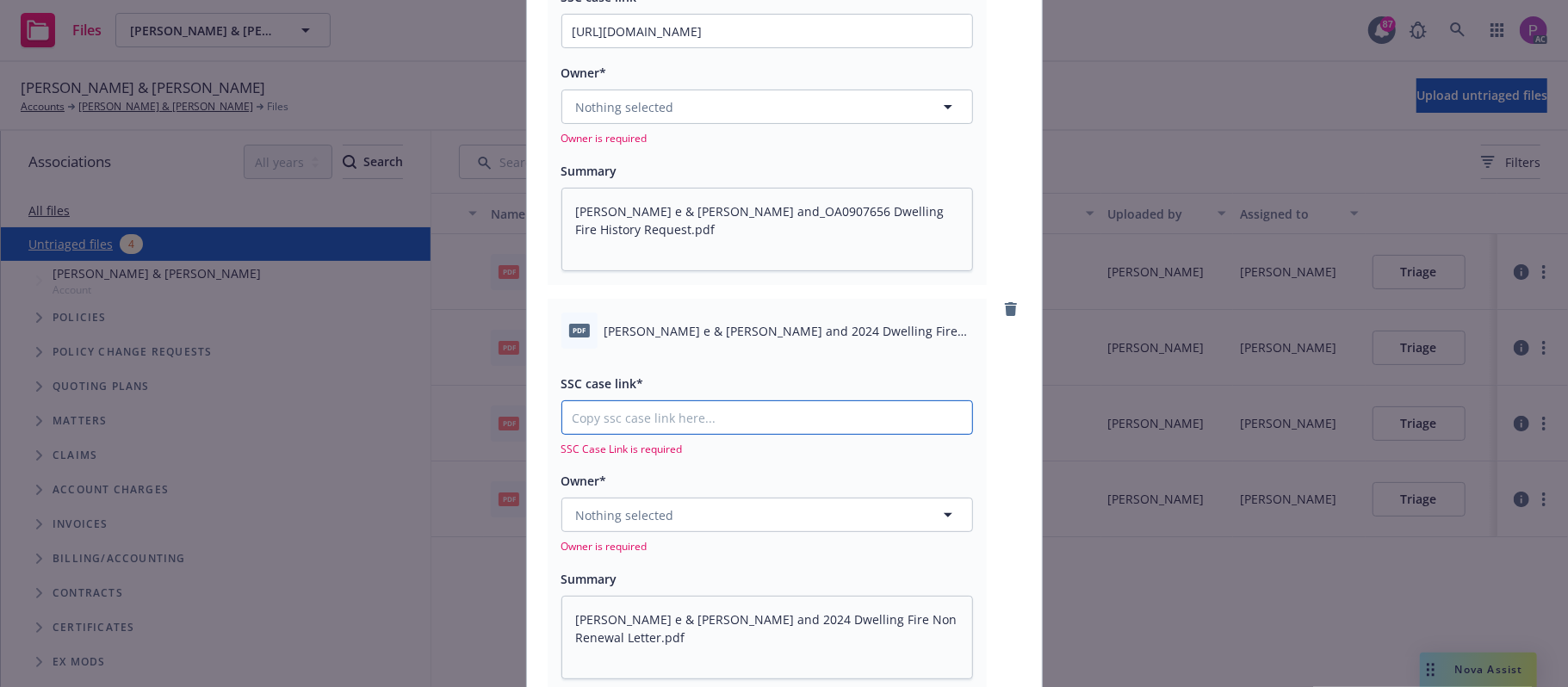
click at [696, 413] on input "SSC case link*" at bounding box center [767, 418] width 410 height 33
paste input "[URL][DOMAIN_NAME]"
type input "[URL][DOMAIN_NAME]"
type textarea "x"
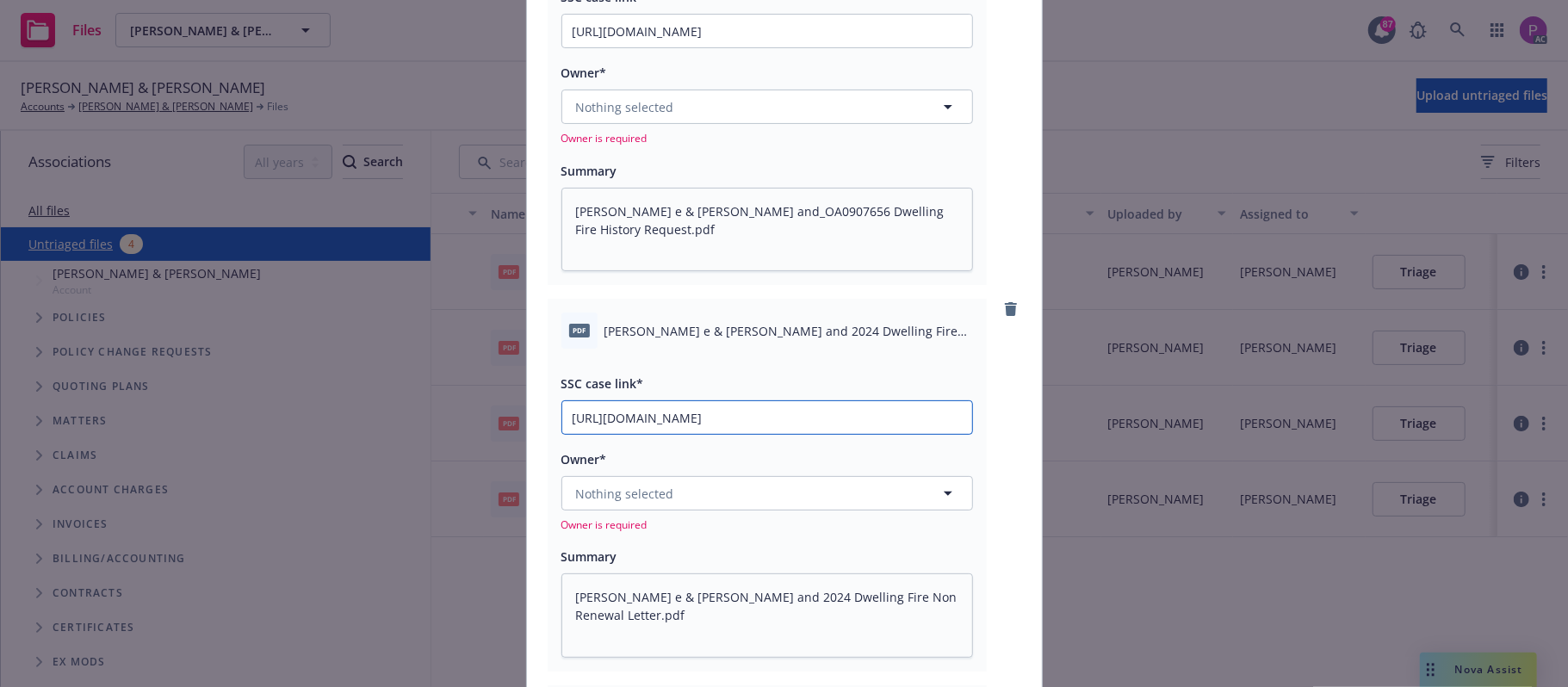
scroll to position [0, 88]
type input "[URL][DOMAIN_NAME]"
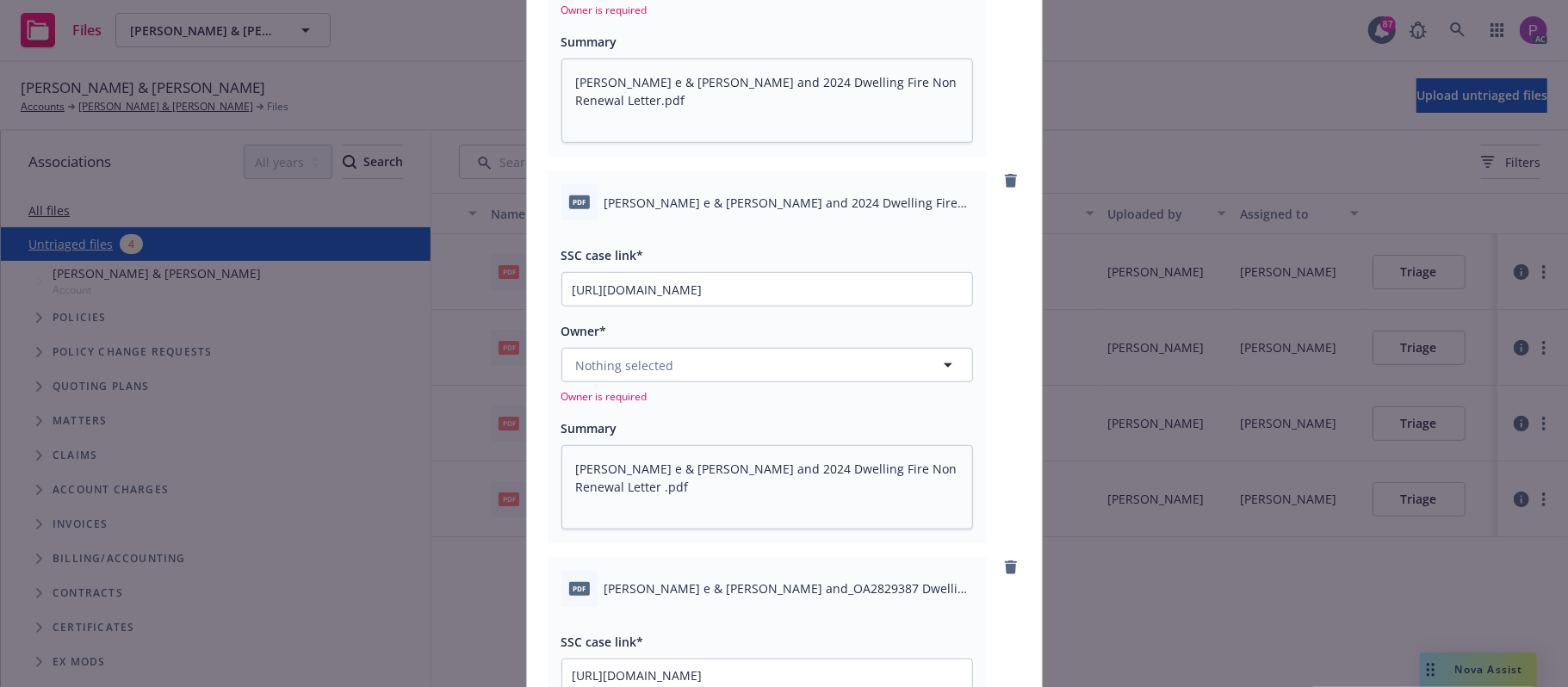
scroll to position [804, 0]
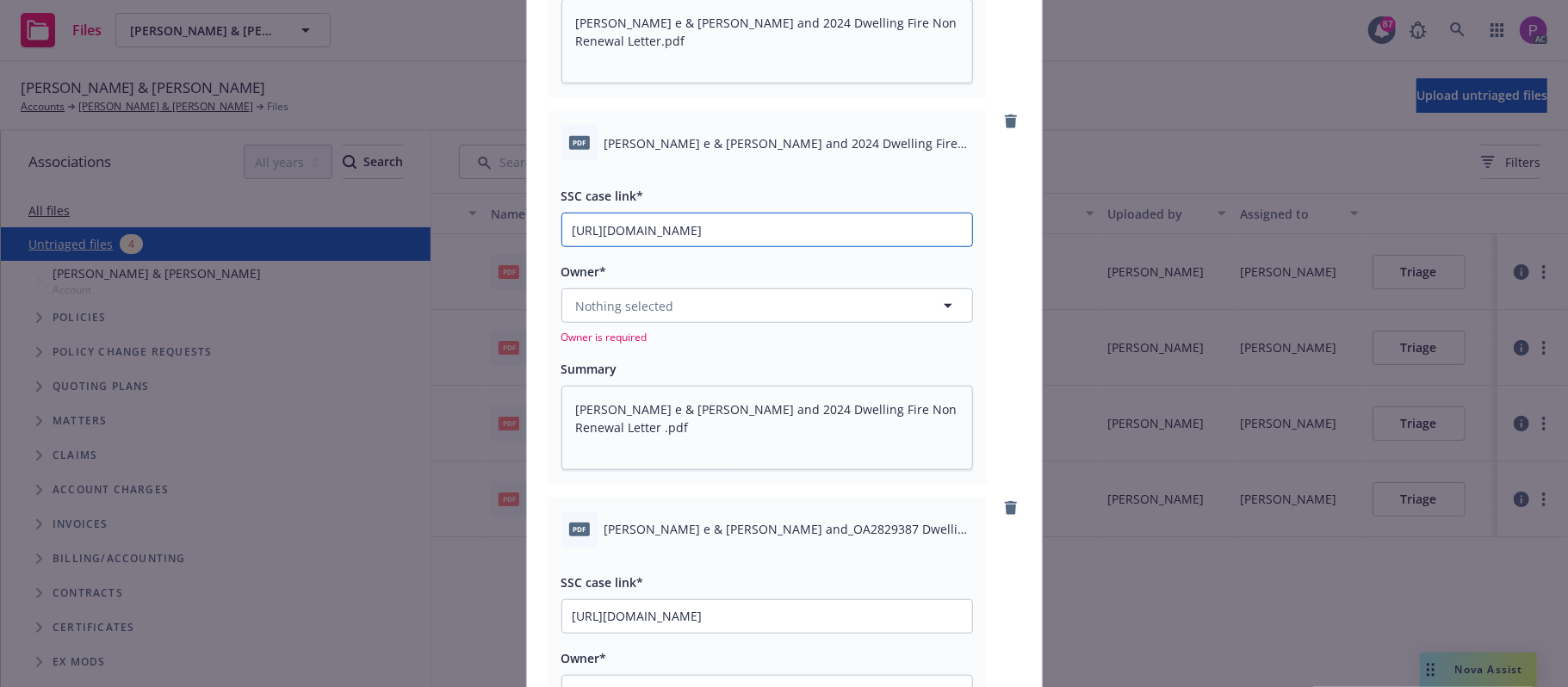
click at [756, 226] on input "[URL][DOMAIN_NAME]" at bounding box center [767, 230] width 410 height 33
click at [756, 225] on input "[URL][DOMAIN_NAME]" at bounding box center [767, 230] width 410 height 33
paste input "E3E6IAL"
type textarea "x"
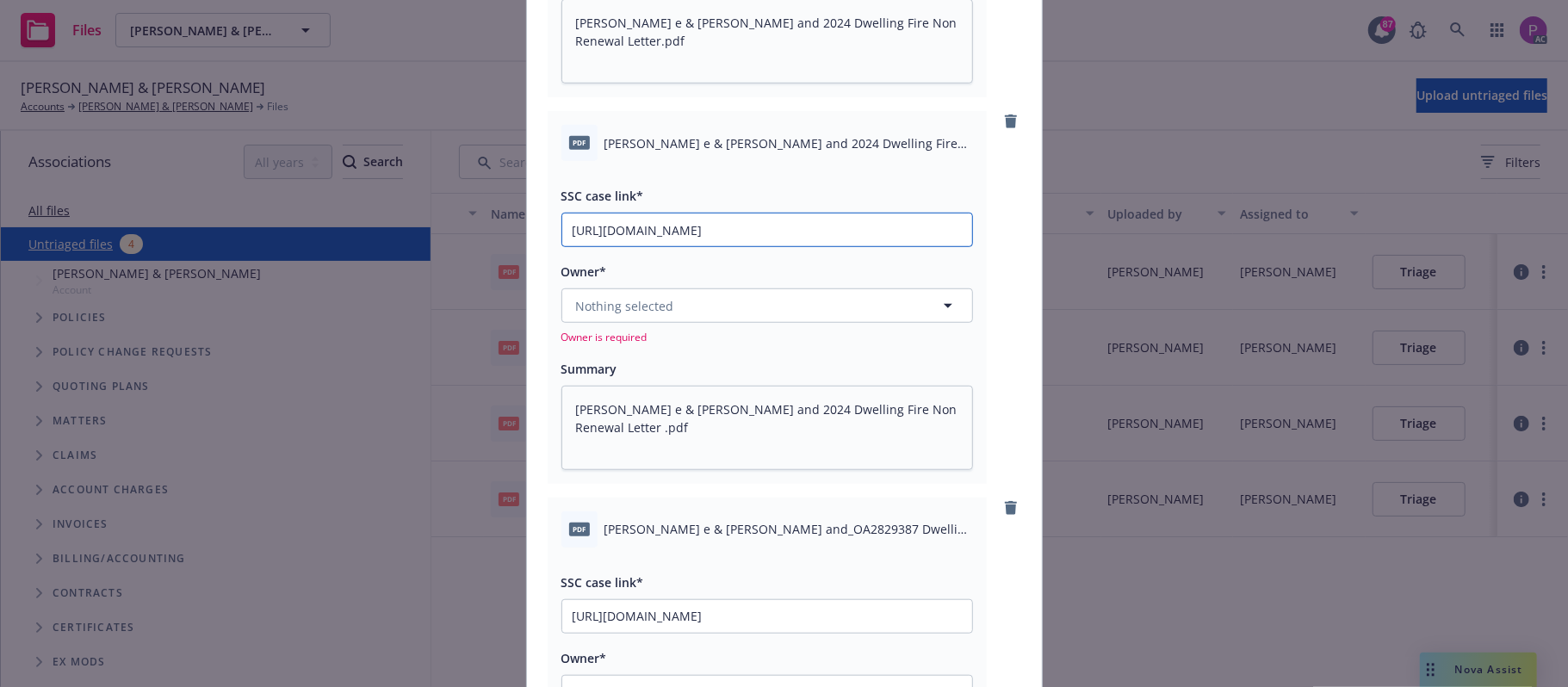
scroll to position [0, 84]
type input "[URL][DOMAIN_NAME]"
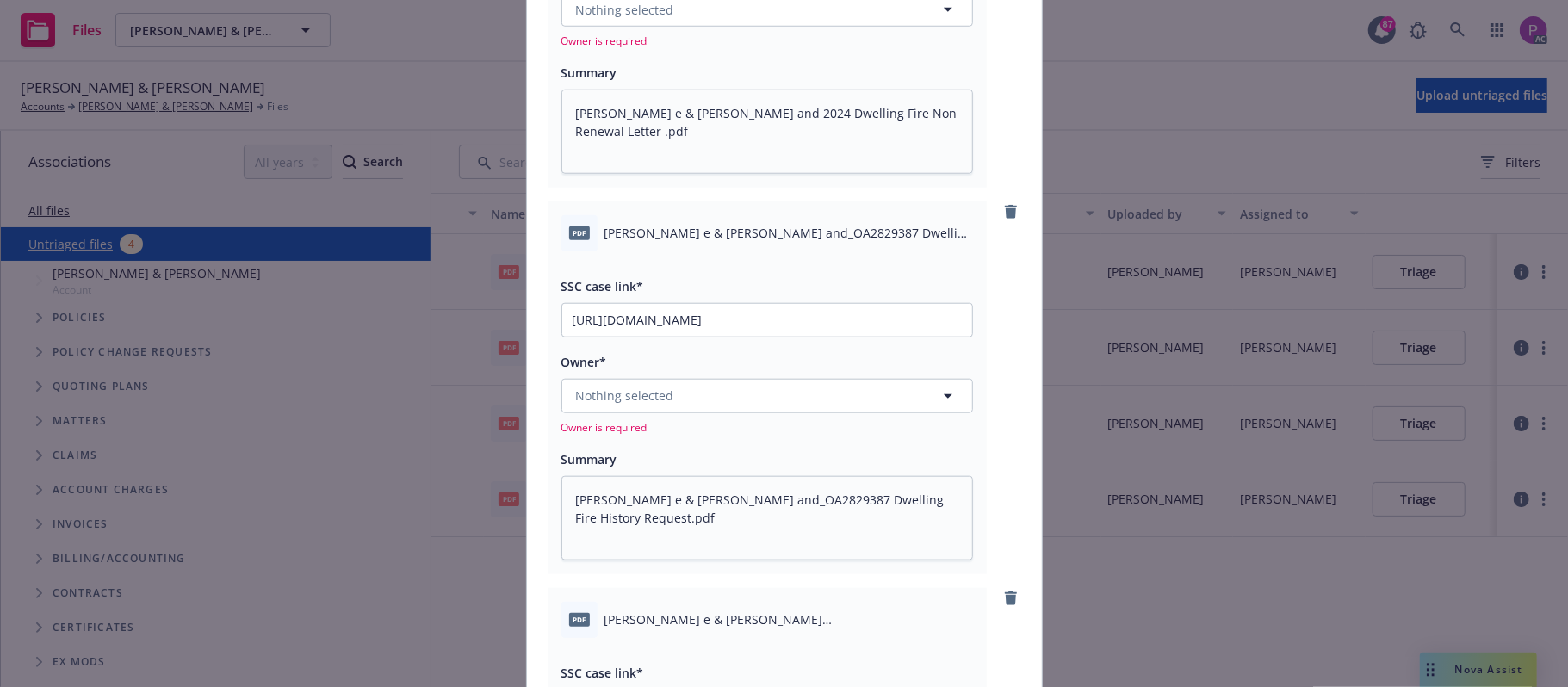
scroll to position [1148, 0]
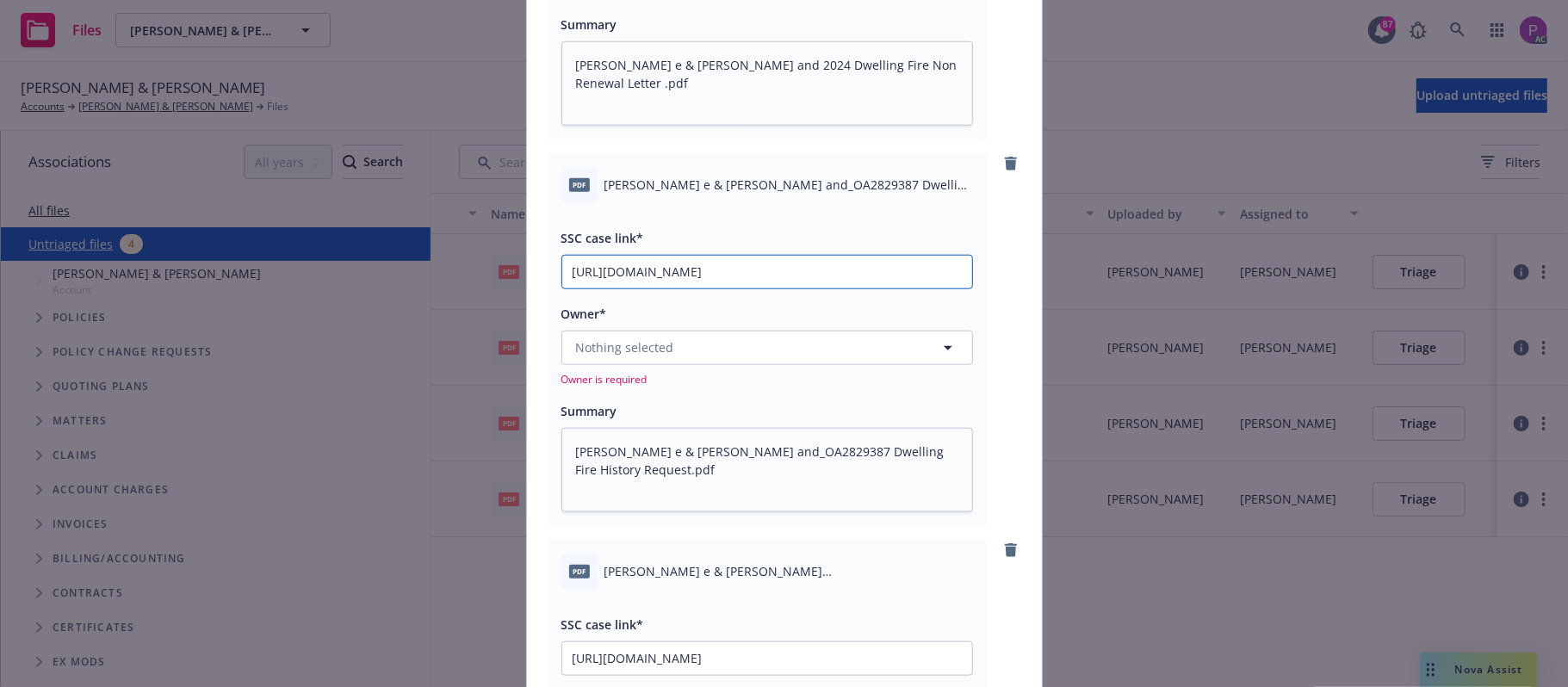
click at [755, 262] on input "[URL][DOMAIN_NAME]" at bounding box center [767, 272] width 410 height 33
paste input "5W3"
type textarea "x"
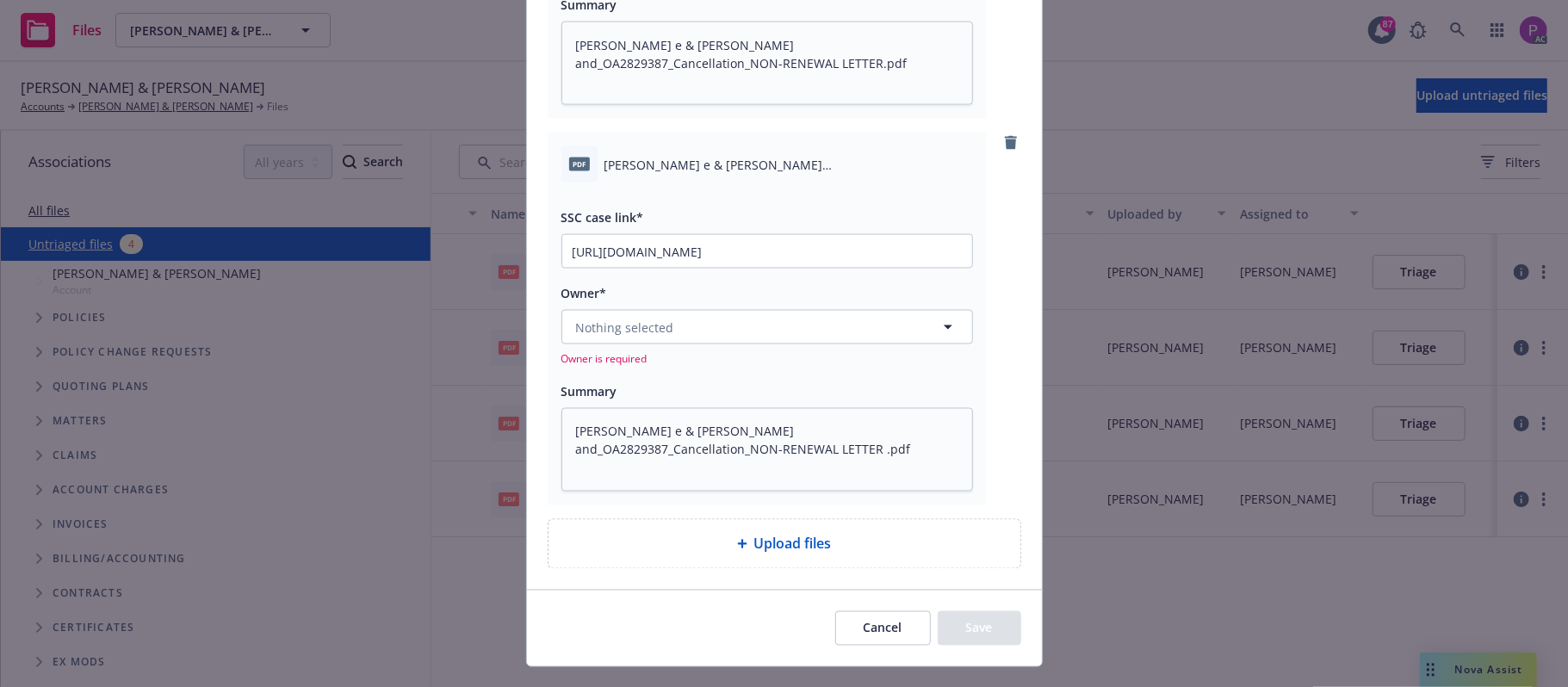
scroll to position [1952, 0]
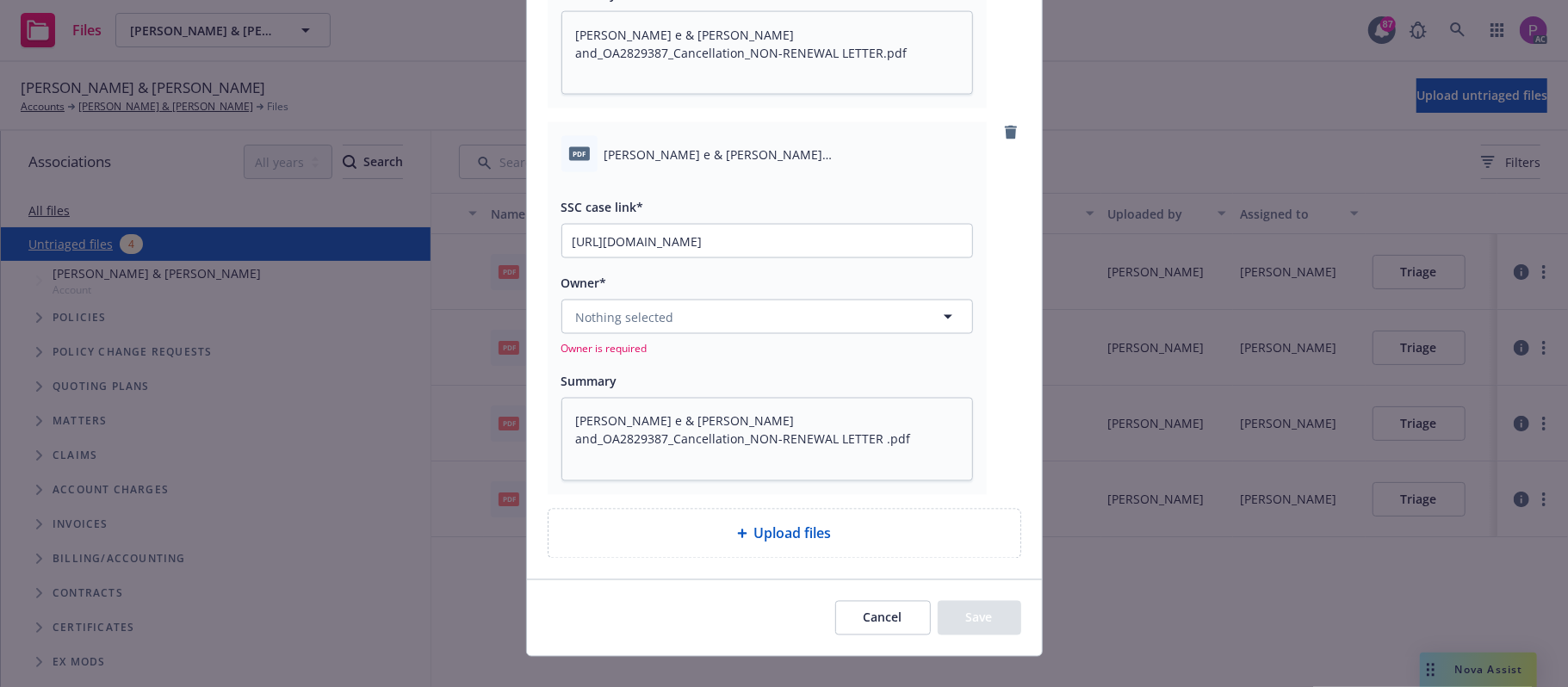
type input "[URL][DOMAIN_NAME]"
click at [757, 240] on input "[URL][DOMAIN_NAME]" at bounding box center [767, 241] width 410 height 33
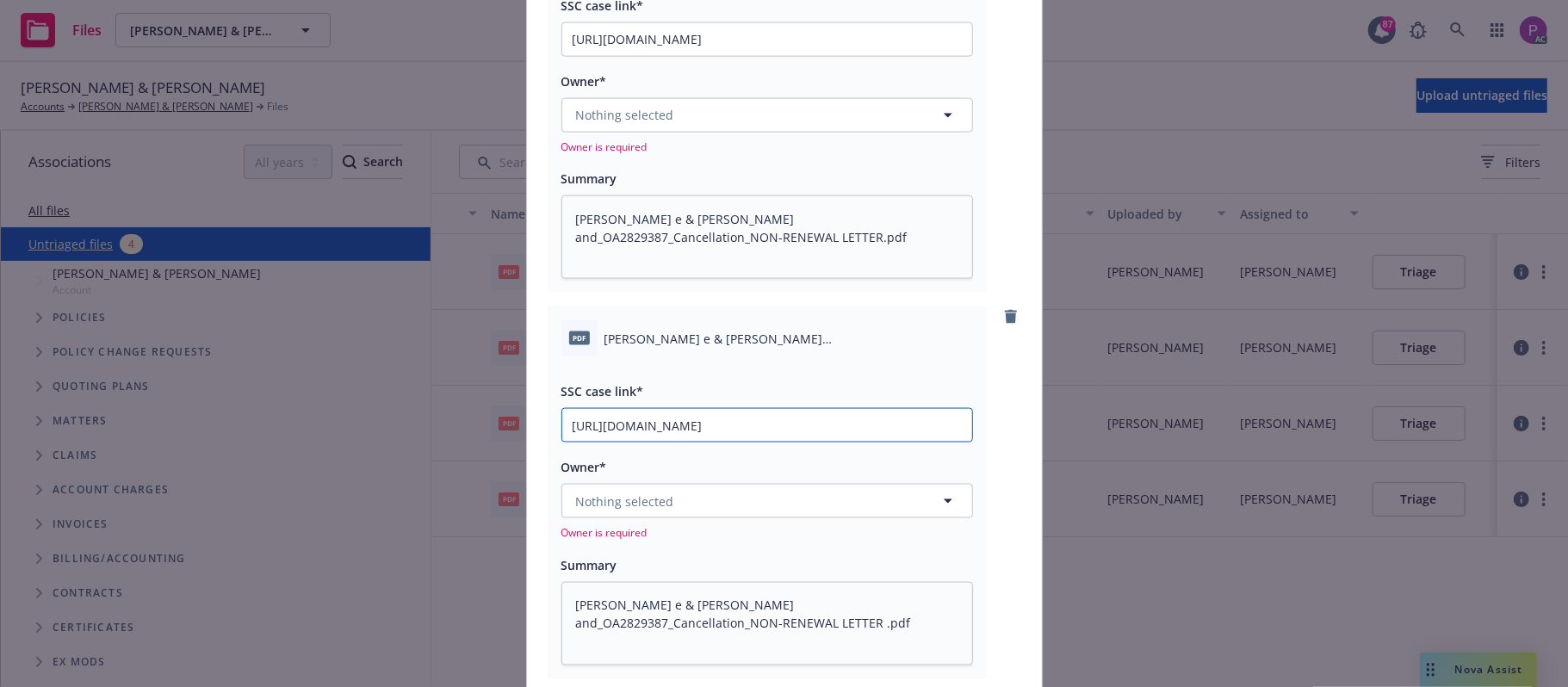
scroll to position [1723, 0]
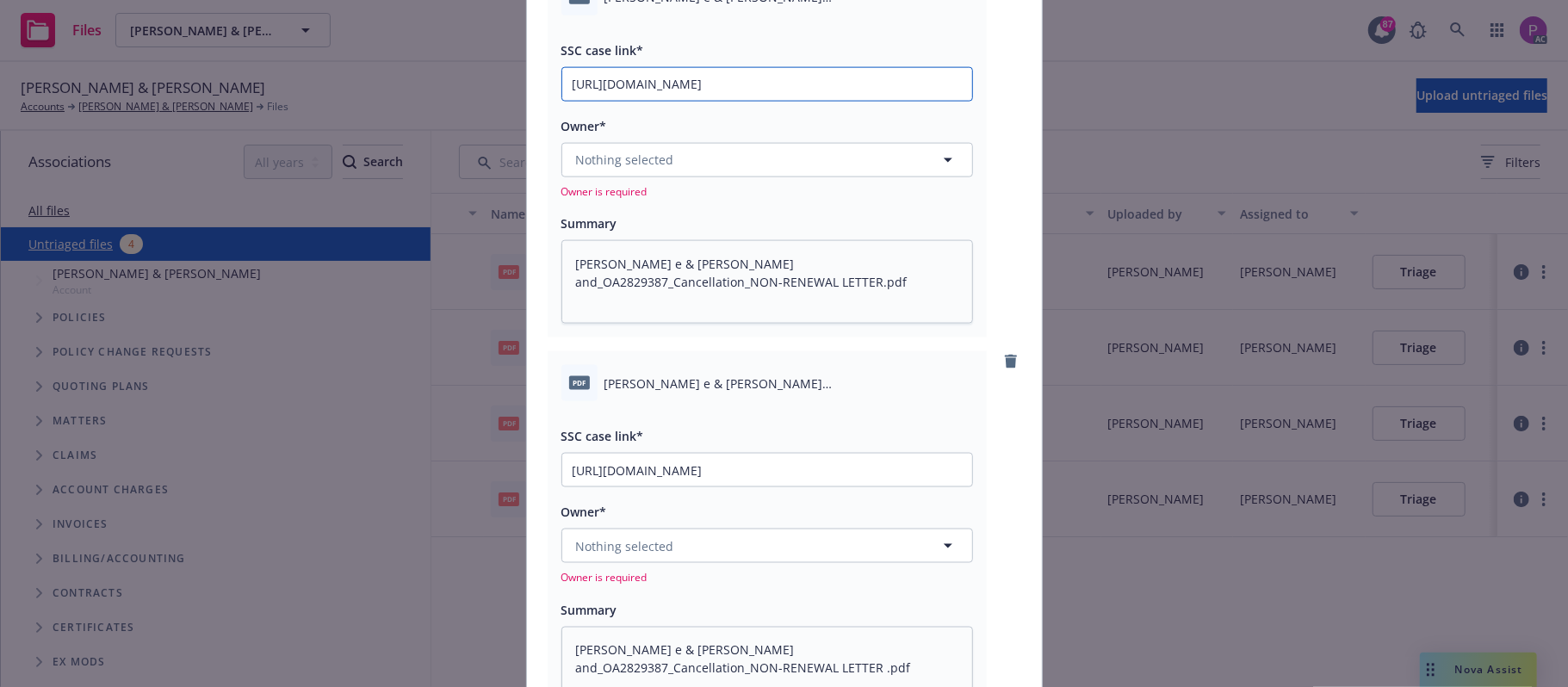
click at [751, 84] on input "[URL][DOMAIN_NAME]" at bounding box center [767, 85] width 410 height 33
paste input "C9HIAX"
type input "[URL][DOMAIN_NAME]"
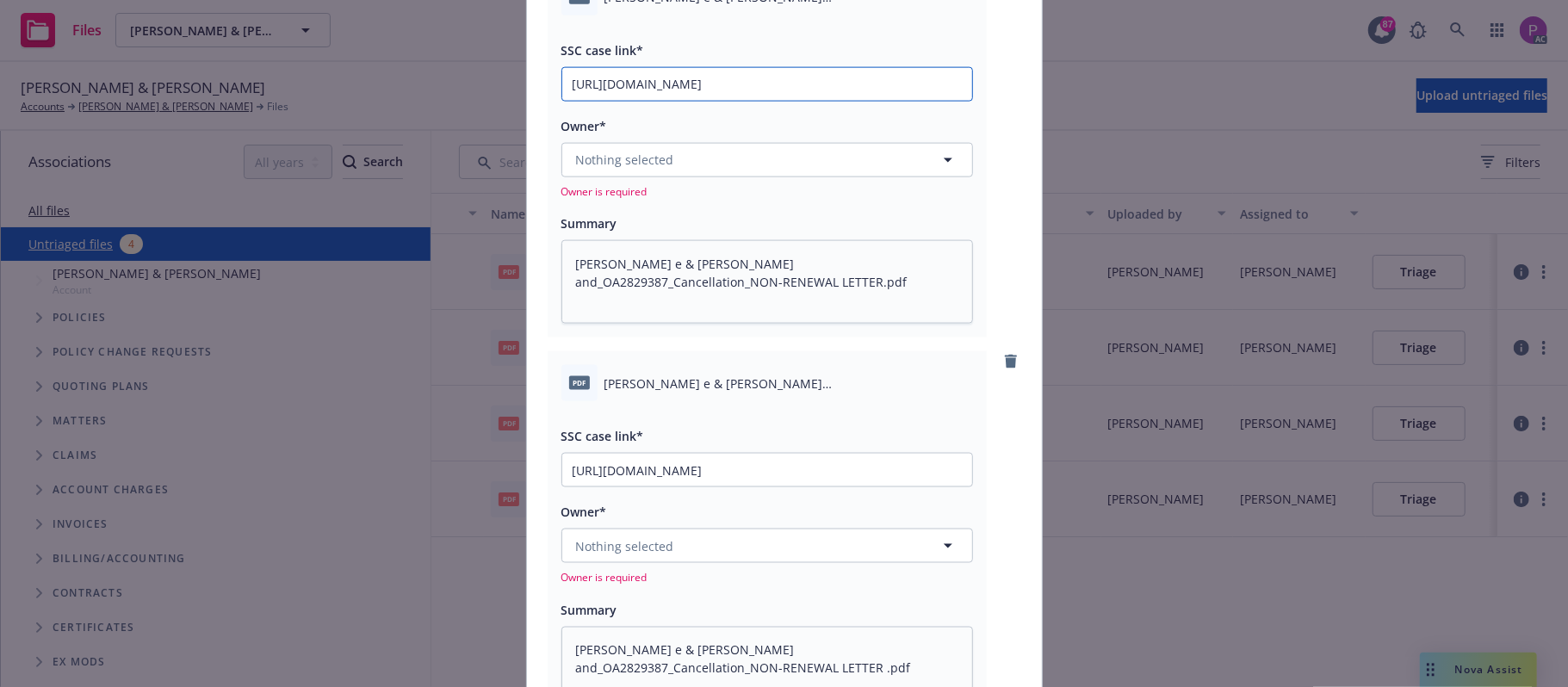
type textarea "x"
type input "[URL][DOMAIN_NAME]"
click at [728, 539] on button "Nothing selected" at bounding box center [767, 547] width 411 height 35
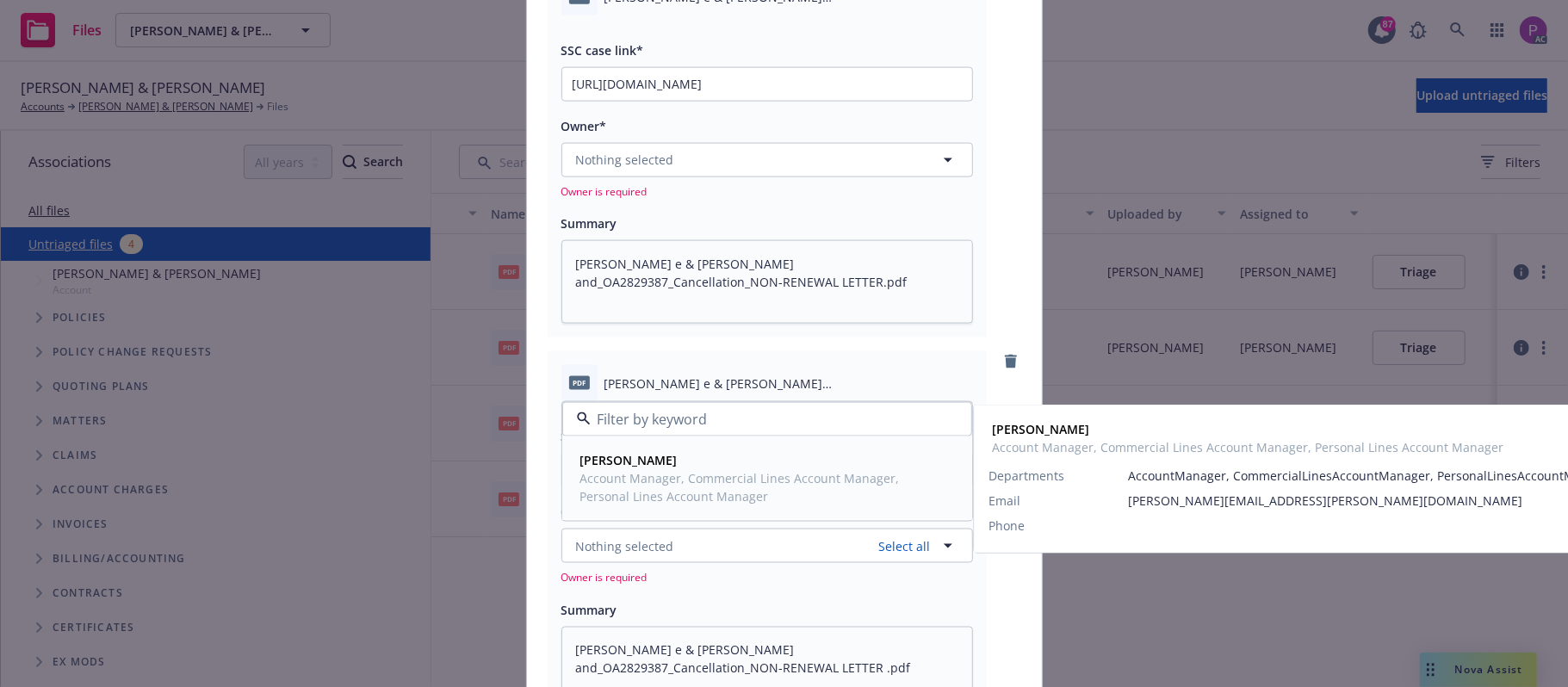
click at [735, 470] on div "[PERSON_NAME] Account Manager, Commercial Lines Account Manager, Personal Lines…" at bounding box center [765, 479] width 370 height 54
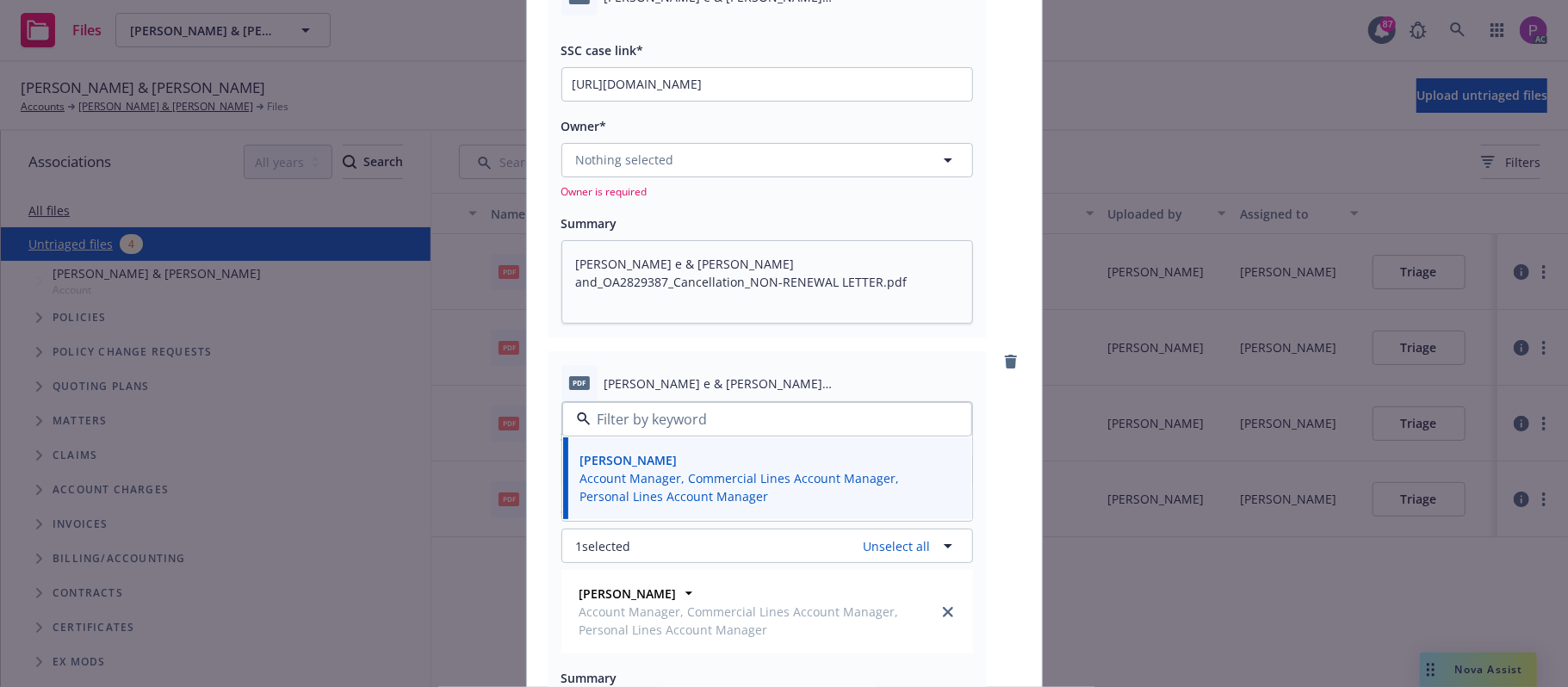
click at [734, 179] on div "Nothing selected Owner is required" at bounding box center [767, 171] width 411 height 56
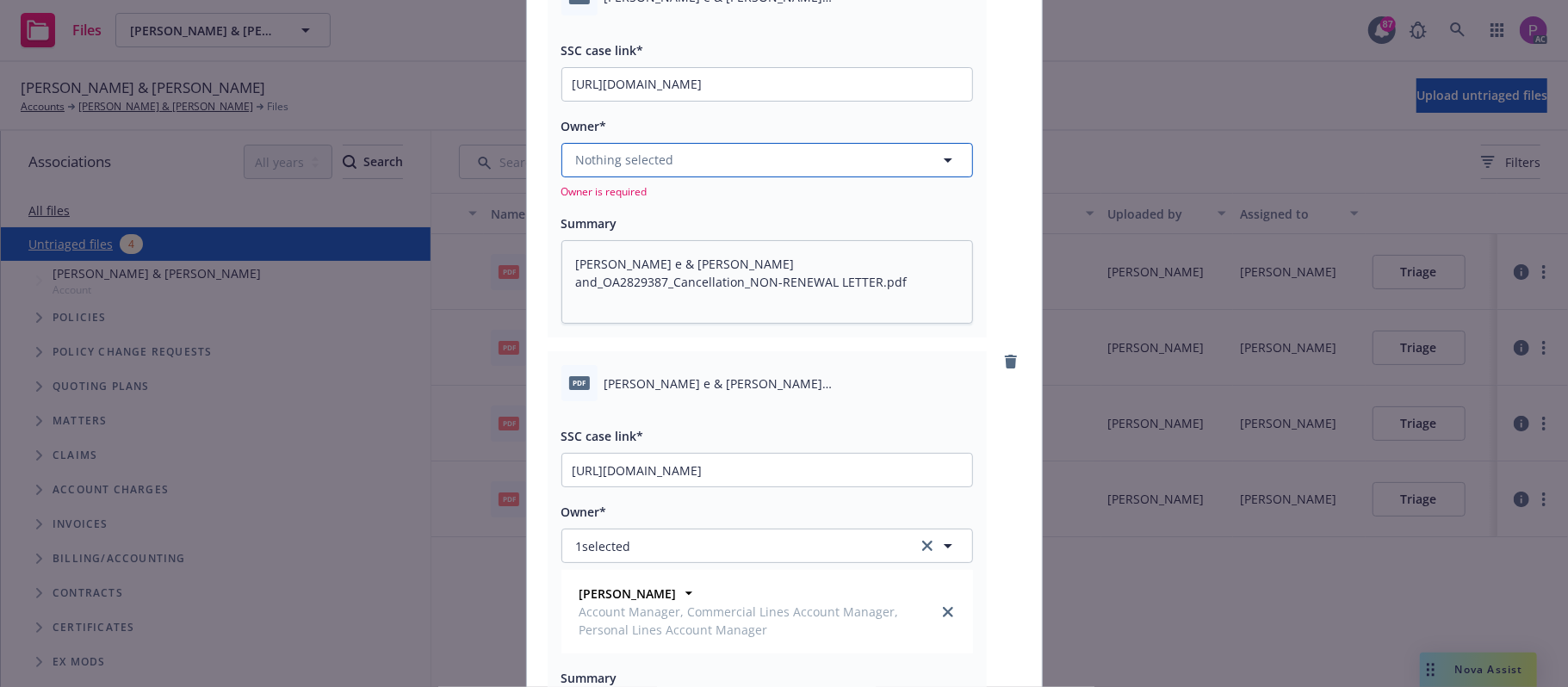
click at [735, 163] on button "Nothing selected" at bounding box center [767, 160] width 411 height 35
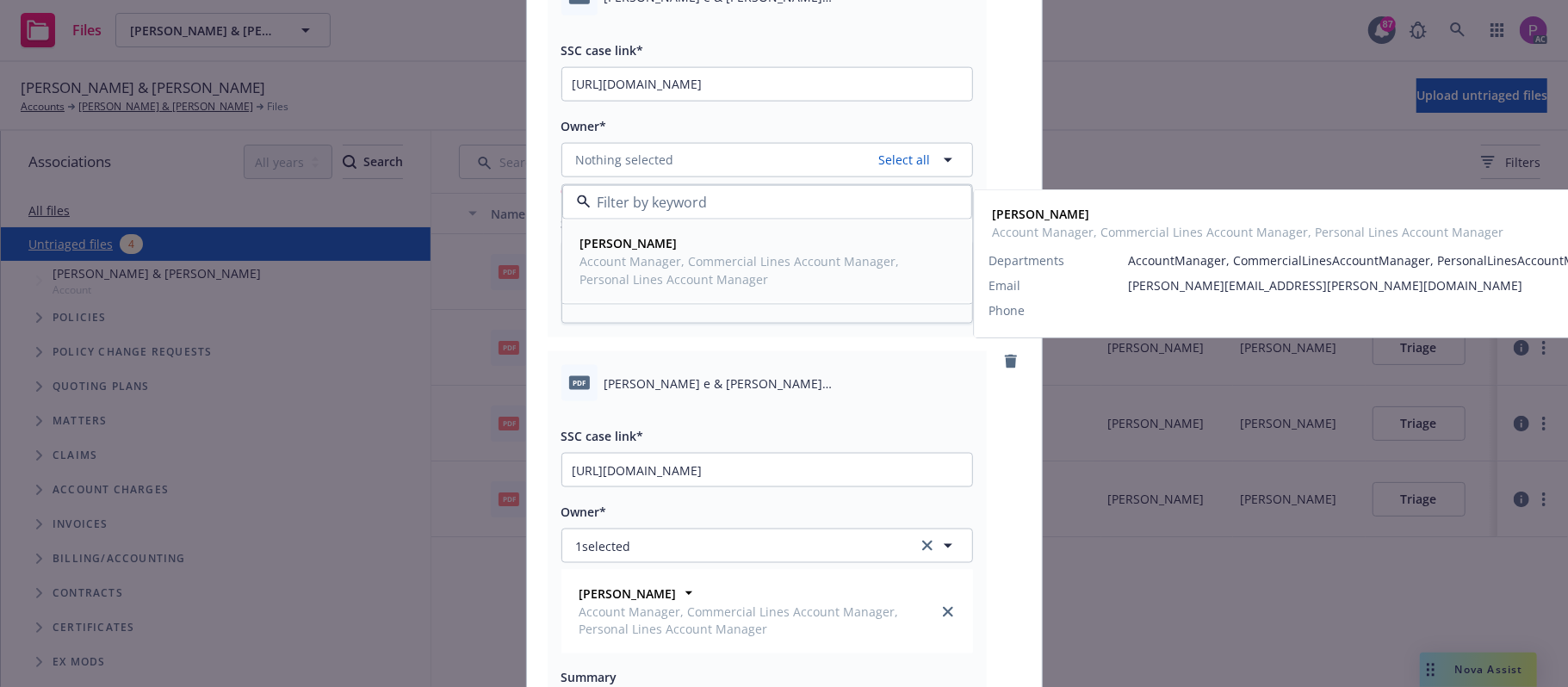
click at [706, 269] on span "Account Manager, Commercial Lines Account Manager, Personal Lines Account Manag…" at bounding box center [765, 269] width 370 height 36
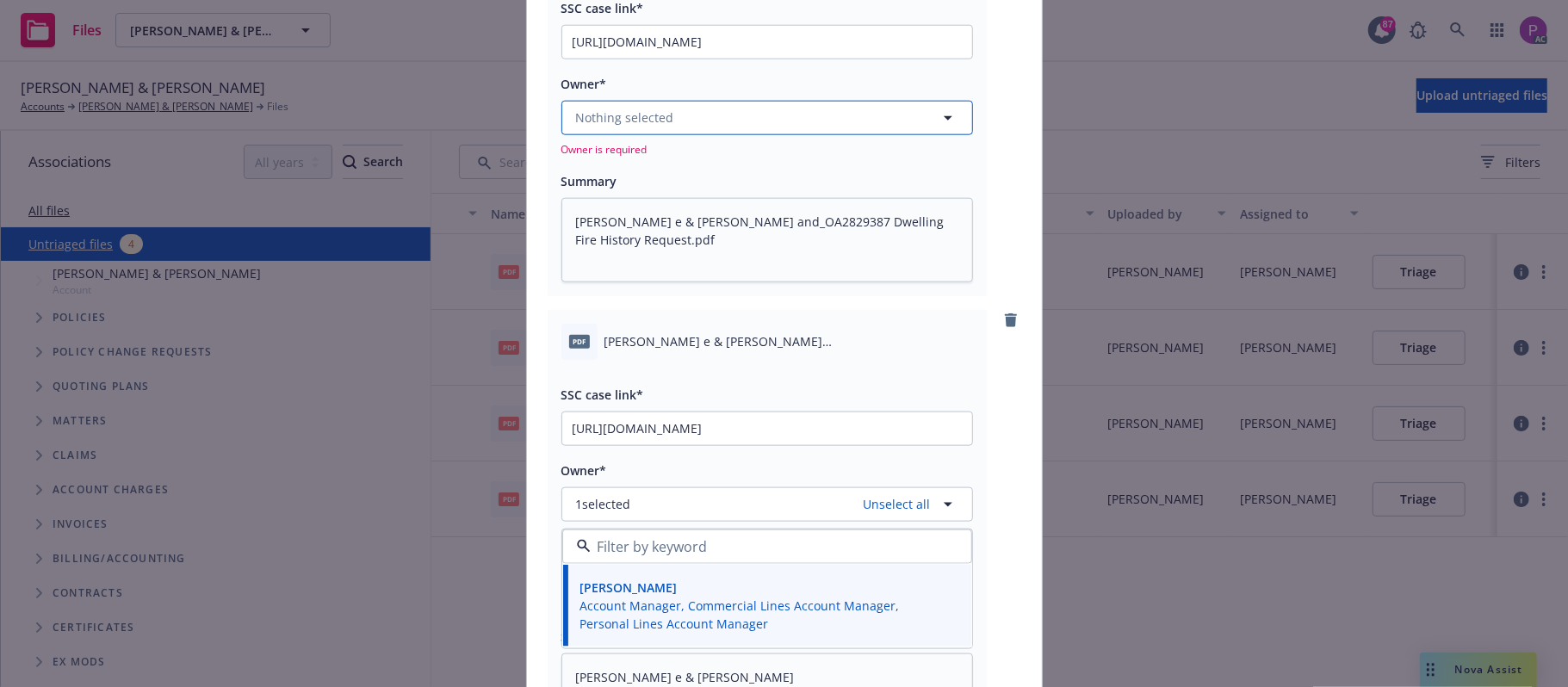
click at [729, 126] on button "Nothing selected" at bounding box center [767, 119] width 411 height 35
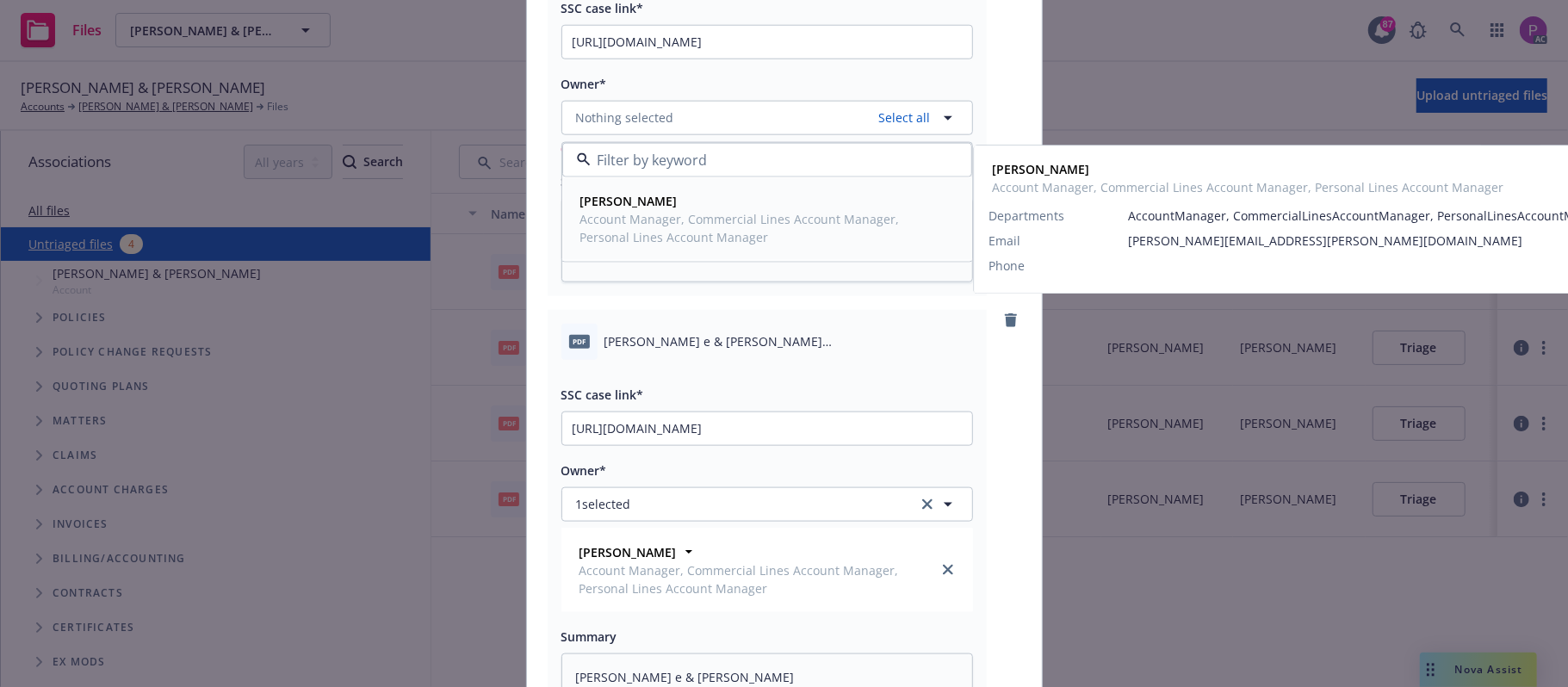
click at [716, 217] on span "Account Manager, Commercial Lines Account Manager, Personal Lines Account Manag…" at bounding box center [765, 228] width 370 height 36
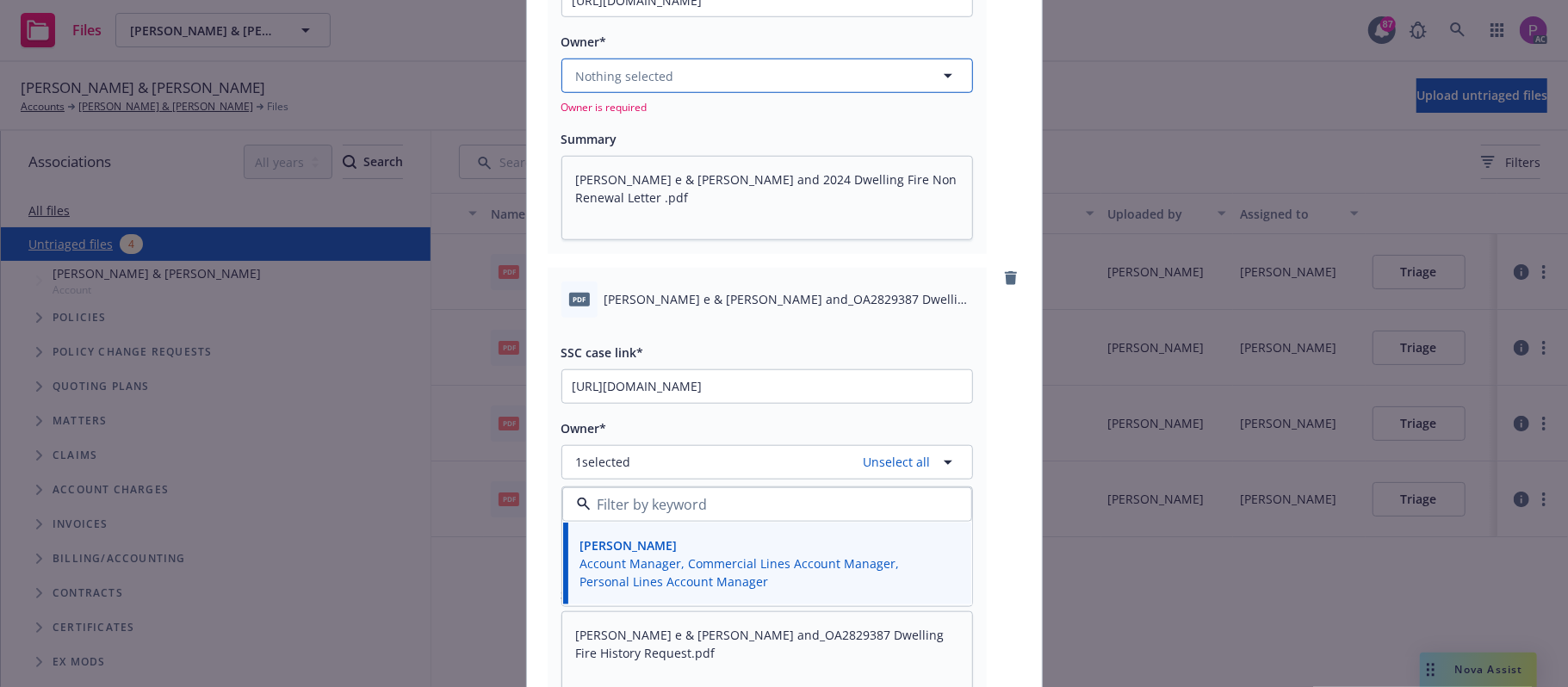
click at [736, 72] on button "Nothing selected" at bounding box center [767, 76] width 411 height 35
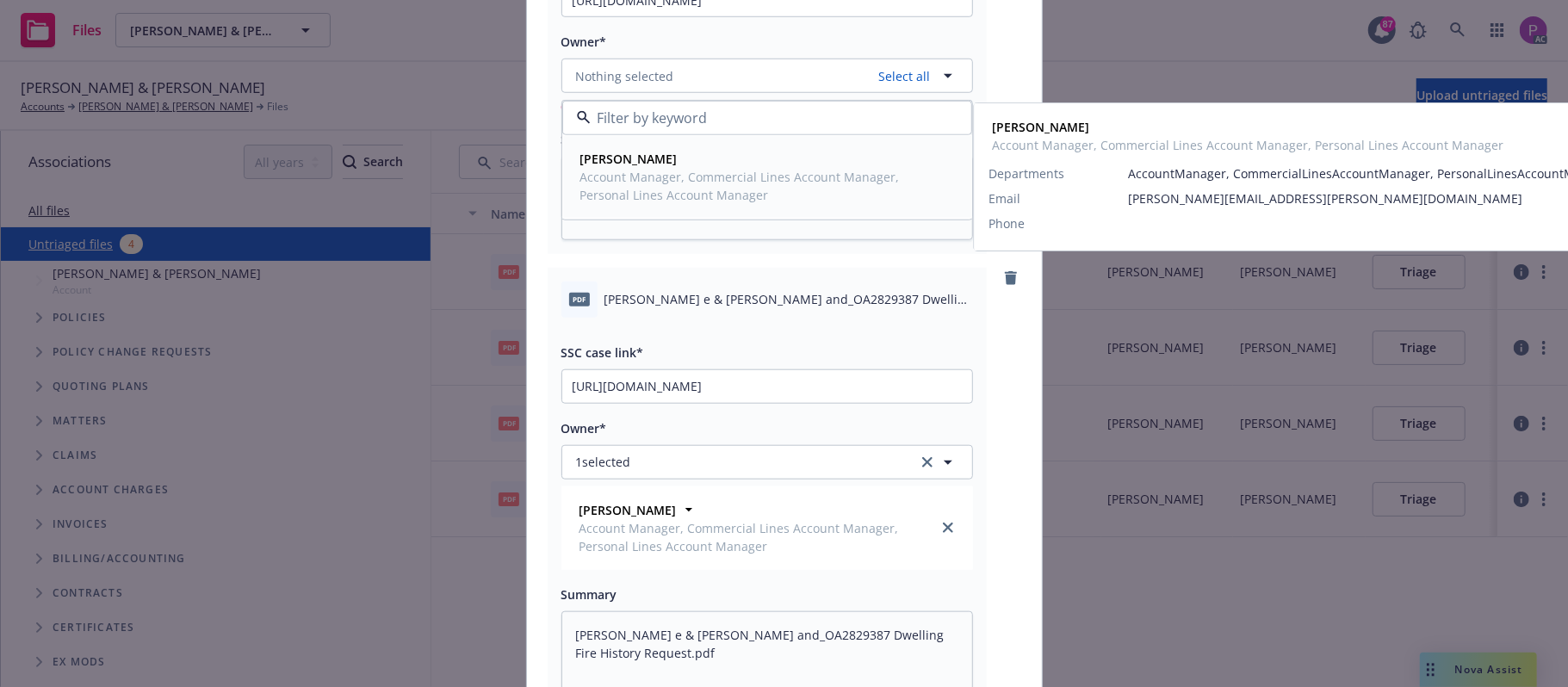
click at [689, 184] on span "Account Manager, Commercial Lines Account Manager, Personal Lines Account Manag…" at bounding box center [765, 186] width 370 height 36
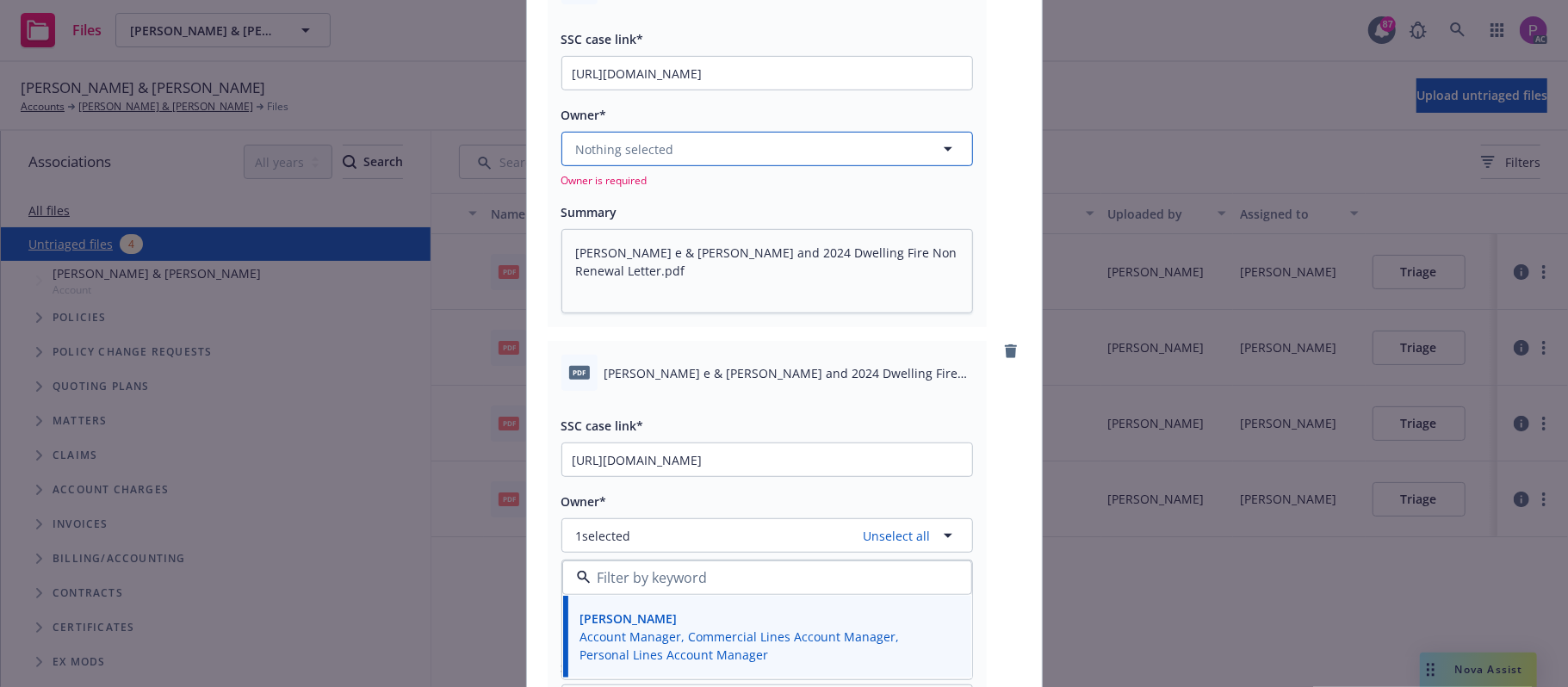
click at [715, 155] on button "Nothing selected" at bounding box center [767, 149] width 411 height 35
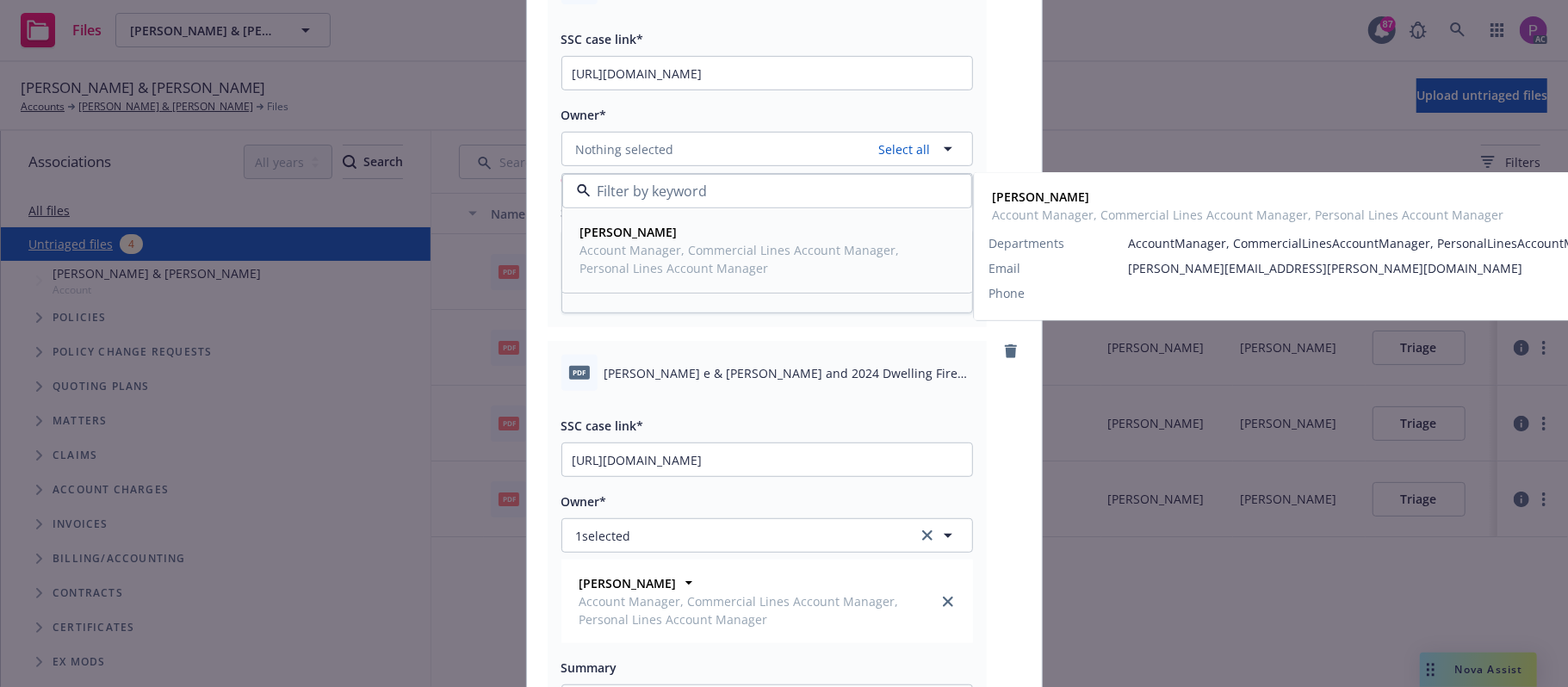
click at [703, 258] on span "Account Manager, Commercial Lines Account Manager, Personal Lines Account Manag…" at bounding box center [765, 259] width 370 height 36
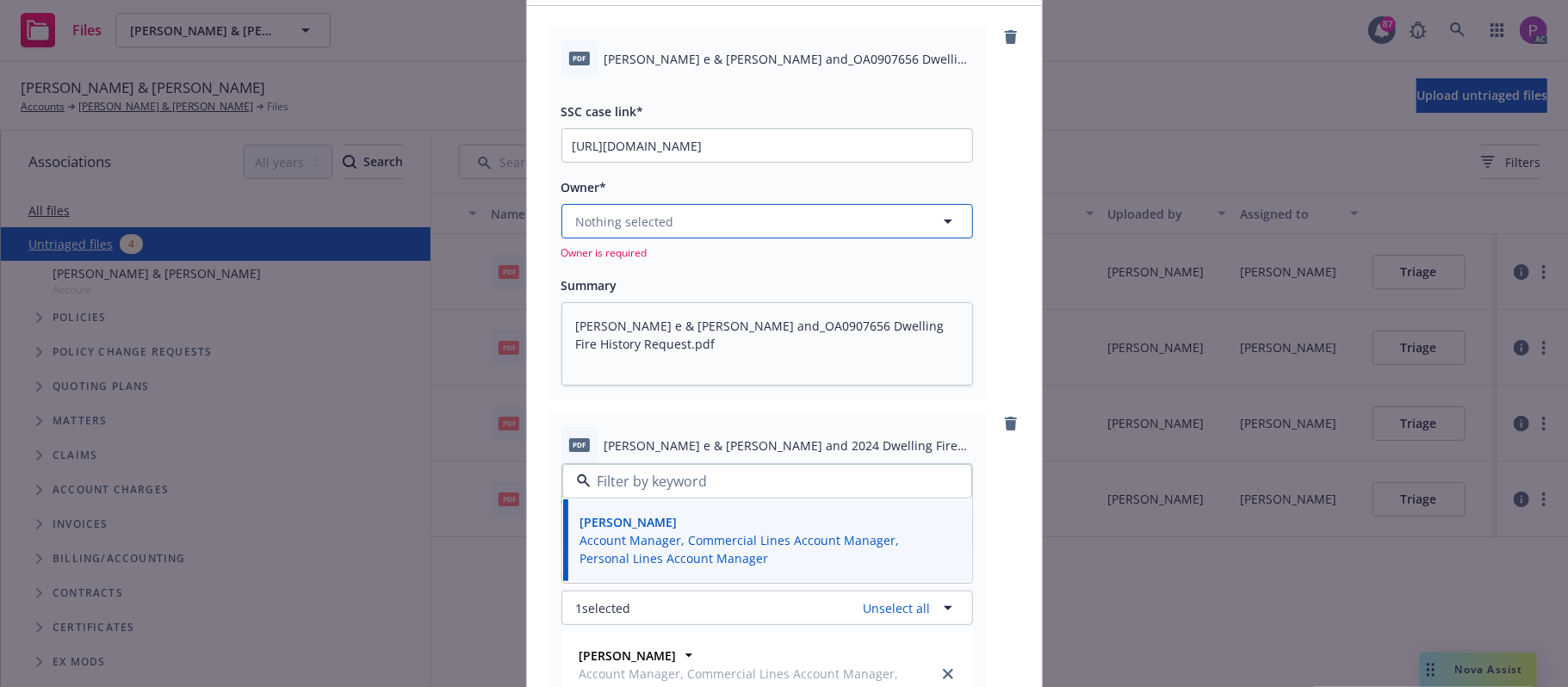
click at [711, 225] on button "Nothing selected" at bounding box center [767, 221] width 411 height 35
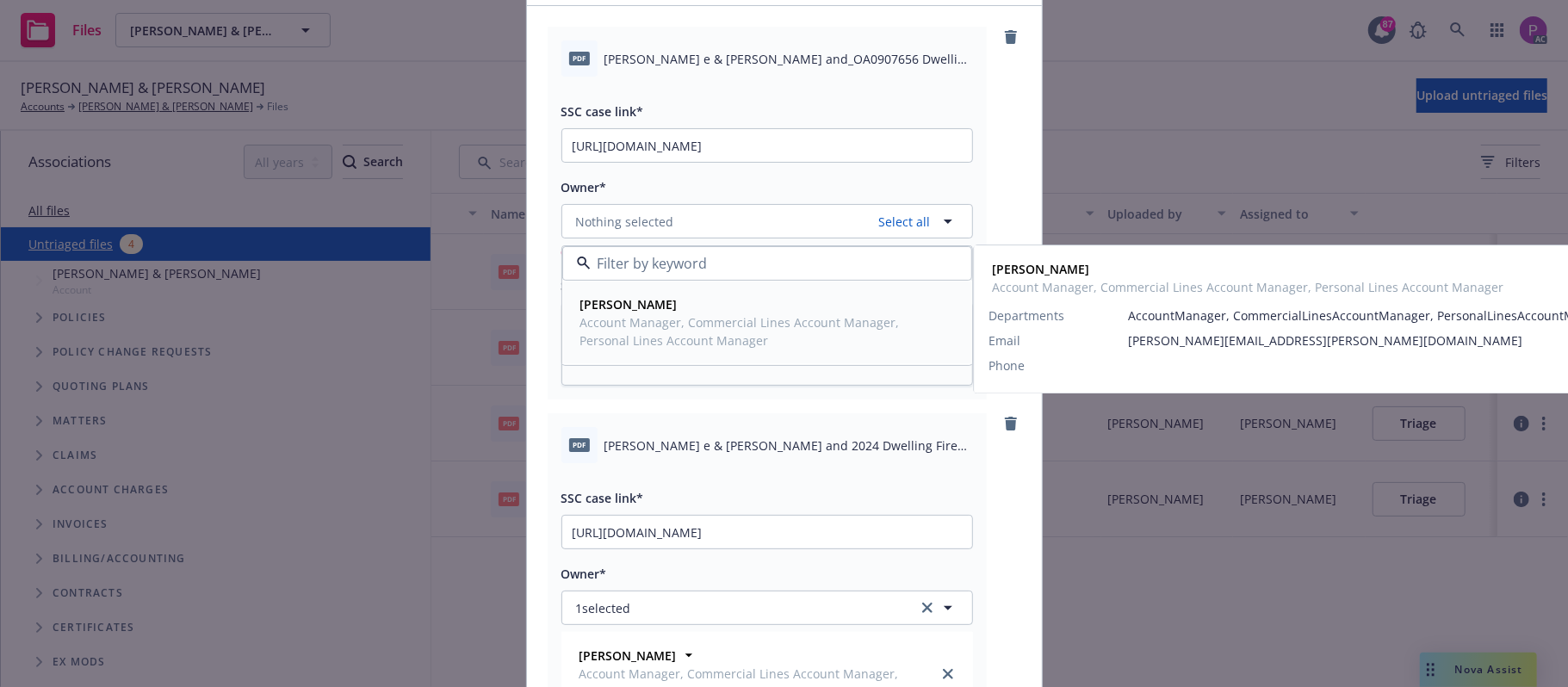
click at [692, 321] on span "Account Manager, Commercial Lines Account Manager, Personal Lines Account Manag…" at bounding box center [765, 331] width 370 height 36
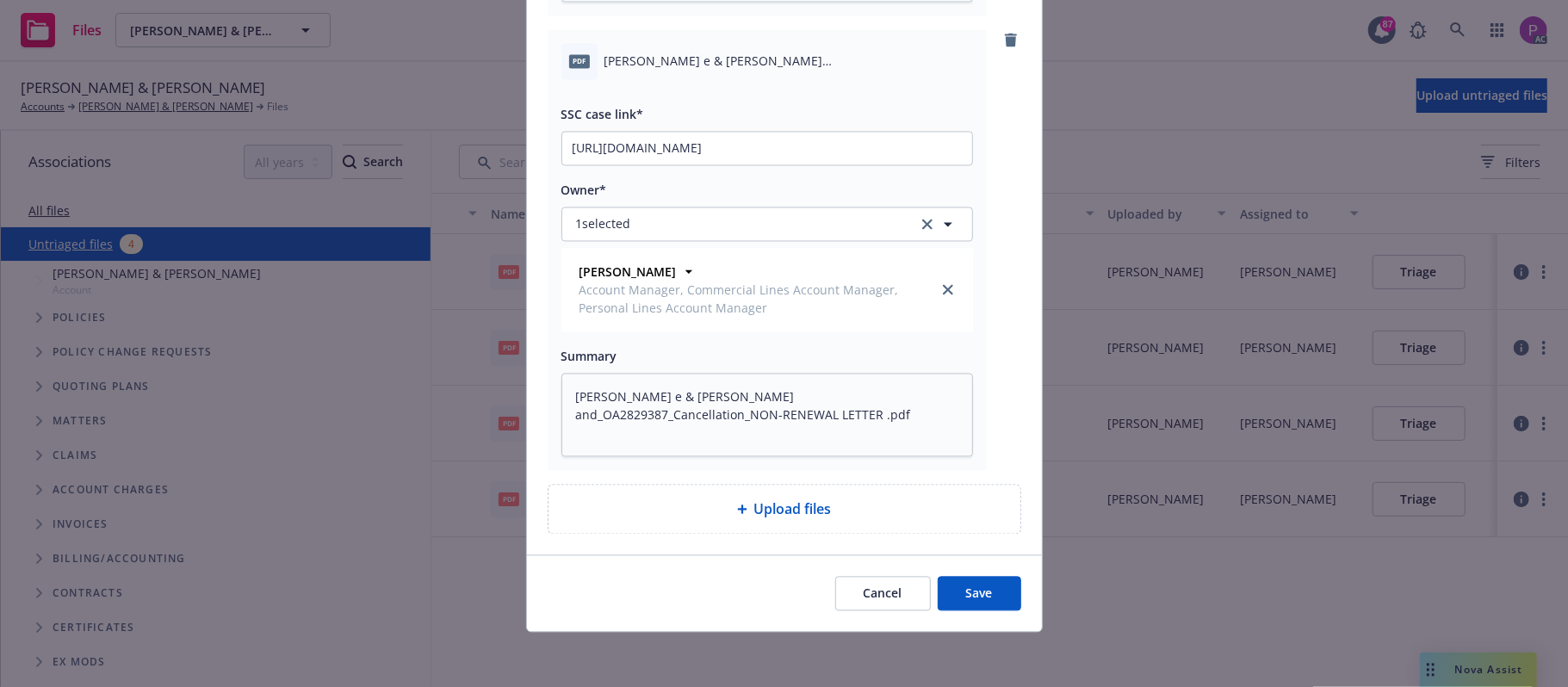
drag, startPoint x: 980, startPoint y: 594, endPoint x: 925, endPoint y: 556, distance: 66.9
click at [980, 595] on button "Save" at bounding box center [980, 594] width 84 height 35
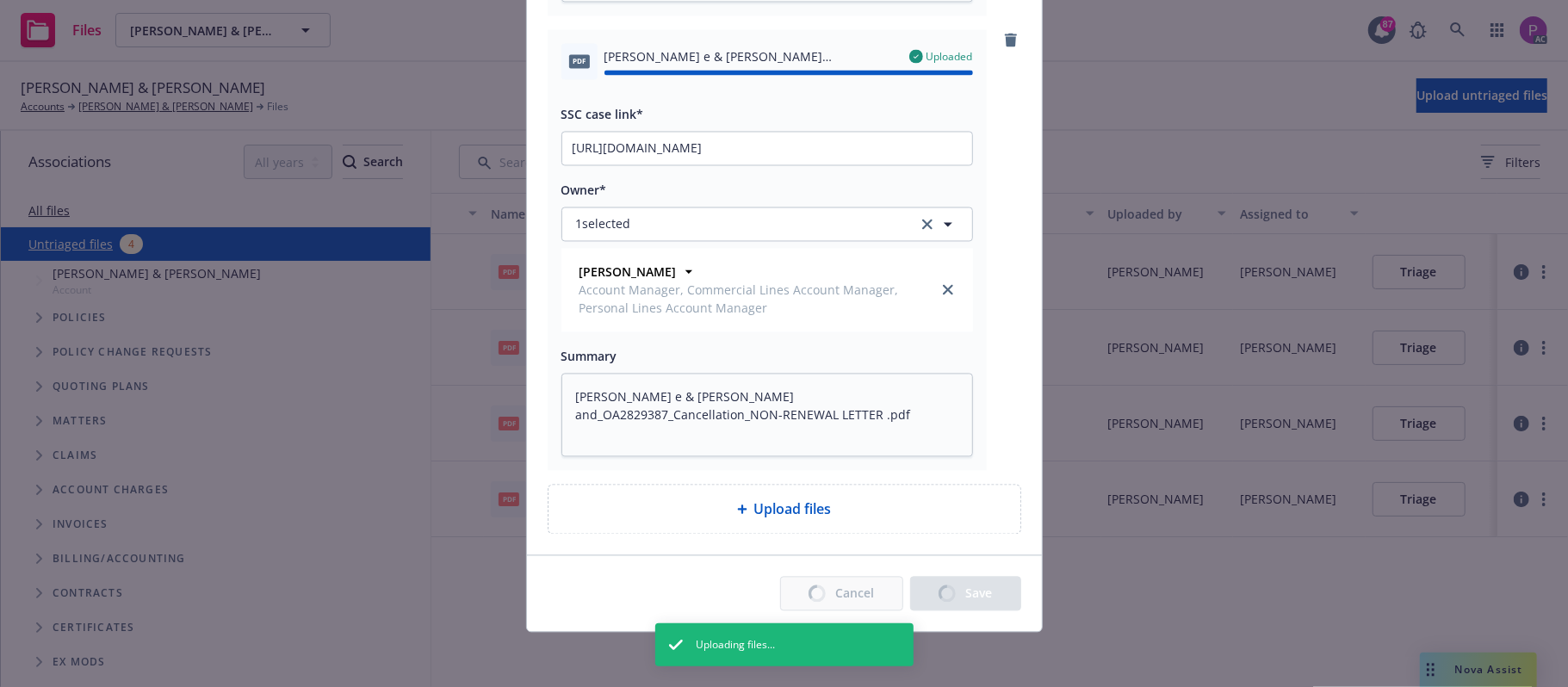
type textarea "x"
